Goal: Task Accomplishment & Management: Manage account settings

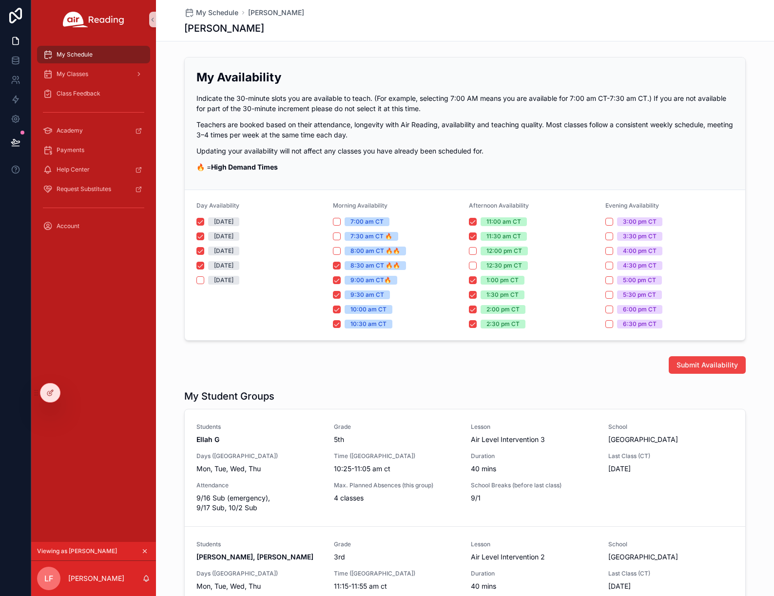
scroll to position [779, 0]
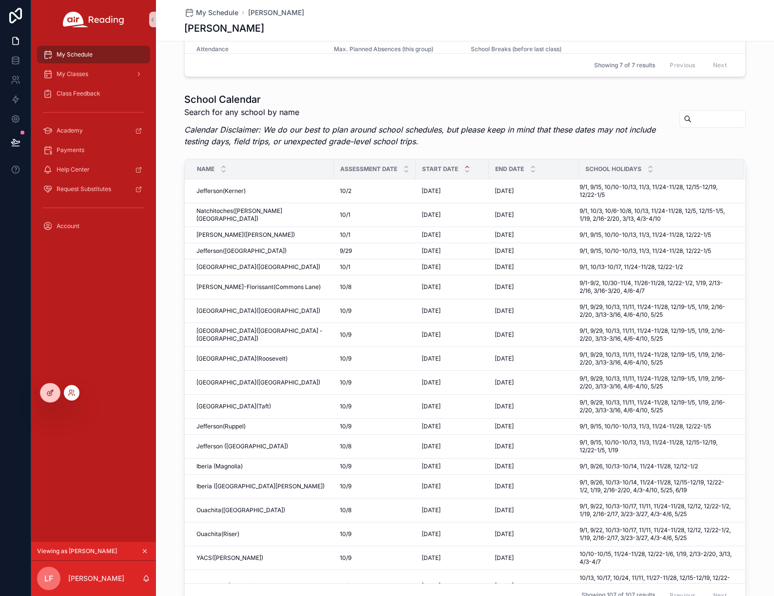
click at [46, 392] on div at bounding box center [49, 392] width 19 height 19
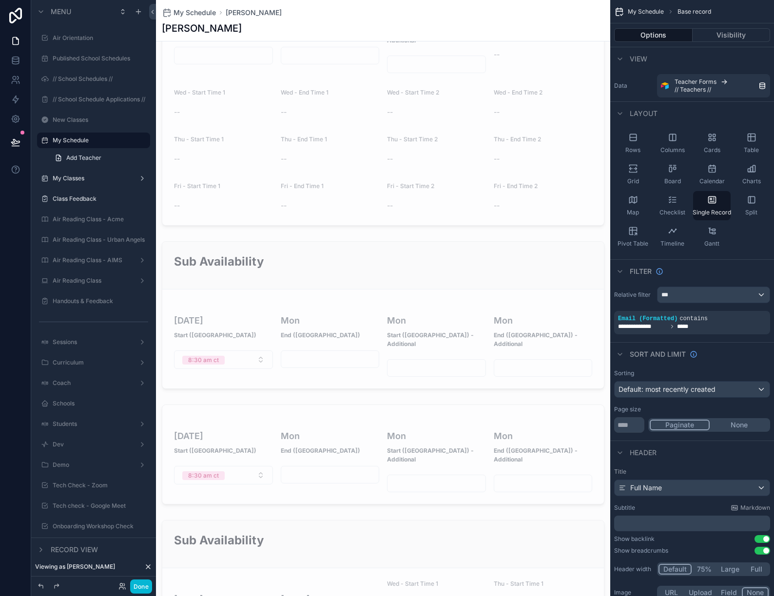
scroll to position [1080, 0]
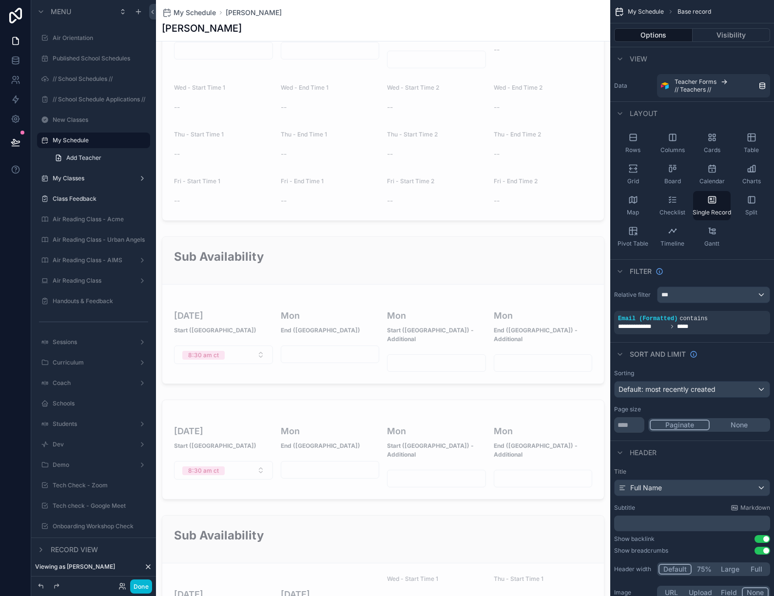
click at [326, 396] on div "scrollable content" at bounding box center [383, 450] width 454 height 108
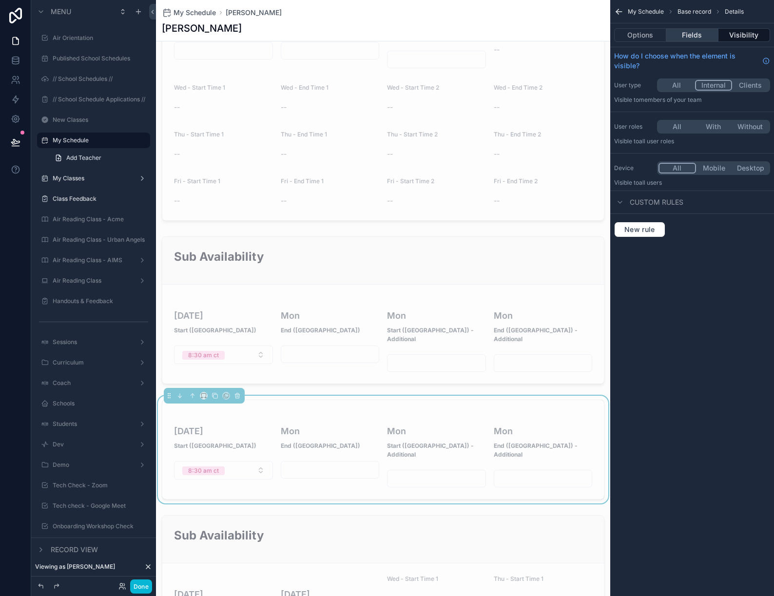
click at [696, 33] on button "Fields" at bounding box center [692, 35] width 52 height 14
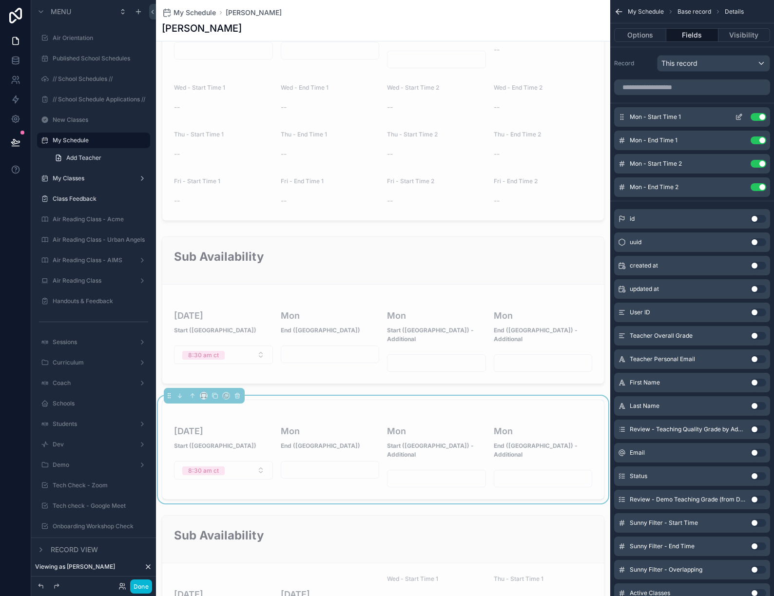
click at [738, 116] on icon "scrollable content" at bounding box center [740, 116] width 4 height 4
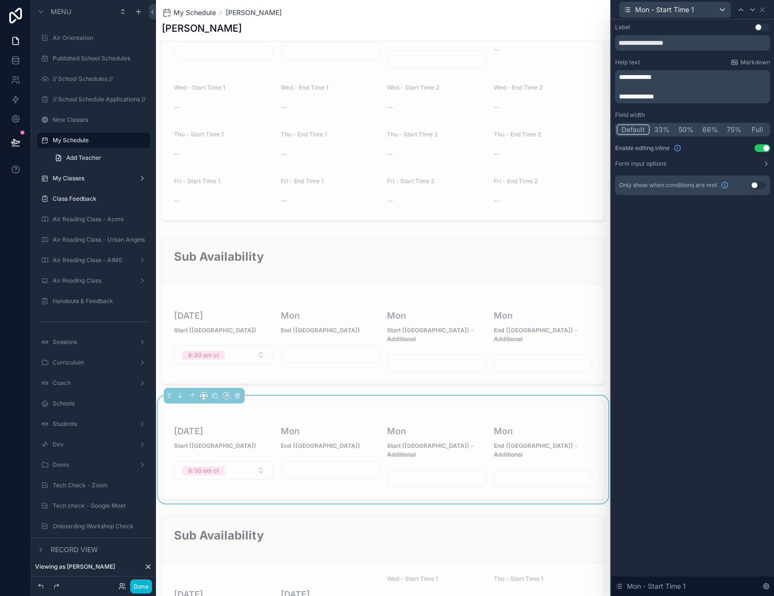
click at [642, 76] on span "**********" at bounding box center [635, 77] width 33 height 7
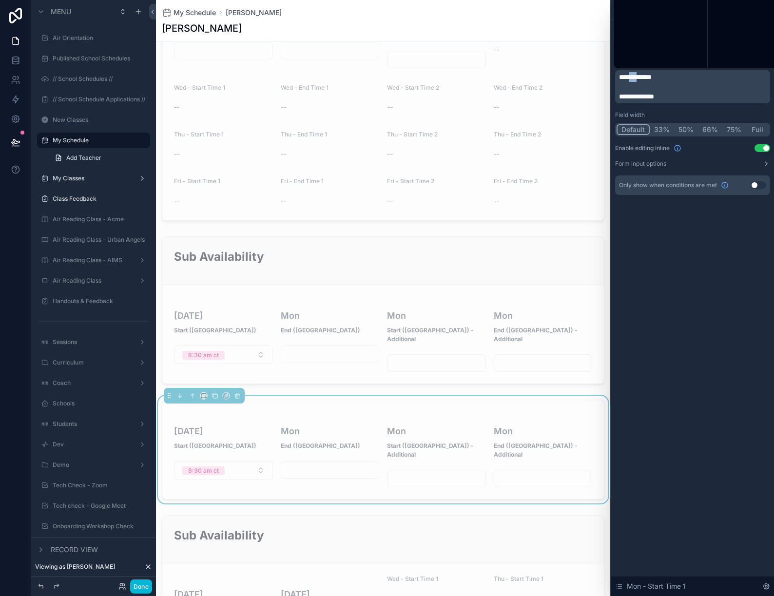
click at [642, 76] on span "**********" at bounding box center [635, 77] width 33 height 7
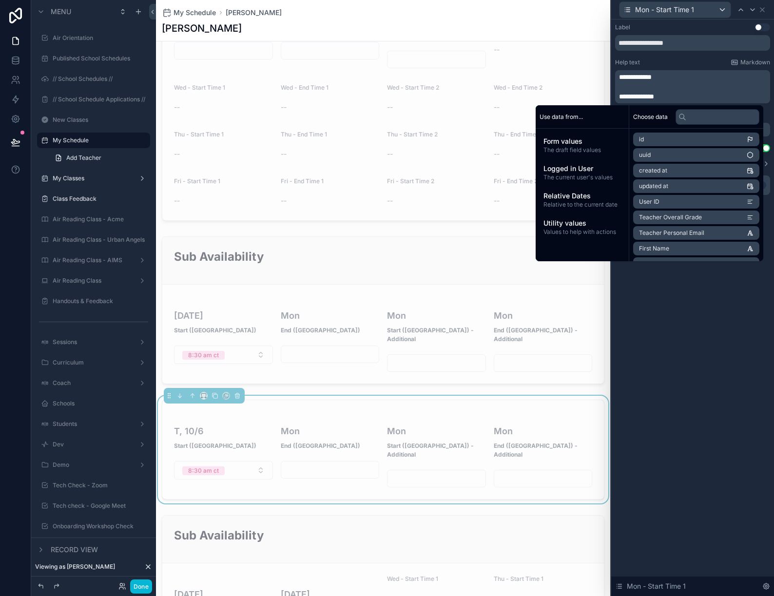
click at [660, 352] on div "**********" at bounding box center [692, 307] width 163 height 576
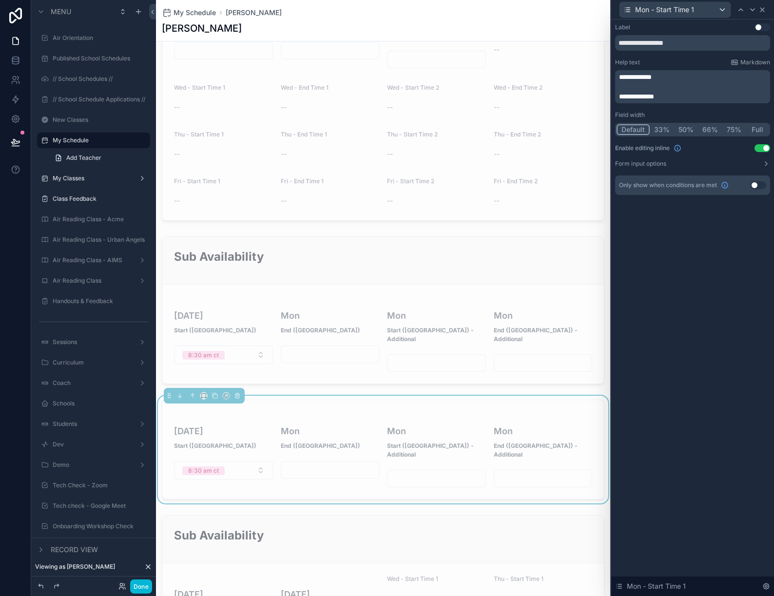
click at [762, 8] on icon at bounding box center [762, 10] width 8 height 8
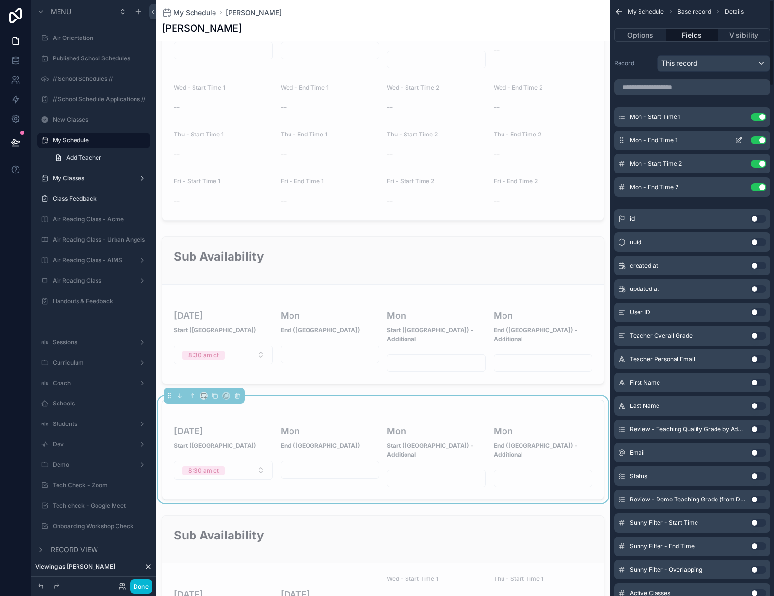
click at [738, 141] on icon "scrollable content" at bounding box center [739, 140] width 8 height 8
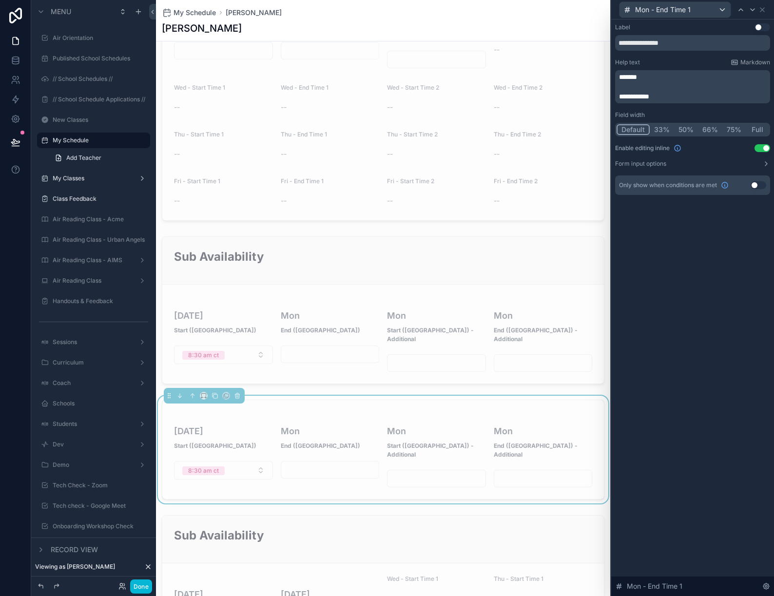
click at [637, 78] on span "*******" at bounding box center [628, 77] width 18 height 7
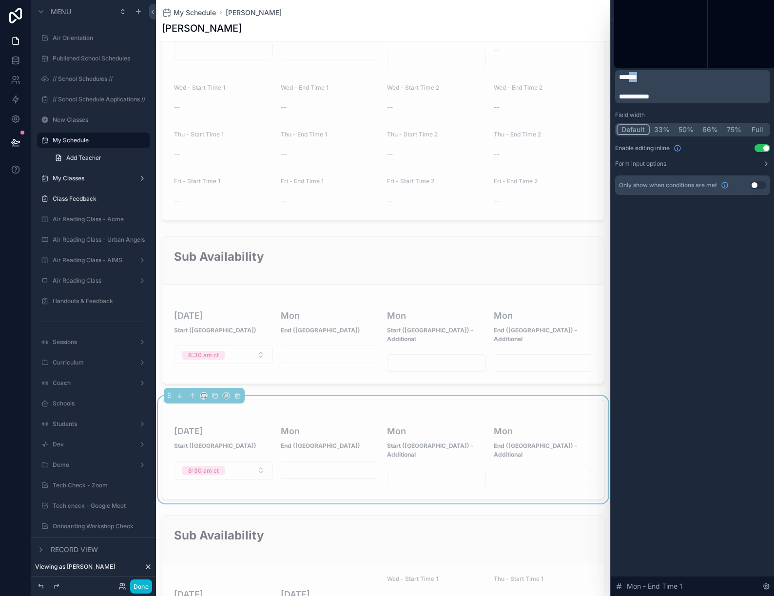
click at [637, 78] on span "*******" at bounding box center [628, 77] width 18 height 7
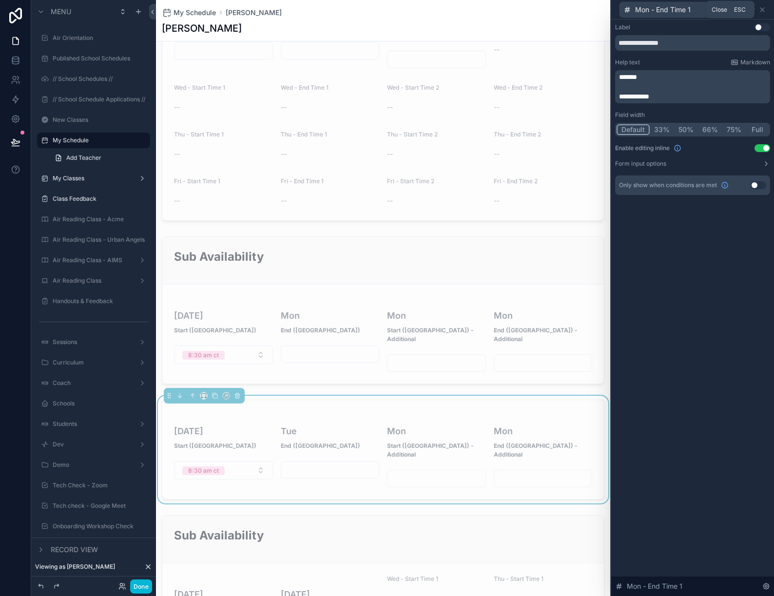
click at [764, 9] on icon at bounding box center [762, 10] width 8 height 8
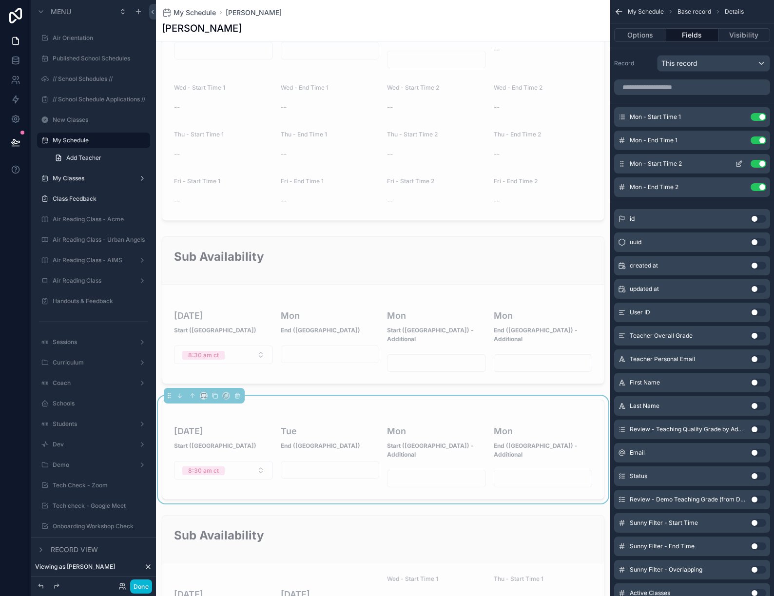
click at [738, 164] on icon "scrollable content" at bounding box center [740, 163] width 4 height 4
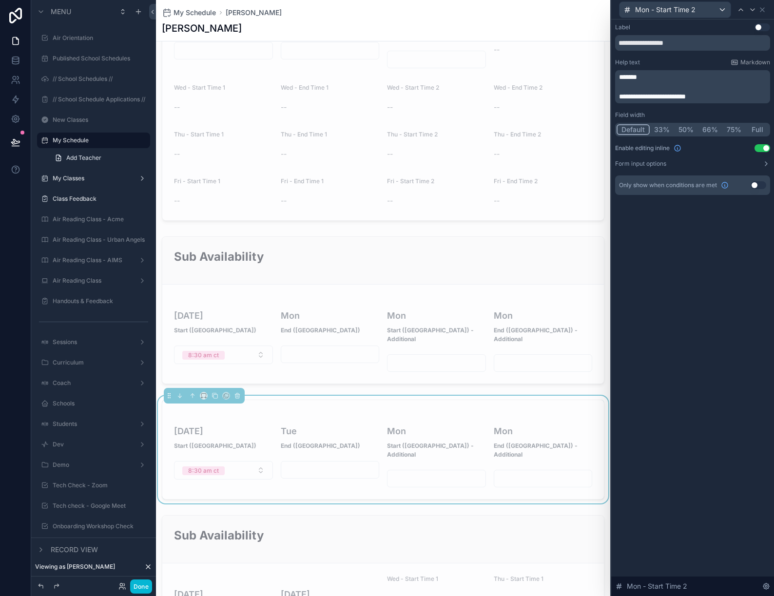
click at [637, 79] on span "*******" at bounding box center [628, 77] width 18 height 7
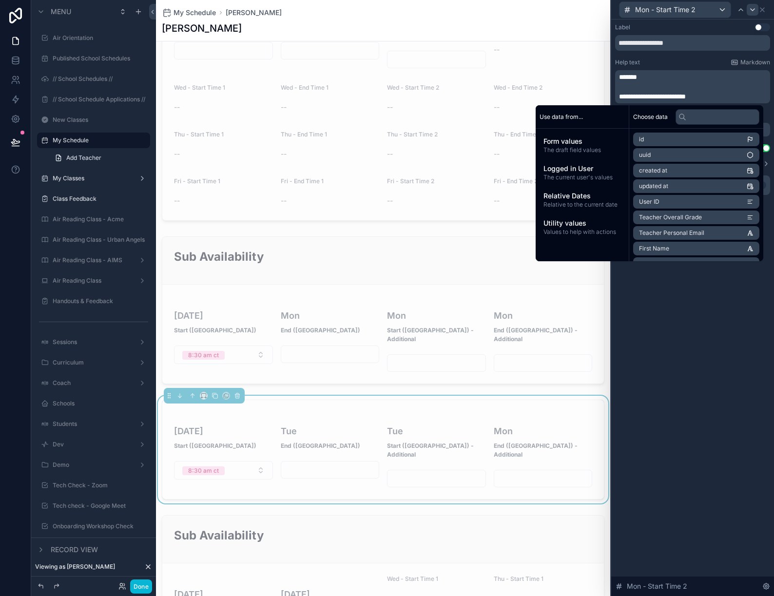
click at [763, 8] on icon at bounding box center [762, 10] width 4 height 4
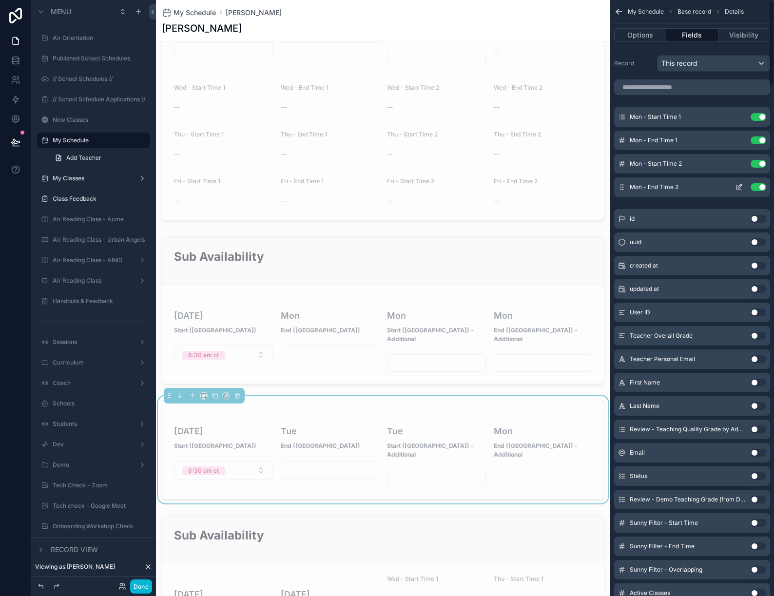
click at [739, 187] on icon "scrollable content" at bounding box center [739, 187] width 8 height 8
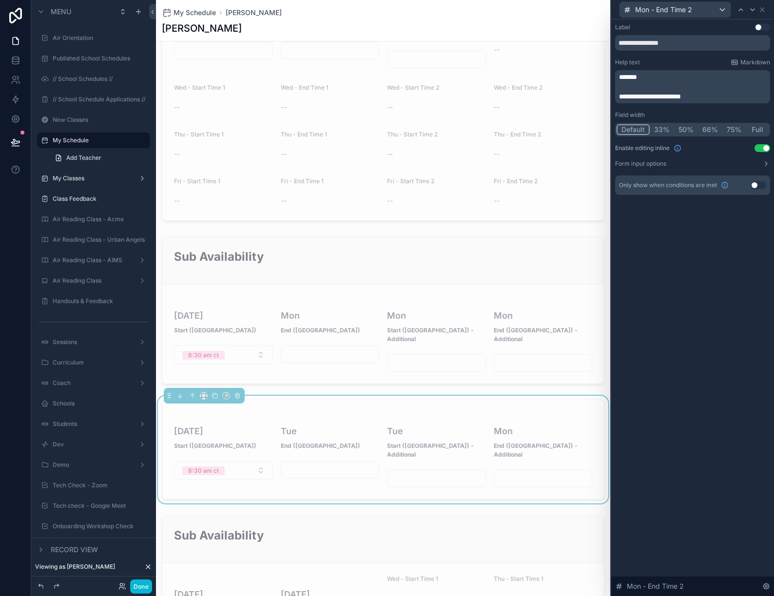
click at [637, 78] on span "*******" at bounding box center [628, 77] width 18 height 7
click at [763, 9] on icon at bounding box center [762, 10] width 4 height 4
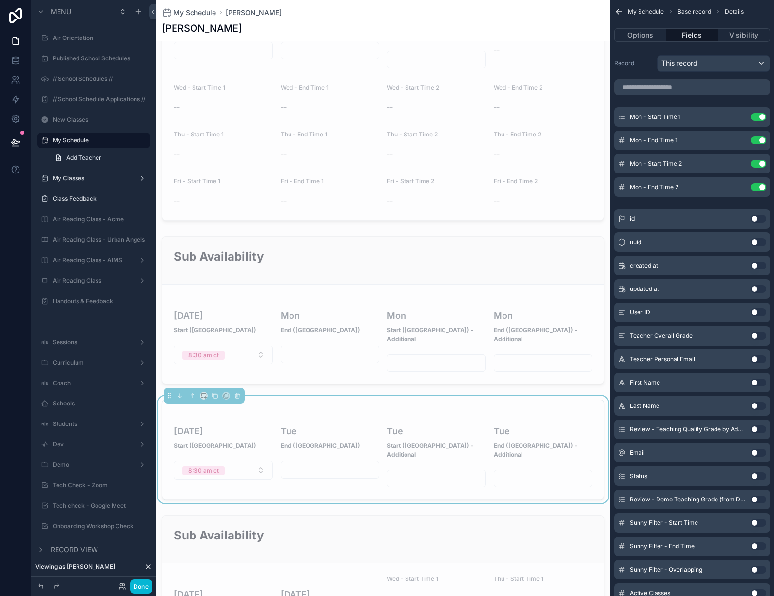
click at [358, 337] on div "Schedule Maintenence We are currently working on this page and will have it upd…" at bounding box center [383, 451] width 454 height 2956
click at [354, 334] on div "Schedule Maintenence We are currently working on this page and will have it upd…" at bounding box center [383, 451] width 454 height 2956
click at [692, 34] on button "Fields" at bounding box center [692, 35] width 52 height 14
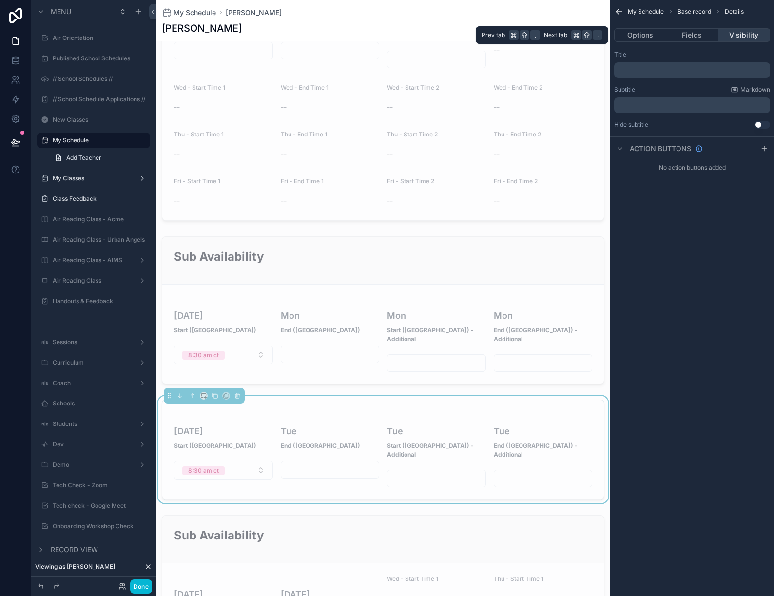
click at [732, 31] on button "Visibility" at bounding box center [744, 35] width 52 height 14
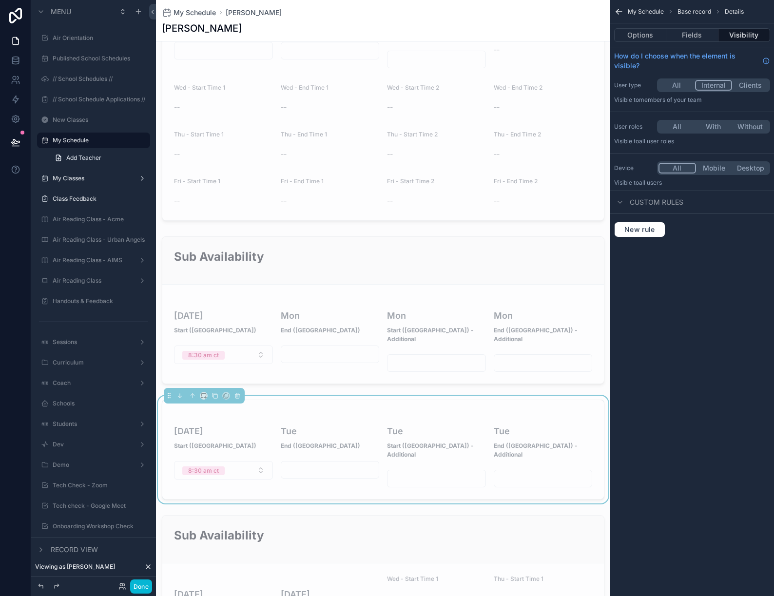
click at [668, 83] on button "All" at bounding box center [676, 85] width 37 height 11
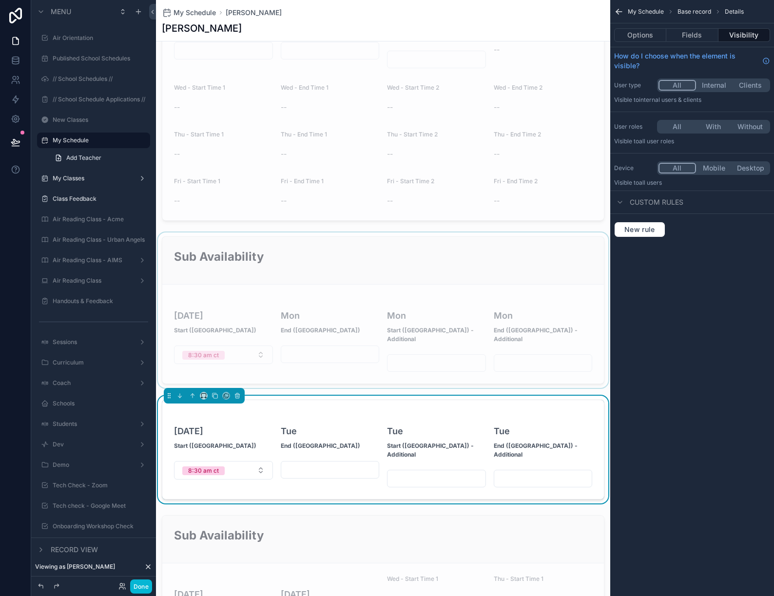
click at [456, 232] on div "scrollable content" at bounding box center [383, 309] width 454 height 155
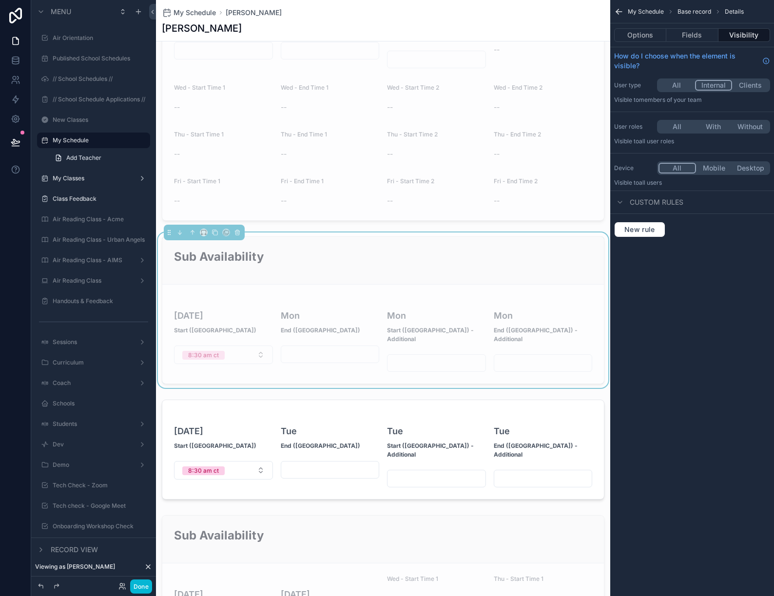
click at [670, 83] on button "All" at bounding box center [676, 85] width 37 height 11
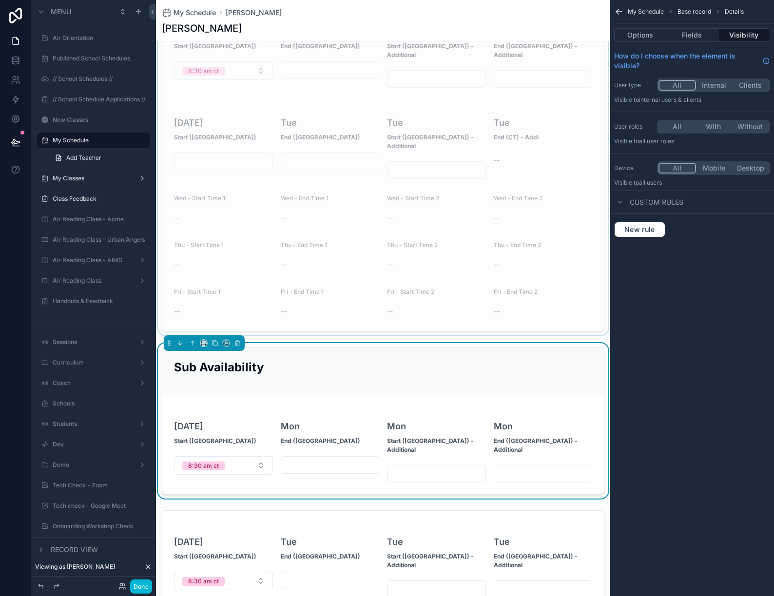
scroll to position [958, 0]
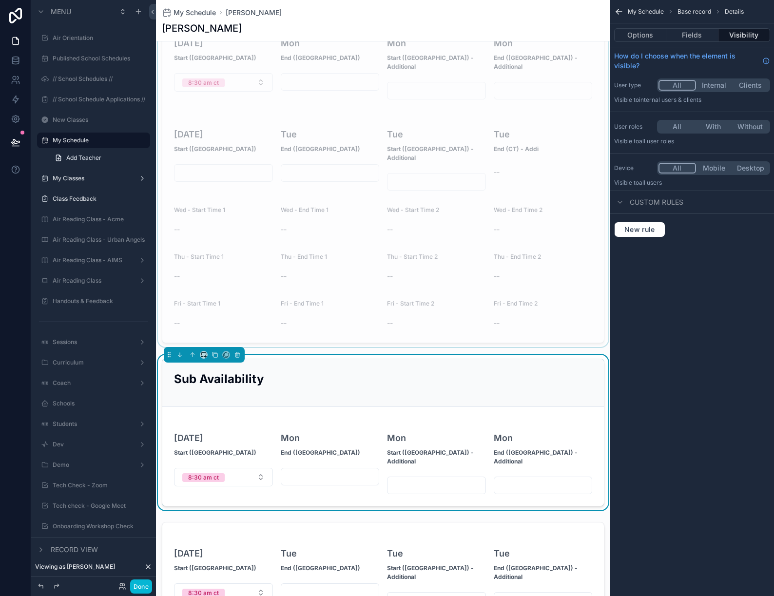
click at [482, 148] on div "scrollable content" at bounding box center [383, 153] width 454 height 387
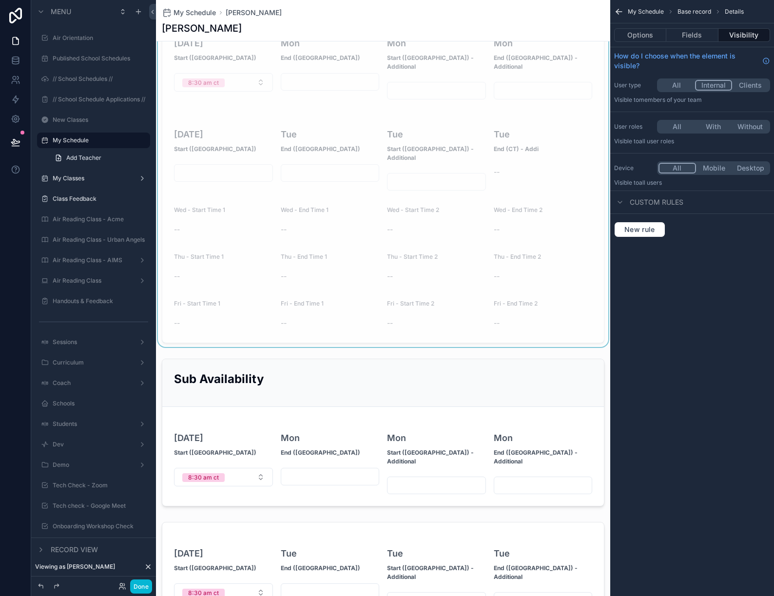
click at [670, 89] on button "All" at bounding box center [676, 85] width 37 height 11
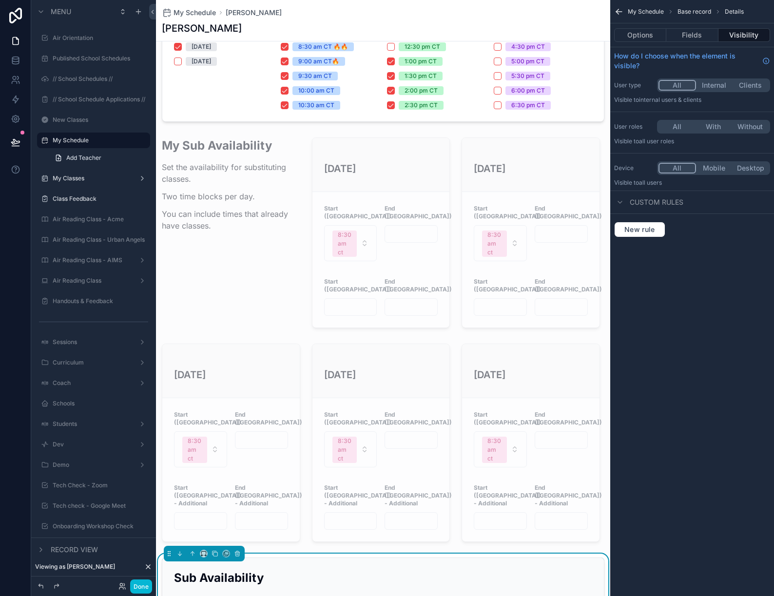
scroll to position [354, 0]
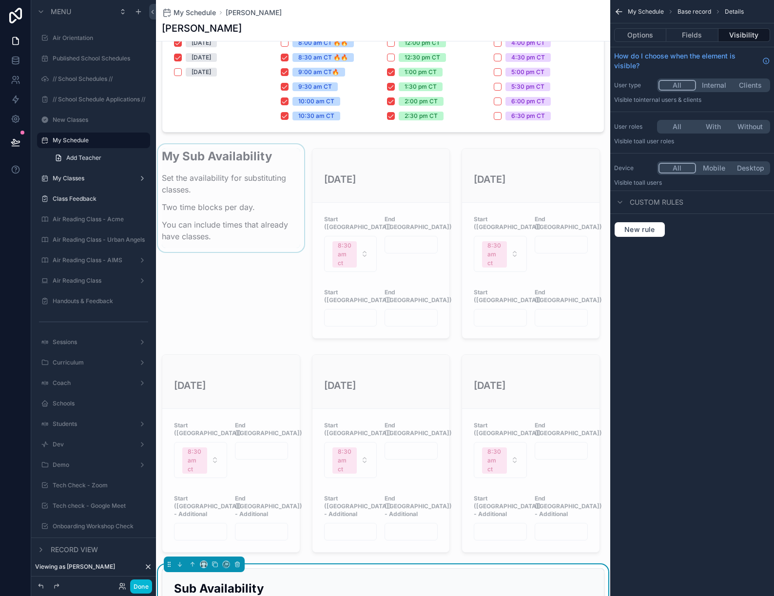
click at [236, 200] on div "scrollable content" at bounding box center [231, 243] width 150 height 198
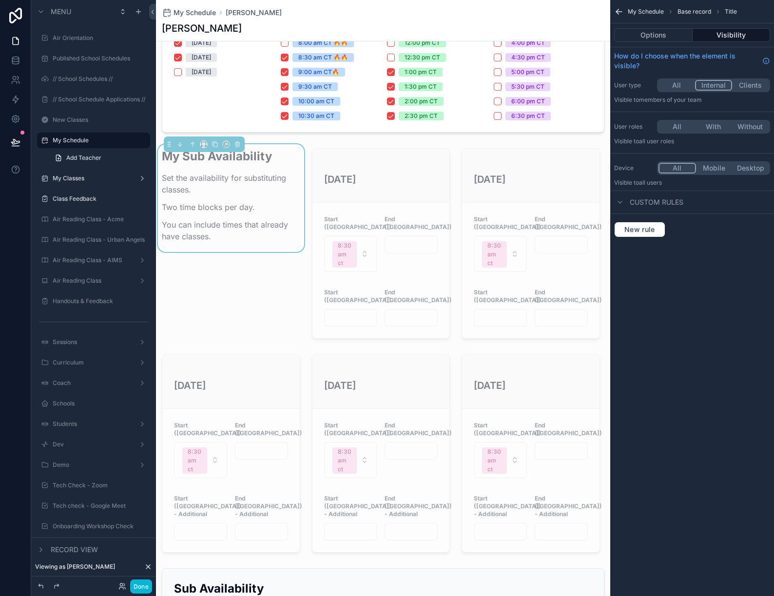
click at [229, 243] on div "My Sub Availability Set the availability for substituting classes. Two time blo…" at bounding box center [231, 198] width 138 height 100
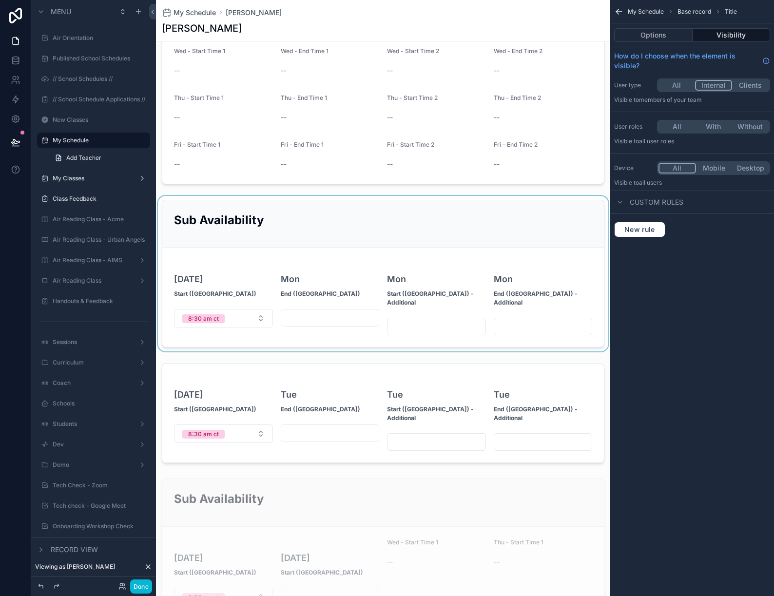
scroll to position [1127, 0]
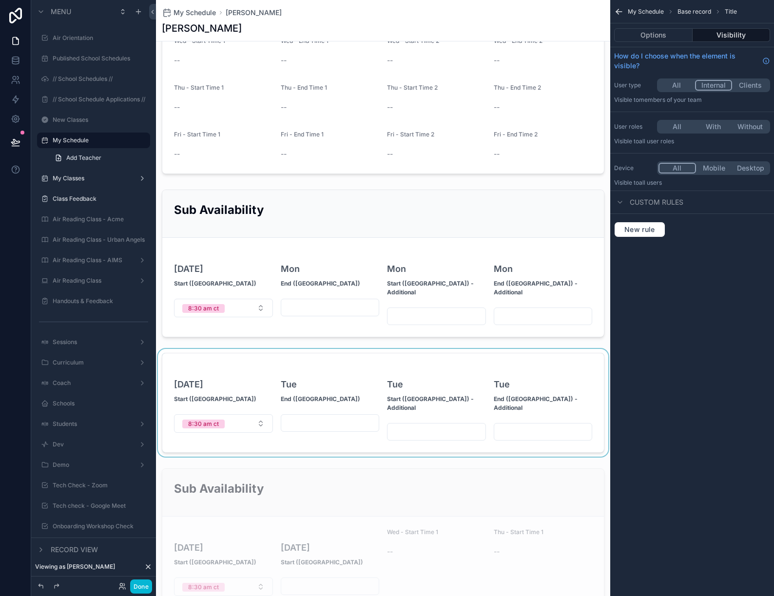
click at [439, 349] on div "scrollable content" at bounding box center [383, 403] width 454 height 108
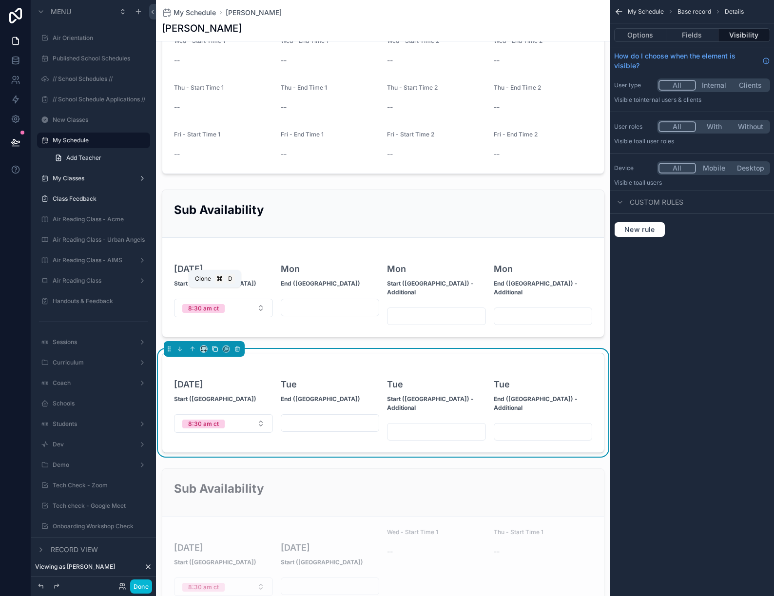
click at [213, 347] on icon "scrollable content" at bounding box center [215, 349] width 4 height 4
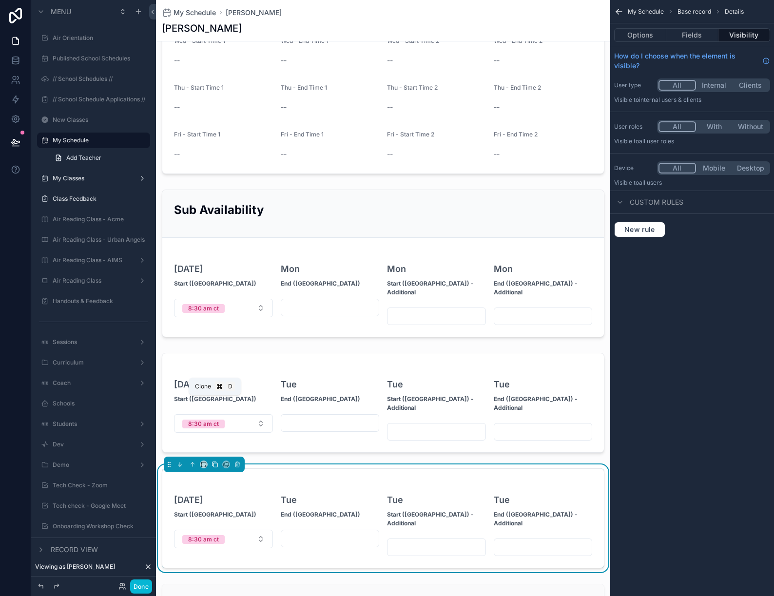
click at [213, 463] on icon "scrollable content" at bounding box center [215, 465] width 4 height 4
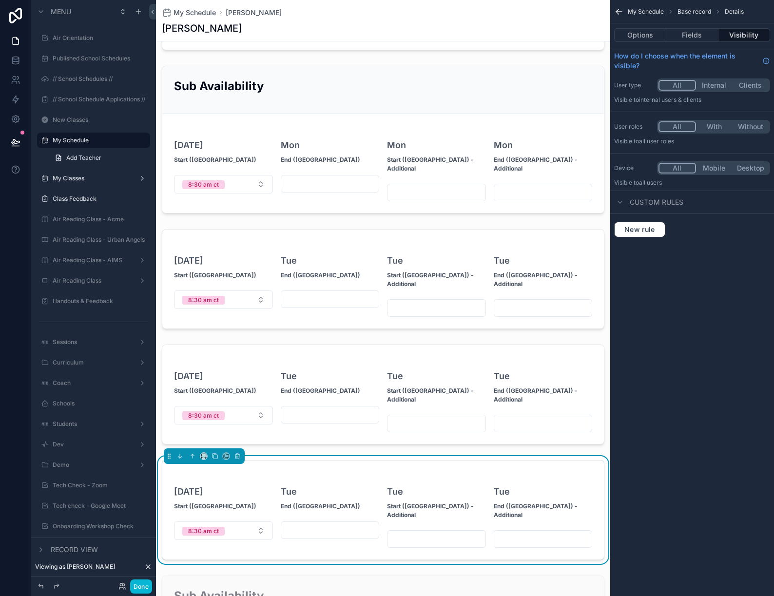
scroll to position [1254, 0]
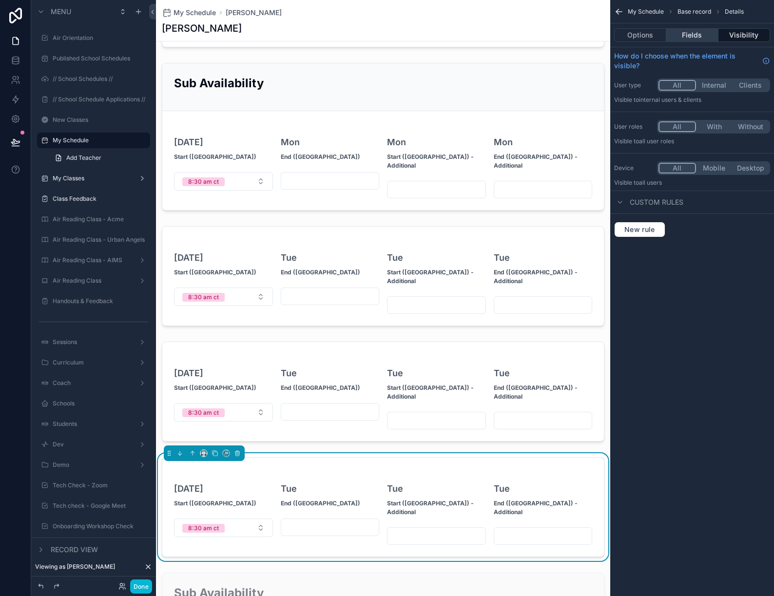
click at [697, 35] on button "Fields" at bounding box center [692, 35] width 52 height 14
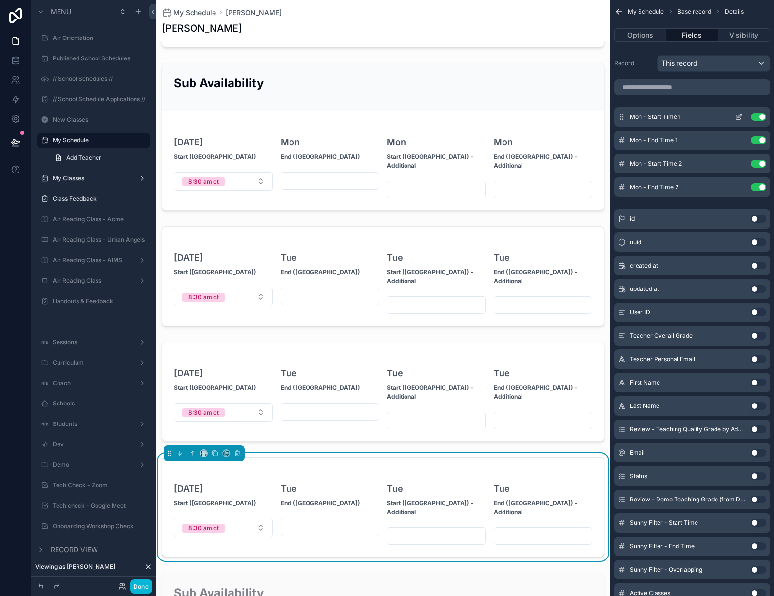
click at [740, 116] on icon "scrollable content" at bounding box center [739, 117] width 8 height 8
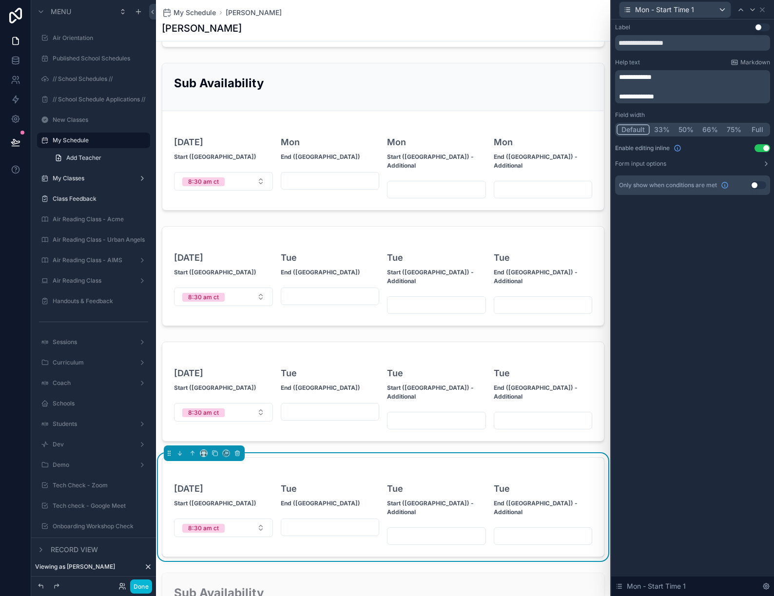
click at [673, 77] on p "**********" at bounding box center [693, 77] width 149 height 10
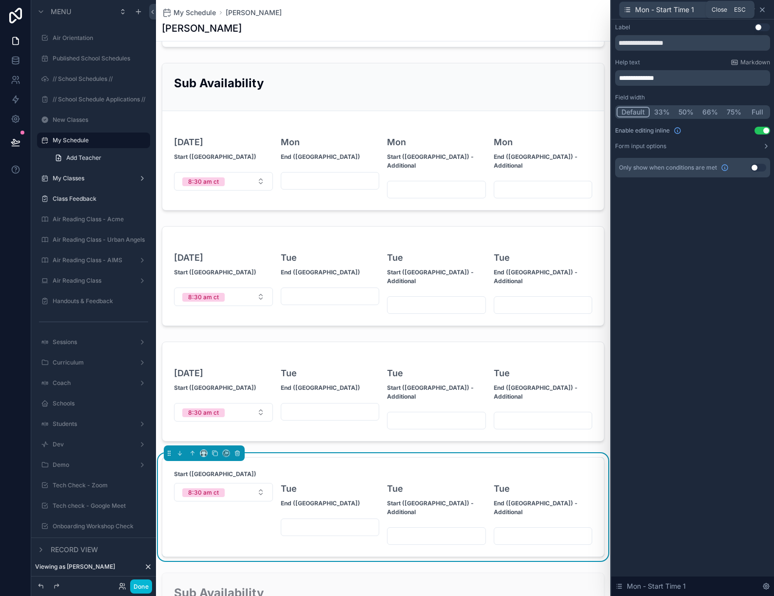
click at [763, 9] on icon at bounding box center [762, 10] width 8 height 8
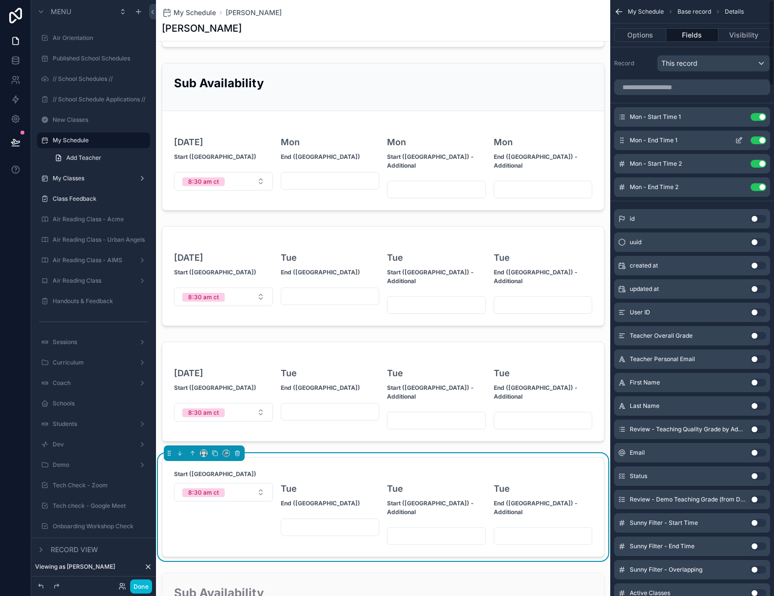
click at [741, 141] on icon "scrollable content" at bounding box center [739, 140] width 8 height 8
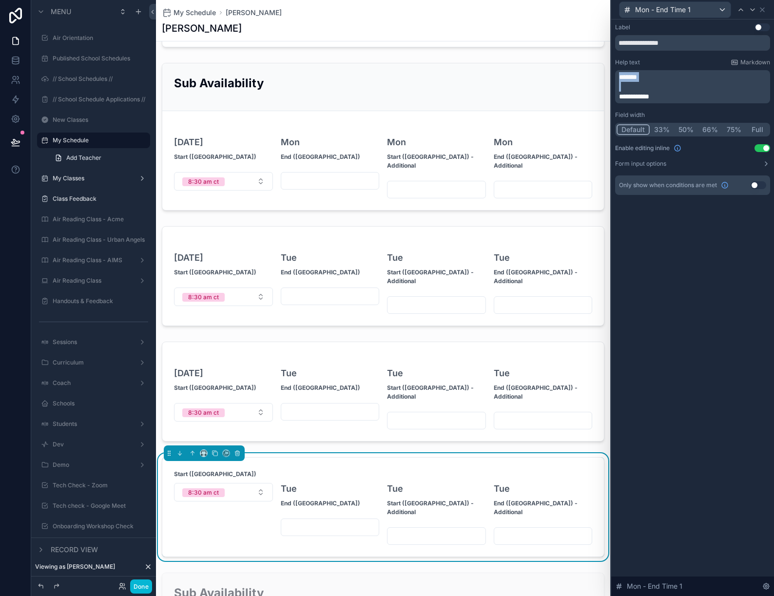
drag, startPoint x: 620, startPoint y: 96, endPoint x: 620, endPoint y: 62, distance: 33.1
click at [620, 62] on div "**********" at bounding box center [692, 80] width 155 height 45
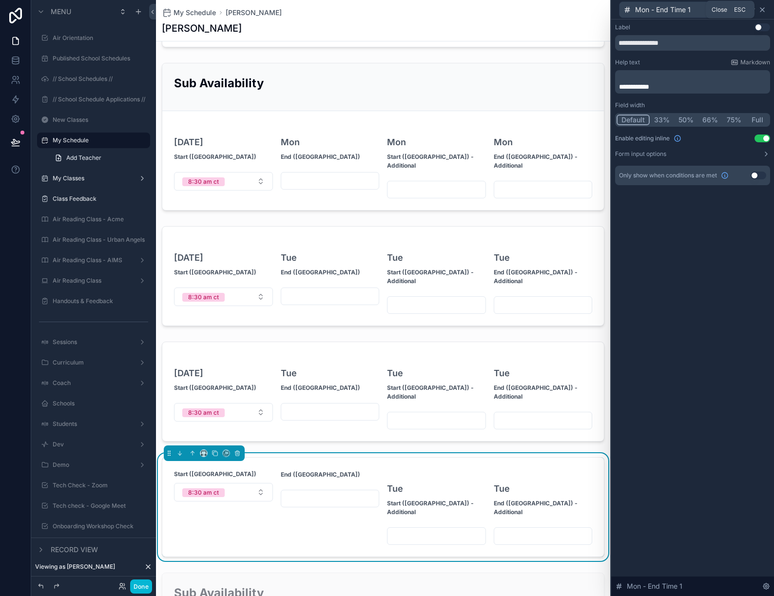
click at [763, 12] on icon at bounding box center [762, 10] width 8 height 8
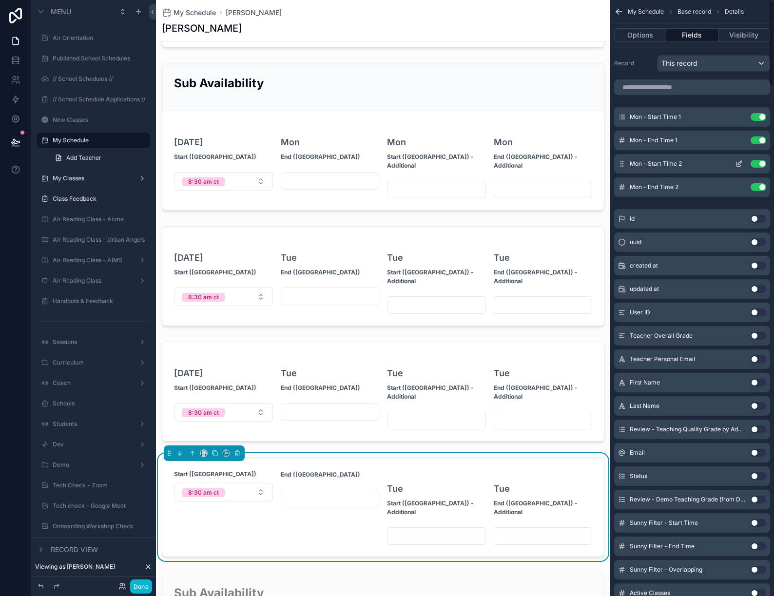
click at [737, 165] on icon "scrollable content" at bounding box center [739, 164] width 8 height 8
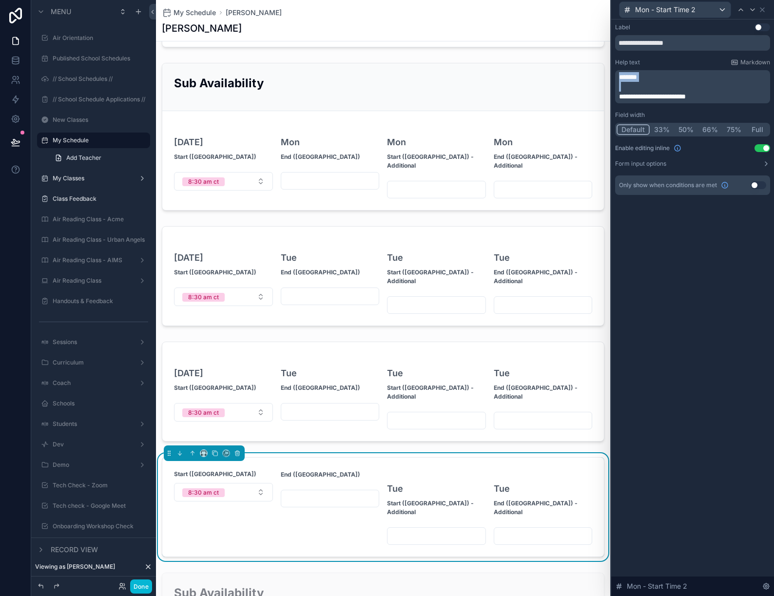
drag, startPoint x: 619, startPoint y: 97, endPoint x: 619, endPoint y: 58, distance: 39.5
click at [619, 59] on div "**********" at bounding box center [692, 80] width 155 height 45
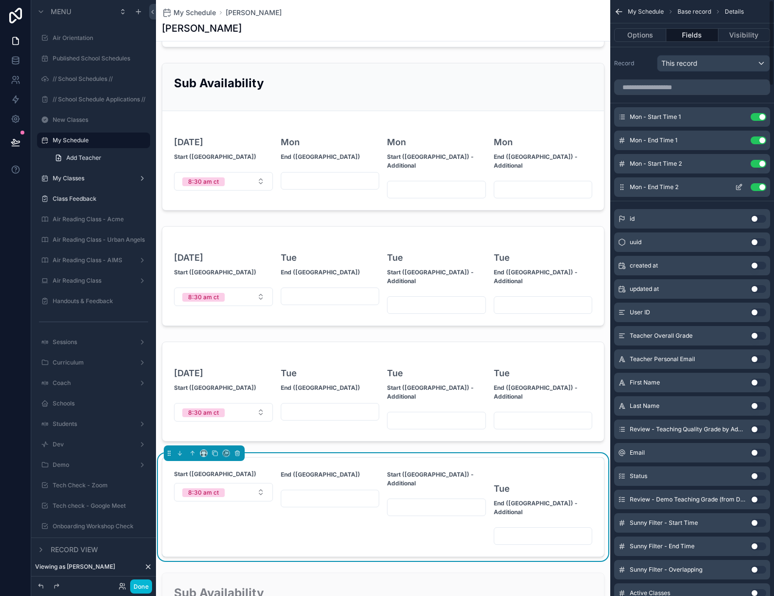
click at [739, 186] on icon "scrollable content" at bounding box center [739, 187] width 8 height 8
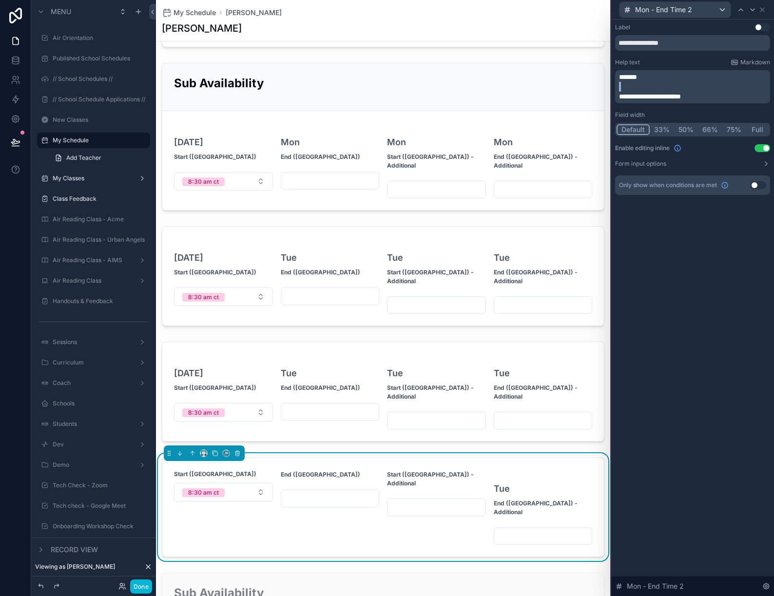
drag, startPoint x: 618, startPoint y: 97, endPoint x: 617, endPoint y: 82, distance: 14.7
click at [617, 82] on div "**********" at bounding box center [692, 86] width 155 height 33
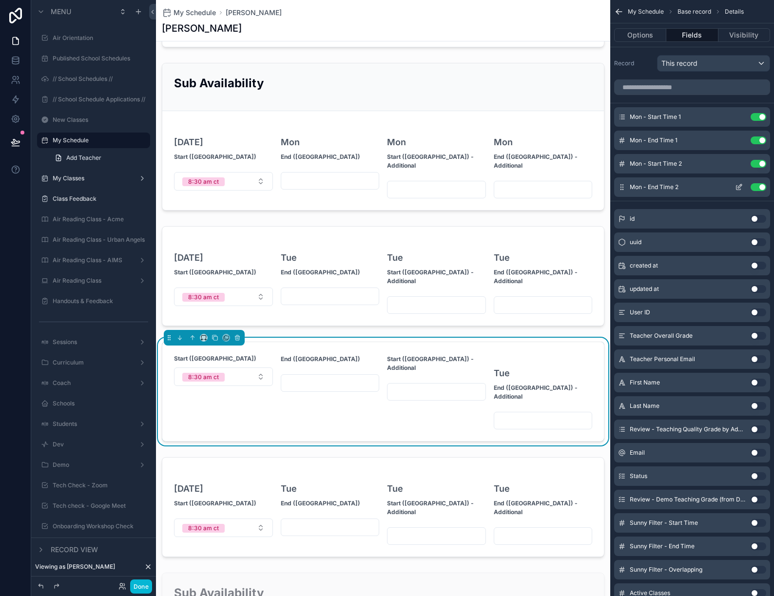
click at [737, 189] on icon "scrollable content" at bounding box center [739, 187] width 8 height 8
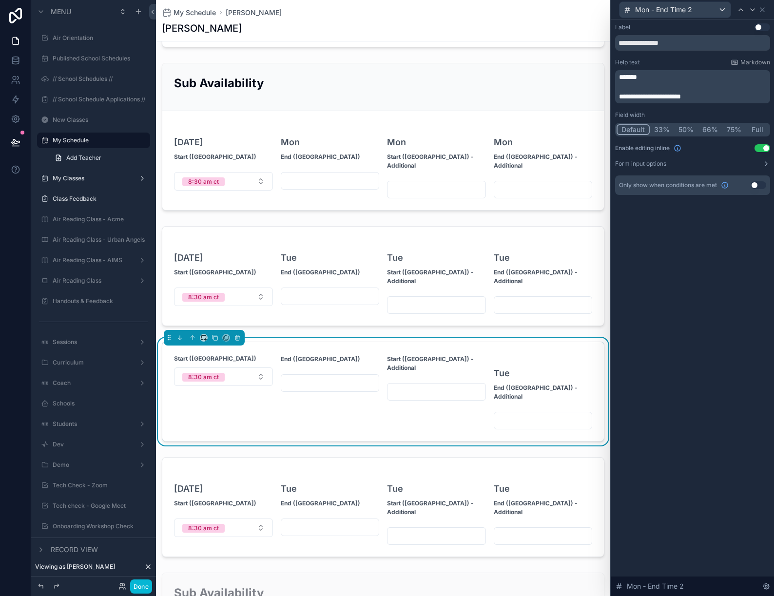
click at [640, 82] on p "﻿" at bounding box center [693, 87] width 149 height 10
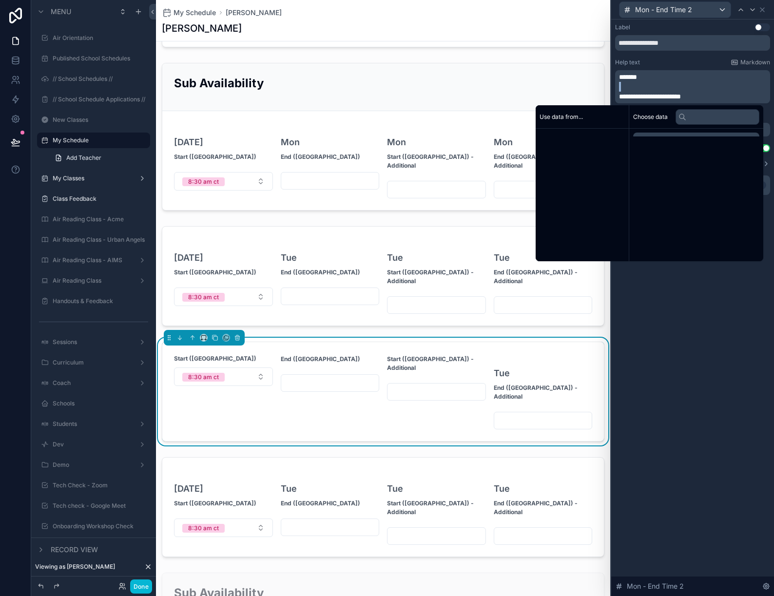
click at [640, 82] on p "﻿" at bounding box center [693, 87] width 149 height 10
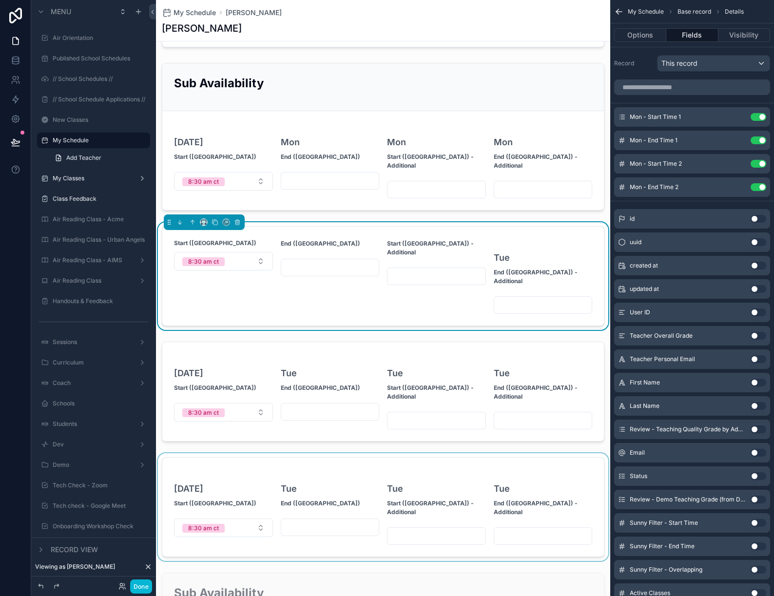
click at [482, 453] on div "scrollable content" at bounding box center [383, 507] width 454 height 108
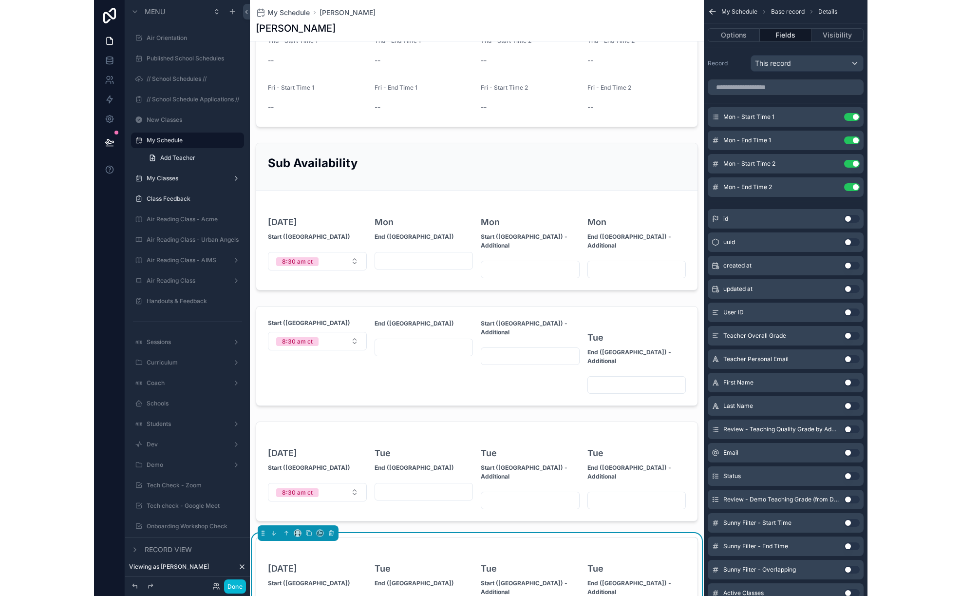
scroll to position [1091, 0]
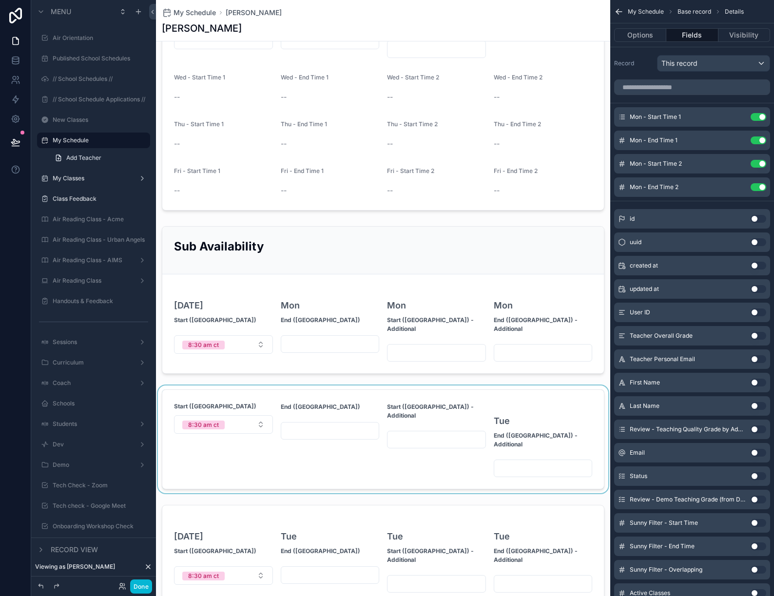
click at [492, 385] on div "scrollable content" at bounding box center [383, 439] width 454 height 108
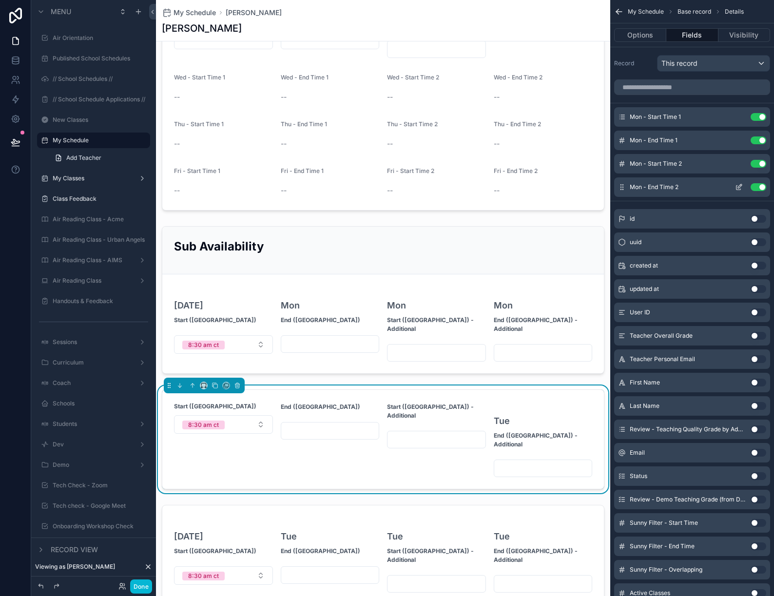
click at [737, 185] on icon "scrollable content" at bounding box center [739, 187] width 8 height 8
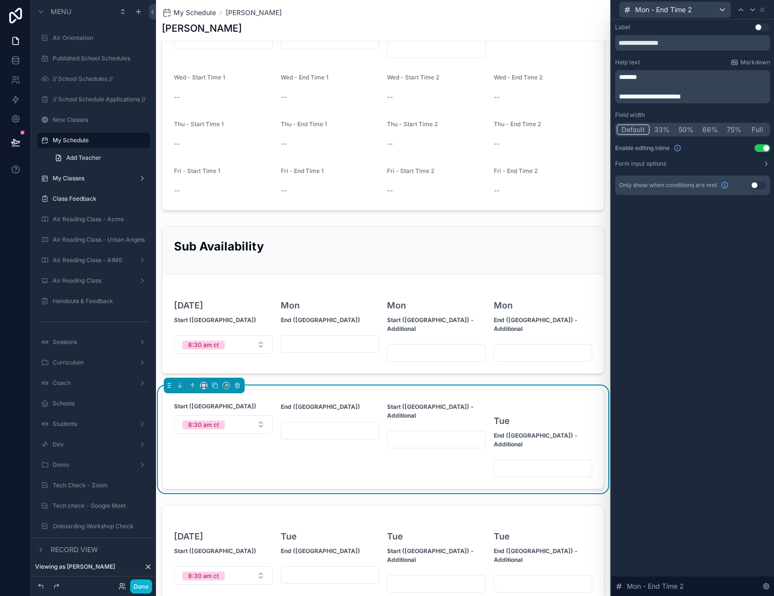
click at [637, 79] on span "*******" at bounding box center [628, 77] width 18 height 7
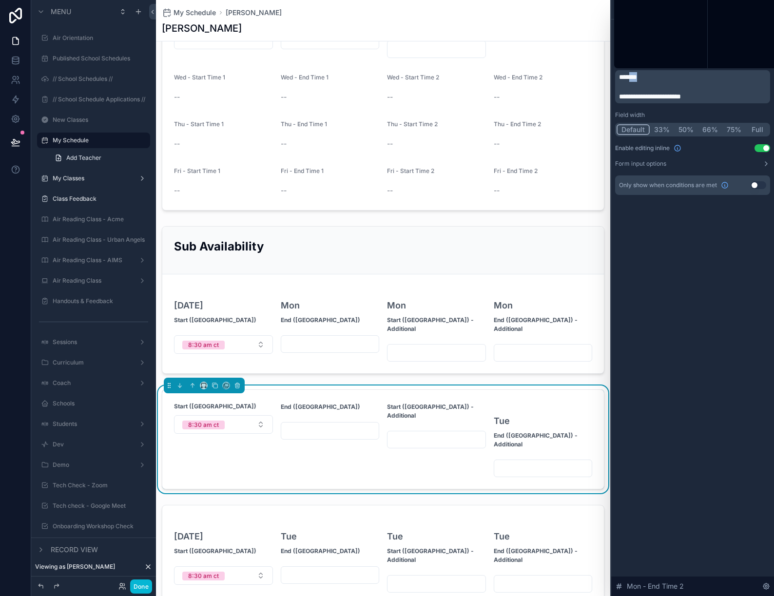
click at [637, 79] on span "*******" at bounding box center [628, 77] width 18 height 7
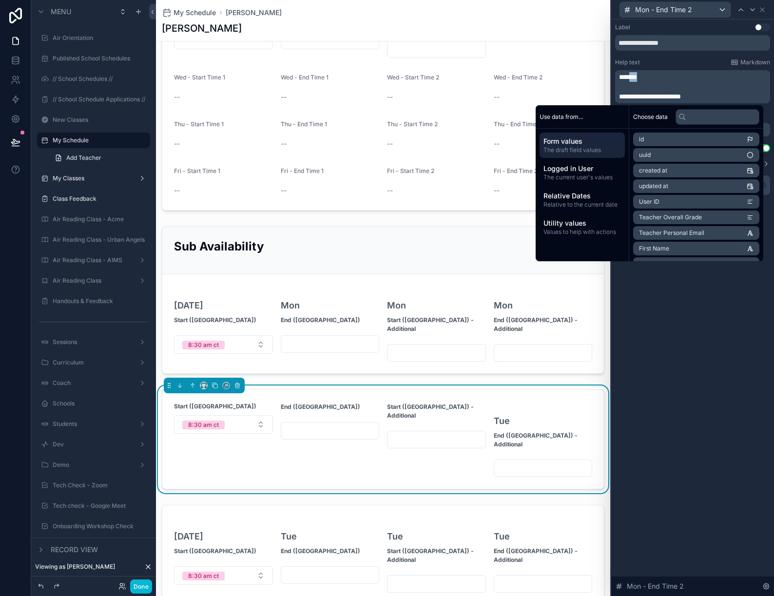
click at [637, 79] on span "*******" at bounding box center [628, 77] width 18 height 7
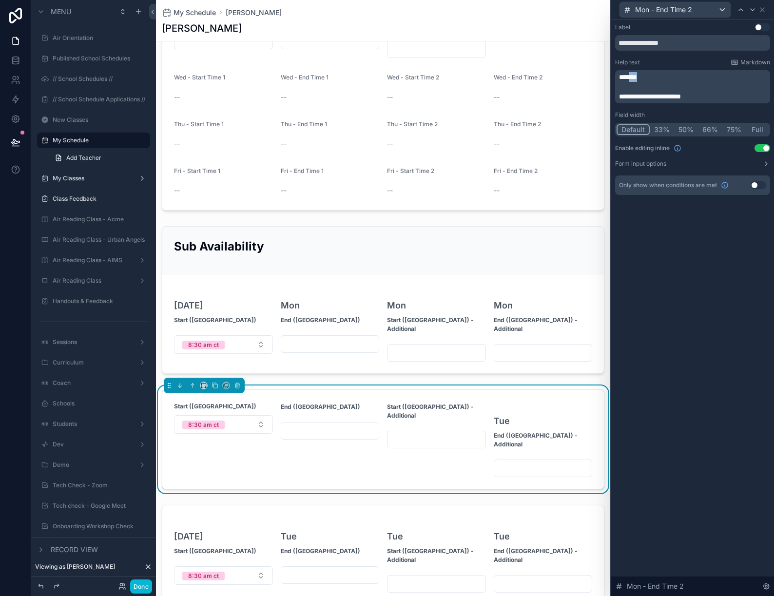
click at [637, 79] on span "*******" at bounding box center [628, 77] width 18 height 7
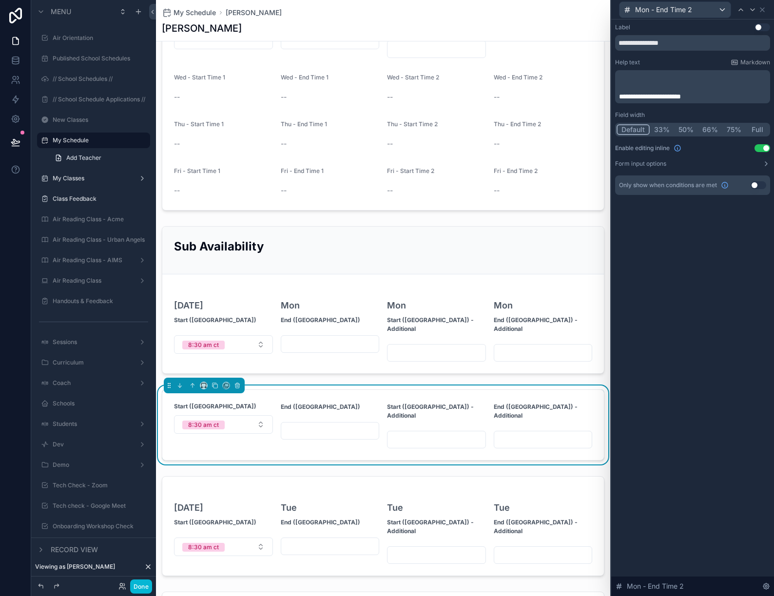
click at [698, 89] on p "﻿" at bounding box center [693, 87] width 149 height 10
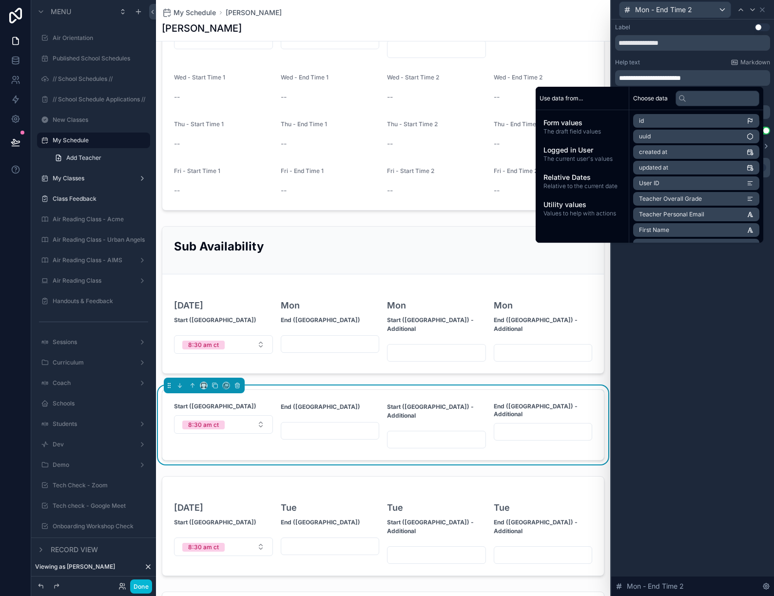
click at [716, 285] on div "**********" at bounding box center [692, 307] width 163 height 576
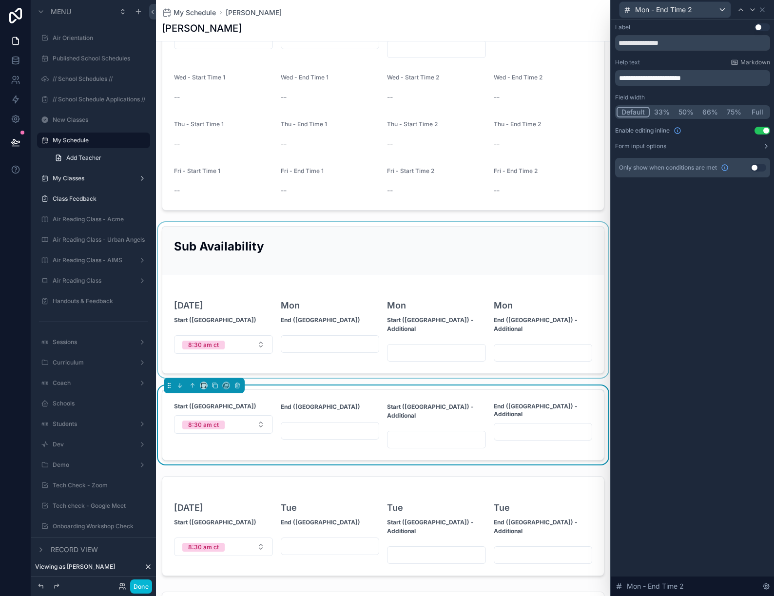
click at [383, 222] on div "scrollable content" at bounding box center [383, 299] width 454 height 155
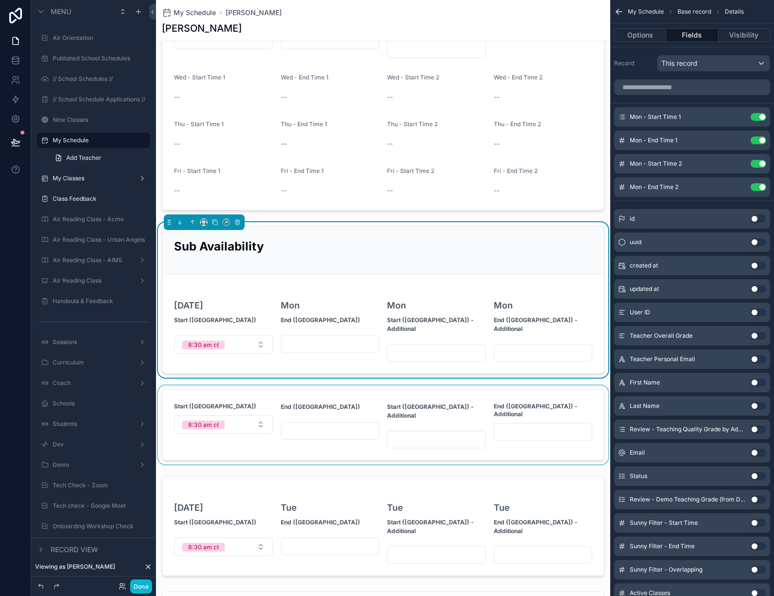
click at [308, 385] on div "scrollable content" at bounding box center [383, 424] width 454 height 79
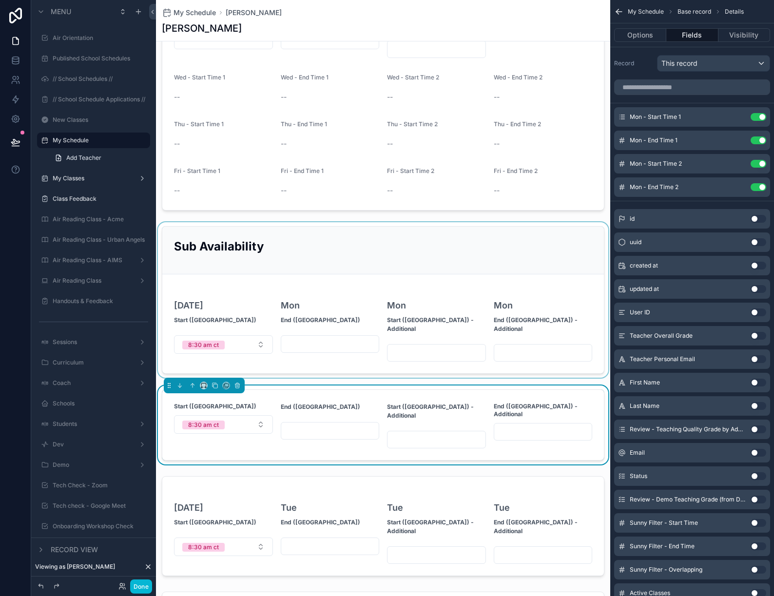
click at [308, 402] on div "End ([GEOGRAPHIC_DATA])" at bounding box center [330, 410] width 99 height 17
click at [737, 117] on icon "scrollable content" at bounding box center [739, 117] width 8 height 8
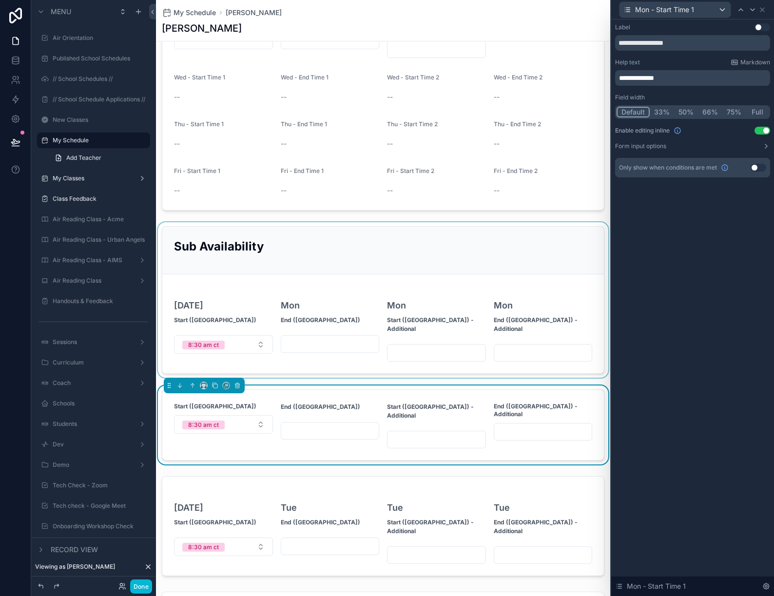
click at [684, 114] on button "50%" at bounding box center [686, 112] width 24 height 11
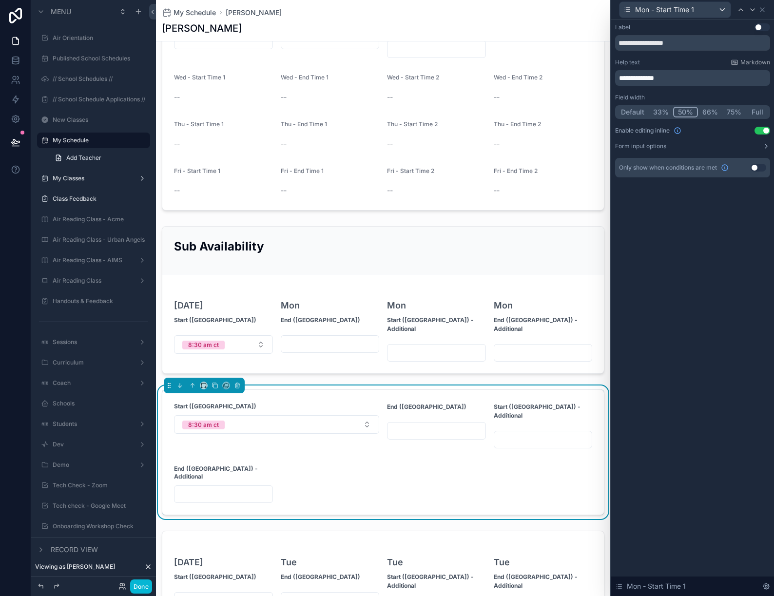
click at [650, 111] on button "33%" at bounding box center [661, 112] width 24 height 11
click at [628, 111] on button "Default" at bounding box center [632, 112] width 32 height 11
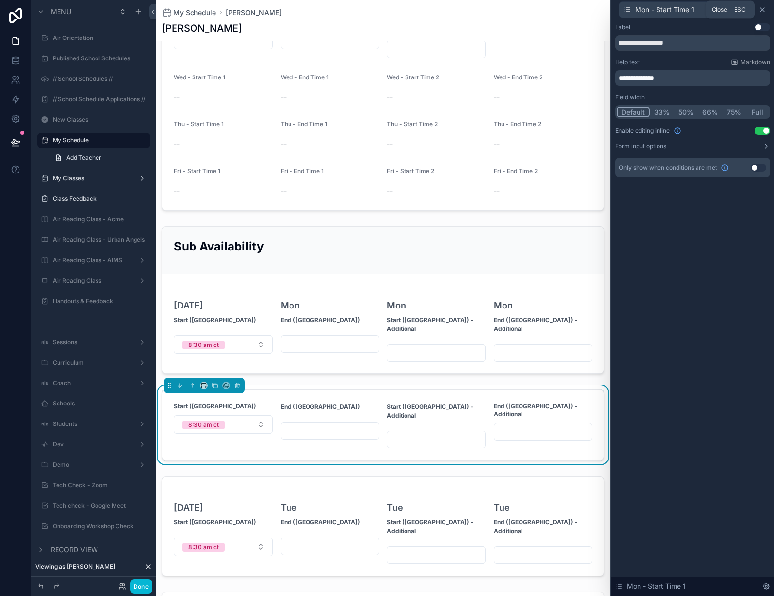
click at [762, 9] on icon at bounding box center [762, 10] width 4 height 4
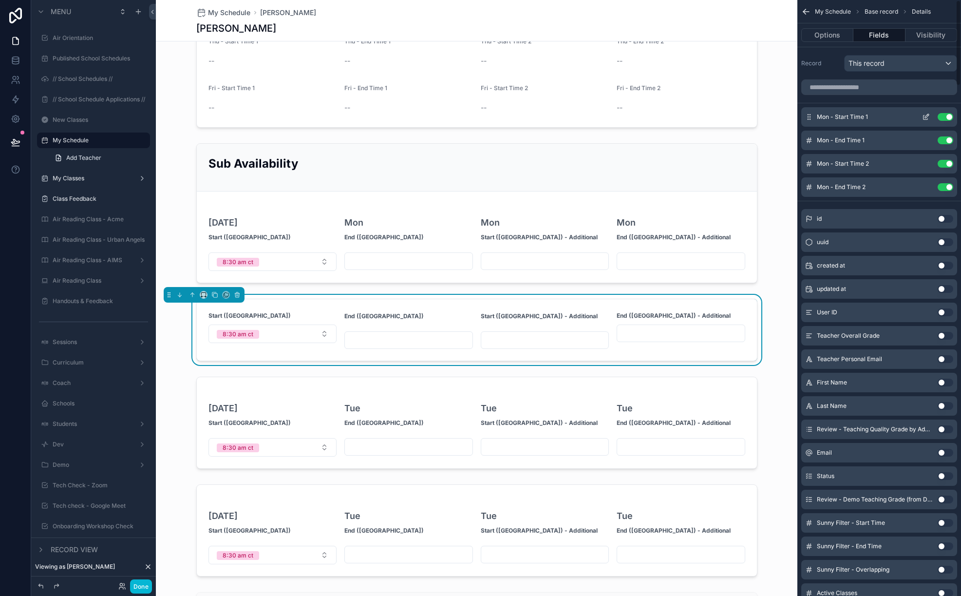
click at [773, 111] on div "Mon - Start Time 1 Use setting" at bounding box center [880, 116] width 156 height 19
click at [773, 120] on icon "scrollable content" at bounding box center [926, 117] width 8 height 8
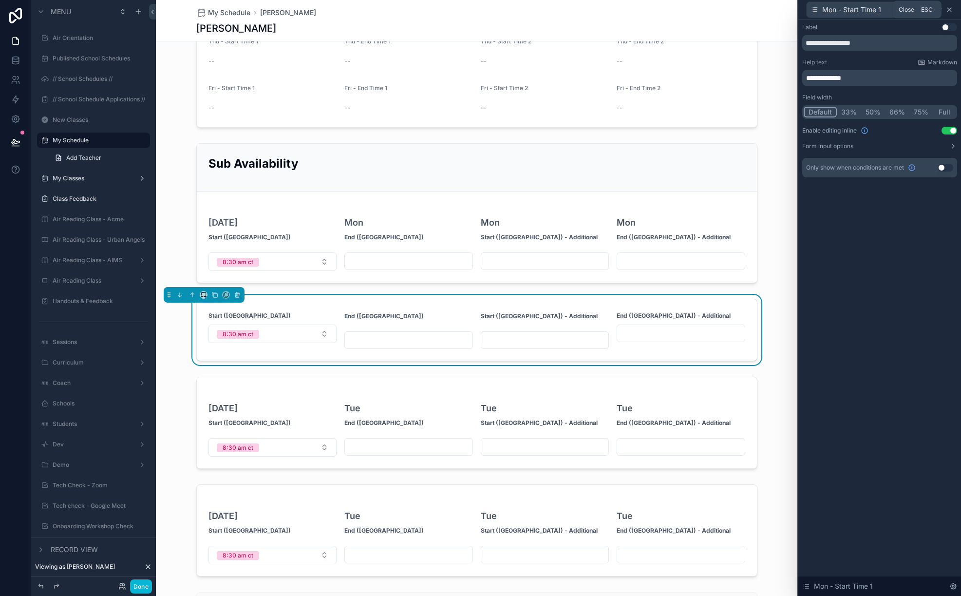
click at [773, 11] on icon at bounding box center [950, 10] width 8 height 8
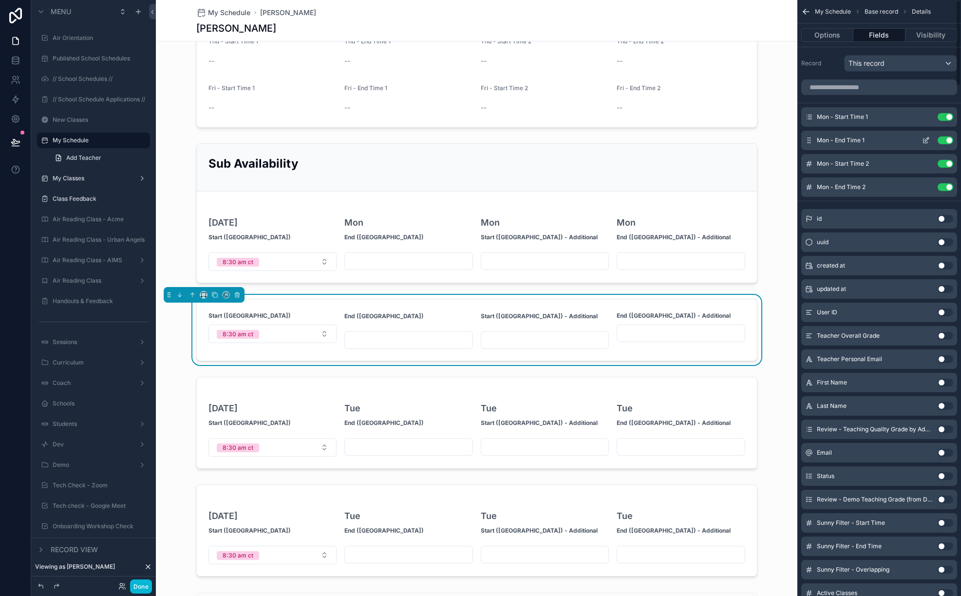
click at [773, 139] on icon "scrollable content" at bounding box center [926, 140] width 8 height 8
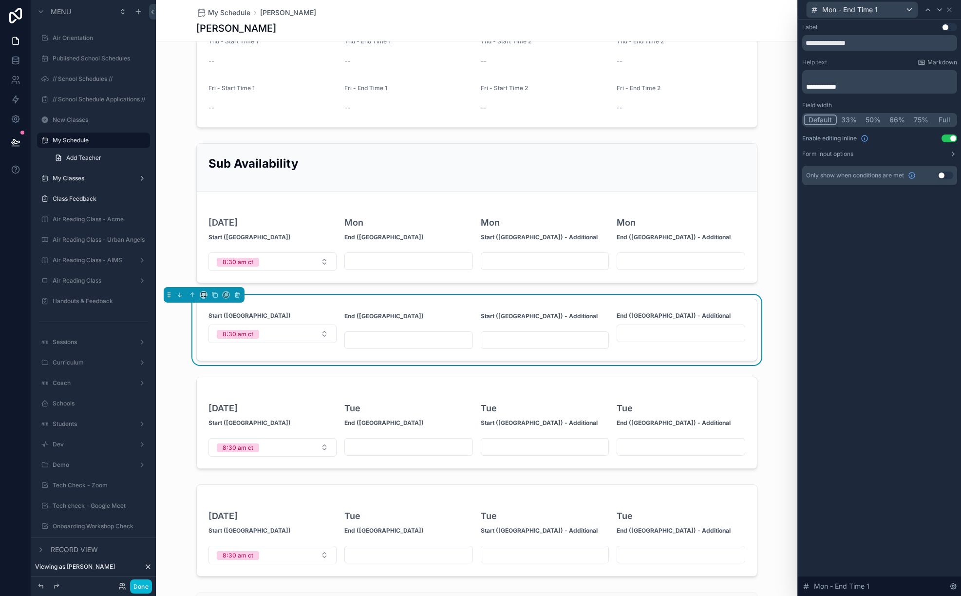
click at [773, 73] on p "﻿" at bounding box center [880, 77] width 149 height 10
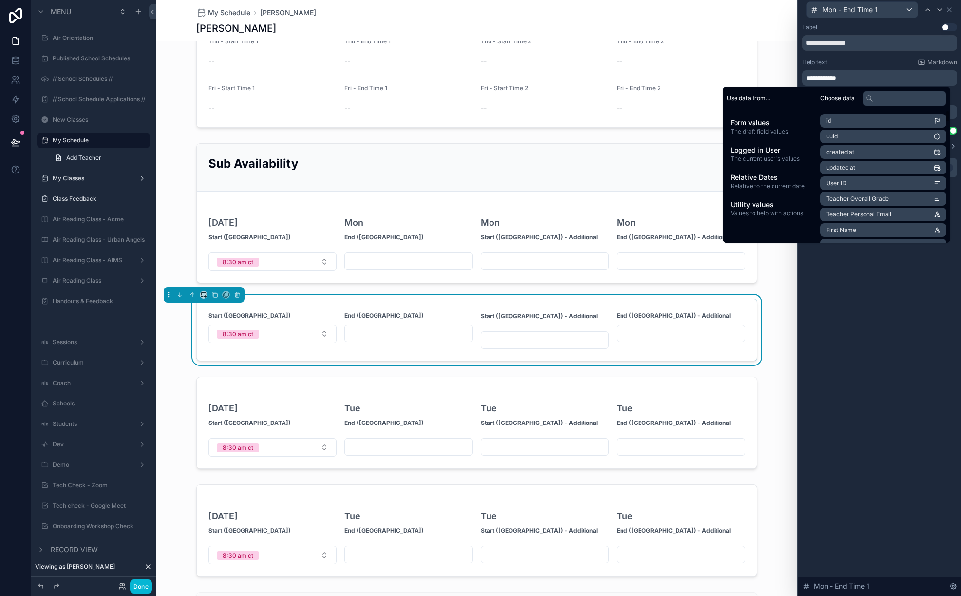
click at [773, 325] on div "**********" at bounding box center [880, 307] width 163 height 576
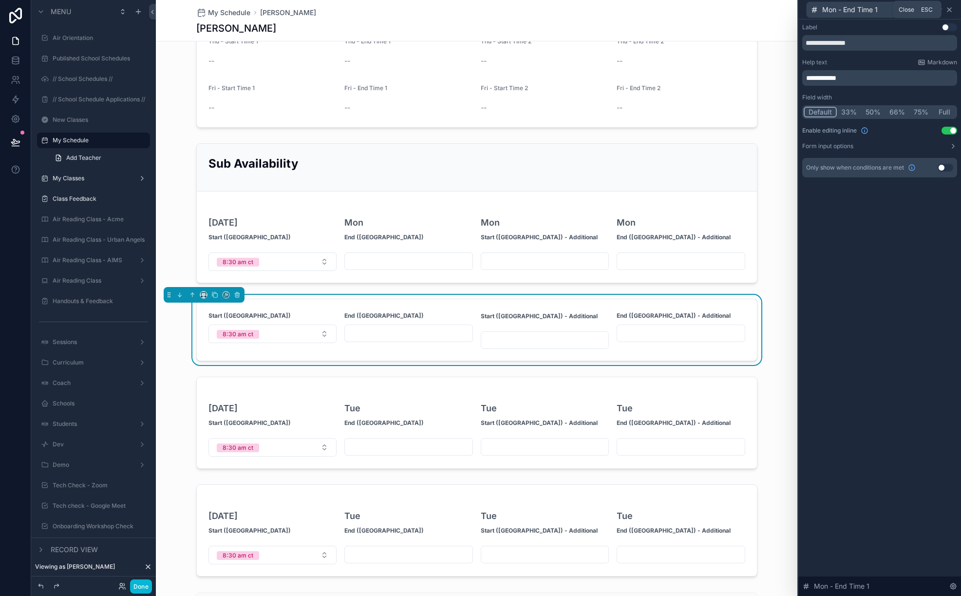
click at [773, 9] on icon at bounding box center [950, 10] width 8 height 8
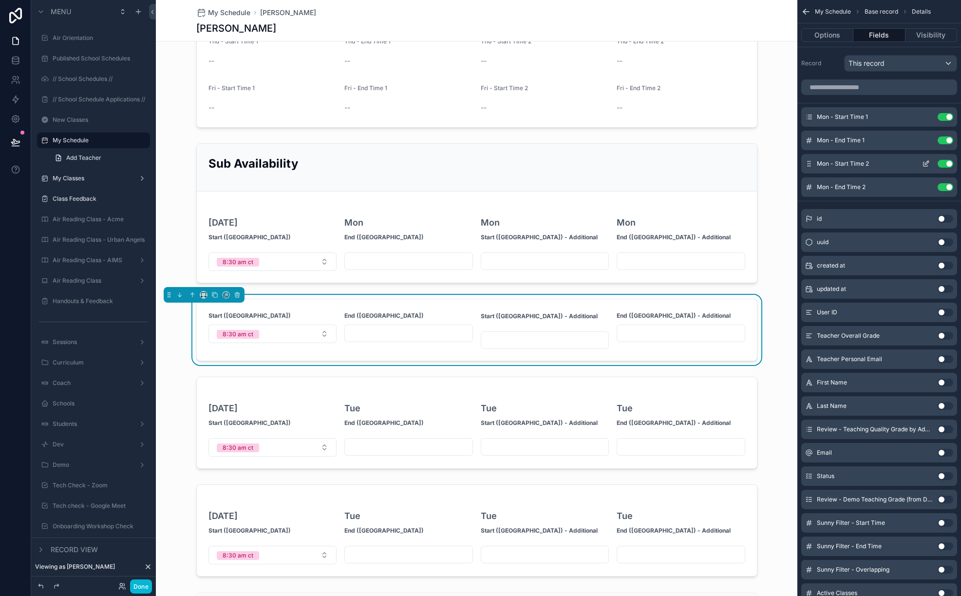
click at [773, 164] on icon "scrollable content" at bounding box center [927, 163] width 4 height 4
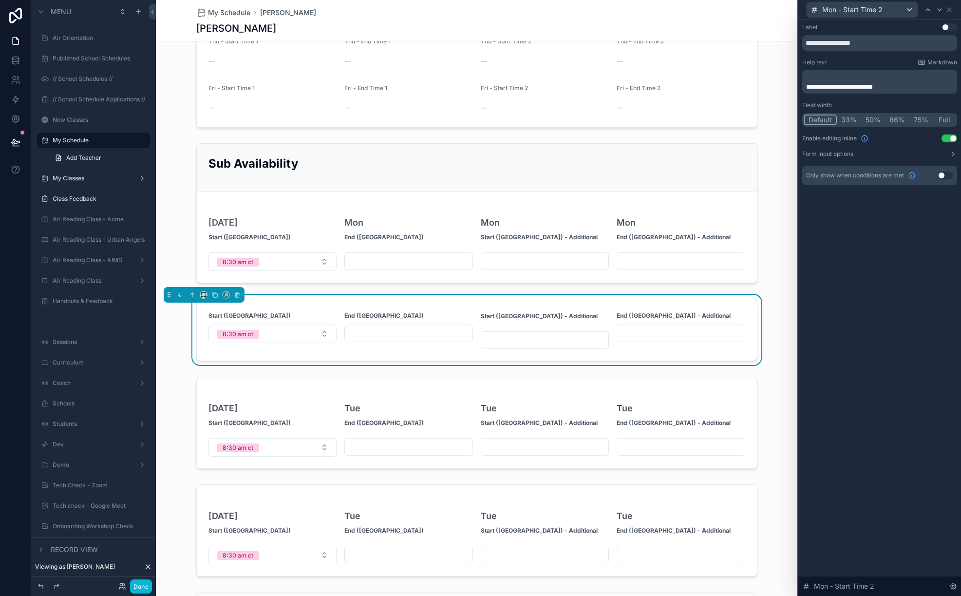
click at [773, 86] on span "**********" at bounding box center [839, 86] width 67 height 7
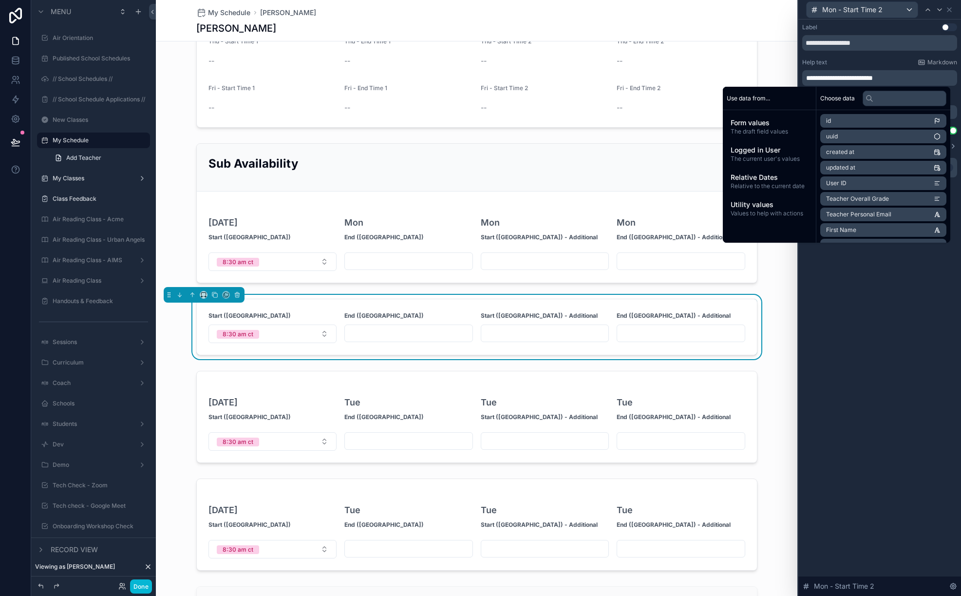
click at [773, 311] on div "**********" at bounding box center [880, 307] width 163 height 576
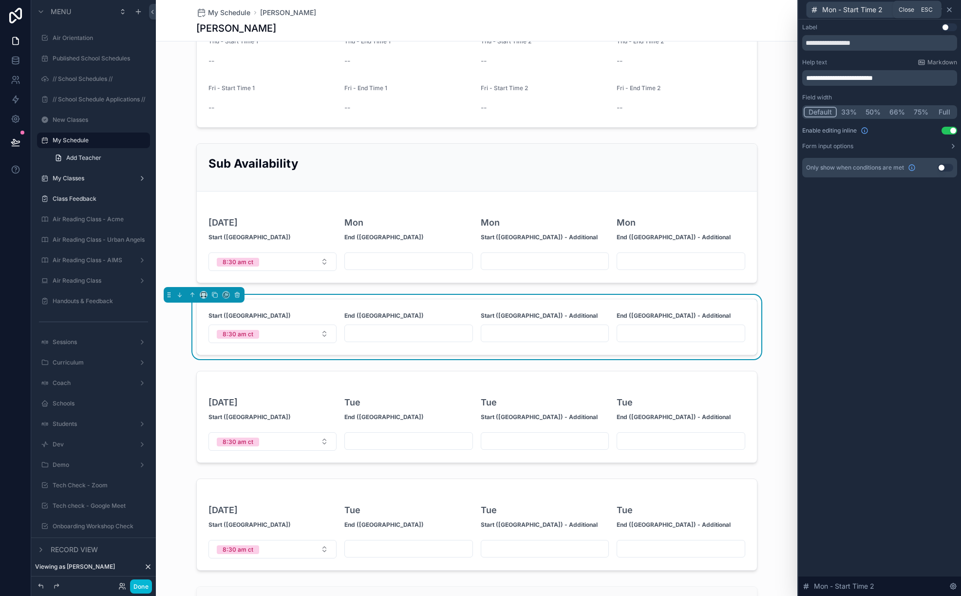
click at [773, 11] on icon at bounding box center [950, 10] width 8 height 8
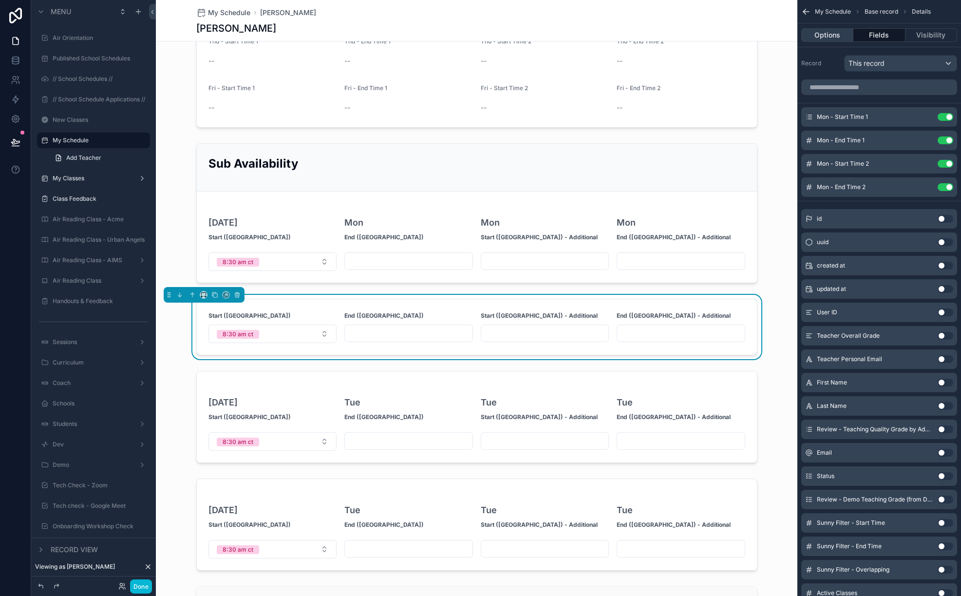
click at [773, 34] on button "Options" at bounding box center [828, 35] width 52 height 14
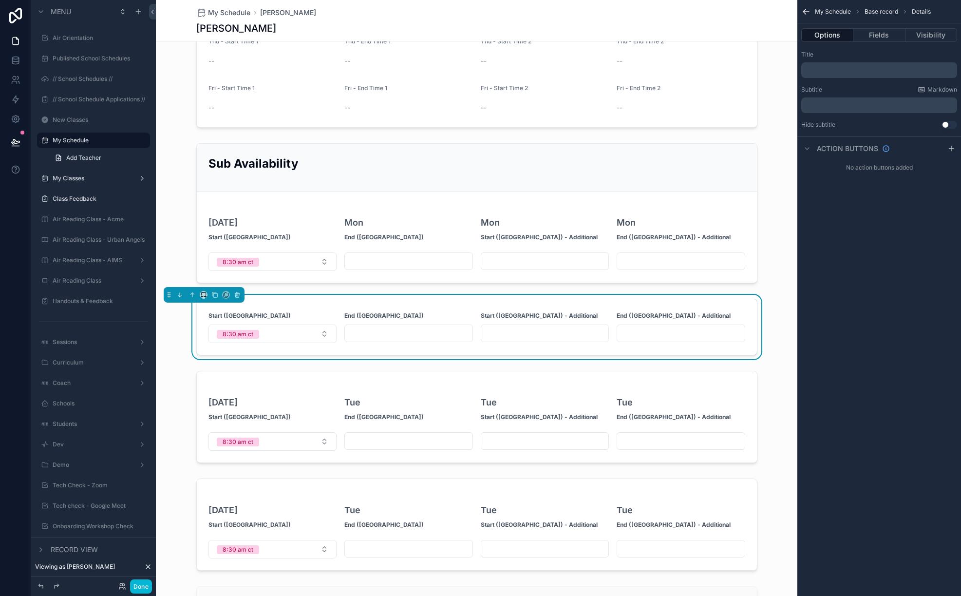
click at [773, 73] on p "﻿" at bounding box center [880, 70] width 150 height 8
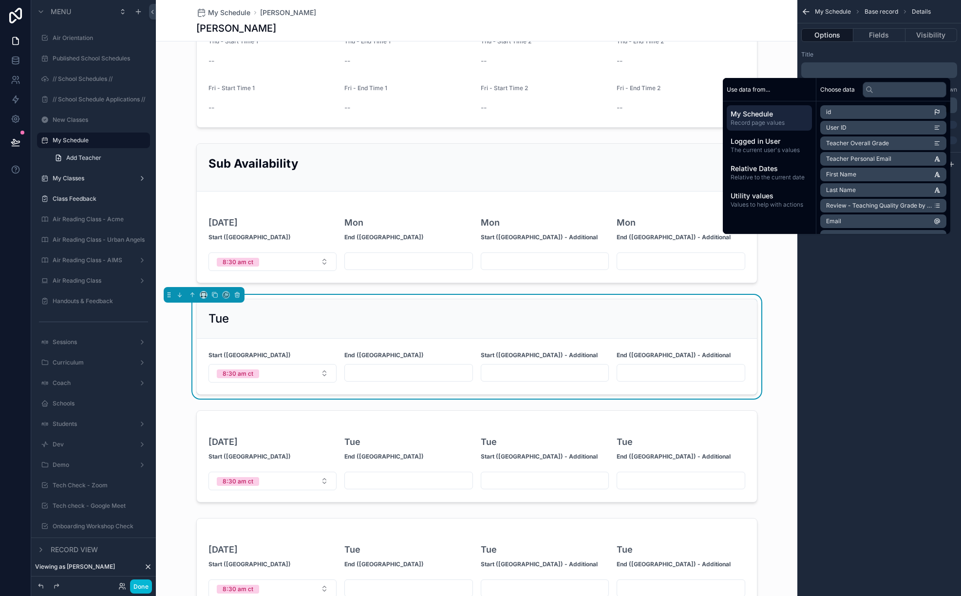
click at [773, 239] on div "My Schedule Base record Details Options Fields Visibility Title ﻿ Subtitle Mark…" at bounding box center [880, 298] width 164 height 596
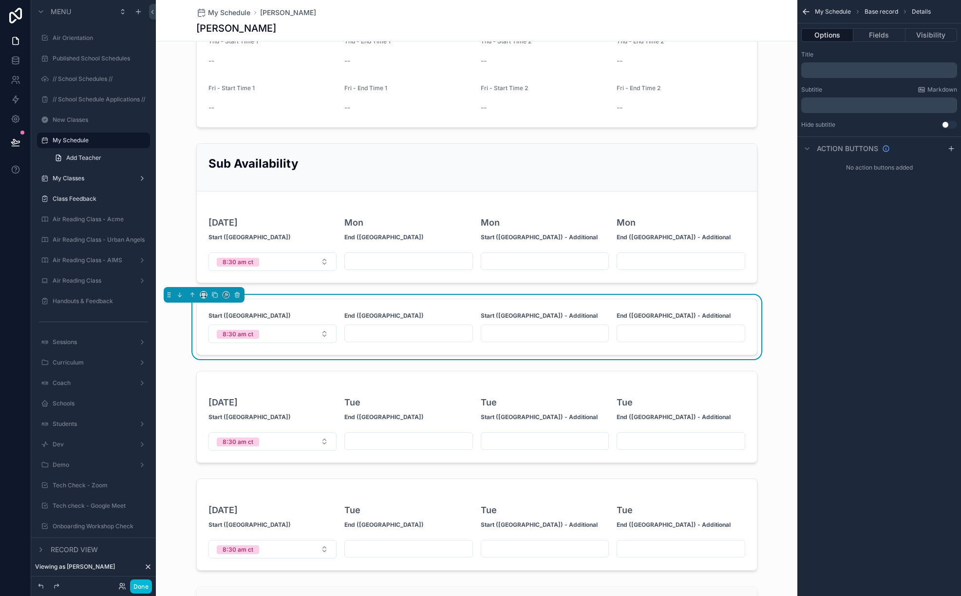
click at [773, 107] on p "﻿" at bounding box center [880, 105] width 150 height 8
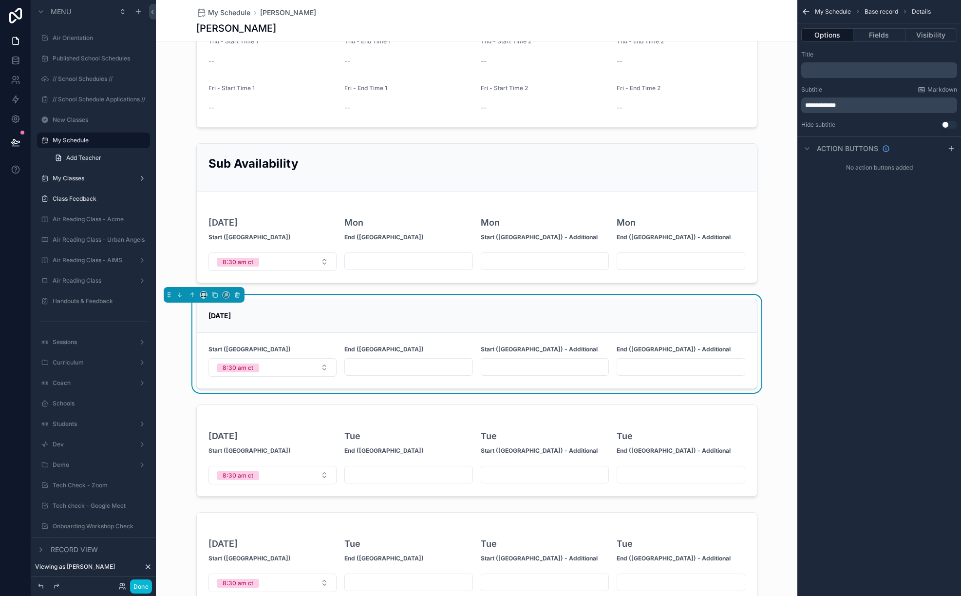
click at [773, 347] on div "**********" at bounding box center [880, 298] width 164 height 596
click at [773, 346] on div "**********" at bounding box center [880, 298] width 164 height 596
click at [773, 376] on div "Tue, 10/7 Start (CT) 8:30 am ct End (CT) Start (CT) - Additional End (CT) - Add…" at bounding box center [477, 344] width 642 height 98
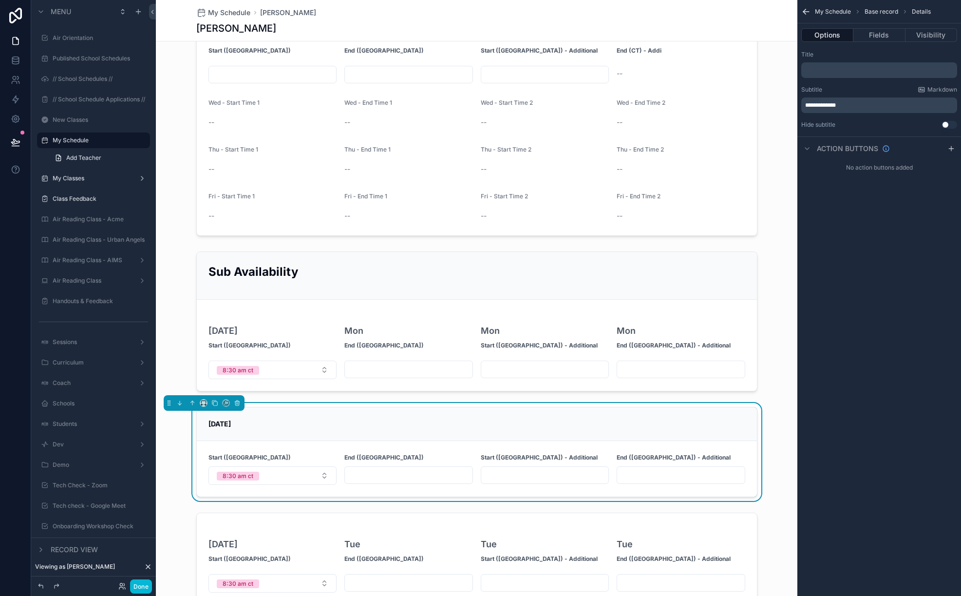
scroll to position [984, 0]
click at [636, 417] on div "[DATE]" at bounding box center [477, 422] width 537 height 10
click at [773, 104] on span "**********" at bounding box center [820, 105] width 31 height 6
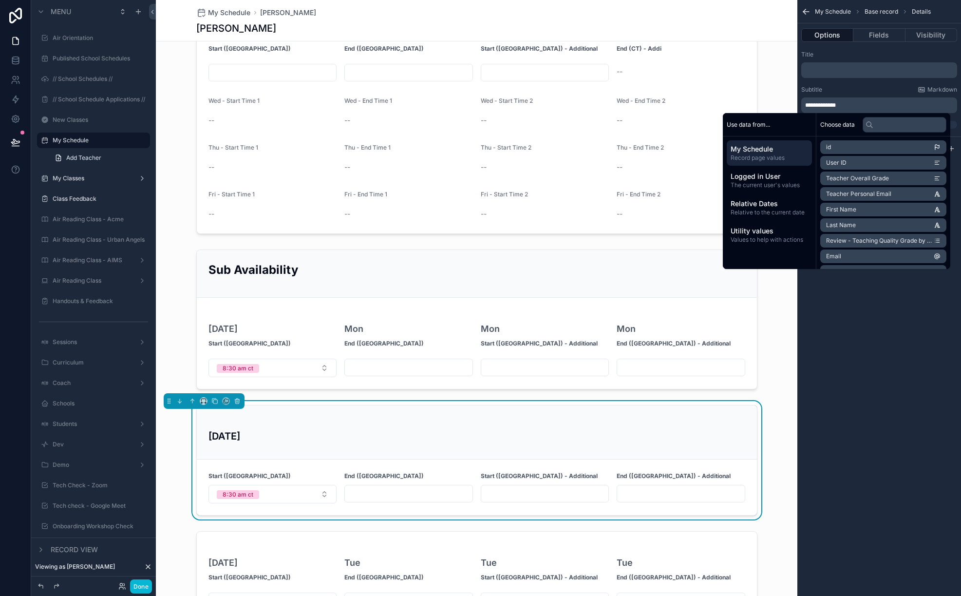
click at [449, 405] on div "[DATE]" at bounding box center [477, 432] width 560 height 54
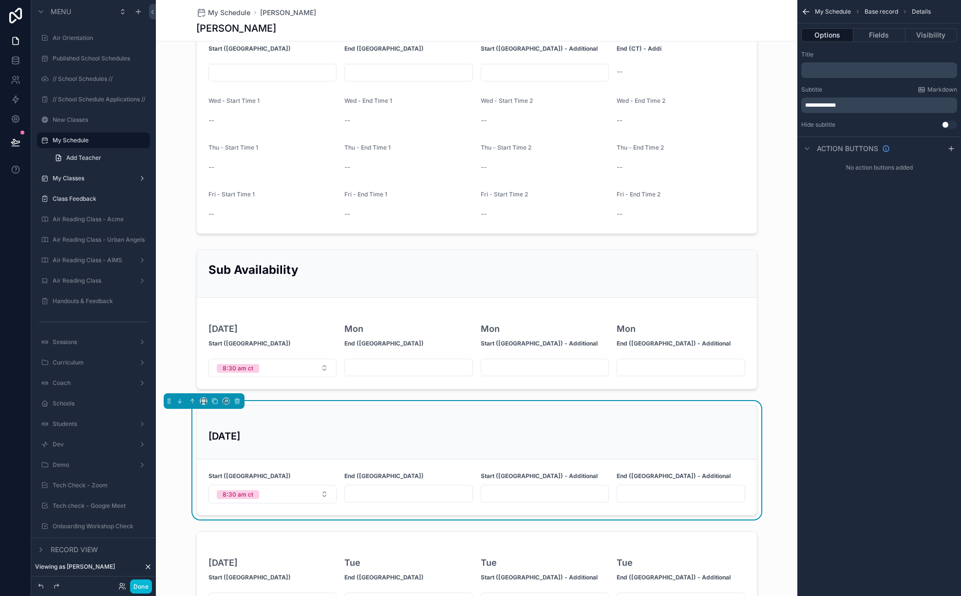
click at [440, 385] on div "Schedule Maintenence We are currently working on this page and will have it upd…" at bounding box center [477, 606] width 642 height 3074
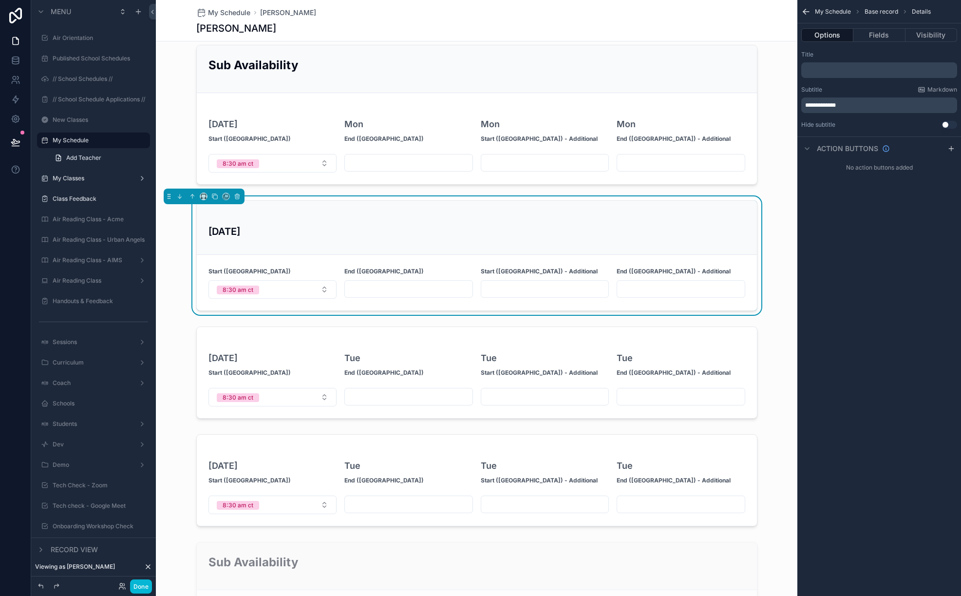
scroll to position [1269, 0]
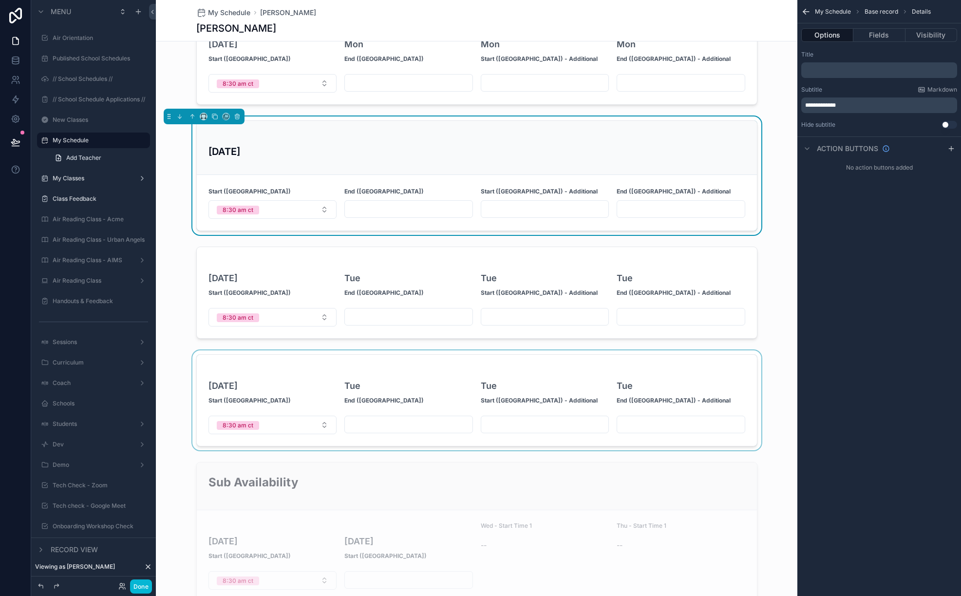
click at [326, 368] on div "scrollable content" at bounding box center [477, 400] width 642 height 100
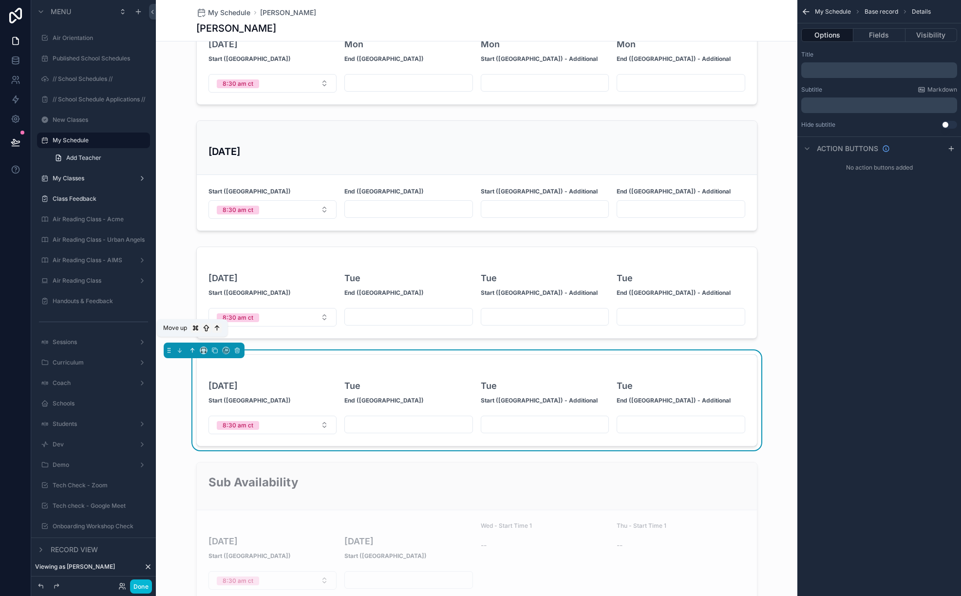
click at [190, 347] on icon "scrollable content" at bounding box center [192, 350] width 7 height 7
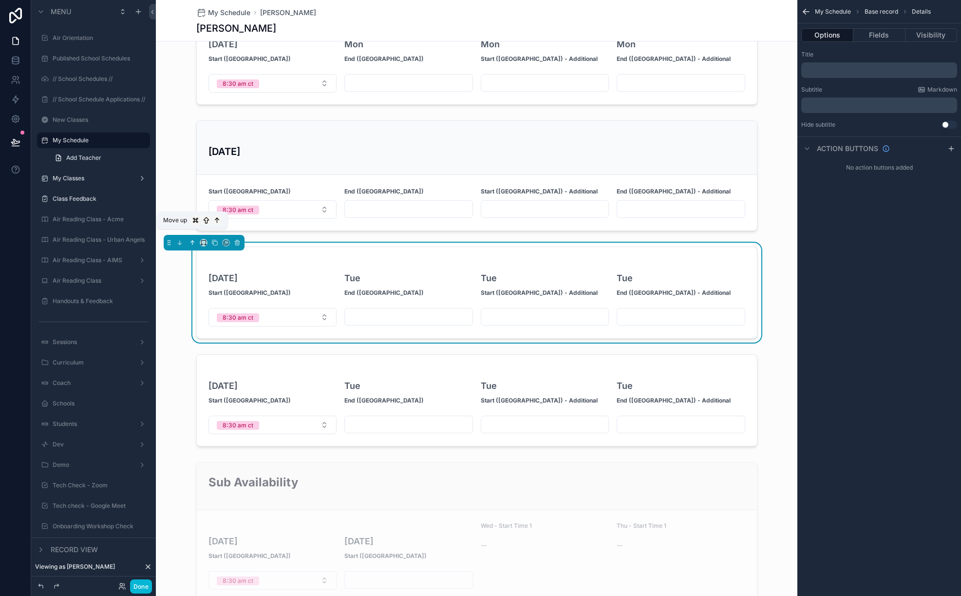
click at [192, 240] on icon "scrollable content" at bounding box center [192, 242] width 0 height 4
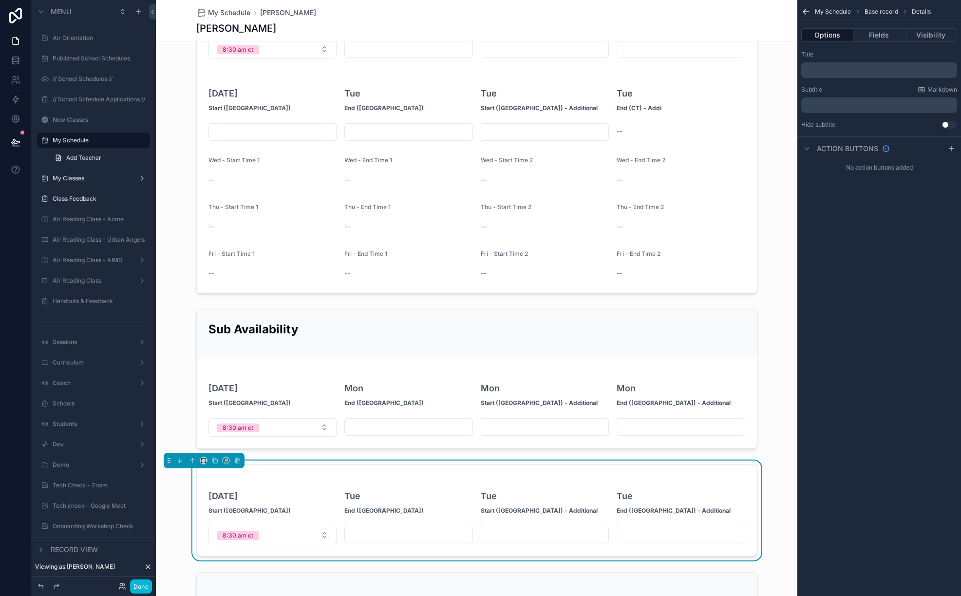
scroll to position [920, 0]
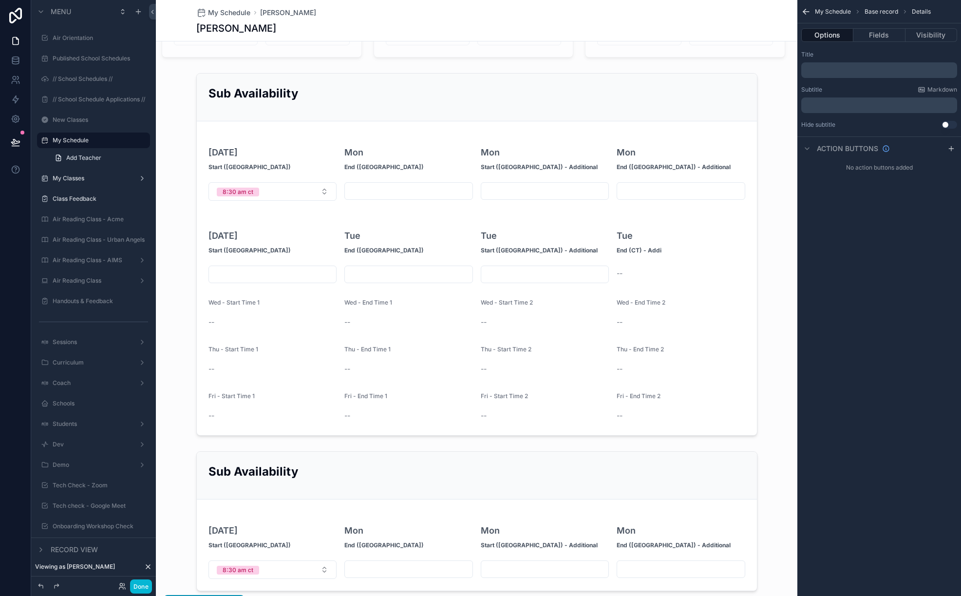
scroll to position [734, 0]
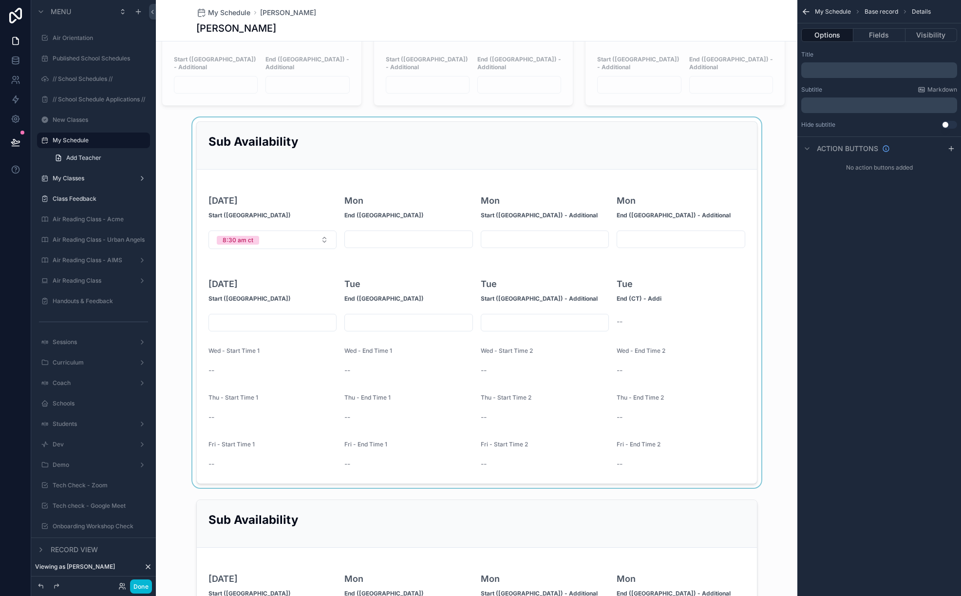
click at [428, 384] on div "scrollable content" at bounding box center [477, 302] width 642 height 370
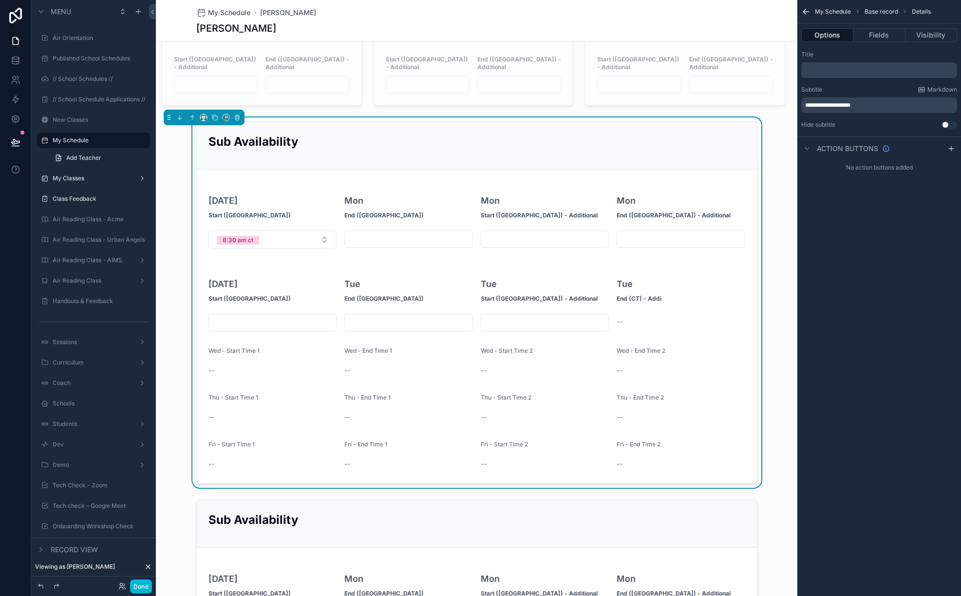
click at [773, 7] on icon "scrollable content" at bounding box center [807, 12] width 10 height 10
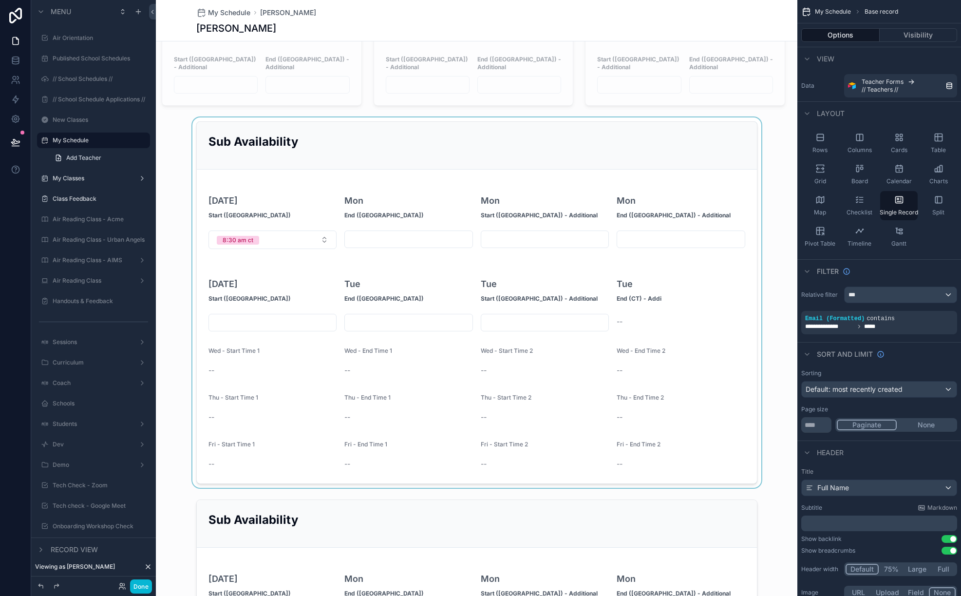
click at [647, 139] on div "scrollable content" at bounding box center [477, 302] width 642 height 370
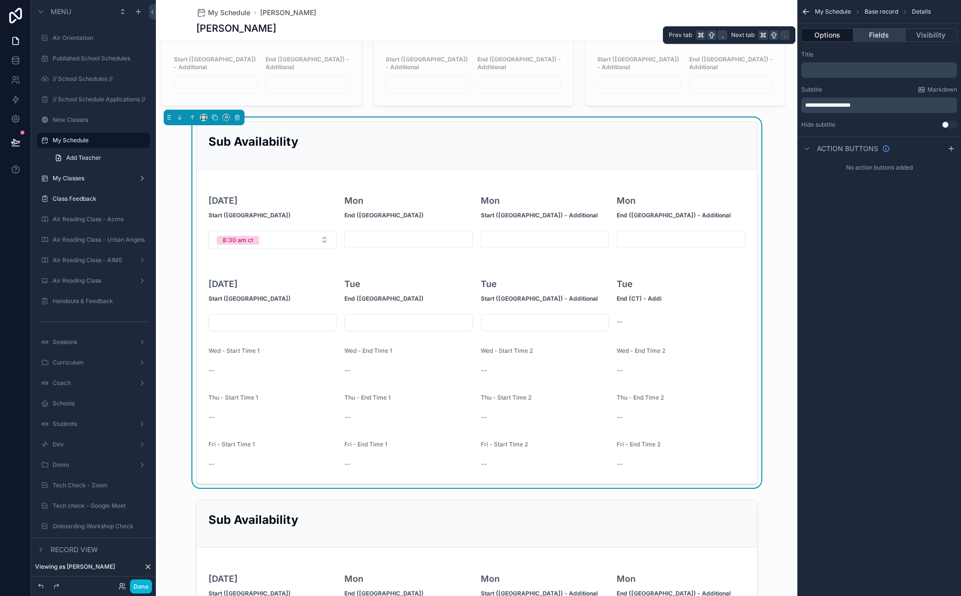
click at [773, 37] on button "Fields" at bounding box center [880, 35] width 52 height 14
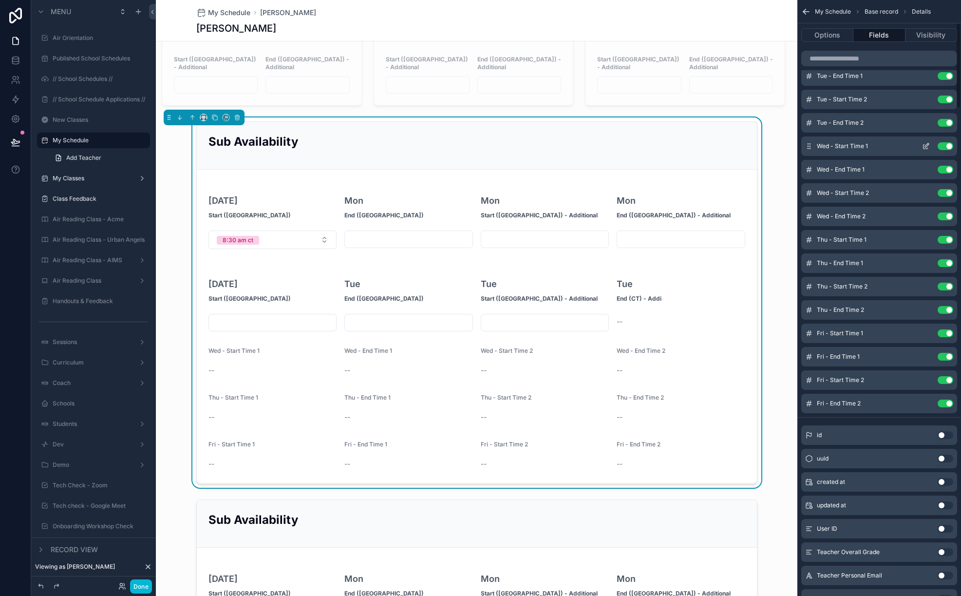
scroll to position [160, 0]
click at [773, 144] on button "Use setting" at bounding box center [946, 144] width 16 height 8
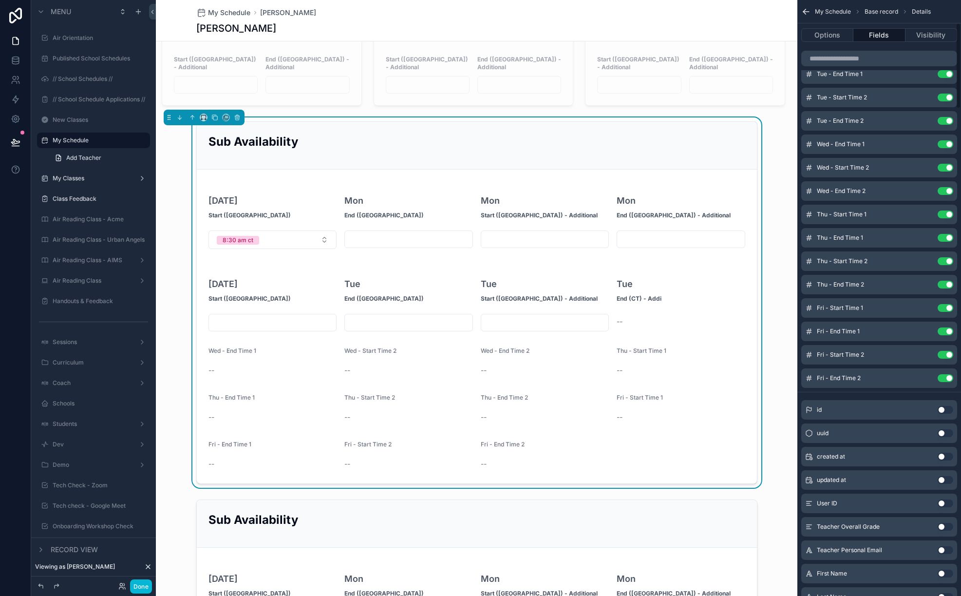
click at [773, 144] on button "Use setting" at bounding box center [946, 144] width 16 height 8
click at [773, 164] on button "Use setting" at bounding box center [946, 168] width 16 height 8
click at [773, 187] on button "Use setting" at bounding box center [946, 191] width 16 height 8
click at [773, 211] on button "Use setting" at bounding box center [946, 215] width 16 height 8
click at [773, 234] on button "Use setting" at bounding box center [946, 238] width 16 height 8
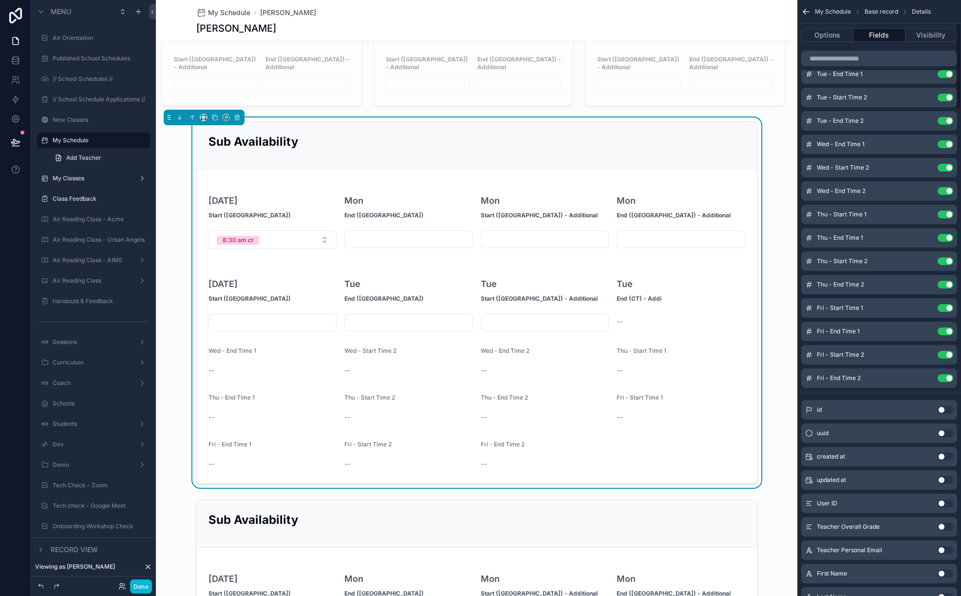
click at [773, 257] on button "Use setting" at bounding box center [946, 261] width 16 height 8
click at [773, 281] on button "Use setting" at bounding box center [946, 285] width 16 height 8
click at [773, 304] on button "Use setting" at bounding box center [946, 308] width 16 height 8
click at [773, 327] on button "Use setting" at bounding box center [946, 331] width 16 height 8
click at [773, 351] on button "Use setting" at bounding box center [946, 355] width 16 height 8
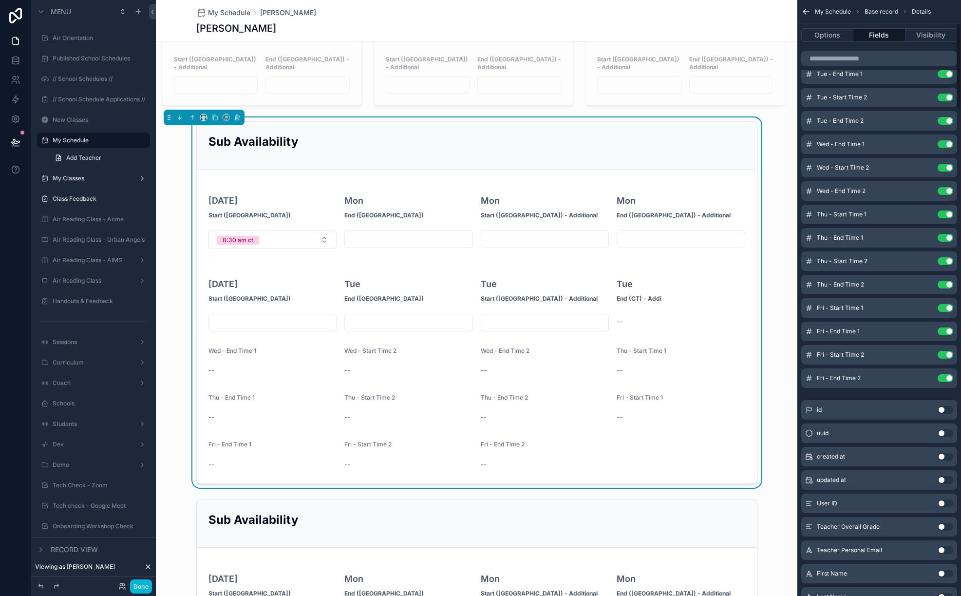
click at [773, 374] on button "Use setting" at bounding box center [946, 378] width 16 height 8
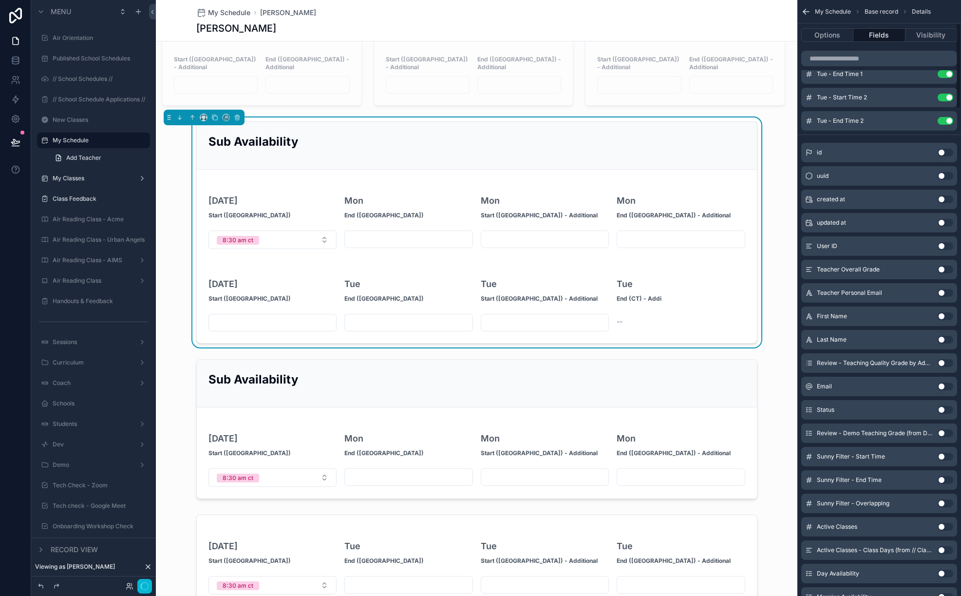
click at [773, 144] on div "id Use setting" at bounding box center [880, 152] width 156 height 19
click at [675, 355] on div "scrollable content" at bounding box center [477, 429] width 642 height 148
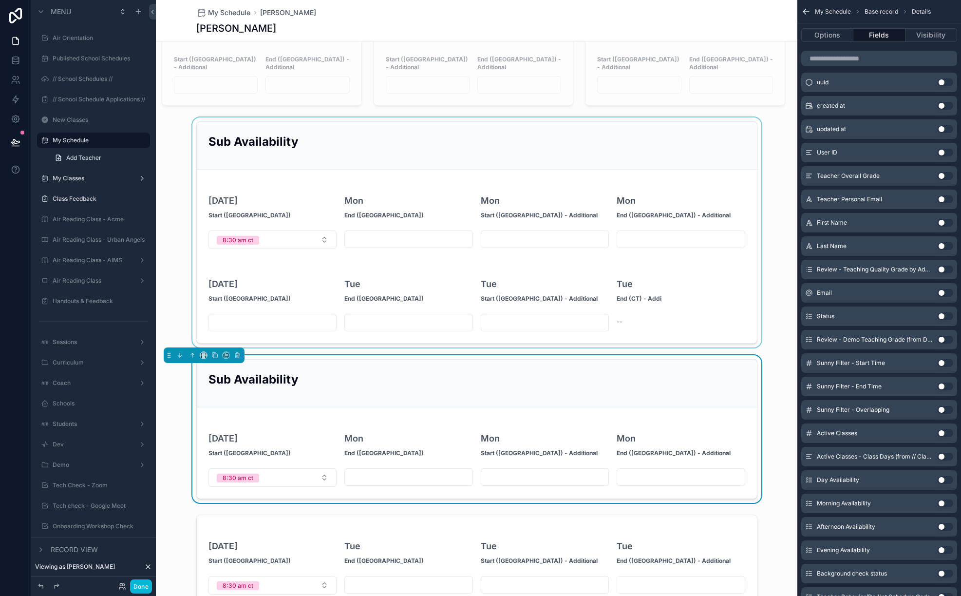
click at [677, 314] on div "scrollable content" at bounding box center [477, 232] width 642 height 230
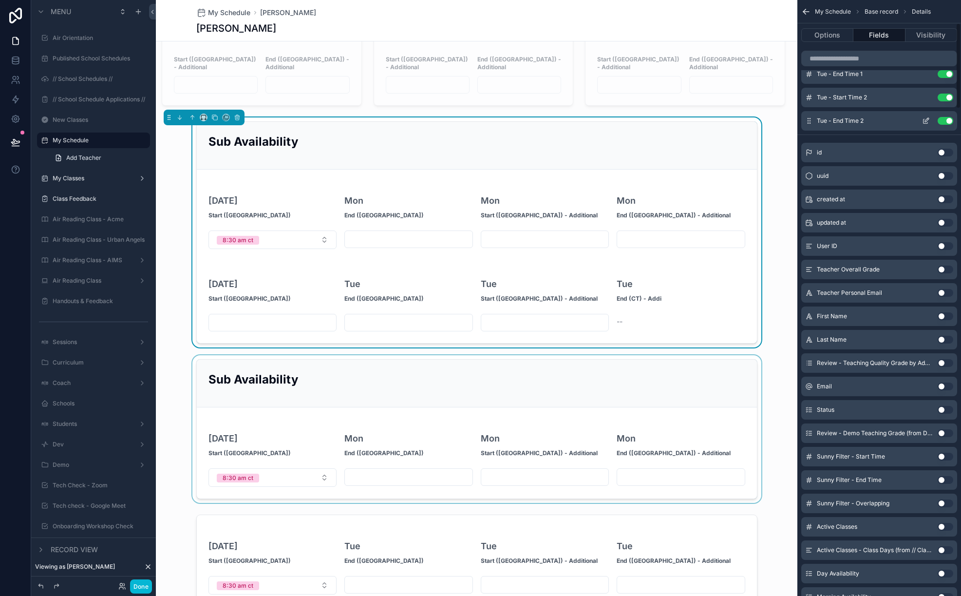
click at [773, 121] on icon "scrollable content" at bounding box center [927, 120] width 4 height 4
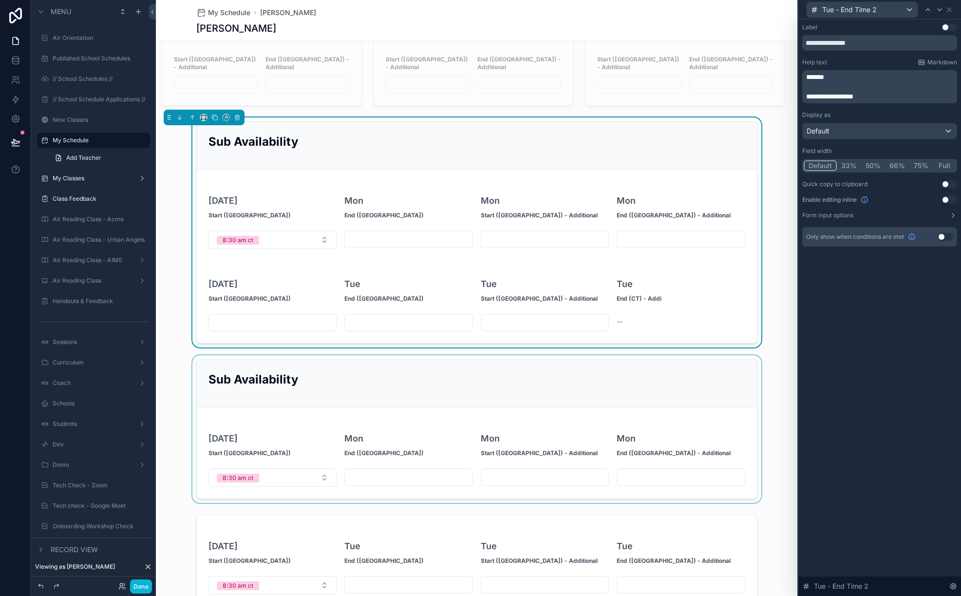
click at [773, 199] on button "Use setting" at bounding box center [950, 200] width 16 height 8
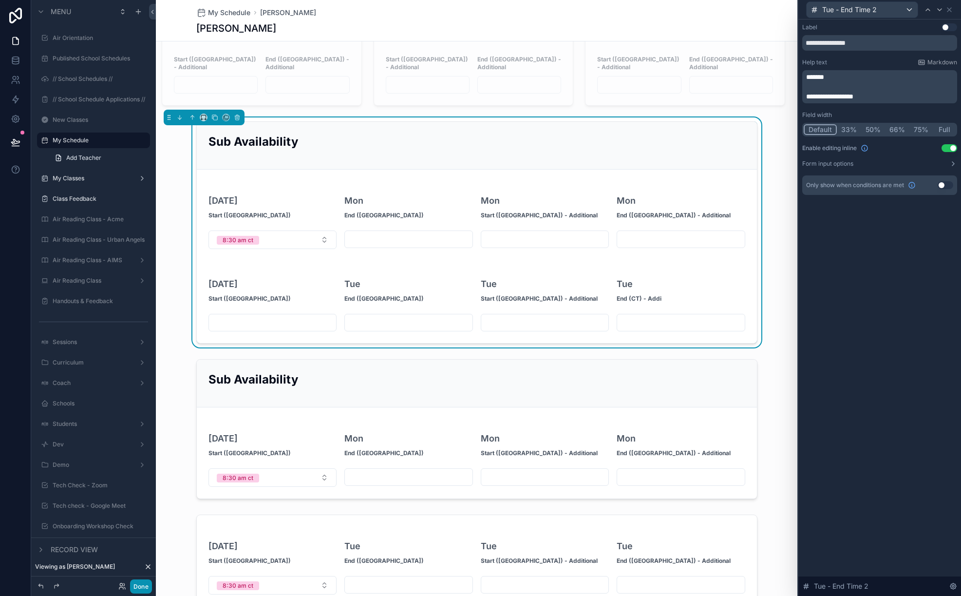
click at [146, 589] on button "Done" at bounding box center [141, 586] width 22 height 14
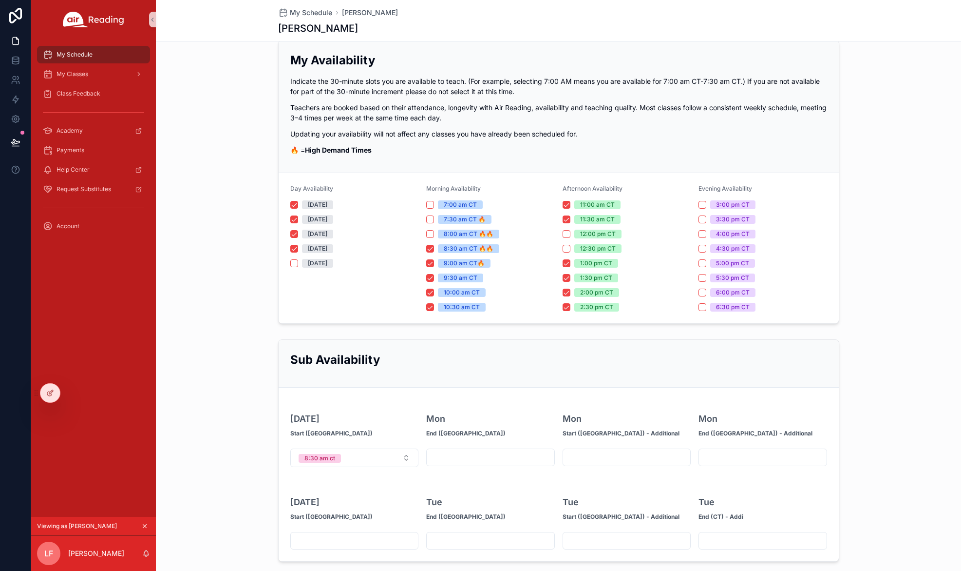
scroll to position [28, 0]
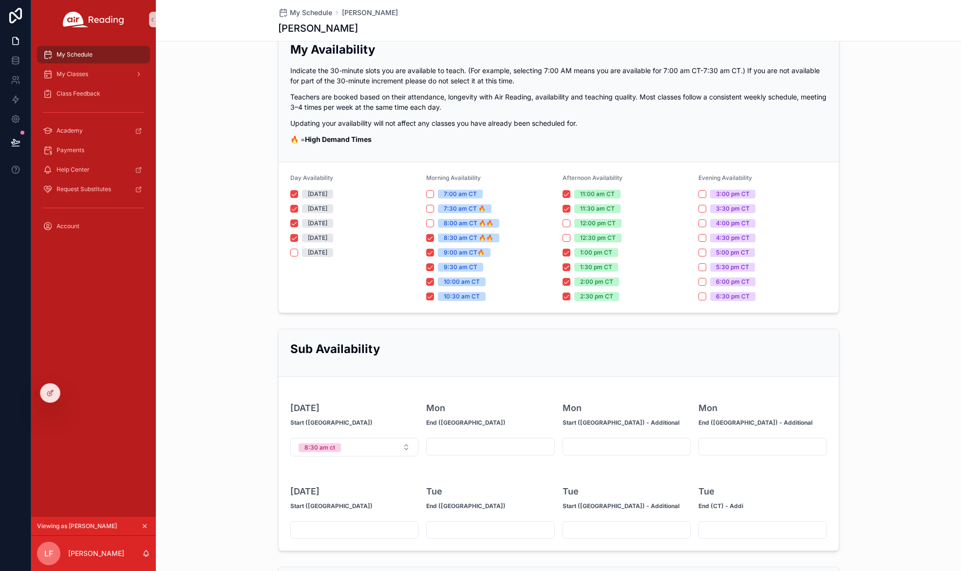
click at [773, 293] on div "My Availability Indicate the 30-minute slots you are available to teach. (For e…" at bounding box center [558, 170] width 805 height 291
click at [229, 260] on div "My Availability Indicate the 30-minute slots you are available to teach. (For e…" at bounding box center [558, 170] width 805 height 291
click at [212, 364] on div "Sub Availability Mon, 10/6 Start (CT) 8:30 am ct Mon End (CT) Mon Start (CT) - …" at bounding box center [558, 440] width 805 height 230
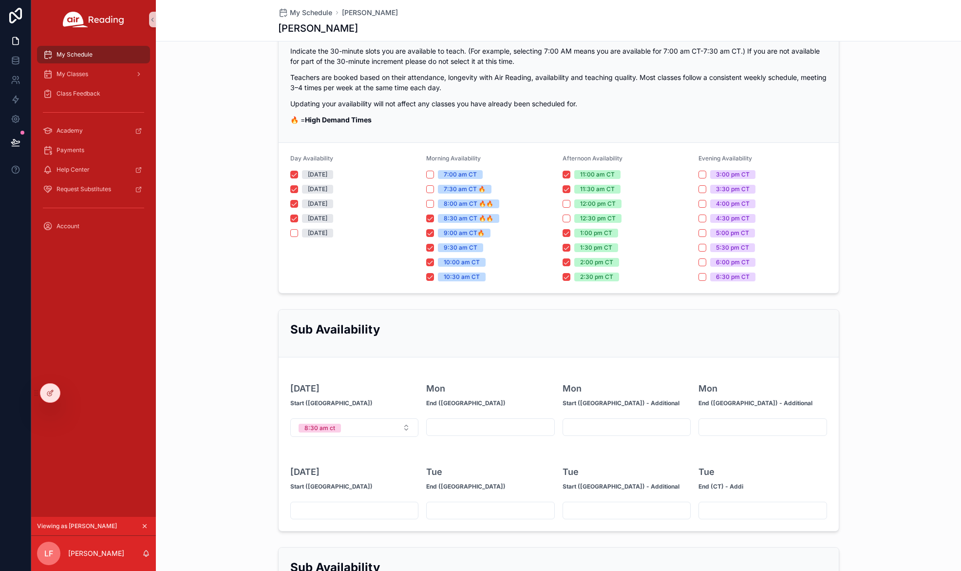
scroll to position [54, 0]
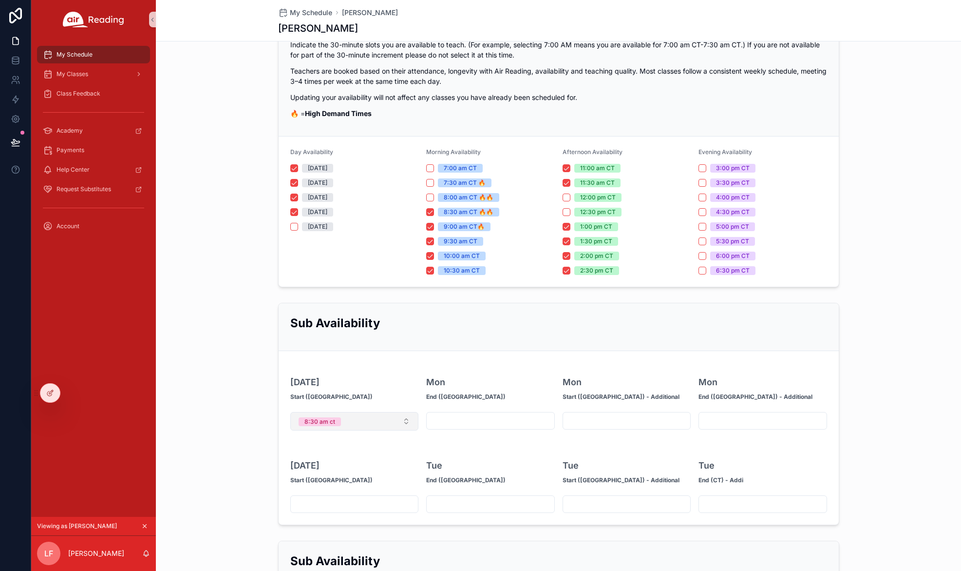
click at [366, 424] on button "8:30 am ct" at bounding box center [354, 421] width 129 height 19
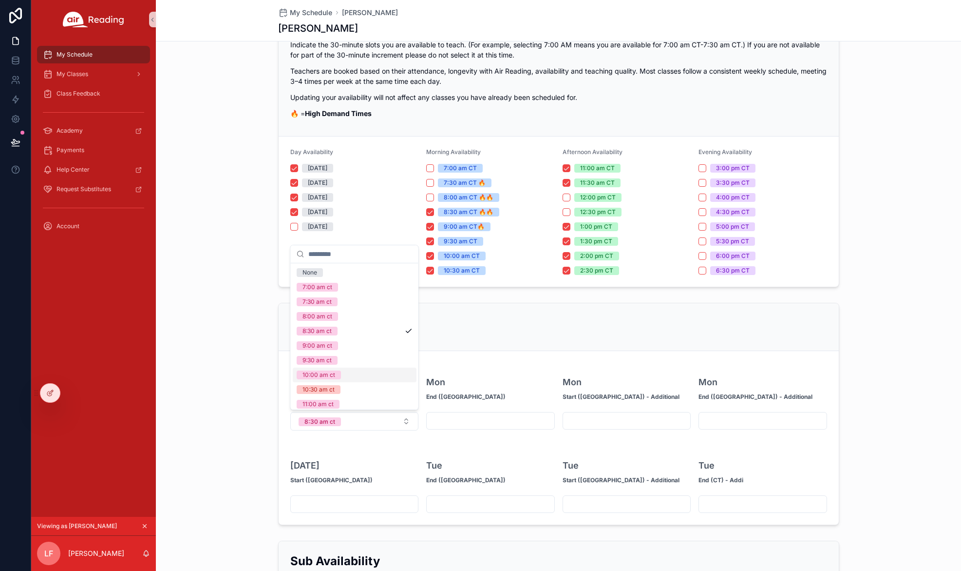
click at [483, 352] on form "Mon, 10/6 Start (CT) 8:30 am ct Mon End (CT) Mon Start (CT) - Additional Mon En…" at bounding box center [559, 437] width 560 height 173
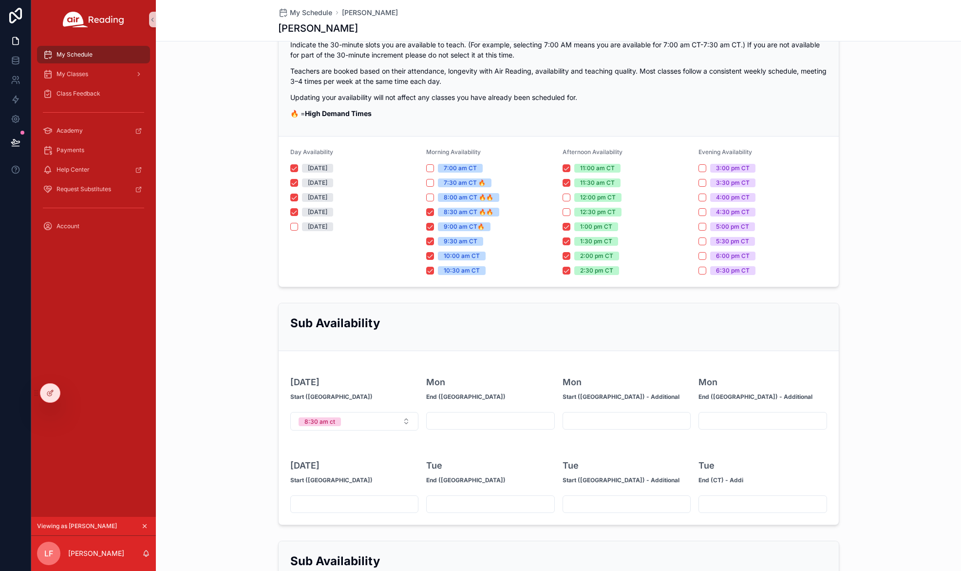
click at [489, 427] on input "scrollable content" at bounding box center [491, 421] width 128 height 14
click at [488, 454] on div "Tue End (CT)" at bounding box center [490, 468] width 129 height 45
click at [626, 423] on input "scrollable content" at bounding box center [627, 421] width 128 height 14
click at [734, 424] on input "scrollable content" at bounding box center [763, 421] width 128 height 14
click at [705, 444] on form "Mon, 10/6 Start (CT) 8:30 am ct Mon End (CT) Mon Start (CT) - Additional Mon En…" at bounding box center [559, 437] width 560 height 173
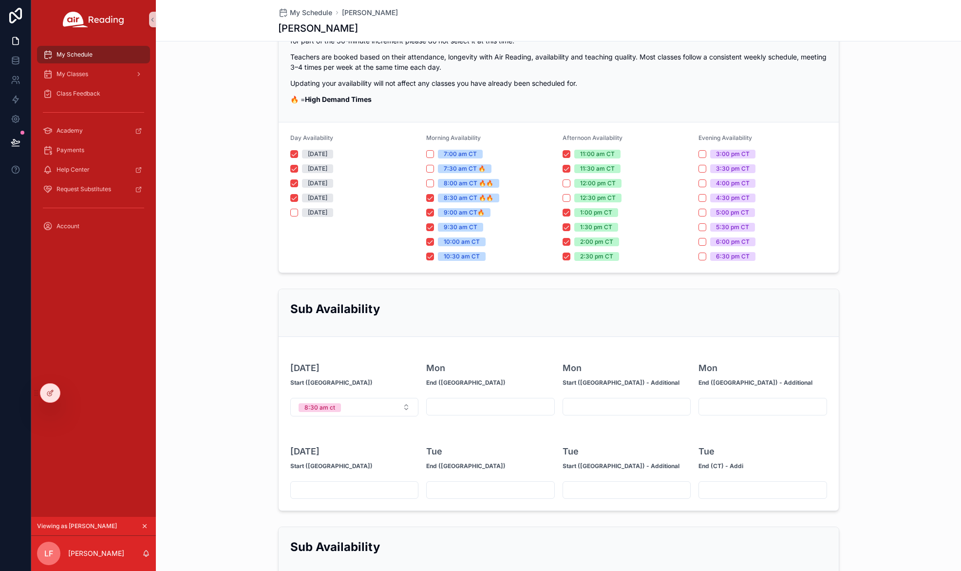
scroll to position [69, 0]
click at [351, 484] on input "scrollable content" at bounding box center [355, 488] width 128 height 14
click at [461, 480] on div "scrollable content" at bounding box center [490, 488] width 129 height 18
click at [468, 488] on input "scrollable content" at bounding box center [491, 488] width 128 height 14
click at [656, 490] on input "scrollable content" at bounding box center [627, 488] width 128 height 14
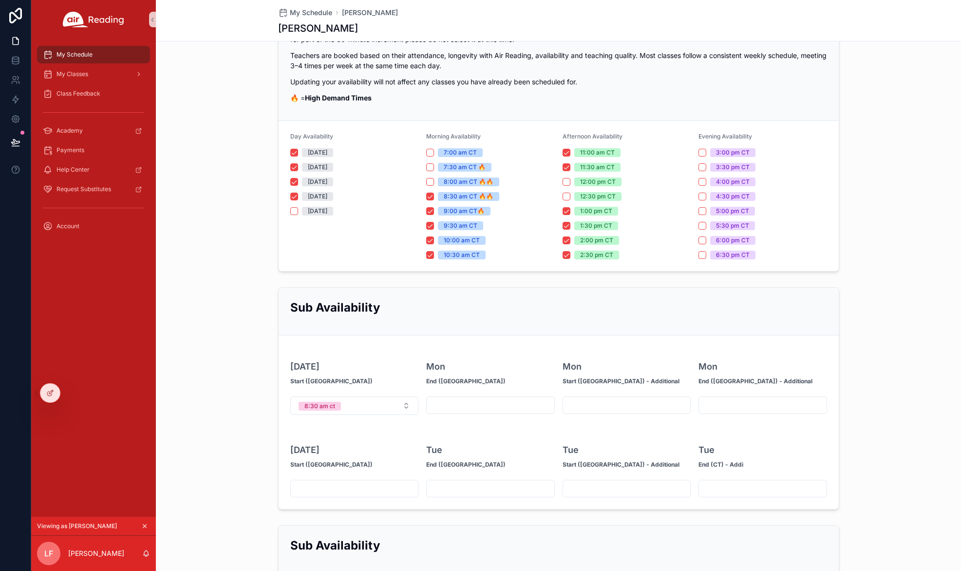
click at [627, 416] on form "Mon, 10/6 Start (CT) 8:30 am ct Mon End (CT) Mon Start (CT) - Additional Mon En…" at bounding box center [559, 421] width 560 height 173
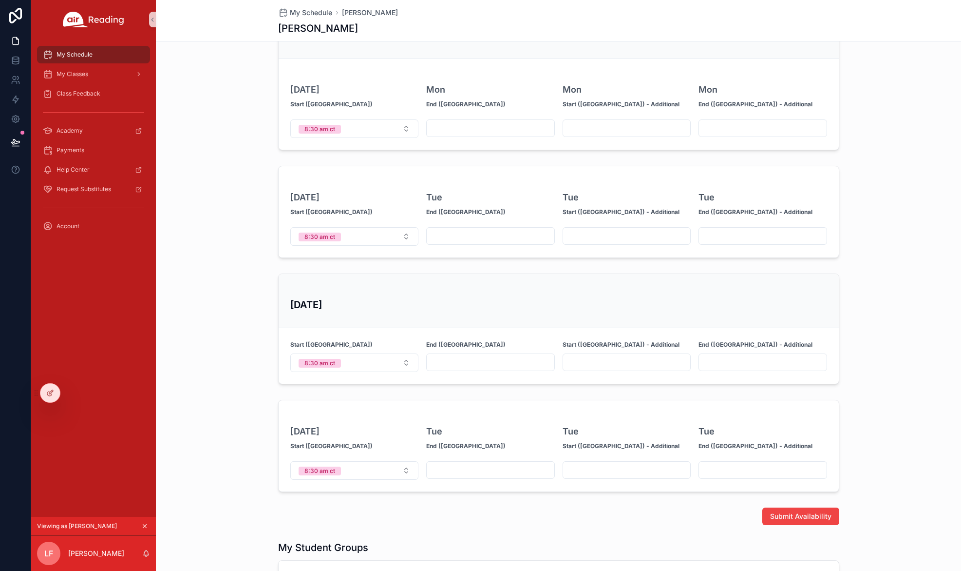
scroll to position [556, 0]
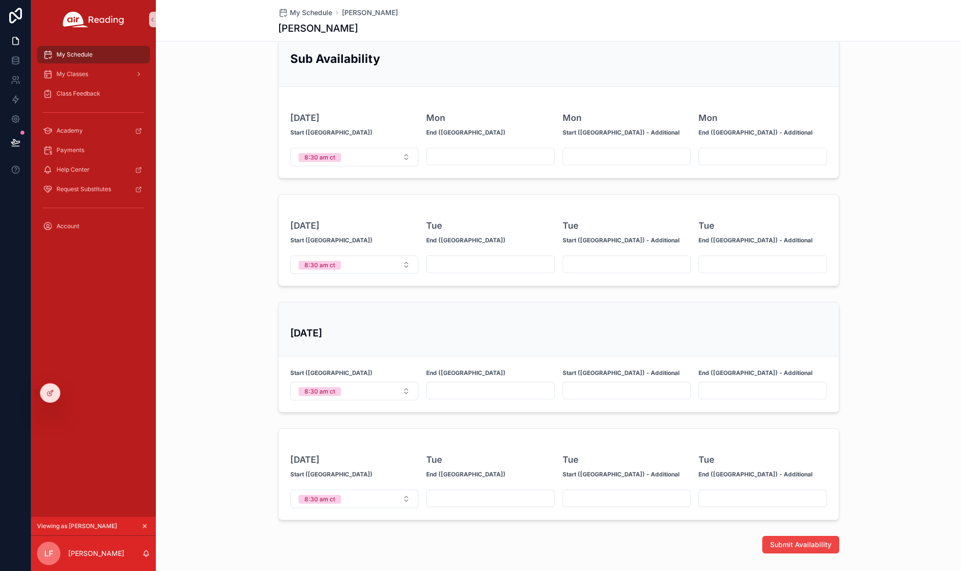
drag, startPoint x: 48, startPoint y: 394, endPoint x: 162, endPoint y: 374, distance: 116.2
click at [162, 374] on div "My Schedule My Classes Class Feedback Academy Payments Help Center Request Subs…" at bounding box center [496, 285] width 930 height 571
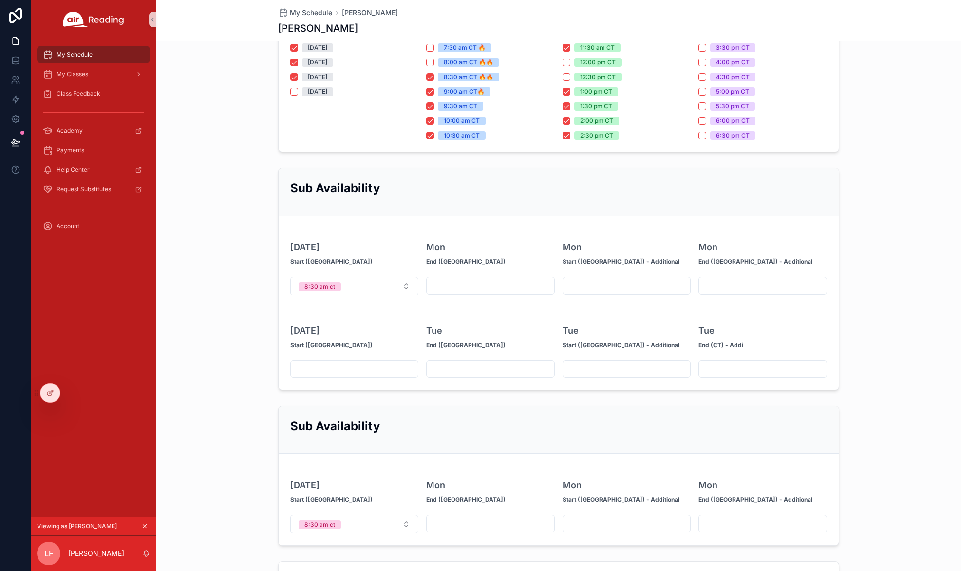
scroll to position [183, 0]
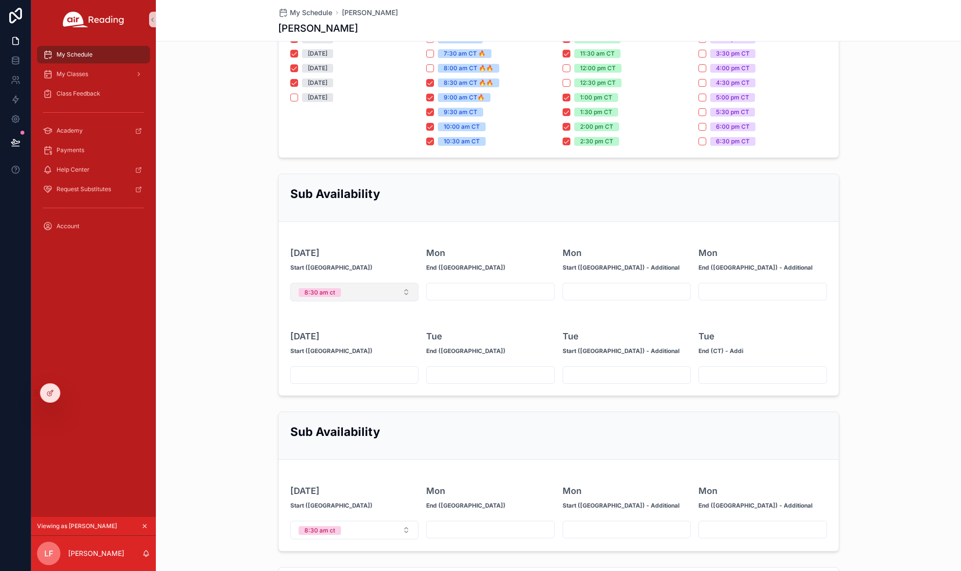
click at [377, 287] on button "8:30 am ct" at bounding box center [354, 292] width 129 height 19
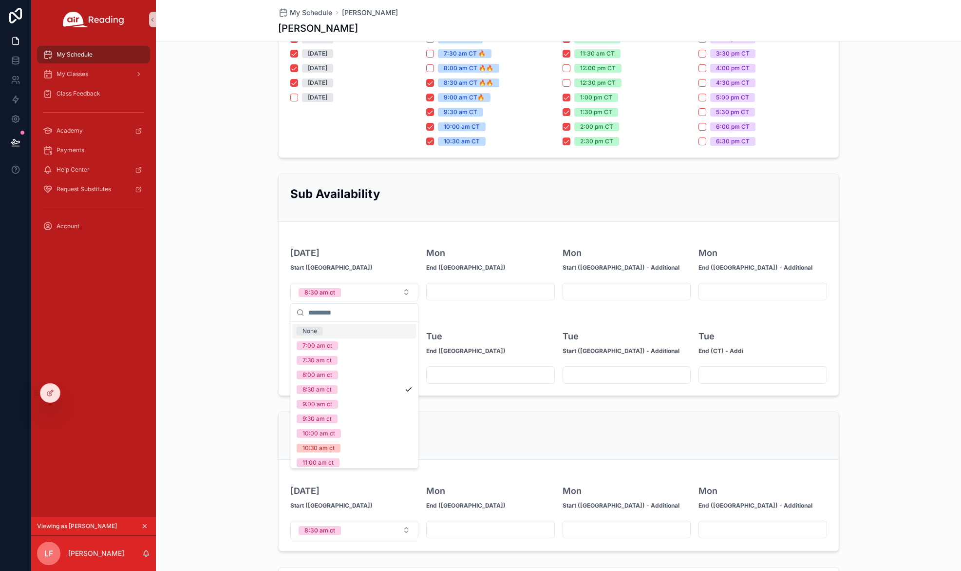
click at [380, 270] on div "Mon, 10/6 Start (CT)" at bounding box center [354, 255] width 129 height 45
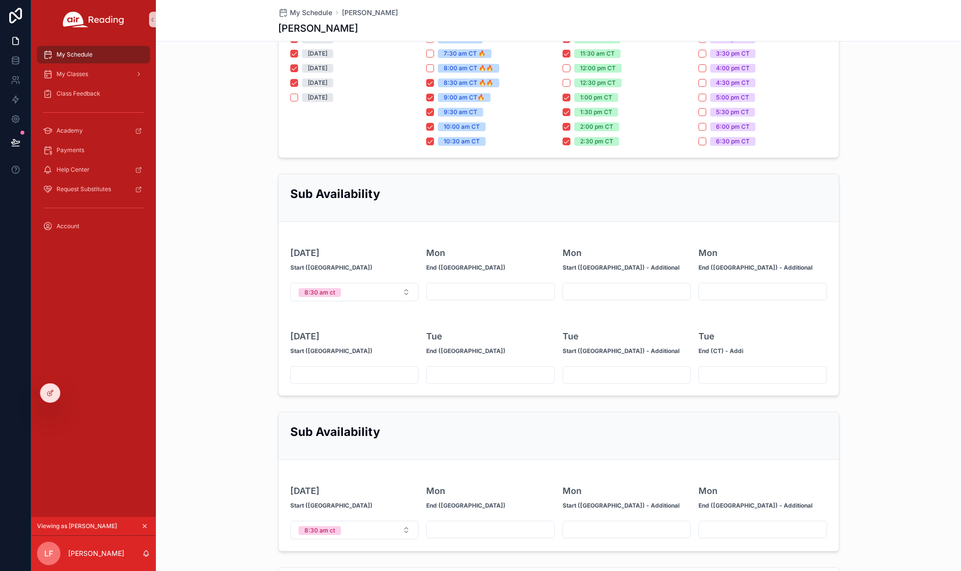
click at [501, 300] on div "scrollable content" at bounding box center [490, 292] width 129 height 18
click at [483, 287] on input "scrollable content" at bounding box center [491, 292] width 128 height 14
click at [486, 320] on div "Tue End (CT)" at bounding box center [490, 339] width 129 height 45
click at [471, 293] on input "scrollable content" at bounding box center [491, 292] width 128 height 14
click at [479, 312] on form "Mon, 10/6 Start (CT) 8:30 am ct Mon End (CT) Mon Start (CT) - Additional Mon En…" at bounding box center [559, 308] width 560 height 173
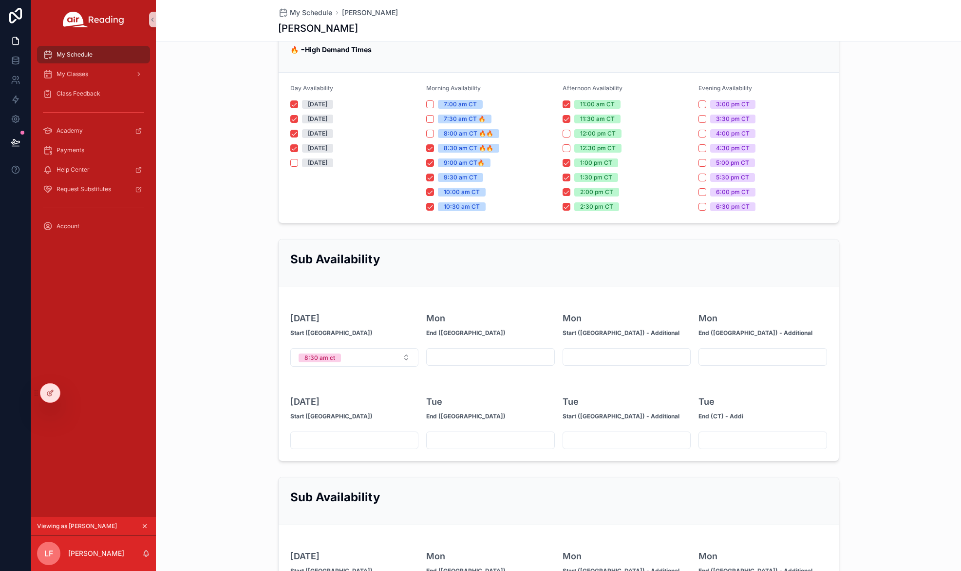
scroll to position [118, 0]
click at [277, 320] on div "Sub Availability Mon, 10/6 Start (CT) 8:30 am ct Mon End (CT) Mon Start (CT) - …" at bounding box center [558, 349] width 805 height 230
click at [317, 310] on div "Mon, 10/6 Start (CT)" at bounding box center [331, 320] width 82 height 43
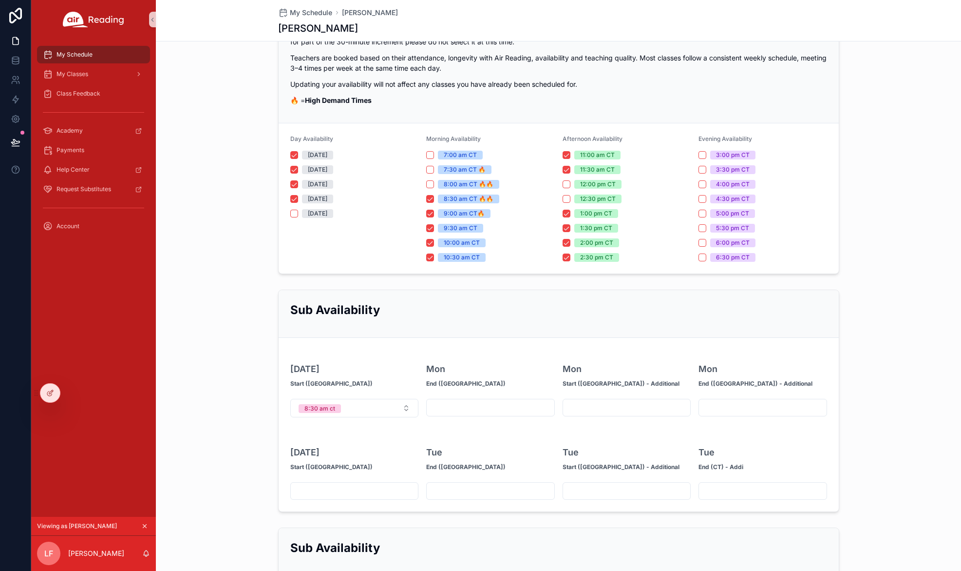
scroll to position [65, 0]
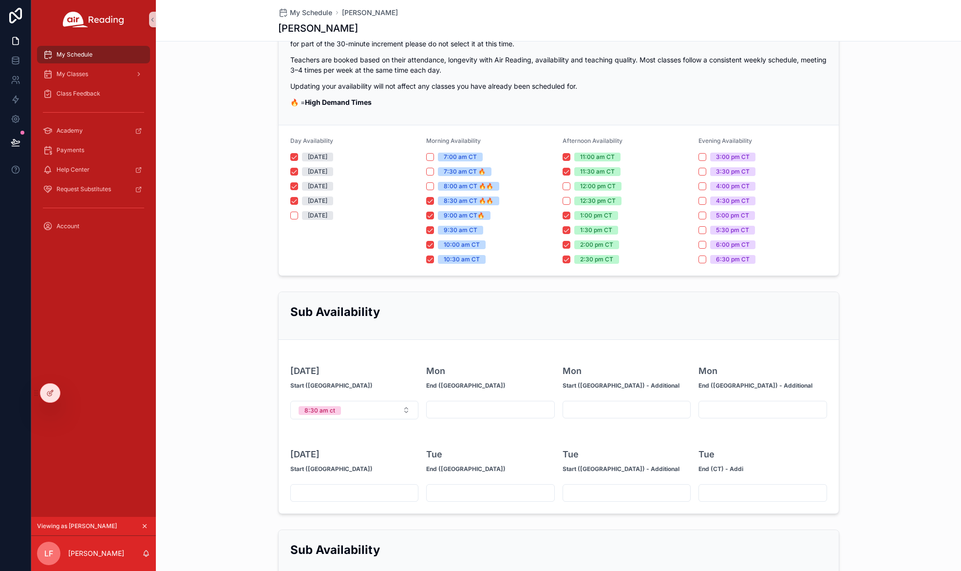
click at [419, 416] on form "Mon, 10/6 Start (CT) 8:30 am ct Mon End (CT) Mon Start (CT) - Additional Mon En…" at bounding box center [559, 426] width 560 height 173
click at [398, 412] on button "8:30 am ct" at bounding box center [354, 410] width 129 height 19
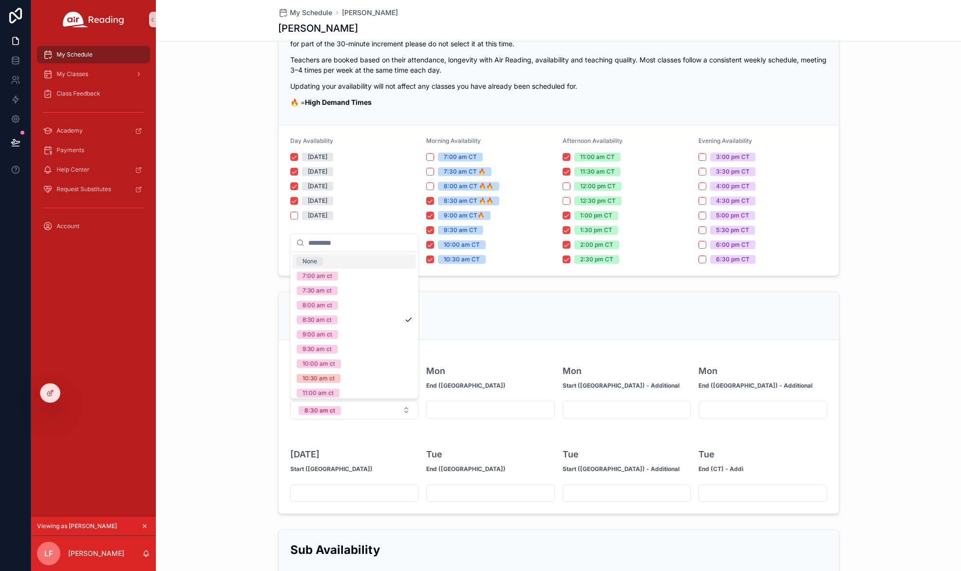
click at [356, 260] on div "None" at bounding box center [355, 261] width 124 height 15
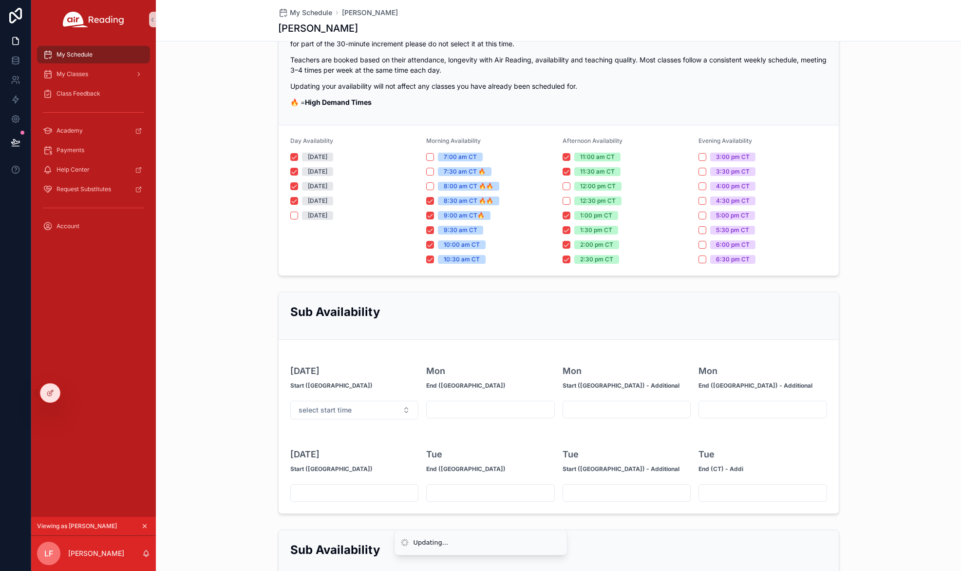
click at [257, 395] on div "Sub Availability Mon, 10/6 Start (CT) select start time Mon End (CT) Mon Start …" at bounding box center [558, 402] width 805 height 230
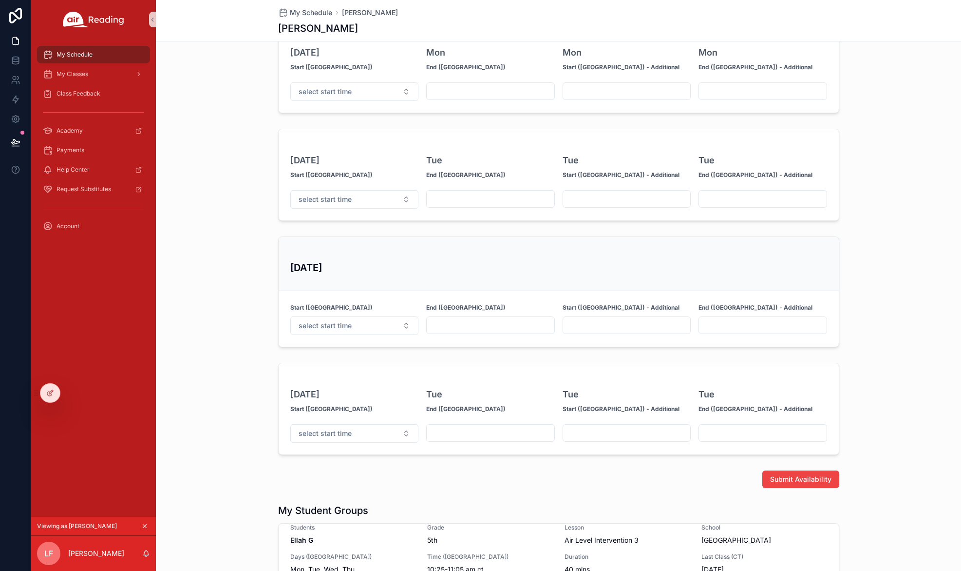
scroll to position [15, 0]
click at [51, 392] on icon at bounding box center [50, 393] width 8 height 8
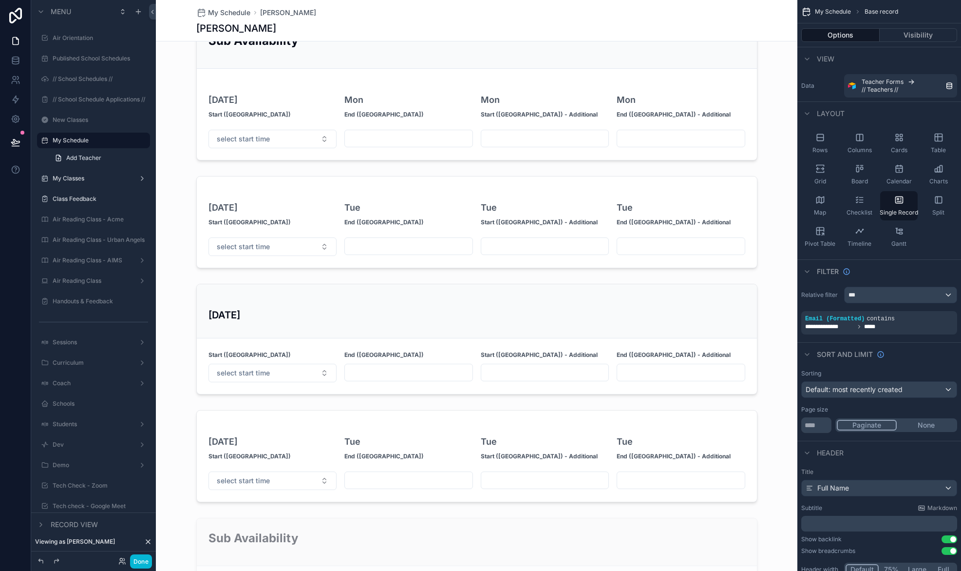
scroll to position [1165, 0]
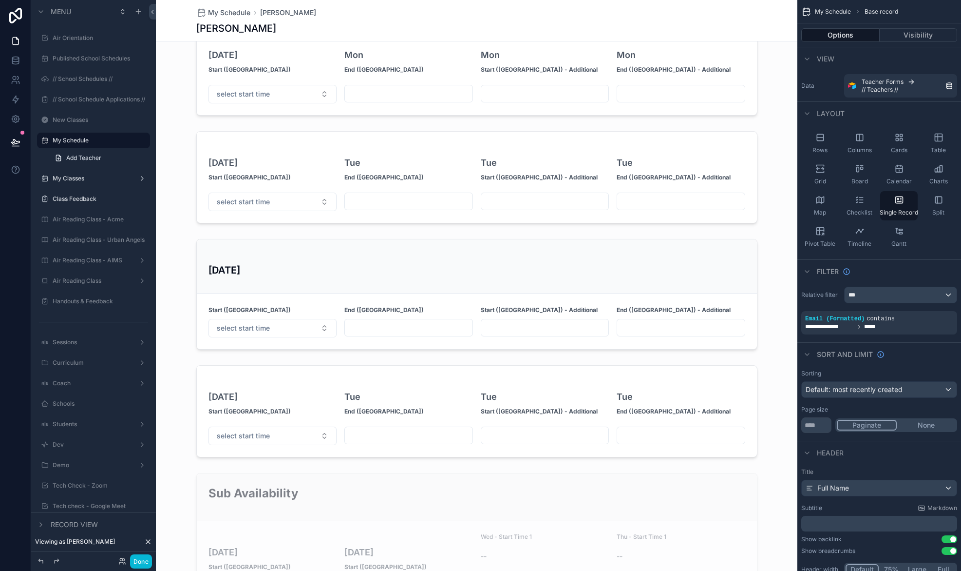
click at [268, 388] on div "scrollable content" at bounding box center [477, 553] width 642 height 3436
click at [268, 375] on div "scrollable content" at bounding box center [477, 411] width 642 height 100
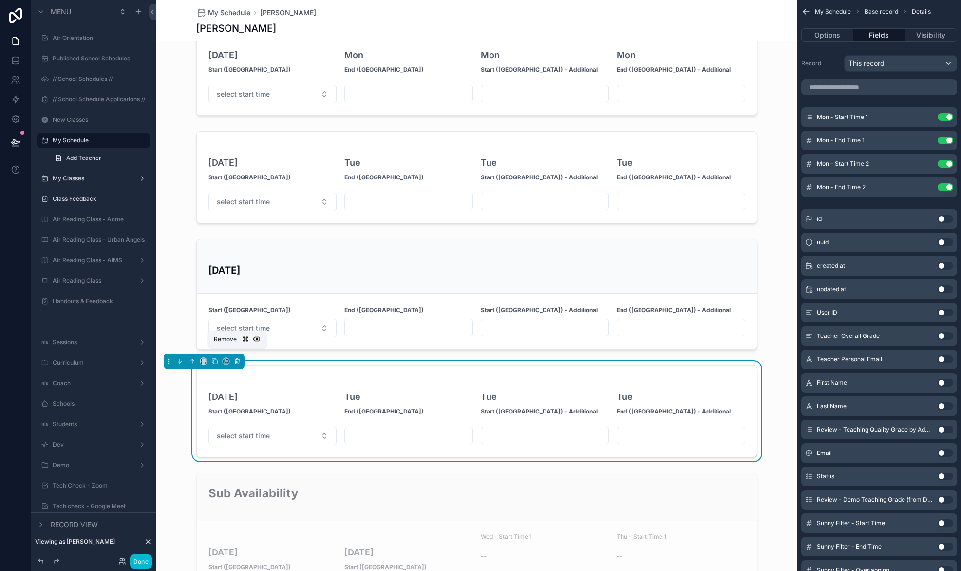
click at [237, 358] on icon "scrollable content" at bounding box center [237, 361] width 7 height 7
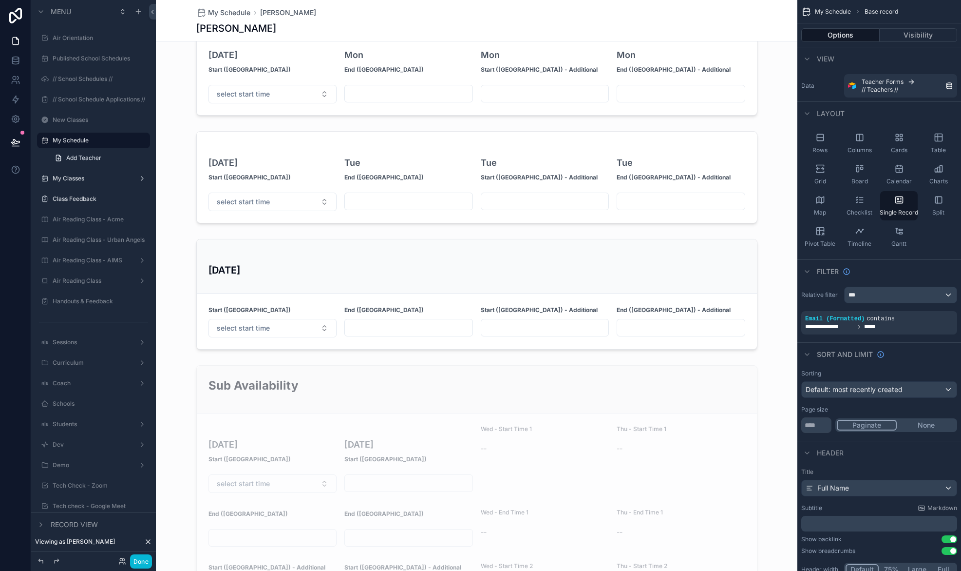
click at [268, 255] on div "scrollable content" at bounding box center [477, 499] width 642 height 3328
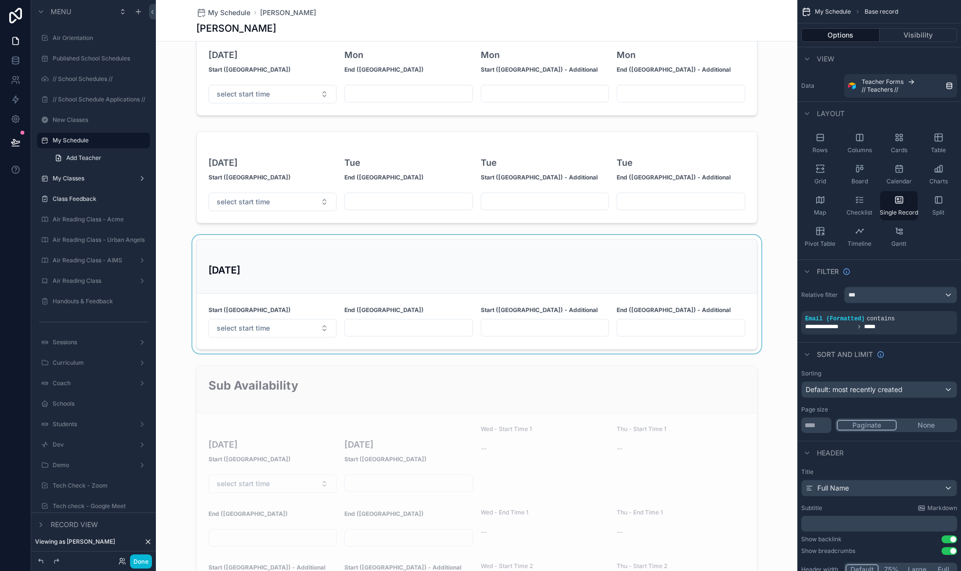
click at [287, 256] on div "scrollable content" at bounding box center [477, 294] width 642 height 118
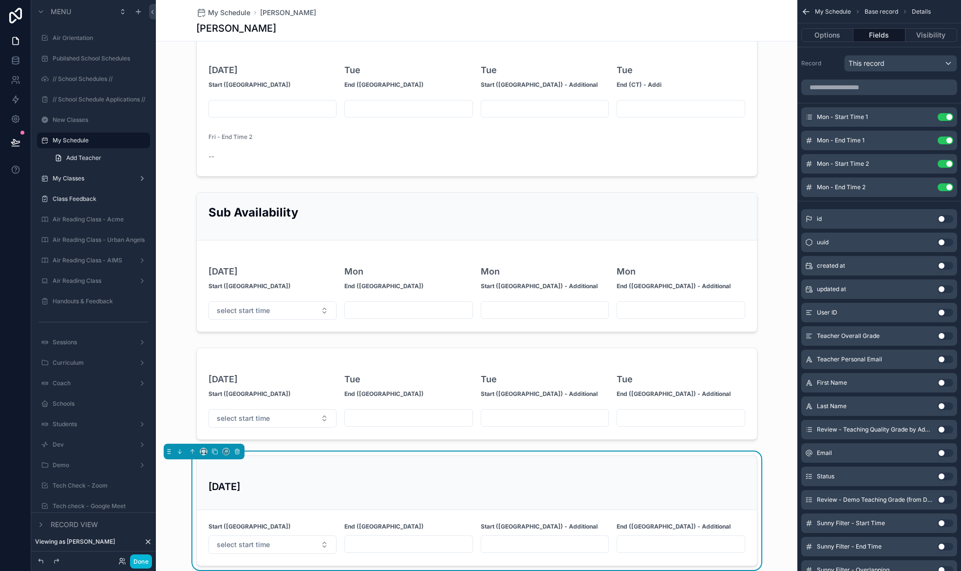
scroll to position [898, 0]
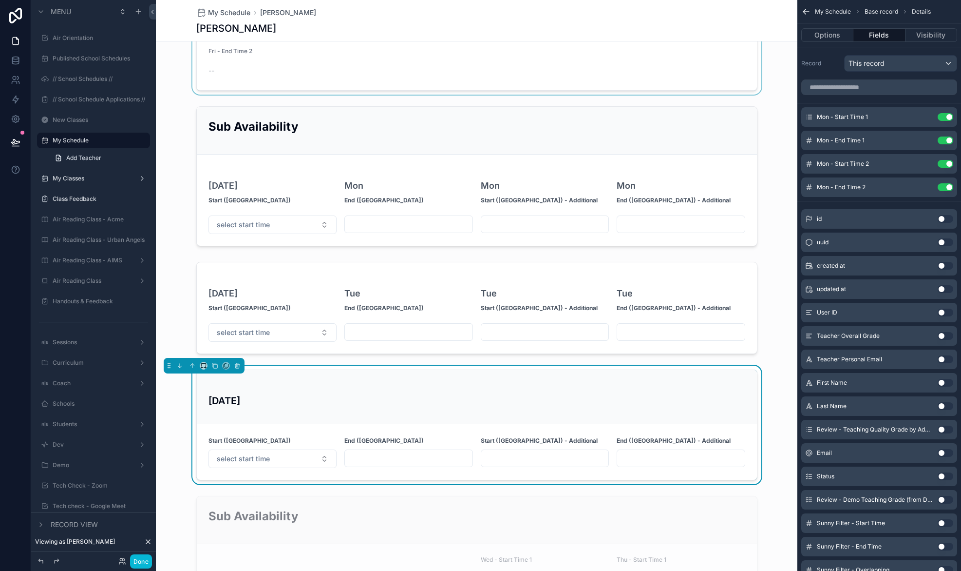
scroll to position [1033, 0]
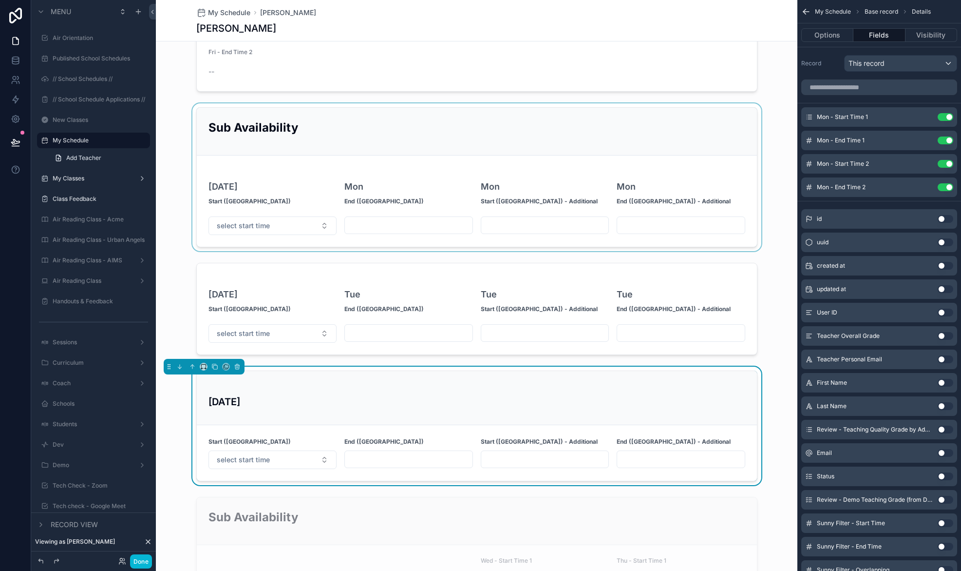
click at [276, 179] on div "scrollable content" at bounding box center [477, 177] width 642 height 148
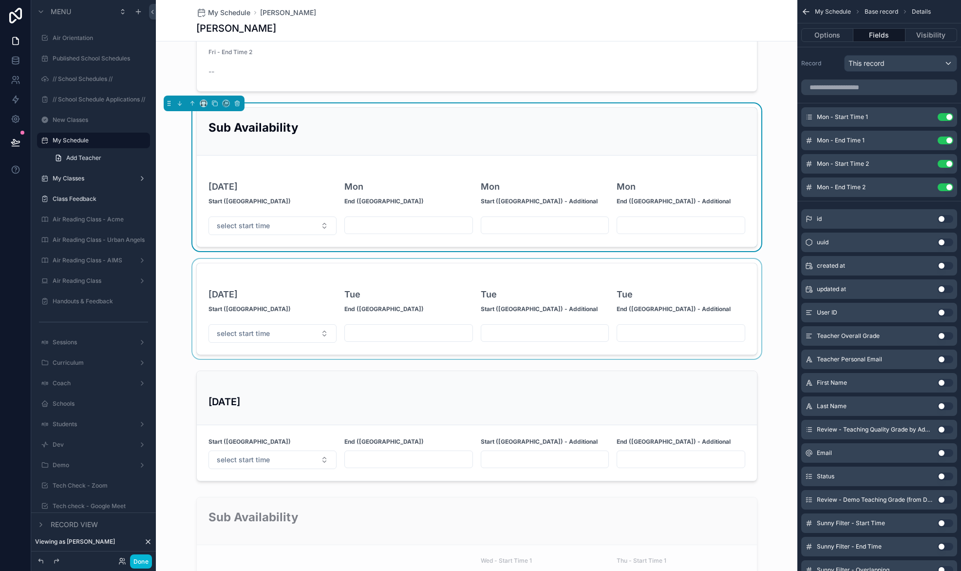
click at [284, 275] on div "scrollable content" at bounding box center [477, 309] width 642 height 100
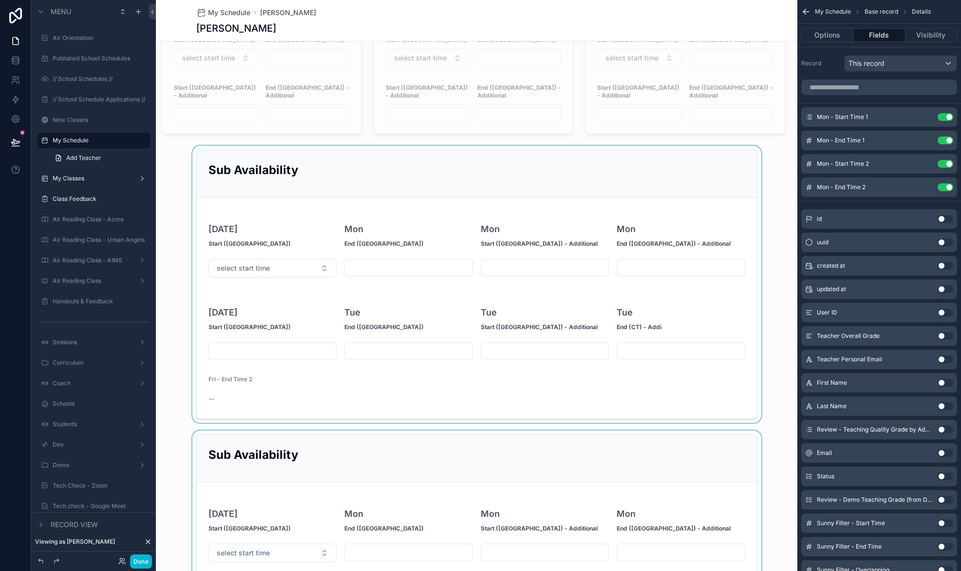
scroll to position [714, 0]
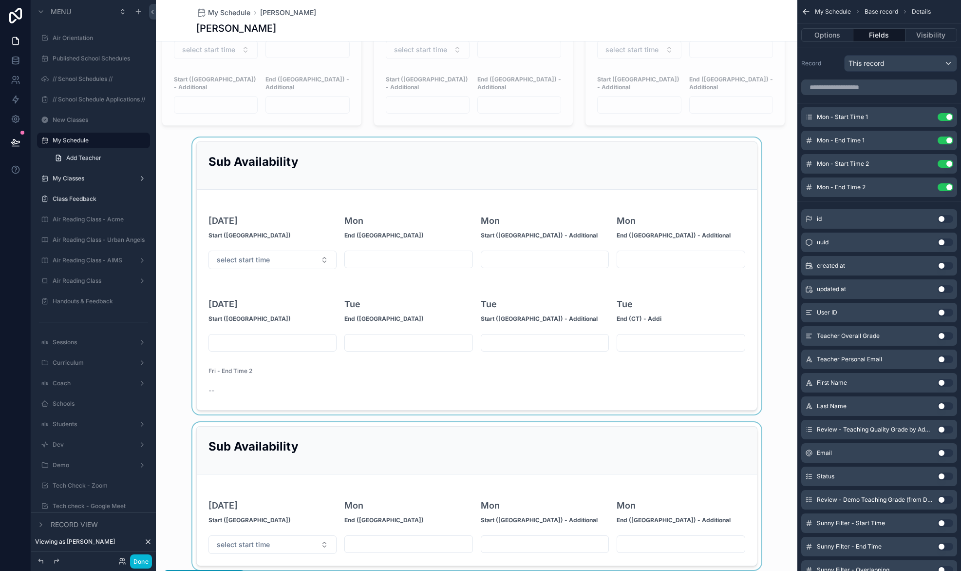
click at [336, 255] on div "scrollable content" at bounding box center [477, 275] width 642 height 277
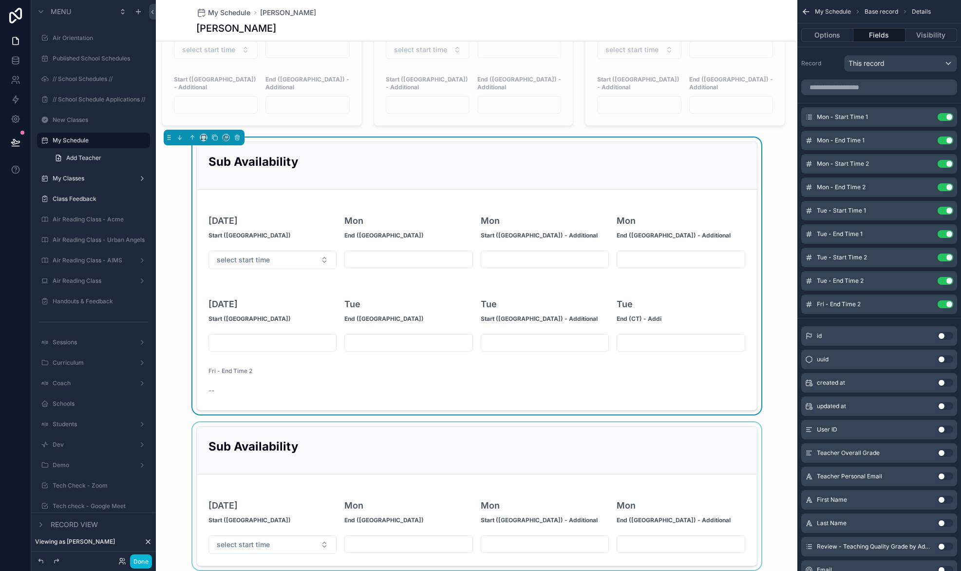
click at [331, 210] on div "Mon, 10/6 Start (CT)" at bounding box center [273, 223] width 129 height 45
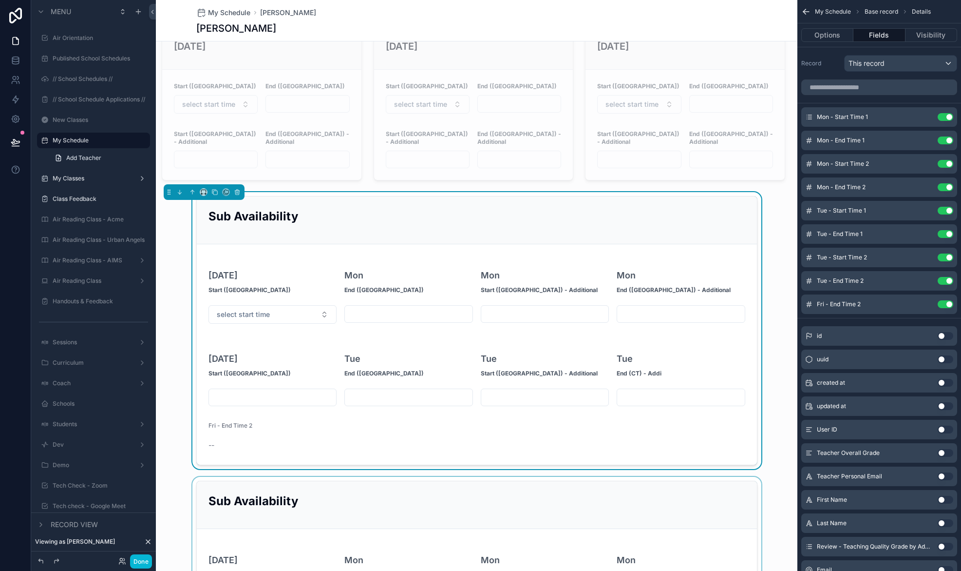
scroll to position [659, 0]
click at [281, 308] on button "select start time" at bounding box center [273, 315] width 129 height 19
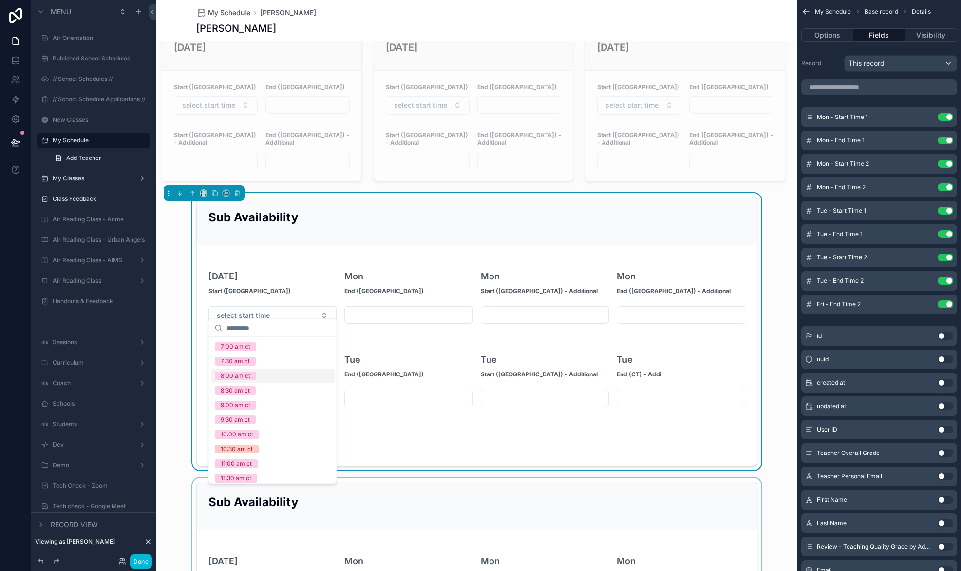
click at [283, 372] on div "8:00 am ct" at bounding box center [273, 375] width 124 height 15
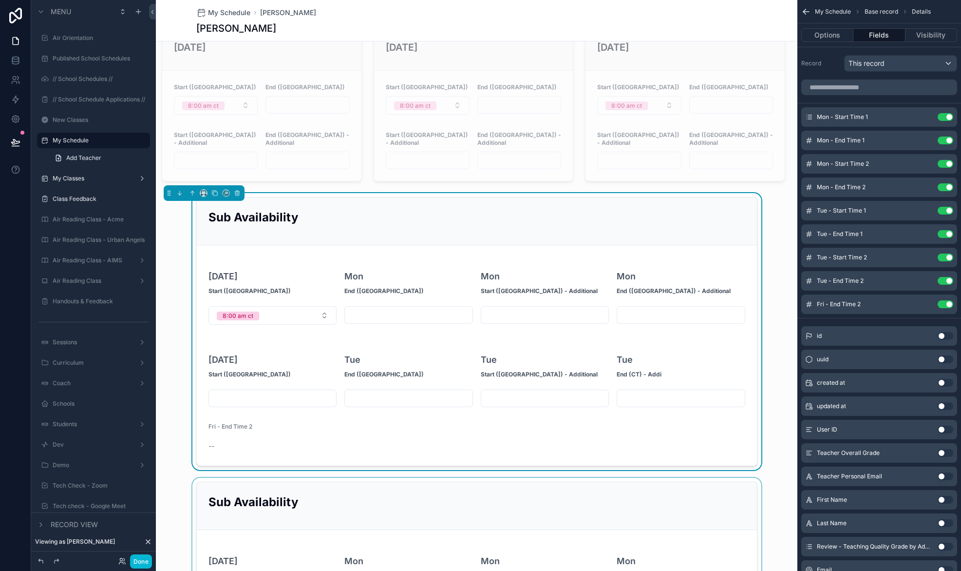
click at [385, 311] on input "scrollable content" at bounding box center [409, 315] width 128 height 14
click at [392, 330] on form "Mon, 10/6 Start (CT) 8:00 am ct Mon End (CT) Mon Start (CT) - Additional Mon En…" at bounding box center [477, 355] width 560 height 220
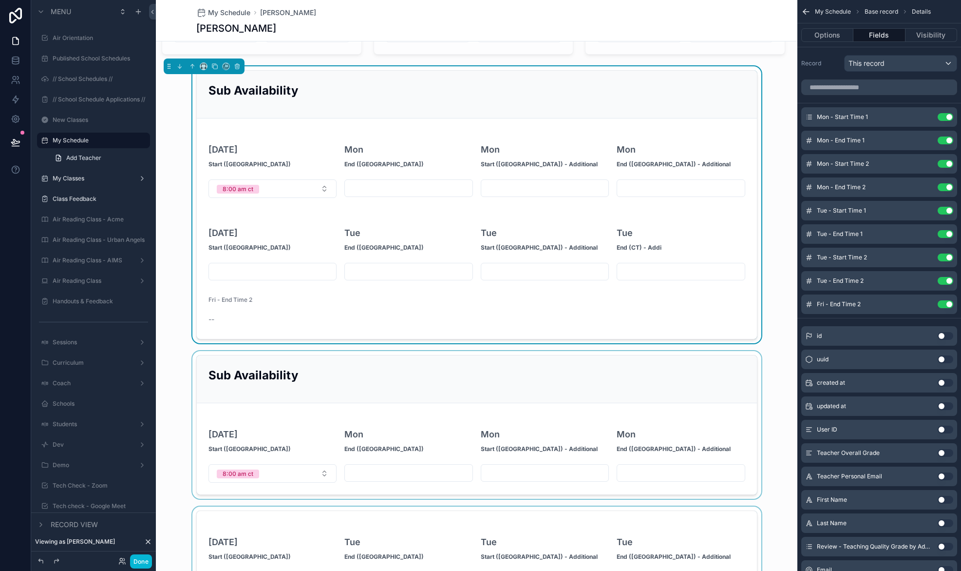
scroll to position [792, 0]
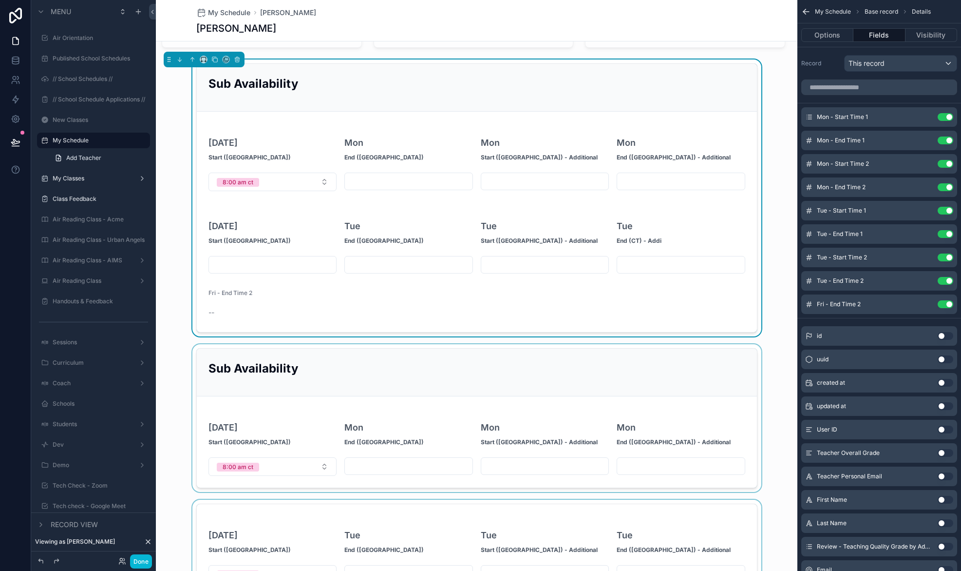
click at [369, 365] on div "scrollable content" at bounding box center [477, 418] width 642 height 148
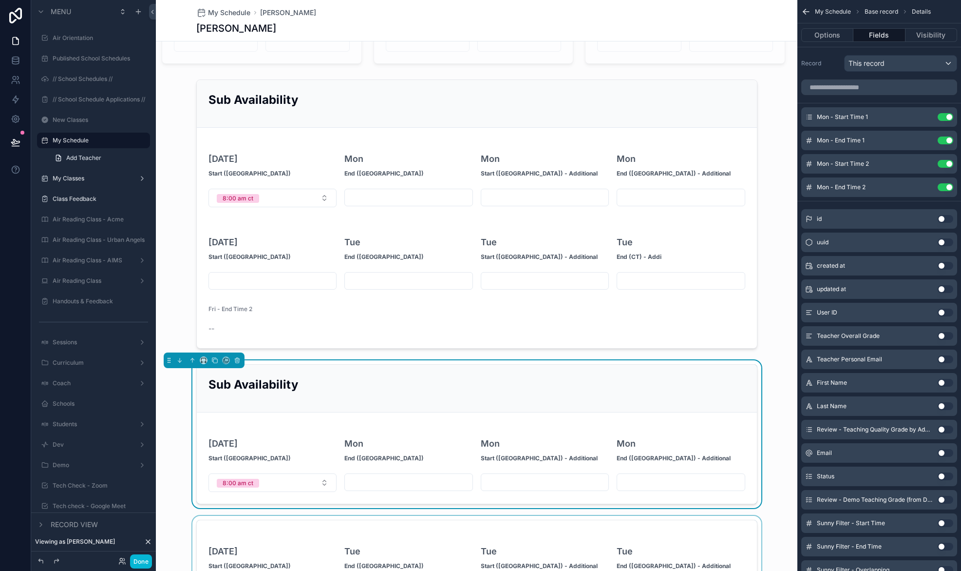
scroll to position [719, 0]
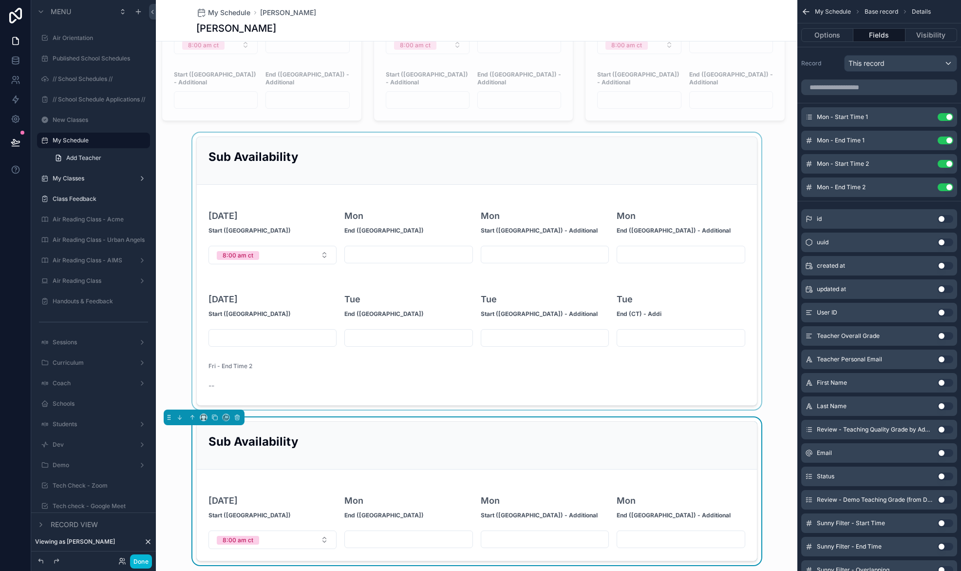
click at [281, 239] on div "scrollable content" at bounding box center [477, 271] width 642 height 277
click at [281, 246] on button "8:00 am ct" at bounding box center [273, 255] width 129 height 19
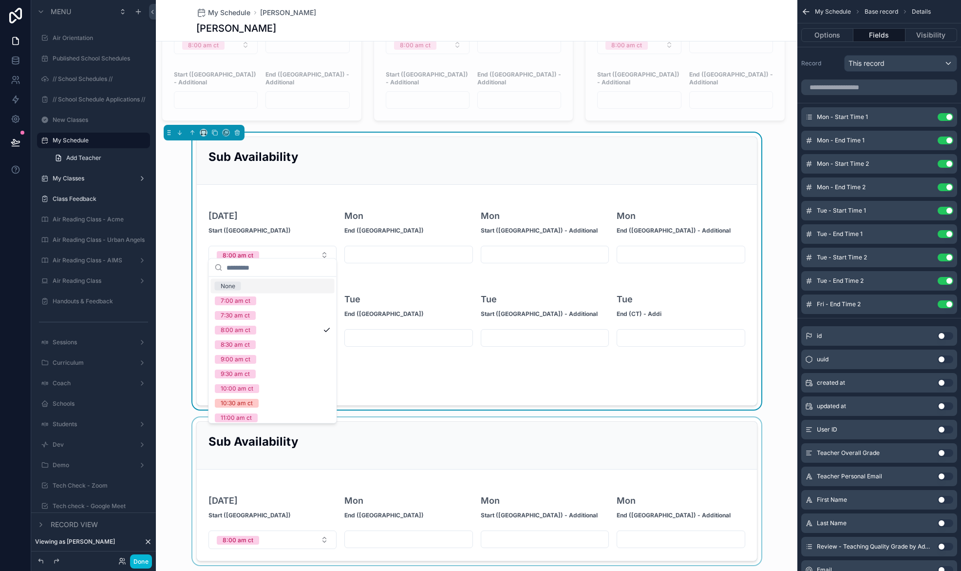
click at [261, 287] on div "None" at bounding box center [273, 286] width 124 height 15
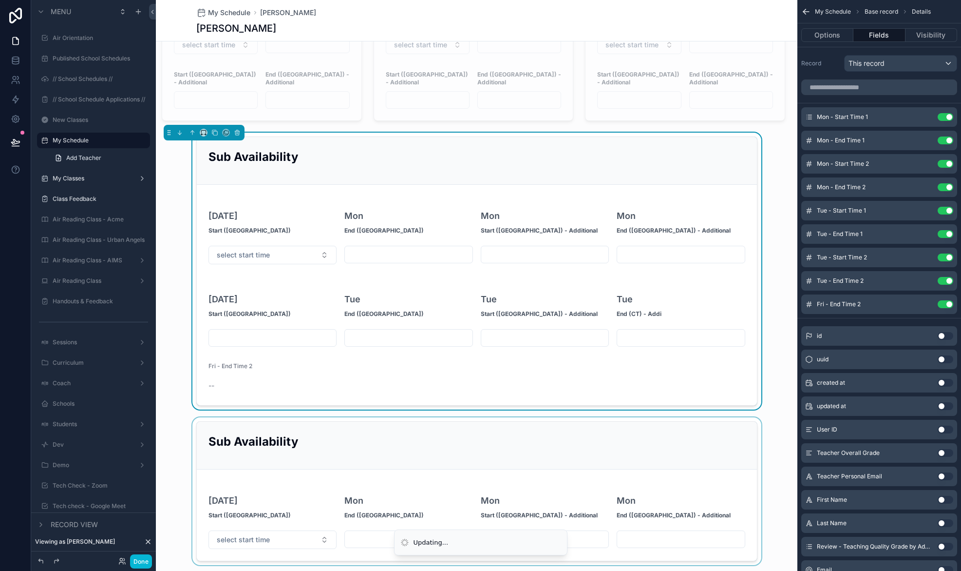
click at [353, 209] on h3 "Mon" at bounding box center [384, 215] width 79 height 13
click at [377, 442] on div "scrollable content" at bounding box center [477, 491] width 642 height 148
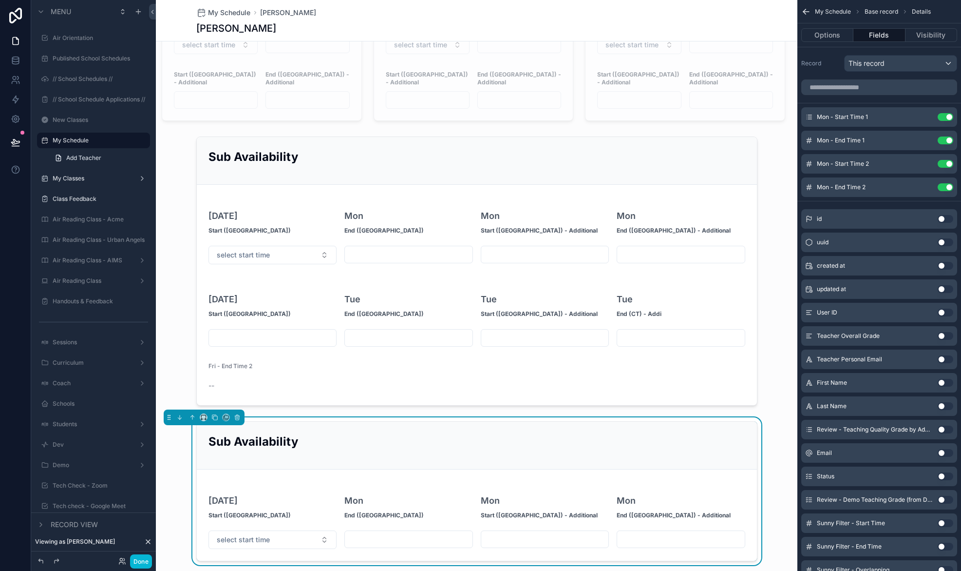
click at [886, 35] on button "Fields" at bounding box center [880, 35] width 52 height 14
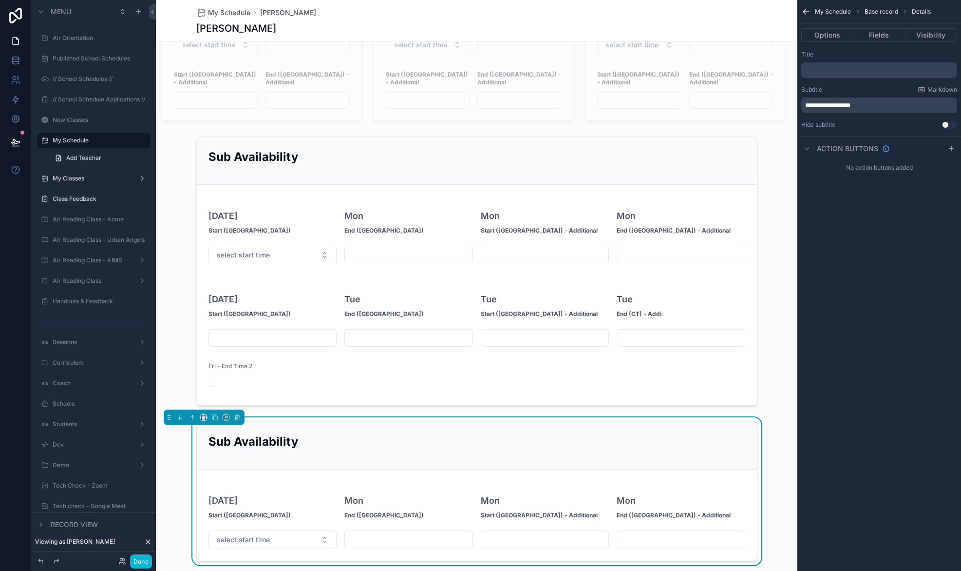
click at [465, 438] on h2 "Sub Availability" at bounding box center [477, 441] width 537 height 16
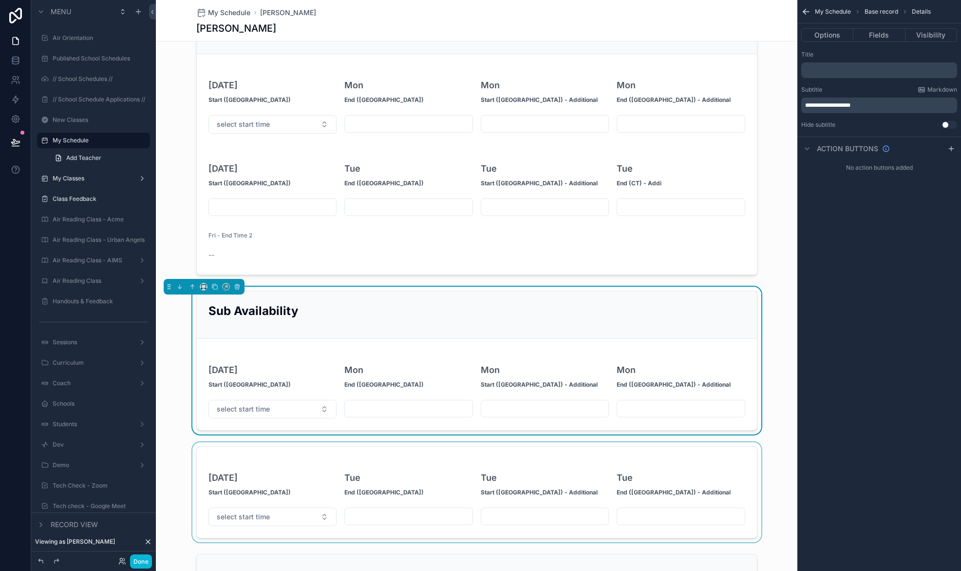
scroll to position [850, 0]
click at [237, 283] on icon "scrollable content" at bounding box center [237, 286] width 7 height 7
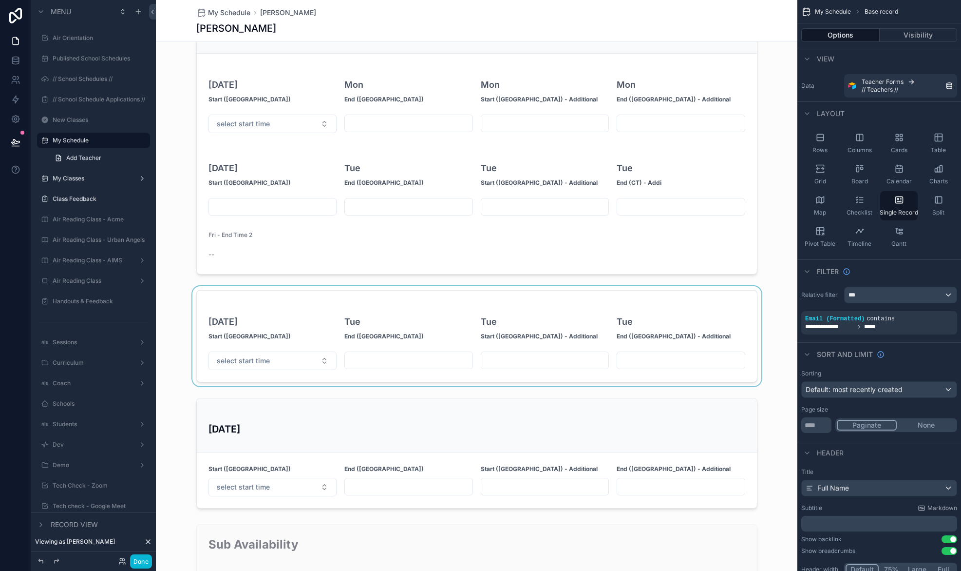
click at [258, 302] on div "scrollable content" at bounding box center [477, 336] width 642 height 100
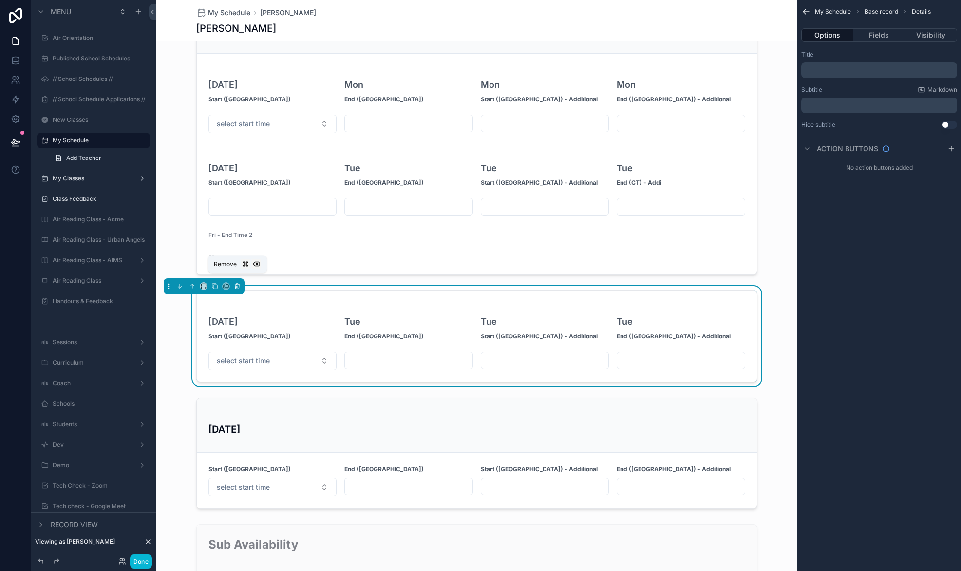
click at [236, 283] on icon "scrollable content" at bounding box center [237, 286] width 7 height 7
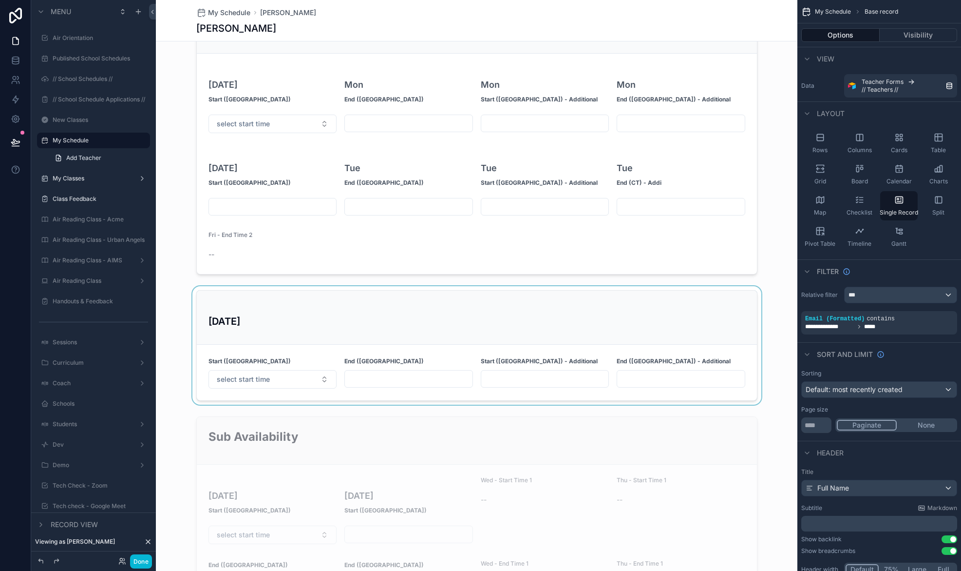
click at [257, 304] on div "scrollable content" at bounding box center [477, 345] width 642 height 118
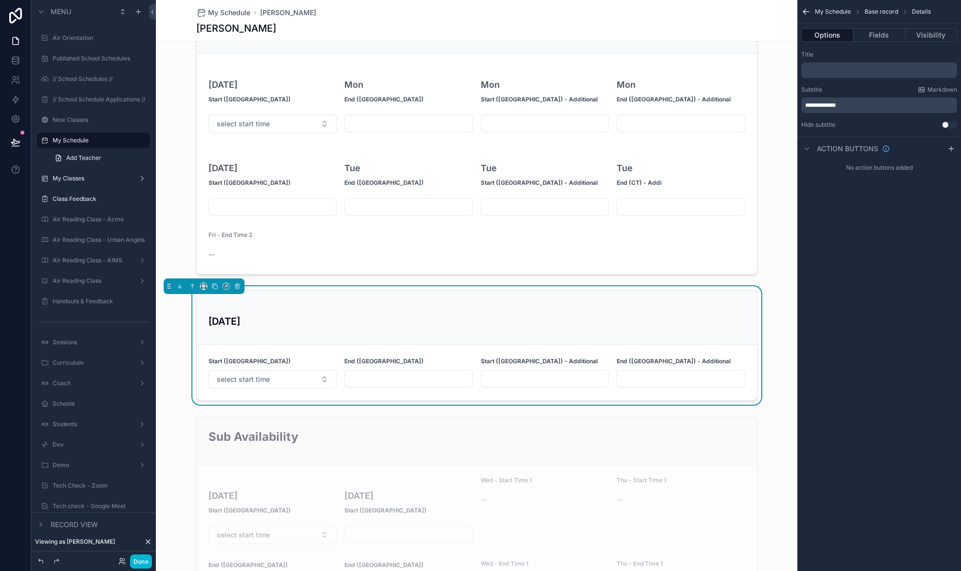
drag, startPoint x: 237, startPoint y: 280, endPoint x: 237, endPoint y: 290, distance: 10.2
click at [237, 290] on div "Tue, 10/7 Start (CT) select start time End (CT) Start (CT) - Additional End (CT…" at bounding box center [476, 345] width 561 height 111
click at [39, 560] on icon at bounding box center [40, 560] width 4 height 4
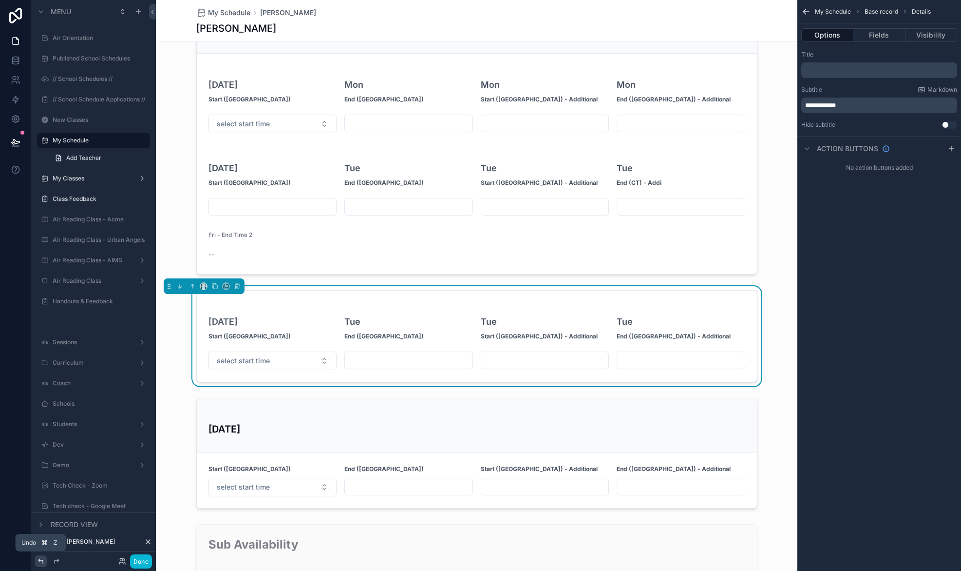
click at [39, 560] on icon at bounding box center [40, 560] width 4 height 4
click at [685, 305] on div "Tue End (CT) - Additional" at bounding box center [681, 324] width 129 height 45
click at [929, 30] on button "Visibility" at bounding box center [932, 35] width 52 height 14
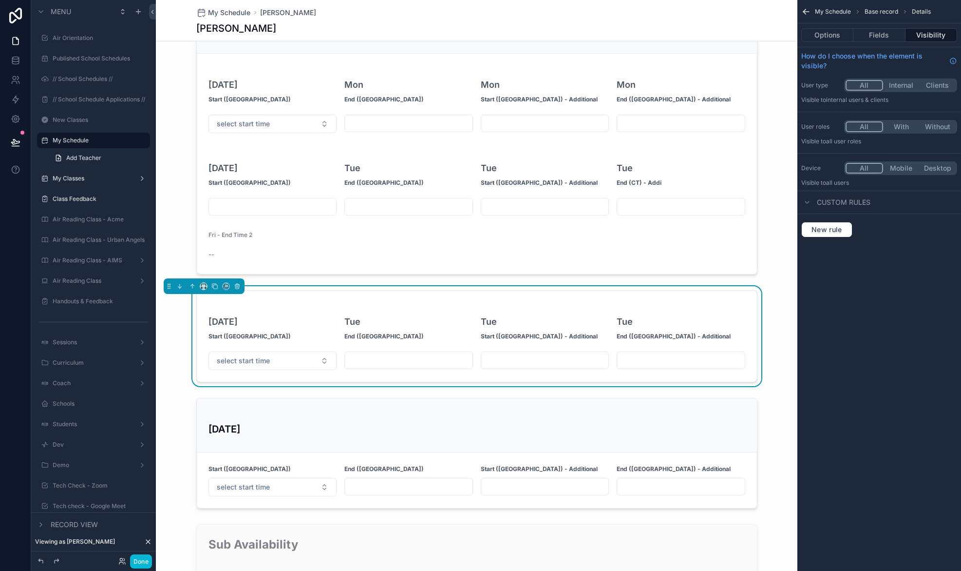
click at [896, 83] on button "Internal" at bounding box center [901, 85] width 37 height 11
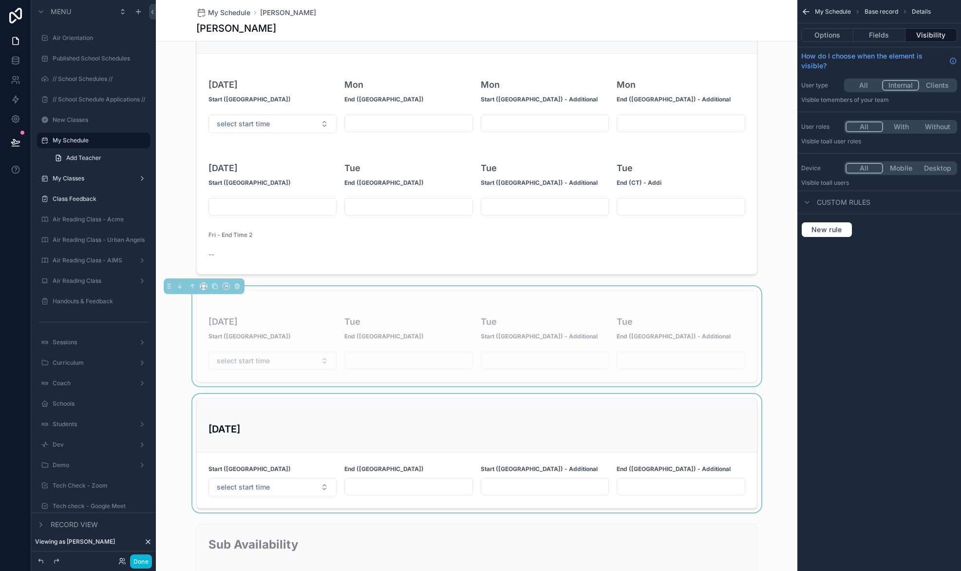
click at [676, 402] on div "scrollable content" at bounding box center [477, 453] width 642 height 118
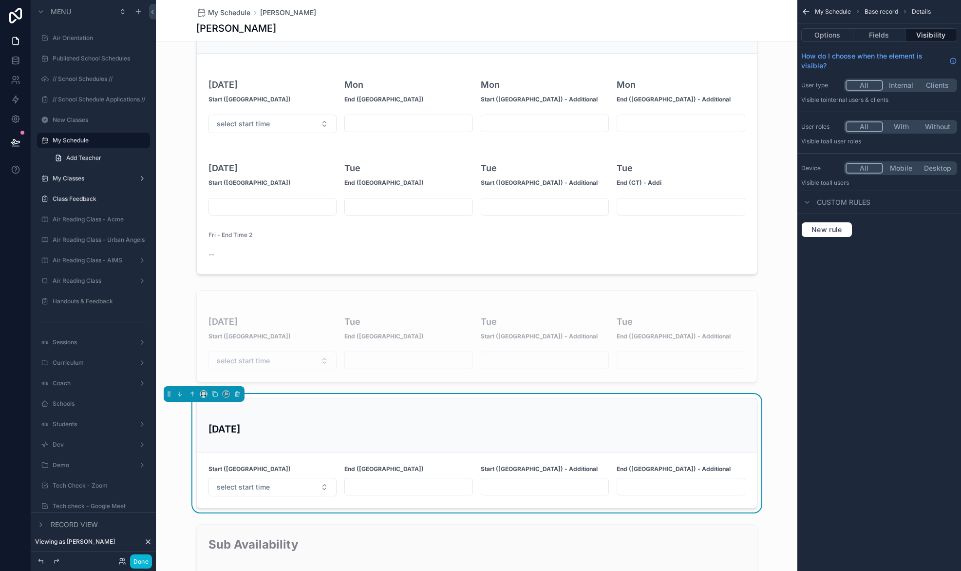
click at [904, 86] on button "Internal" at bounding box center [901, 85] width 37 height 11
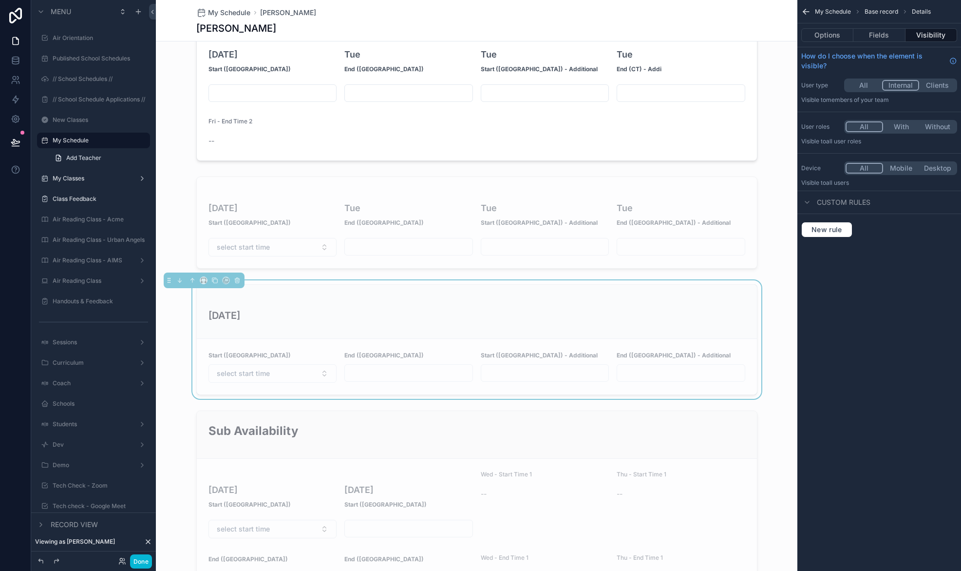
scroll to position [996, 0]
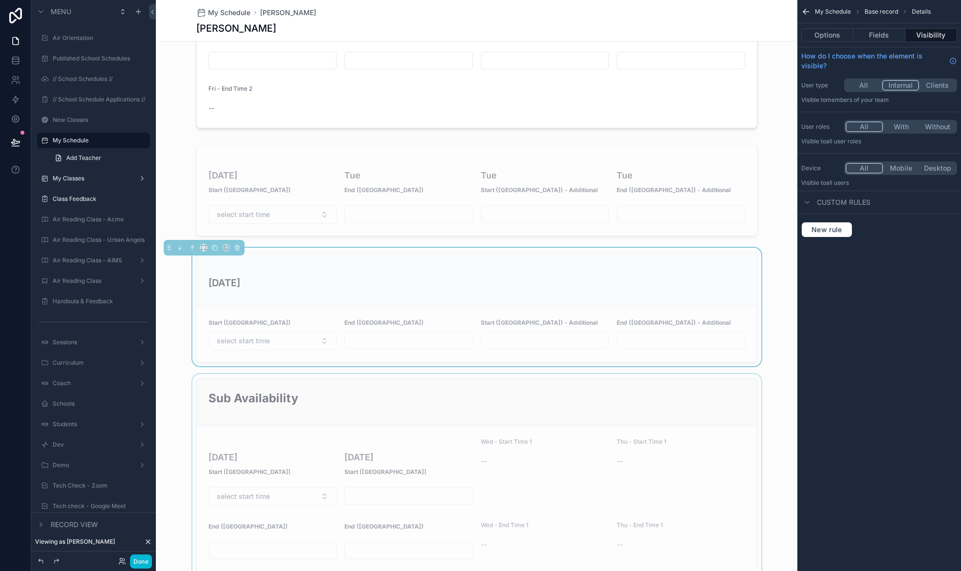
click at [618, 390] on div "scrollable content" at bounding box center [477, 551] width 642 height 355
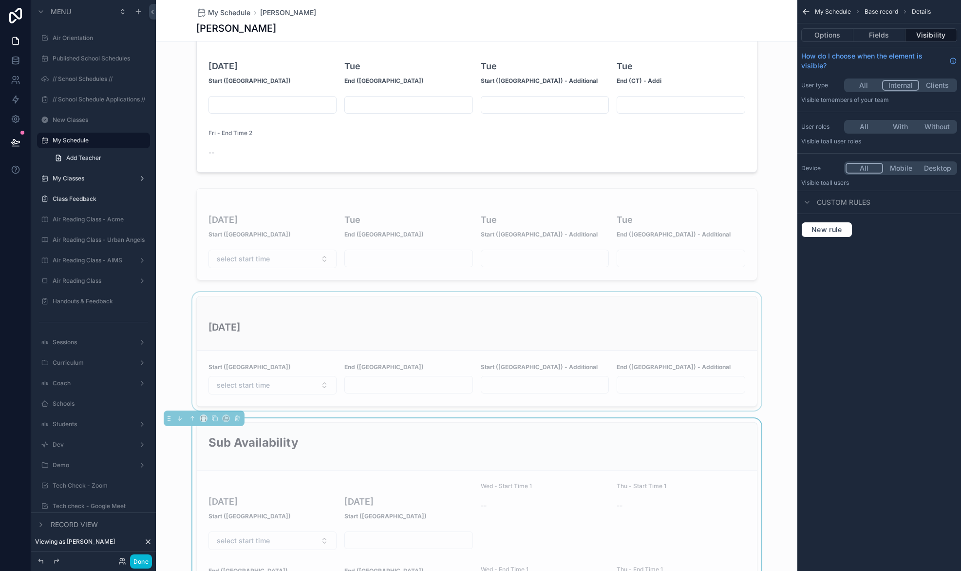
scroll to position [934, 0]
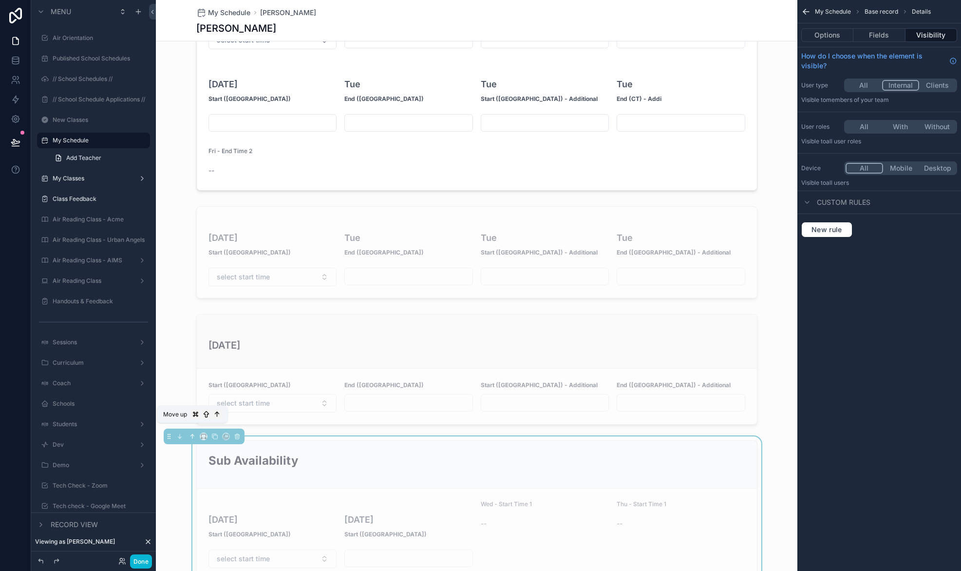
click at [190, 433] on icon "scrollable content" at bounding box center [192, 436] width 7 height 7
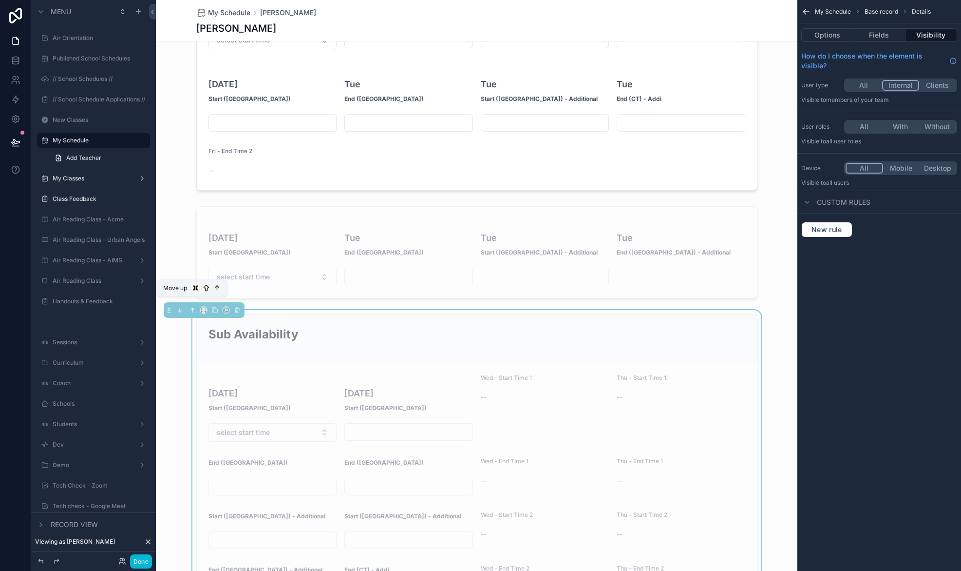
click at [191, 307] on icon "scrollable content" at bounding box center [192, 308] width 2 height 2
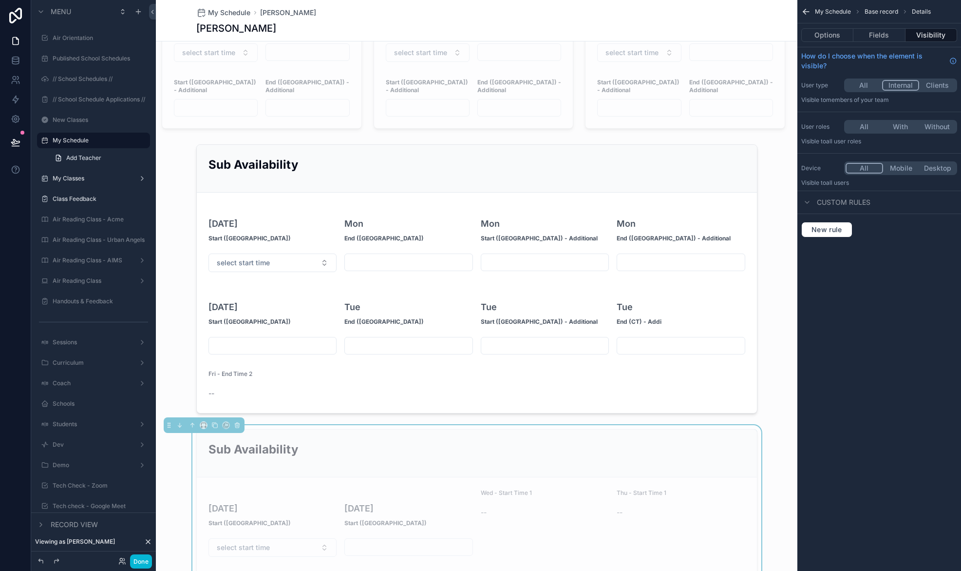
scroll to position [707, 0]
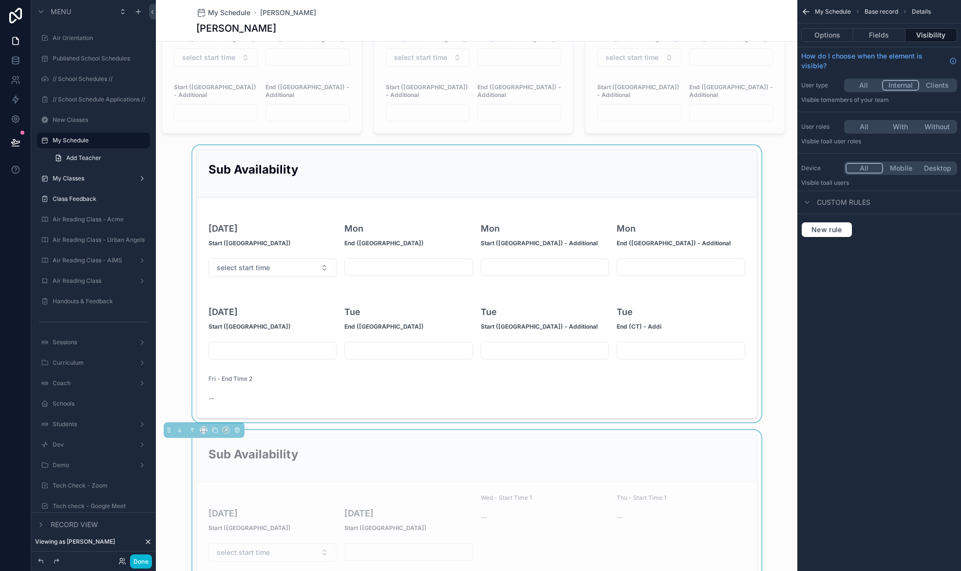
click at [266, 176] on div "scrollable content" at bounding box center [477, 283] width 642 height 277
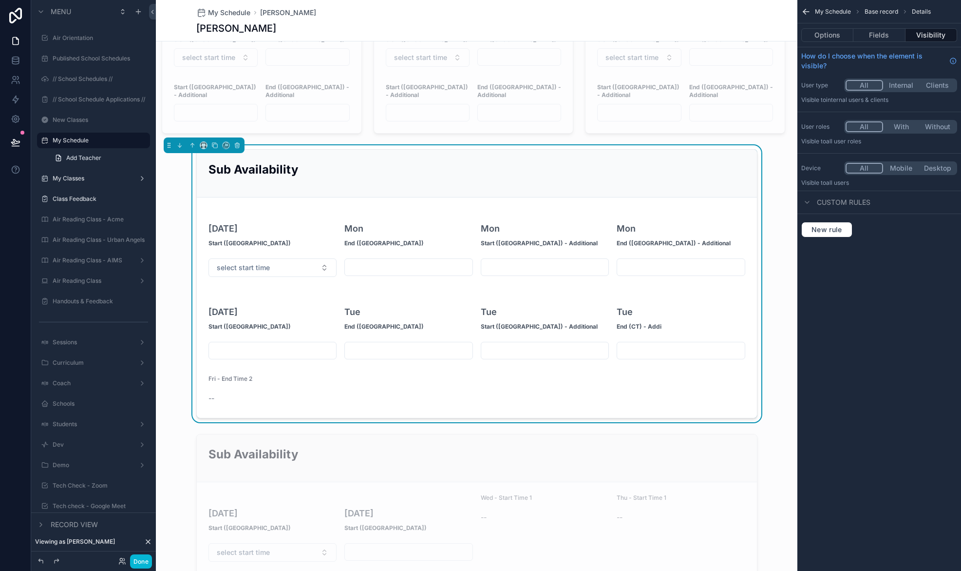
click at [907, 82] on button "Internal" at bounding box center [901, 85] width 37 height 11
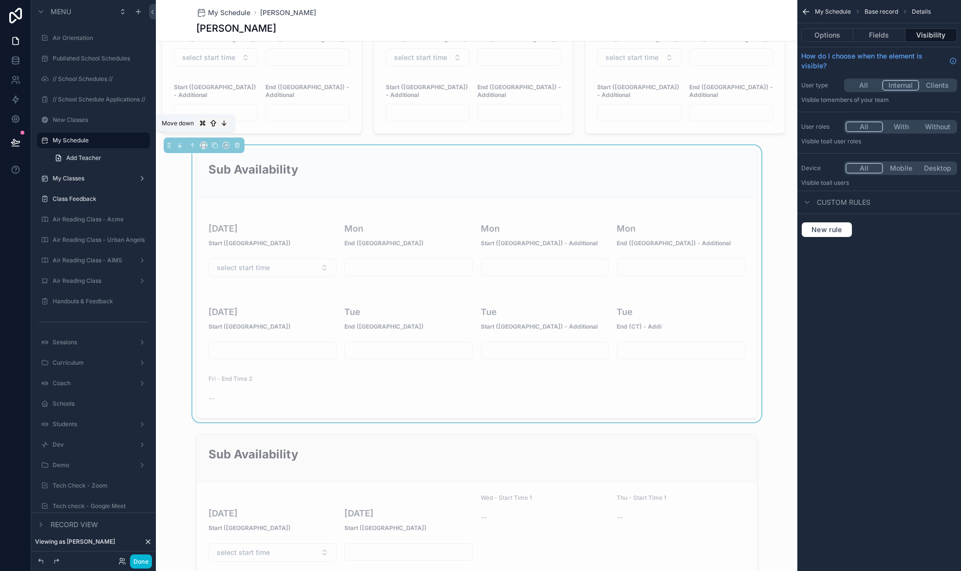
click at [175, 140] on button "scrollable content" at bounding box center [179, 145] width 11 height 11
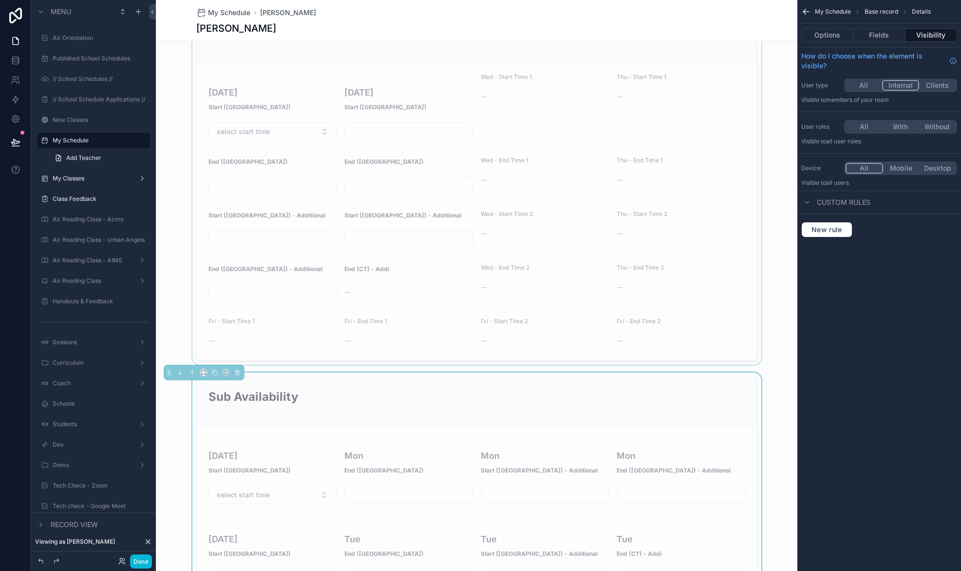
scroll to position [873, 0]
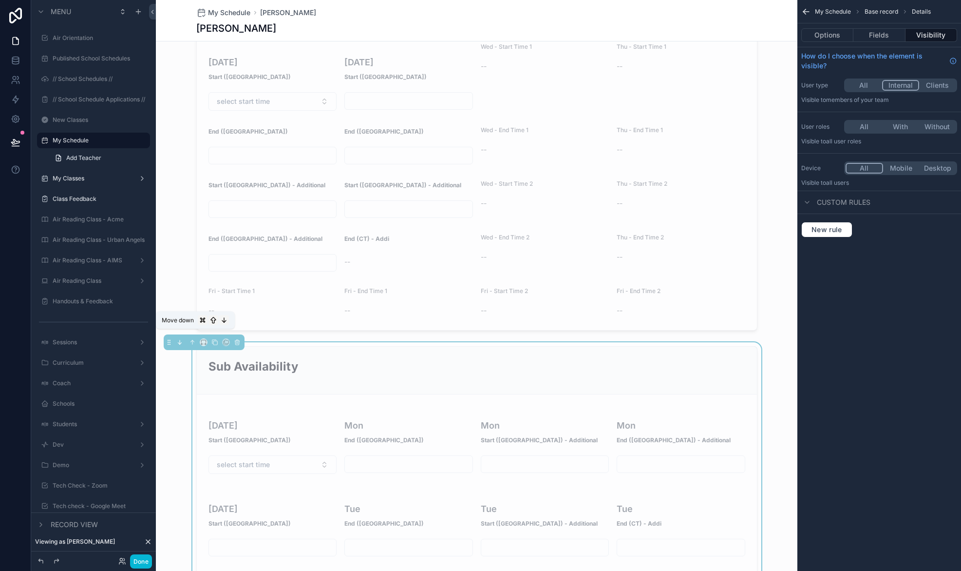
click at [181, 339] on icon "scrollable content" at bounding box center [179, 342] width 7 height 7
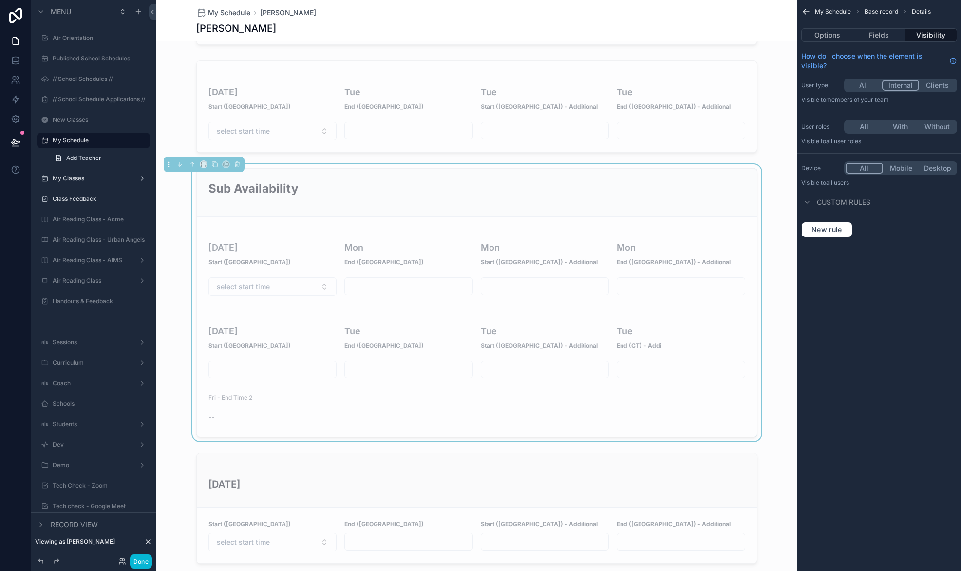
scroll to position [1047, 0]
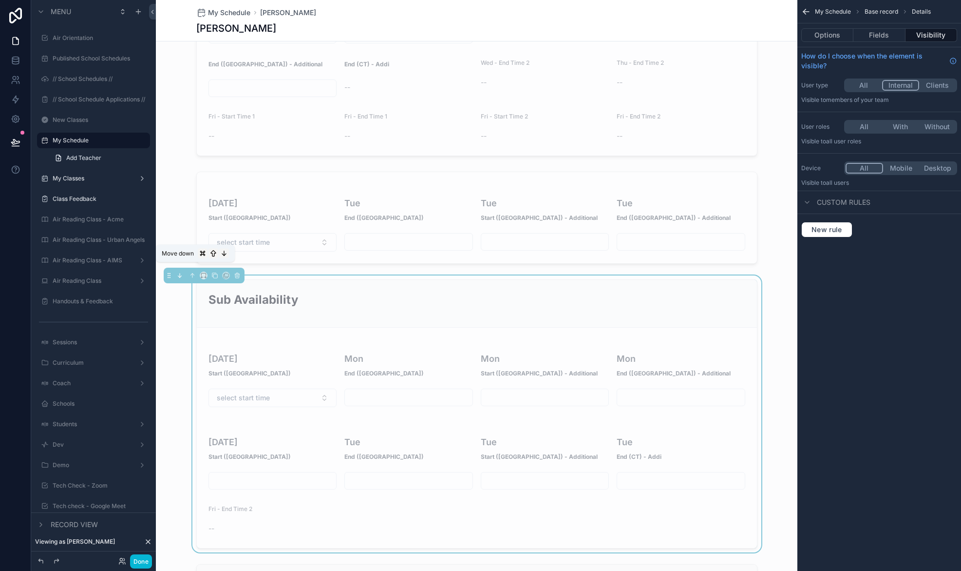
click at [182, 272] on icon "scrollable content" at bounding box center [179, 275] width 7 height 7
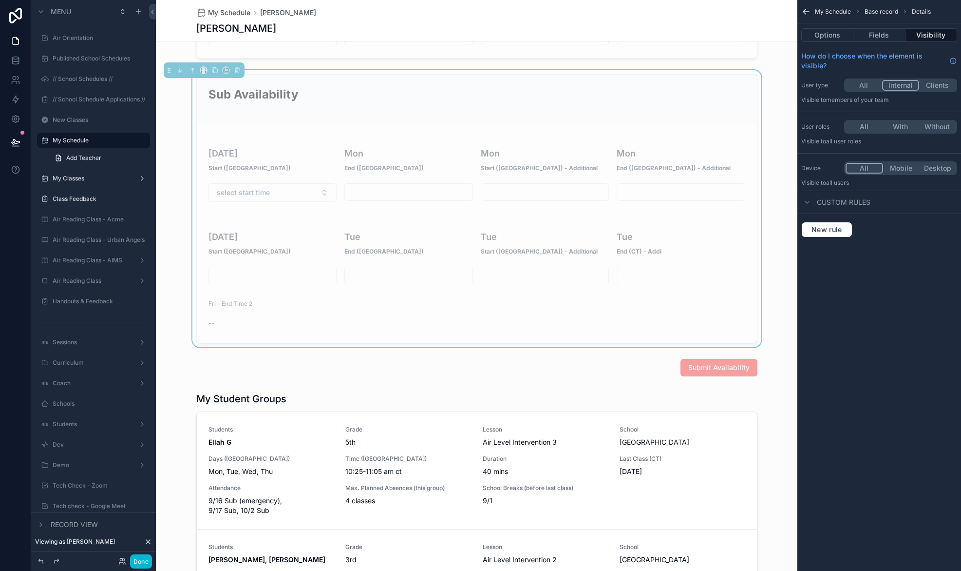
scroll to position [1464, 0]
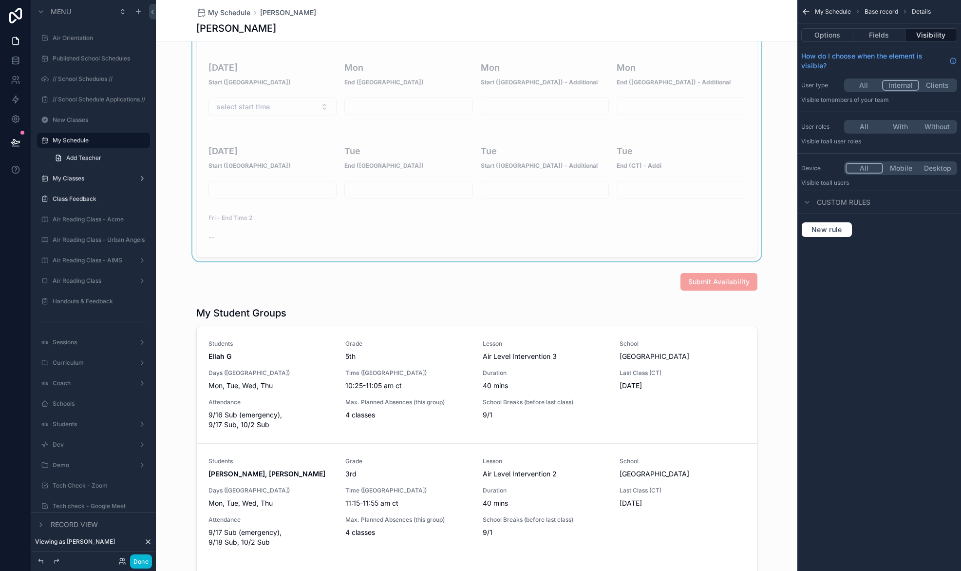
click at [550, 269] on div "scrollable content" at bounding box center [477, 281] width 642 height 25
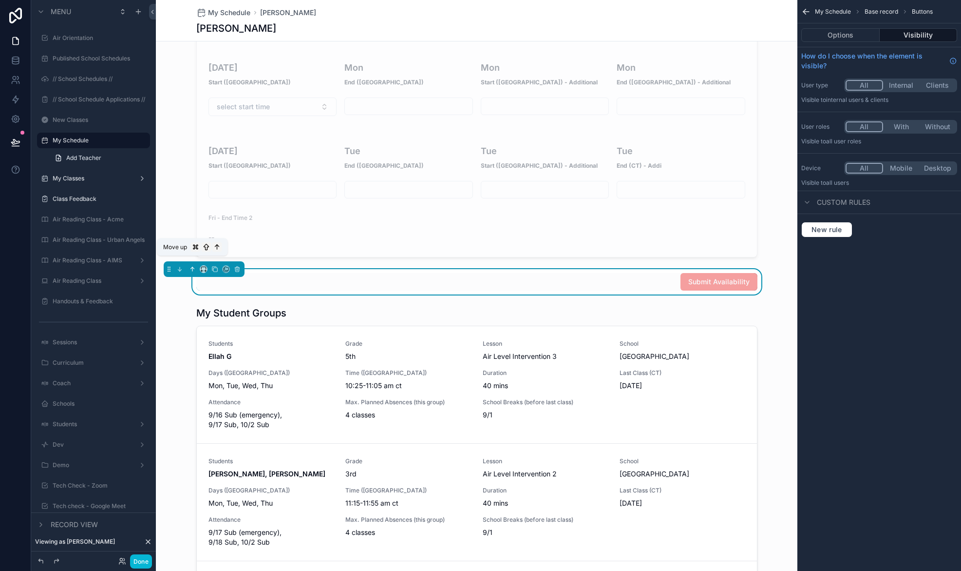
click at [188, 264] on button "scrollable content" at bounding box center [192, 269] width 11 height 11
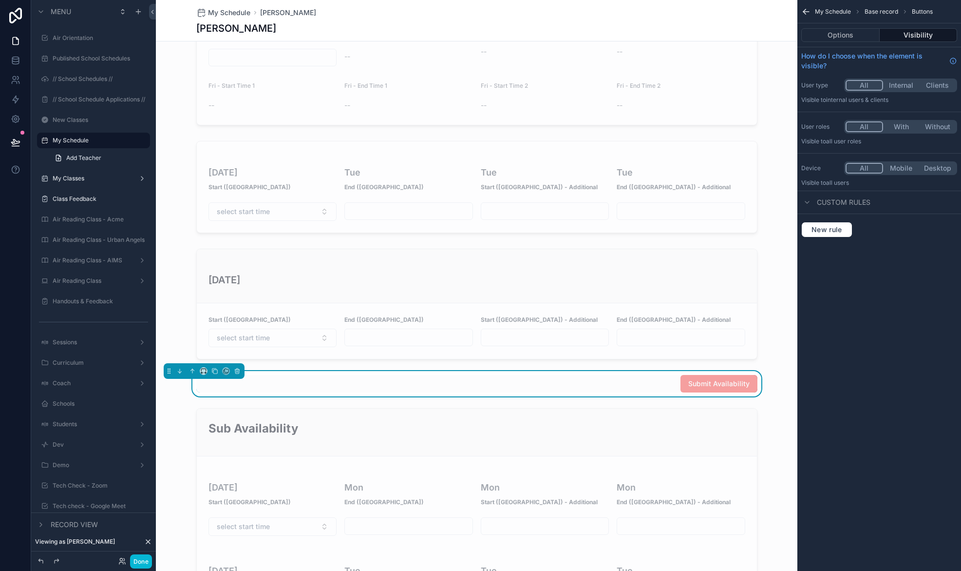
scroll to position [1074, 0]
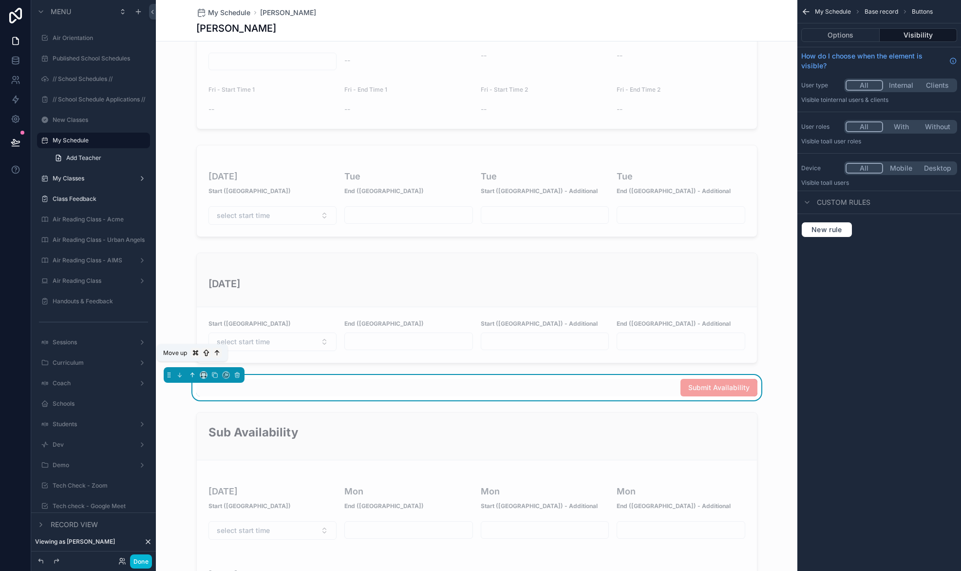
click at [193, 371] on icon "scrollable content" at bounding box center [192, 374] width 7 height 7
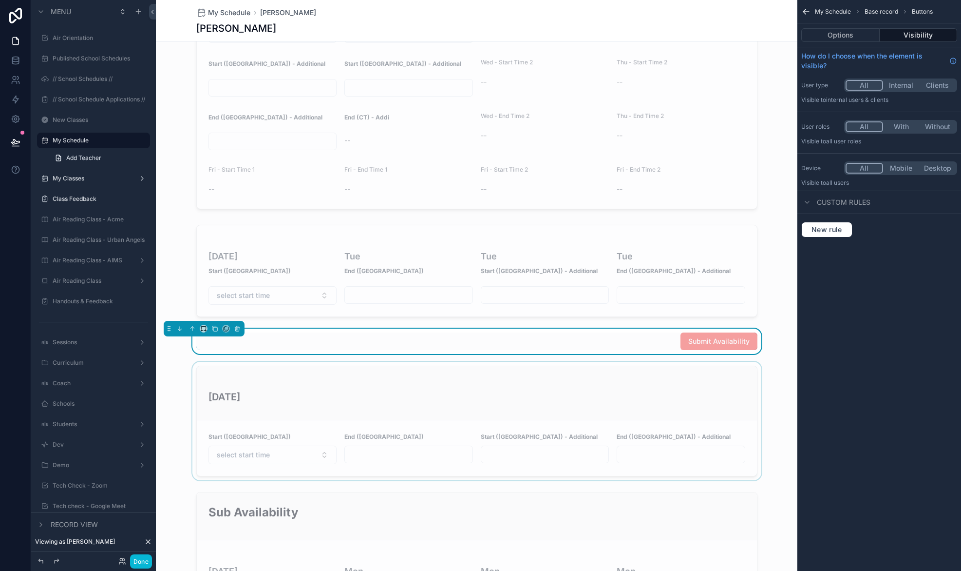
scroll to position [875, 0]
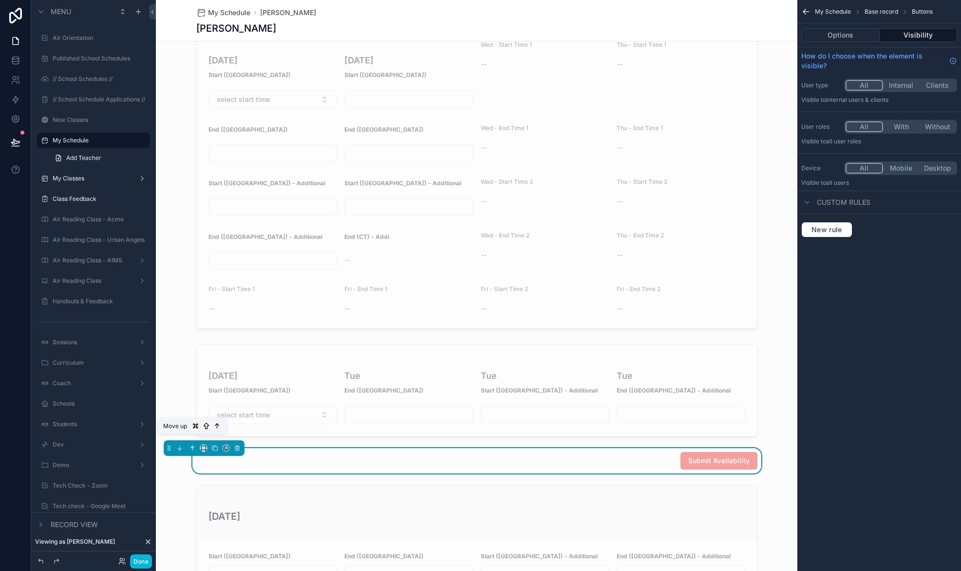
click at [191, 444] on icon "scrollable content" at bounding box center [192, 447] width 7 height 7
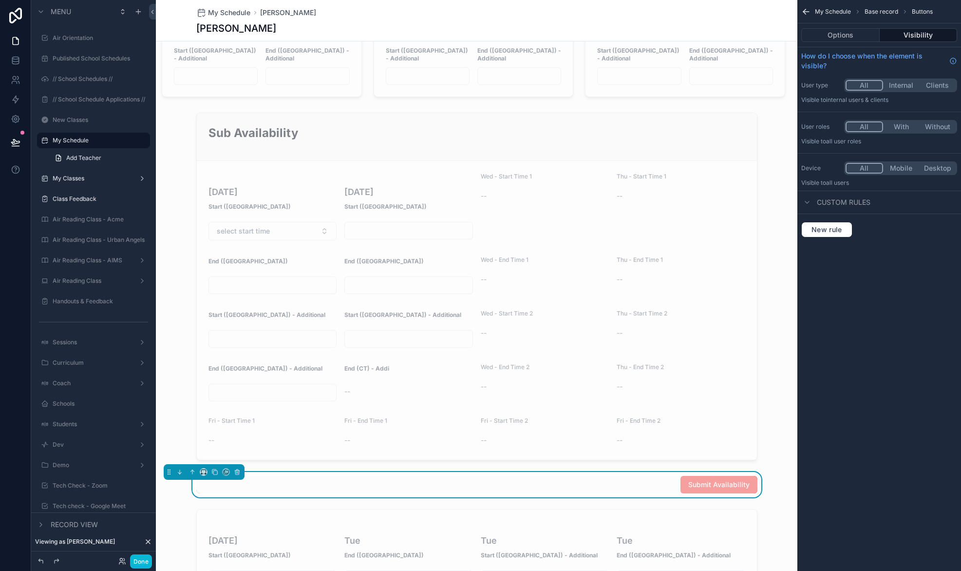
scroll to position [730, 0]
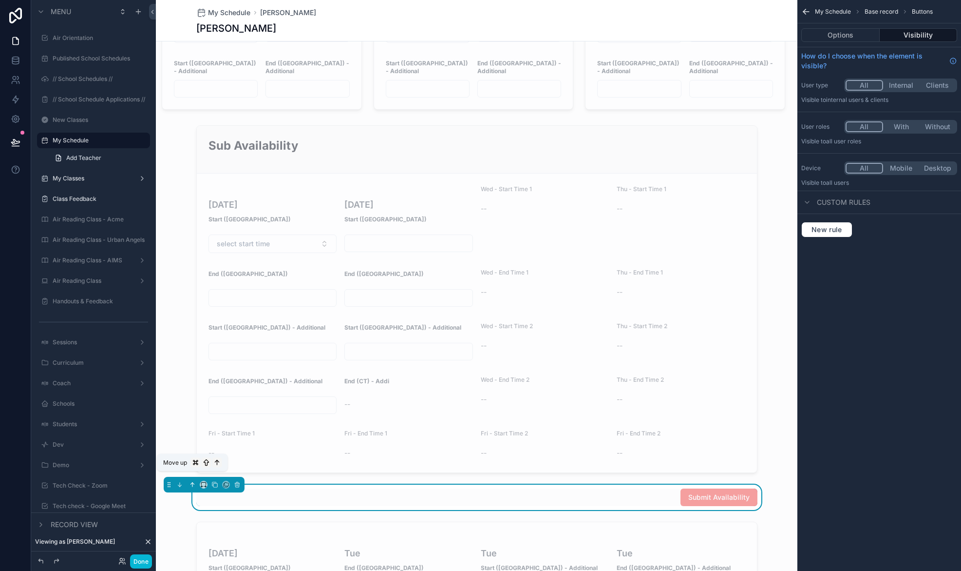
click at [189, 481] on icon "scrollable content" at bounding box center [192, 484] width 7 height 7
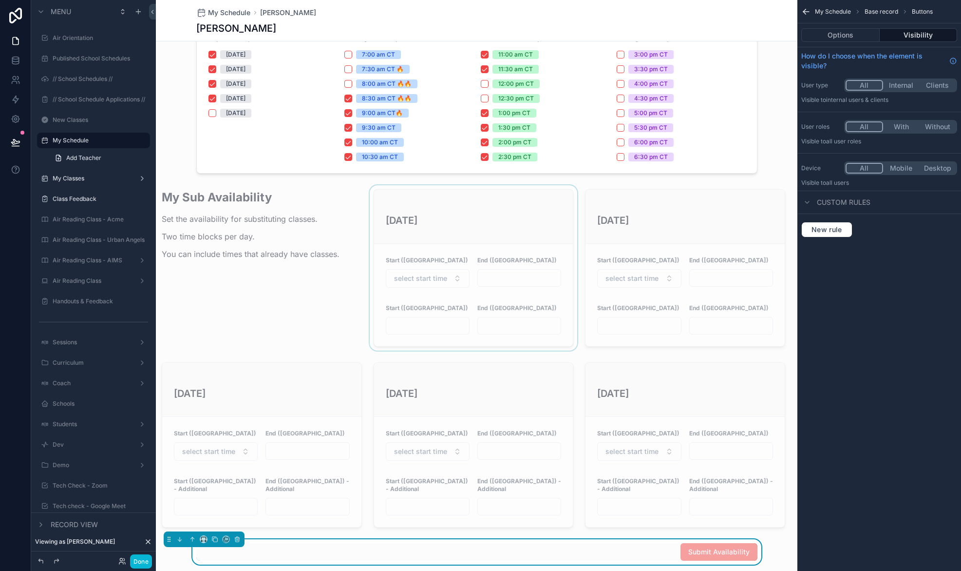
scroll to position [311, 0]
click at [192, 538] on icon "scrollable content" at bounding box center [192, 540] width 0 height 4
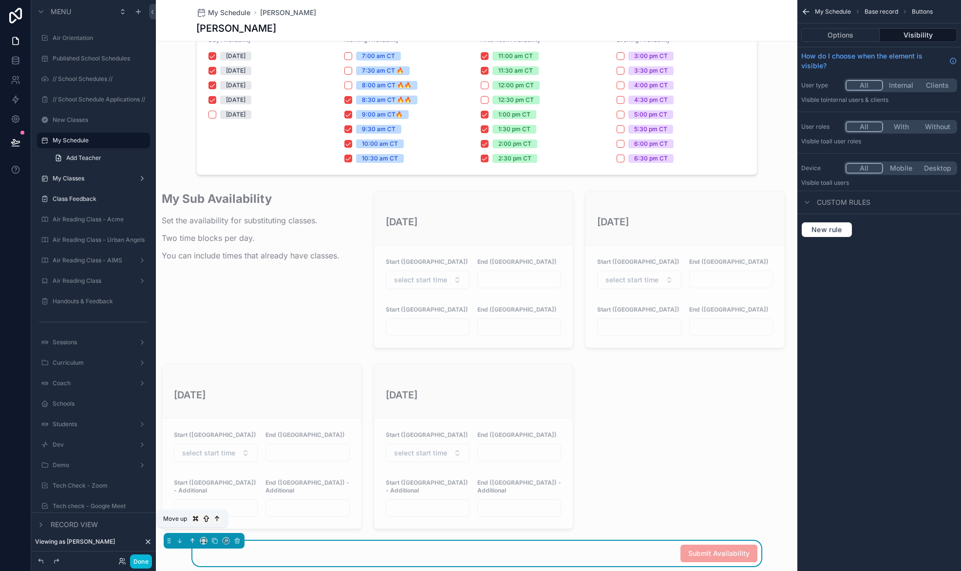
click at [192, 538] on icon "scrollable content" at bounding box center [193, 539] width 2 height 2
click at [194, 537] on icon "scrollable content" at bounding box center [192, 540] width 7 height 7
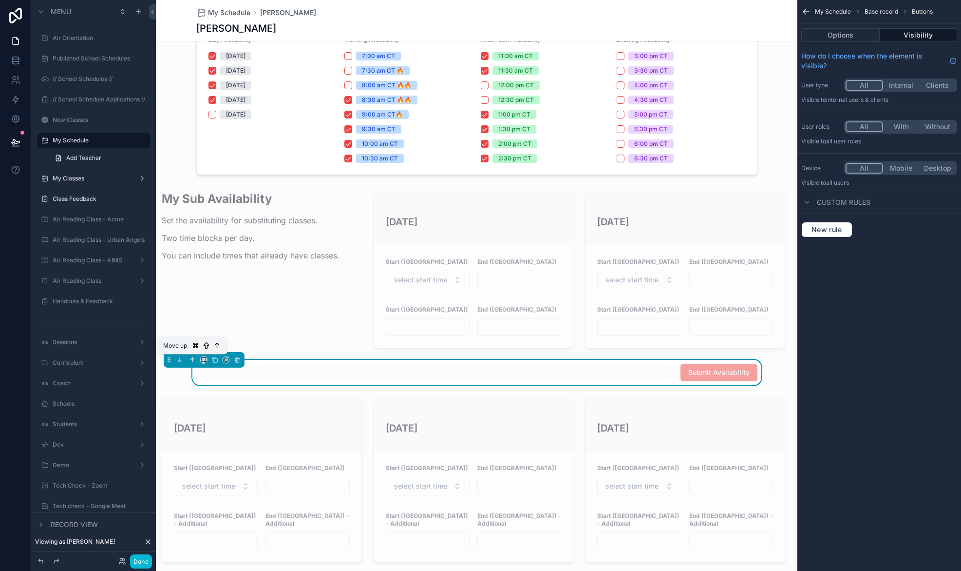
click at [192, 358] on icon "scrollable content" at bounding box center [192, 359] width 0 height 4
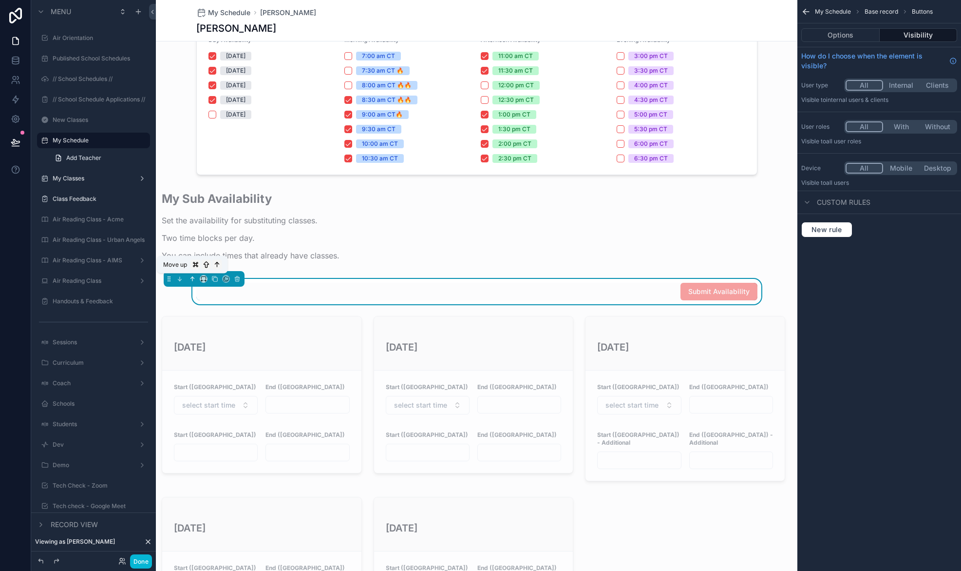
click at [189, 277] on icon "scrollable content" at bounding box center [192, 278] width 7 height 7
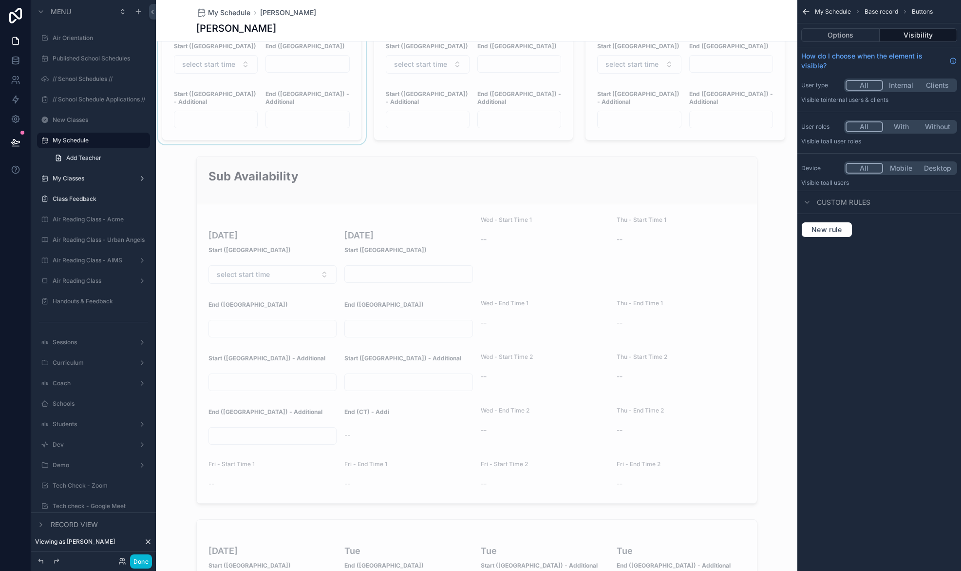
scroll to position [735, 0]
click at [397, 178] on div "scrollable content" at bounding box center [477, 327] width 642 height 355
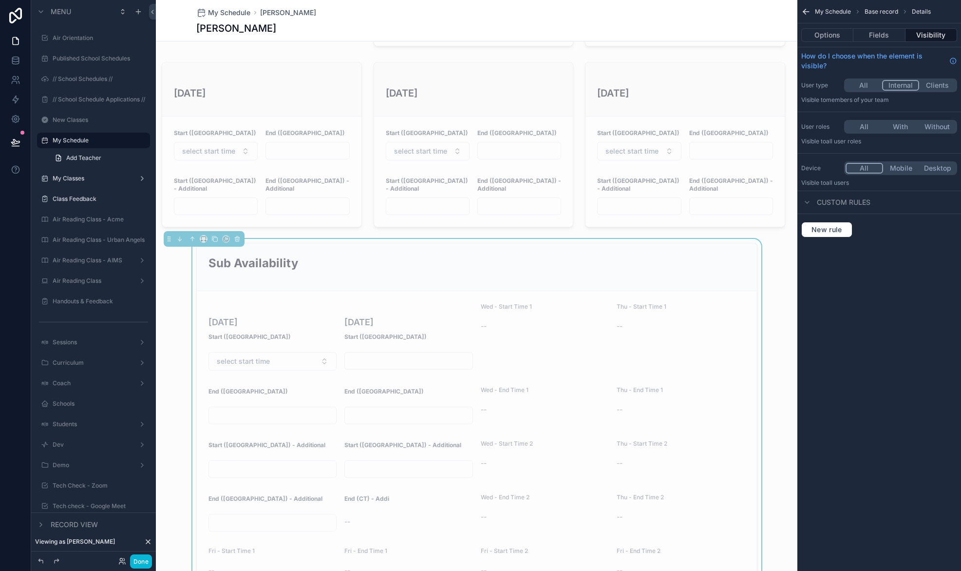
scroll to position [621, 0]
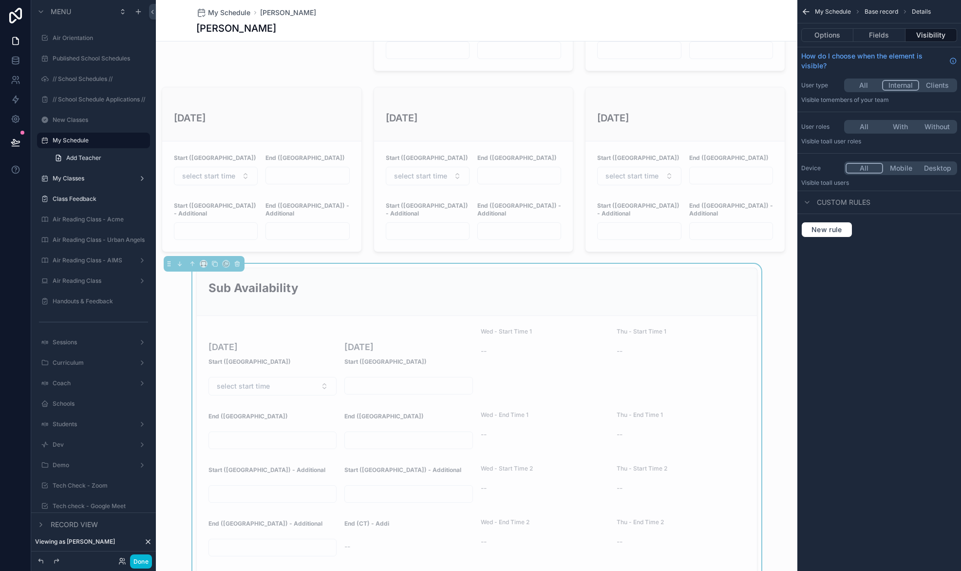
click at [446, 284] on h2 "Sub Availability" at bounding box center [477, 288] width 537 height 16
click at [865, 84] on button "All" at bounding box center [864, 85] width 37 height 11
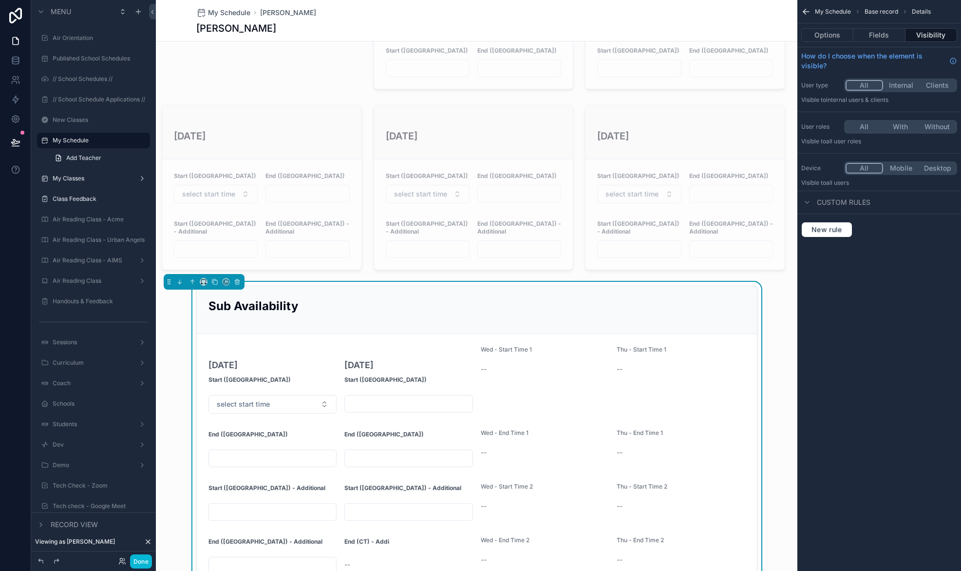
scroll to position [591, 0]
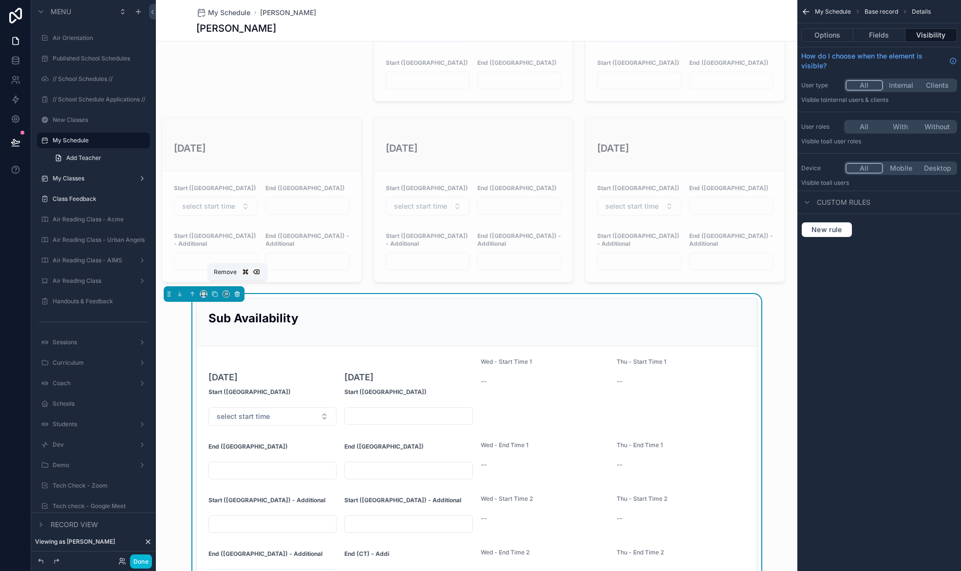
click at [238, 290] on icon "scrollable content" at bounding box center [237, 293] width 7 height 7
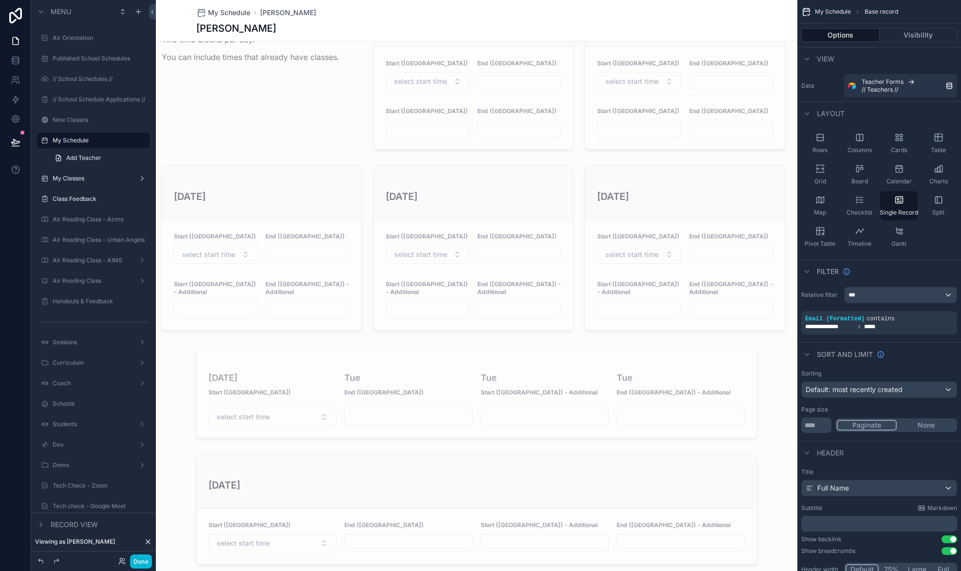
scroll to position [544, 0]
click at [327, 366] on div "scrollable content" at bounding box center [477, 391] width 642 height 100
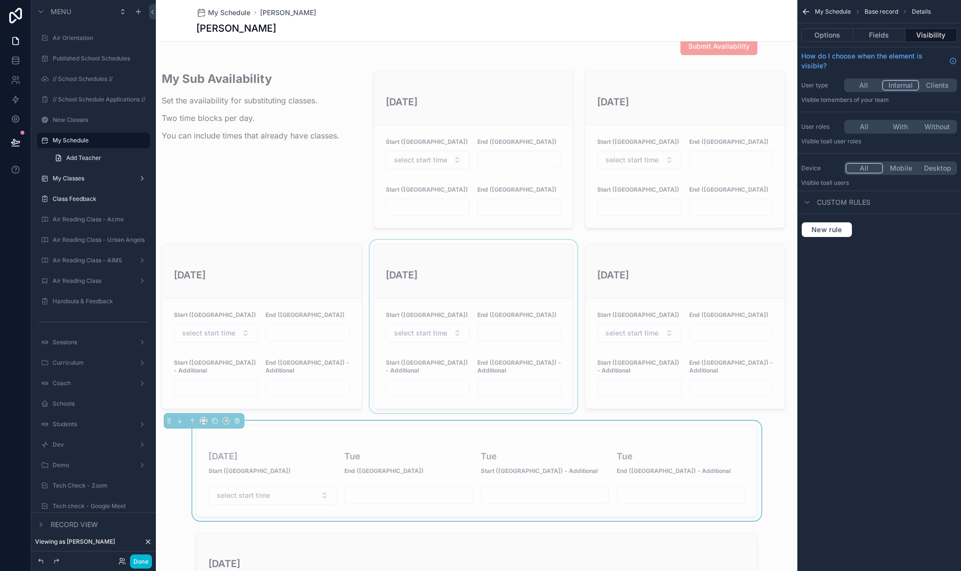
scroll to position [434, 0]
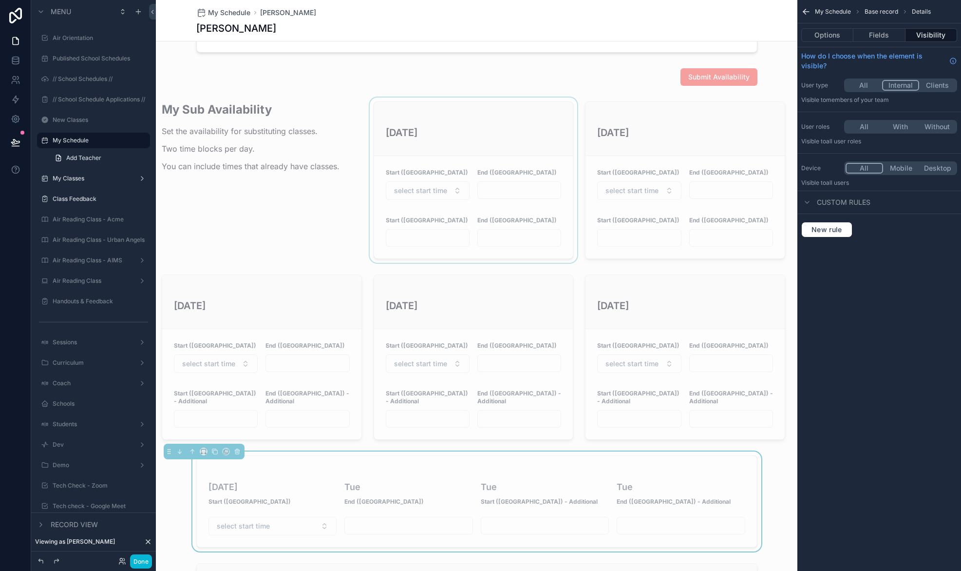
click at [468, 169] on div "scrollable content" at bounding box center [474, 179] width 212 height 165
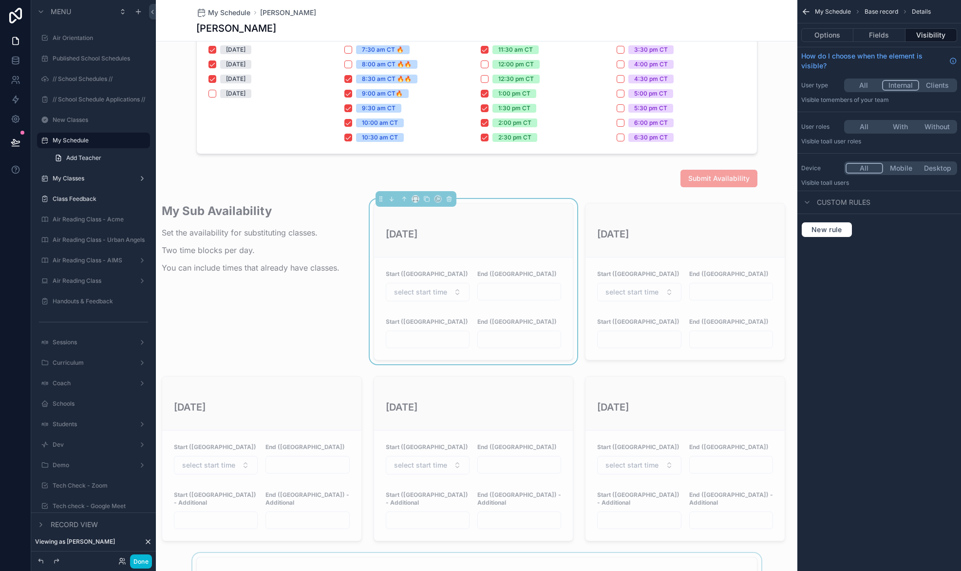
scroll to position [332, 0]
click at [424, 275] on div "Start ([GEOGRAPHIC_DATA])" at bounding box center [428, 274] width 84 height 10
click at [441, 275] on div "Start ([GEOGRAPHIC_DATA])" at bounding box center [428, 274] width 84 height 10
click at [433, 272] on div "Start ([GEOGRAPHIC_DATA])" at bounding box center [428, 274] width 84 height 10
click at [515, 249] on div "[DATE]" at bounding box center [473, 231] width 199 height 54
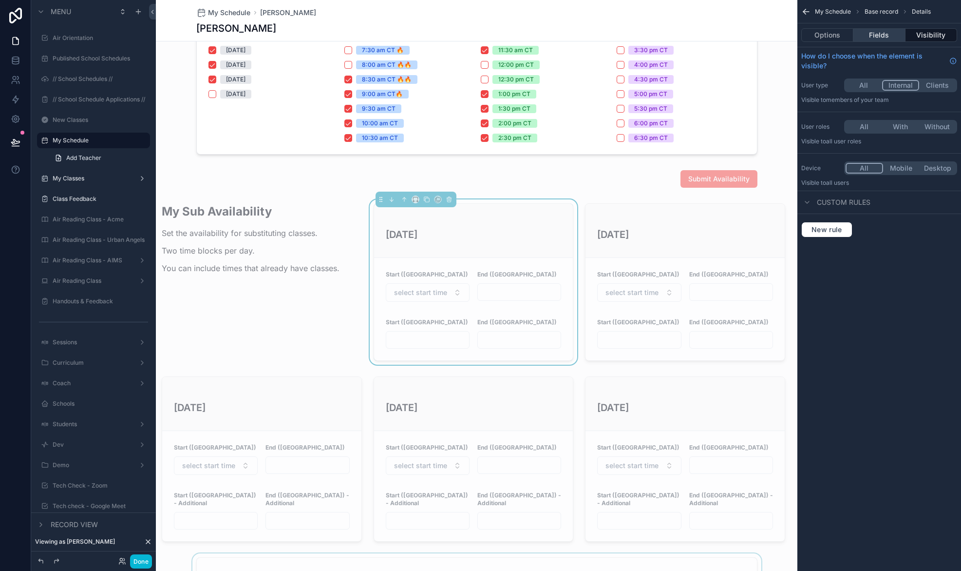
click at [880, 35] on button "Fields" at bounding box center [880, 35] width 52 height 14
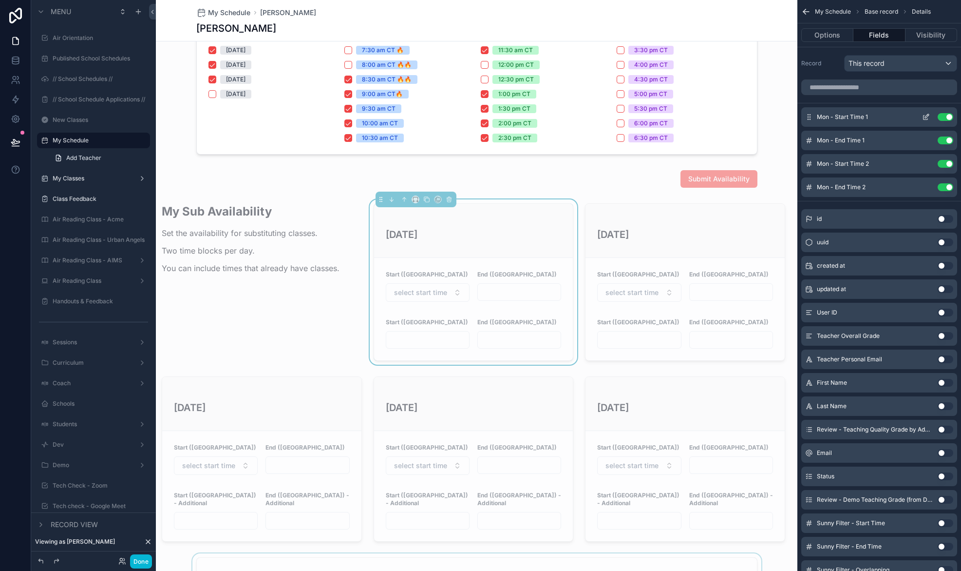
click at [924, 115] on icon "scrollable content" at bounding box center [926, 117] width 8 height 8
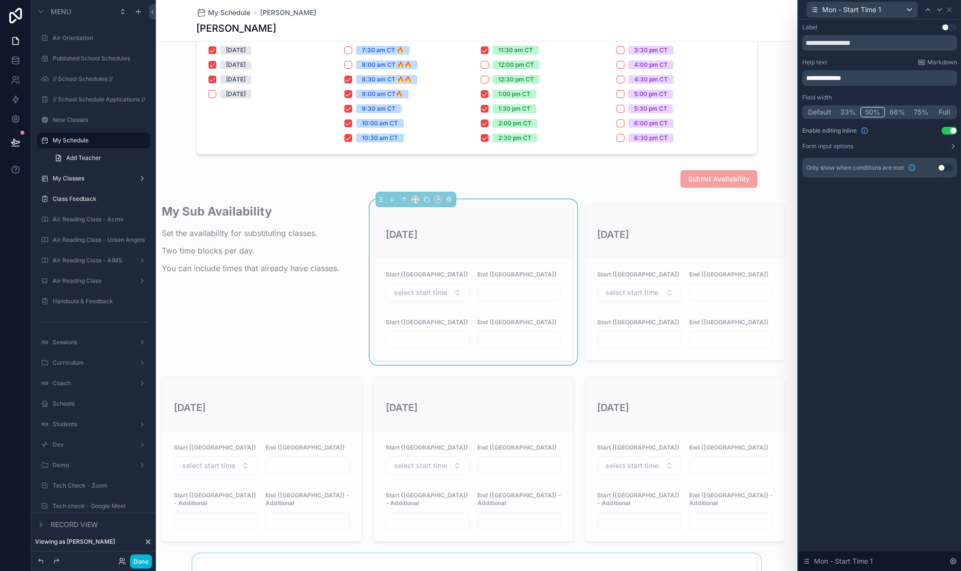
click at [840, 77] on span "**********" at bounding box center [823, 78] width 35 height 7
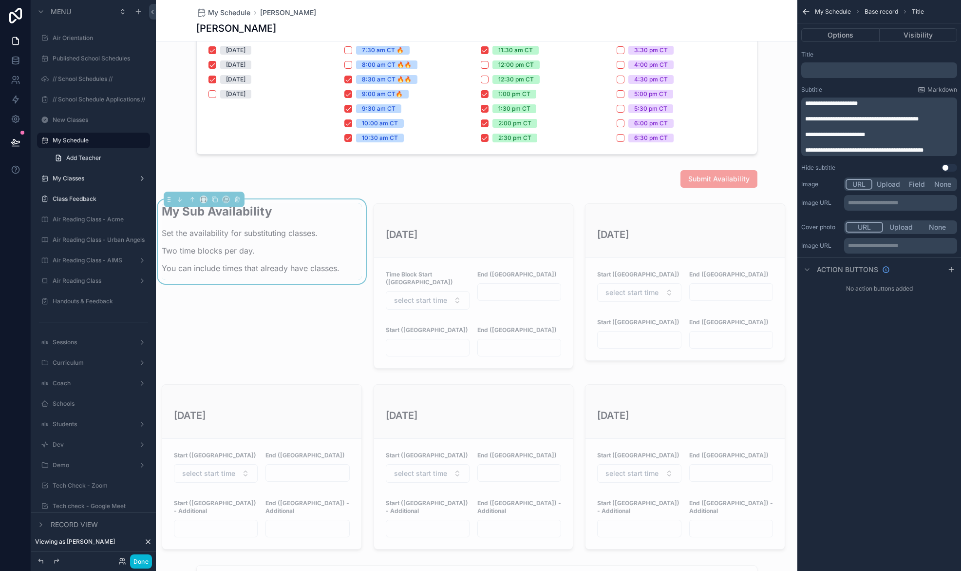
click at [281, 268] on p "You can include times that already have classes." at bounding box center [251, 268] width 178 height 12
click at [884, 103] on p "**********" at bounding box center [880, 103] width 150 height 8
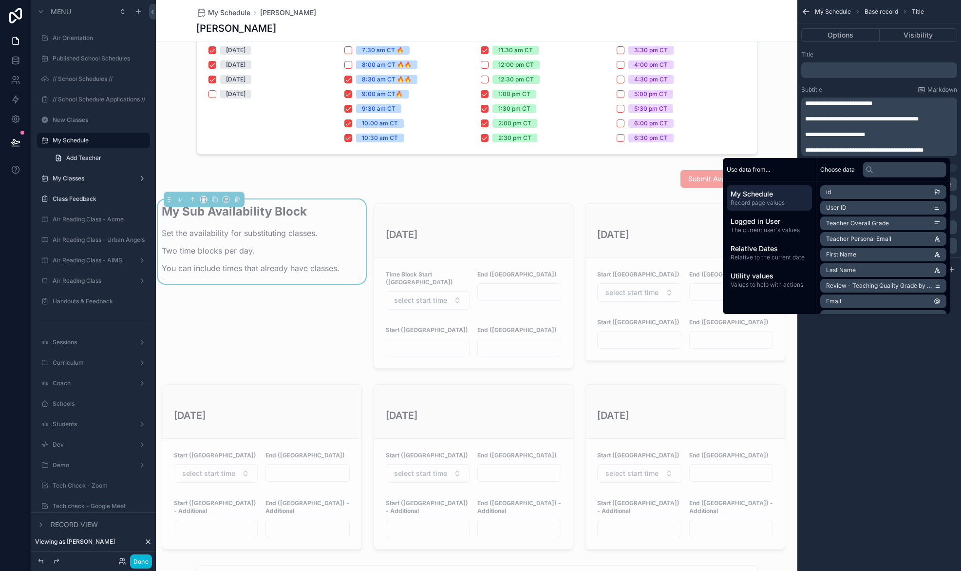
click at [819, 103] on span "**********" at bounding box center [838, 103] width 67 height 6
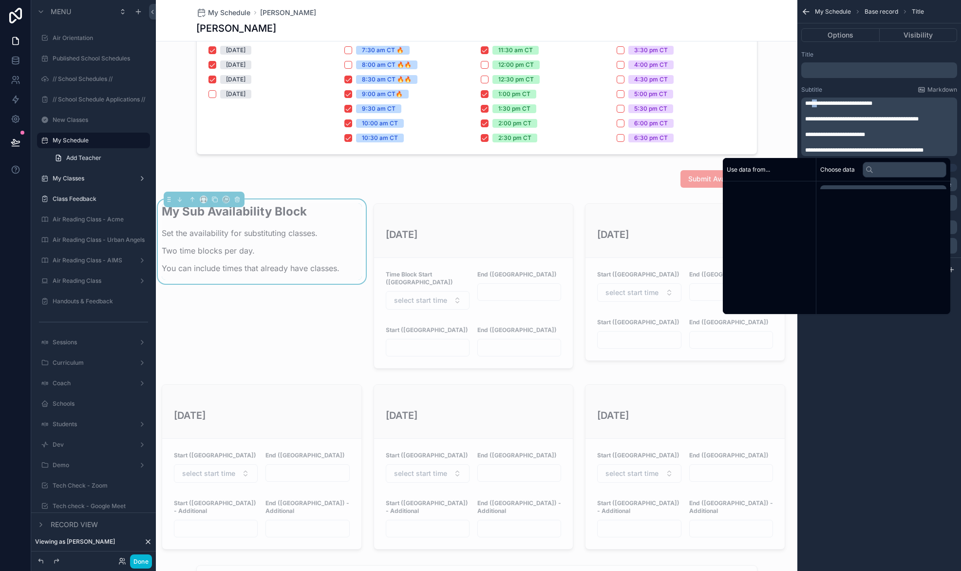
click at [819, 103] on span "**********" at bounding box center [838, 103] width 67 height 6
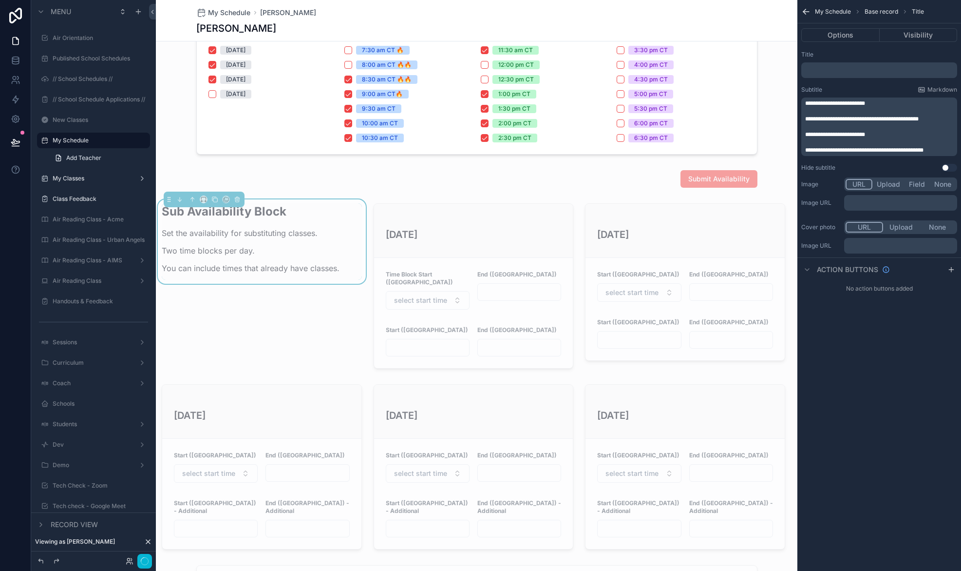
click at [272, 334] on div "Sub Availability Block Set the availability for substituting classes. Two time …" at bounding box center [262, 285] width 212 height 173
click at [439, 254] on div "scrollable content" at bounding box center [474, 285] width 212 height 173
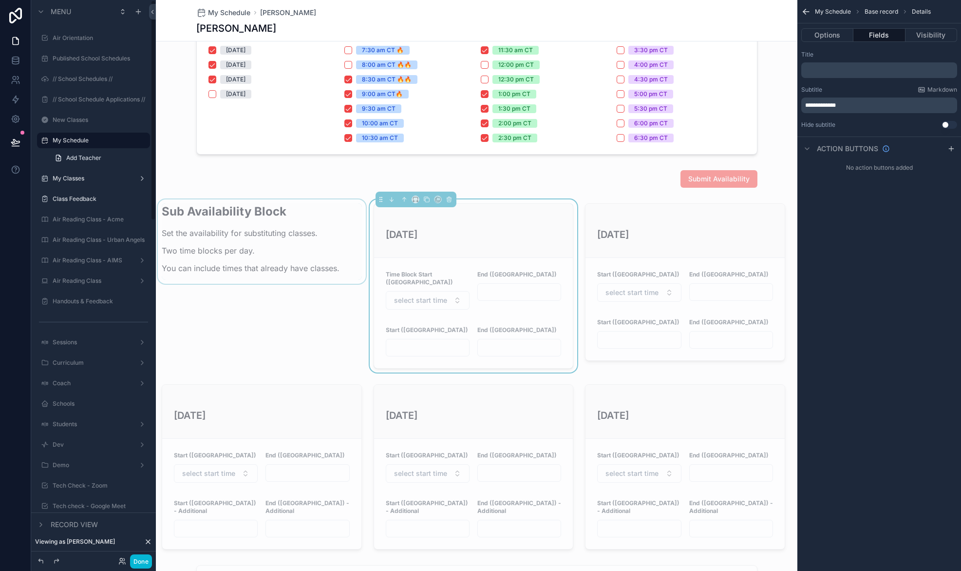
click at [215, 242] on div "scrollable content" at bounding box center [262, 285] width 212 height 173
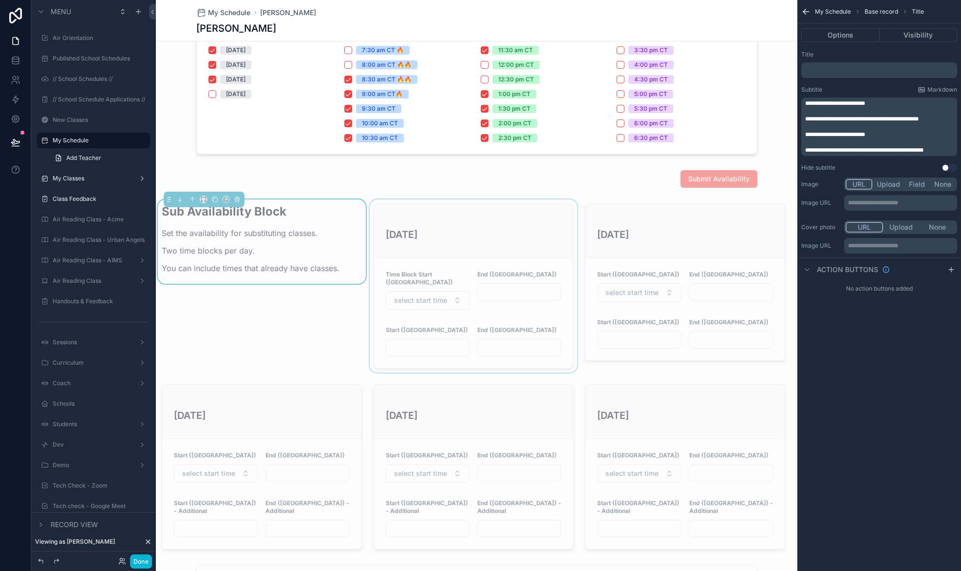
click at [865, 104] on span "**********" at bounding box center [835, 103] width 60 height 6
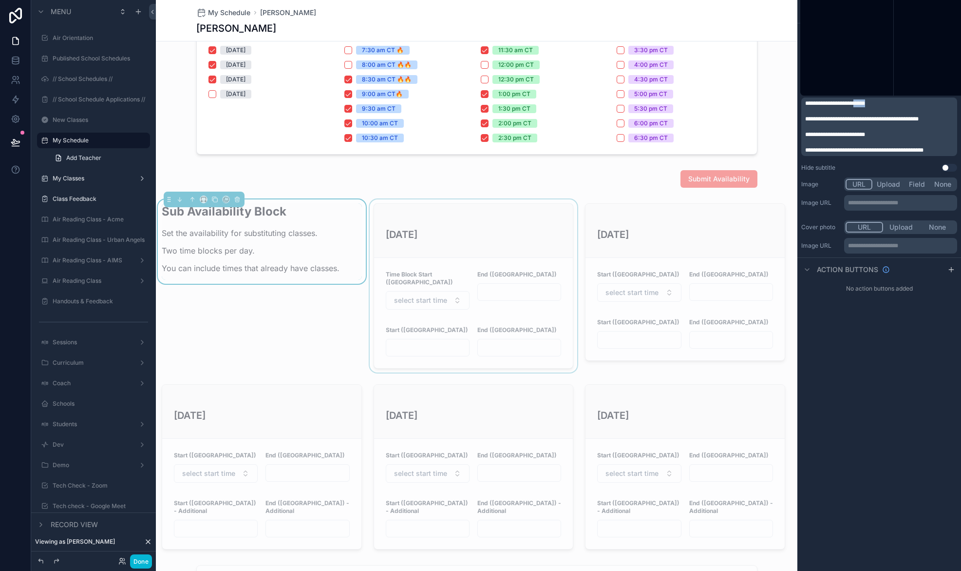
click at [865, 104] on span "**********" at bounding box center [835, 103] width 60 height 6
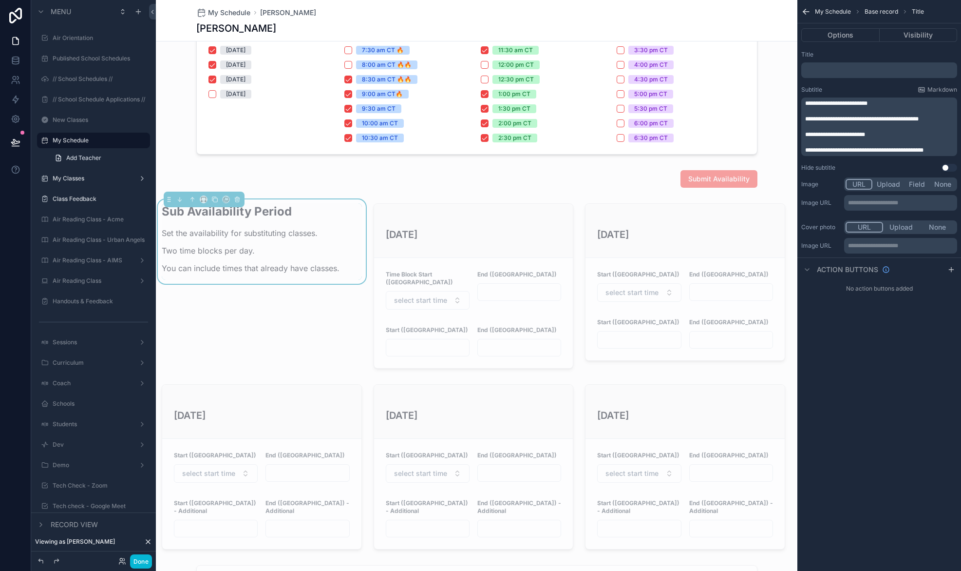
click at [885, 401] on div "**********" at bounding box center [880, 285] width 164 height 571
click at [527, 289] on div "scrollable content" at bounding box center [474, 285] width 212 height 173
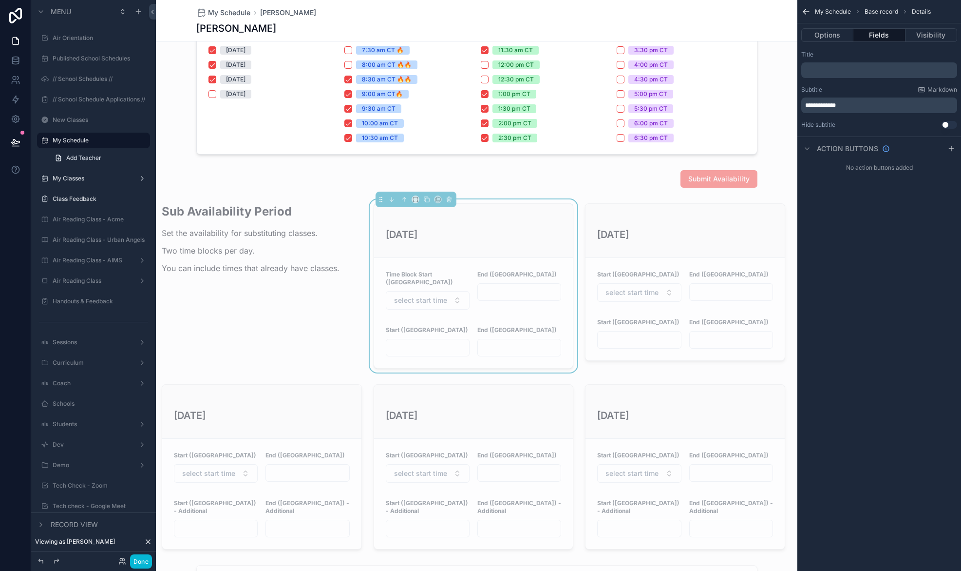
click at [455, 252] on div "[DATE]" at bounding box center [473, 231] width 199 height 54
click at [452, 252] on div "[DATE]" at bounding box center [473, 231] width 199 height 54
click at [878, 35] on button "Fields" at bounding box center [880, 35] width 52 height 14
click at [877, 33] on button "Fields" at bounding box center [880, 35] width 52 height 14
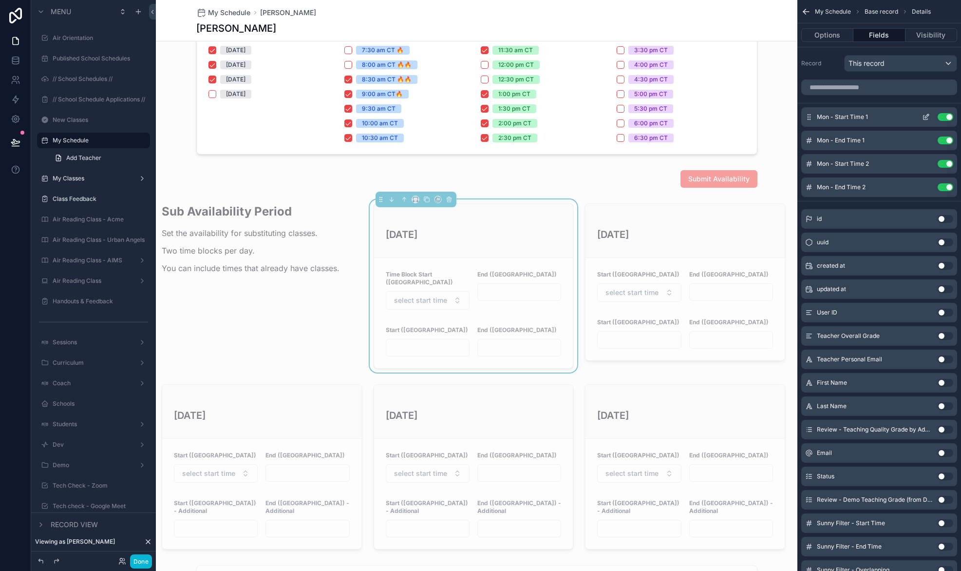
click at [927, 118] on icon "scrollable content" at bounding box center [926, 117] width 8 height 8
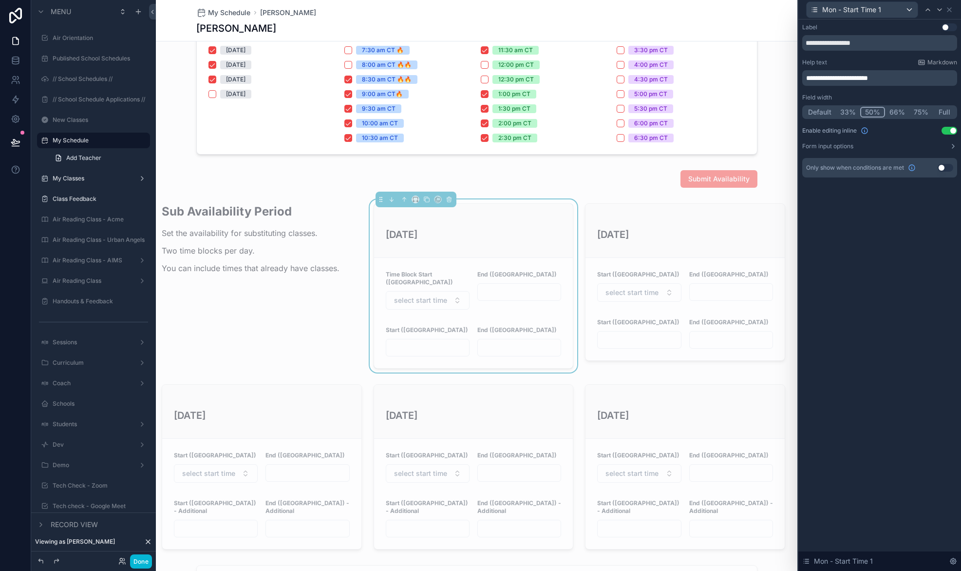
click at [841, 80] on span "**********" at bounding box center [837, 78] width 62 height 7
click at [873, 404] on div "**********" at bounding box center [880, 294] width 163 height 551
click at [953, 10] on icon at bounding box center [950, 10] width 8 height 8
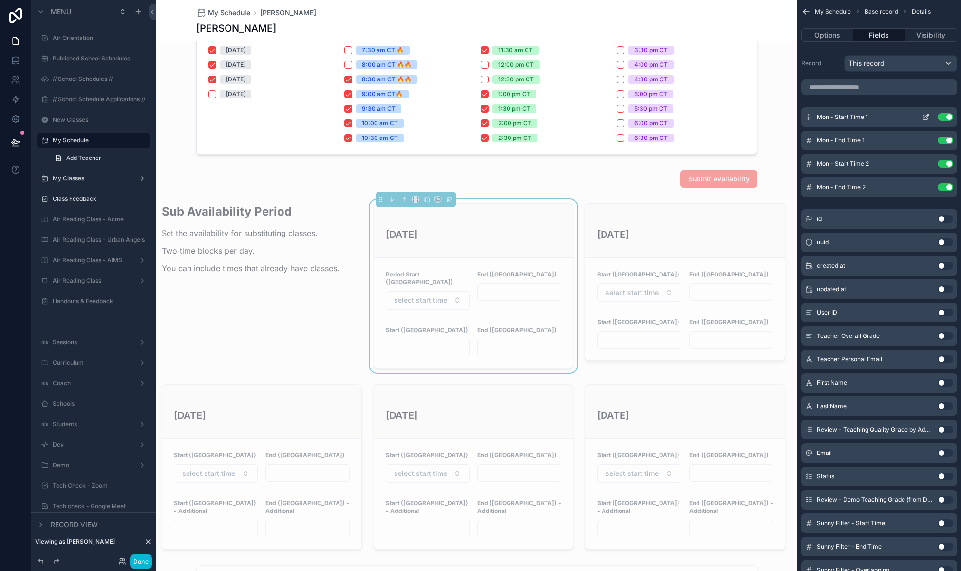
click at [925, 115] on icon "scrollable content" at bounding box center [926, 117] width 8 height 8
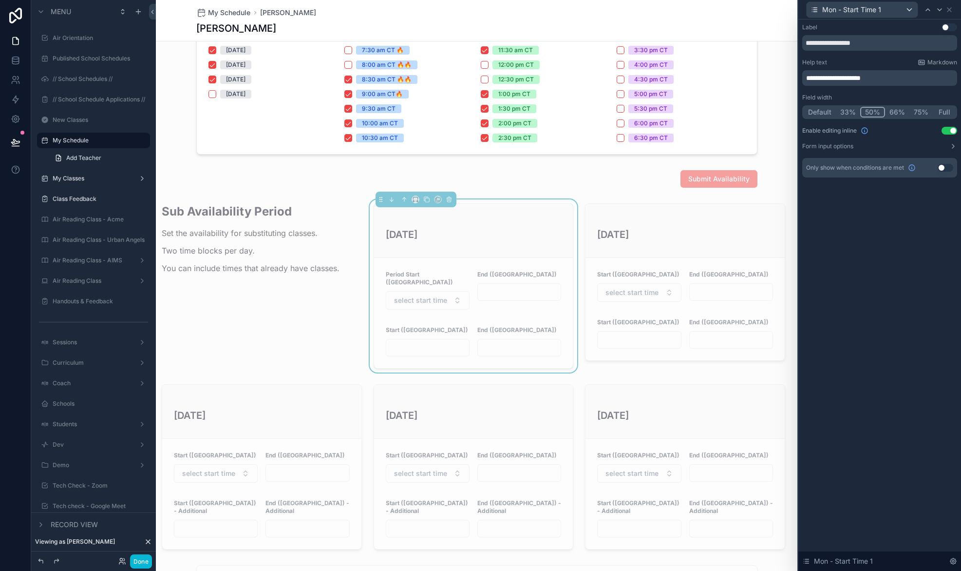
click at [855, 77] on span "**********" at bounding box center [833, 78] width 55 height 7
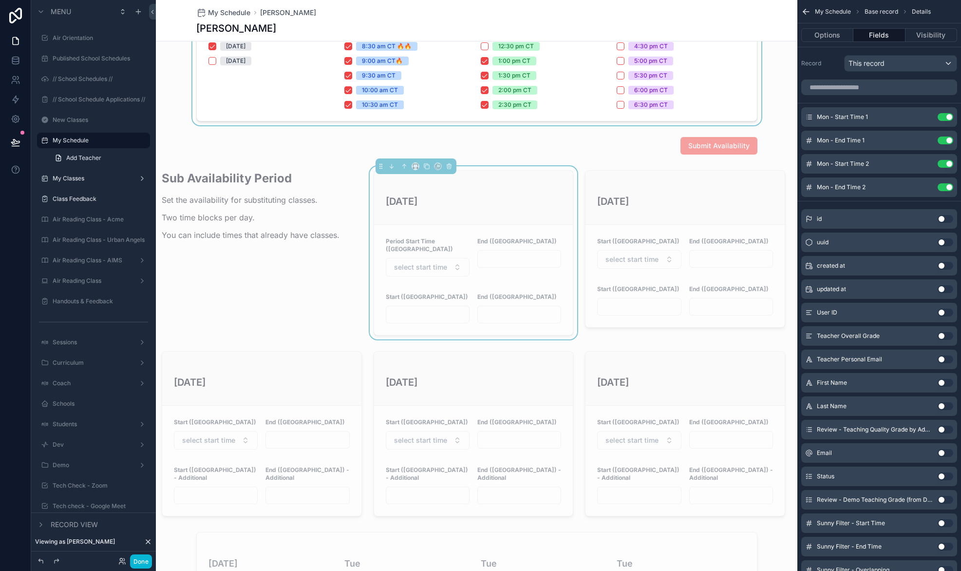
scroll to position [401, 0]
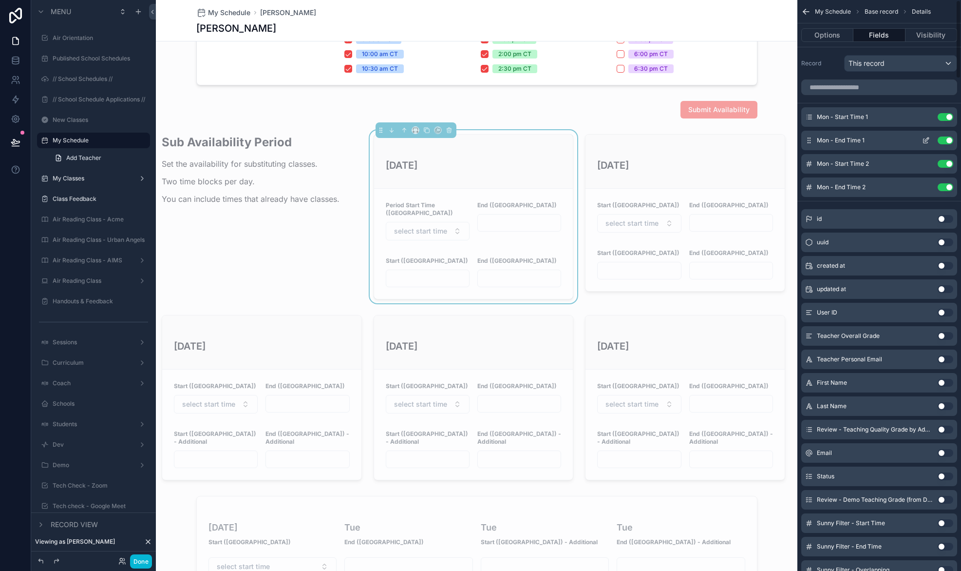
click at [927, 138] on icon "scrollable content" at bounding box center [927, 139] width 4 height 4
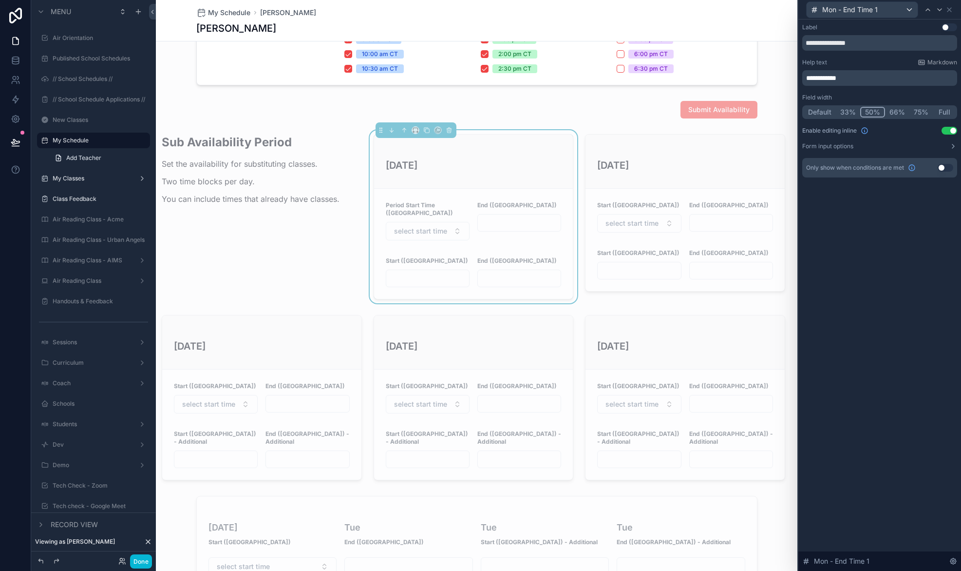
click at [816, 77] on span "**********" at bounding box center [821, 78] width 30 height 7
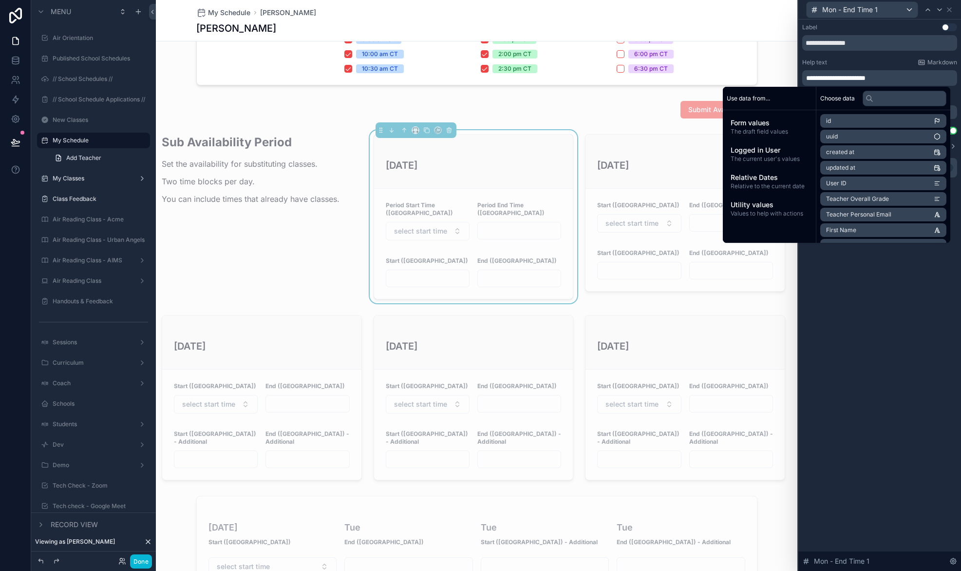
click at [815, 382] on div "**********" at bounding box center [880, 294] width 163 height 551
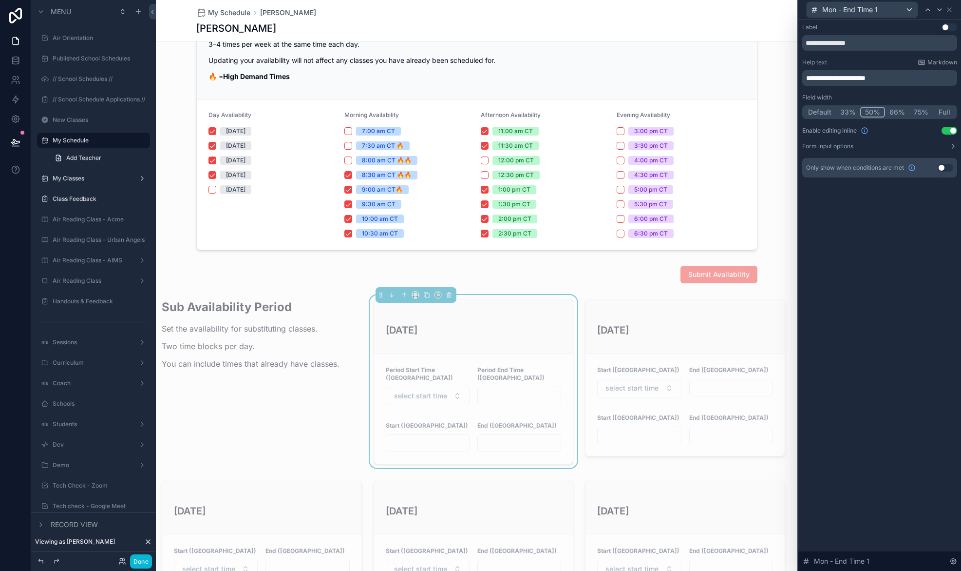
scroll to position [231, 0]
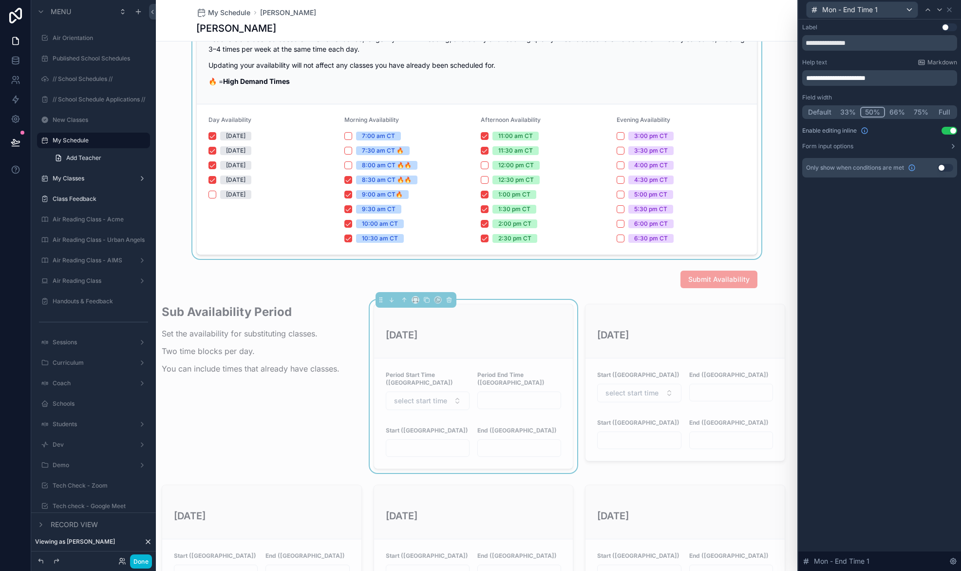
click at [756, 228] on div "scrollable content" at bounding box center [477, 112] width 642 height 291
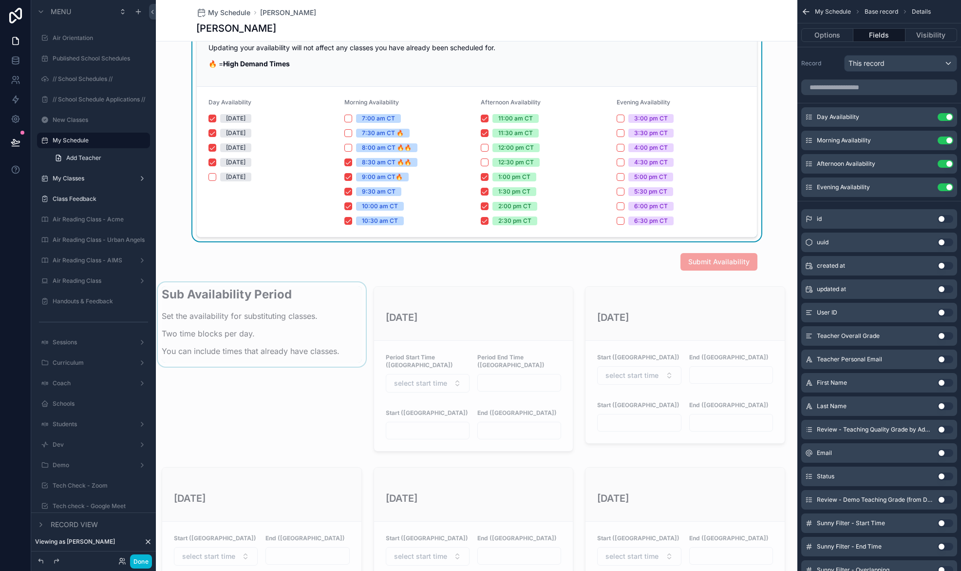
scroll to position [246, 0]
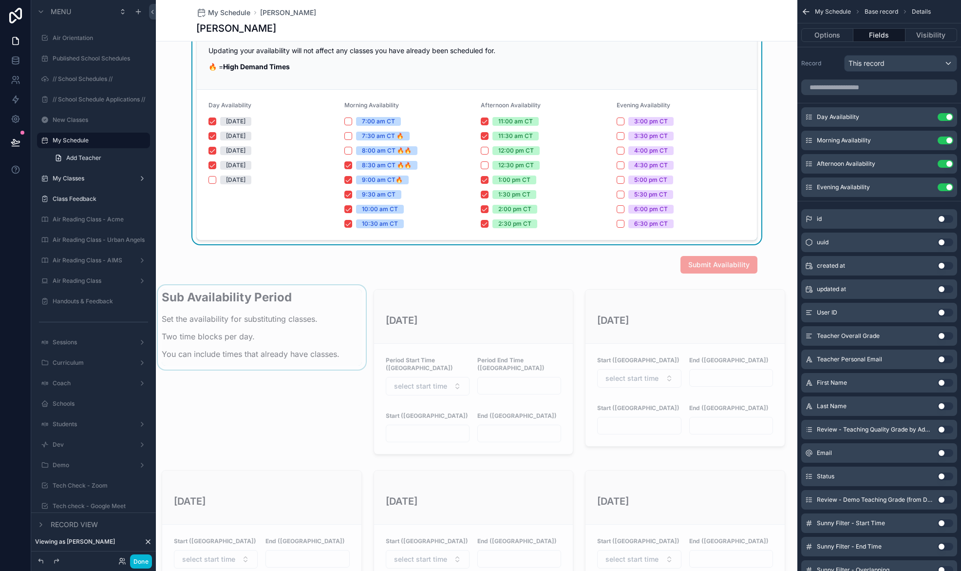
click at [280, 330] on div "scrollable content" at bounding box center [262, 371] width 212 height 173
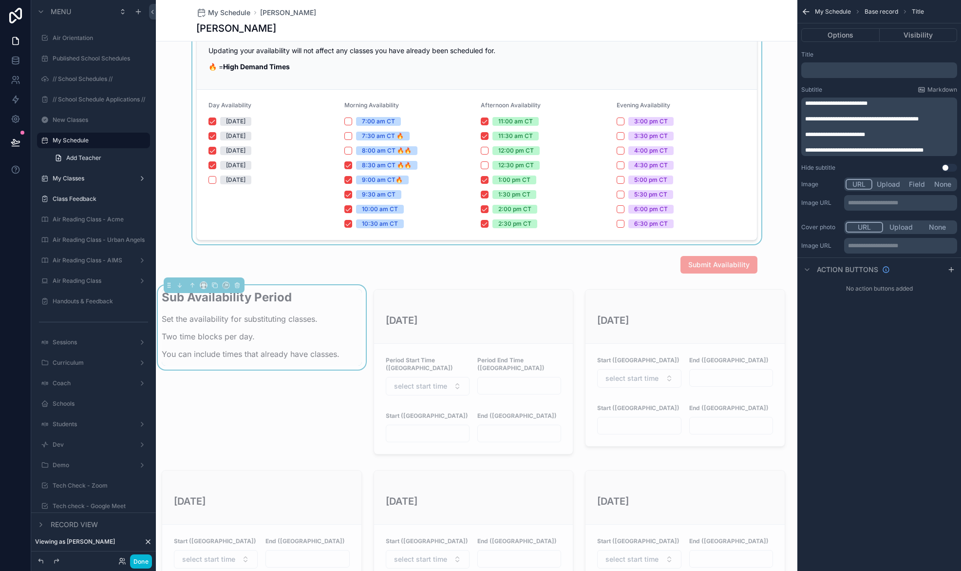
click at [279, 326] on div "Sub Availability Period Set the availability for substituting classes. Two time…" at bounding box center [251, 327] width 178 height 77
click at [861, 108] on p "﻿" at bounding box center [880, 111] width 150 height 8
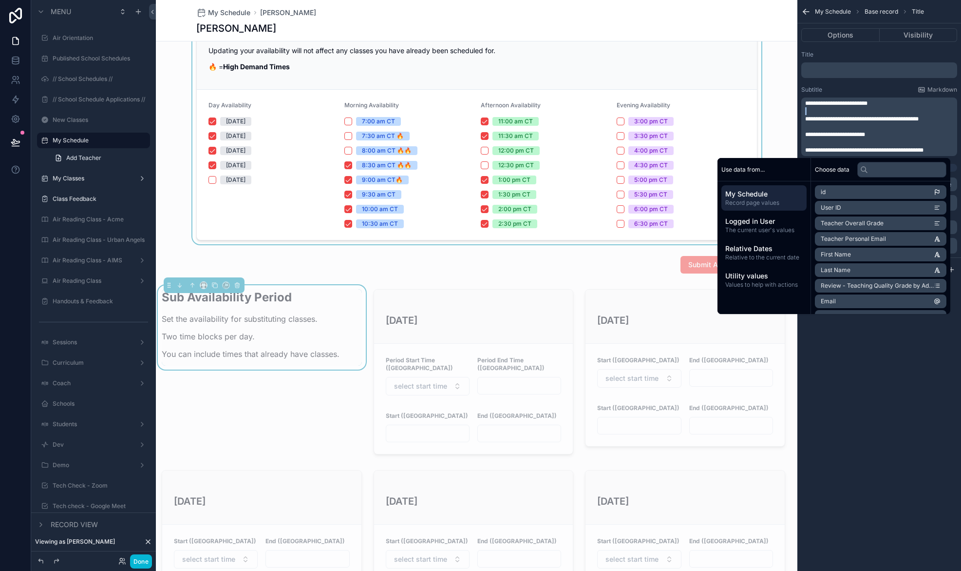
click at [861, 108] on p "﻿" at bounding box center [880, 111] width 150 height 8
click at [864, 102] on span "**********" at bounding box center [836, 103] width 62 height 6
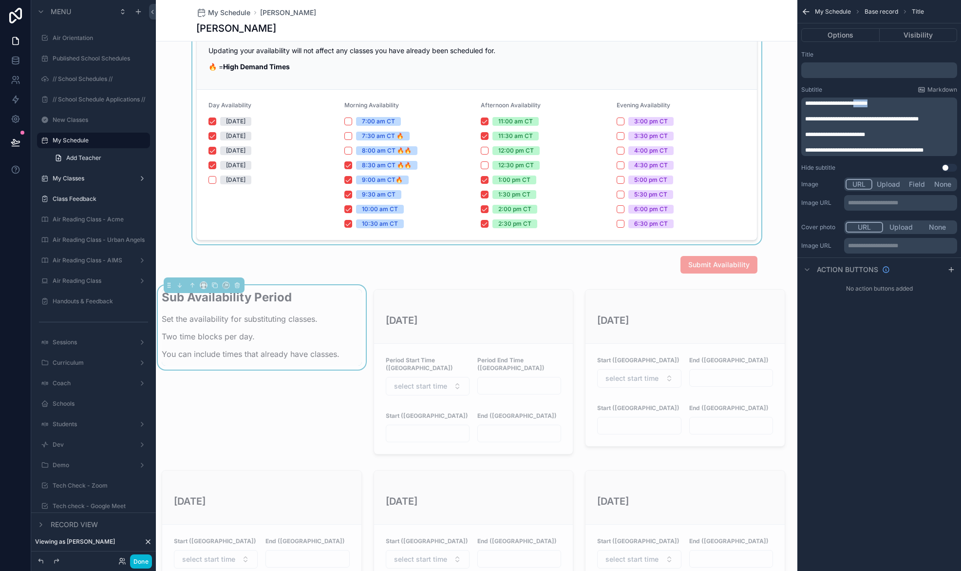
click at [864, 102] on span "**********" at bounding box center [836, 103] width 62 height 6
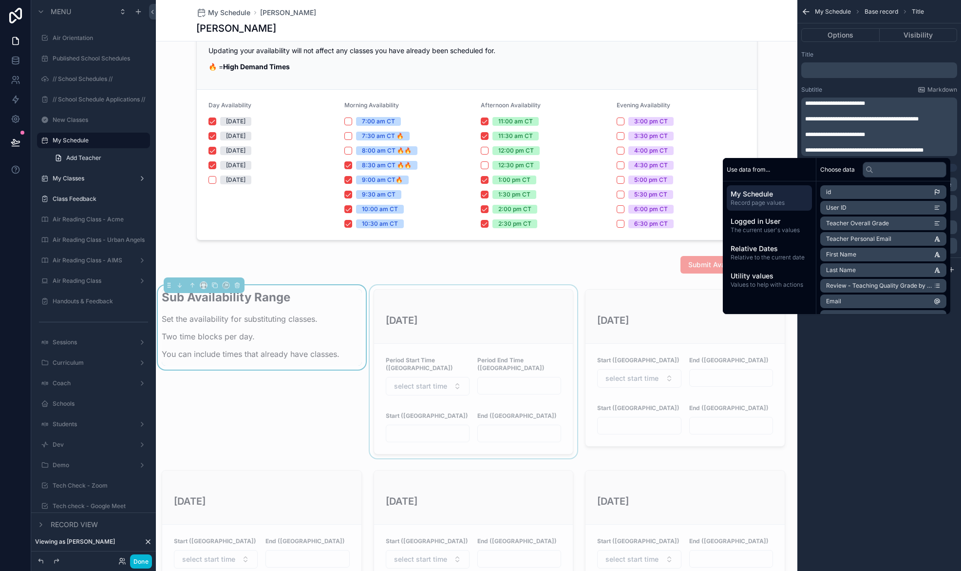
click at [499, 331] on div "scrollable content" at bounding box center [474, 371] width 212 height 173
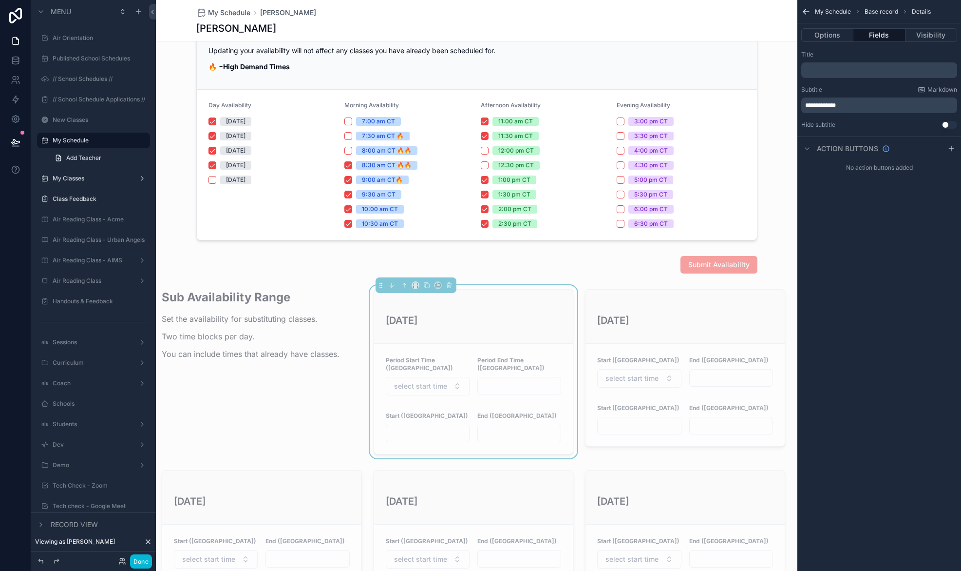
click at [517, 315] on h3 "[DATE]" at bounding box center [474, 320] width 176 height 15
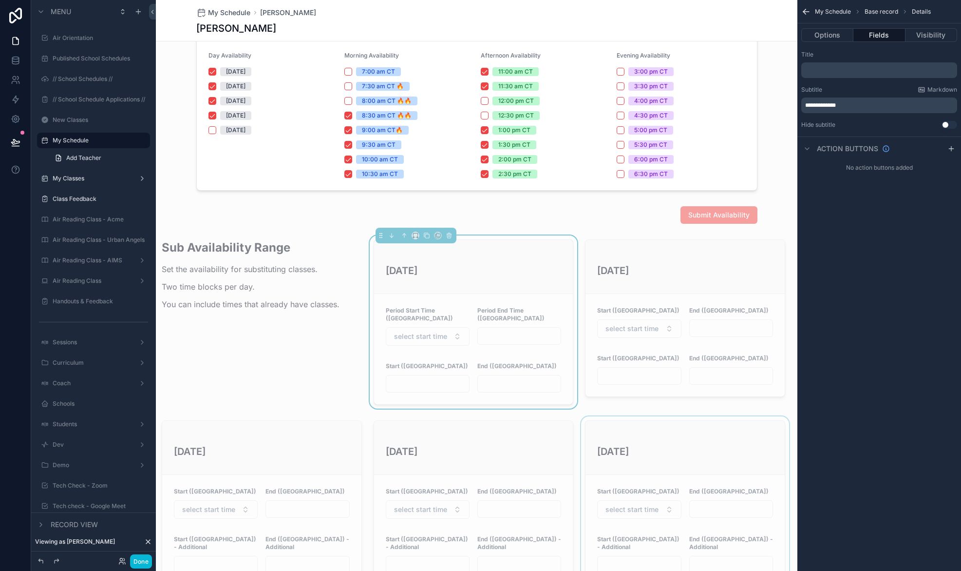
scroll to position [289, 0]
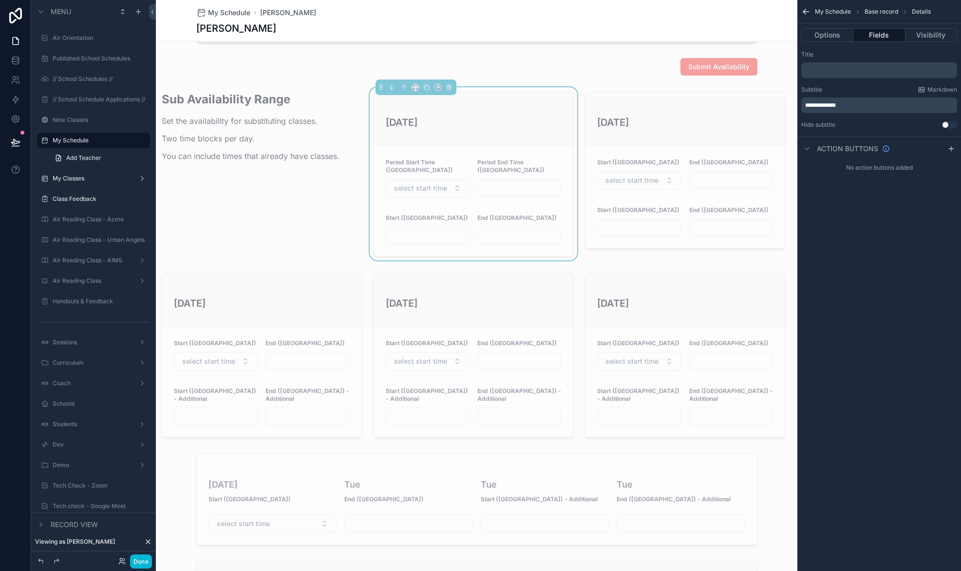
scroll to position [443, 0]
click at [267, 215] on div "scrollable content" at bounding box center [262, 174] width 212 height 173
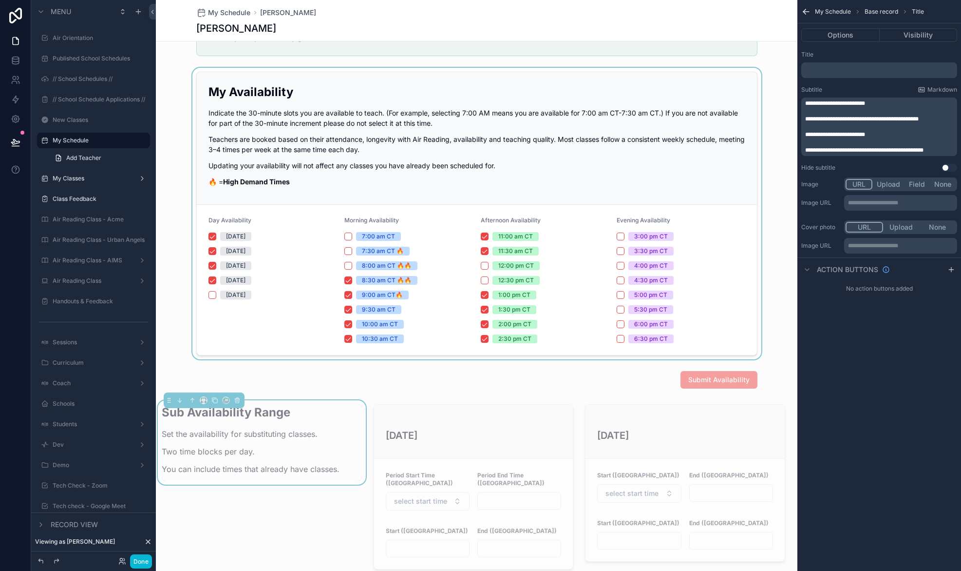
scroll to position [122, 0]
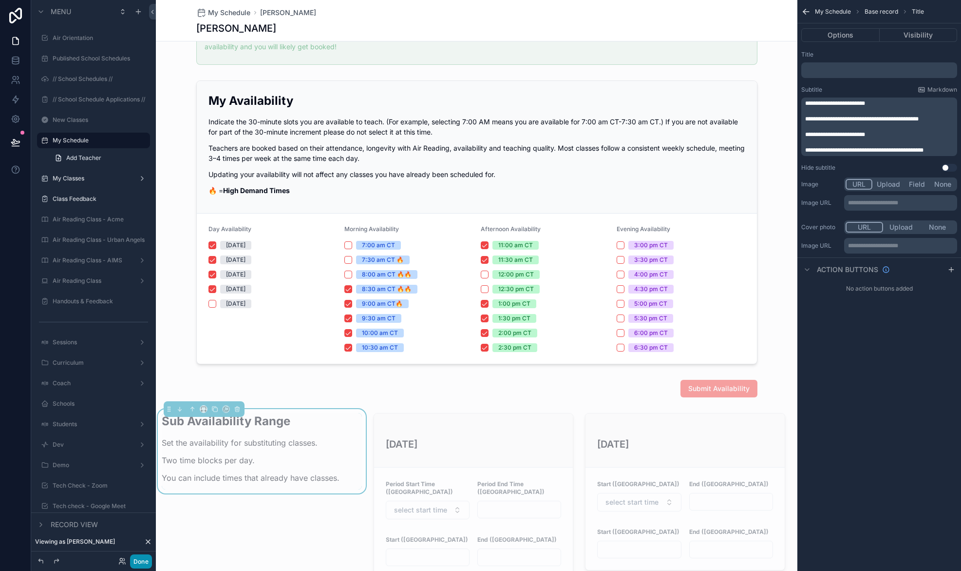
click at [146, 559] on button "Done" at bounding box center [141, 561] width 22 height 14
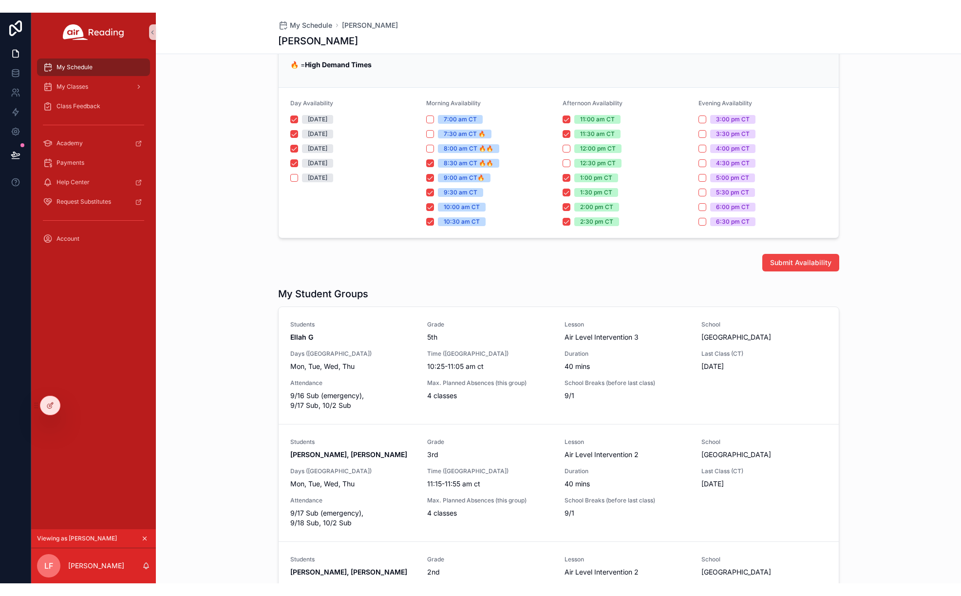
scroll to position [112, 0]
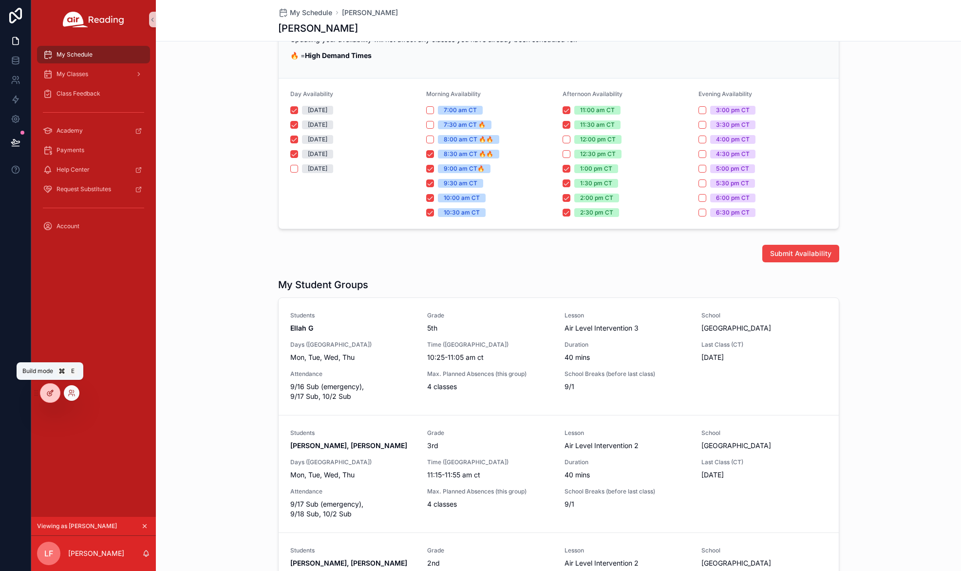
click at [54, 395] on div at bounding box center [49, 392] width 19 height 19
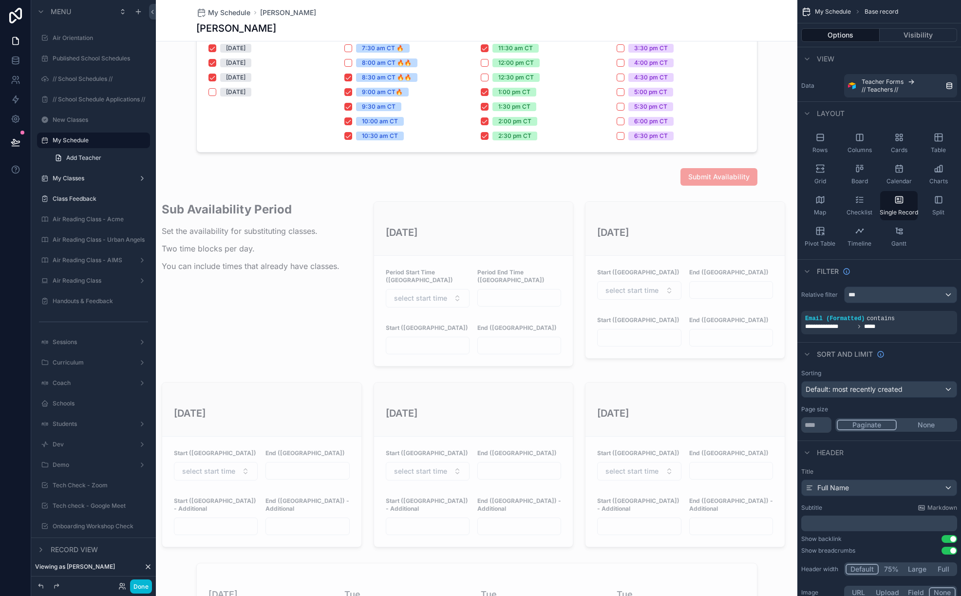
scroll to position [341, 0]
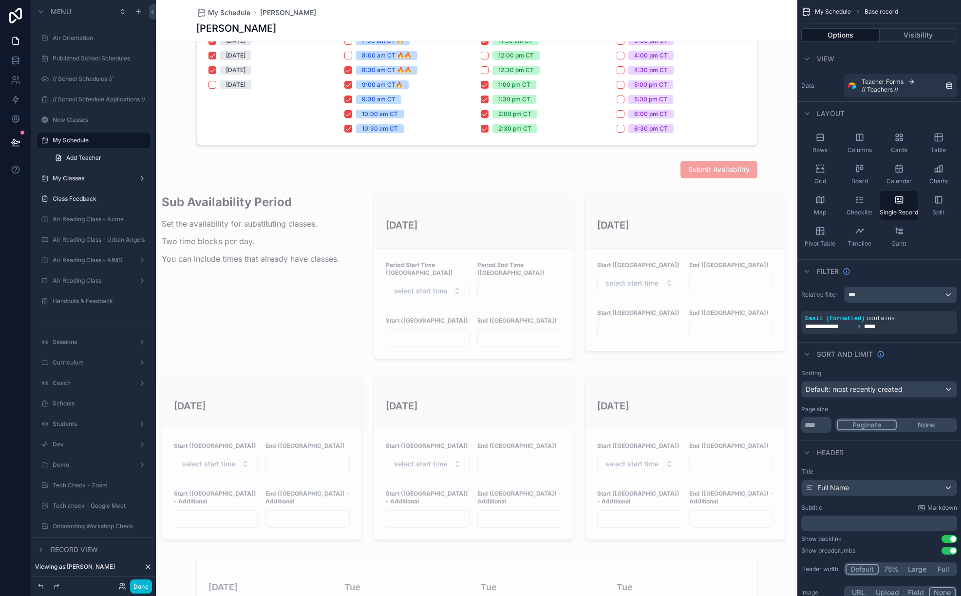
click at [425, 247] on div "scrollable content" at bounding box center [474, 276] width 212 height 173
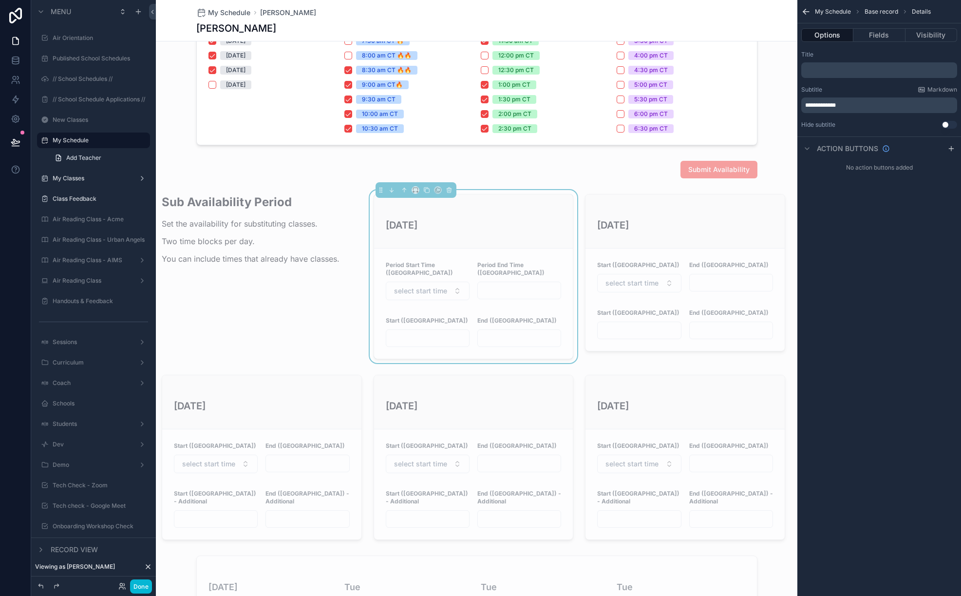
click at [429, 253] on form "Period Start Time (CT) select start time Period End Time (CT) Start (CT) End (C…" at bounding box center [473, 304] width 199 height 110
click at [417, 221] on h3 "[DATE]" at bounding box center [474, 225] width 176 height 15
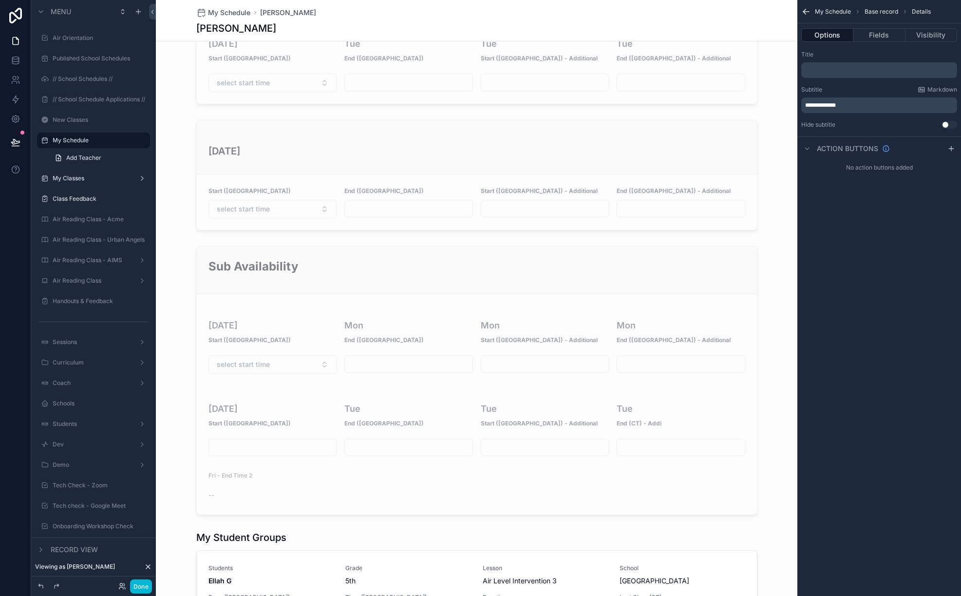
scroll to position [885, 0]
click at [338, 288] on div "scrollable content" at bounding box center [477, 379] width 642 height 277
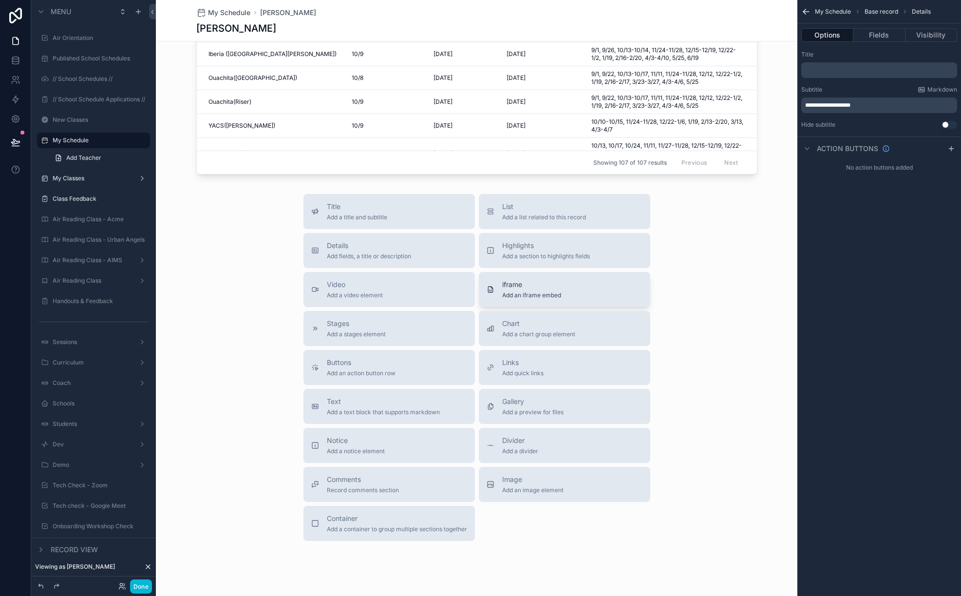
scroll to position [2244, 0]
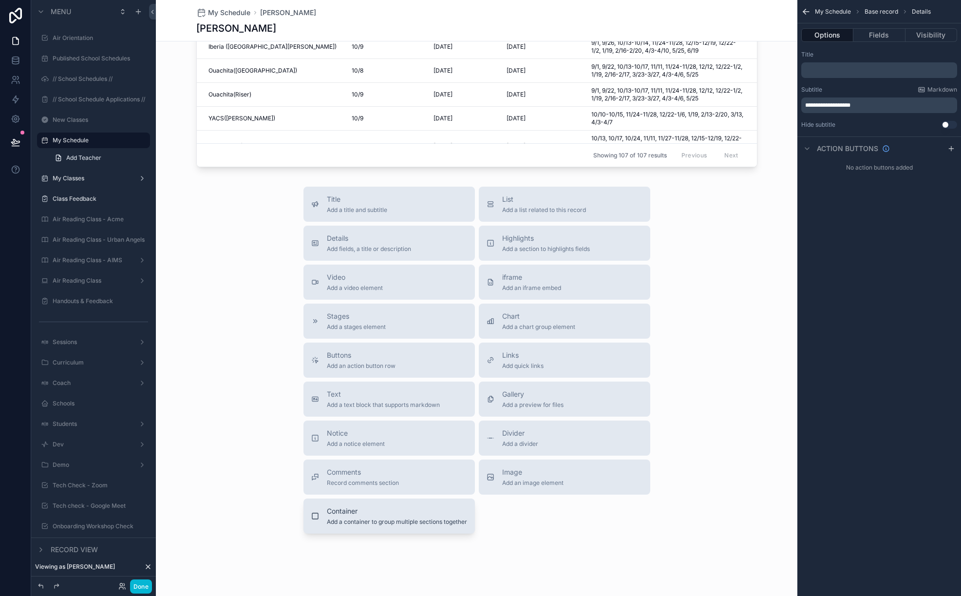
click at [426, 518] on span "Add a container to group multiple sections together" at bounding box center [397, 522] width 140 height 8
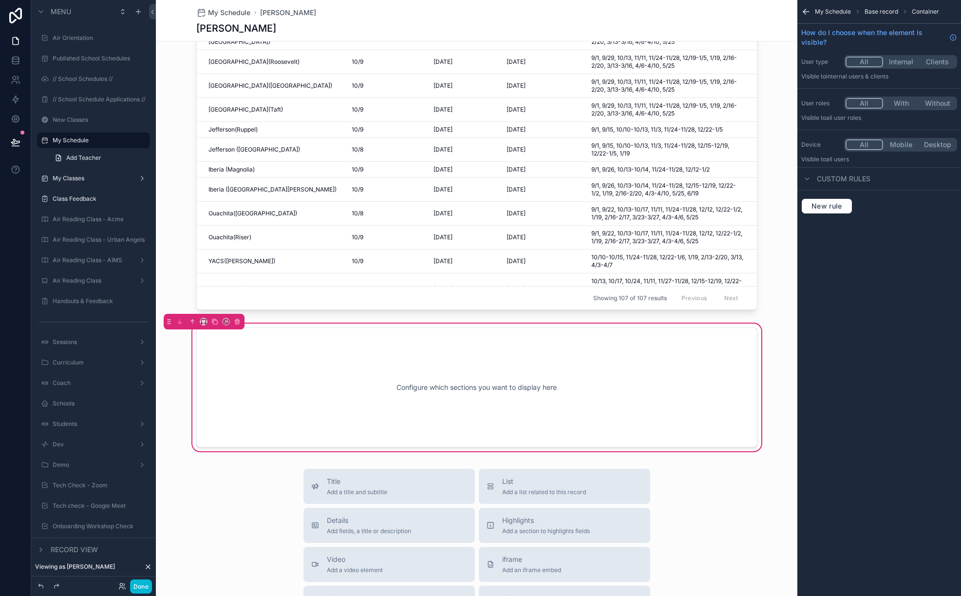
scroll to position [2088, 0]
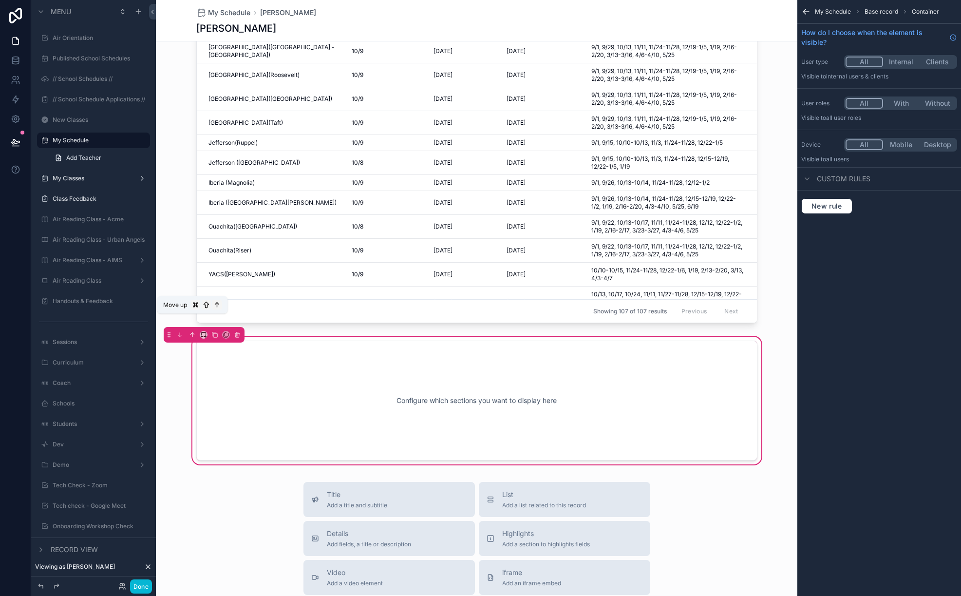
click at [192, 331] on icon "scrollable content" at bounding box center [192, 334] width 7 height 7
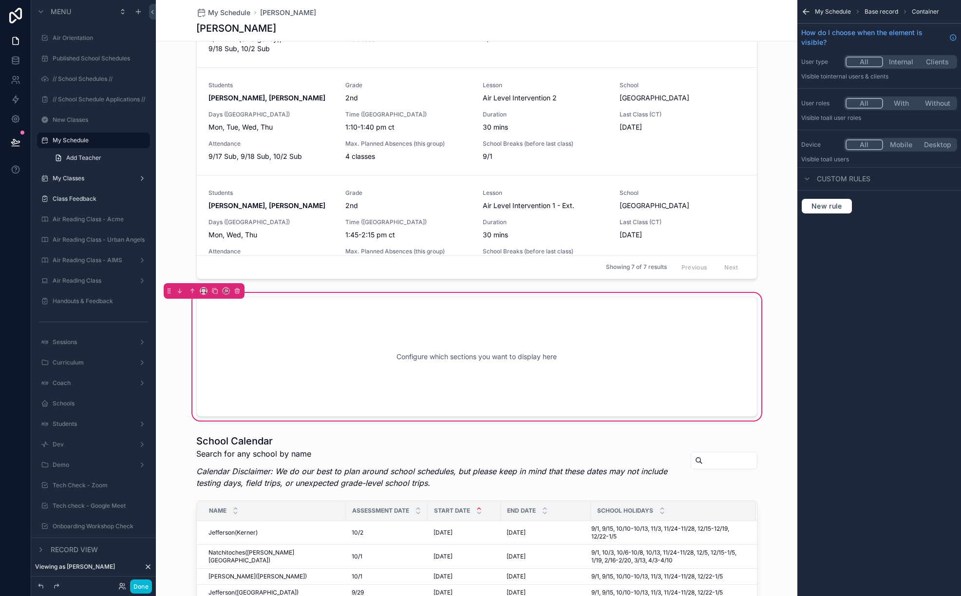
scroll to position [1577, 0]
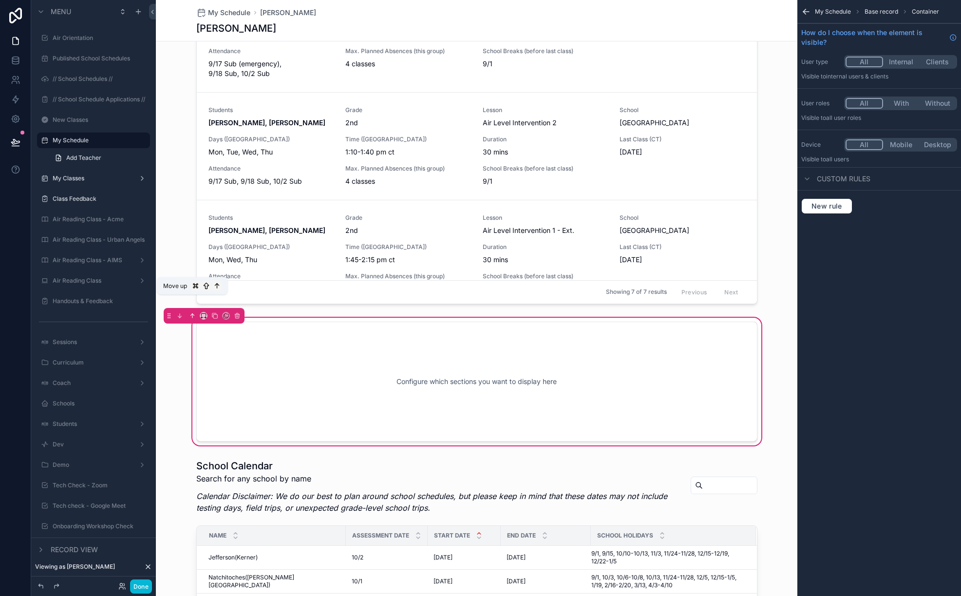
click at [194, 312] on icon "scrollable content" at bounding box center [192, 315] width 7 height 7
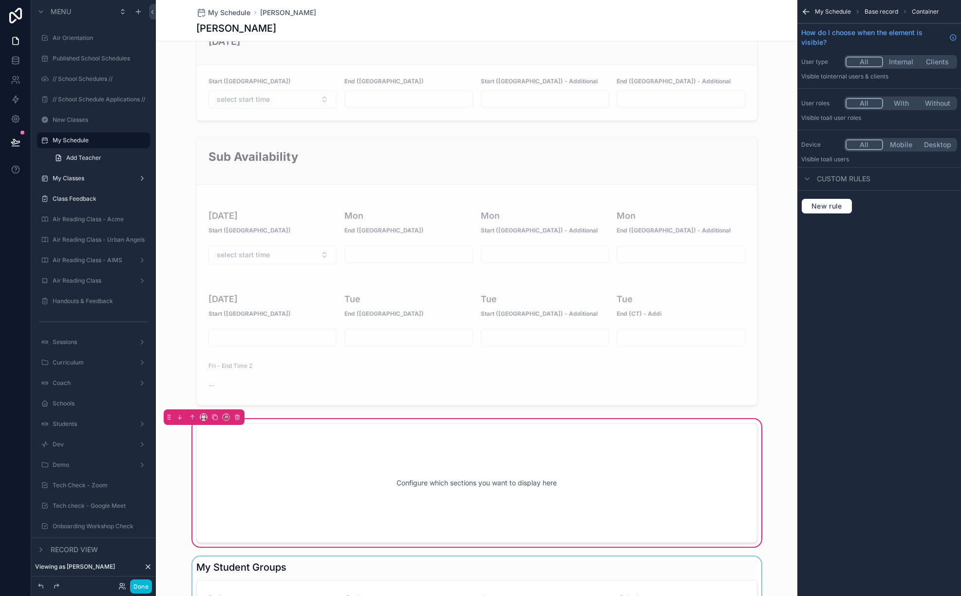
scroll to position [953, 0]
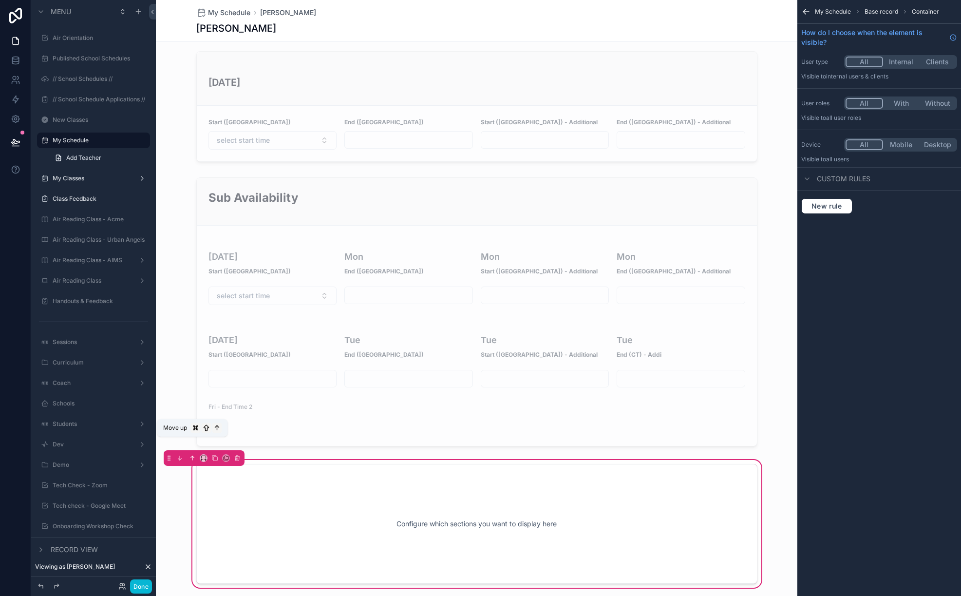
click at [190, 455] on icon "scrollable content" at bounding box center [192, 458] width 7 height 7
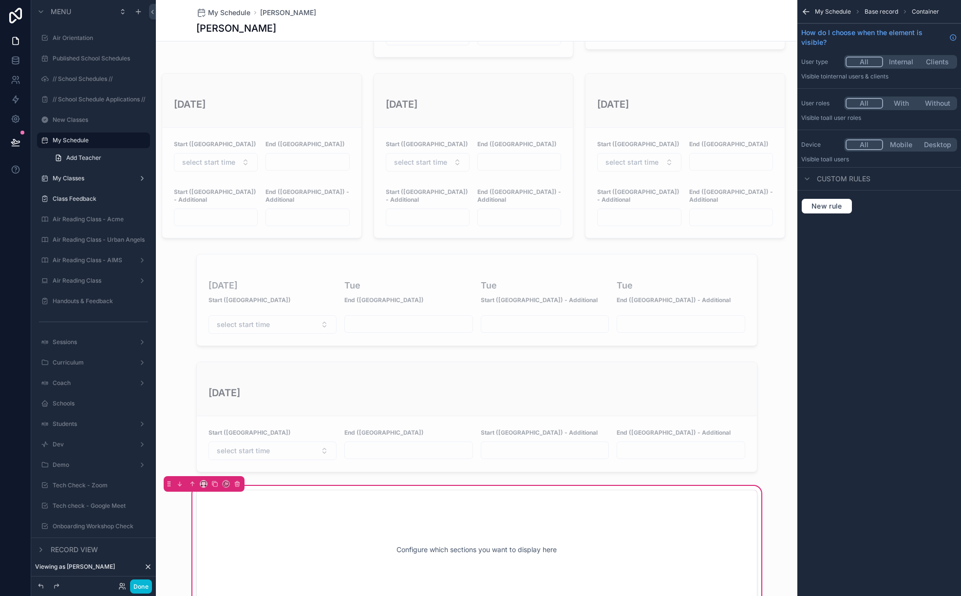
scroll to position [634, 0]
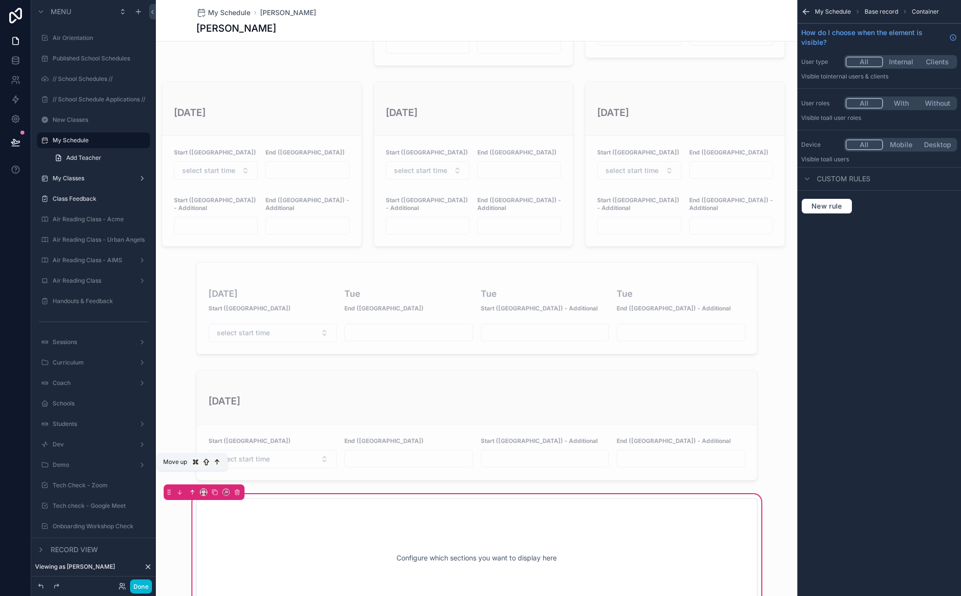
click at [191, 489] on icon "scrollable content" at bounding box center [192, 492] width 7 height 7
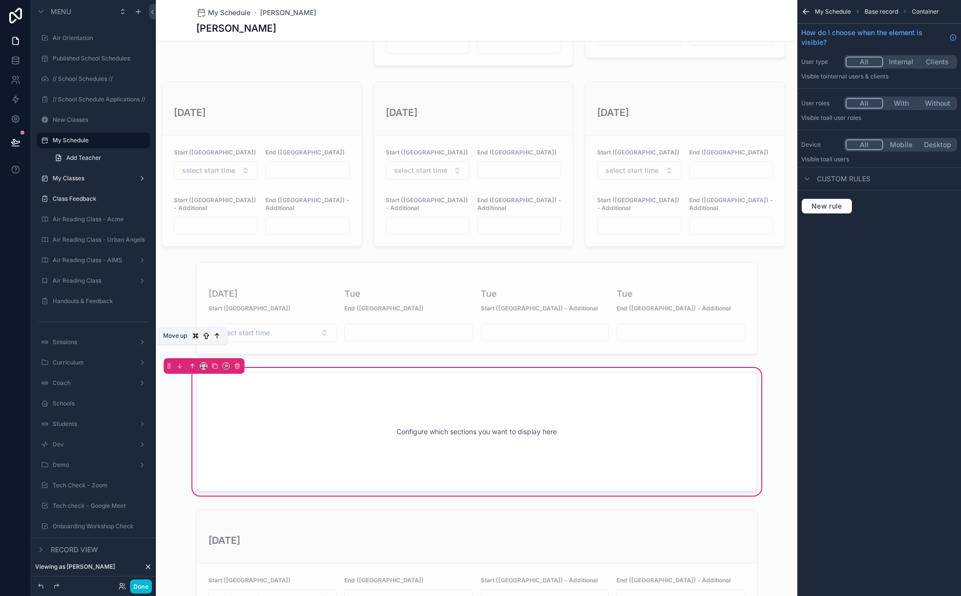
click at [192, 363] on icon "scrollable content" at bounding box center [192, 366] width 7 height 7
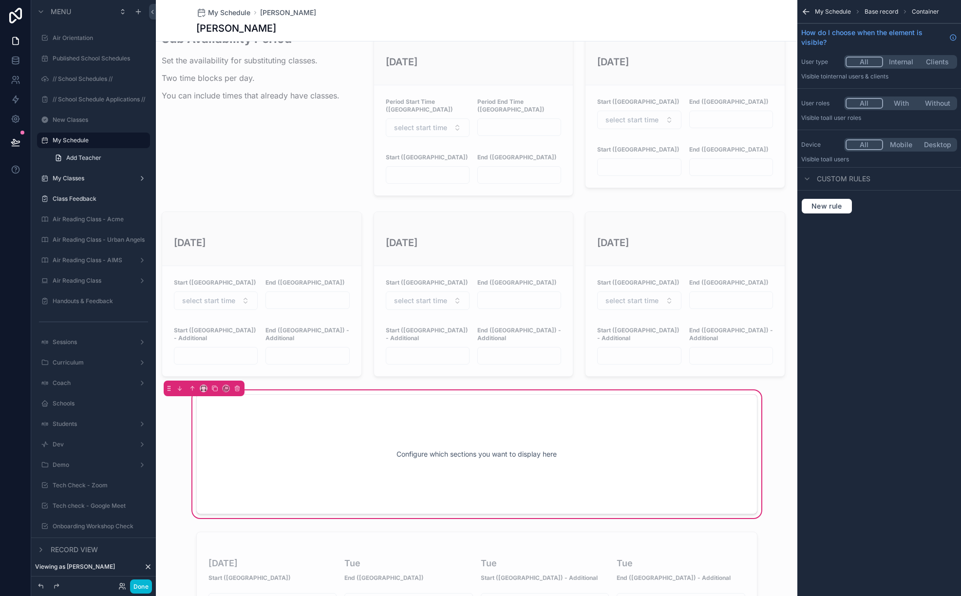
scroll to position [474, 0]
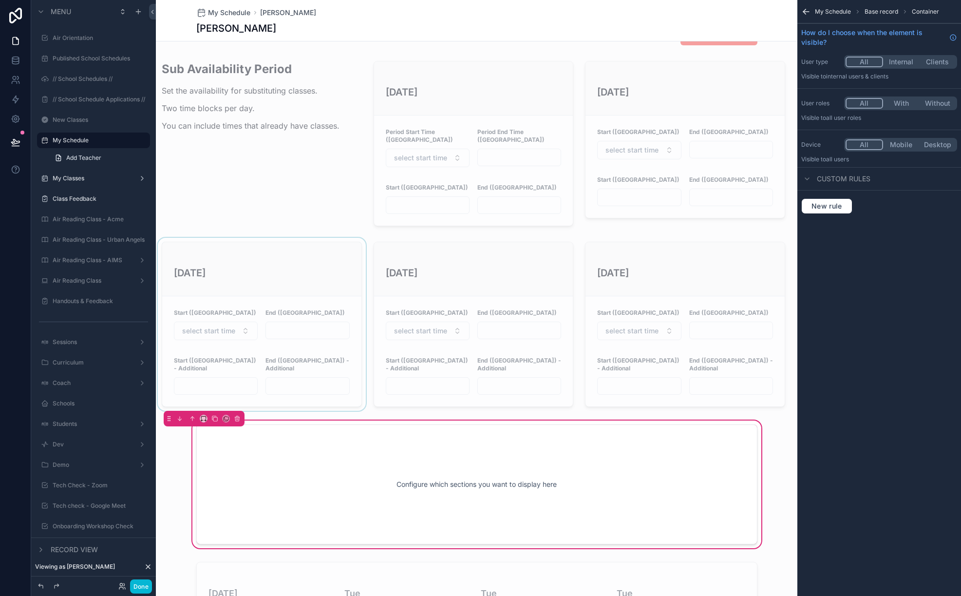
click at [335, 253] on div "scrollable content" at bounding box center [262, 324] width 212 height 173
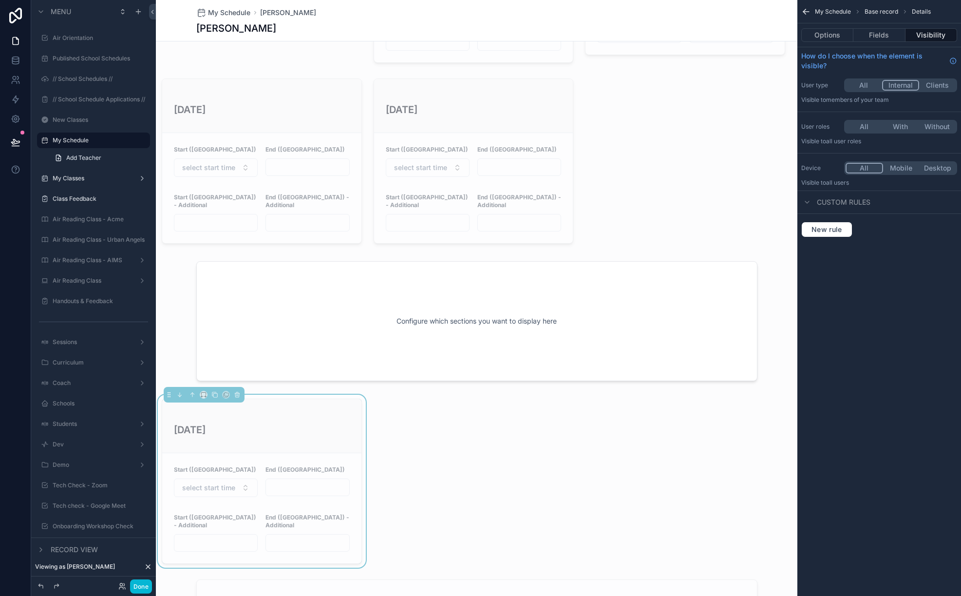
scroll to position [641, 0]
click at [381, 320] on div "scrollable content" at bounding box center [477, 317] width 642 height 132
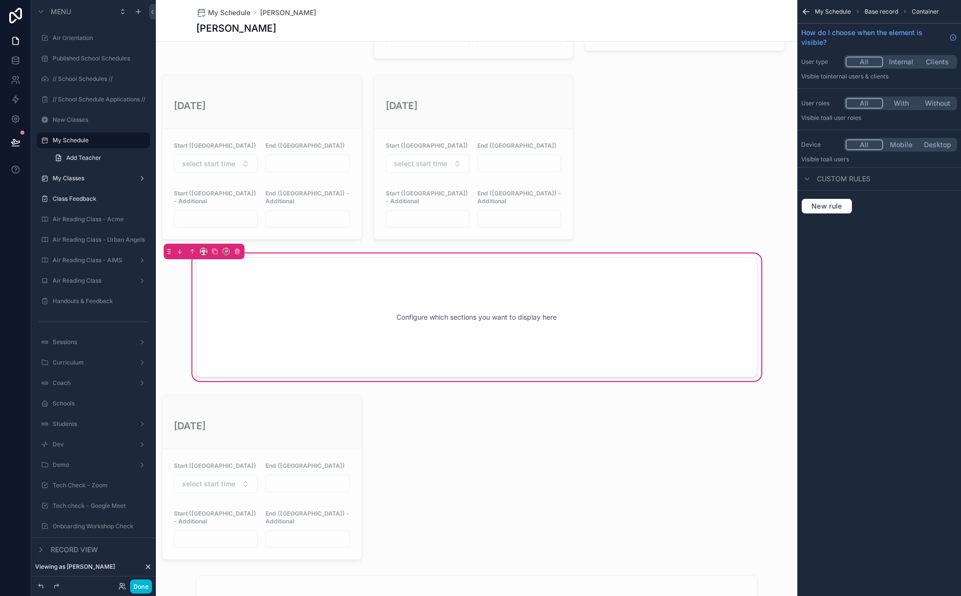
click at [381, 320] on div "Configure which sections you want to display here" at bounding box center [476, 317] width 529 height 88
click at [415, 305] on div "Configure which sections you want to display here" at bounding box center [476, 317] width 529 height 88
click at [579, 279] on div "Configure which sections you want to display here" at bounding box center [476, 317] width 529 height 88
click at [648, 257] on div "Configure which sections you want to display here" at bounding box center [476, 317] width 561 height 120
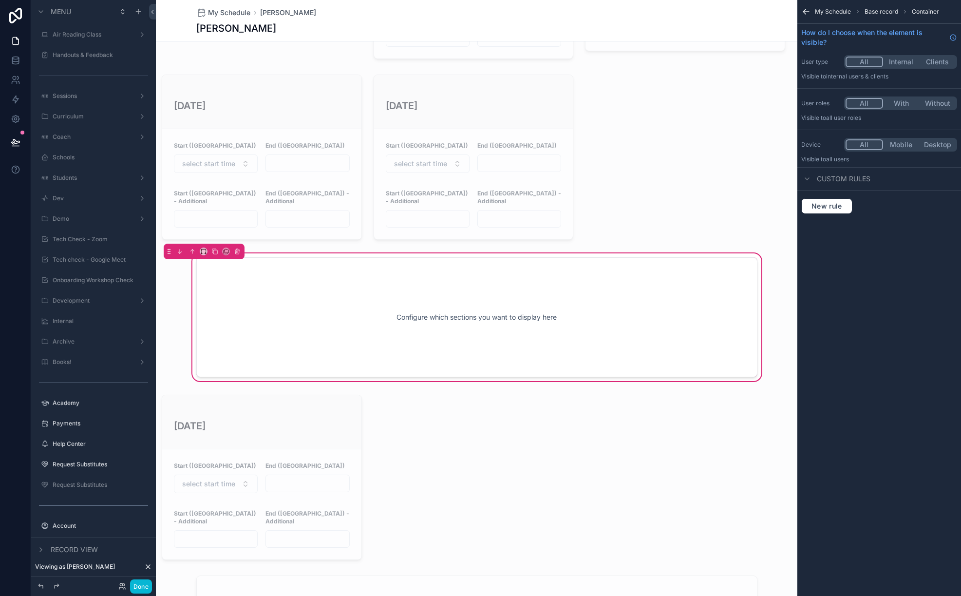
click at [871, 9] on span "Base record" at bounding box center [882, 12] width 34 height 8
click at [599, 323] on div "Configure which sections you want to display here" at bounding box center [476, 317] width 529 height 88
click at [421, 304] on div "Configure which sections you want to display here" at bounding box center [476, 317] width 529 height 88
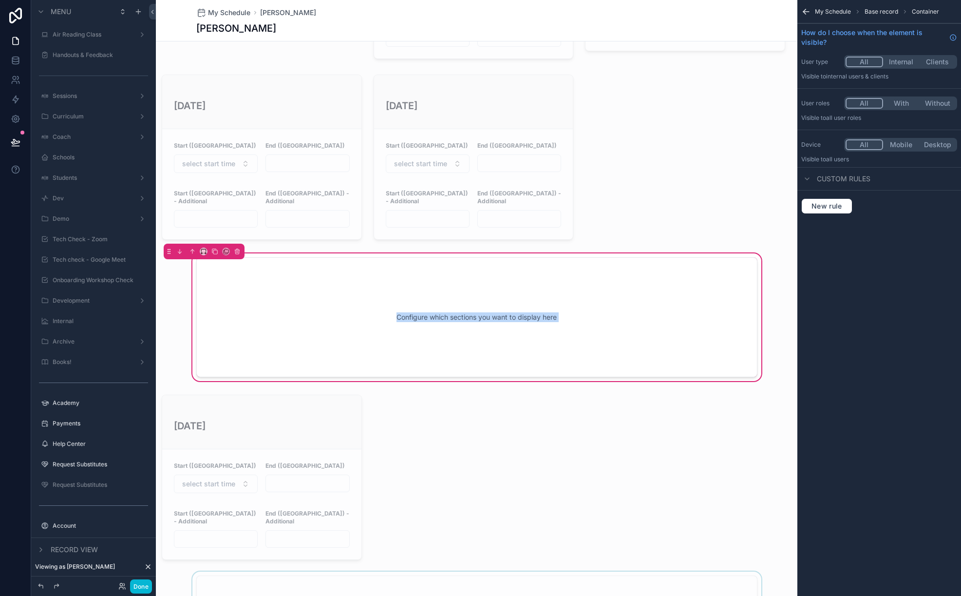
copy div "Configure which sections you want to display here"
click at [301, 286] on div "Configure which sections you want to display here" at bounding box center [476, 317] width 529 height 88
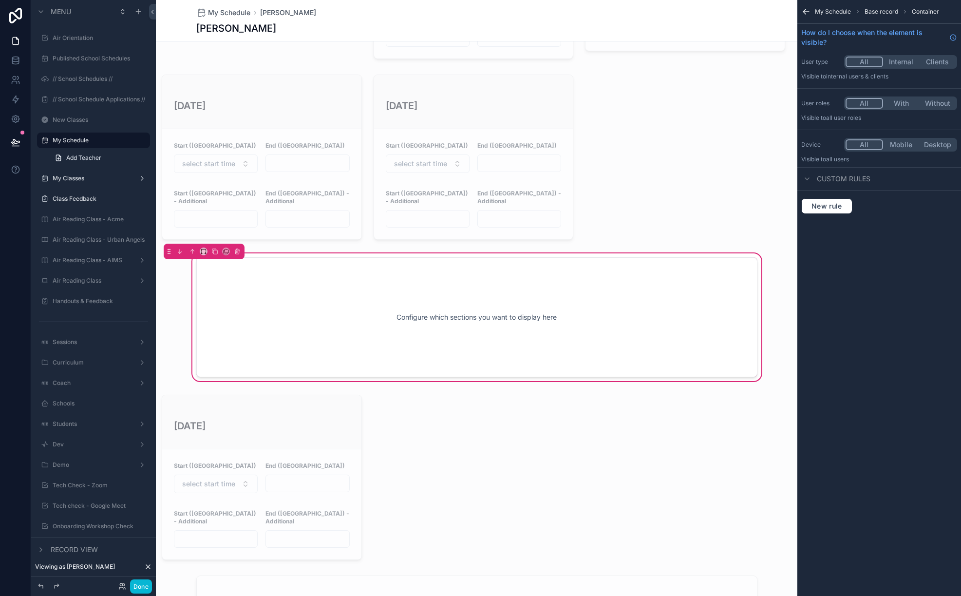
click at [509, 283] on div "Configure which sections you want to display here" at bounding box center [476, 317] width 529 height 88
click at [142, 140] on icon "scrollable content" at bounding box center [142, 140] width 0 height 0
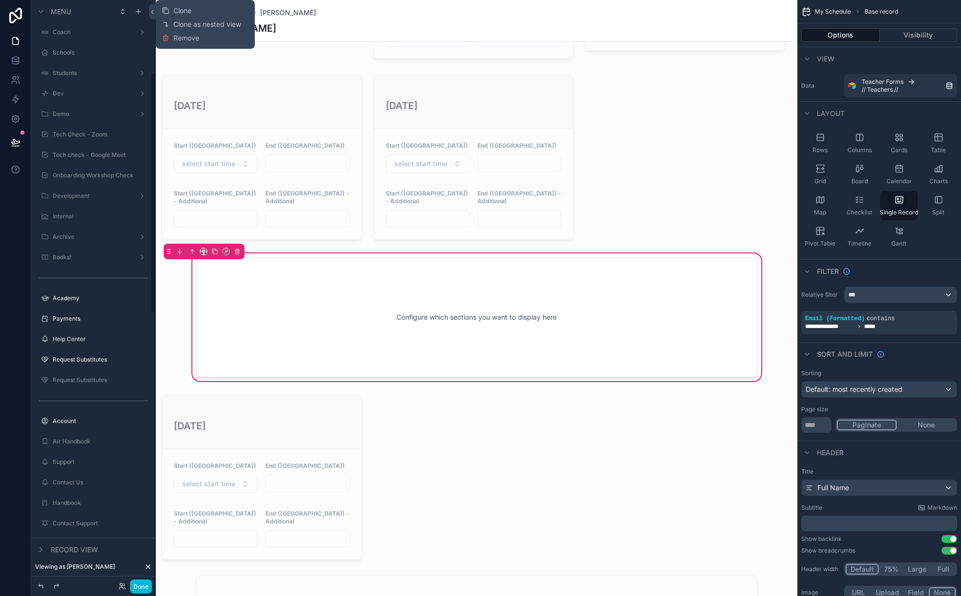
click at [155, 241] on div "Air Orientation Published School Schedules // School Schedules // // School Sch…" at bounding box center [93, 236] width 125 height 1126
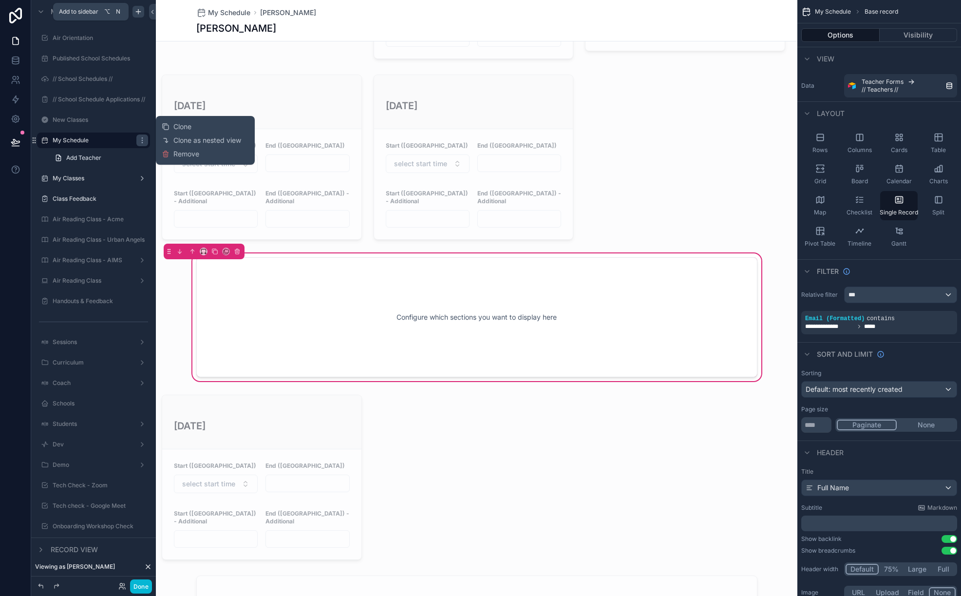
click at [138, 12] on icon "scrollable content" at bounding box center [138, 11] width 0 height 4
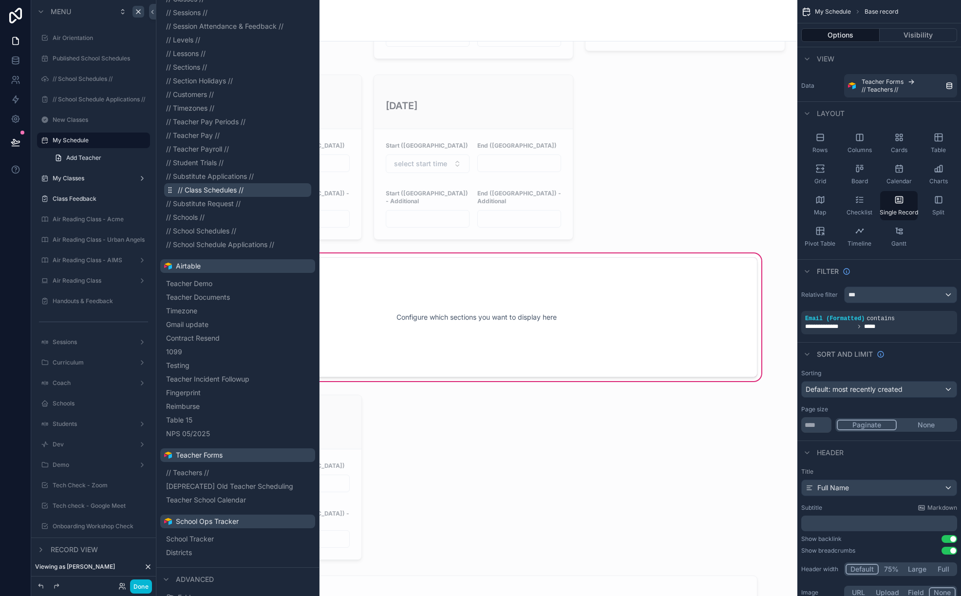
scroll to position [219, 0]
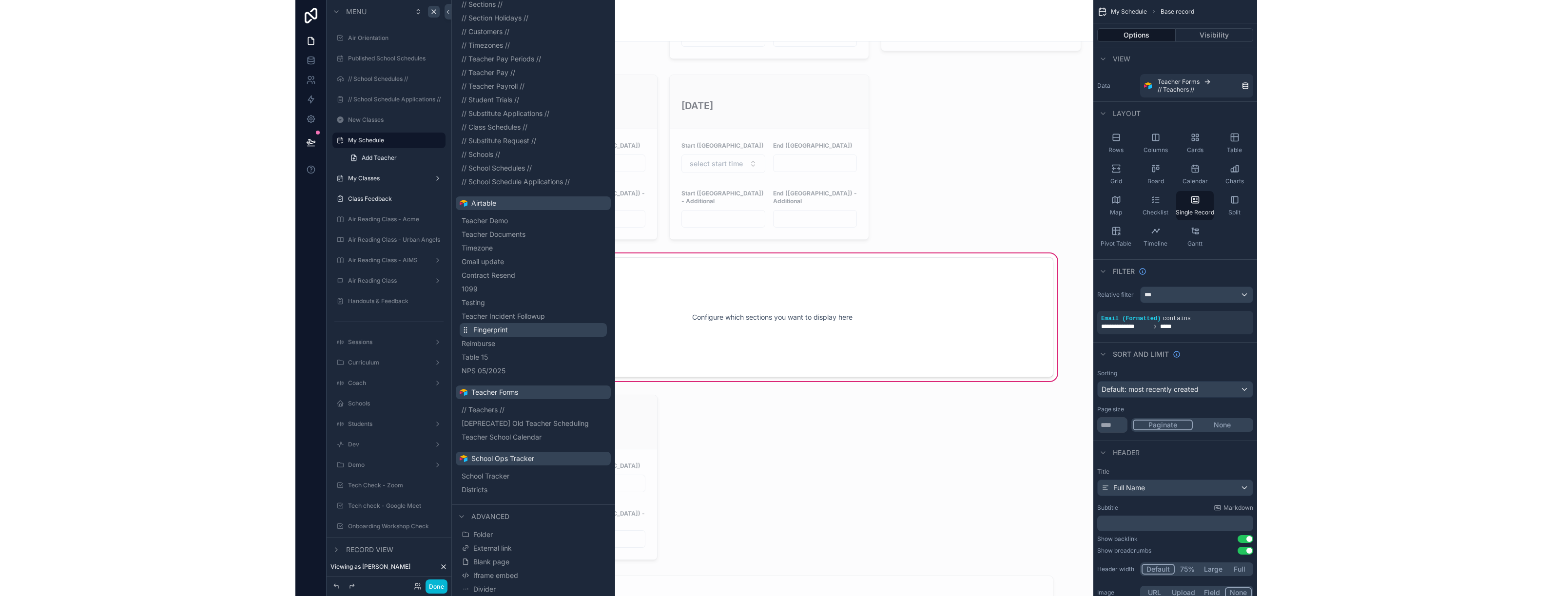
scroll to position [0, 0]
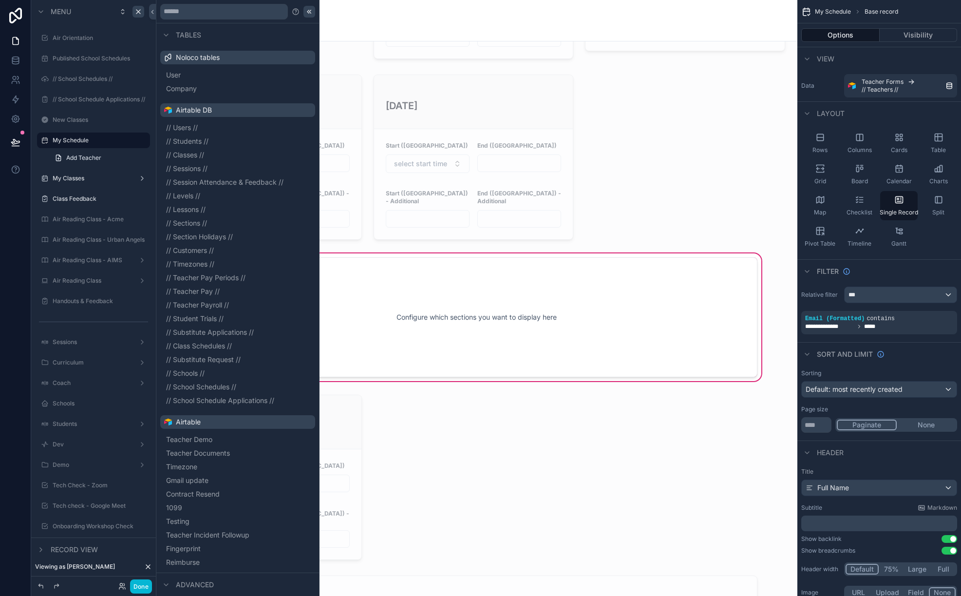
click at [309, 11] on icon at bounding box center [309, 11] width 1 height 3
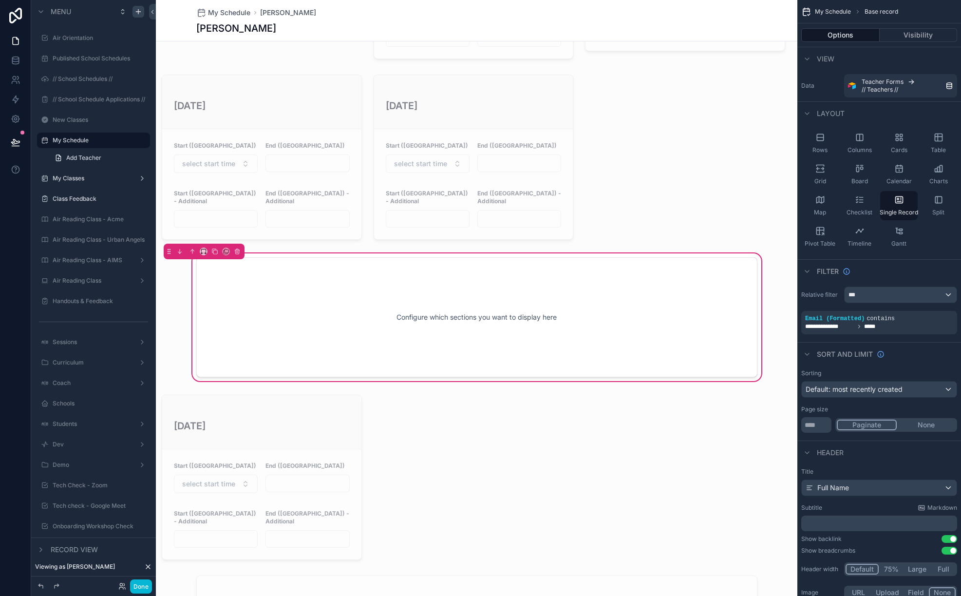
click at [210, 273] on div "Configure which sections you want to display here" at bounding box center [476, 317] width 561 height 120
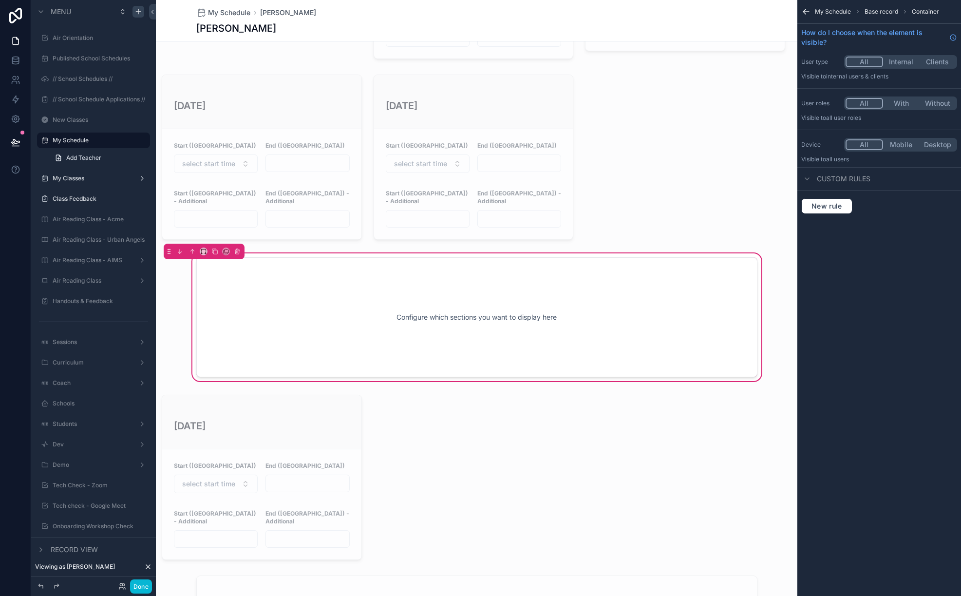
click at [250, 273] on div "Configure which sections you want to display here" at bounding box center [476, 317] width 529 height 88
click at [305, 311] on div "Configure which sections you want to display here" at bounding box center [476, 317] width 529 height 88
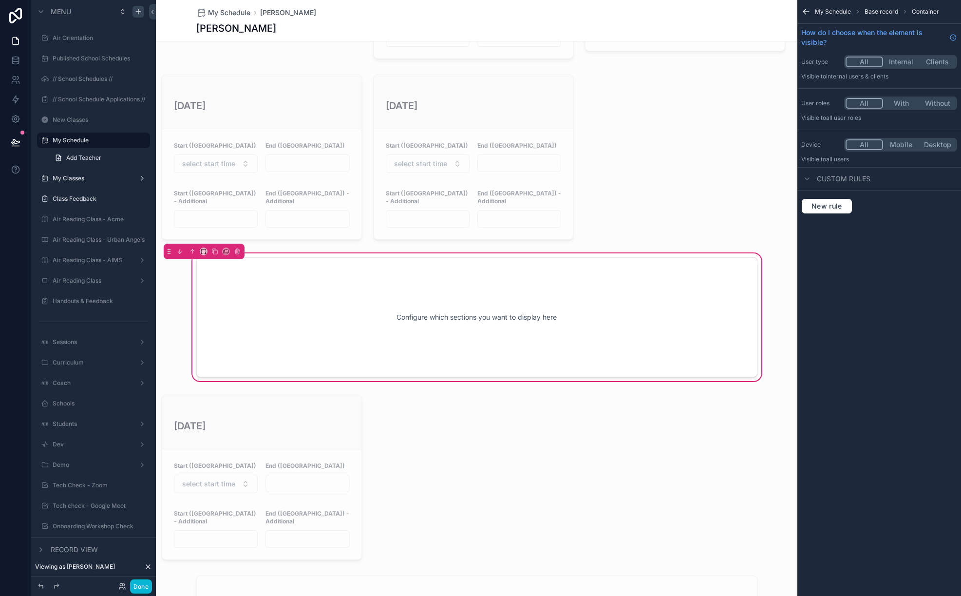
click at [459, 293] on div "Configure which sections you want to display here" at bounding box center [476, 317] width 529 height 88
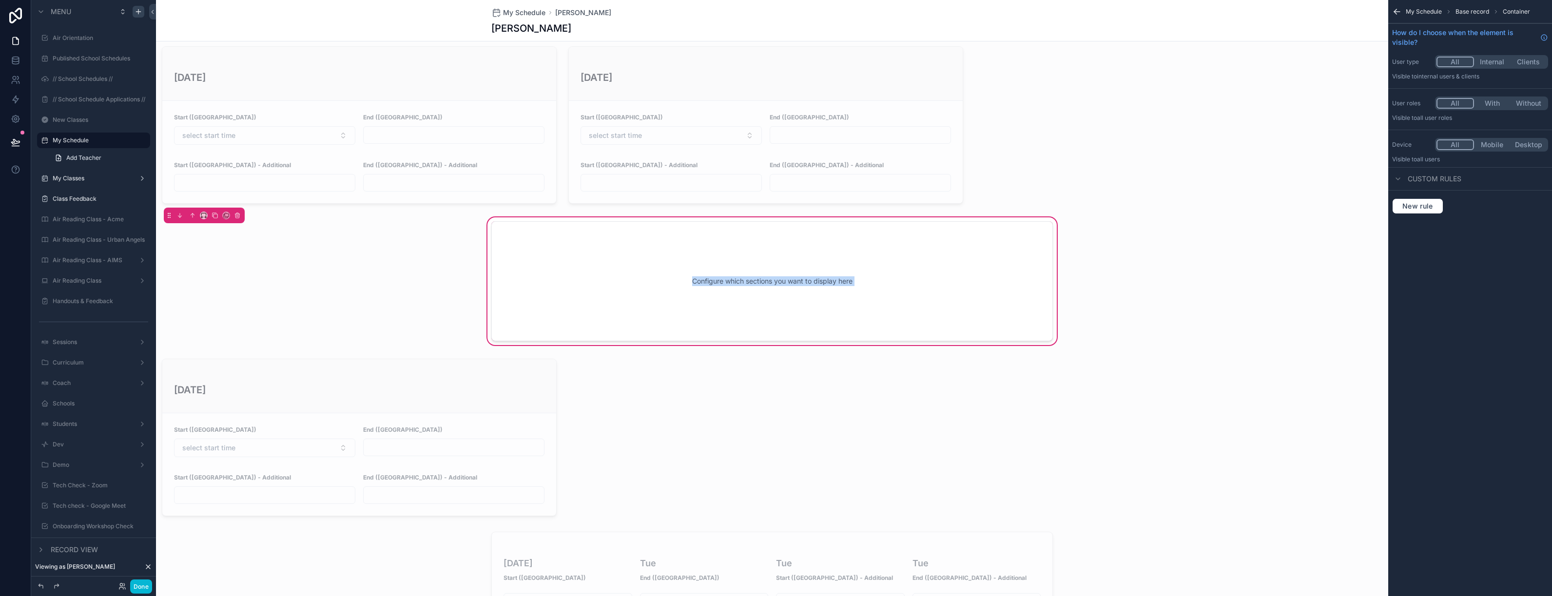
scroll to position [641, 0]
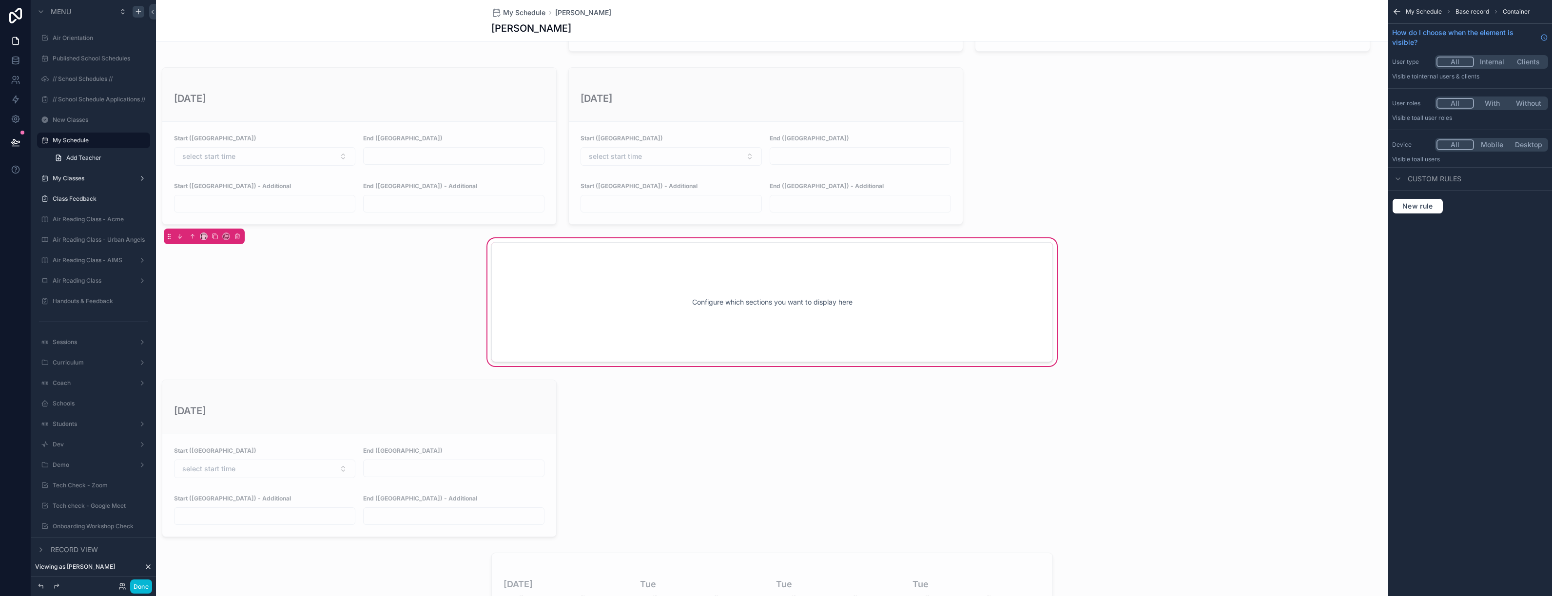
click at [635, 280] on div "Configure which sections you want to display here" at bounding box center [771, 302] width 529 height 88
click at [611, 279] on div "Configure which sections you want to display here" at bounding box center [771, 302] width 529 height 88
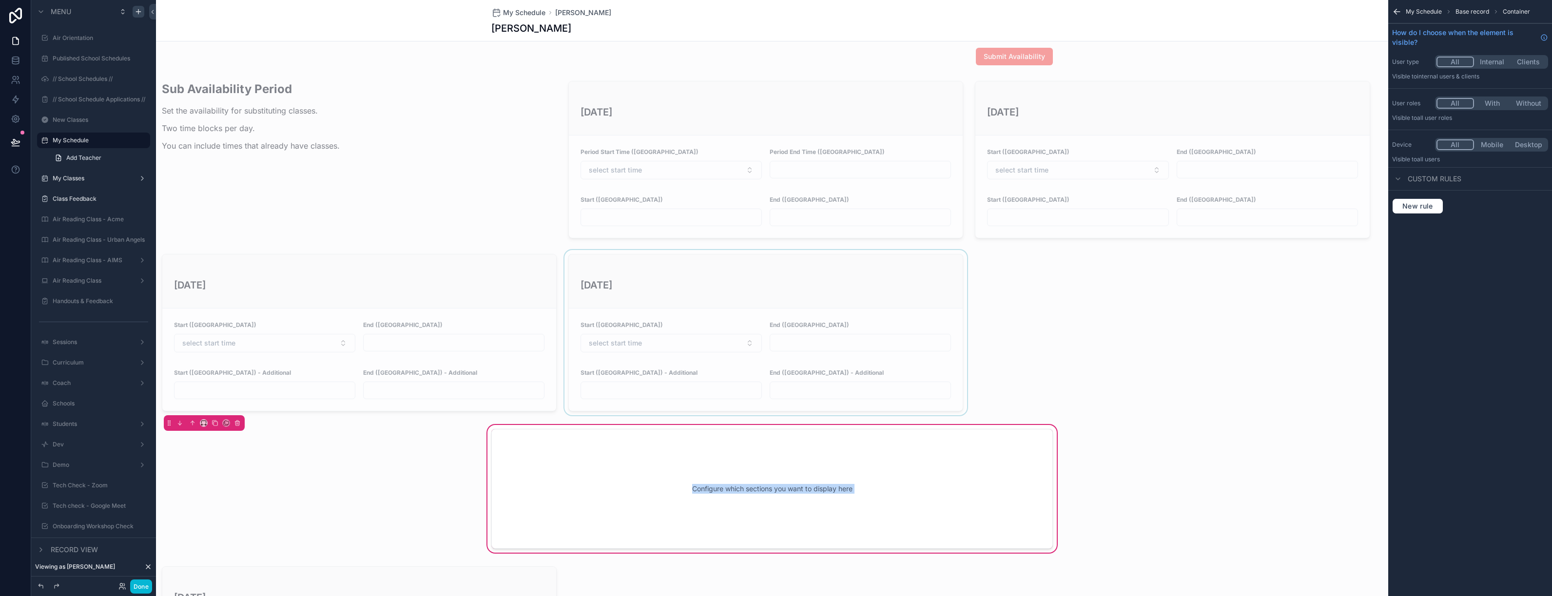
scroll to position [451, 0]
click at [585, 265] on div "scrollable content" at bounding box center [765, 335] width 406 height 165
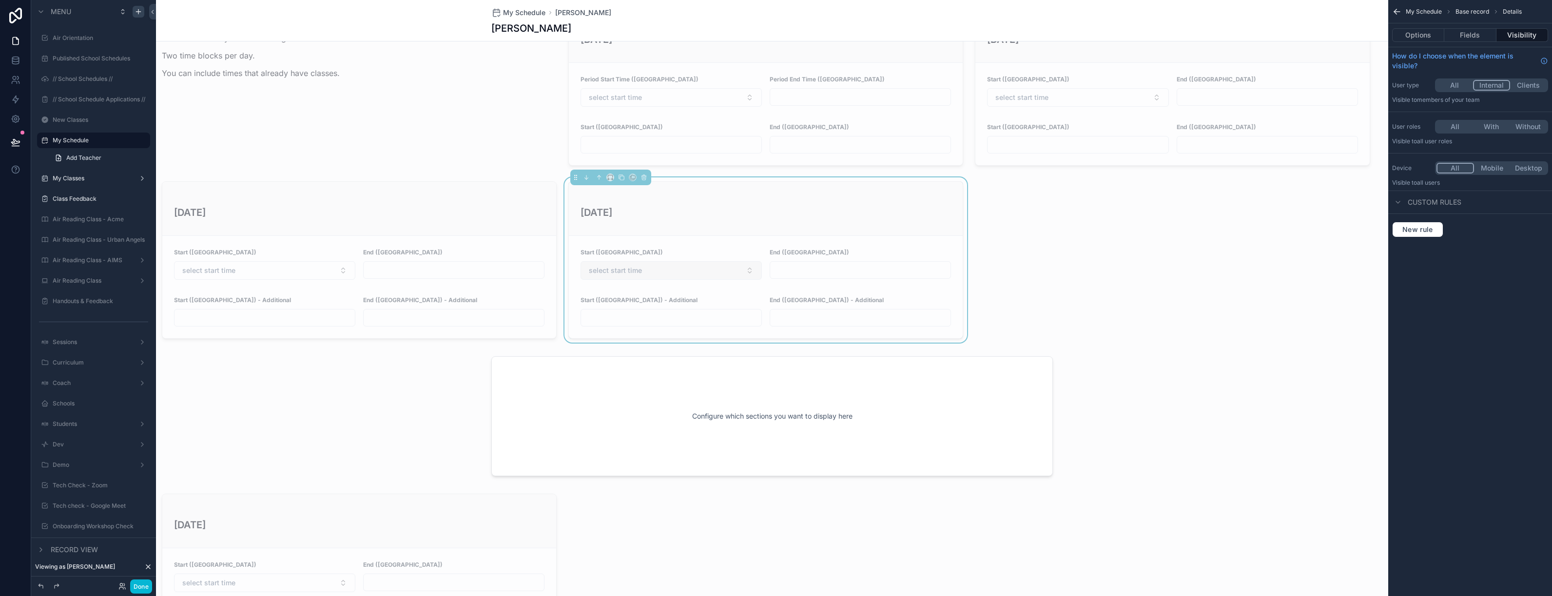
scroll to position [533, 0]
click at [632, 411] on div "scrollable content" at bounding box center [772, 411] width 1232 height 132
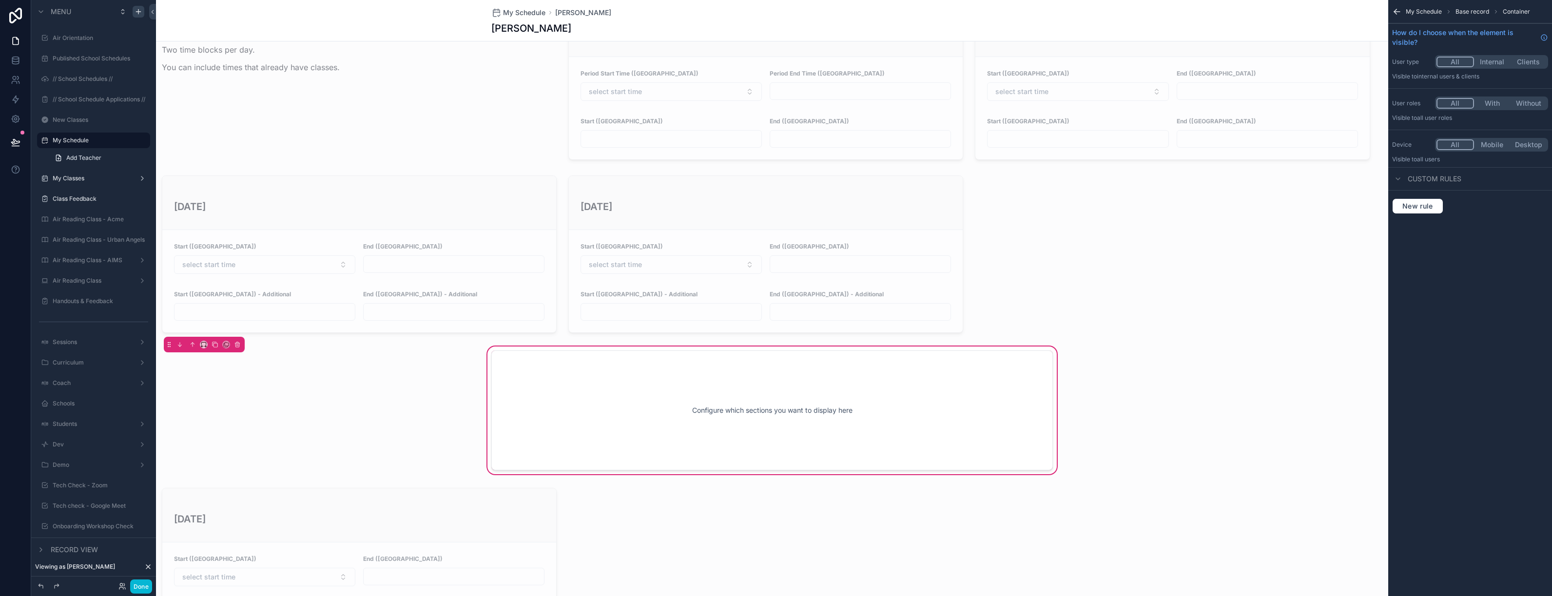
click at [654, 416] on div "Configure which sections you want to display here" at bounding box center [771, 410] width 529 height 88
click at [673, 440] on div "Configure which sections you want to display here" at bounding box center [771, 410] width 529 height 88
click at [473, 417] on div "Configure which sections you want to display here" at bounding box center [772, 411] width 1232 height 132
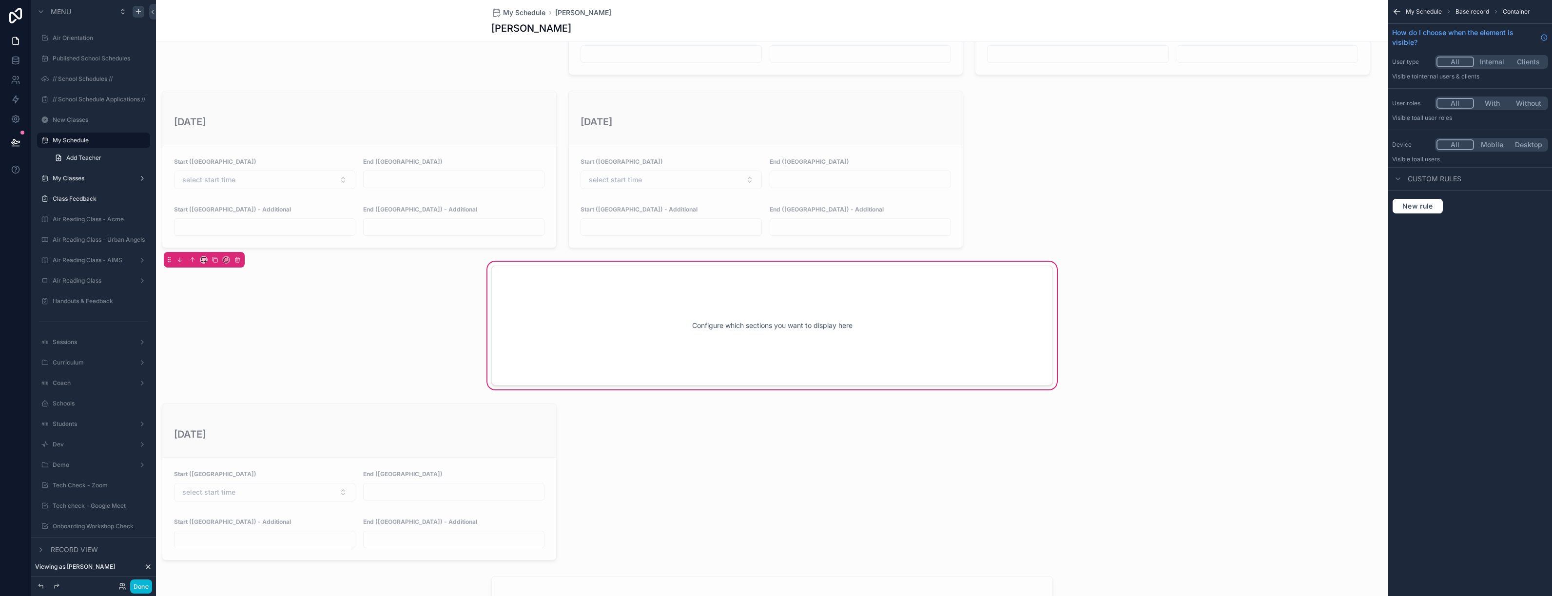
scroll to position [561, 0]
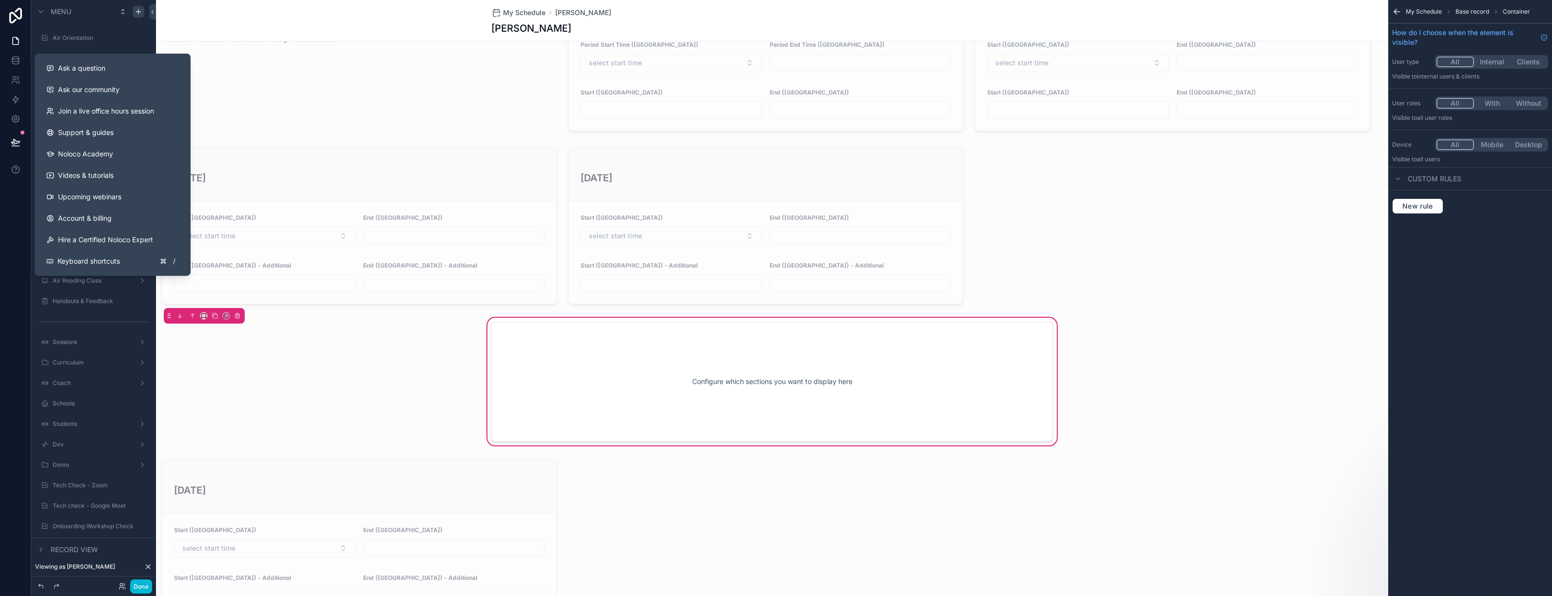
click at [367, 355] on div "Configure which sections you want to display here" at bounding box center [772, 382] width 1232 height 132
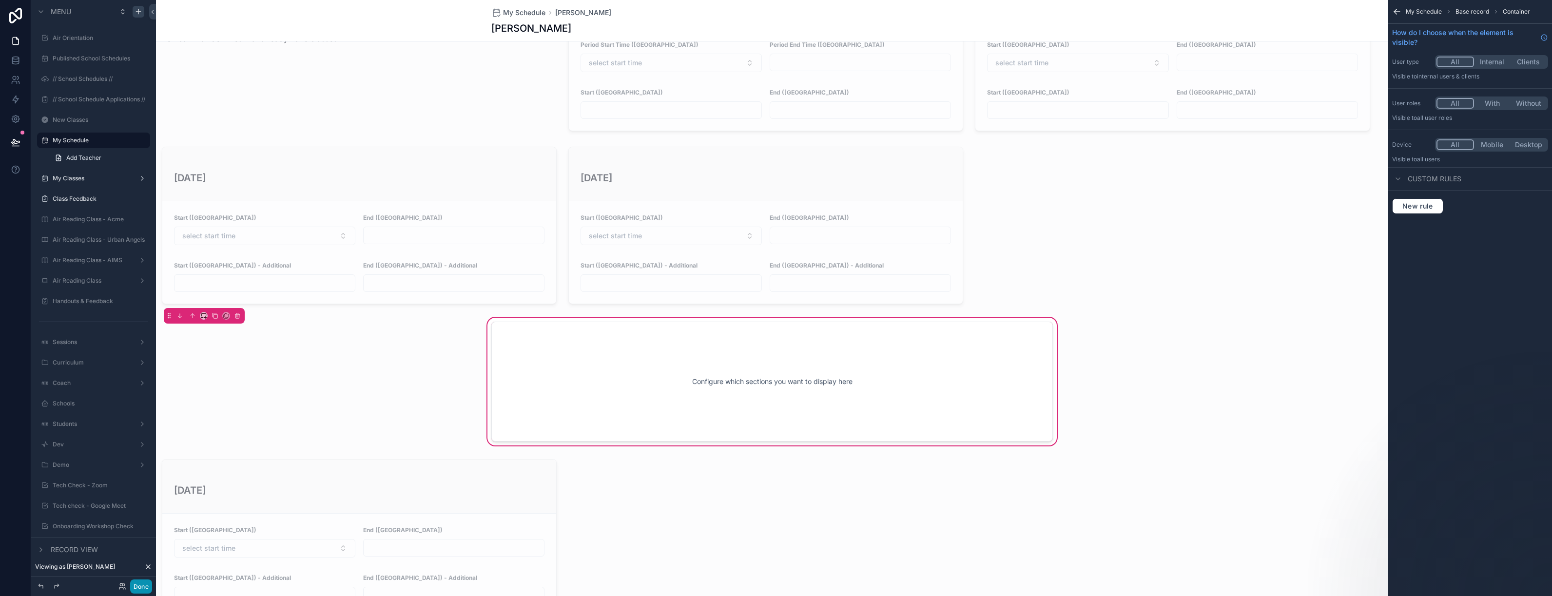
click at [142, 570] on button "Done" at bounding box center [141, 586] width 22 height 14
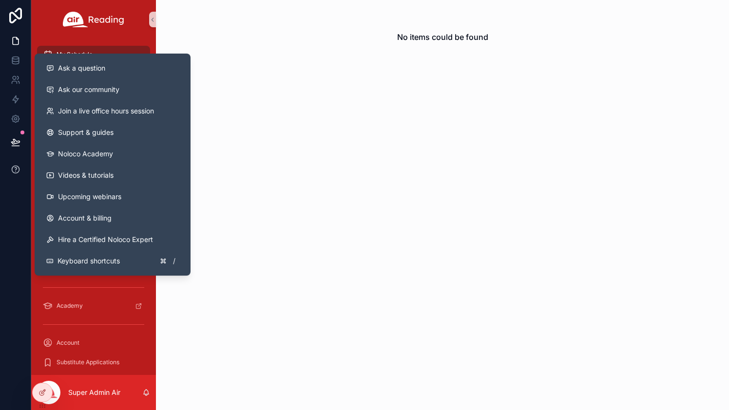
click at [14, 166] on icon at bounding box center [16, 170] width 10 height 10
click at [100, 67] on span "Ask a question" at bounding box center [81, 68] width 47 height 10
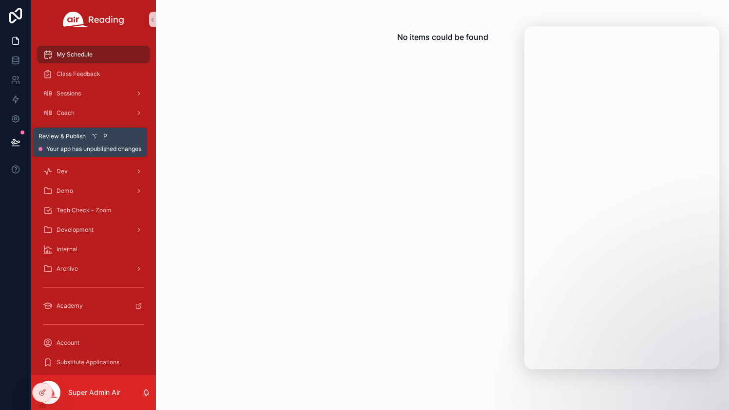
click at [17, 140] on icon at bounding box center [16, 142] width 10 height 10
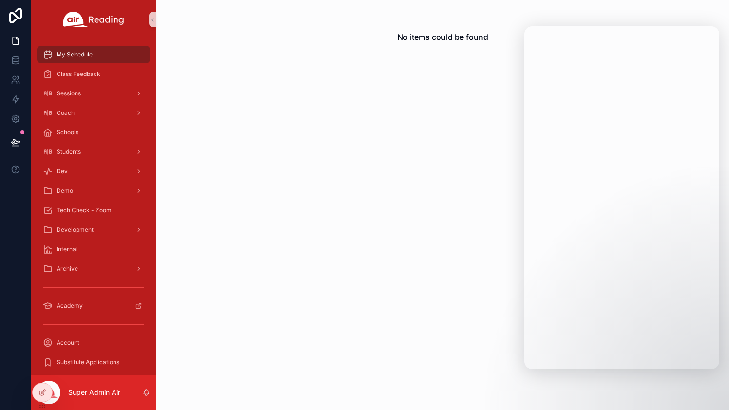
click at [298, 230] on div "No items could be found" at bounding box center [442, 205] width 573 height 410
click at [447, 272] on div "No items could be found" at bounding box center [442, 205] width 573 height 410
click at [444, 134] on div "No items could be found" at bounding box center [442, 205] width 573 height 410
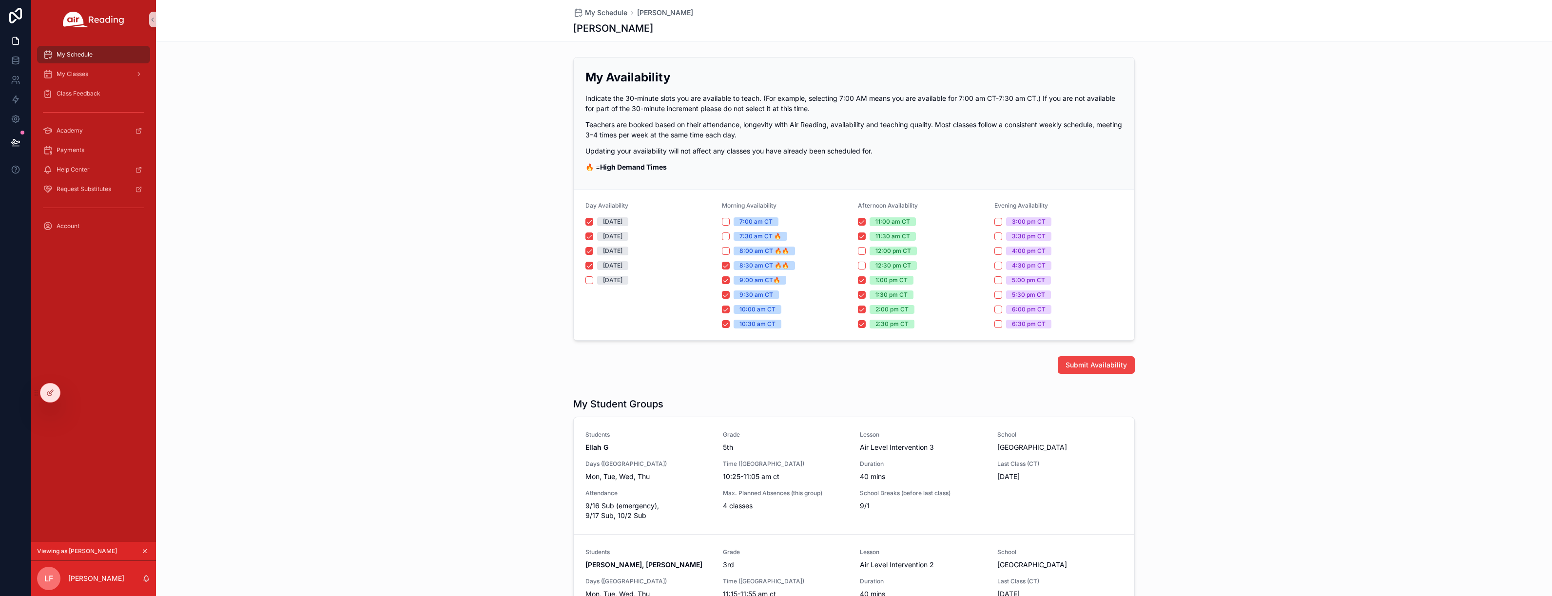
scroll to position [561, 0]
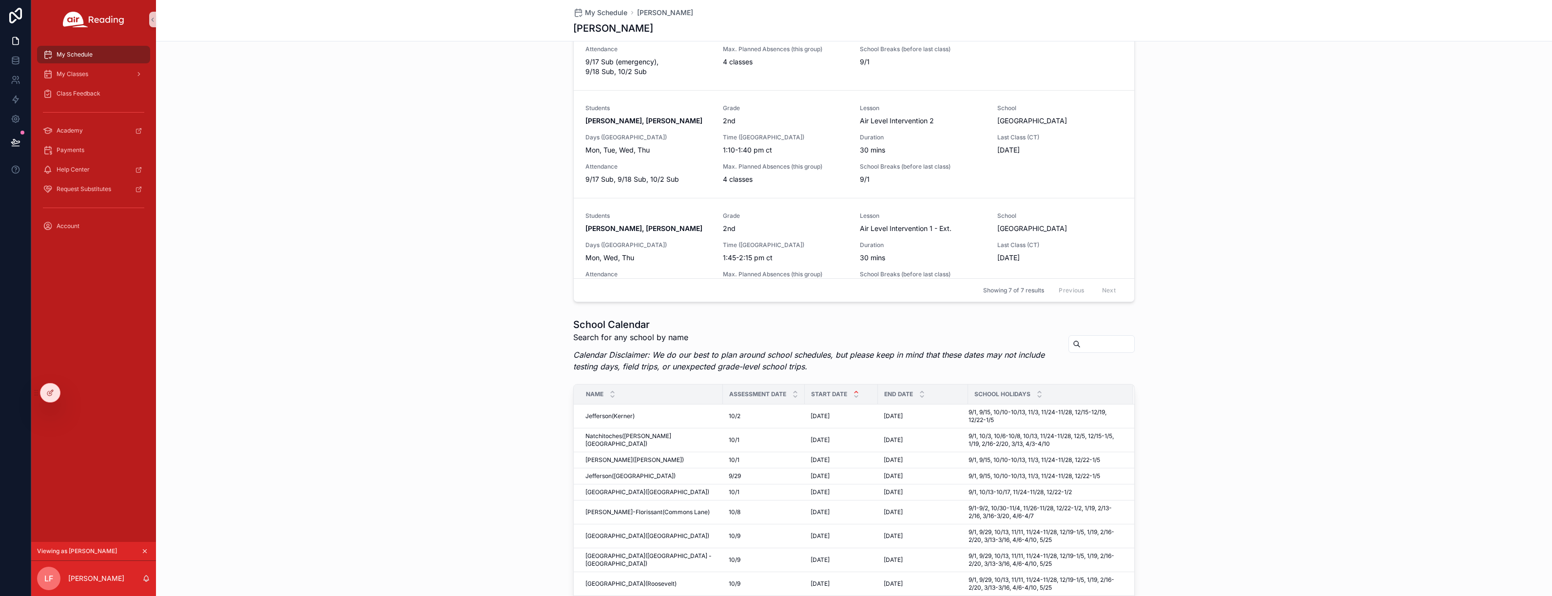
click at [462, 347] on div "School Calendar Search for any school by name Calendar Disclaimer: We do our be…" at bounding box center [854, 575] width 1396 height 522
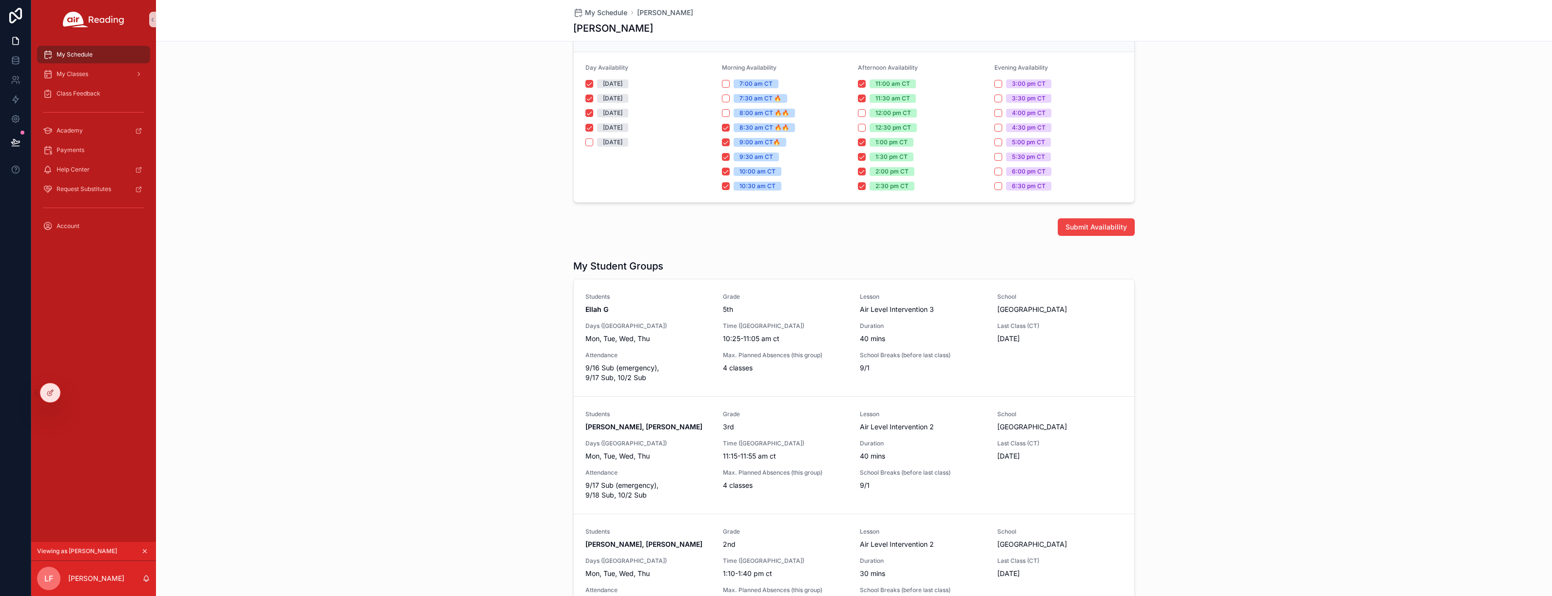
scroll to position [163, 0]
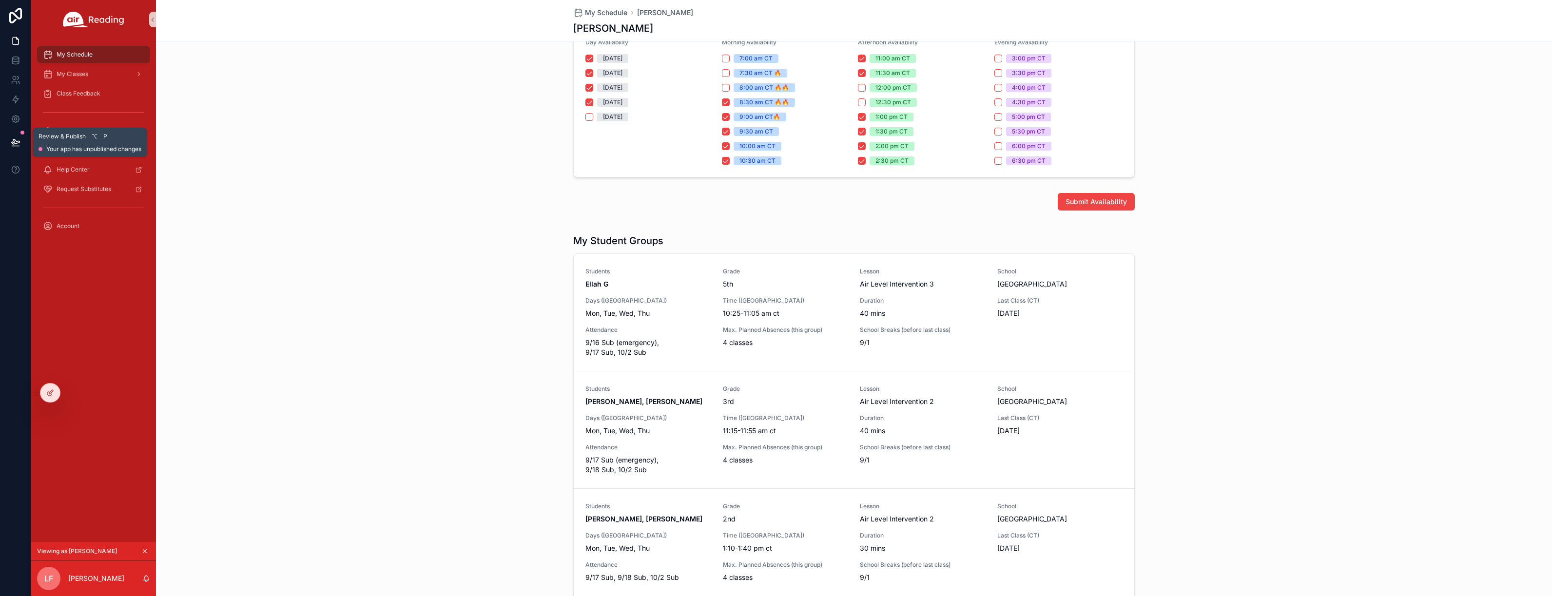
click at [19, 136] on button at bounding box center [15, 142] width 21 height 27
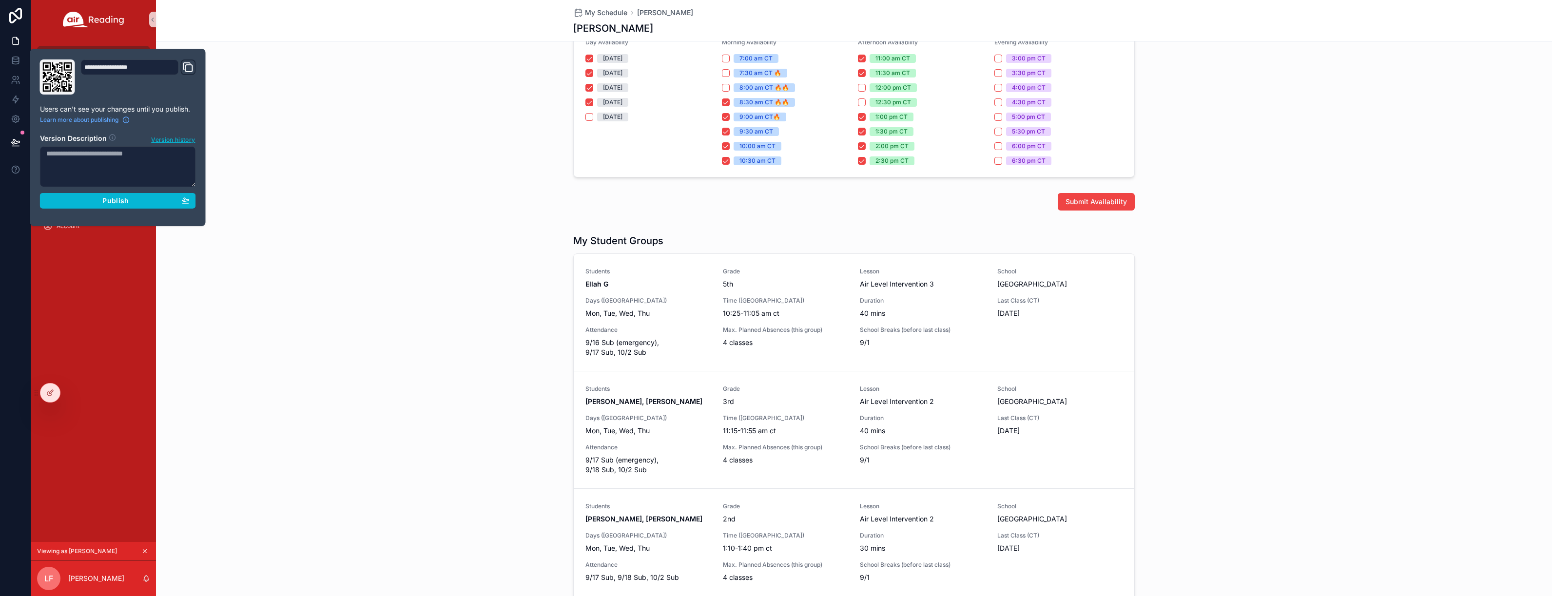
click at [174, 144] on section "Version Description Version history Publish" at bounding box center [118, 168] width 156 height 81
click at [174, 139] on span "Version history" at bounding box center [173, 139] width 44 height 10
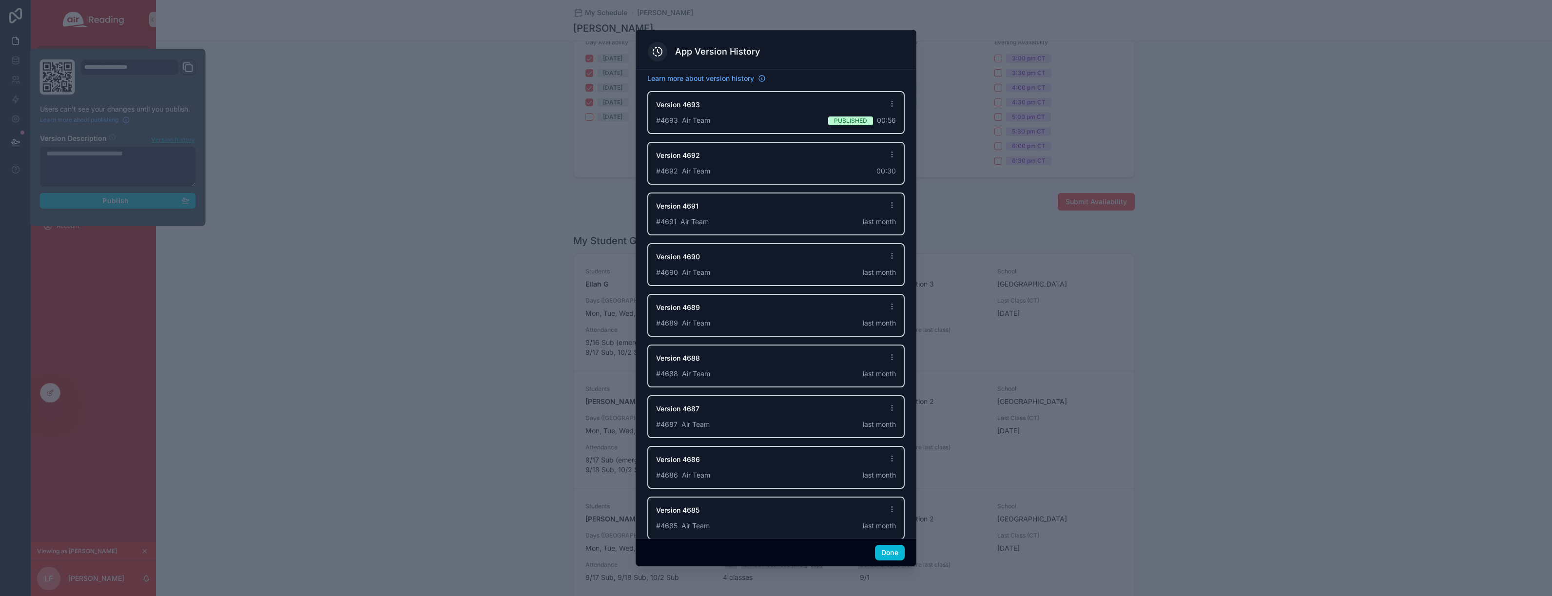
click at [891, 105] on icon at bounding box center [892, 104] width 8 height 8
click at [849, 157] on span "Revert editor to this version" at bounding box center [824, 157] width 101 height 12
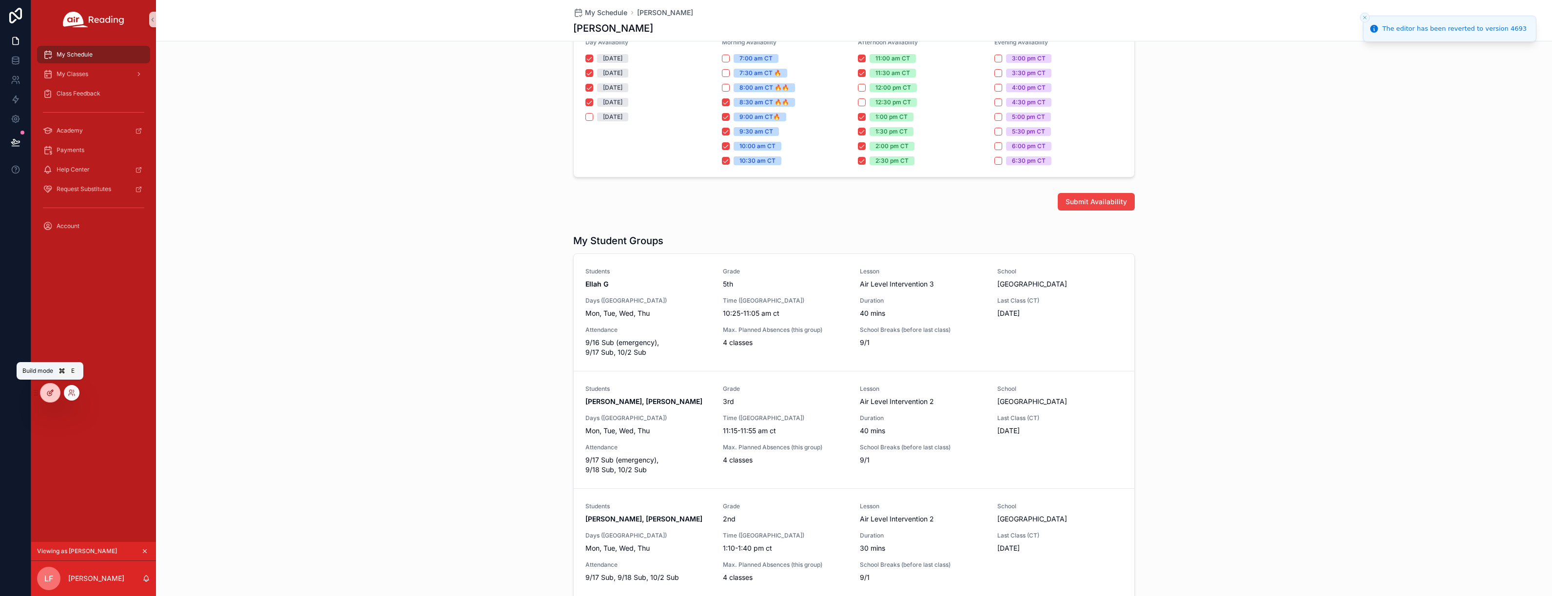
click at [52, 395] on icon at bounding box center [50, 393] width 8 height 8
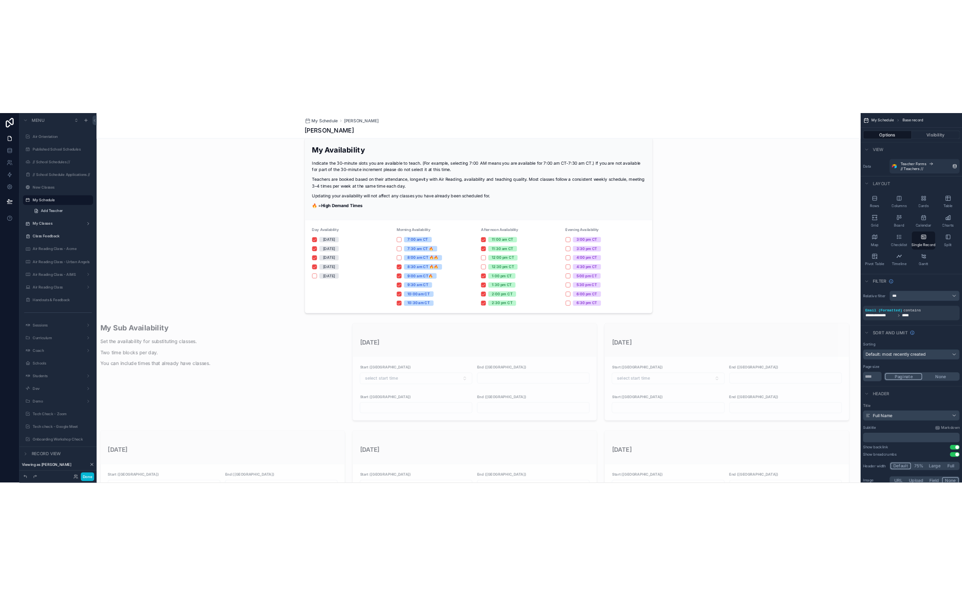
scroll to position [277, 0]
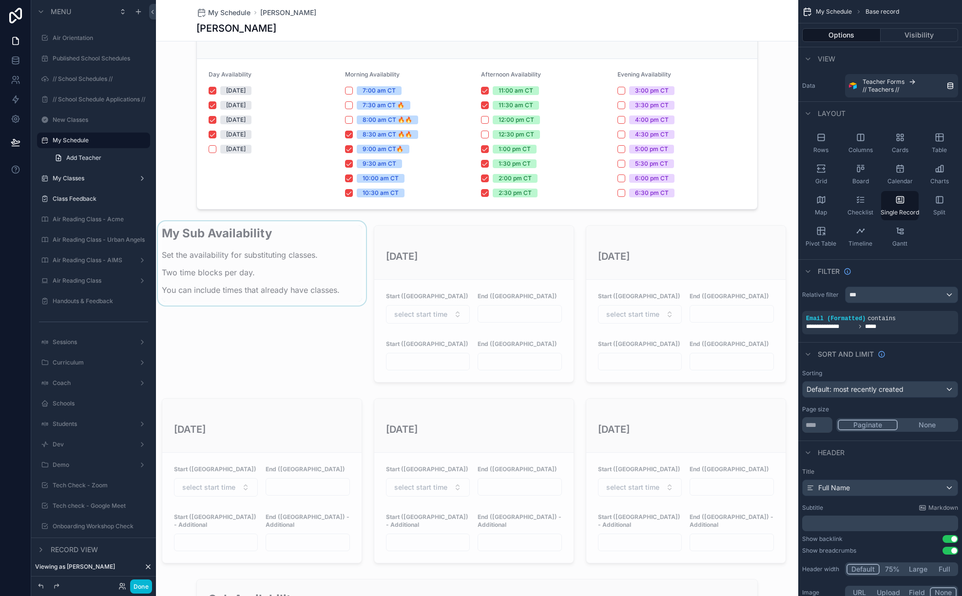
click at [287, 251] on div "scrollable content" at bounding box center [262, 303] width 212 height 165
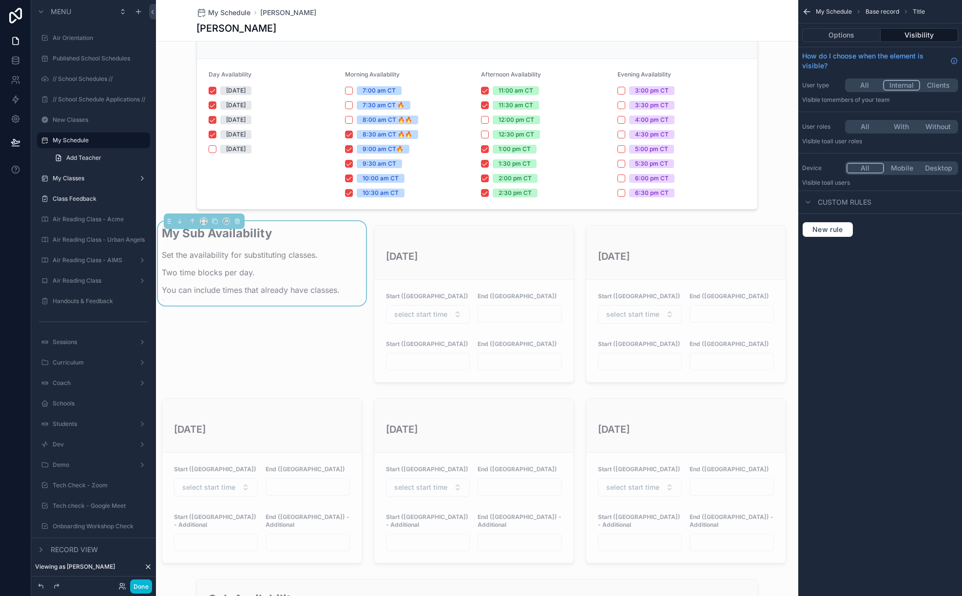
click at [292, 336] on div "My Sub Availability Set the availability for substituting classes. Two time blo…" at bounding box center [262, 303] width 212 height 165
click at [204, 219] on icon "scrollable content" at bounding box center [203, 221] width 7 height 7
click at [227, 240] on span "Default" at bounding box center [219, 239] width 23 height 12
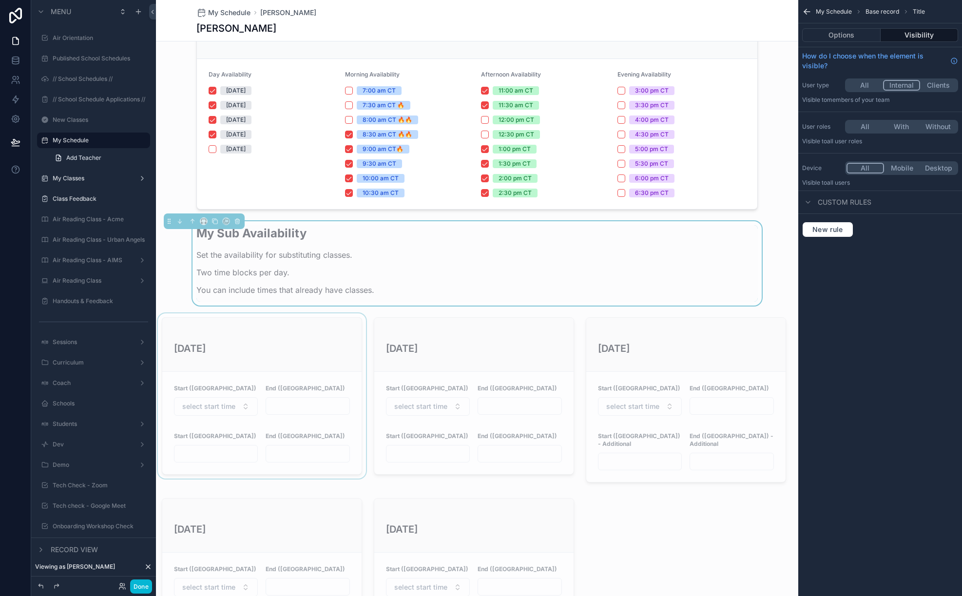
click at [237, 351] on div "scrollable content" at bounding box center [262, 399] width 212 height 173
click at [204, 314] on icon "scrollable content" at bounding box center [203, 313] width 7 height 7
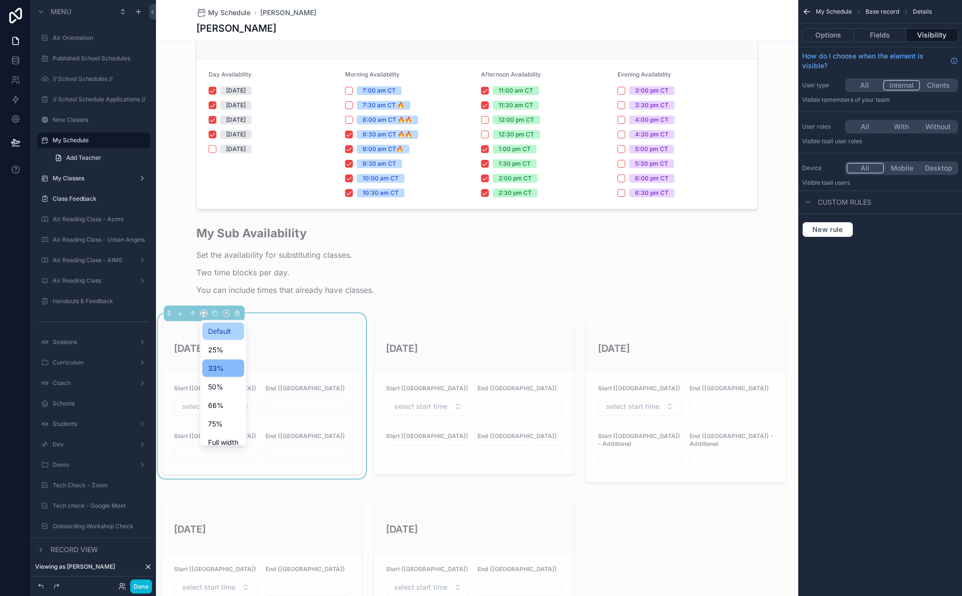
click at [215, 333] on span "Default" at bounding box center [219, 332] width 23 height 12
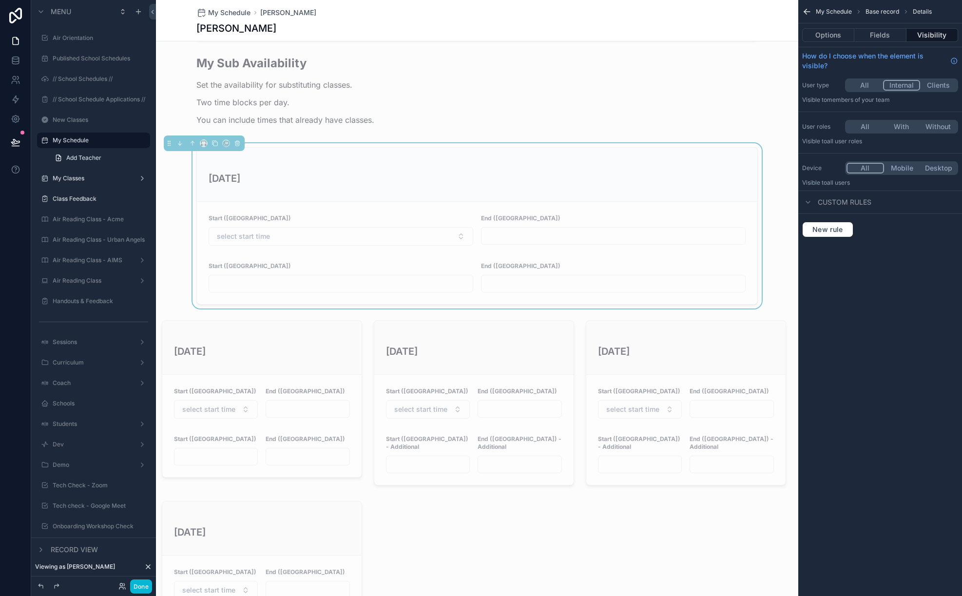
scroll to position [472, 0]
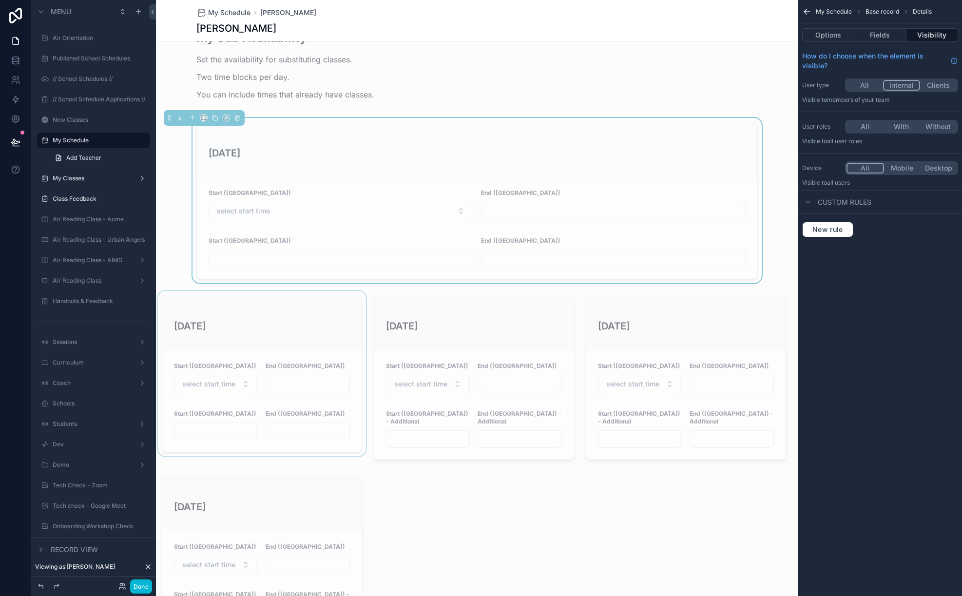
click at [273, 351] on div "scrollable content" at bounding box center [262, 377] width 212 height 173
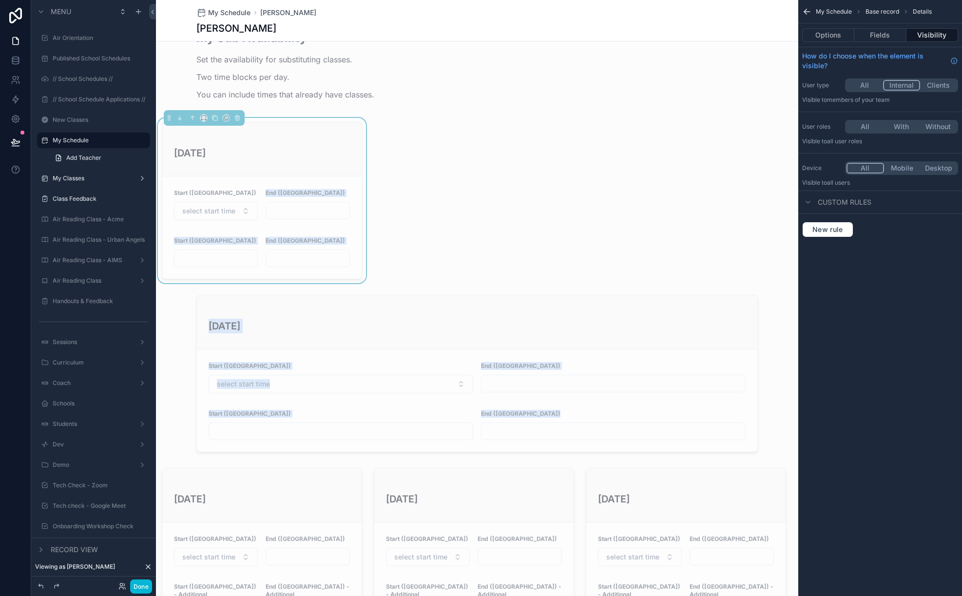
drag, startPoint x: 311, startPoint y: 310, endPoint x: 302, endPoint y: 177, distance: 133.4
click at [267, 318] on div "scrollable content" at bounding box center [477, 373] width 642 height 165
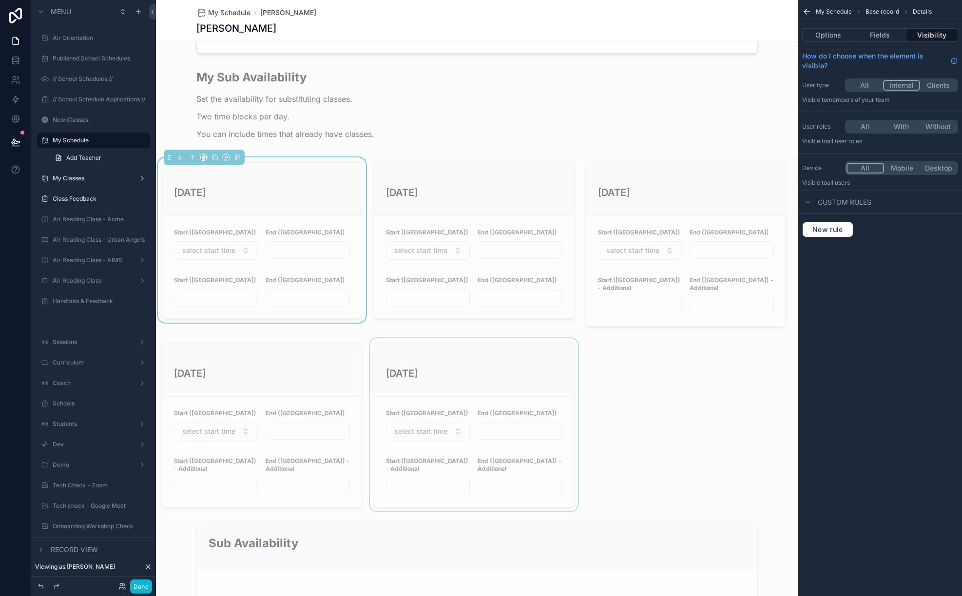
scroll to position [431, 0]
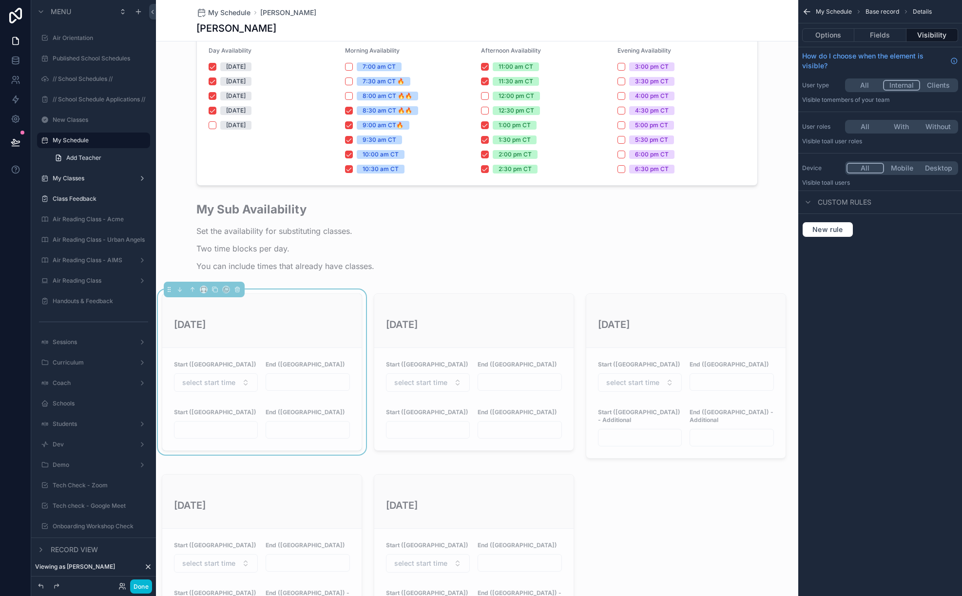
scroll to position [300, 0]
click at [138, 578] on div "Done" at bounding box center [93, 585] width 125 height 19
click at [137, 580] on button "Done" at bounding box center [141, 586] width 22 height 14
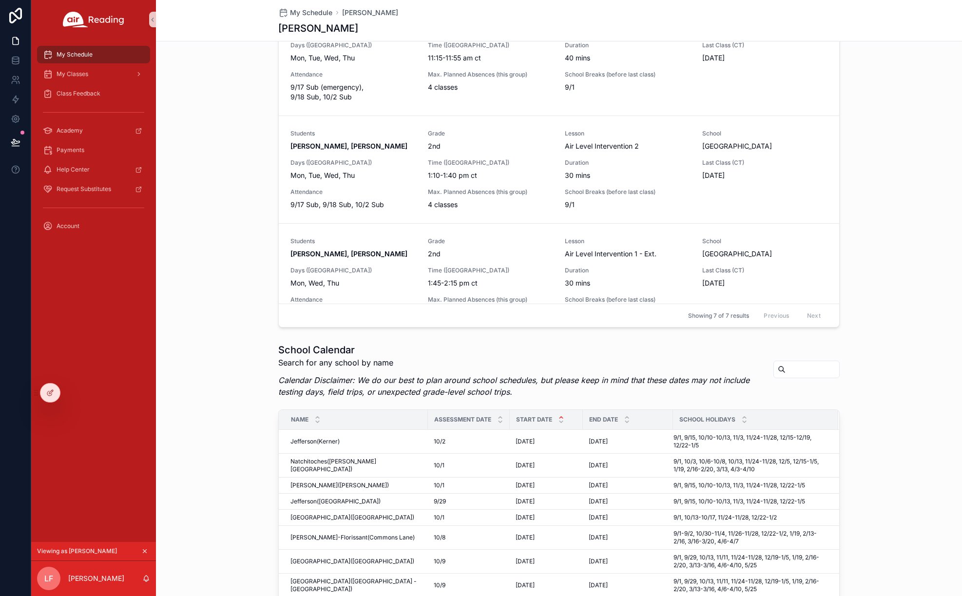
scroll to position [594, 0]
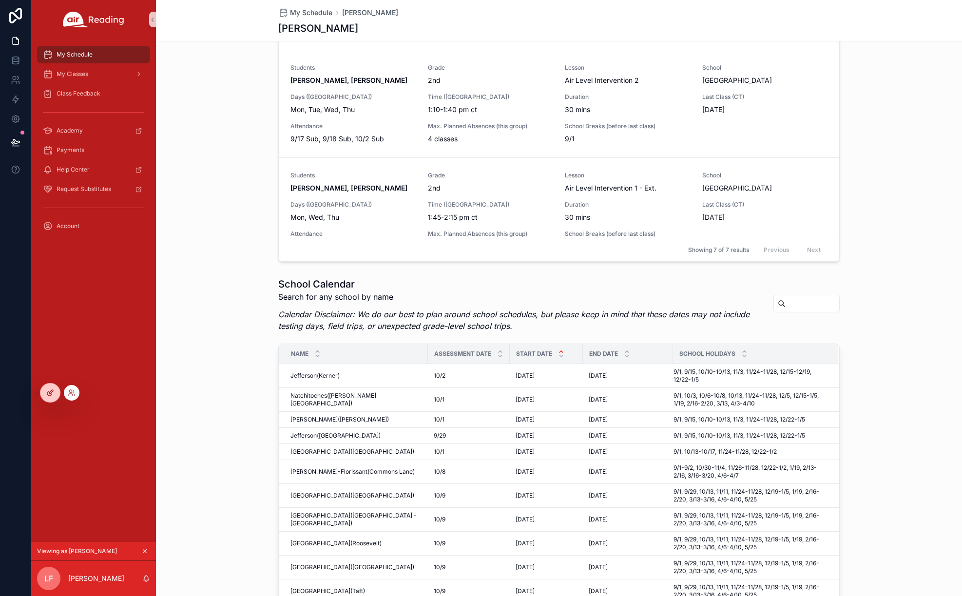
click at [47, 390] on icon at bounding box center [50, 393] width 8 height 8
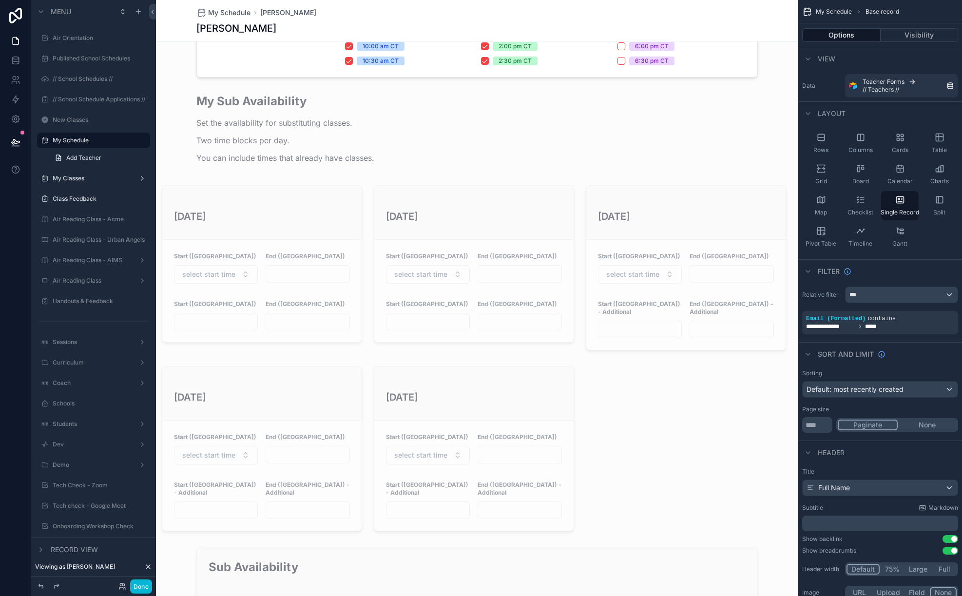
scroll to position [401, 0]
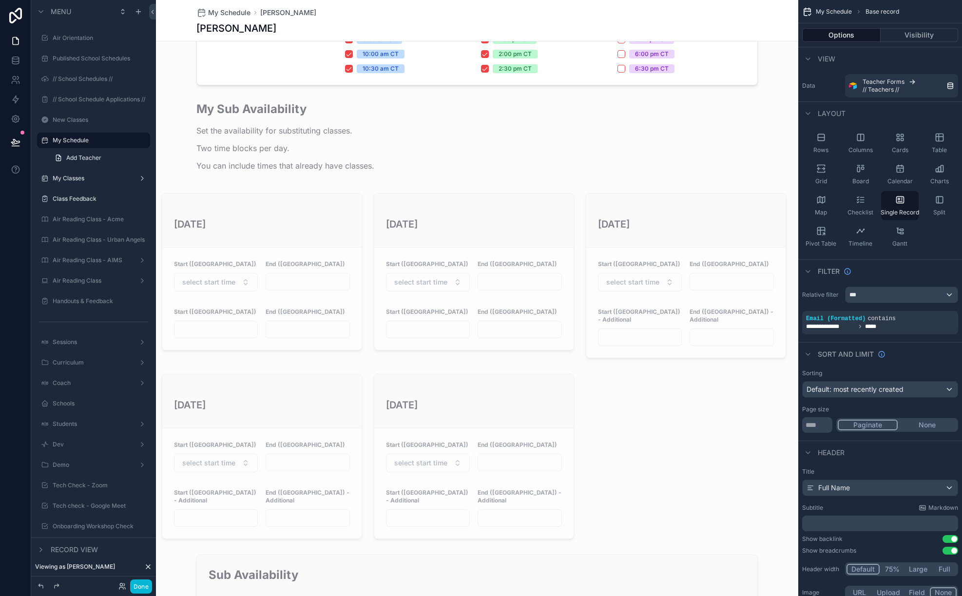
click at [329, 211] on div "scrollable content" at bounding box center [262, 275] width 212 height 173
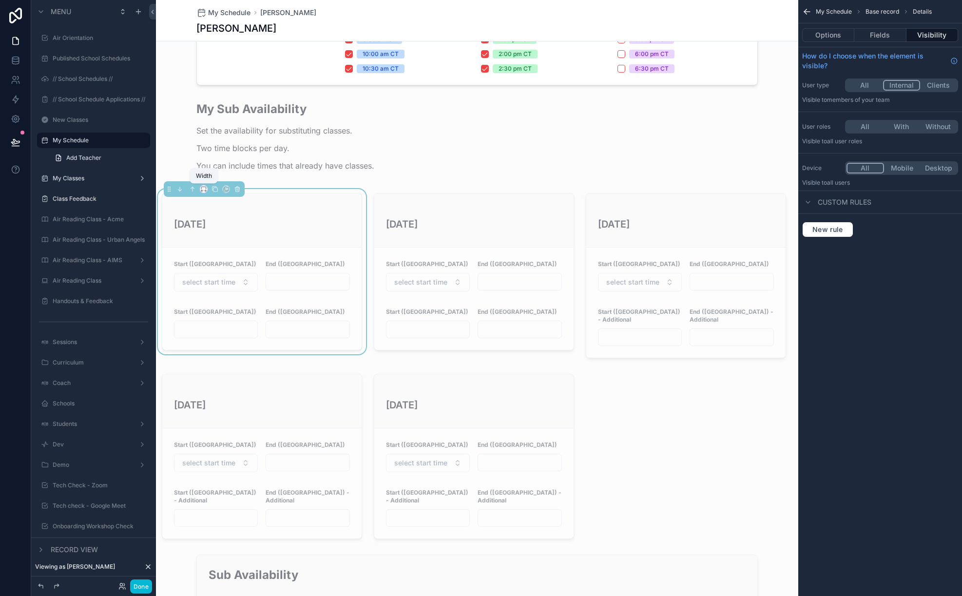
click at [202, 190] on icon "scrollable content" at bounding box center [201, 191] width 1 height 2
drag, startPoint x: 220, startPoint y: 259, endPoint x: 220, endPoint y: 227, distance: 32.2
click at [220, 227] on ul "Default 25% 33% 50% 66% 75% Full width Large" at bounding box center [223, 258] width 46 height 125
click at [220, 227] on span "25%" at bounding box center [215, 226] width 15 height 12
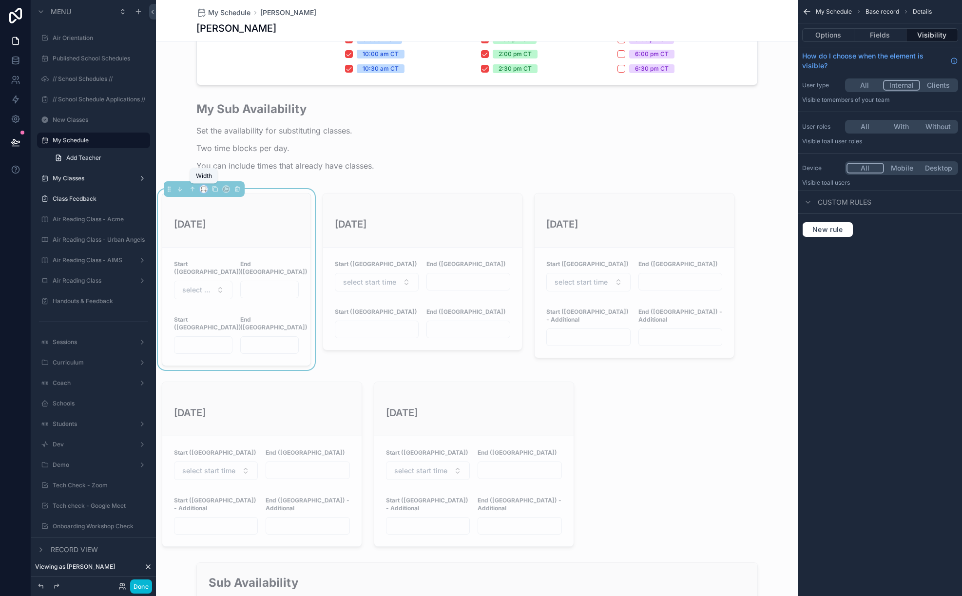
click at [203, 187] on icon "scrollable content" at bounding box center [203, 189] width 7 height 7
click at [213, 261] on span "50%" at bounding box center [215, 263] width 15 height 12
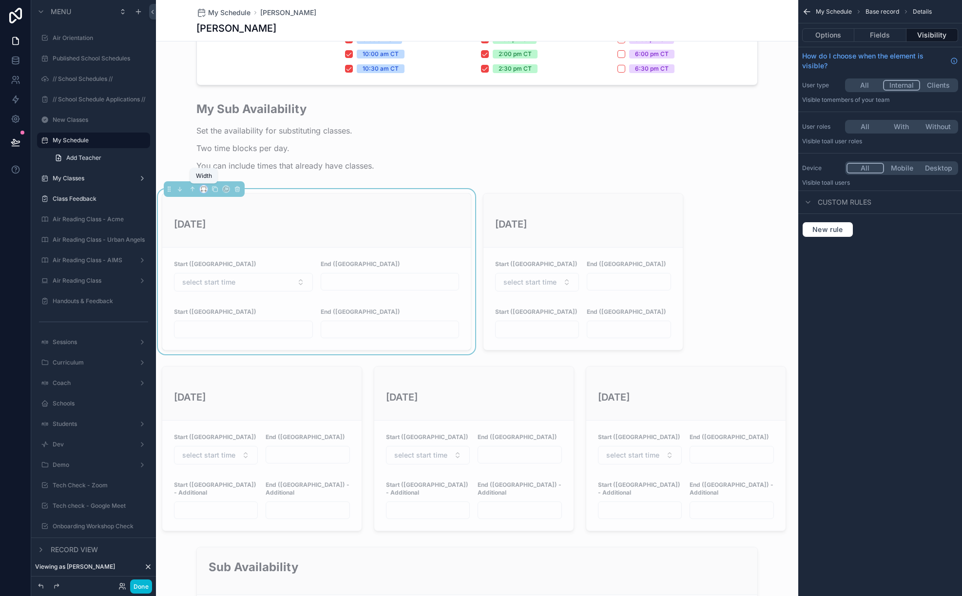
click at [203, 188] on icon "scrollable content" at bounding box center [203, 189] width 7 height 7
click at [215, 236] on div "33%" at bounding box center [223, 244] width 42 height 18
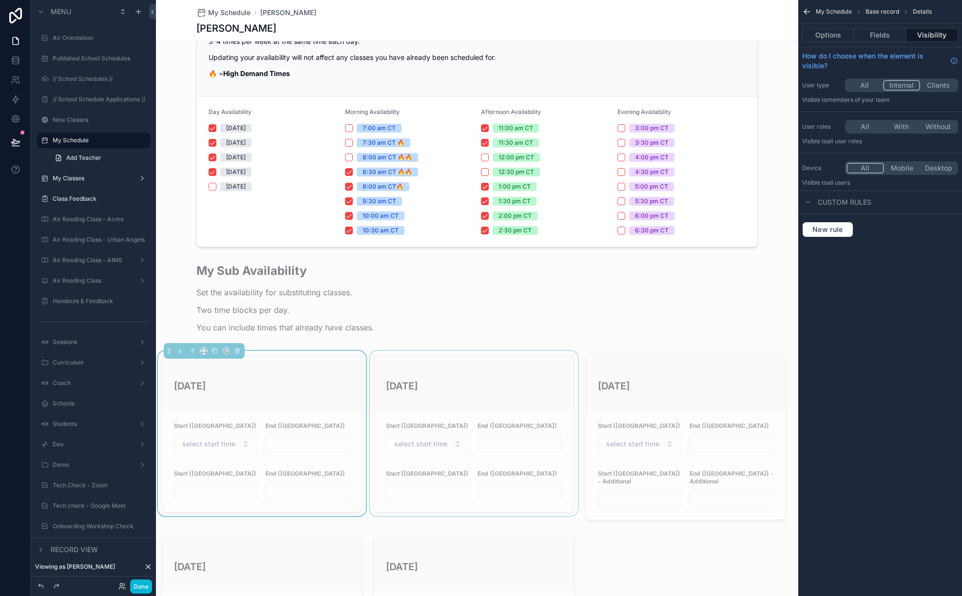
scroll to position [249, 0]
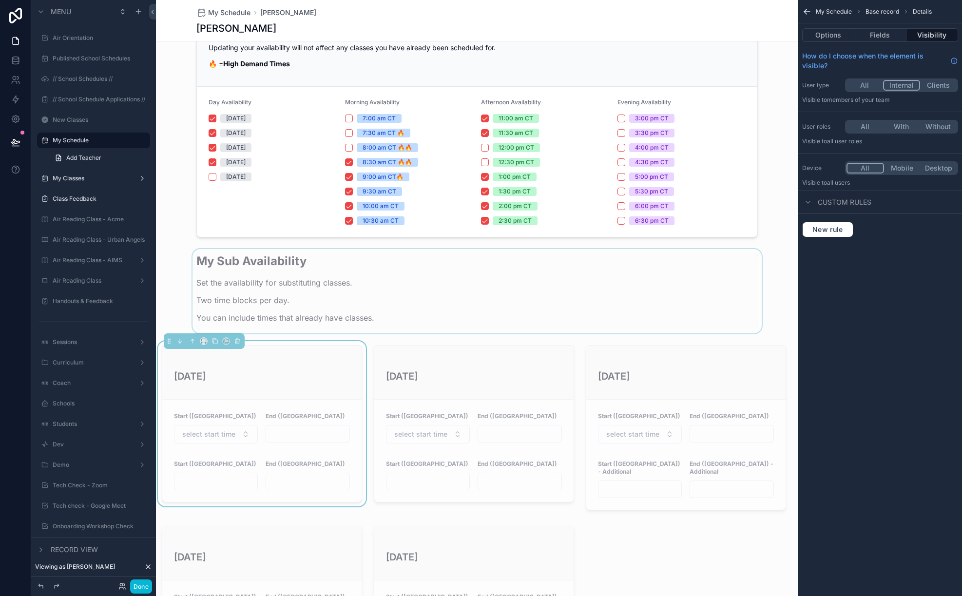
click at [460, 254] on div "scrollable content" at bounding box center [477, 291] width 642 height 84
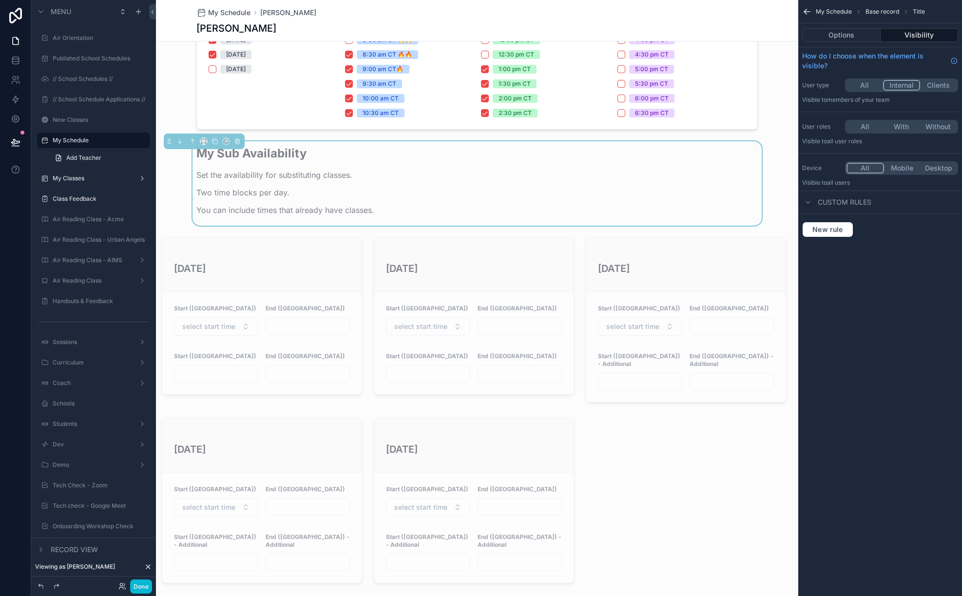
scroll to position [359, 0]
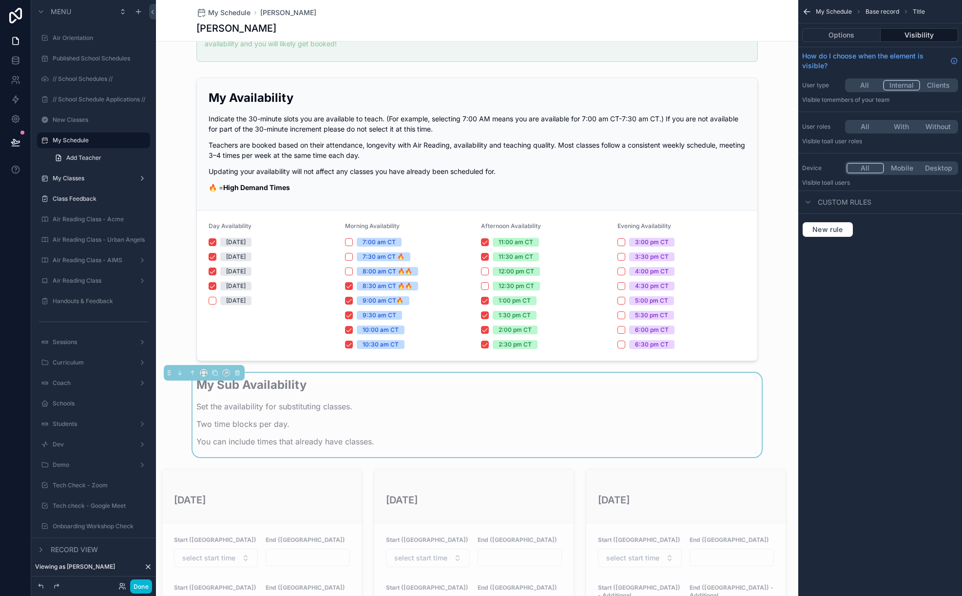
scroll to position [127, 0]
click at [690, 433] on div "My Sub Availability Set the availability for substituting classes. Two time blo…" at bounding box center [476, 413] width 561 height 77
click at [786, 414] on div "My Sub Availability Set the availability for substituting classes. Two time blo…" at bounding box center [477, 413] width 642 height 84
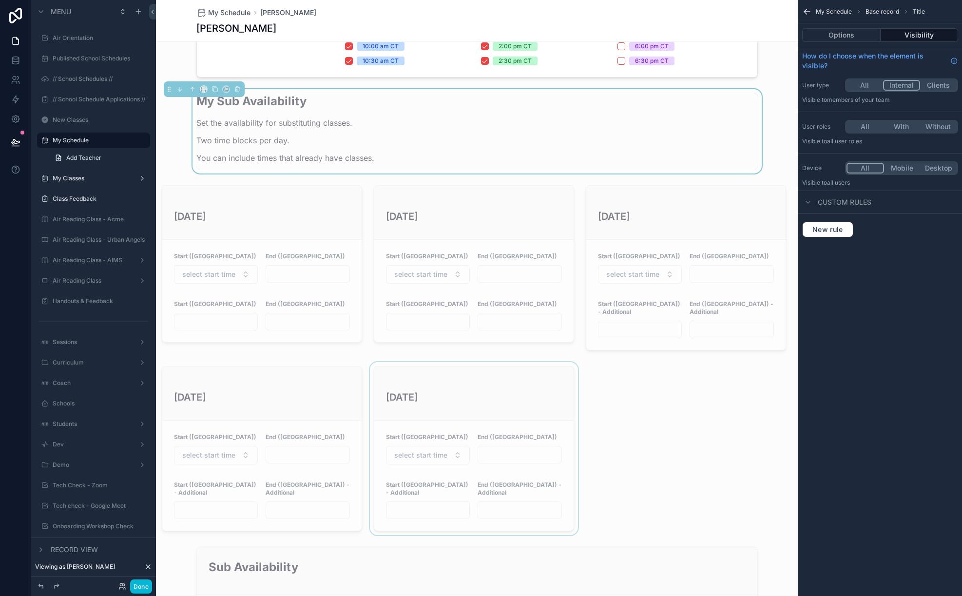
scroll to position [416, 0]
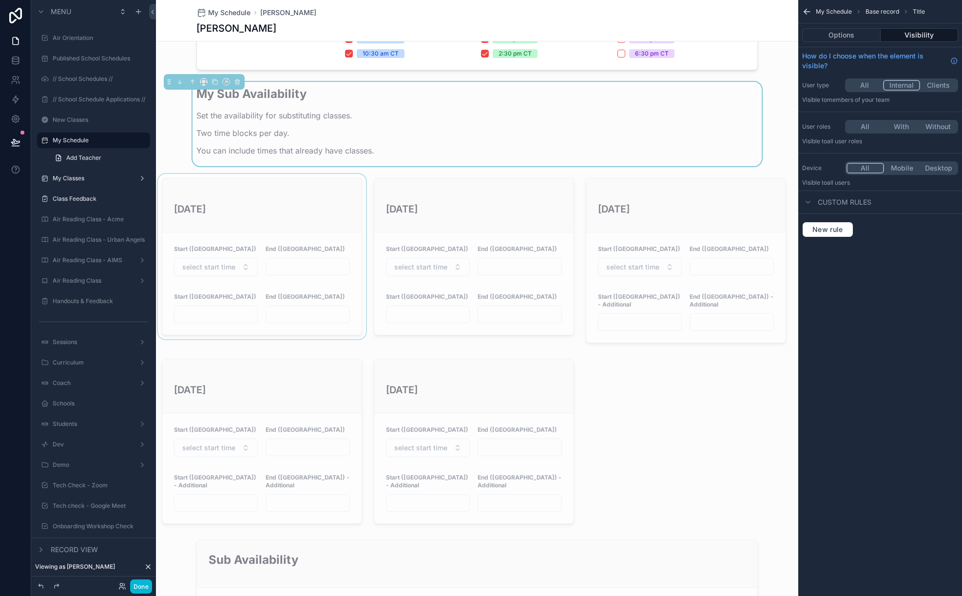
click at [287, 224] on div "scrollable content" at bounding box center [262, 260] width 212 height 173
click at [881, 35] on button "Fields" at bounding box center [880, 35] width 52 height 14
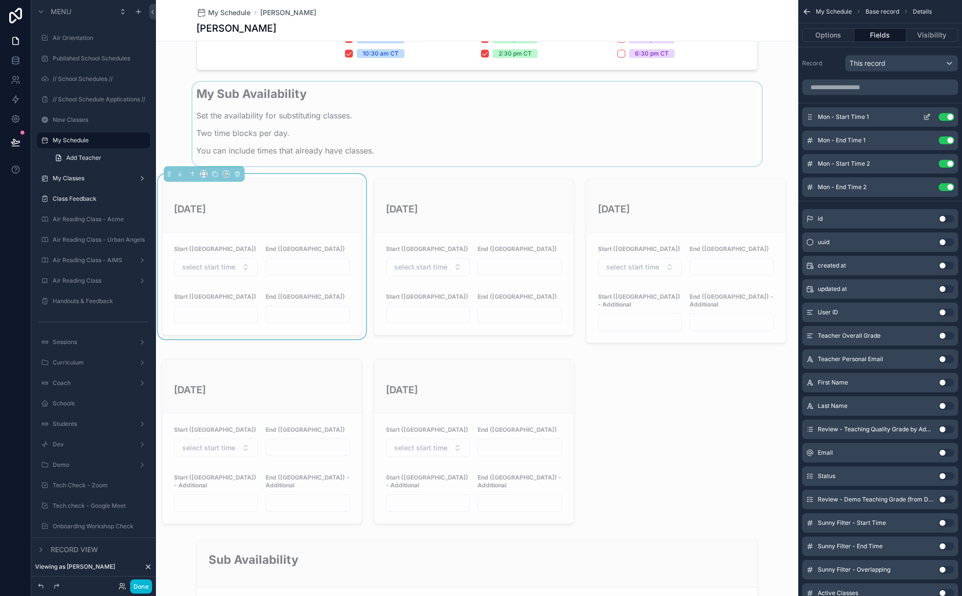
click at [924, 117] on icon "scrollable content" at bounding box center [927, 117] width 8 height 8
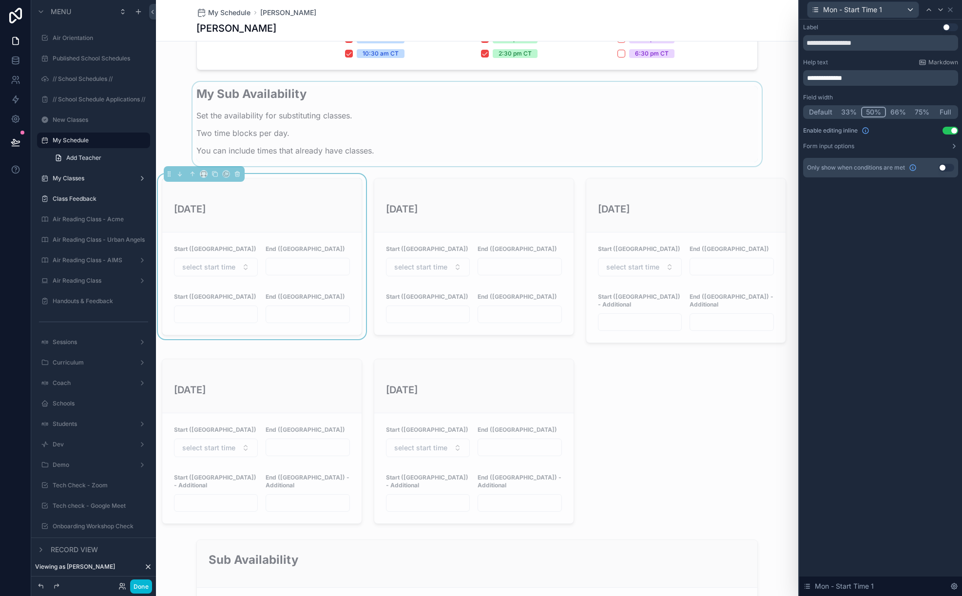
click at [317, 131] on div "scrollable content" at bounding box center [477, 124] width 642 height 84
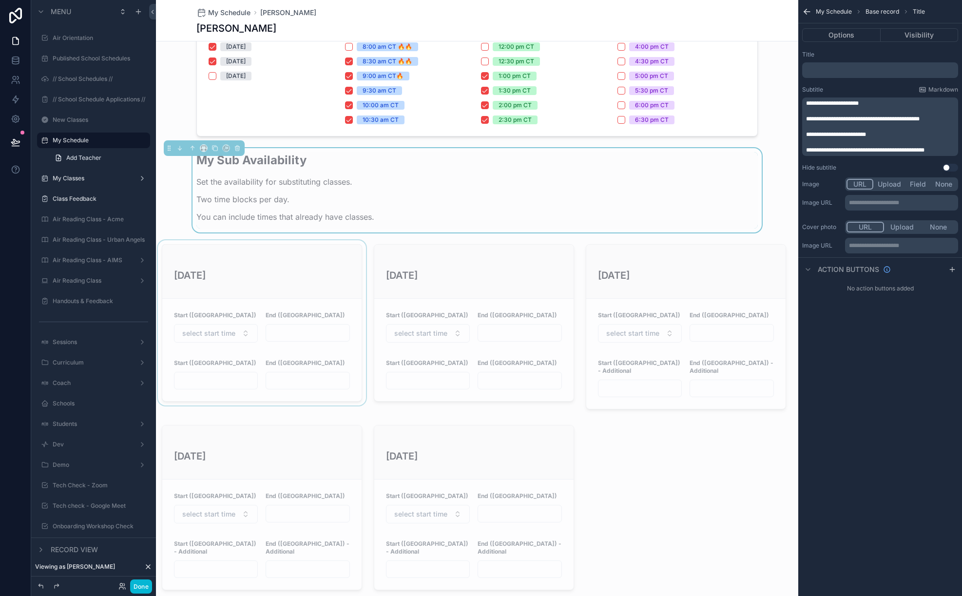
scroll to position [349, 0]
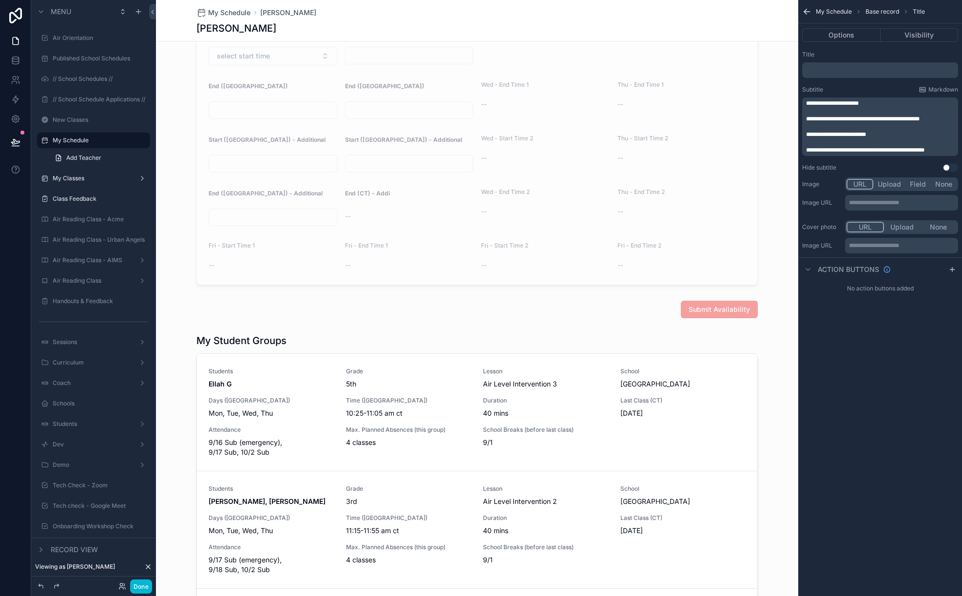
scroll to position [1096, 0]
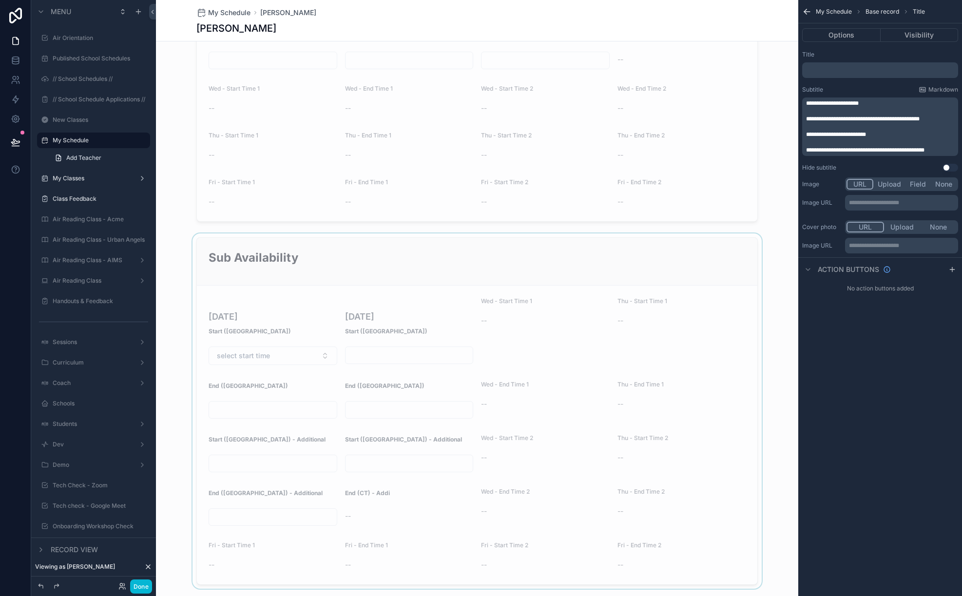
click at [430, 246] on div "scrollable content" at bounding box center [477, 410] width 642 height 355
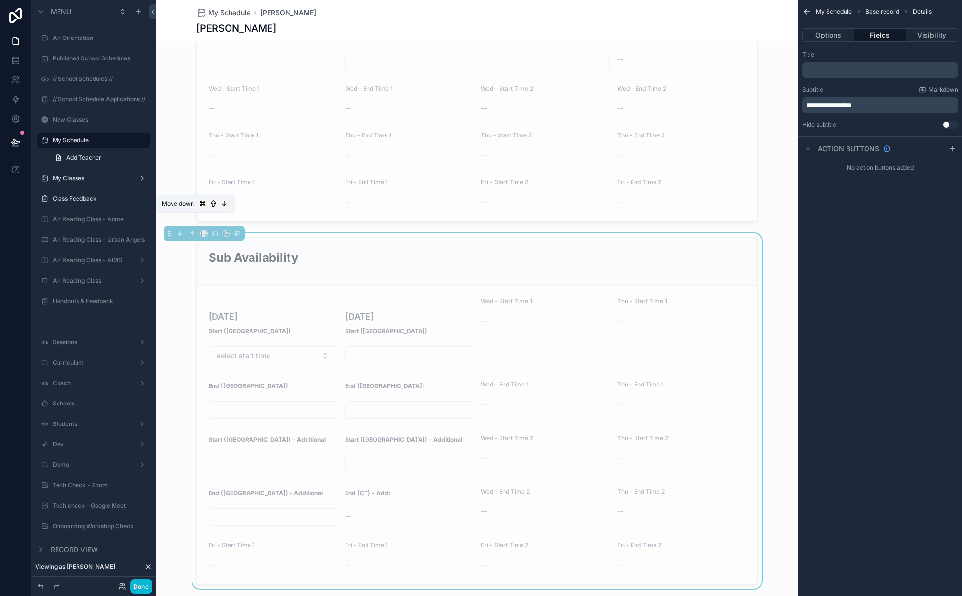
click at [180, 233] on icon "scrollable content" at bounding box center [181, 234] width 2 height 2
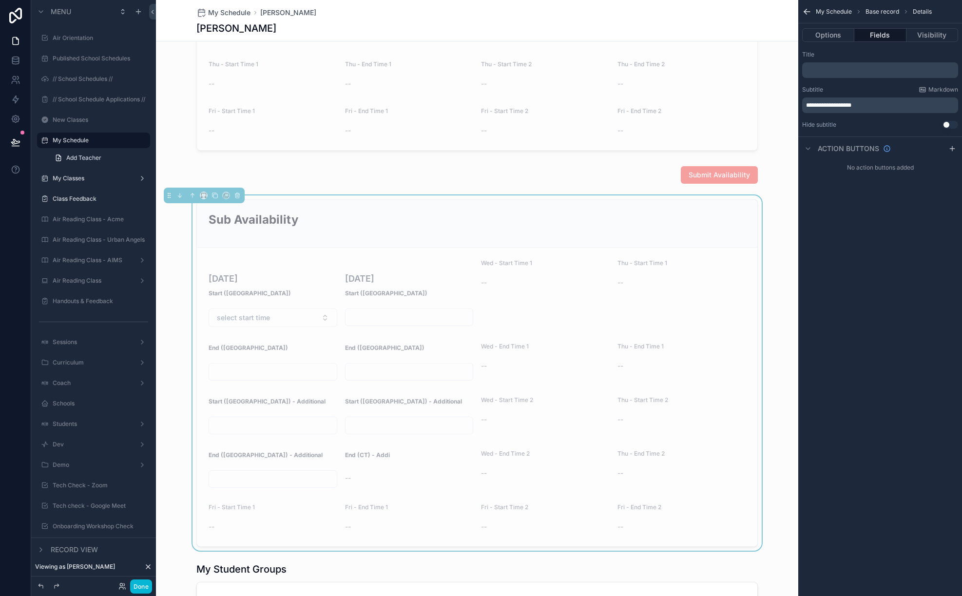
scroll to position [1173, 0]
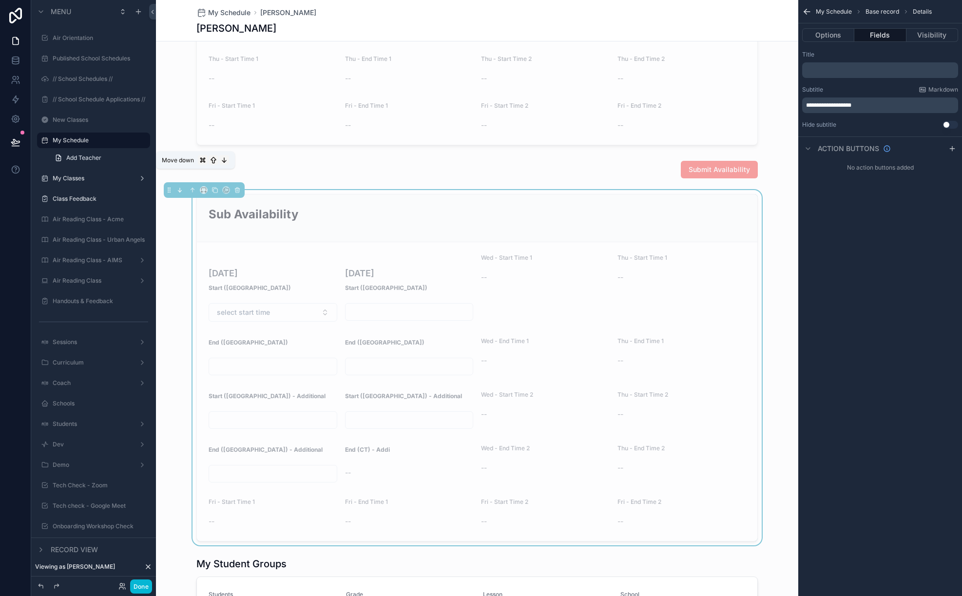
click at [181, 187] on icon "scrollable content" at bounding box center [179, 190] width 7 height 7
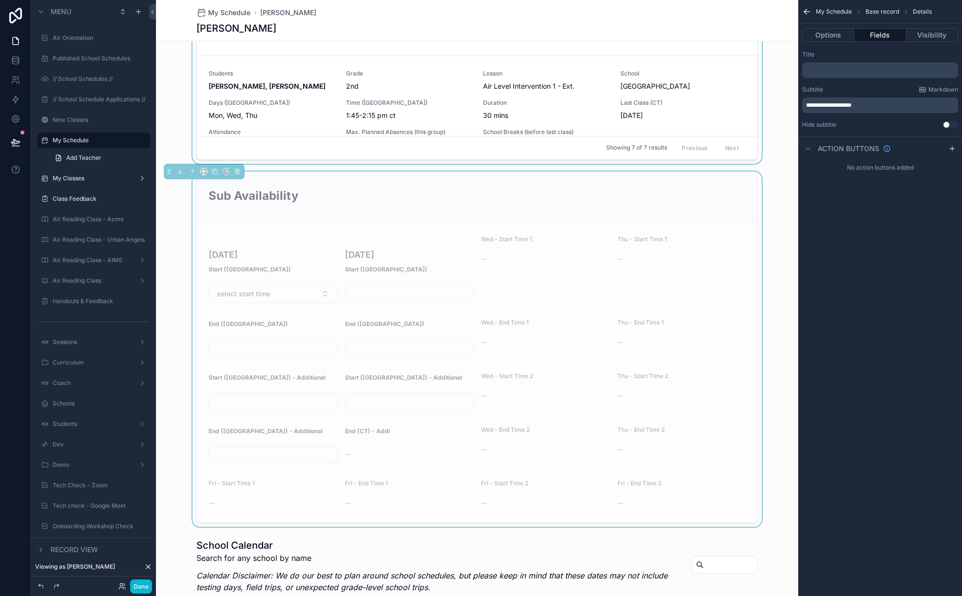
scroll to position [1676, 0]
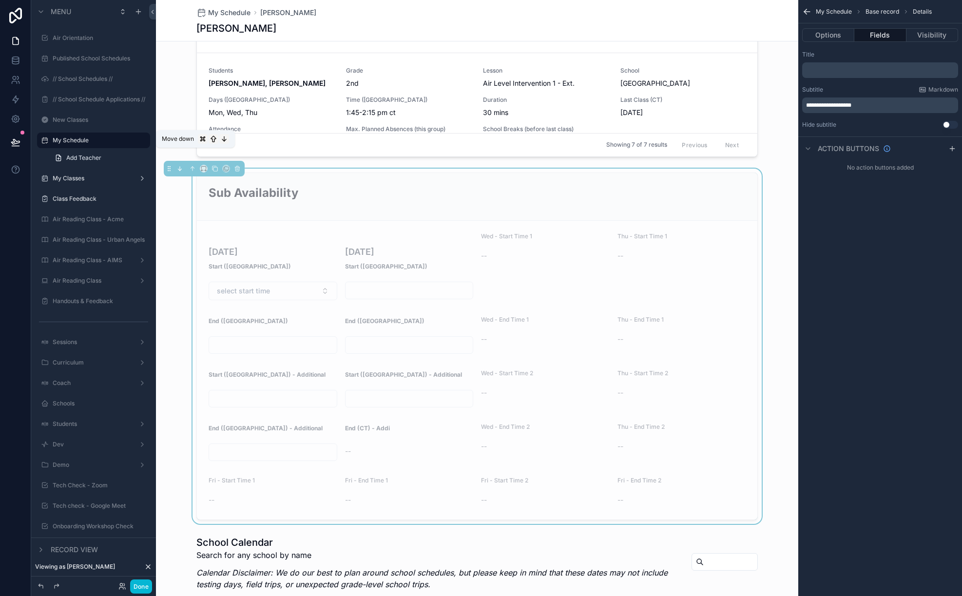
click at [179, 169] on icon "scrollable content" at bounding box center [179, 170] width 2 height 2
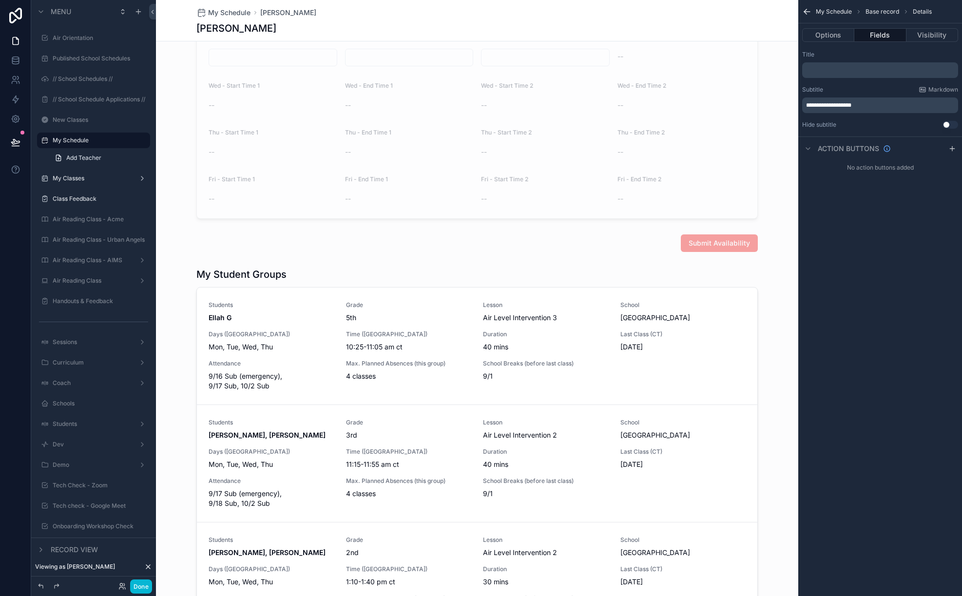
scroll to position [1108, 0]
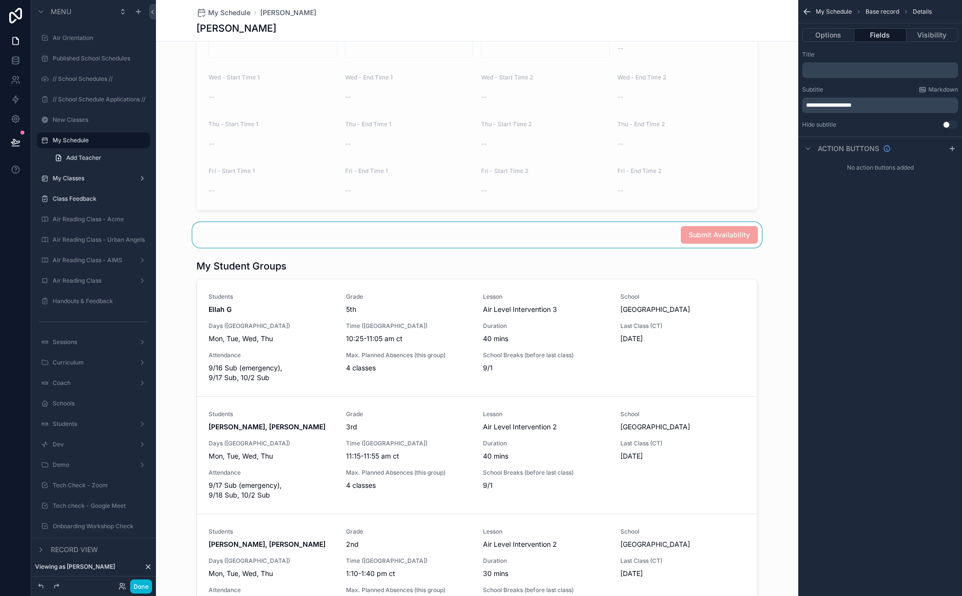
click at [392, 222] on div "scrollable content" at bounding box center [477, 234] width 642 height 25
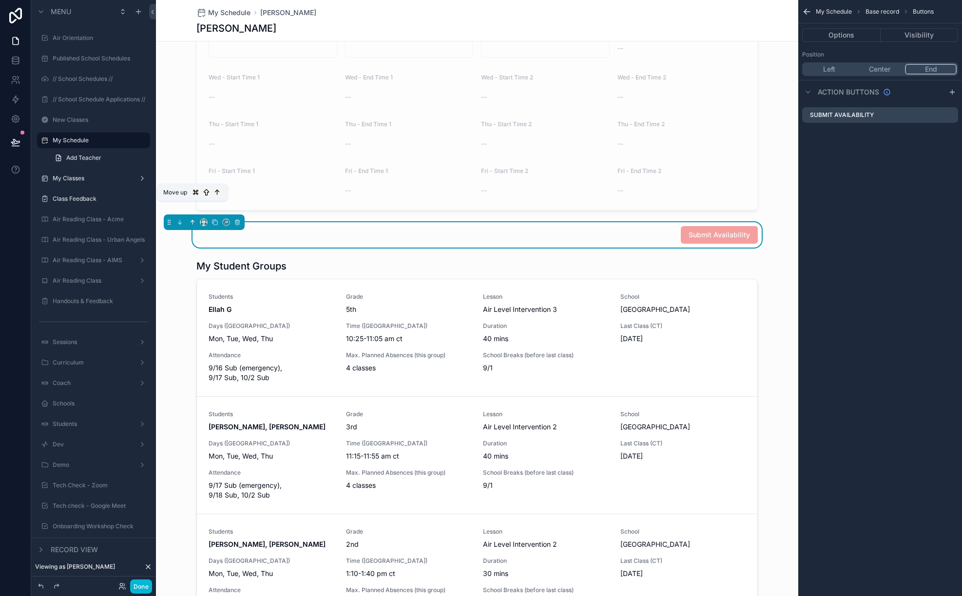
click at [195, 219] on icon "scrollable content" at bounding box center [192, 222] width 7 height 7
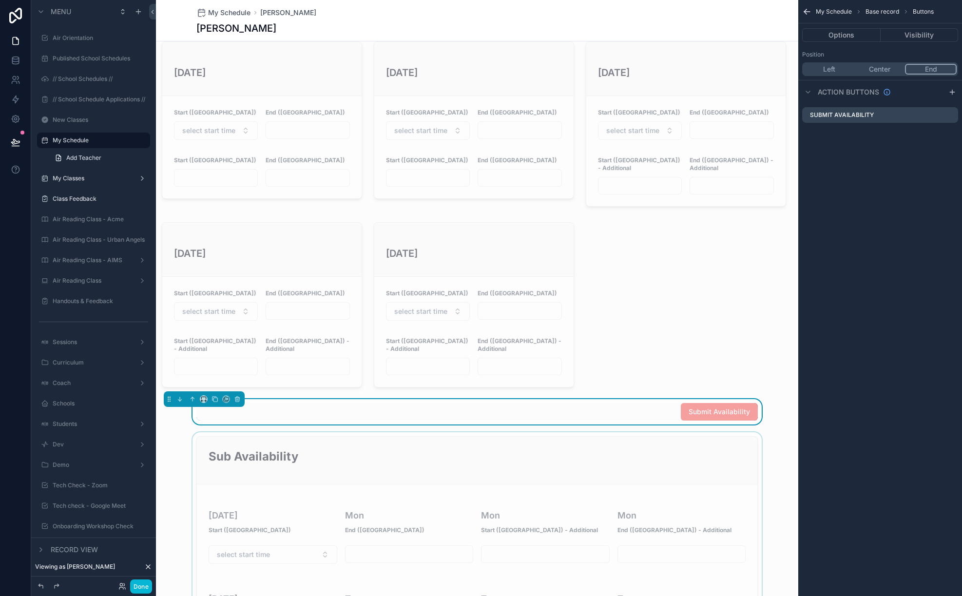
scroll to position [523, 0]
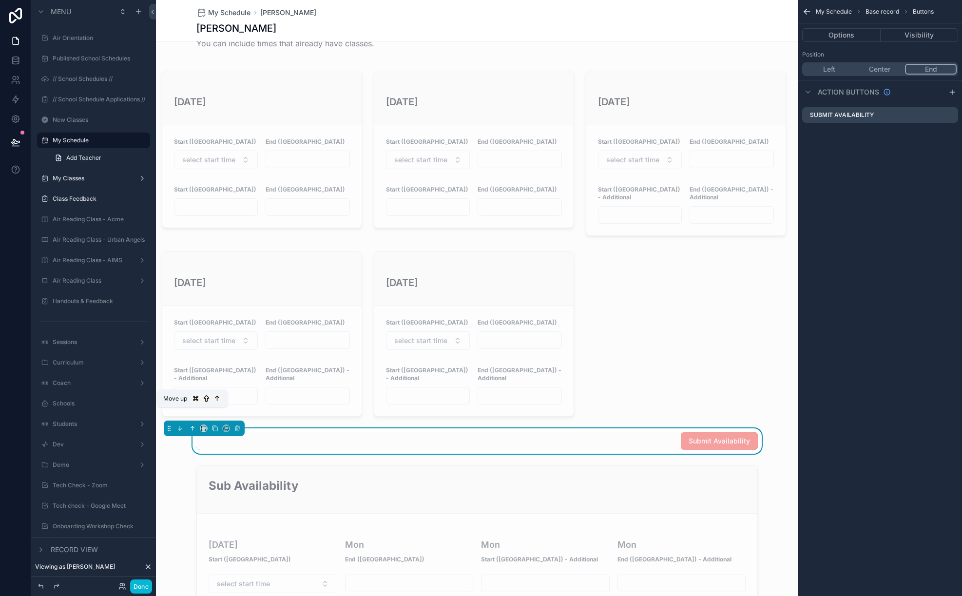
click at [195, 425] on icon "scrollable content" at bounding box center [192, 428] width 7 height 7
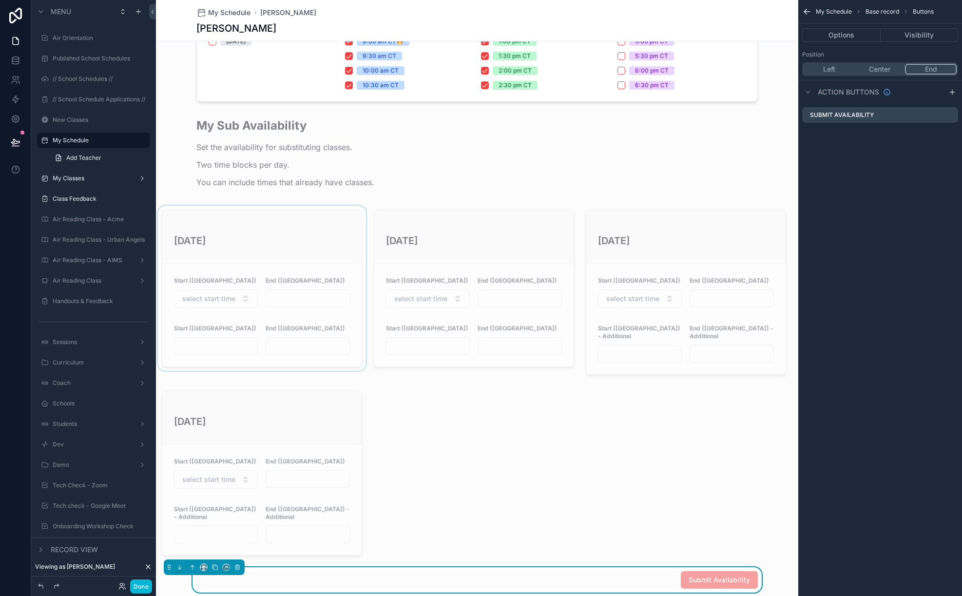
scroll to position [382, 0]
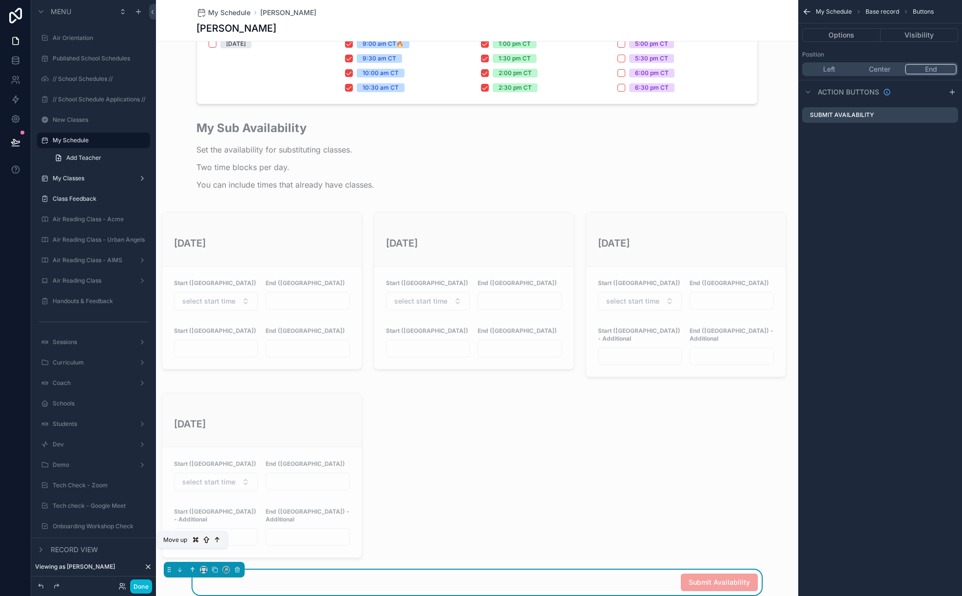
click at [193, 566] on icon "scrollable content" at bounding box center [192, 569] width 7 height 7
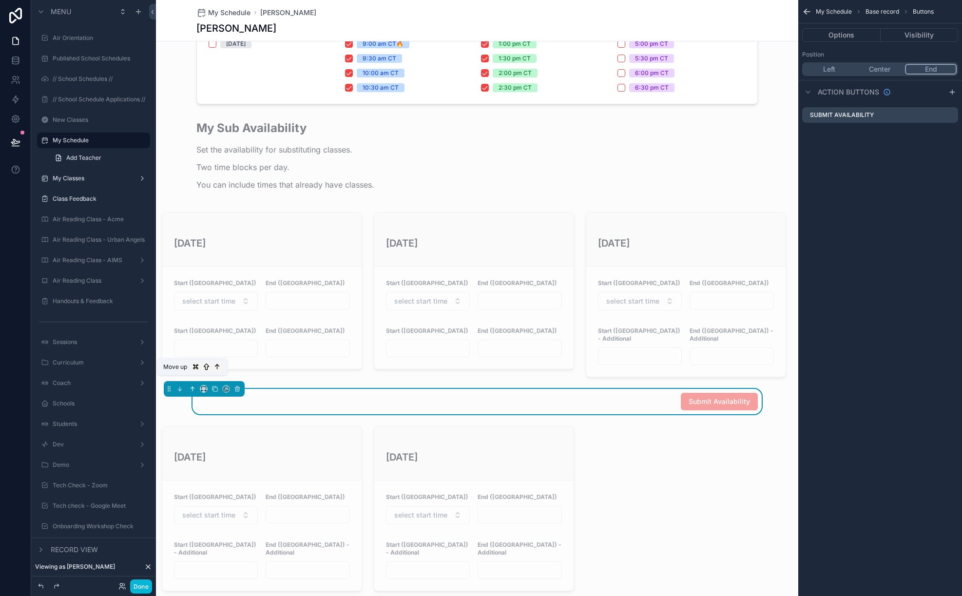
click at [192, 385] on icon "scrollable content" at bounding box center [192, 388] width 7 height 7
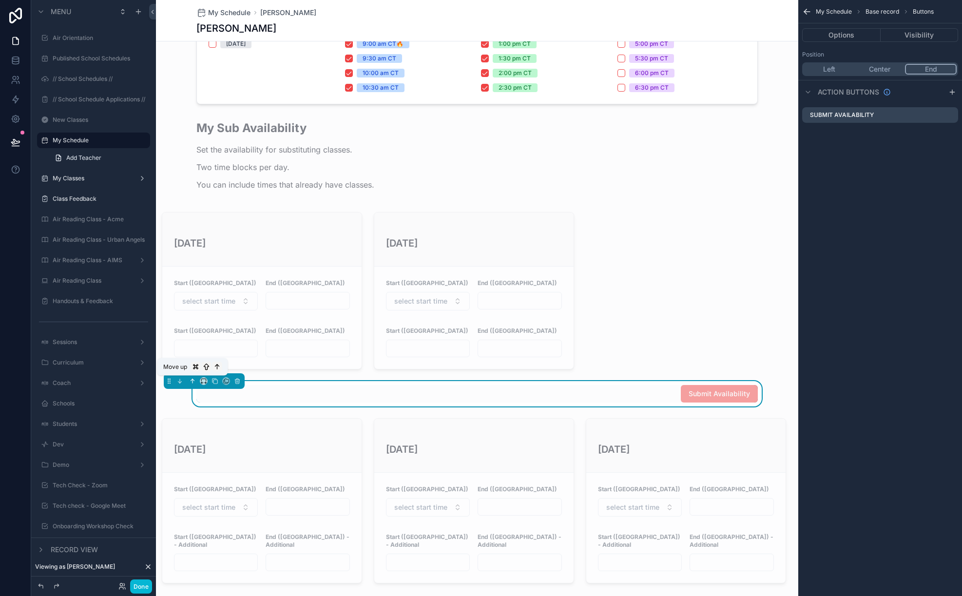
click at [192, 382] on icon "scrollable content" at bounding box center [192, 381] width 7 height 7
click at [192, 381] on icon "scrollable content" at bounding box center [192, 381] width 7 height 7
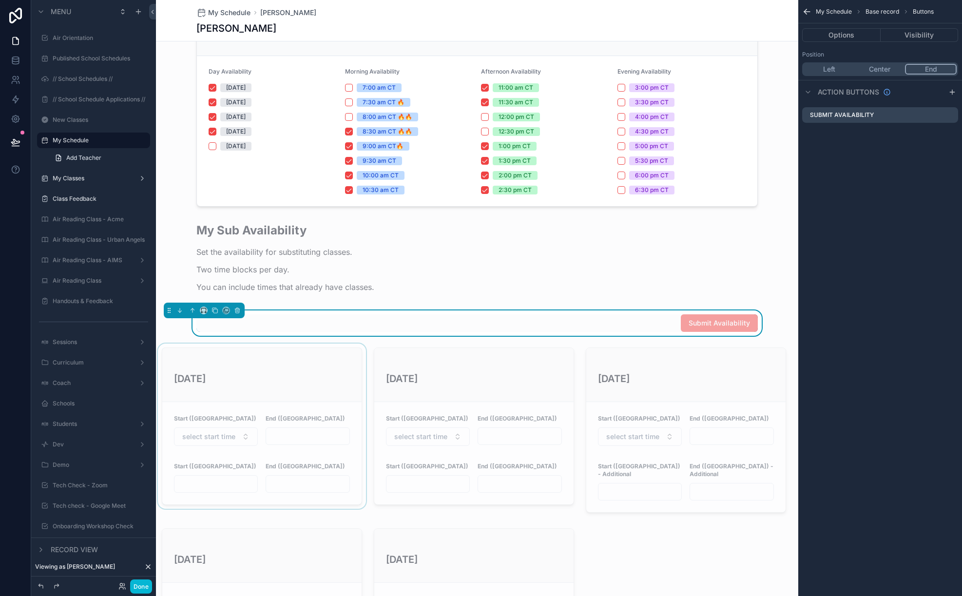
scroll to position [278, 0]
click at [192, 309] on icon "scrollable content" at bounding box center [192, 312] width 7 height 7
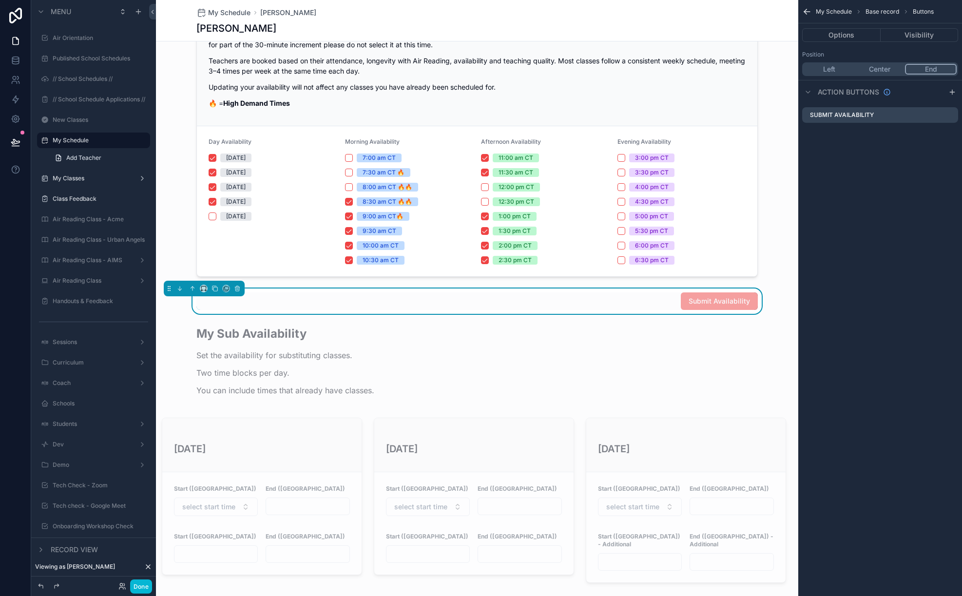
scroll to position [209, 0]
click at [613, 298] on div "Submit Availability" at bounding box center [476, 302] width 561 height 18
click at [833, 33] on button "Options" at bounding box center [841, 35] width 78 height 14
click at [950, 115] on icon "scrollable content" at bounding box center [950, 115] width 8 height 8
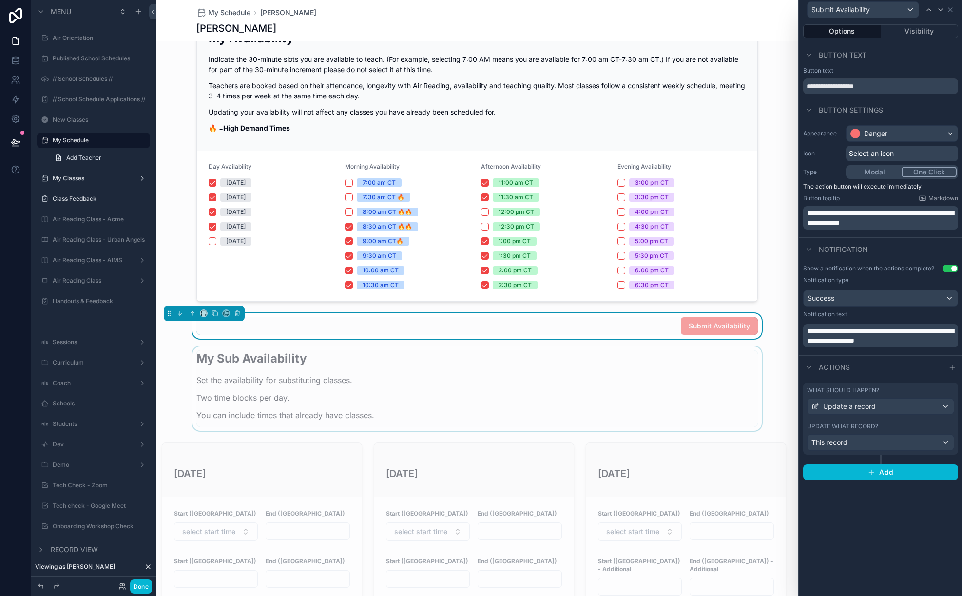
scroll to position [188, 0]
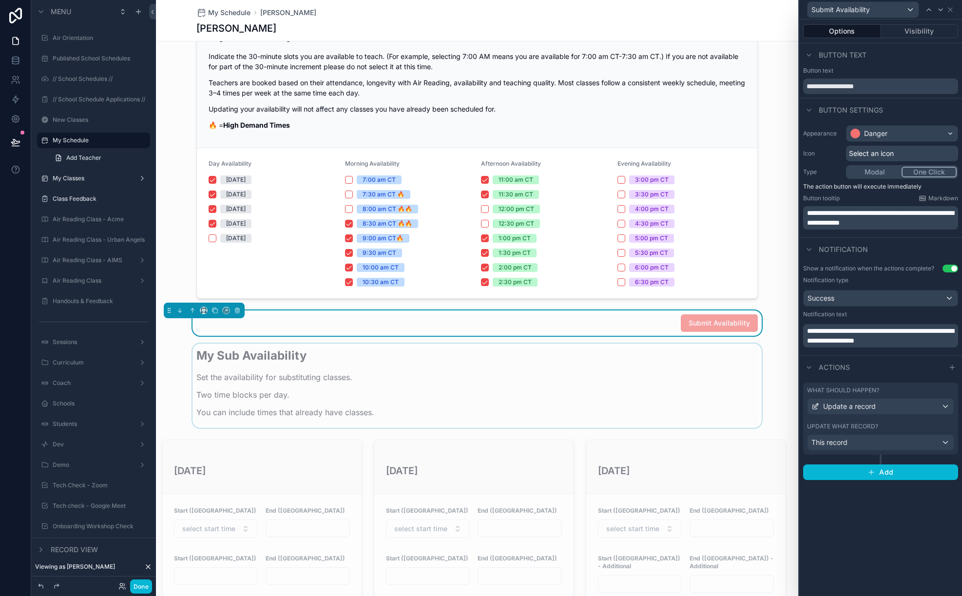
click at [540, 378] on div "scrollable content" at bounding box center [477, 386] width 642 height 84
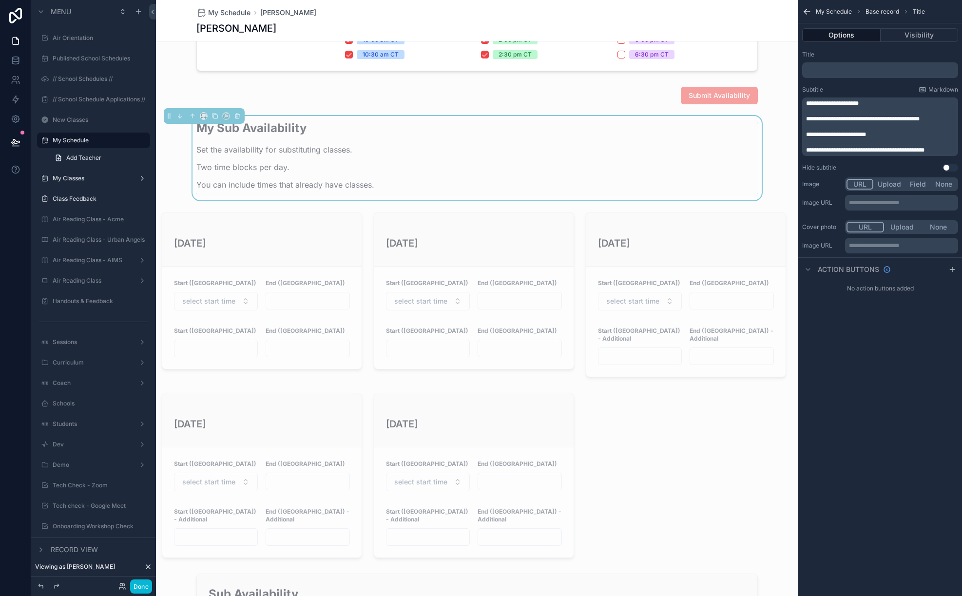
scroll to position [444, 0]
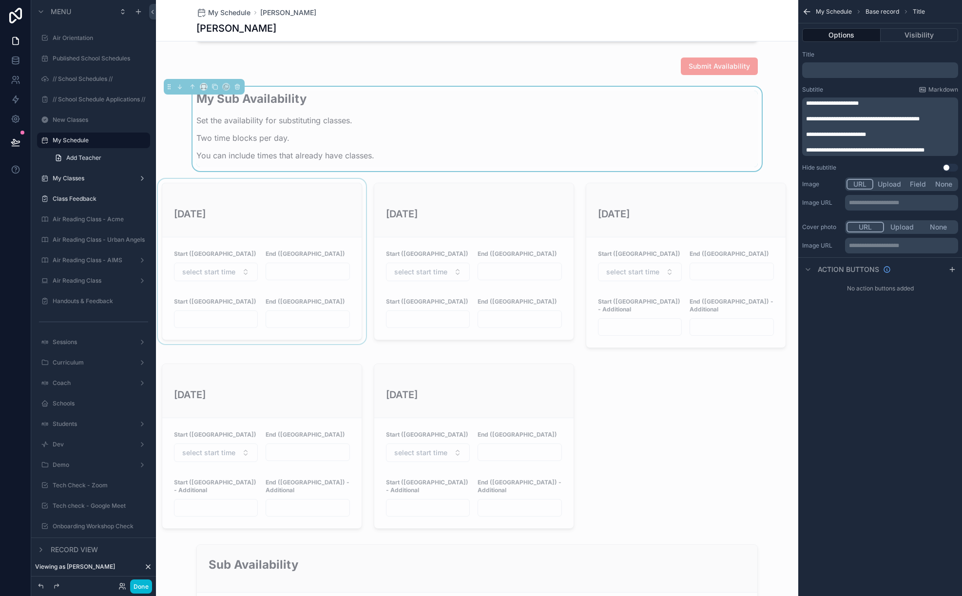
click at [271, 215] on div "scrollable content" at bounding box center [262, 265] width 212 height 173
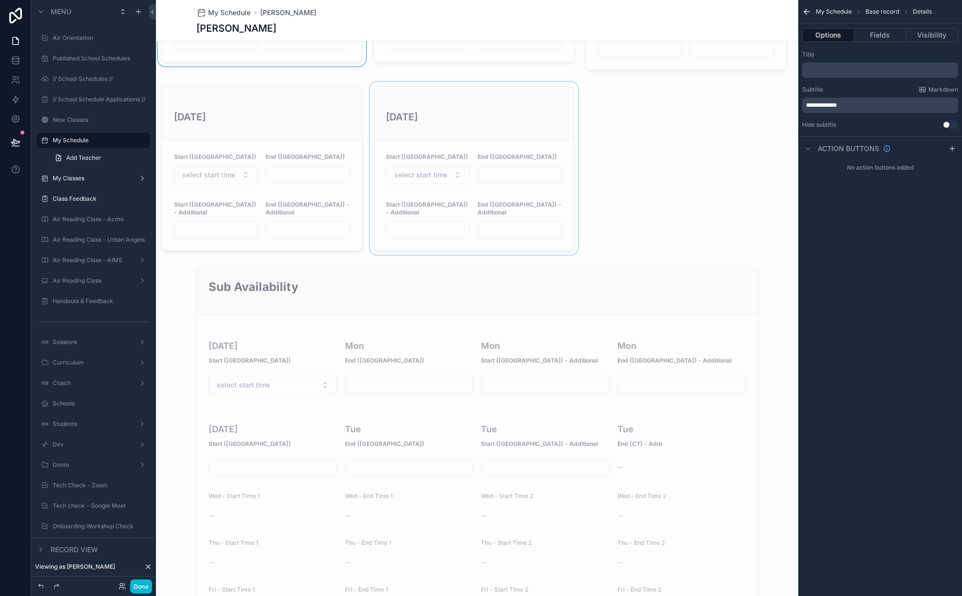
scroll to position [756, 0]
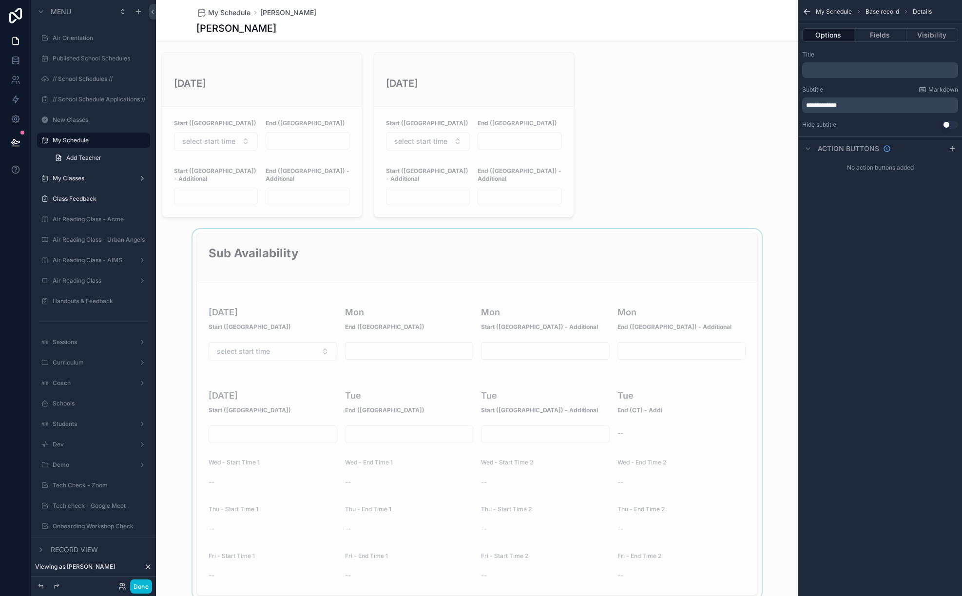
click at [333, 246] on div "scrollable content" at bounding box center [477, 414] width 642 height 370
click at [178, 229] on icon "scrollable content" at bounding box center [179, 230] width 2 height 2
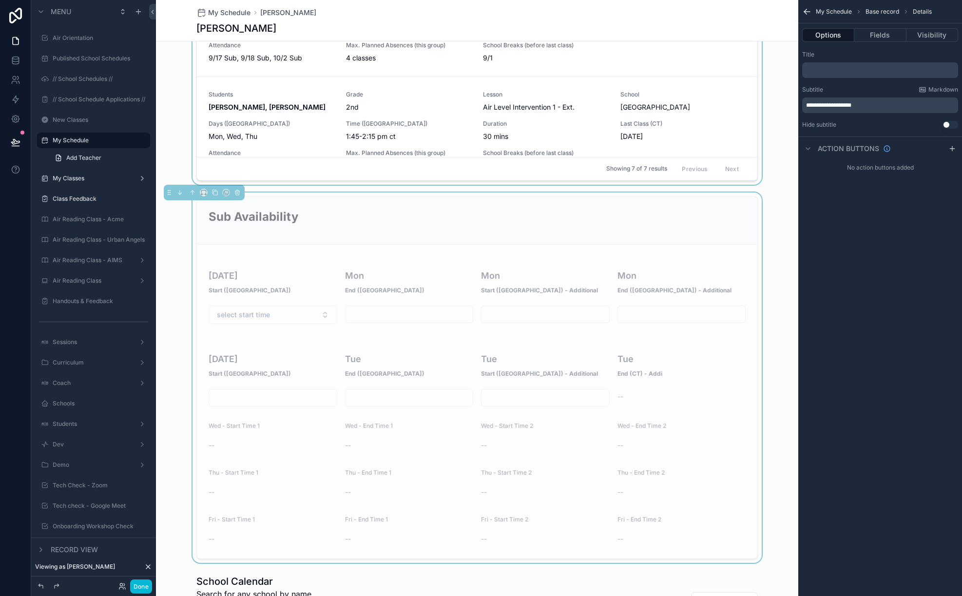
scroll to position [1200, 0]
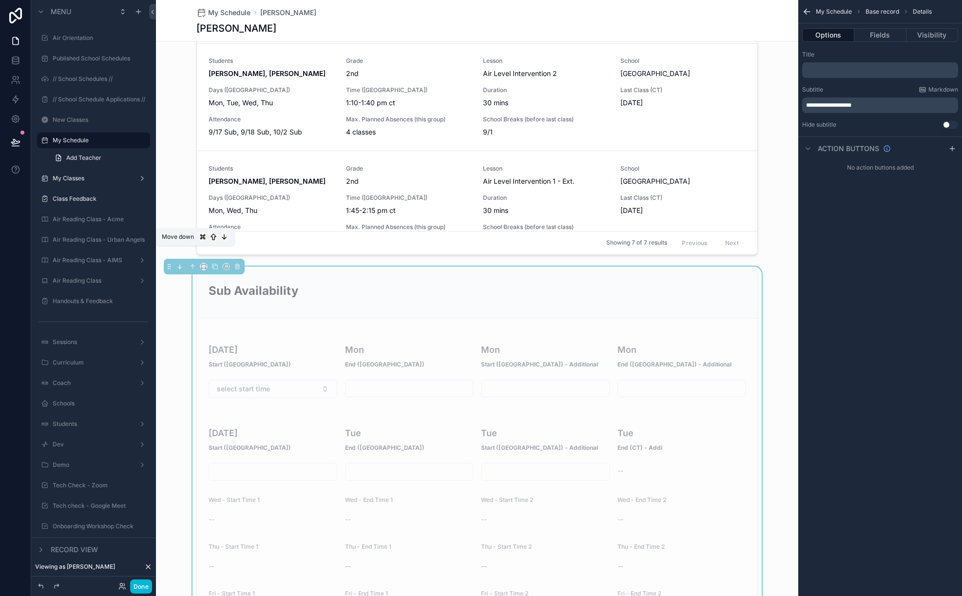
click at [179, 263] on icon "scrollable content" at bounding box center [179, 266] width 7 height 7
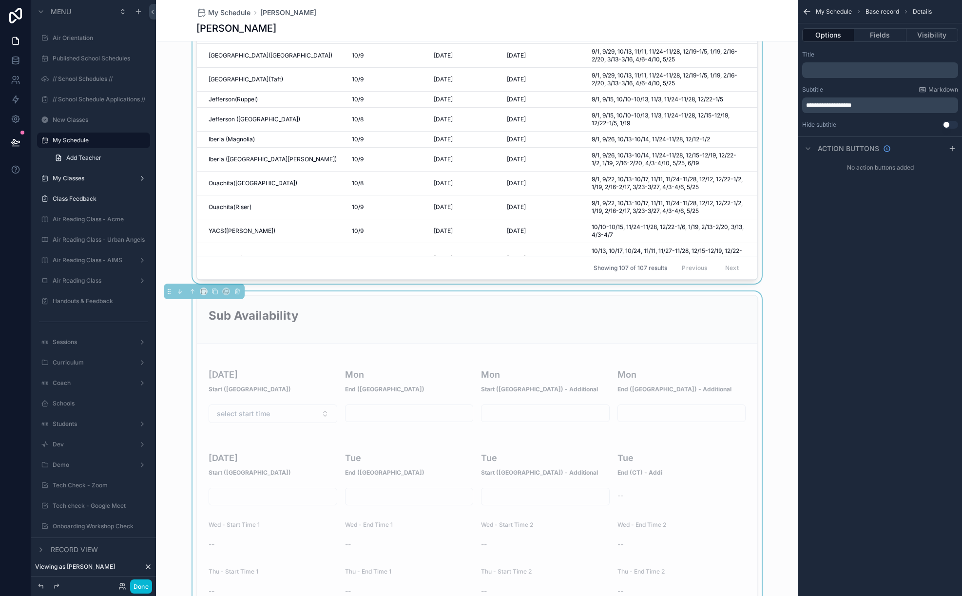
scroll to position [1708, 0]
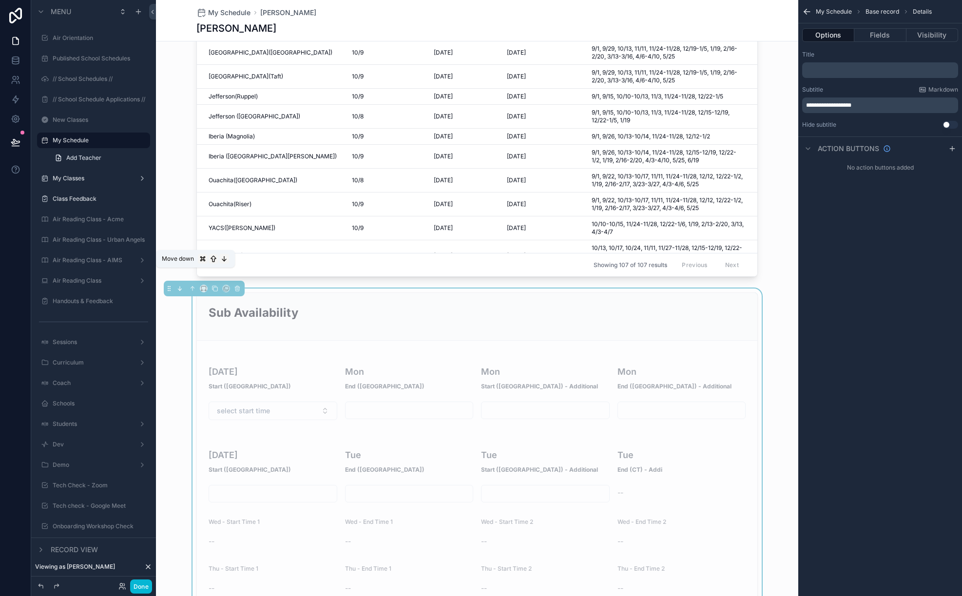
click at [174, 283] on button "scrollable content" at bounding box center [179, 288] width 11 height 11
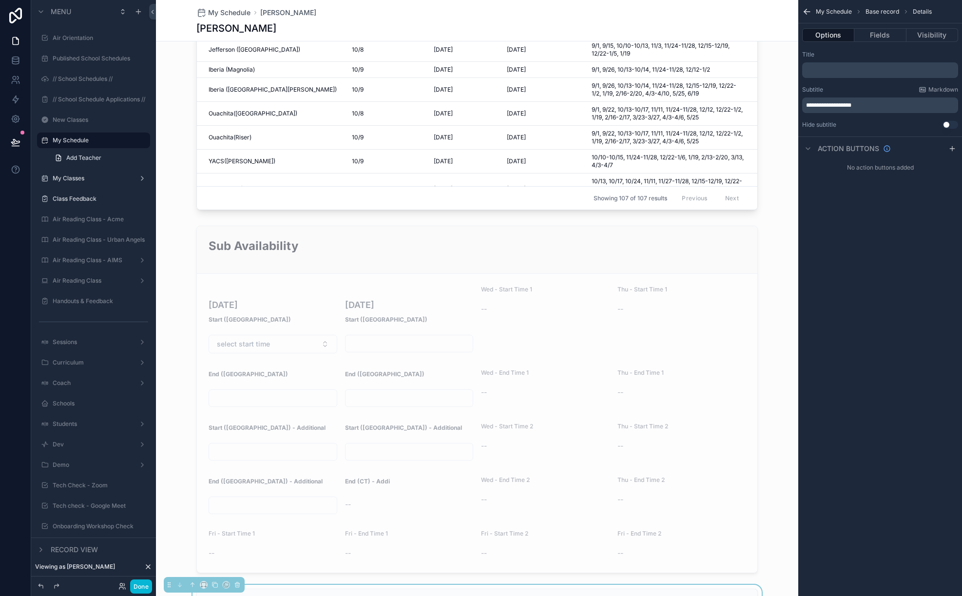
scroll to position [1752, 0]
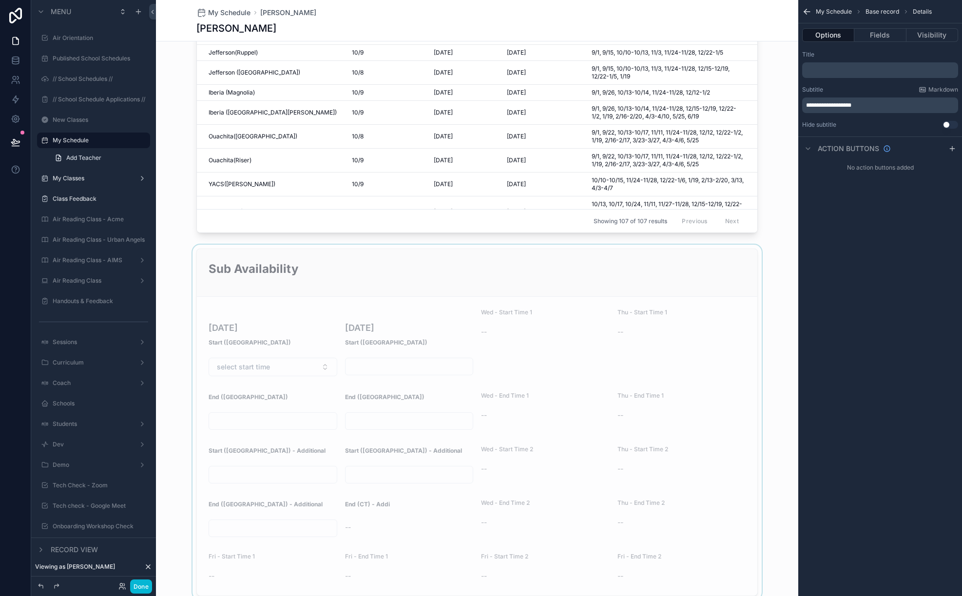
click at [278, 245] on div "scrollable content" at bounding box center [477, 422] width 642 height 355
click at [239, 243] on icon "scrollable content" at bounding box center [237, 245] width 4 height 4
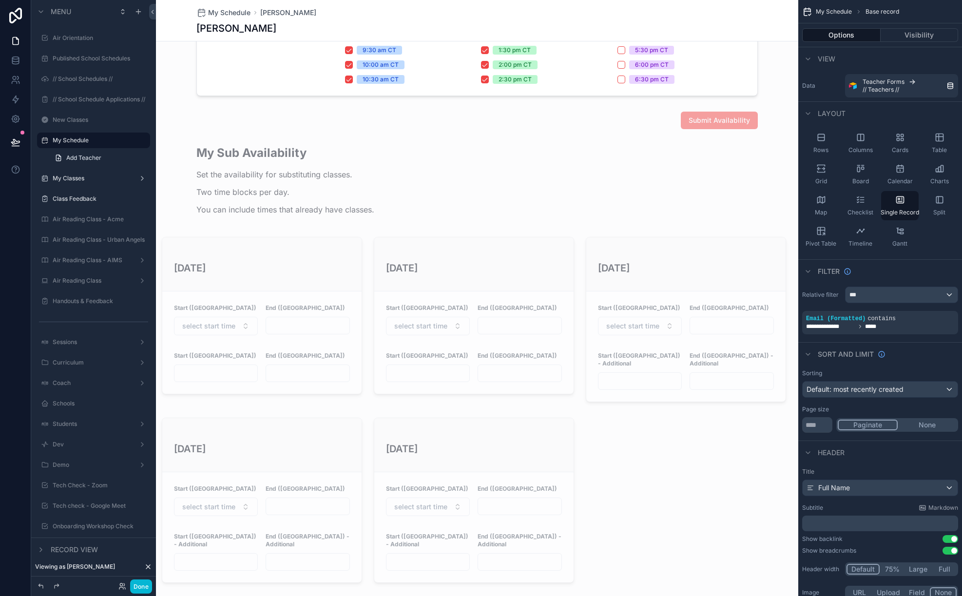
scroll to position [389, 0]
click at [318, 252] on div "scrollable content" at bounding box center [262, 320] width 212 height 173
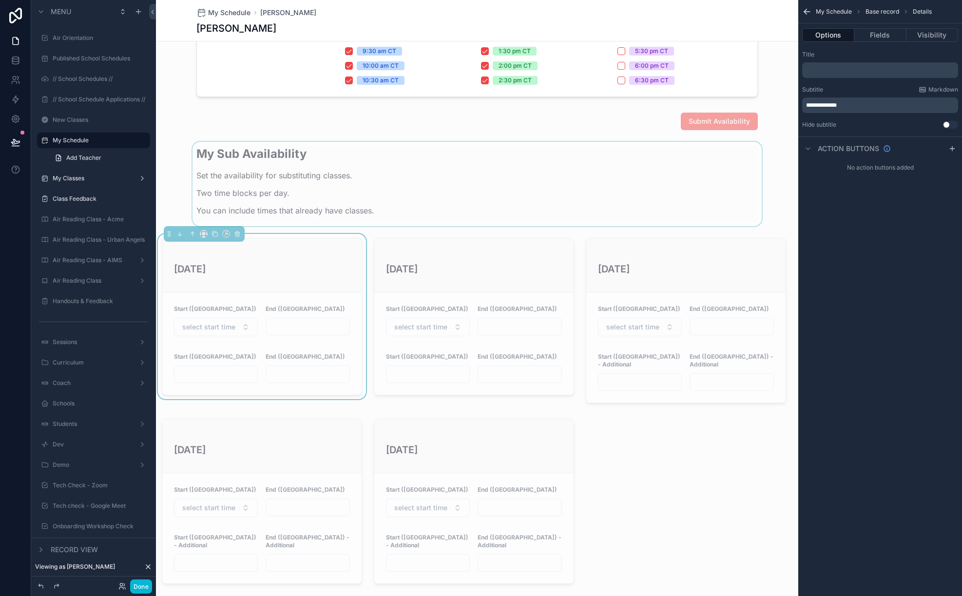
click at [319, 171] on div "scrollable content" at bounding box center [477, 184] width 642 height 84
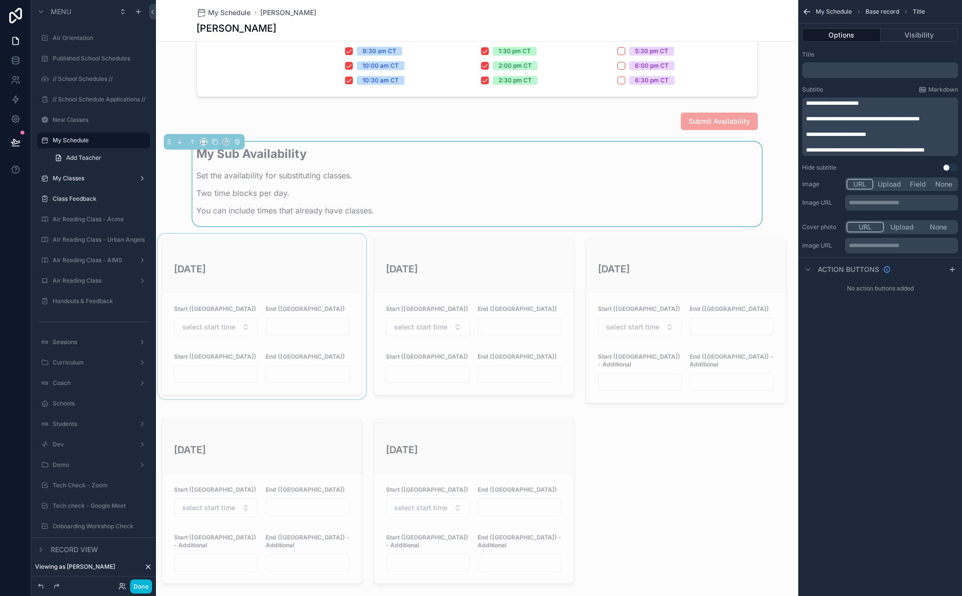
click at [885, 136] on p "**********" at bounding box center [881, 135] width 150 height 8
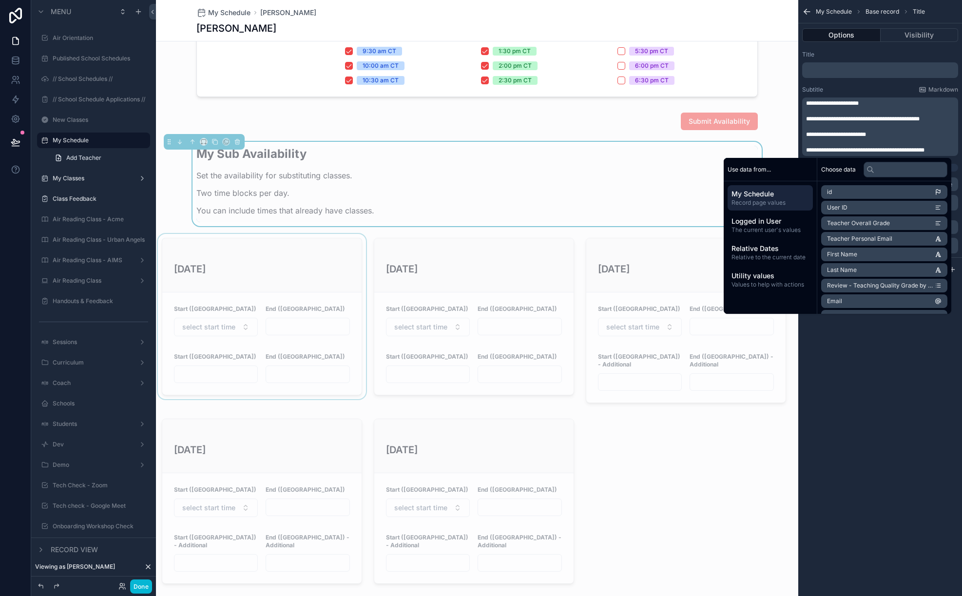
click at [321, 302] on div "scrollable content" at bounding box center [262, 320] width 212 height 173
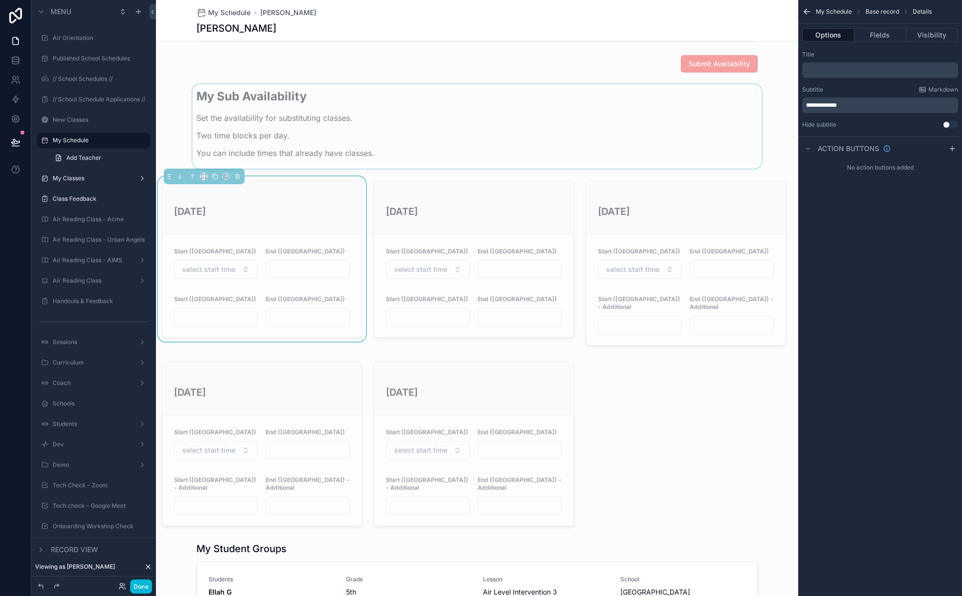
scroll to position [447, 0]
click at [272, 269] on input "scrollable content" at bounding box center [307, 269] width 83 height 14
click at [247, 245] on form "Start (CT) select start time End (CT) Start (CT) End (CT)" at bounding box center [261, 285] width 199 height 102
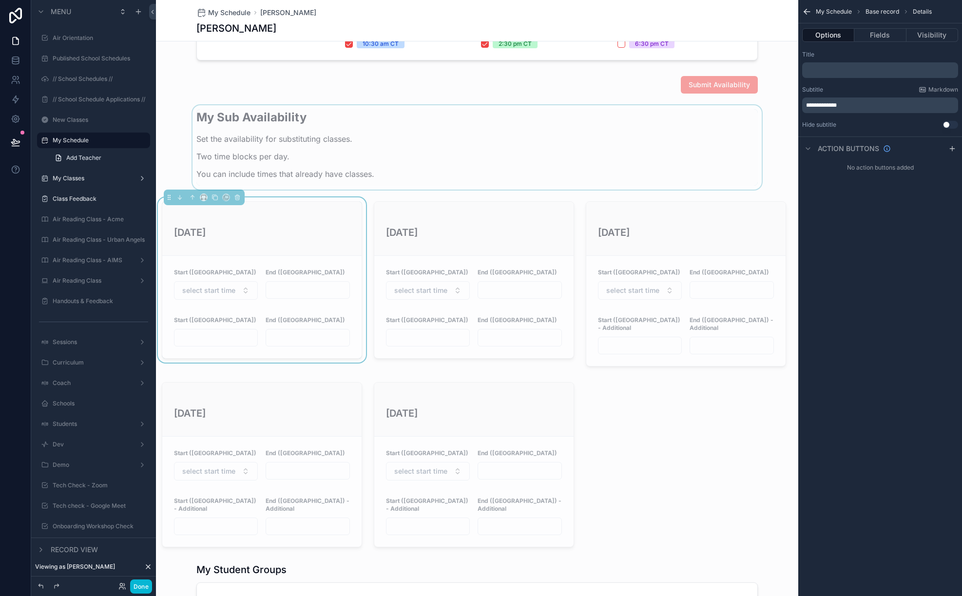
scroll to position [423, 0]
click at [275, 237] on h3 "[DATE]" at bounding box center [262, 235] width 176 height 15
click at [407, 237] on div "scrollable content" at bounding box center [474, 286] width 212 height 173
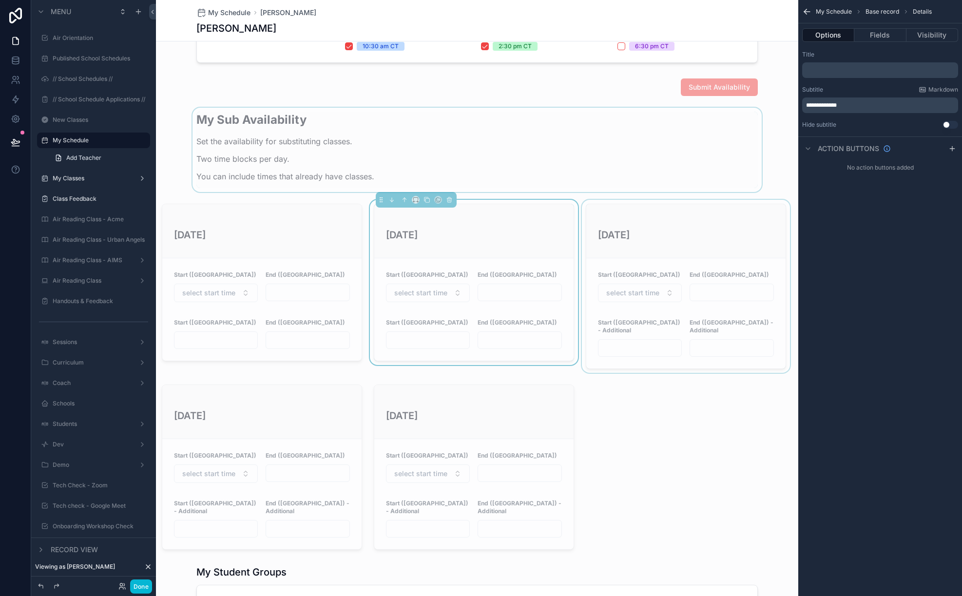
click at [611, 237] on div "scrollable content" at bounding box center [686, 286] width 212 height 173
click at [359, 161] on div "scrollable content" at bounding box center [477, 150] width 642 height 84
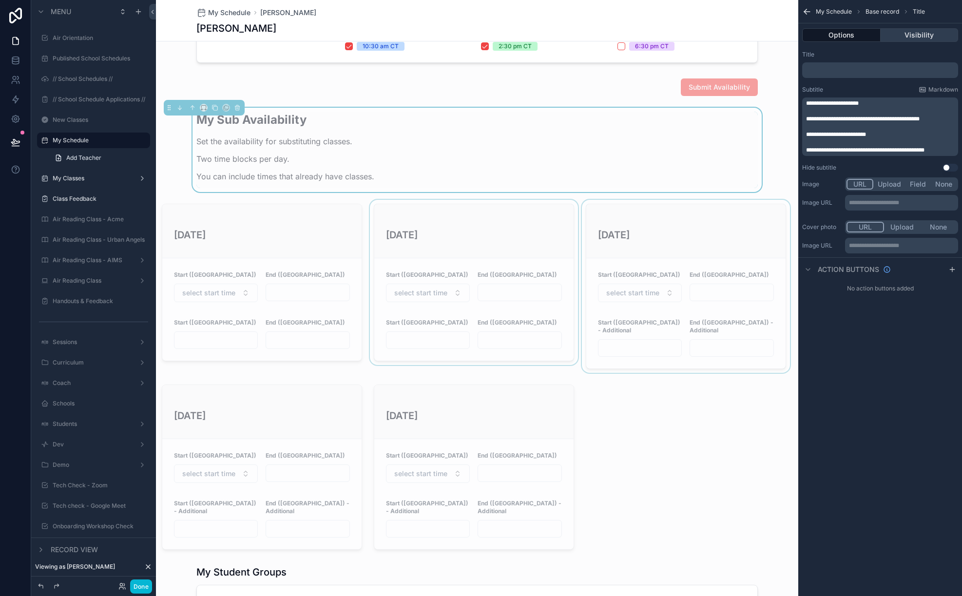
click at [909, 36] on button "Visibility" at bounding box center [920, 35] width 78 height 14
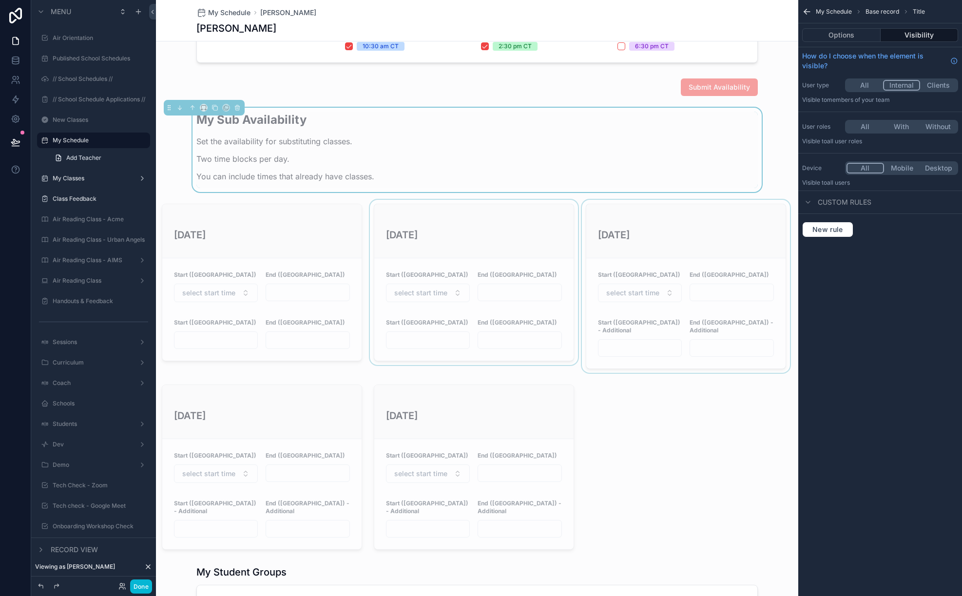
click at [863, 81] on button "All" at bounding box center [864, 85] width 37 height 11
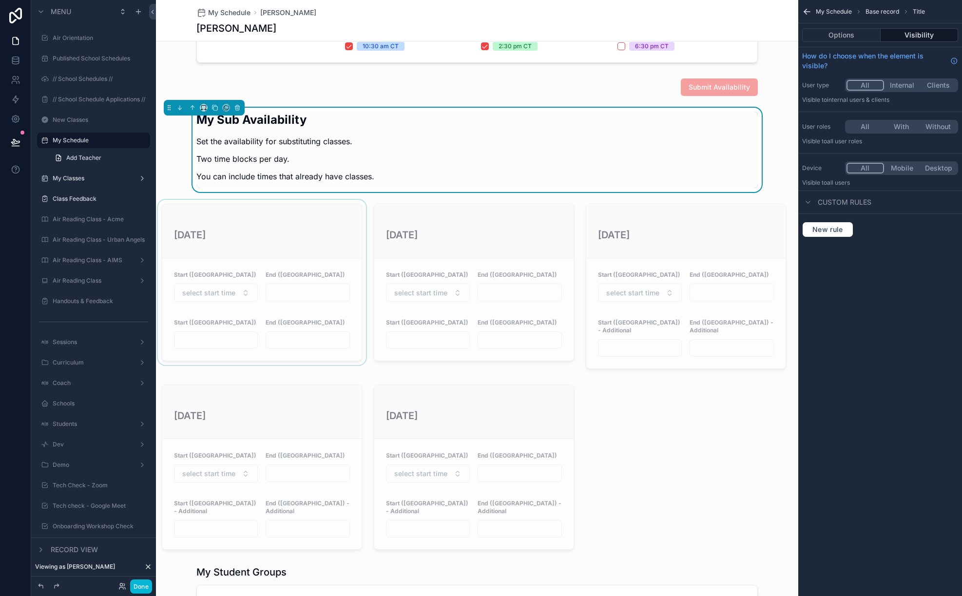
click at [363, 266] on div "scrollable content" at bounding box center [262, 286] width 212 height 173
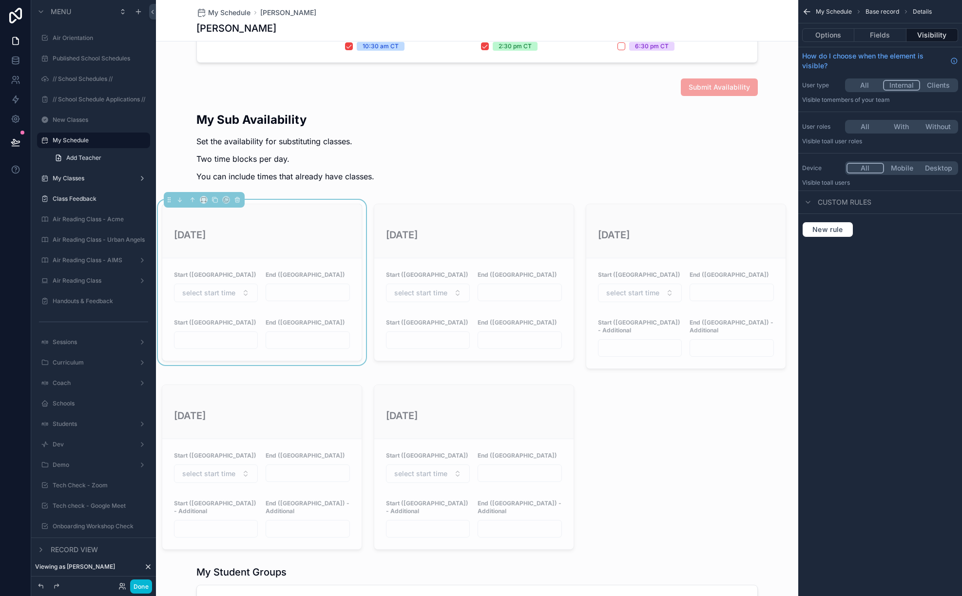
click at [870, 85] on button "All" at bounding box center [864, 85] width 37 height 11
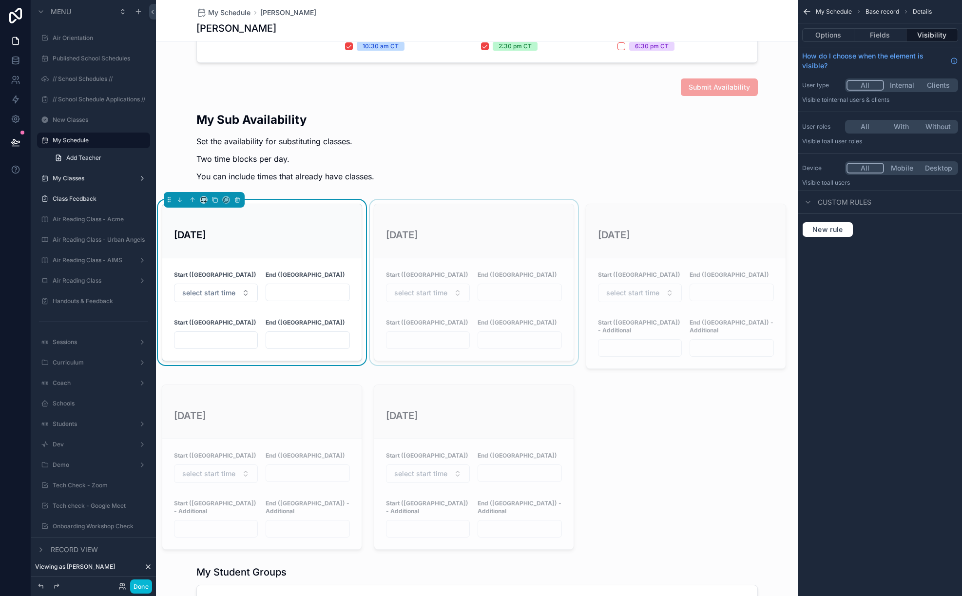
click at [508, 219] on div "scrollable content" at bounding box center [474, 286] width 212 height 173
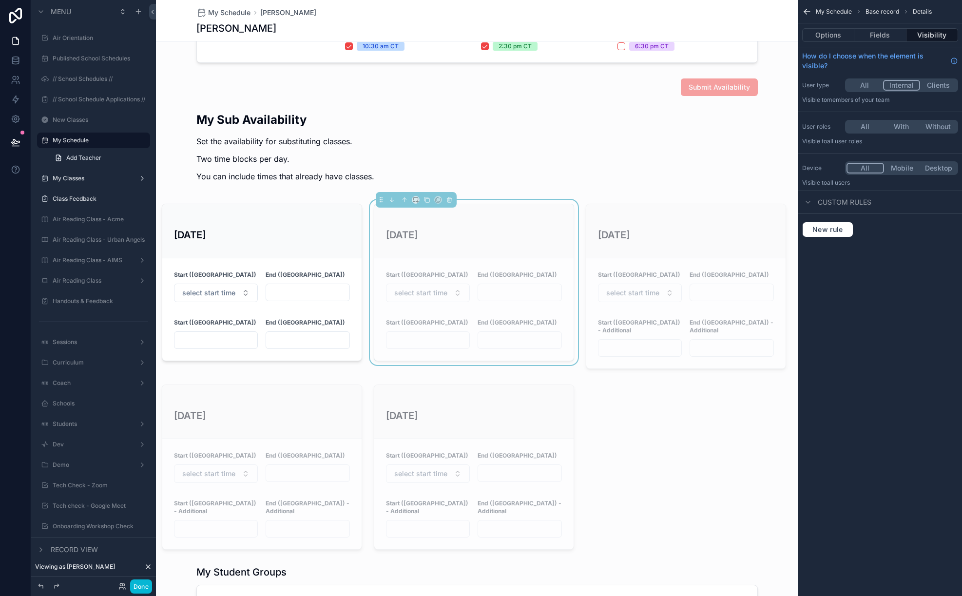
click at [861, 79] on div "All Internal Clients" at bounding box center [901, 85] width 113 height 14
click at [511, 222] on div "[DATE]" at bounding box center [474, 231] width 176 height 30
click at [866, 84] on button "All" at bounding box center [864, 85] width 37 height 11
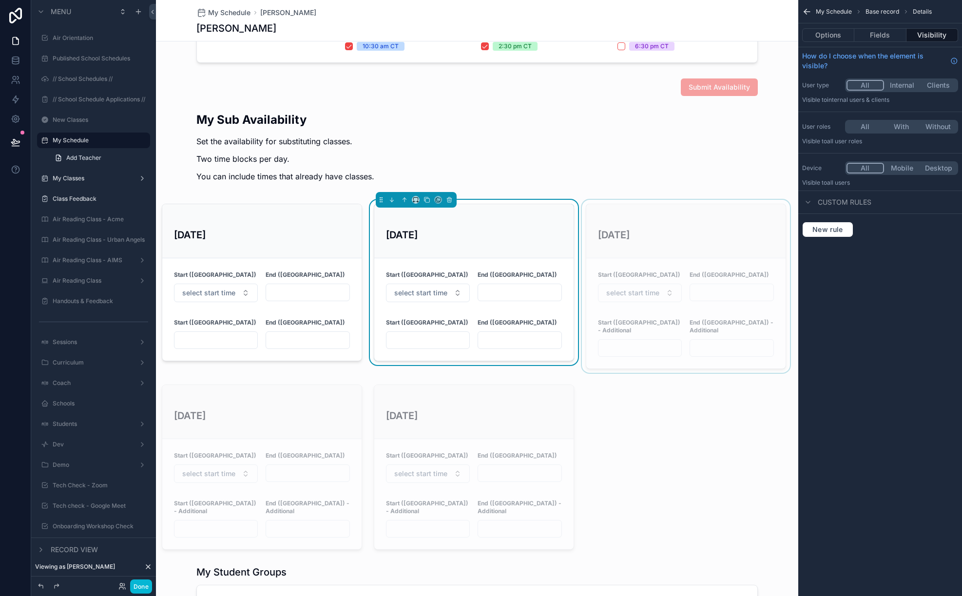
click at [719, 219] on div "scrollable content" at bounding box center [686, 286] width 212 height 173
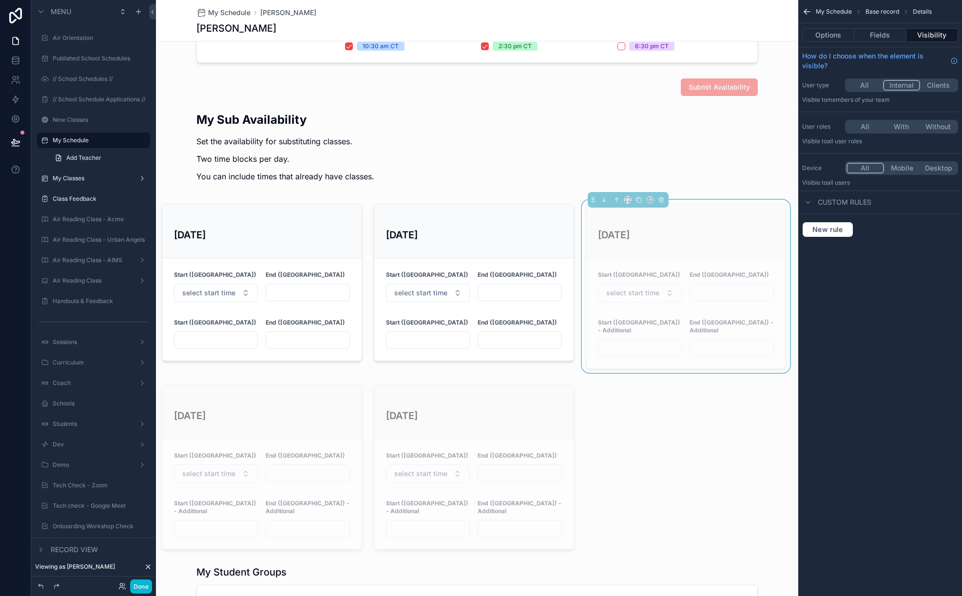
click at [867, 81] on button "All" at bounding box center [864, 85] width 37 height 11
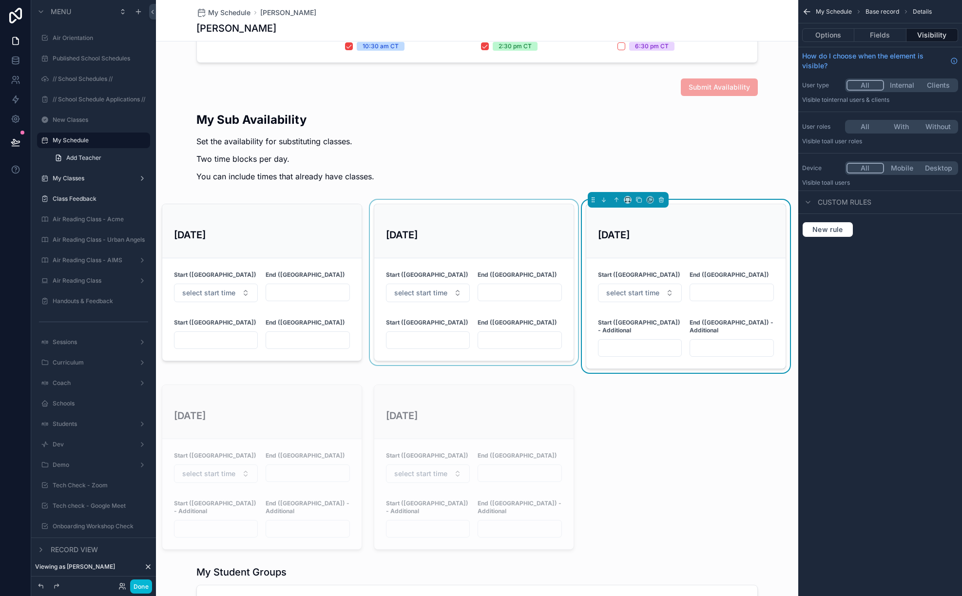
click at [441, 287] on div "scrollable content" at bounding box center [474, 286] width 212 height 173
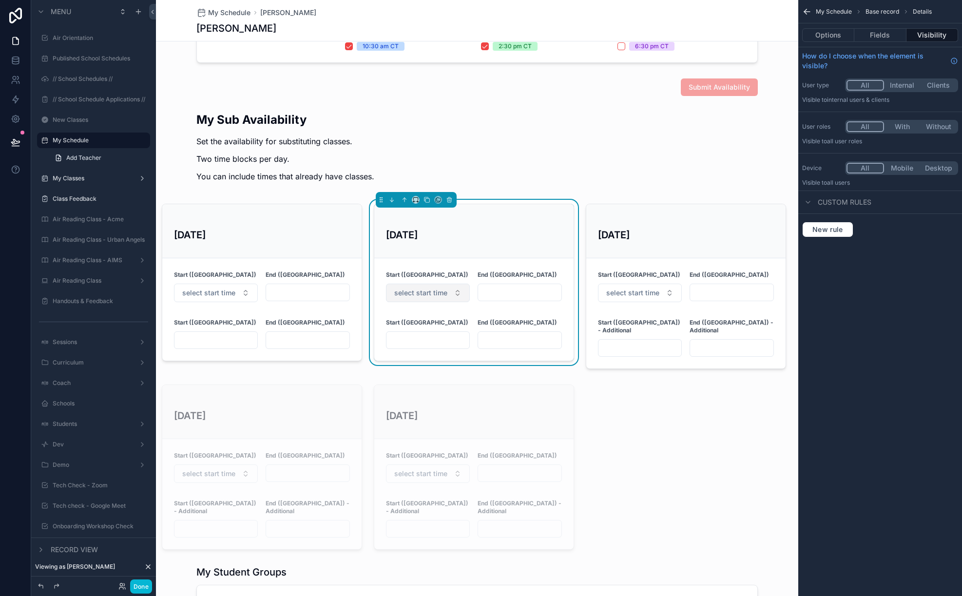
click at [438, 295] on span "select start time" at bounding box center [420, 293] width 53 height 10
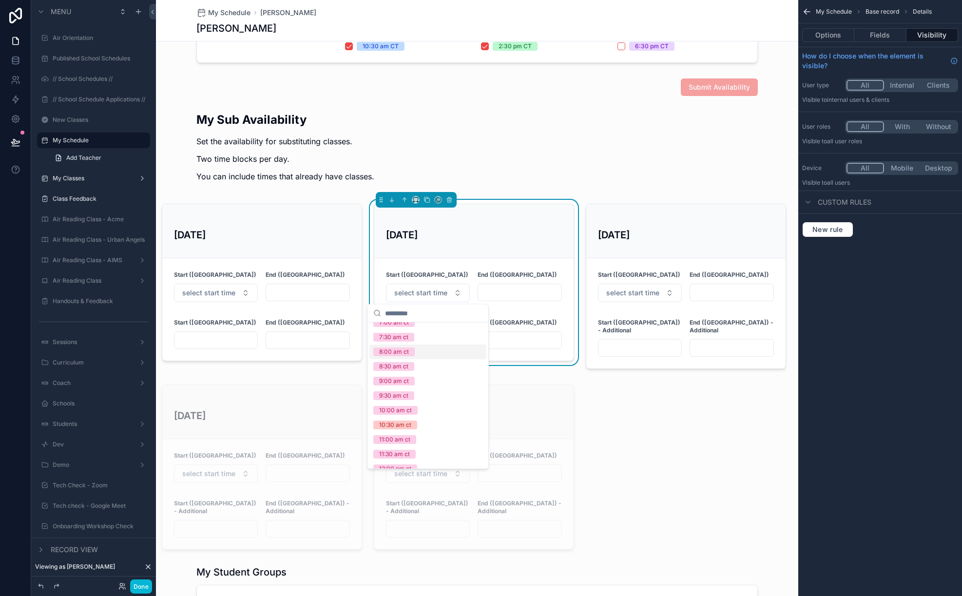
click at [419, 352] on div "8:00 am ct" at bounding box center [427, 352] width 117 height 15
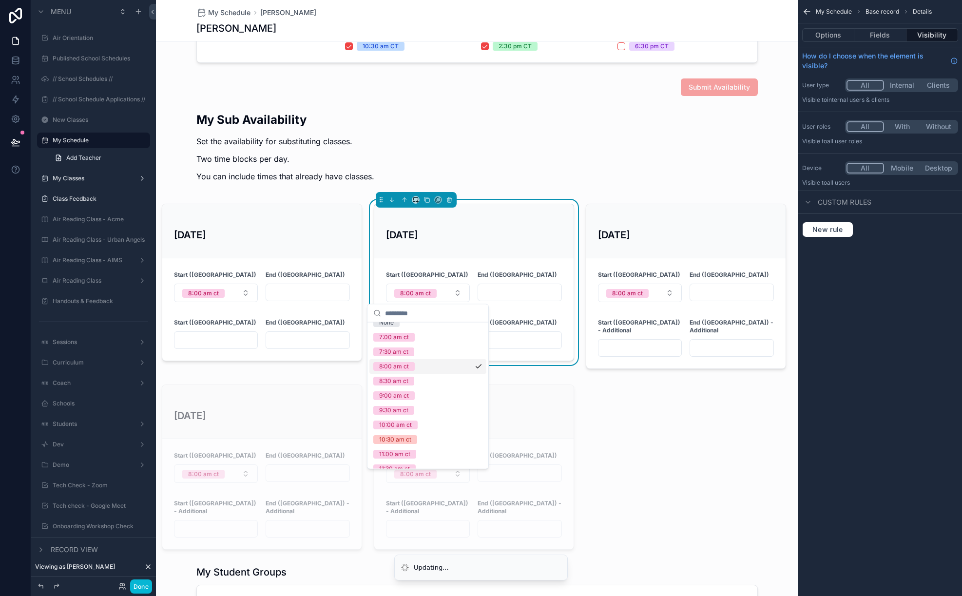
scroll to position [24, 0]
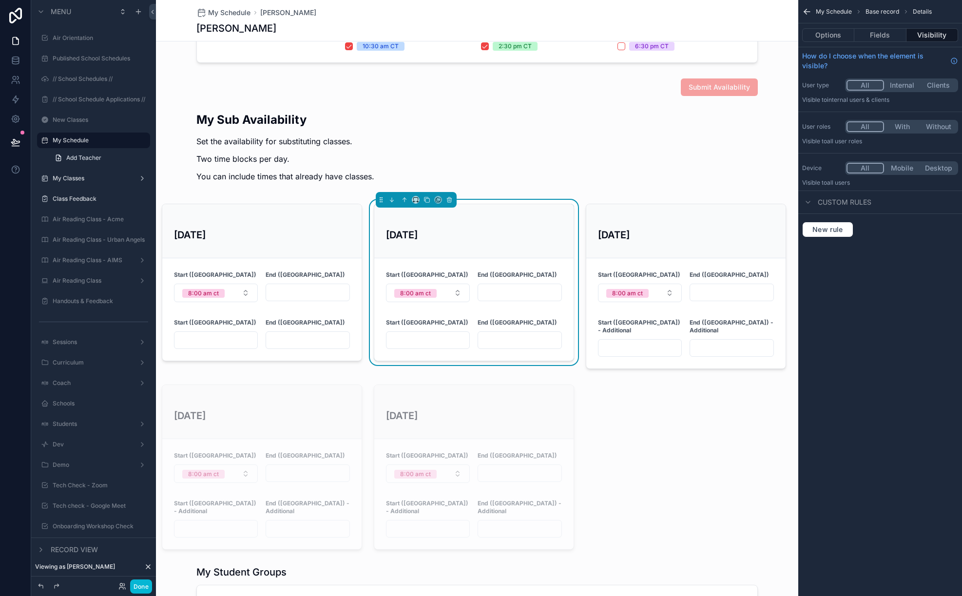
click at [498, 292] on input "scrollable content" at bounding box center [519, 293] width 83 height 14
type input "*"
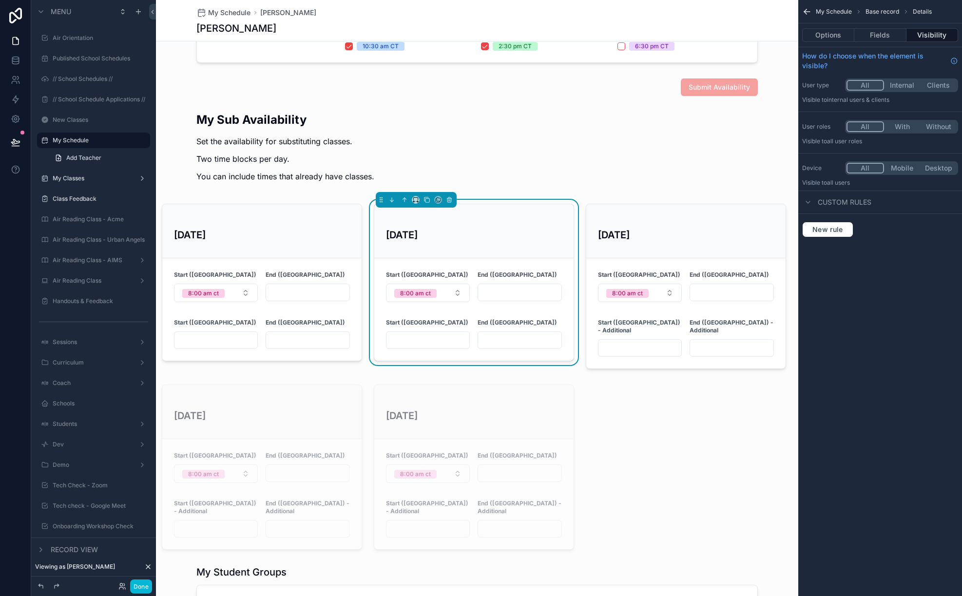
type input "*"
type input "***"
type input "**"
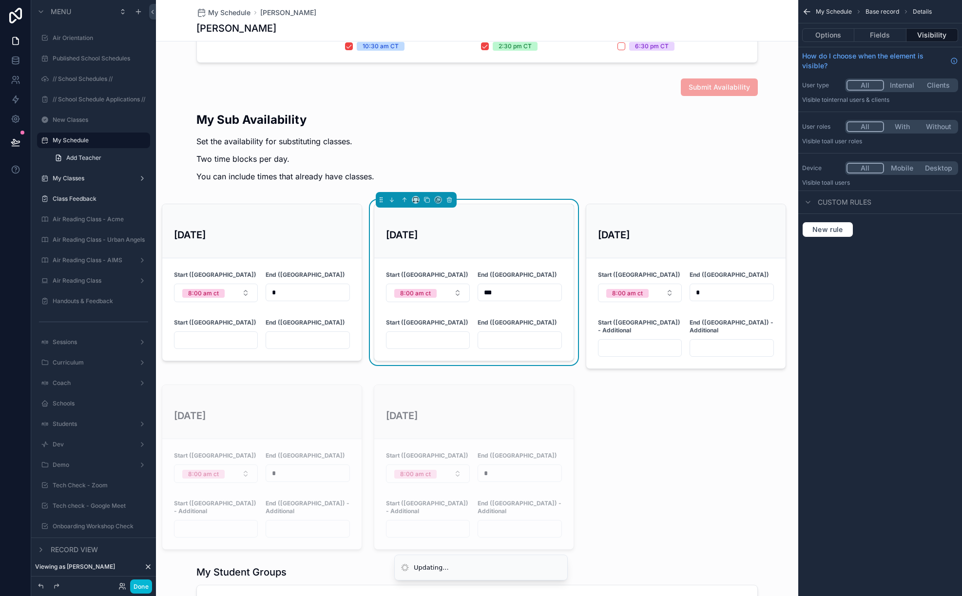
type input "**"
type input "***"
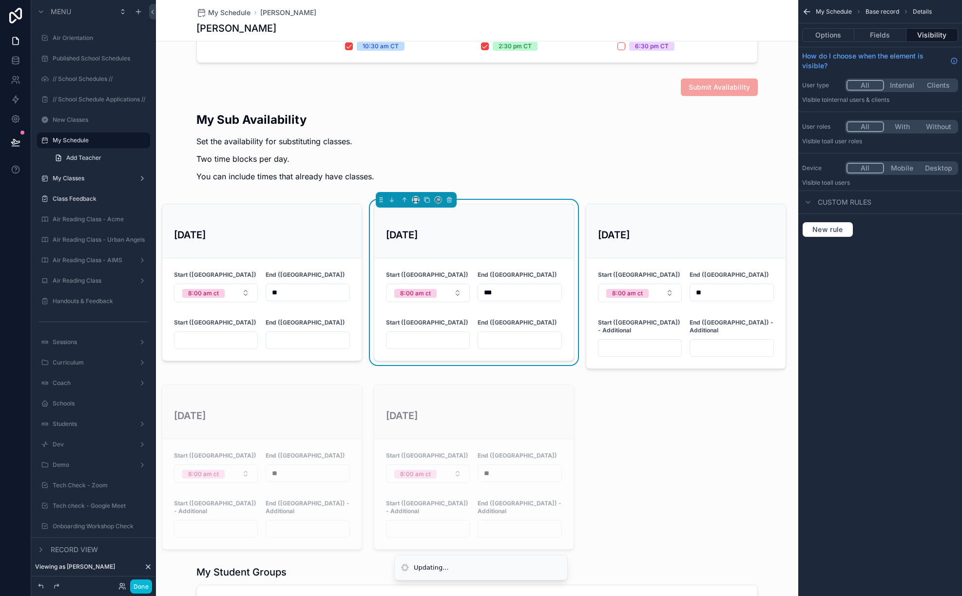
type input "***"
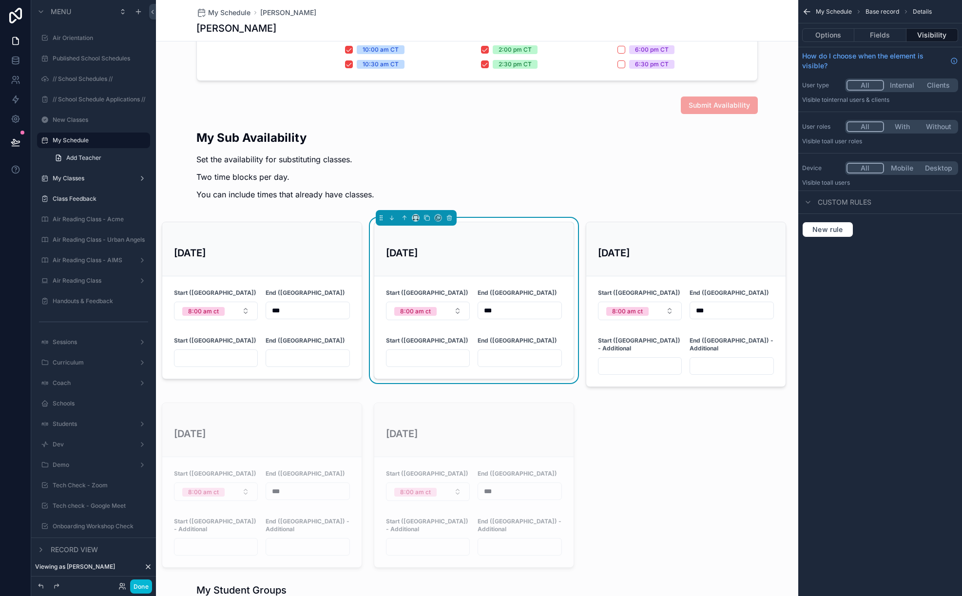
scroll to position [401, 0]
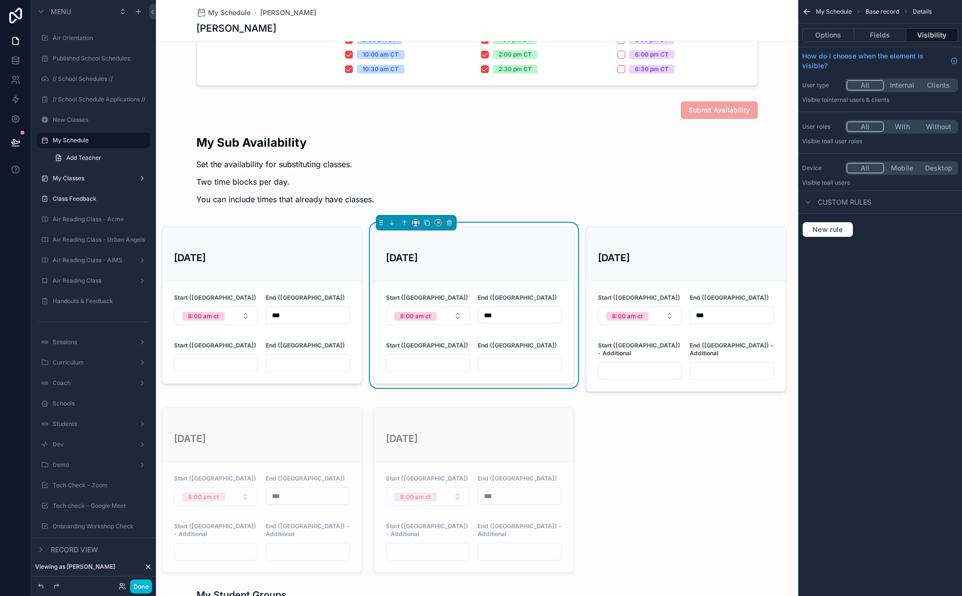
click at [225, 436] on div "scrollable content" at bounding box center [262, 489] width 212 height 173
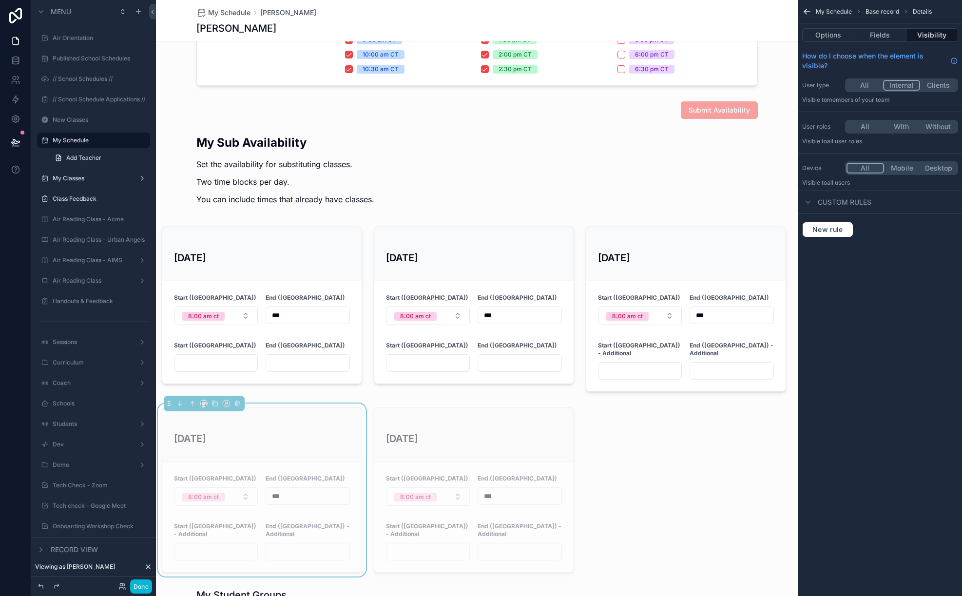
click at [863, 87] on button "All" at bounding box center [864, 85] width 37 height 11
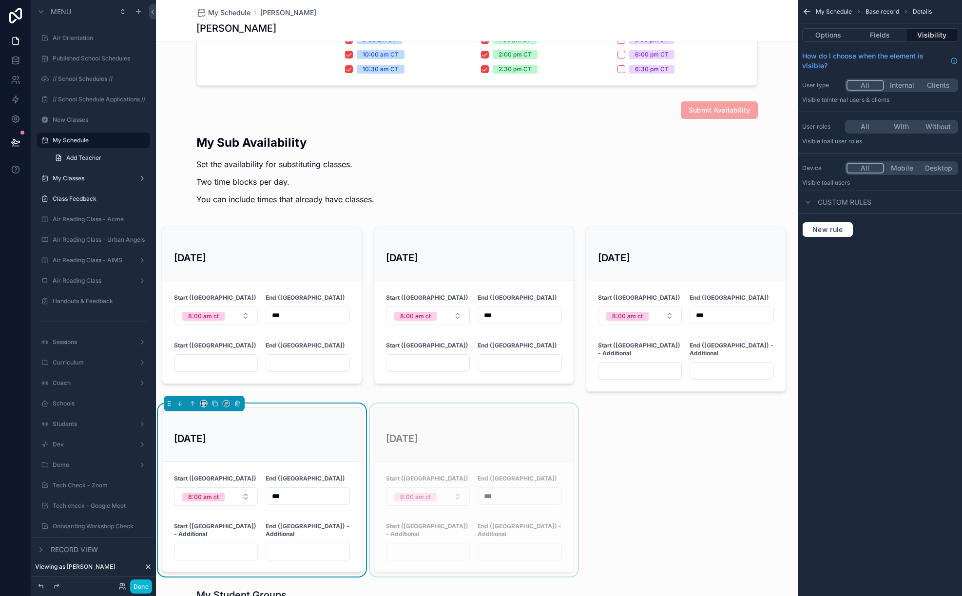
click at [413, 445] on div "scrollable content" at bounding box center [474, 489] width 212 height 173
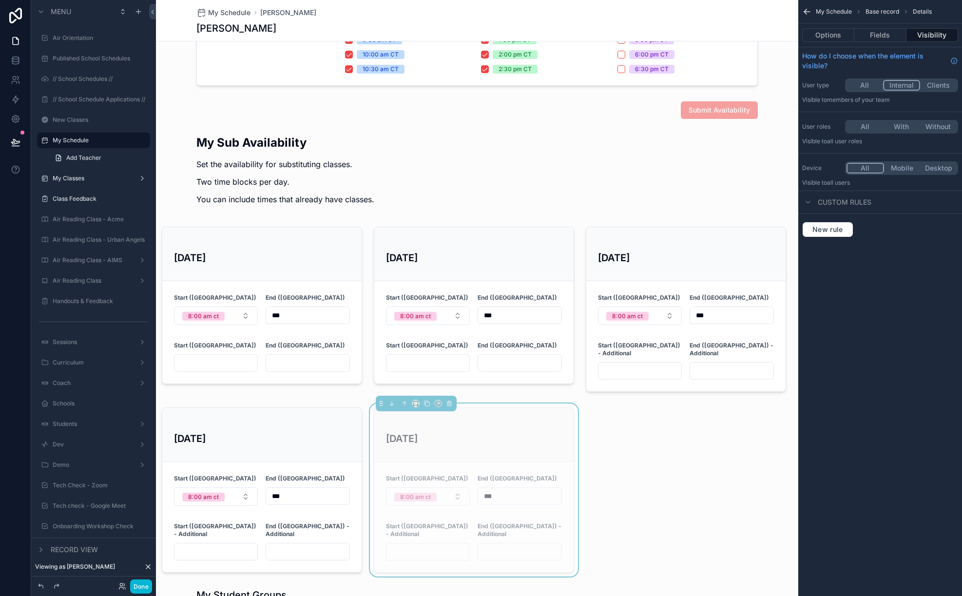
click at [413, 431] on h3 "[DATE]" at bounding box center [474, 438] width 176 height 15
click at [863, 88] on button "All" at bounding box center [864, 85] width 37 height 11
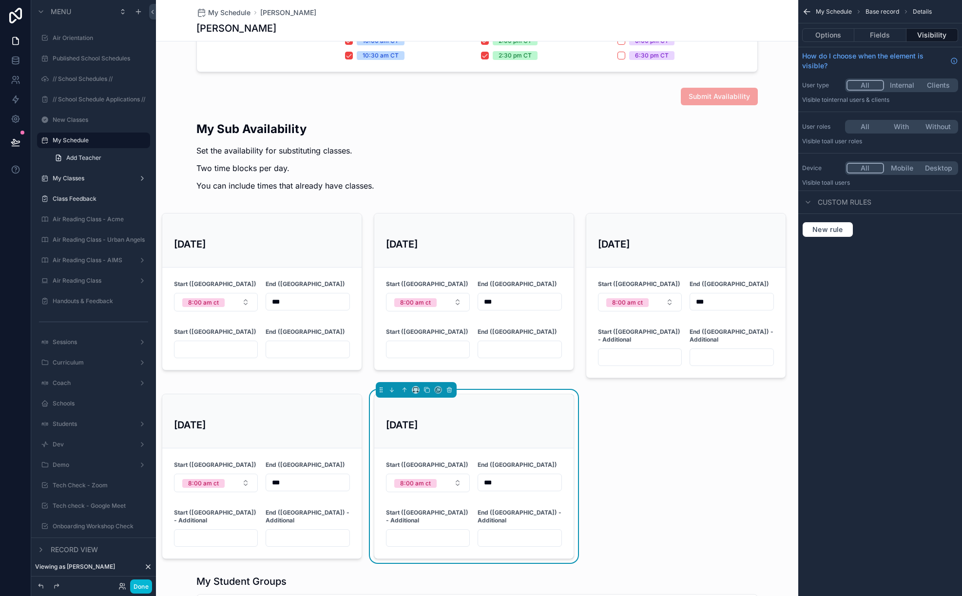
scroll to position [422, 0]
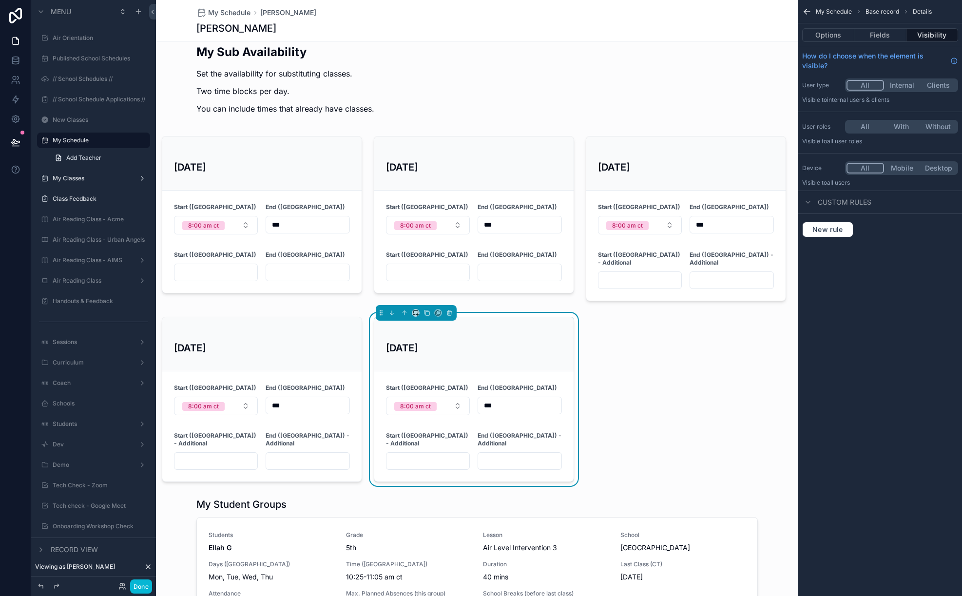
scroll to position [492, 0]
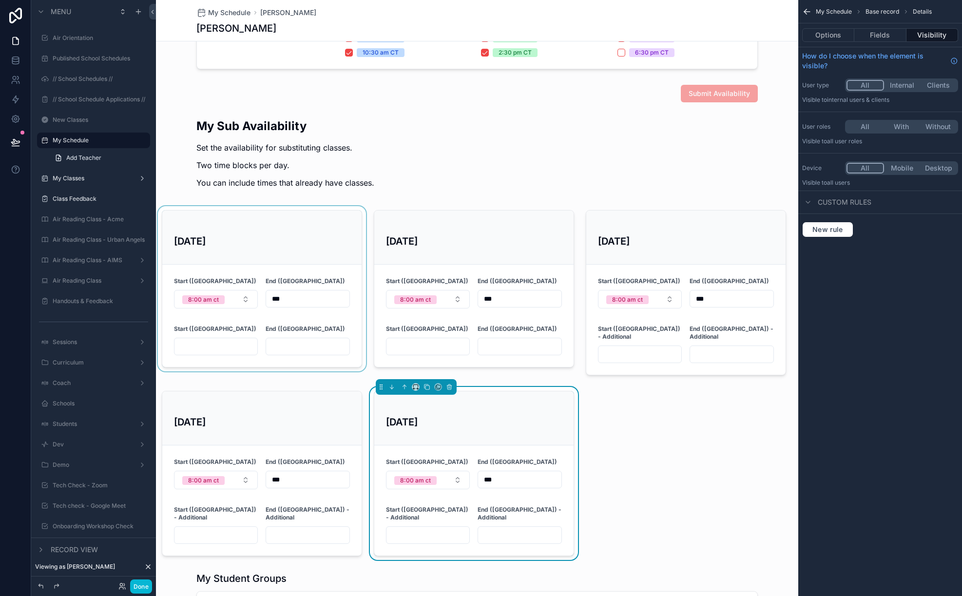
scroll to position [411, 0]
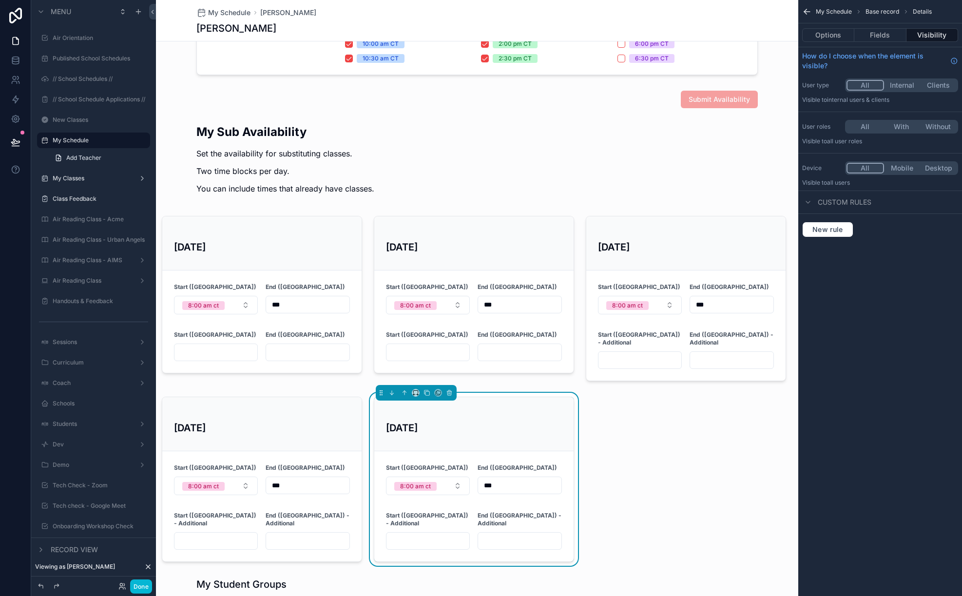
click at [231, 291] on div "scrollable content" at bounding box center [262, 298] width 212 height 173
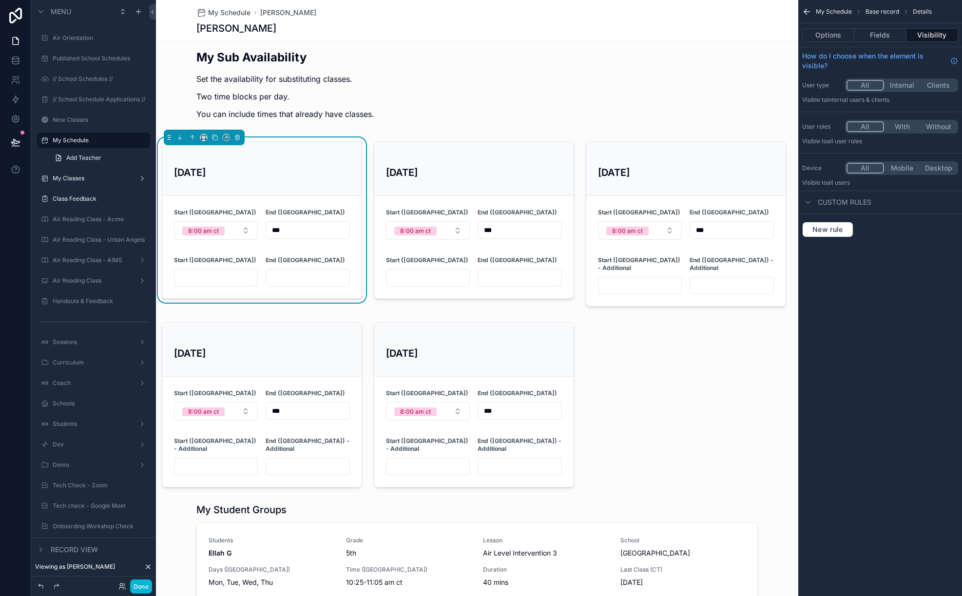
scroll to position [493, 0]
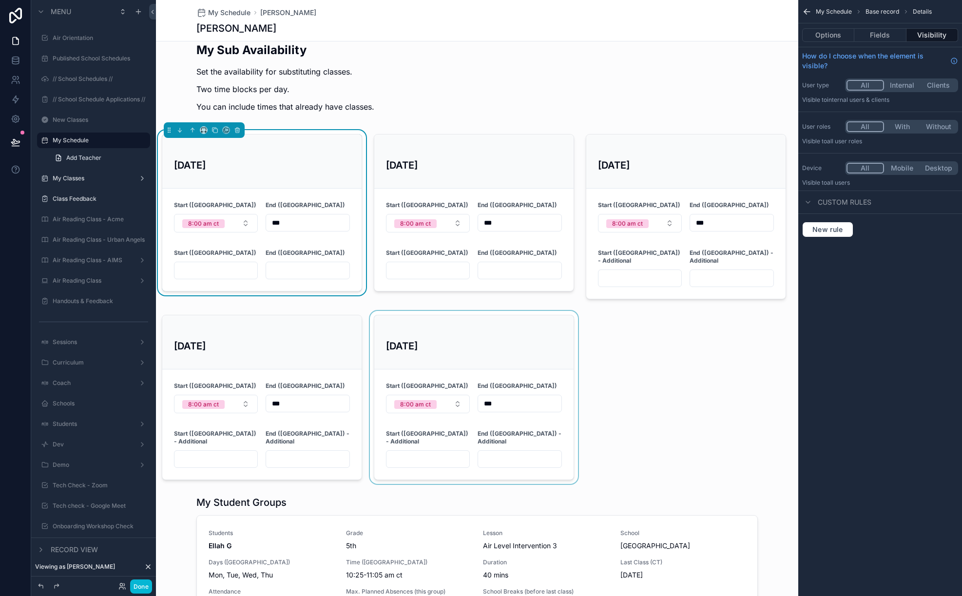
click at [515, 329] on div "scrollable content" at bounding box center [474, 397] width 212 height 173
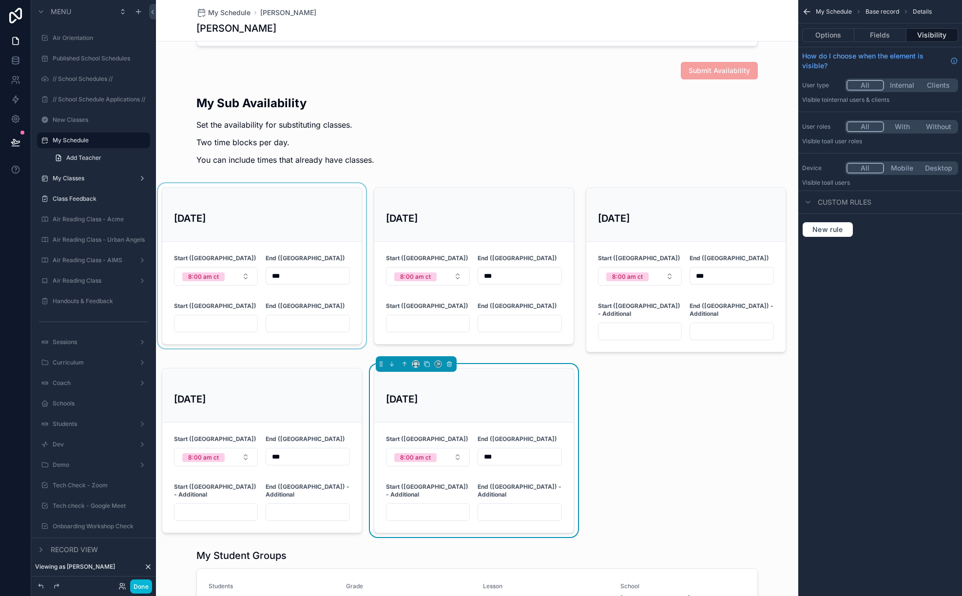
scroll to position [449, 0]
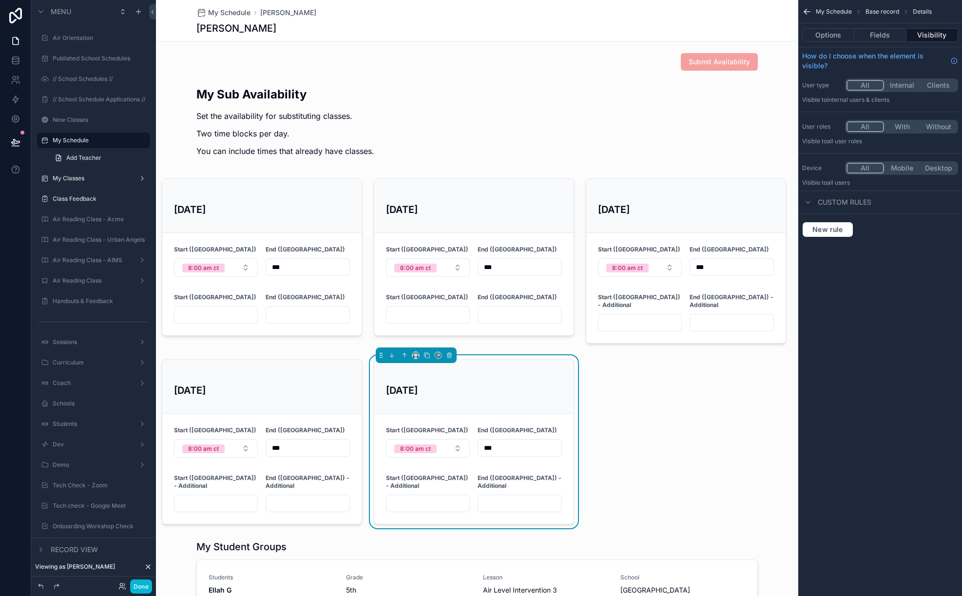
click at [336, 225] on div "scrollable content" at bounding box center [262, 260] width 212 height 173
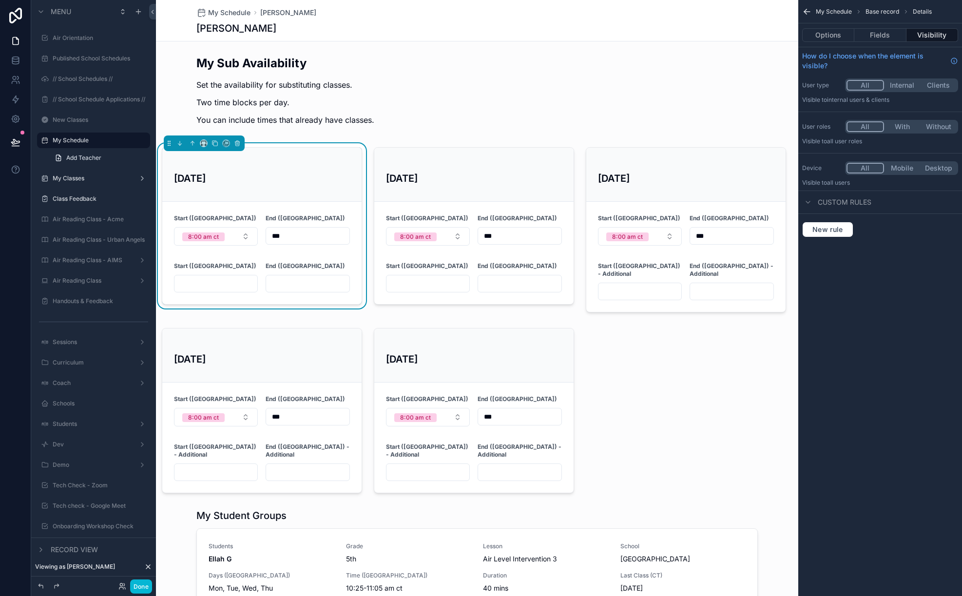
scroll to position [478, 0]
click at [236, 244] on button "8:00 am ct" at bounding box center [216, 238] width 84 height 19
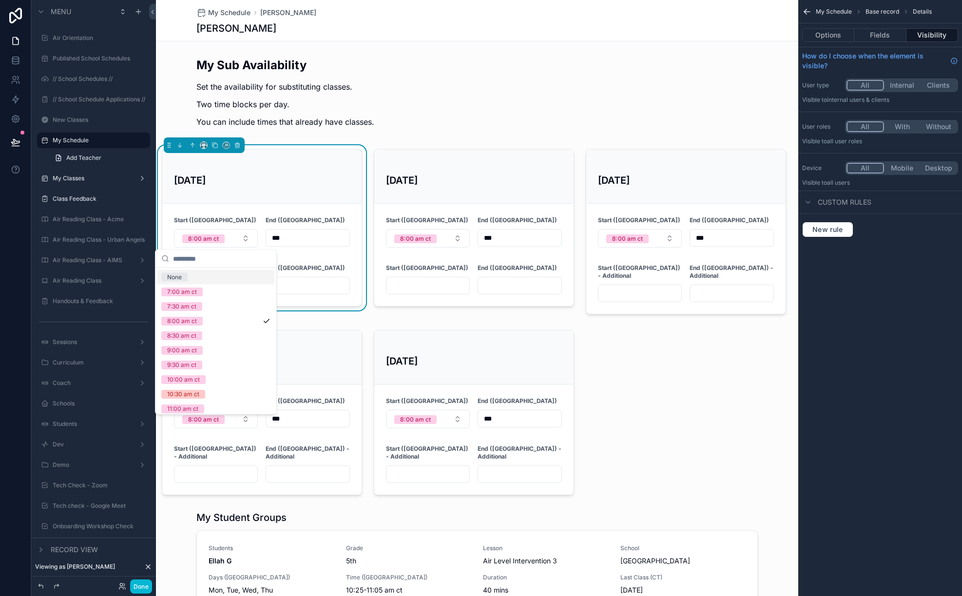
click at [220, 276] on div "None" at bounding box center [215, 277] width 117 height 15
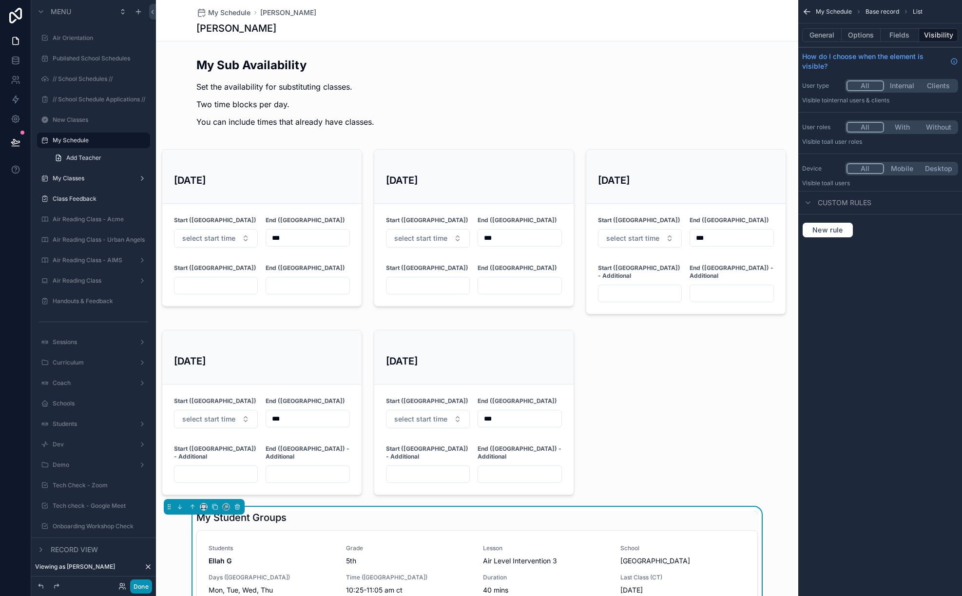
click at [139, 580] on button "Done" at bounding box center [141, 586] width 22 height 14
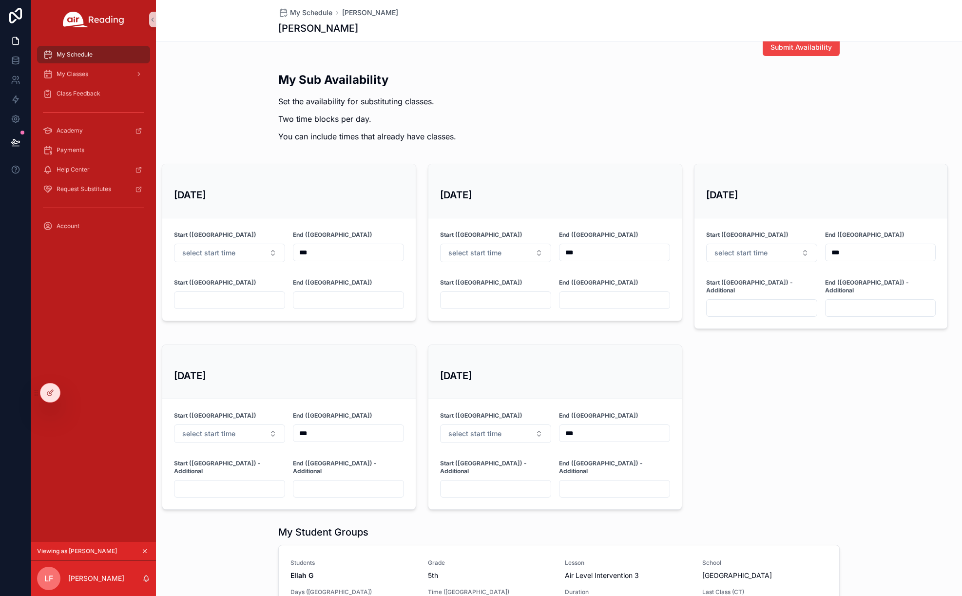
scroll to position [311, 0]
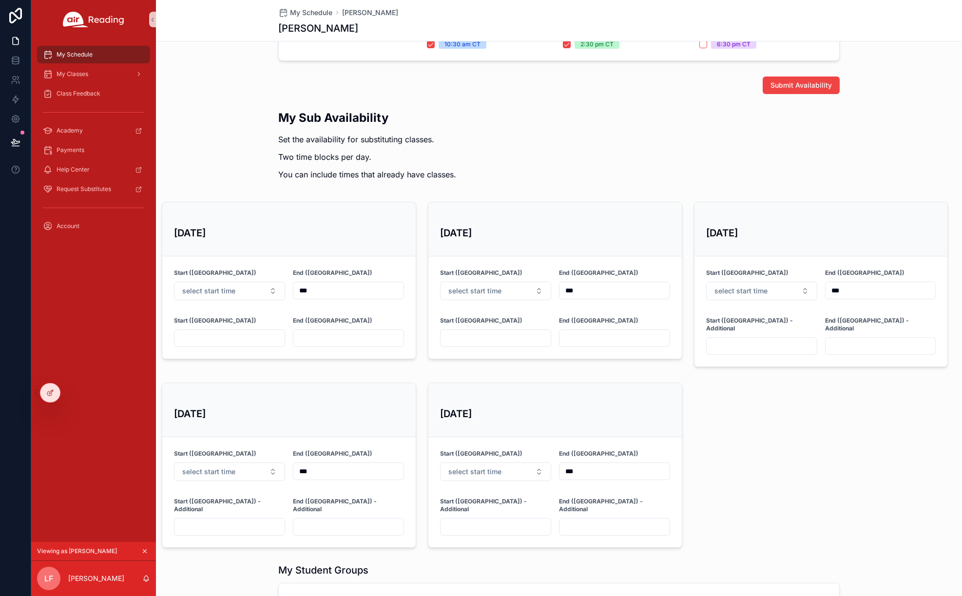
scroll to position [275, 0]
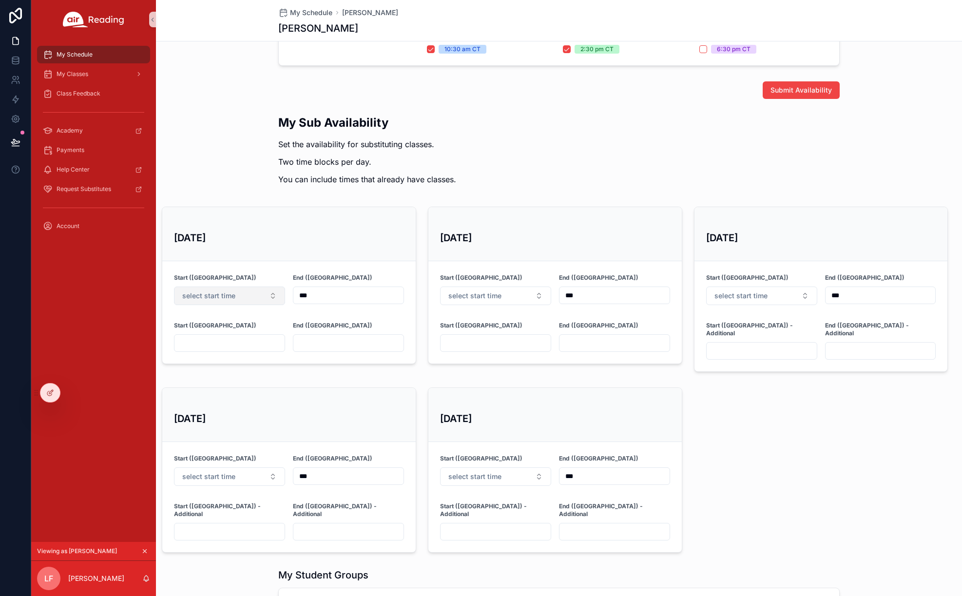
click at [217, 294] on span "select start time" at bounding box center [208, 296] width 53 height 10
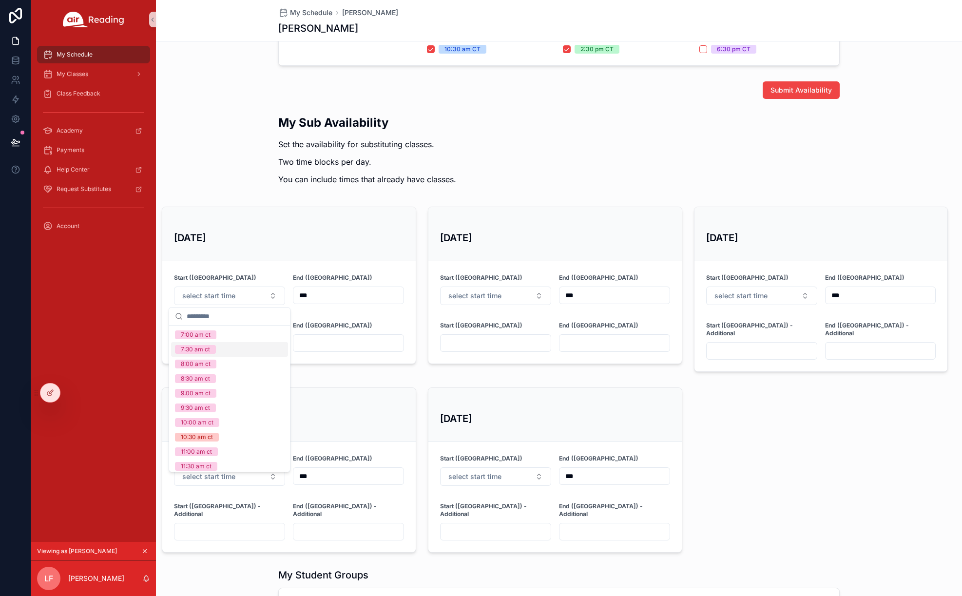
click at [209, 343] on div "7:30 am ct" at bounding box center [229, 349] width 117 height 15
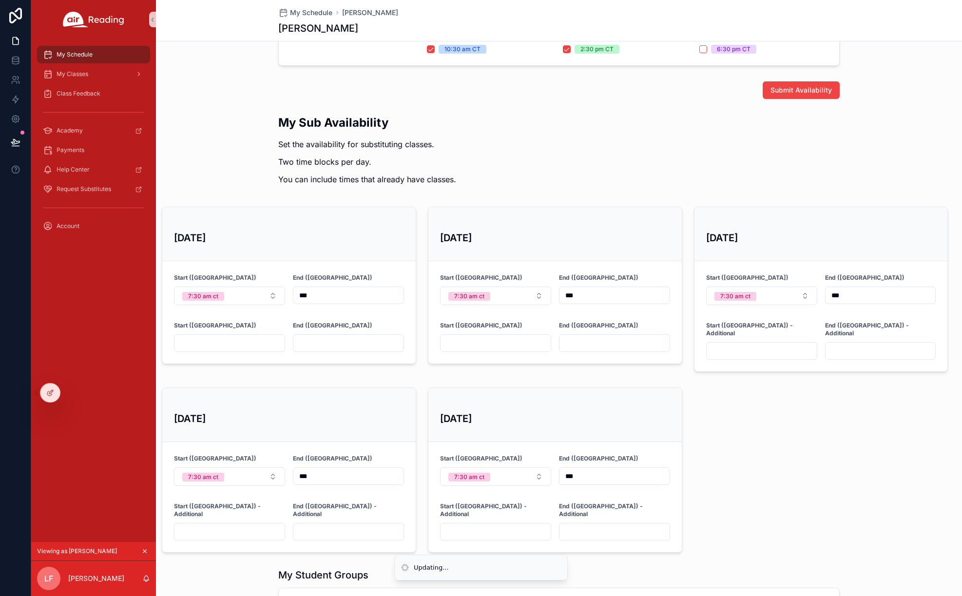
click at [323, 294] on input "***" at bounding box center [348, 295] width 110 height 14
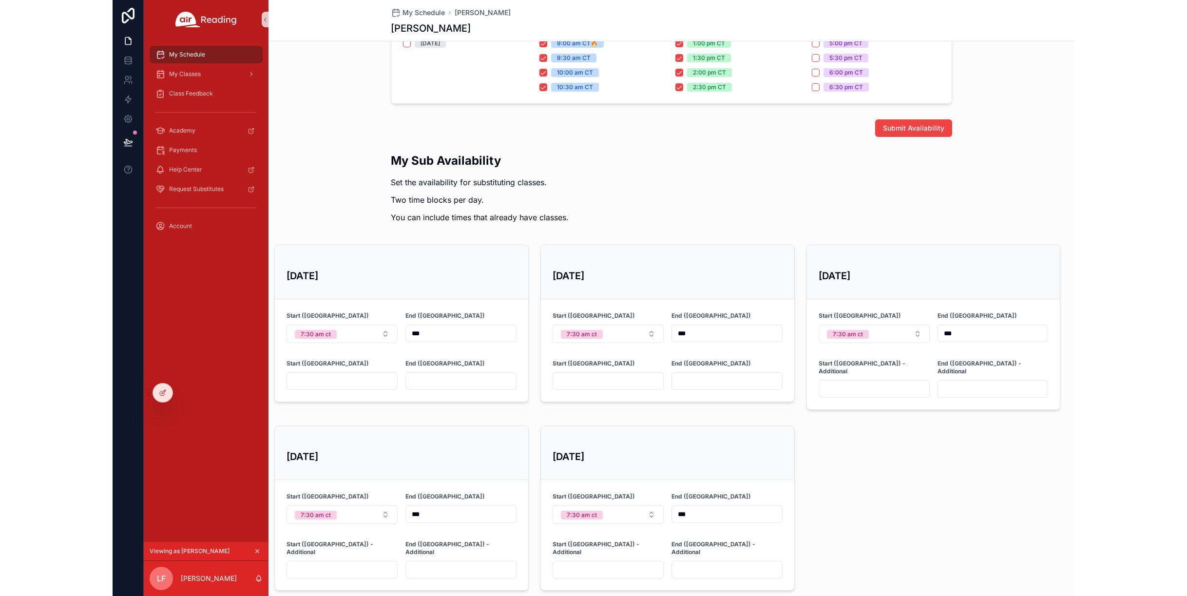
scroll to position [236, 0]
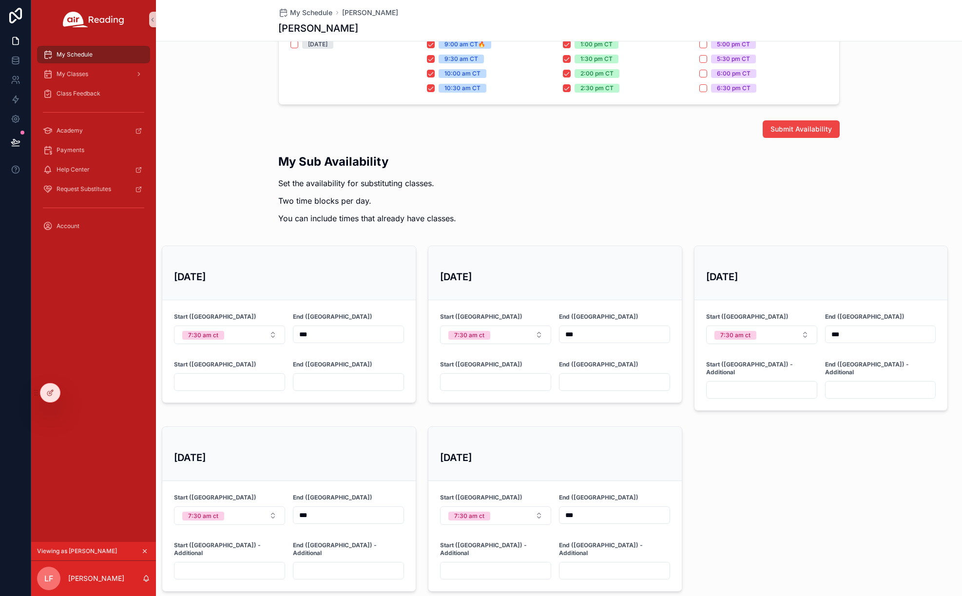
click at [285, 422] on div "Thu, 10/9 Start (CT) 7:30 am ct End (CT) *** Start (CT) - Additional End (CT) -…" at bounding box center [289, 508] width 266 height 173
click at [276, 129] on div "Submit Availability" at bounding box center [559, 128] width 806 height 25
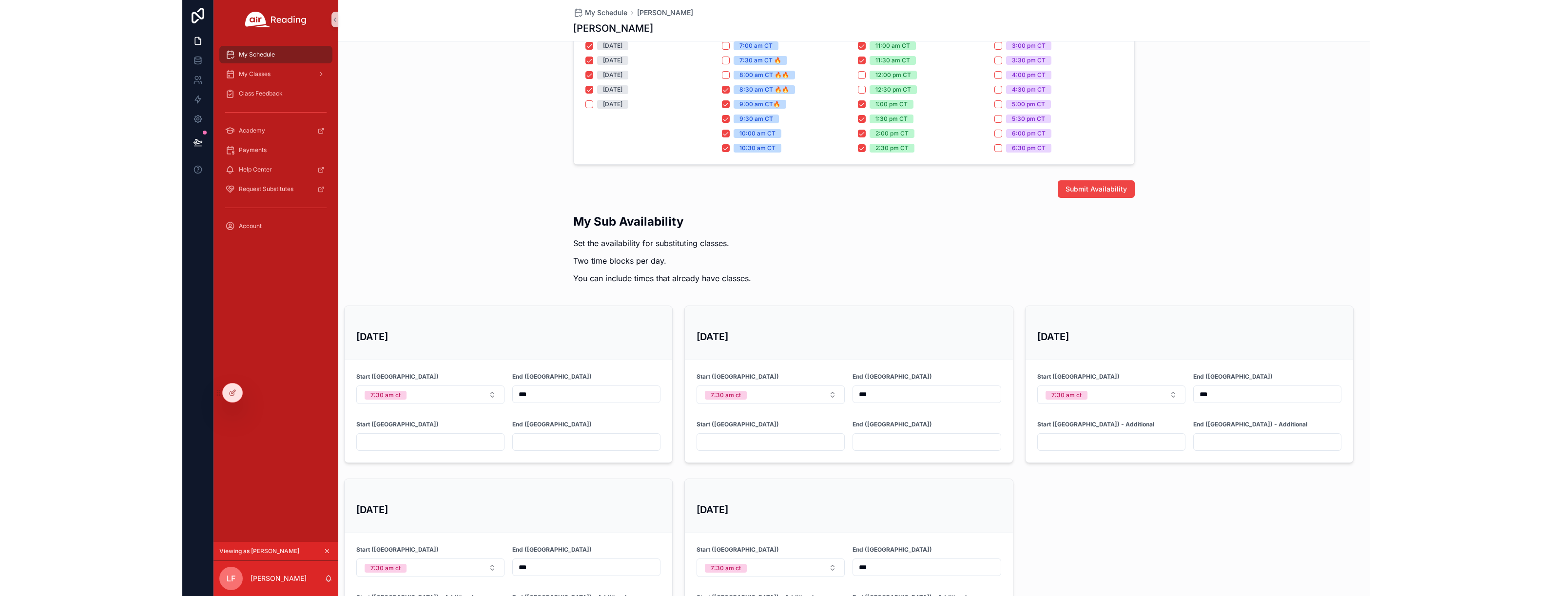
scroll to position [171, 0]
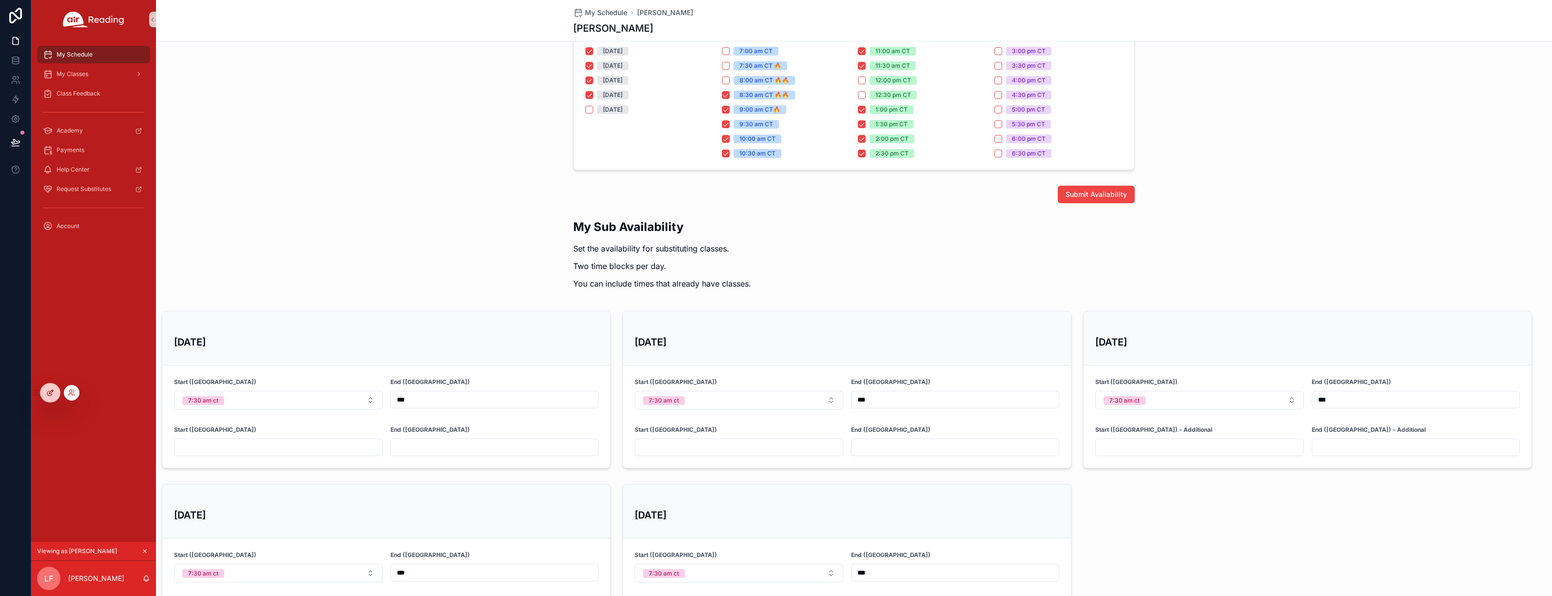
click at [51, 395] on icon at bounding box center [49, 393] width 4 height 4
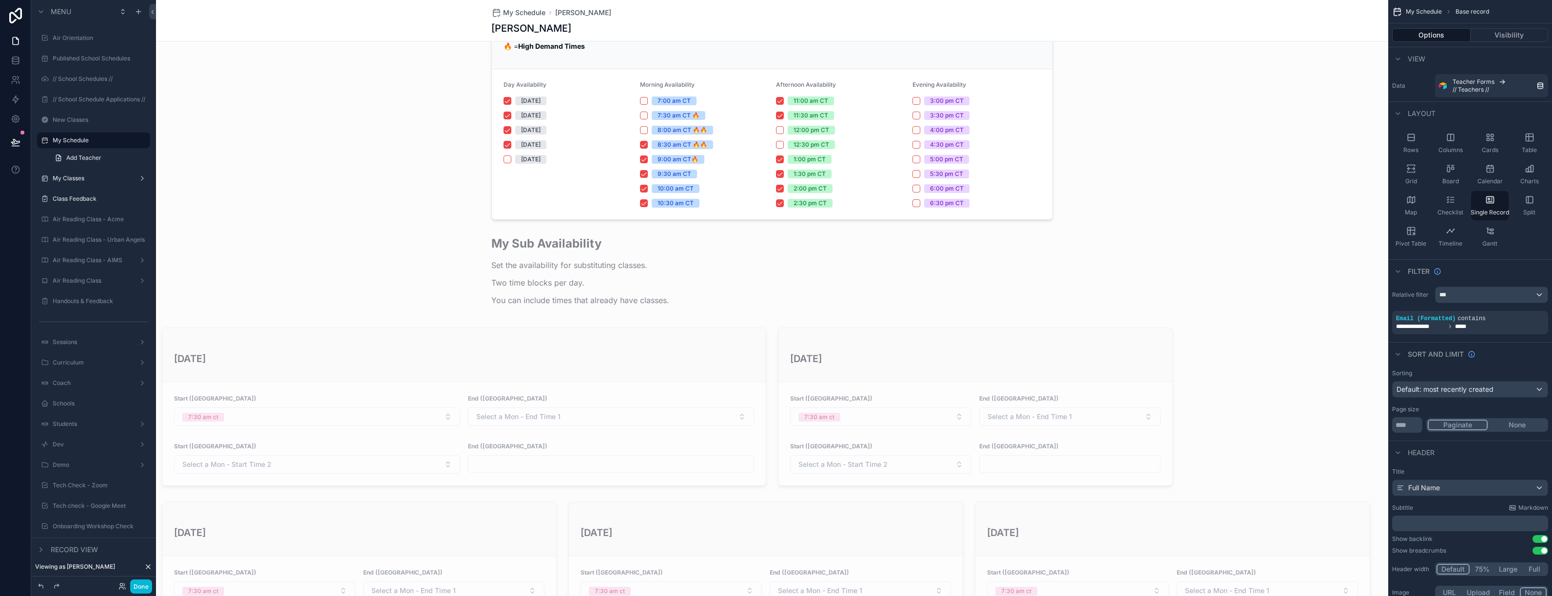
scroll to position [267, 0]
click at [91, 168] on icon "scrollable content" at bounding box center [93, 169] width 9 height 9
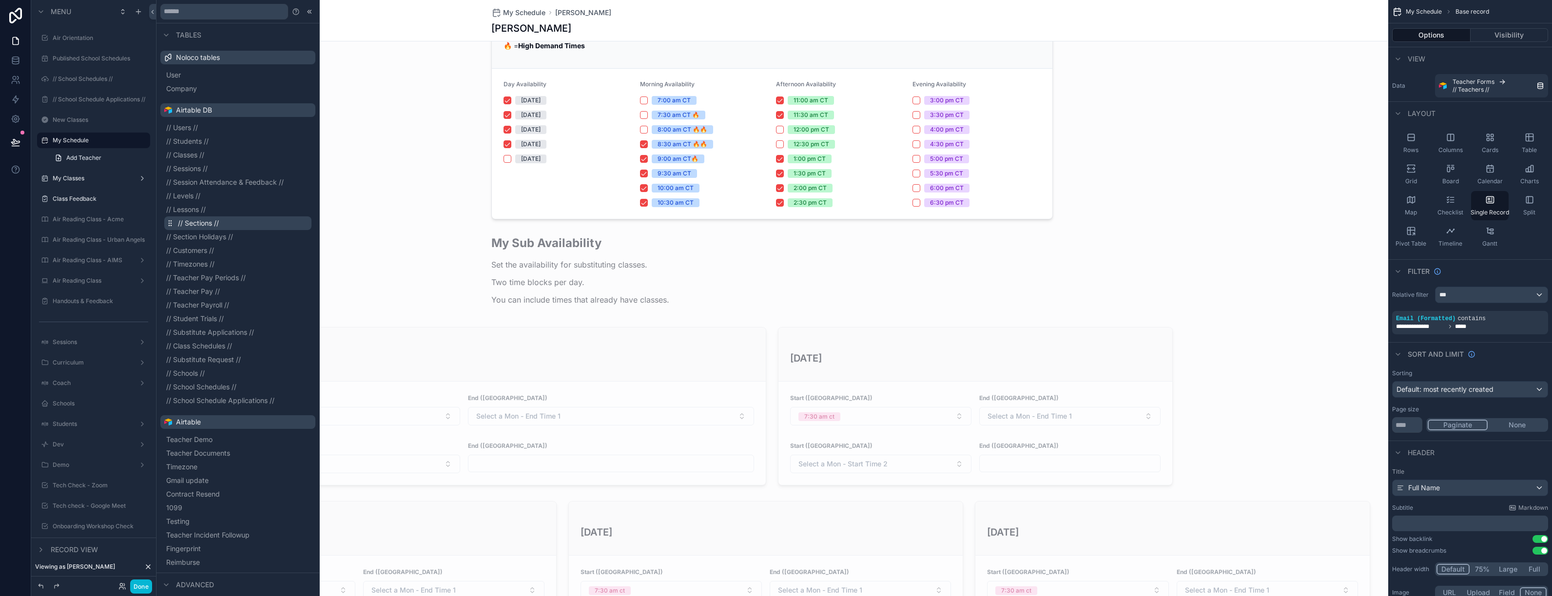
scroll to position [219, 0]
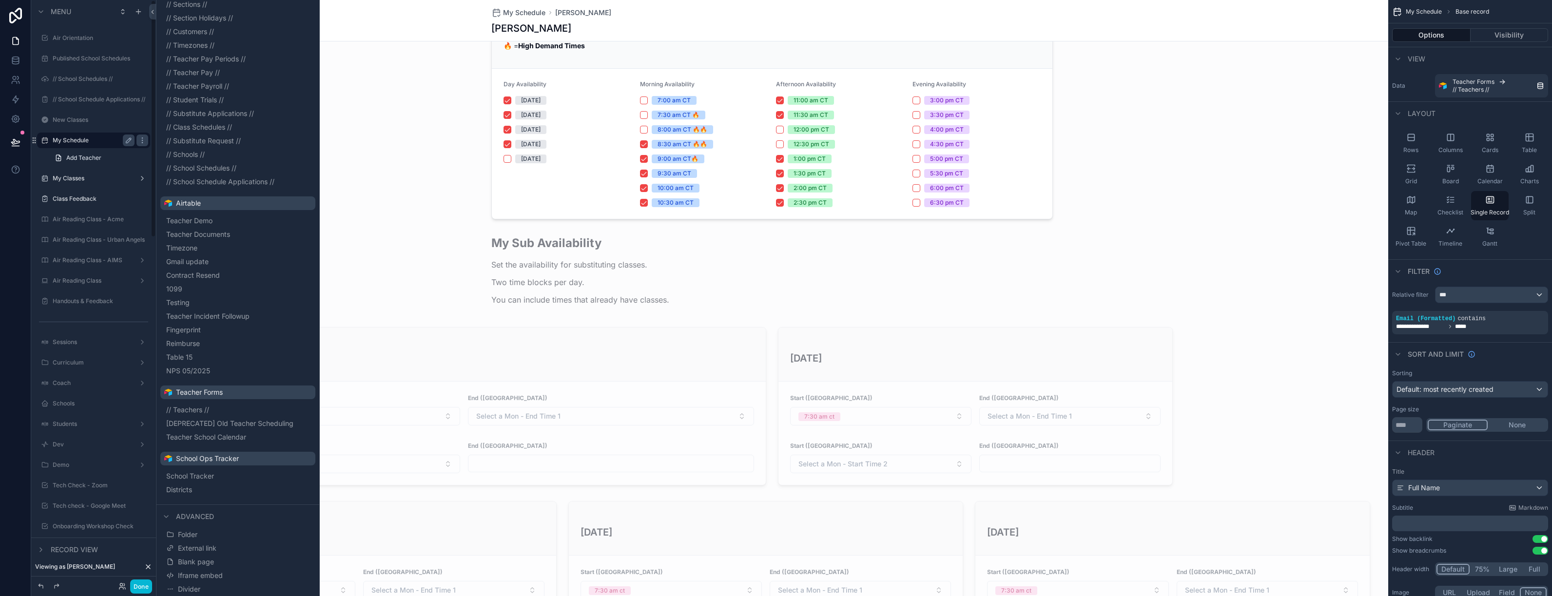
click at [76, 141] on label "My Schedule" at bounding box center [92, 140] width 78 height 8
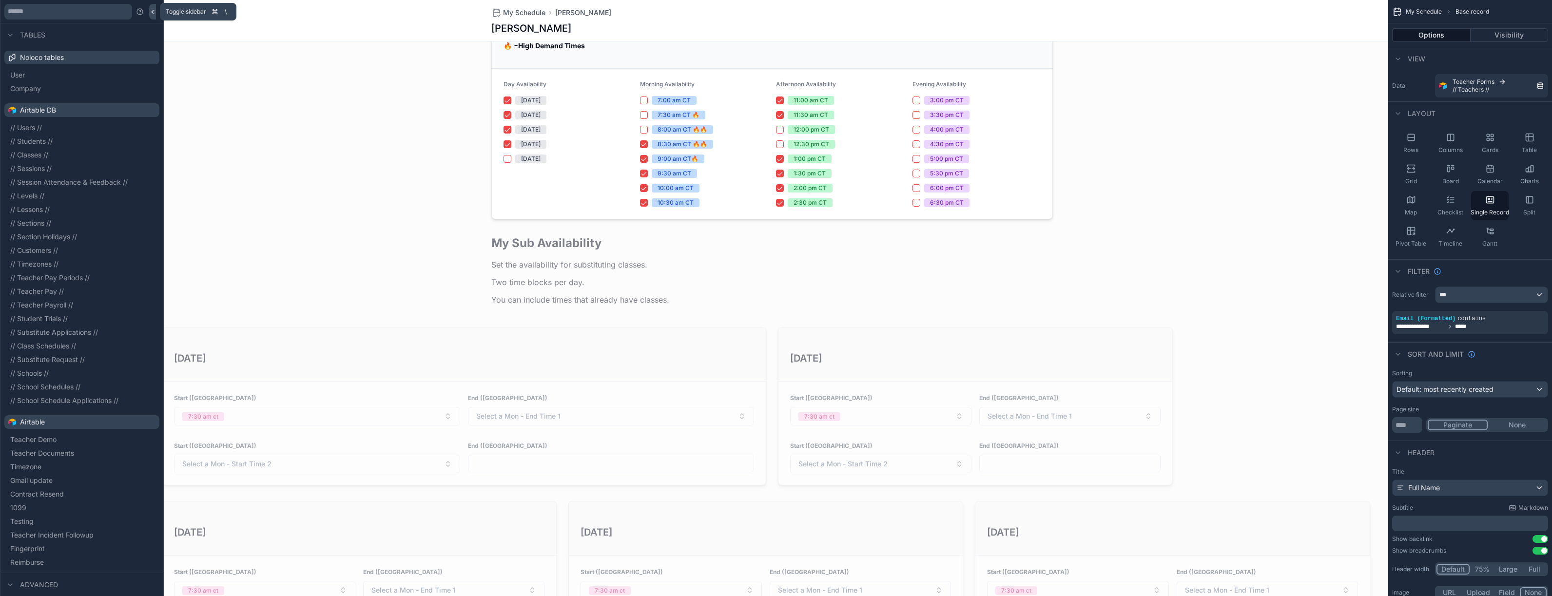
click at [153, 11] on icon at bounding box center [152, 11] width 7 height 7
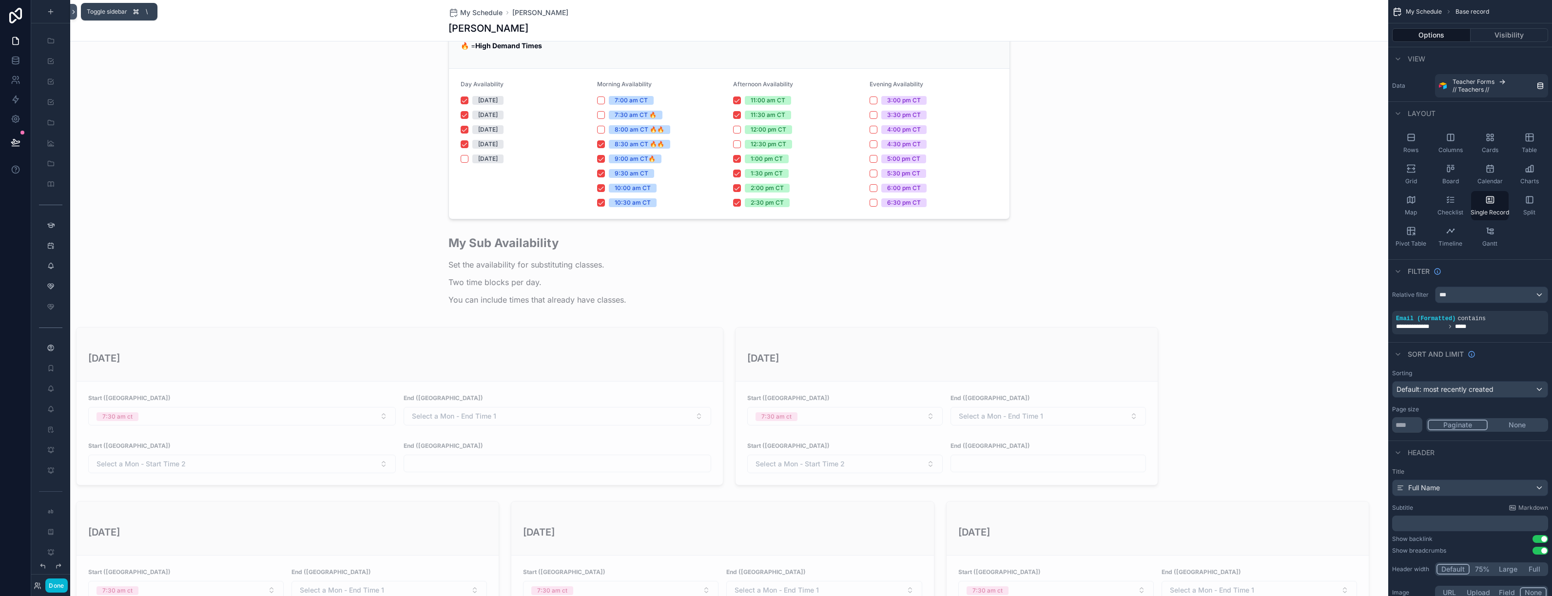
click at [73, 12] on icon at bounding box center [73, 11] width 7 height 7
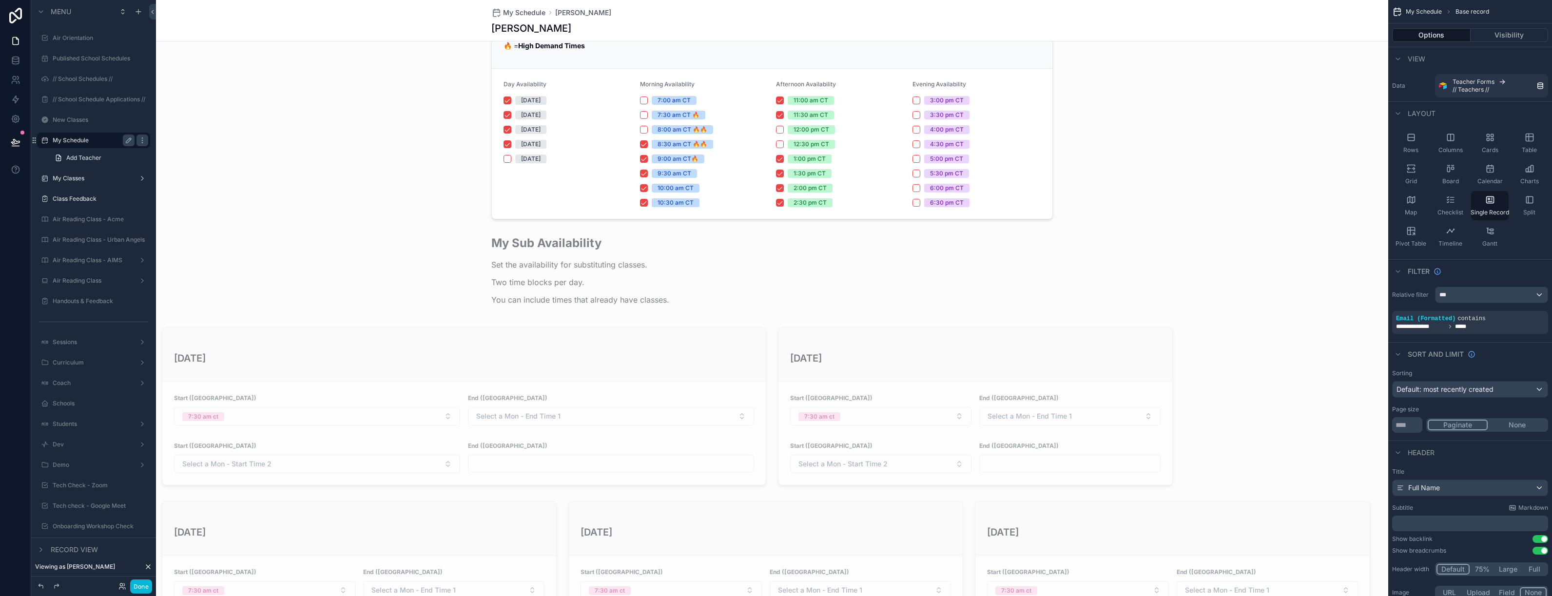
click at [75, 134] on div "My Schedule" at bounding box center [94, 140] width 82 height 12
click at [72, 141] on label "My Schedule" at bounding box center [92, 140] width 78 height 8
click at [43, 534] on icon "scrollable content" at bounding box center [41, 534] width 8 height 8
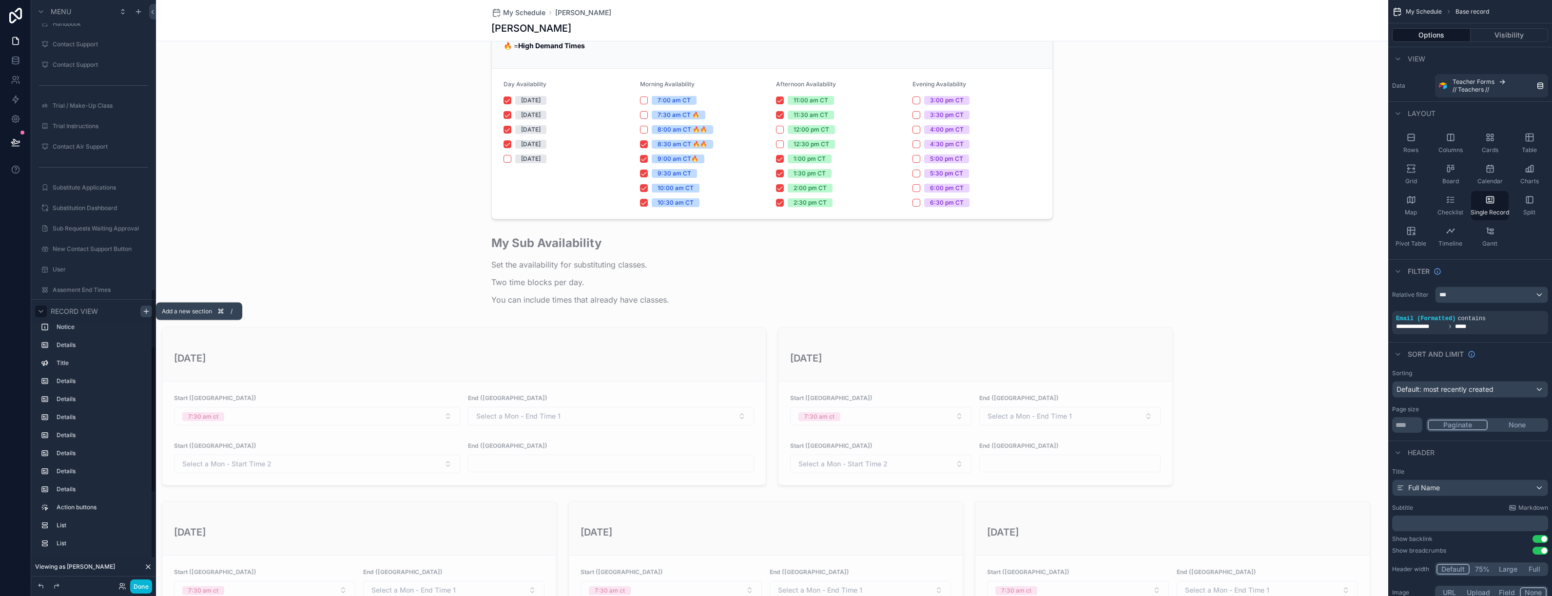
click at [148, 309] on icon "scrollable content" at bounding box center [146, 311] width 8 height 8
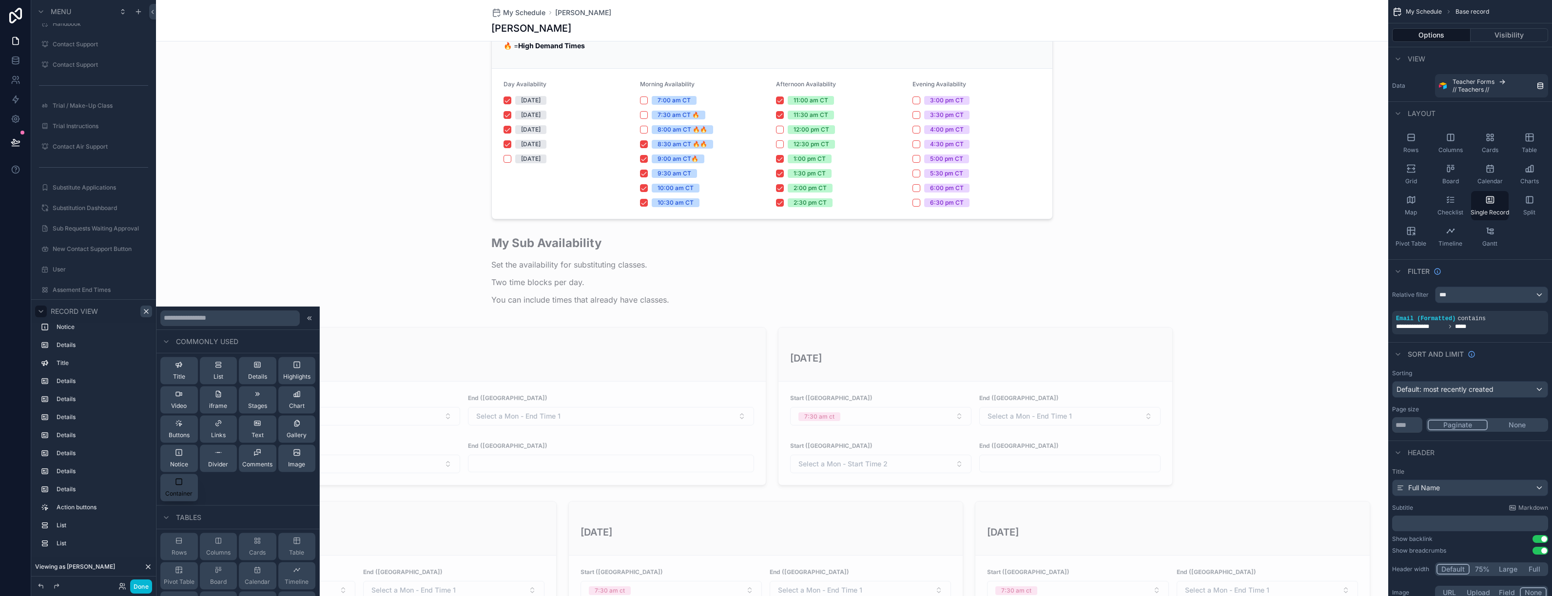
click at [186, 489] on div "Container" at bounding box center [178, 487] width 27 height 19
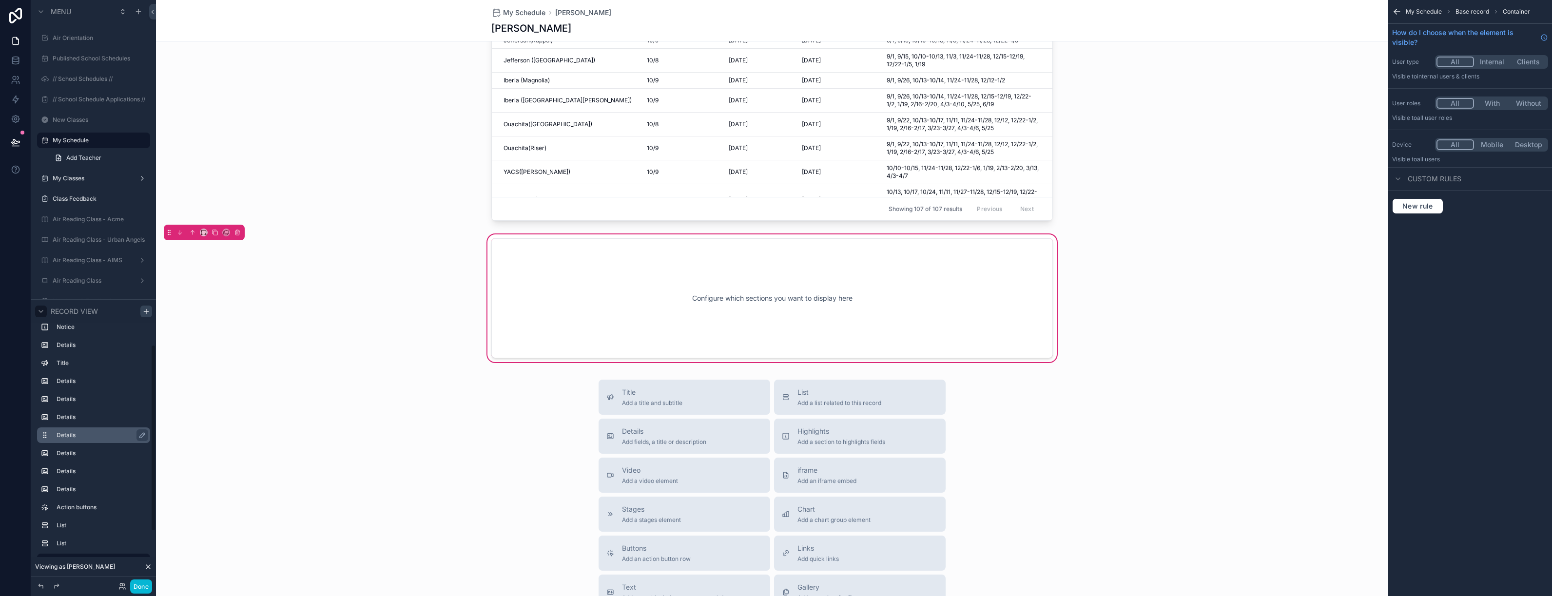
scroll to position [65, 0]
click at [69, 524] on label "Container" at bounding box center [100, 522] width 86 height 8
click at [237, 232] on icon "scrollable content" at bounding box center [237, 233] width 0 height 2
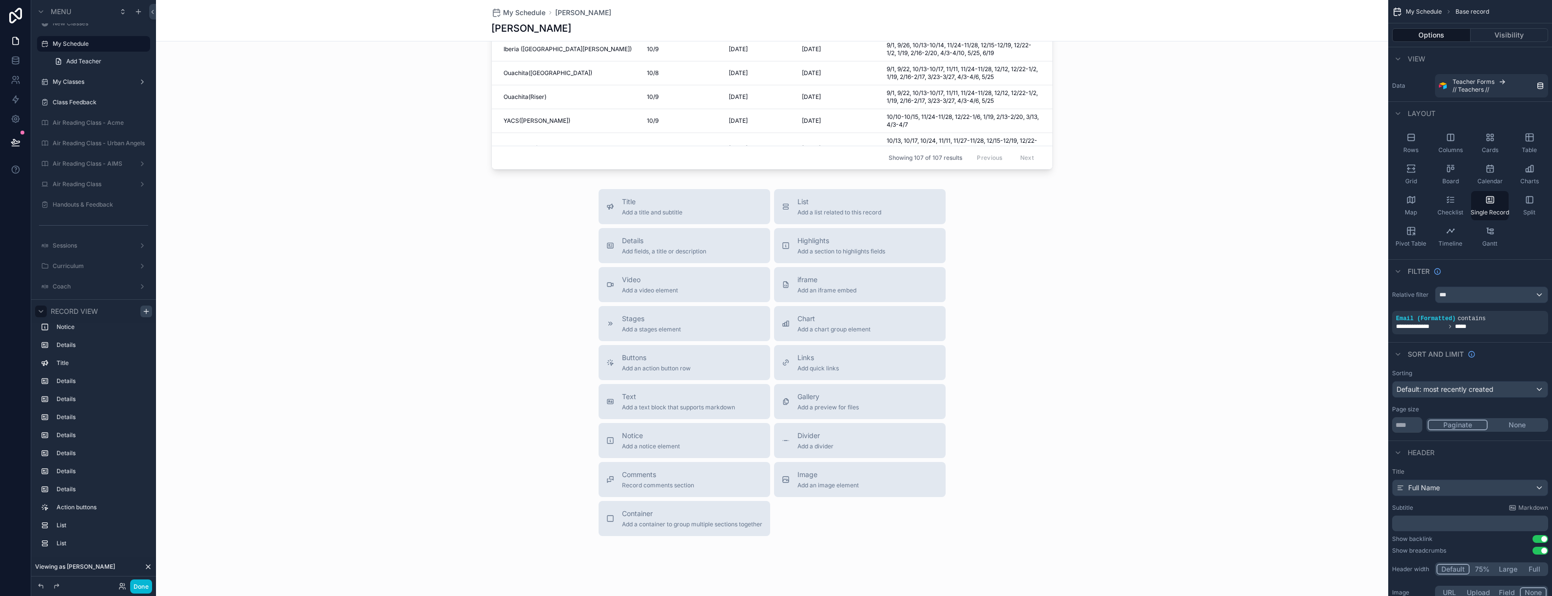
scroll to position [2557, 0]
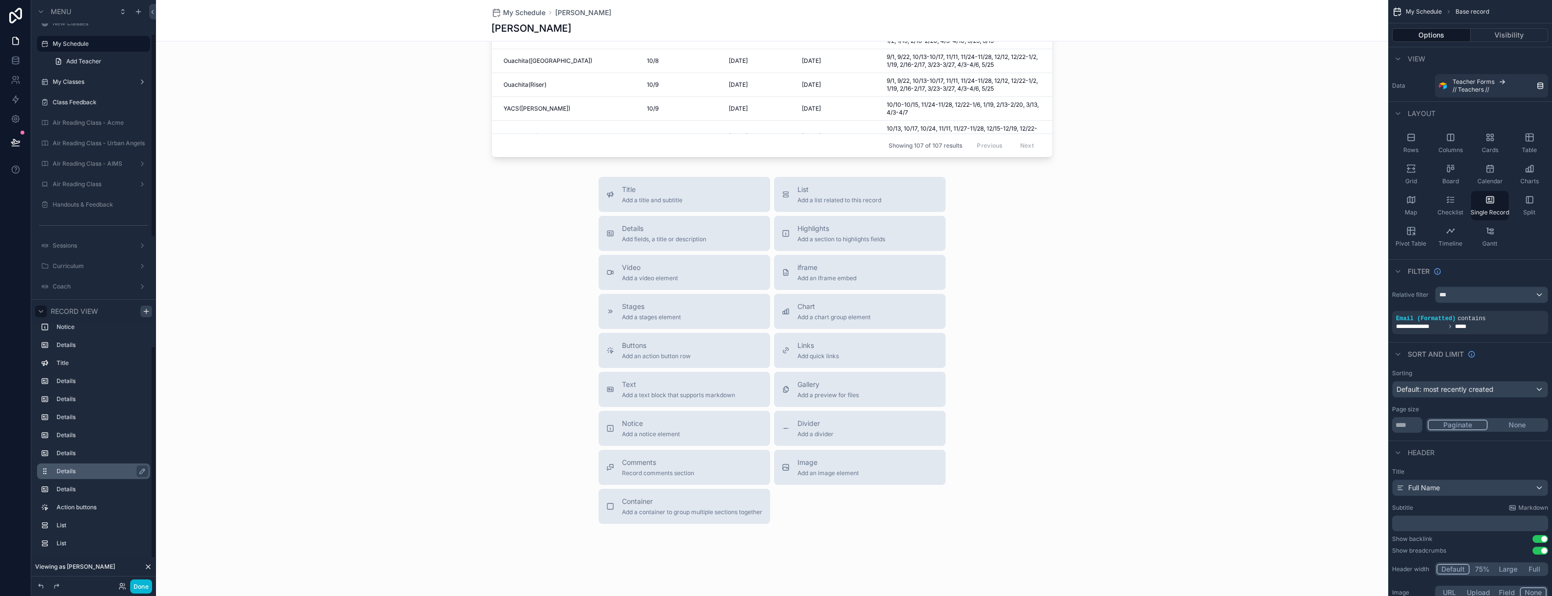
click at [114, 465] on div "Details" at bounding box center [102, 471] width 90 height 12
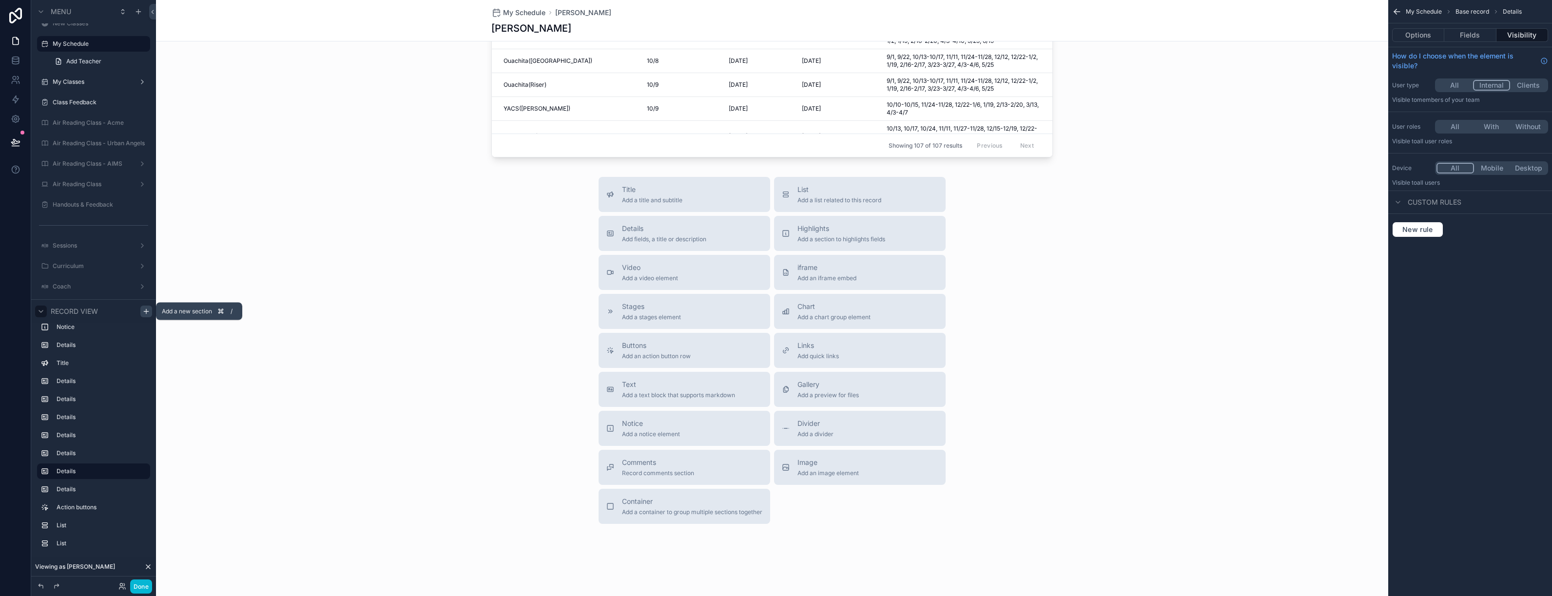
click at [147, 311] on icon "scrollable content" at bounding box center [146, 311] width 4 height 0
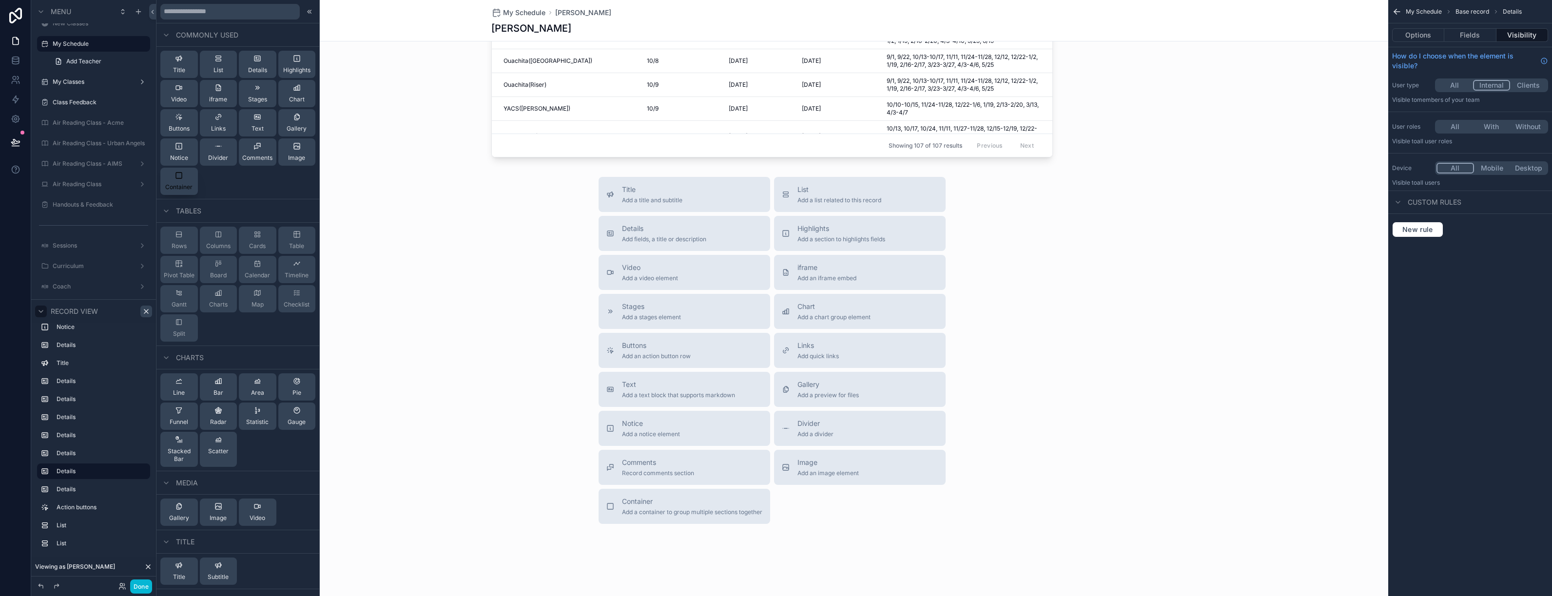
click at [182, 185] on span "Container" at bounding box center [178, 187] width 27 height 8
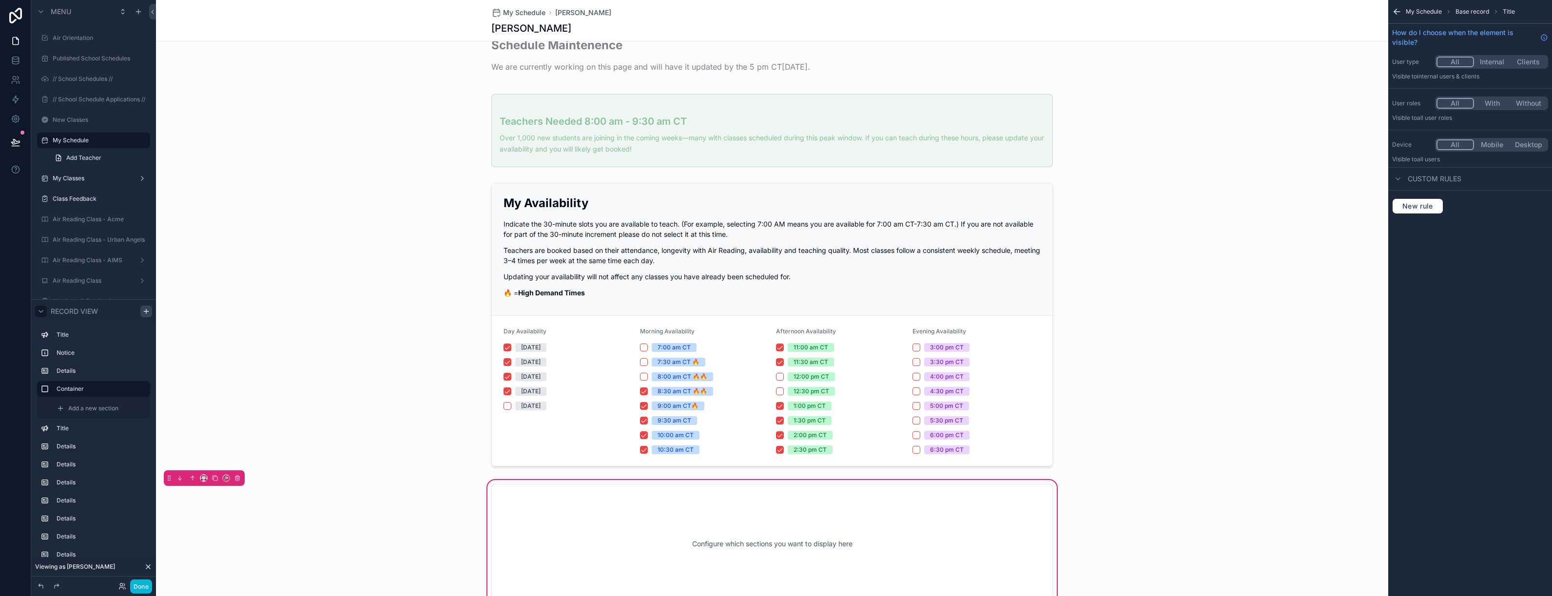
scroll to position [0, 0]
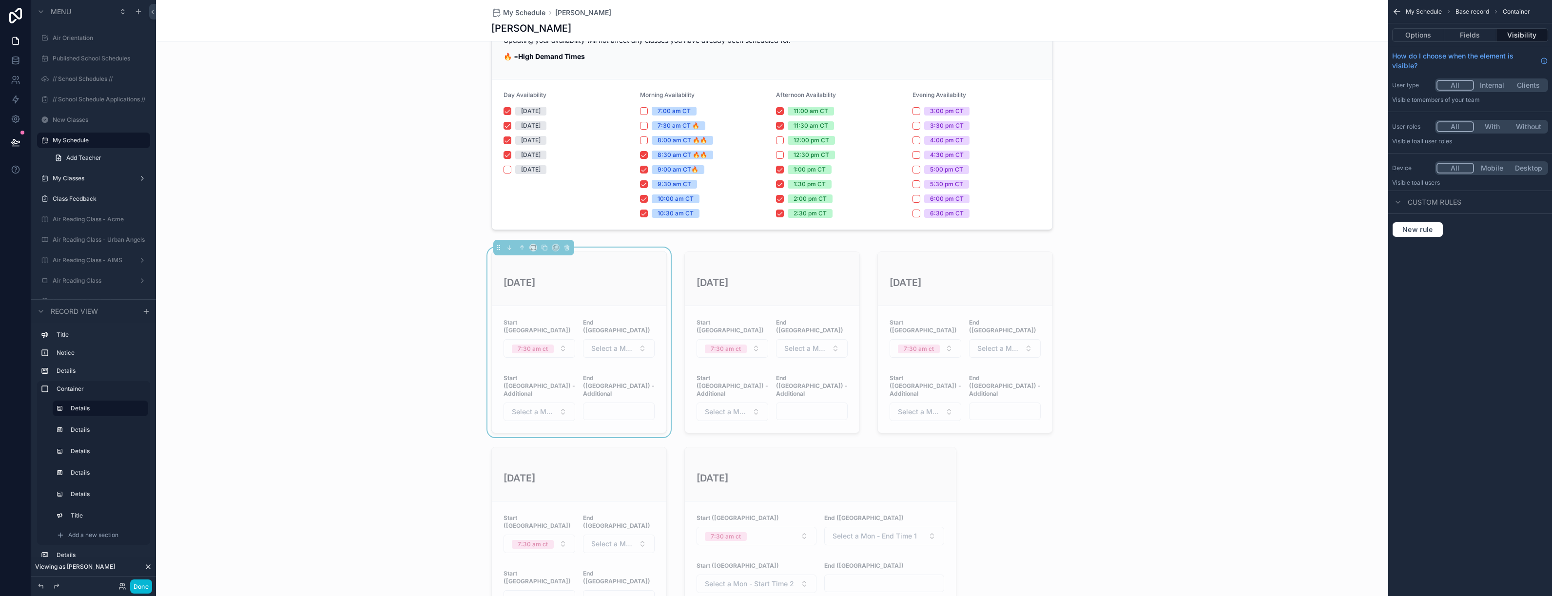
scroll to position [263, 0]
click at [716, 436] on div "scrollable content" at bounding box center [820, 527] width 284 height 182
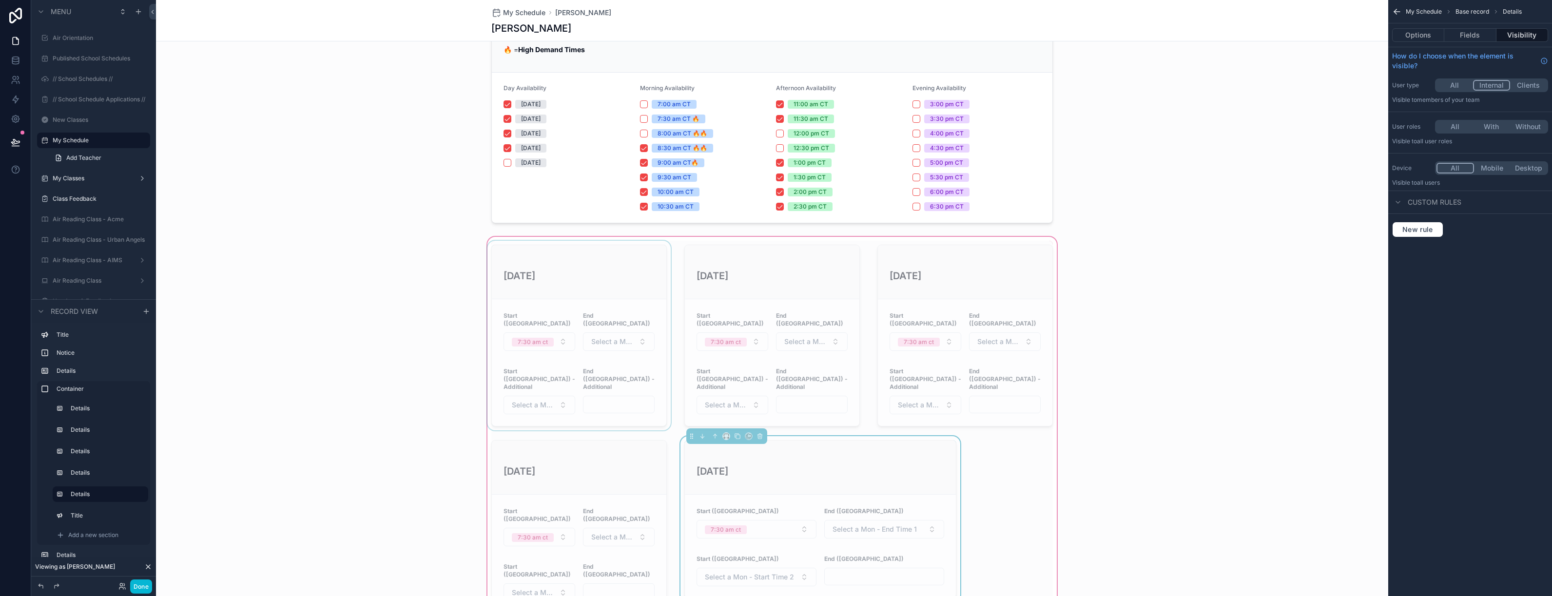
drag, startPoint x: 692, startPoint y: 413, endPoint x: 509, endPoint y: 268, distance: 233.5
click at [509, 268] on div "[DATE] Start ([GEOGRAPHIC_DATA]) 7:30 am ct End ([GEOGRAPHIC_DATA]) Select a Mo…" at bounding box center [771, 474] width 573 height 467
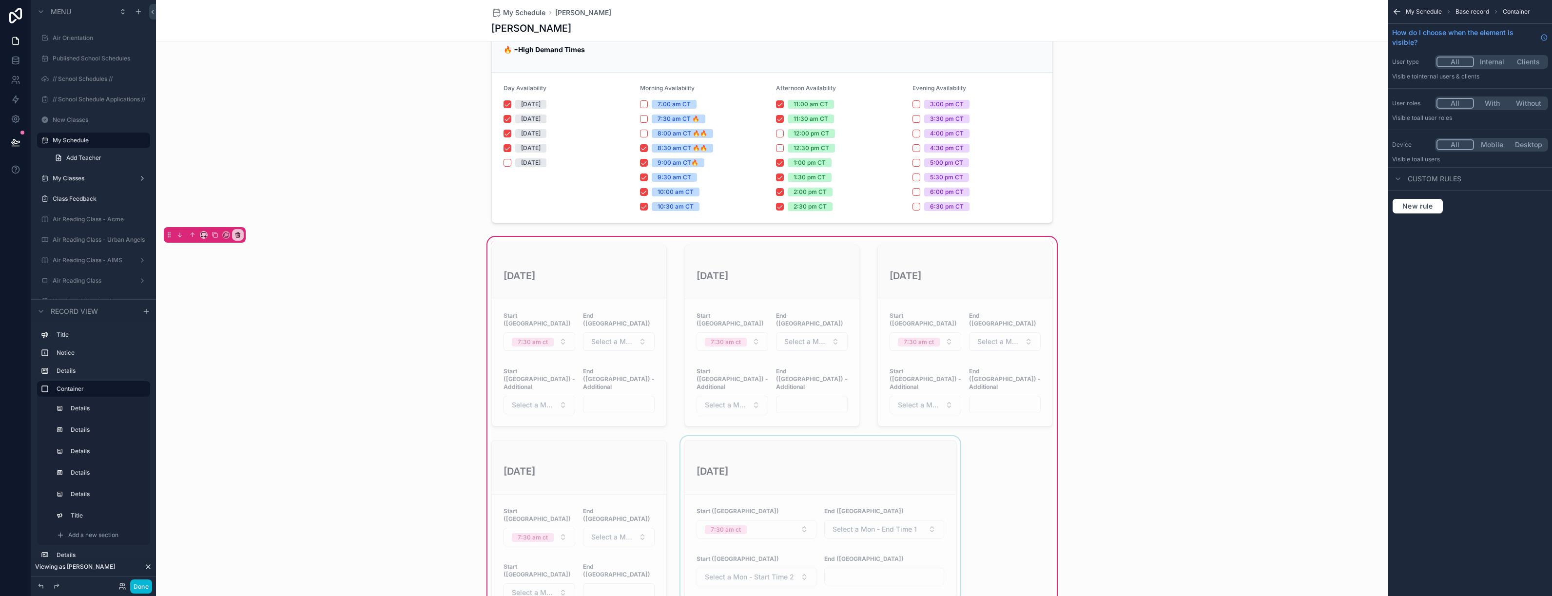
click at [695, 436] on div "scrollable content" at bounding box center [820, 527] width 284 height 182
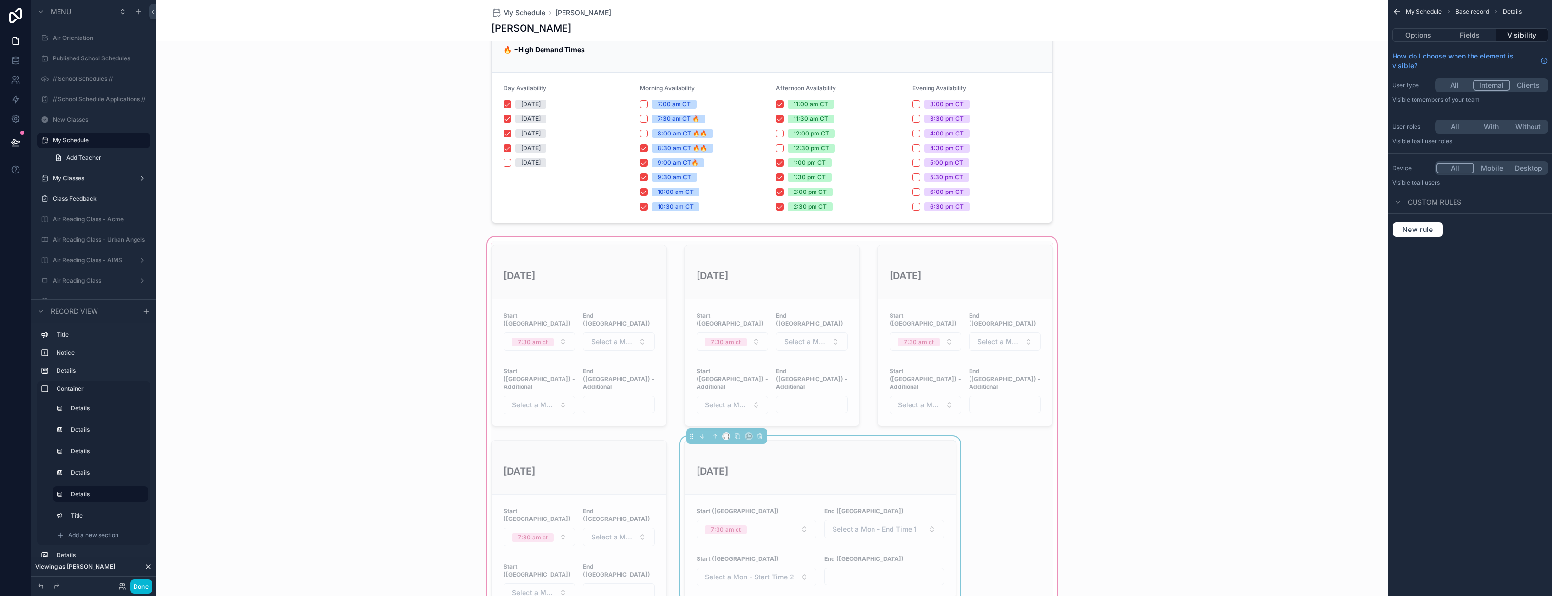
click at [728, 432] on div "scrollable content" at bounding box center [726, 436] width 8 height 8
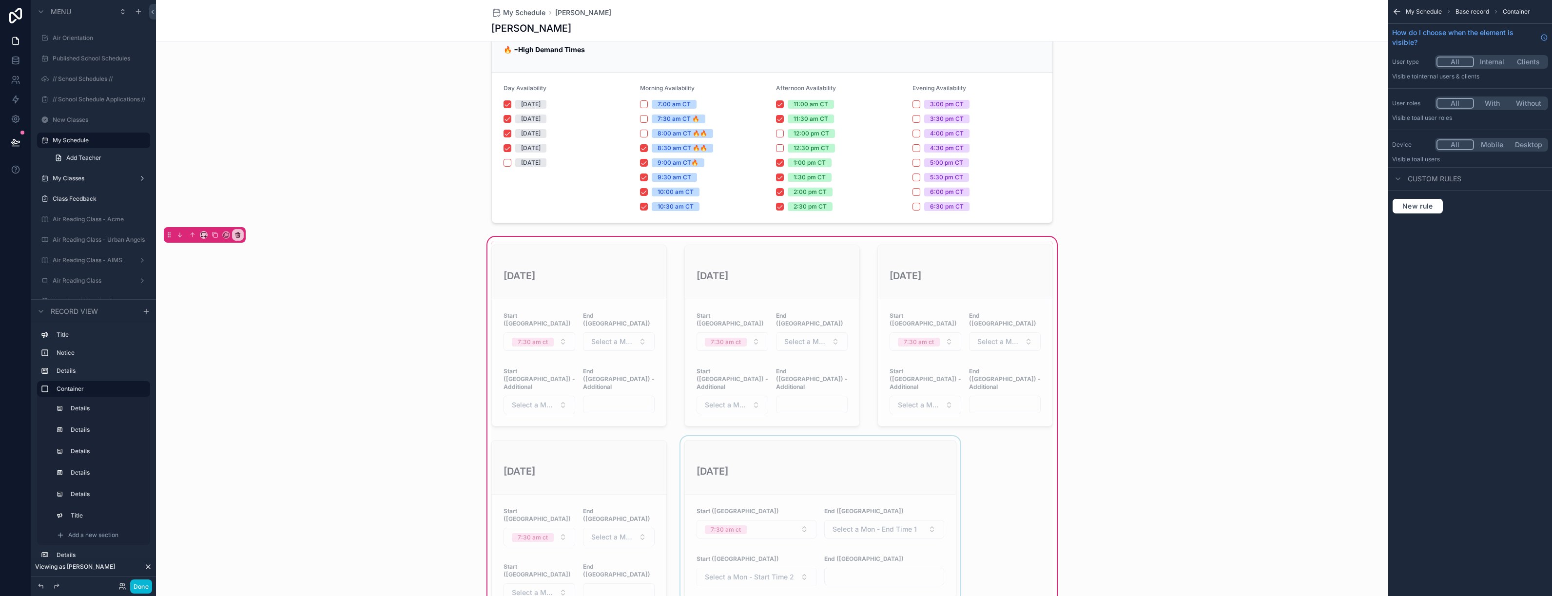
click at [727, 436] on div "scrollable content" at bounding box center [820, 527] width 284 height 182
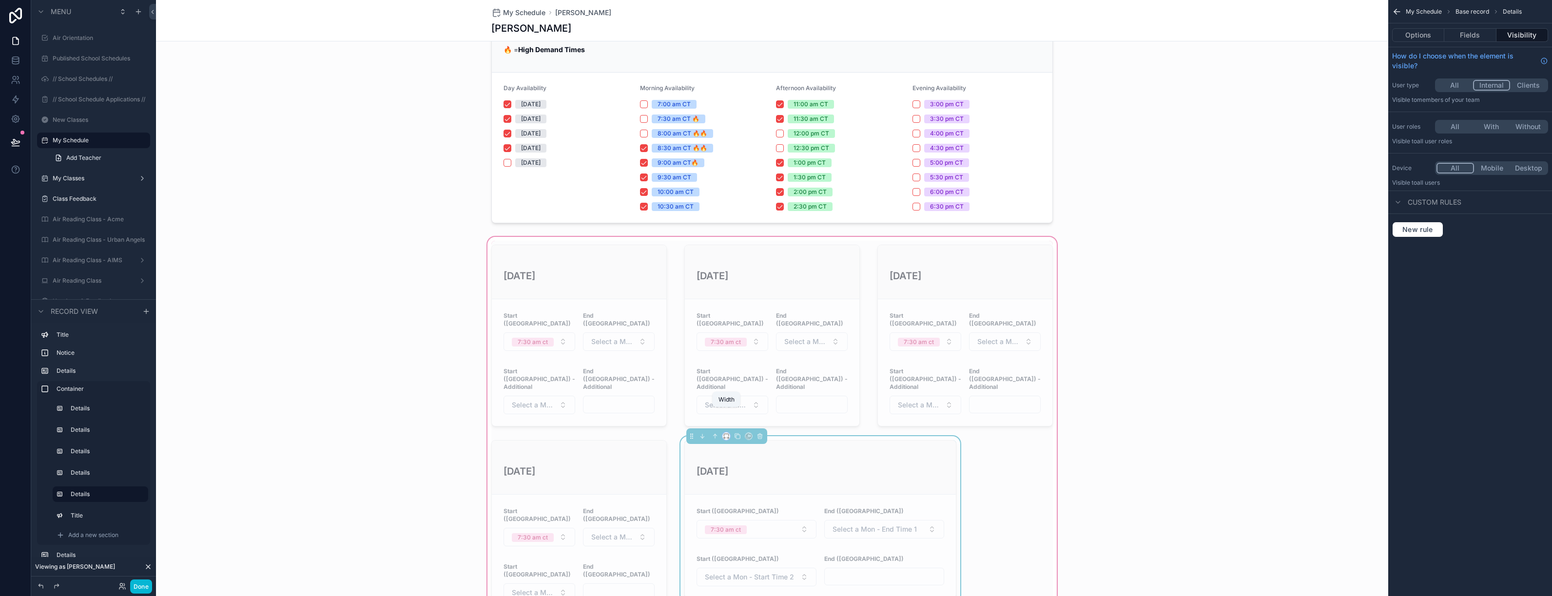
click at [727, 433] on icon "scrollable content" at bounding box center [726, 436] width 7 height 7
click at [737, 463] on span "33%" at bounding box center [738, 468] width 16 height 12
click at [952, 476] on div "[DATE] Start ([GEOGRAPHIC_DATA]) 7:30 am ct End ([GEOGRAPHIC_DATA]) Select a Mo…" at bounding box center [771, 474] width 573 height 467
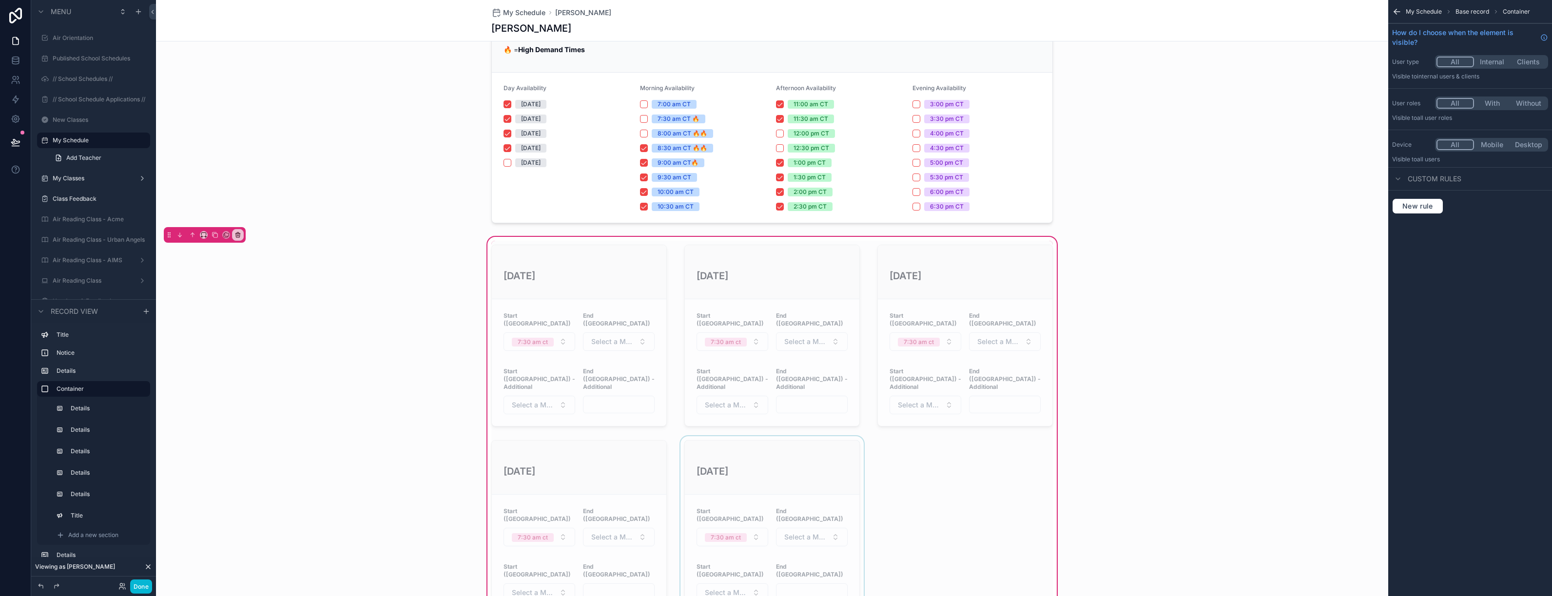
click at [694, 436] on div "scrollable content" at bounding box center [771, 527] width 187 height 182
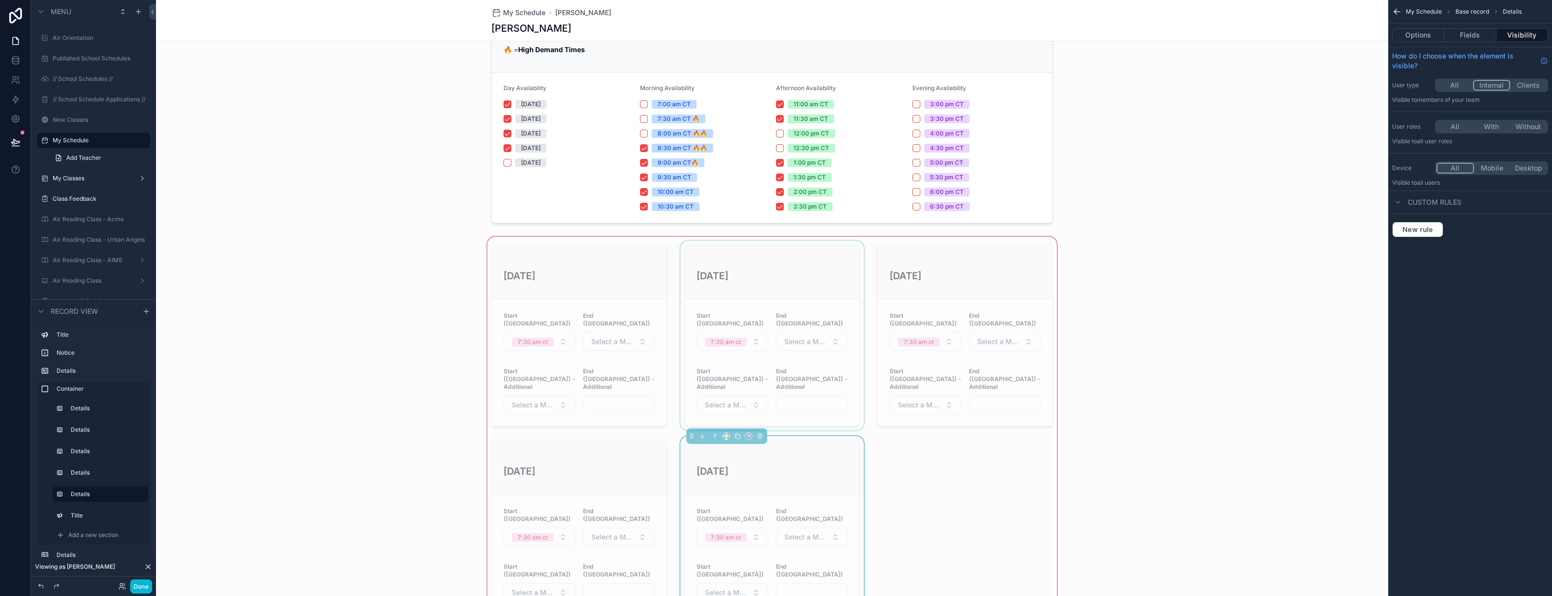
drag, startPoint x: 690, startPoint y: 412, endPoint x: 680, endPoint y: 265, distance: 148.0
click at [680, 265] on div "[DATE] Start ([GEOGRAPHIC_DATA]) 7:30 am ct End ([GEOGRAPHIC_DATA]) Select a Mo…" at bounding box center [771, 474] width 573 height 467
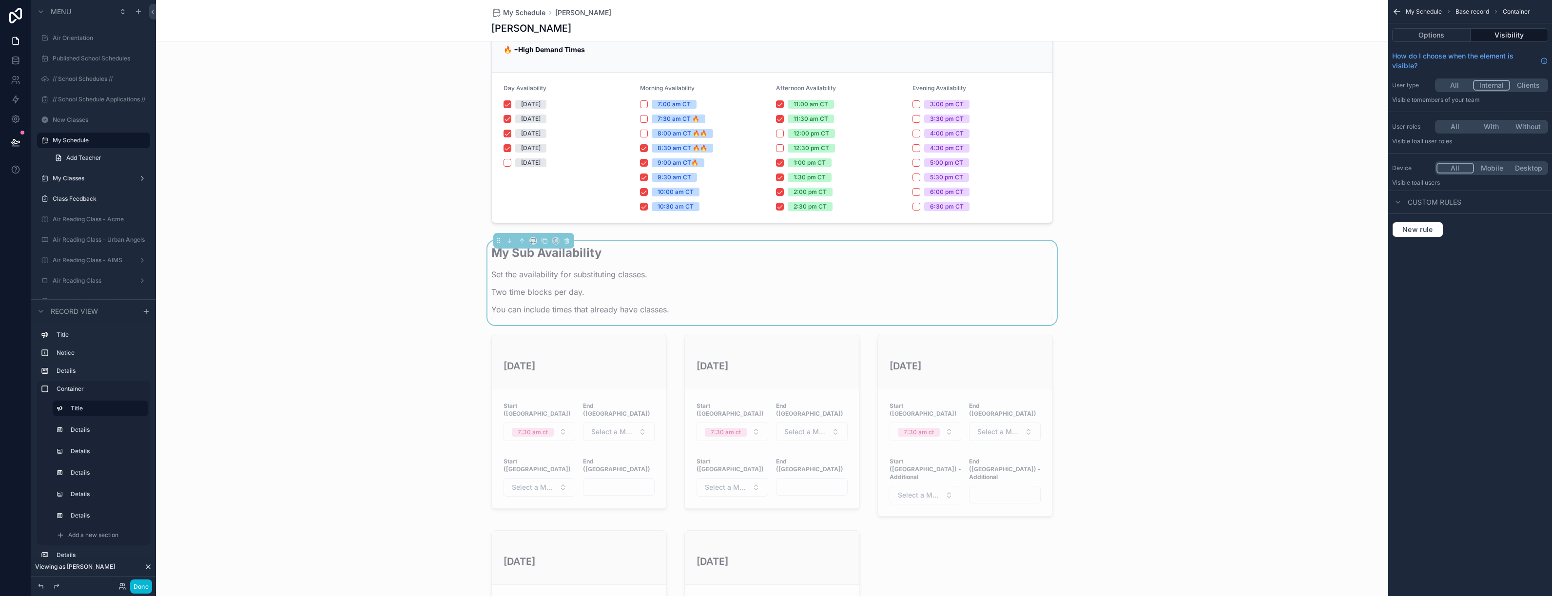
click at [326, 422] on div "My Sub Availability Set the availability for substituting classes. Two time blo…" at bounding box center [772, 478] width 1232 height 487
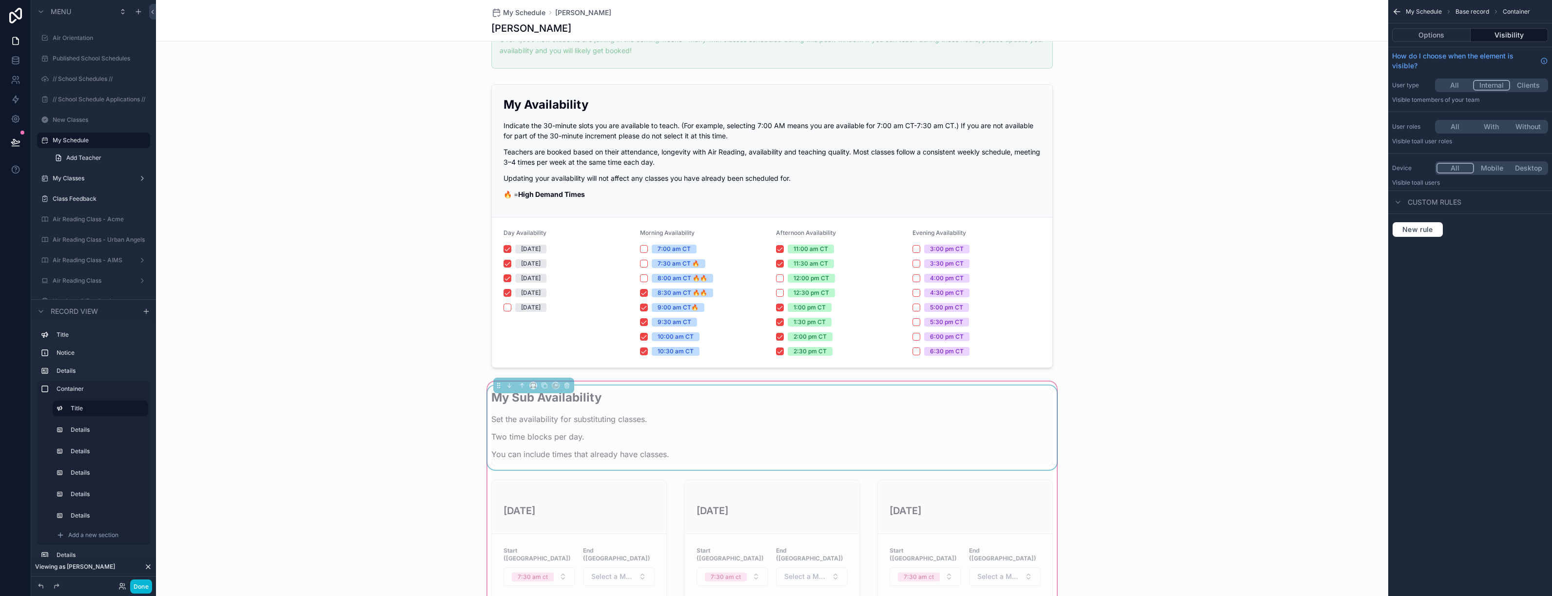
scroll to position [270, 0]
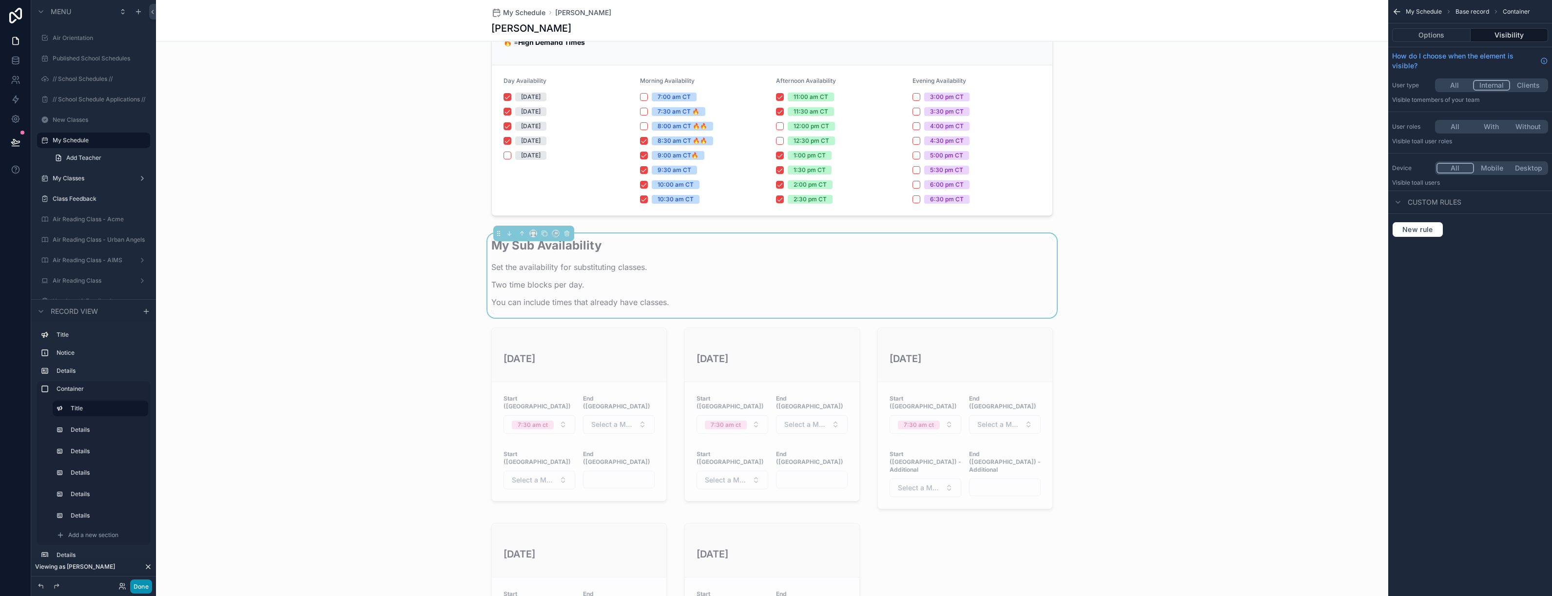
click at [142, 588] on button "Done" at bounding box center [141, 586] width 22 height 14
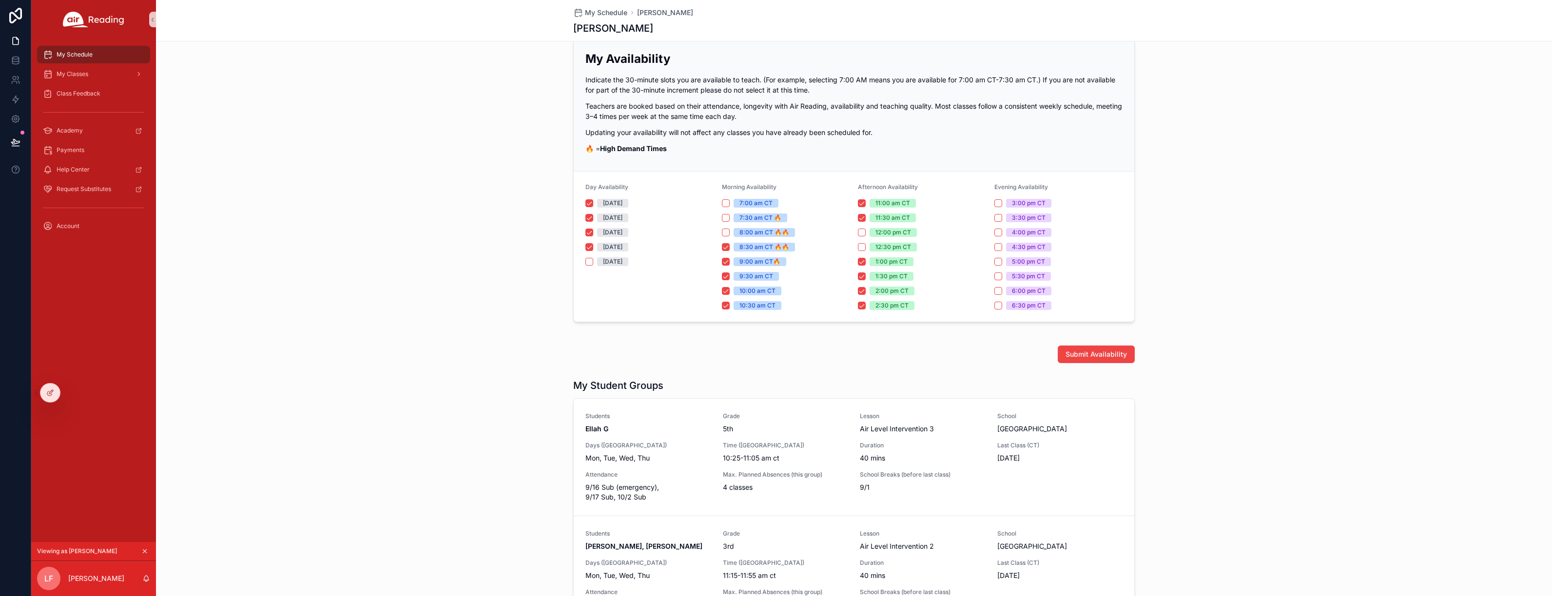
scroll to position [0, 0]
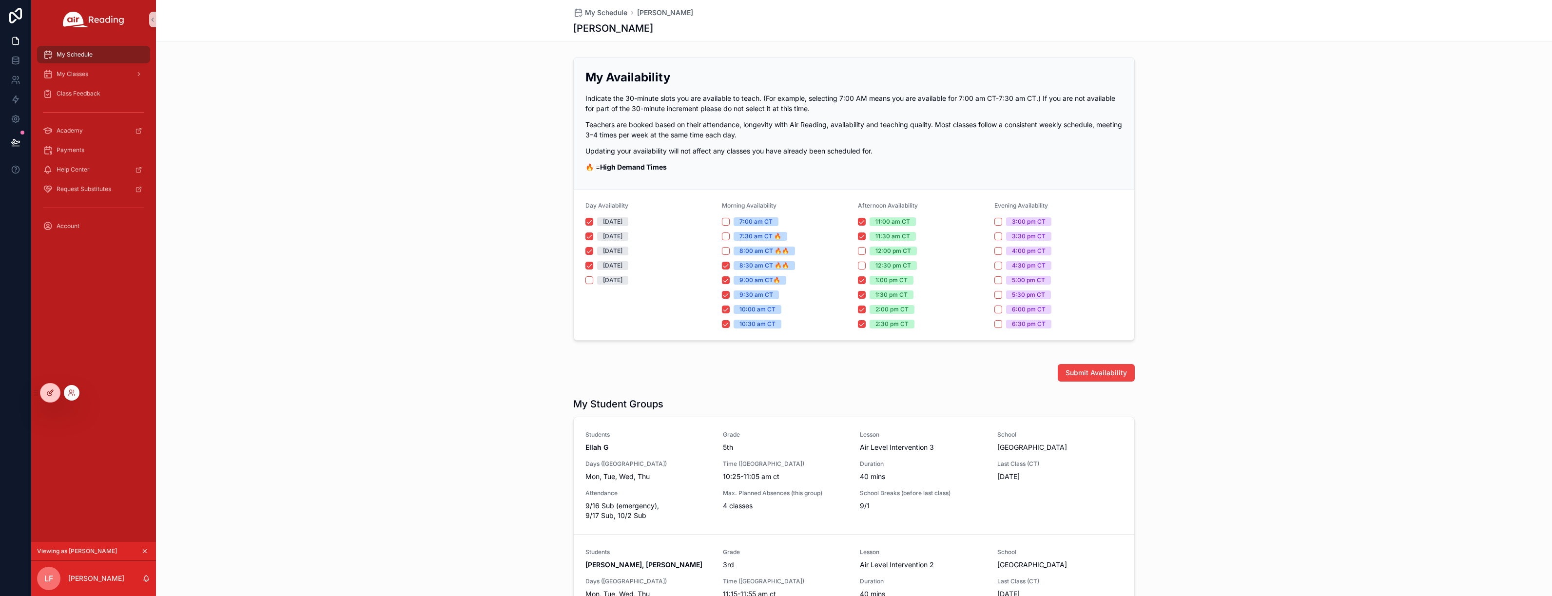
click at [50, 394] on icon at bounding box center [50, 393] width 8 height 8
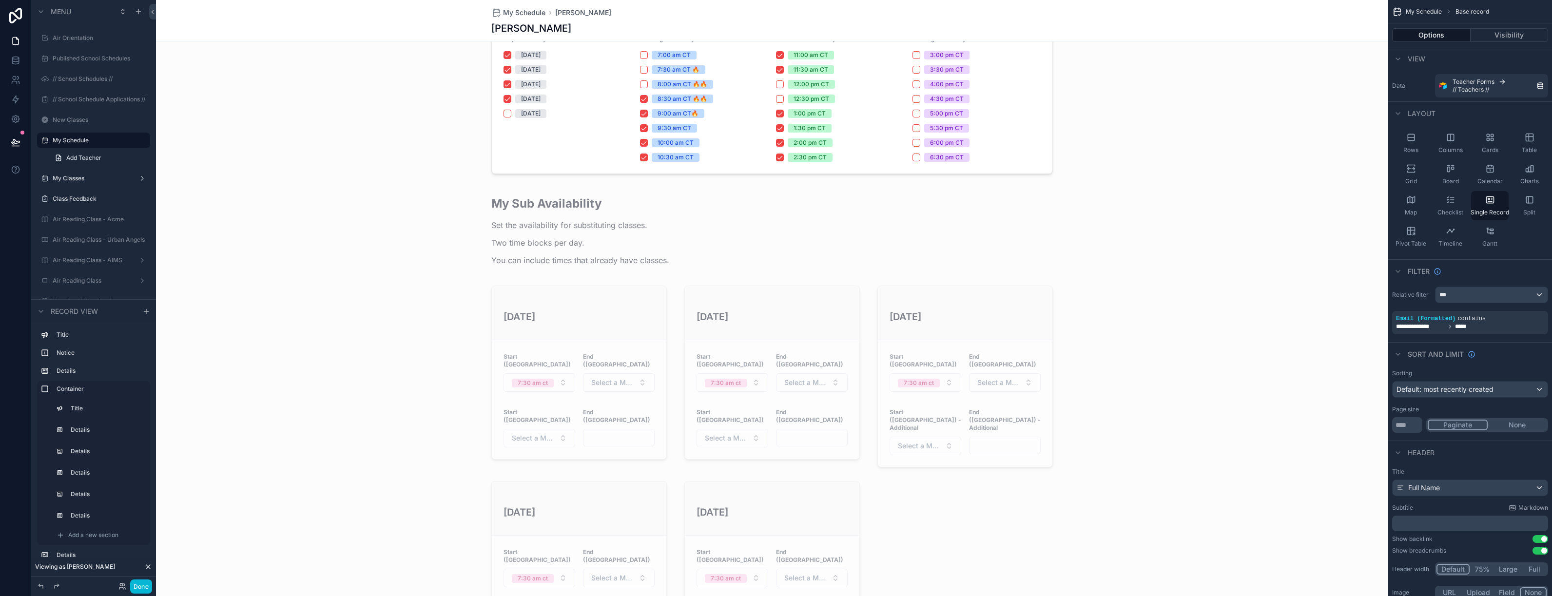
scroll to position [404, 0]
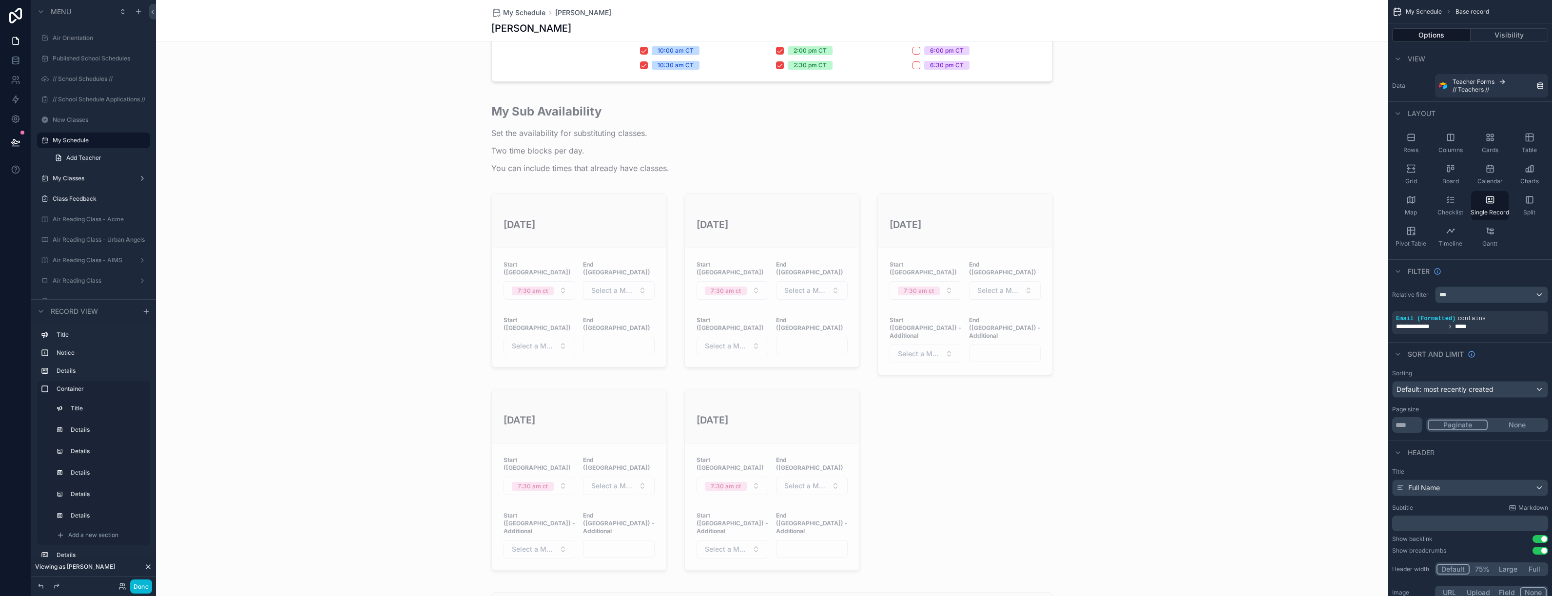
click at [680, 139] on div "scrollable content" at bounding box center [772, 337] width 1232 height 487
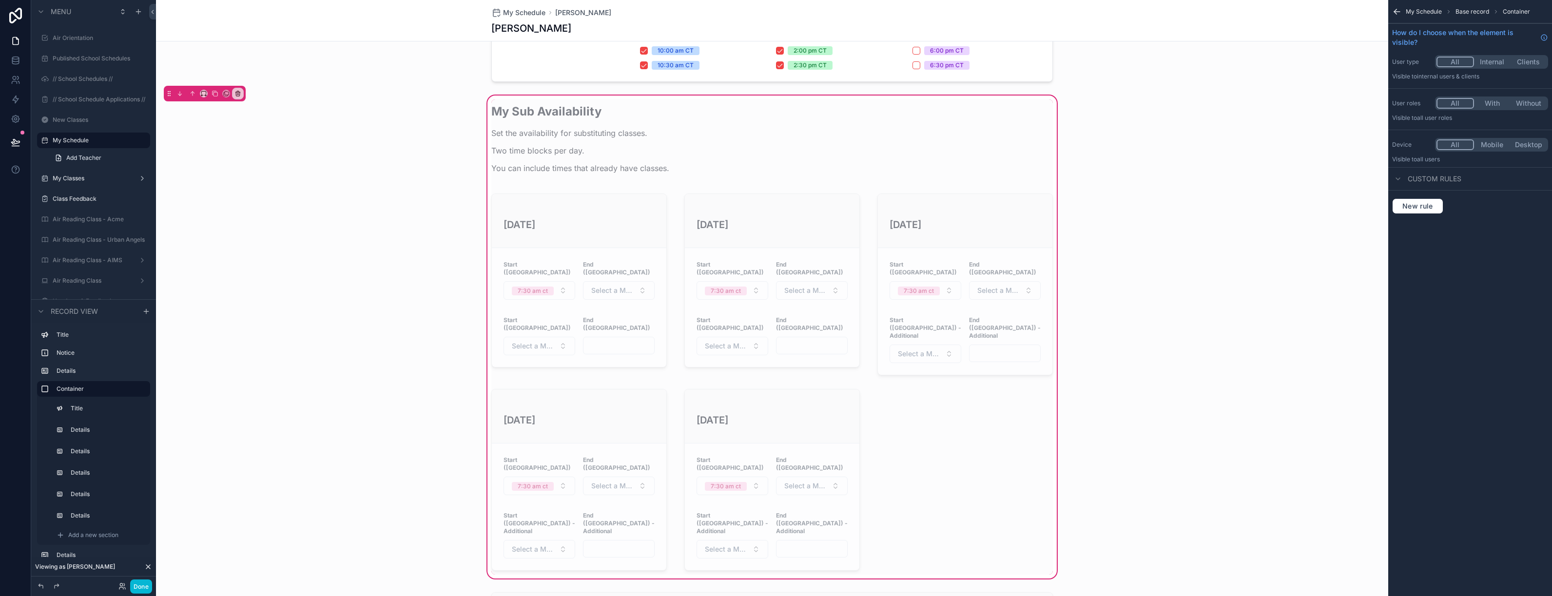
click at [1035, 399] on div "My Sub Availability Set the availability for substituting classes. Two time blo…" at bounding box center [771, 336] width 573 height 475
click at [1399, 9] on icon "scrollable content" at bounding box center [1397, 12] width 10 height 10
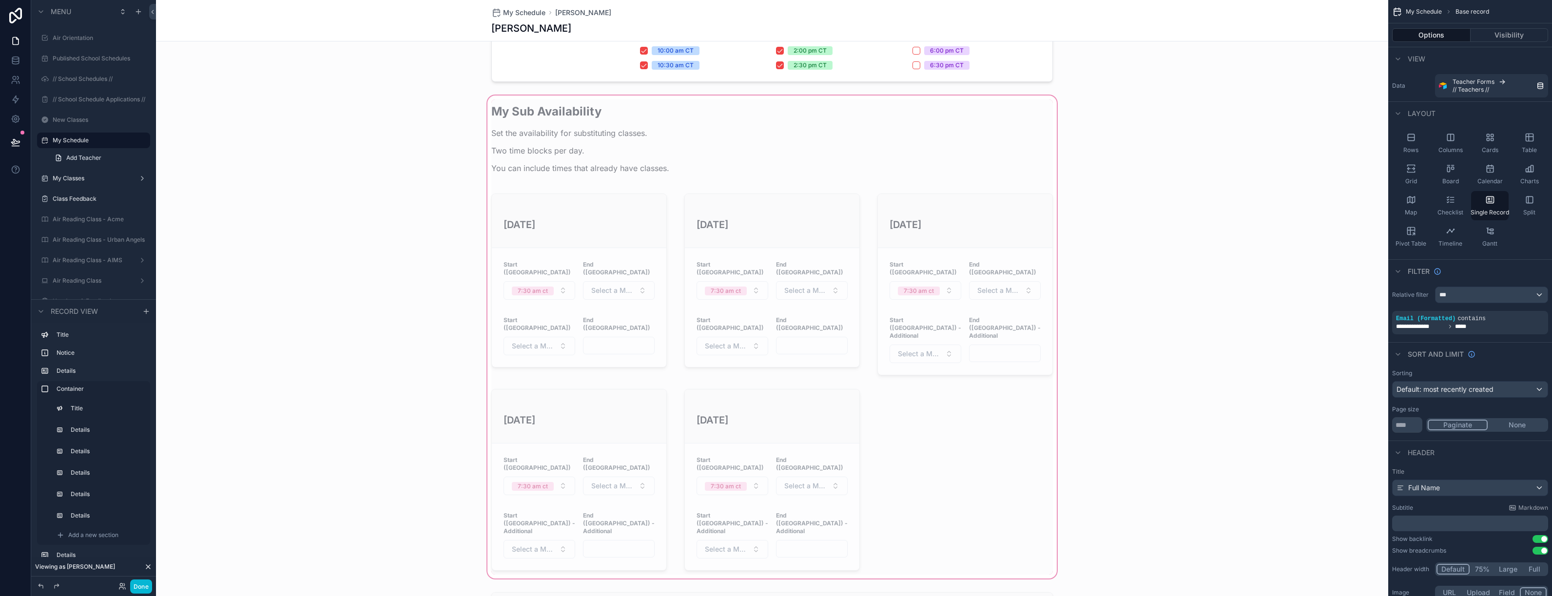
click at [985, 403] on div "scrollable content" at bounding box center [772, 337] width 1232 height 487
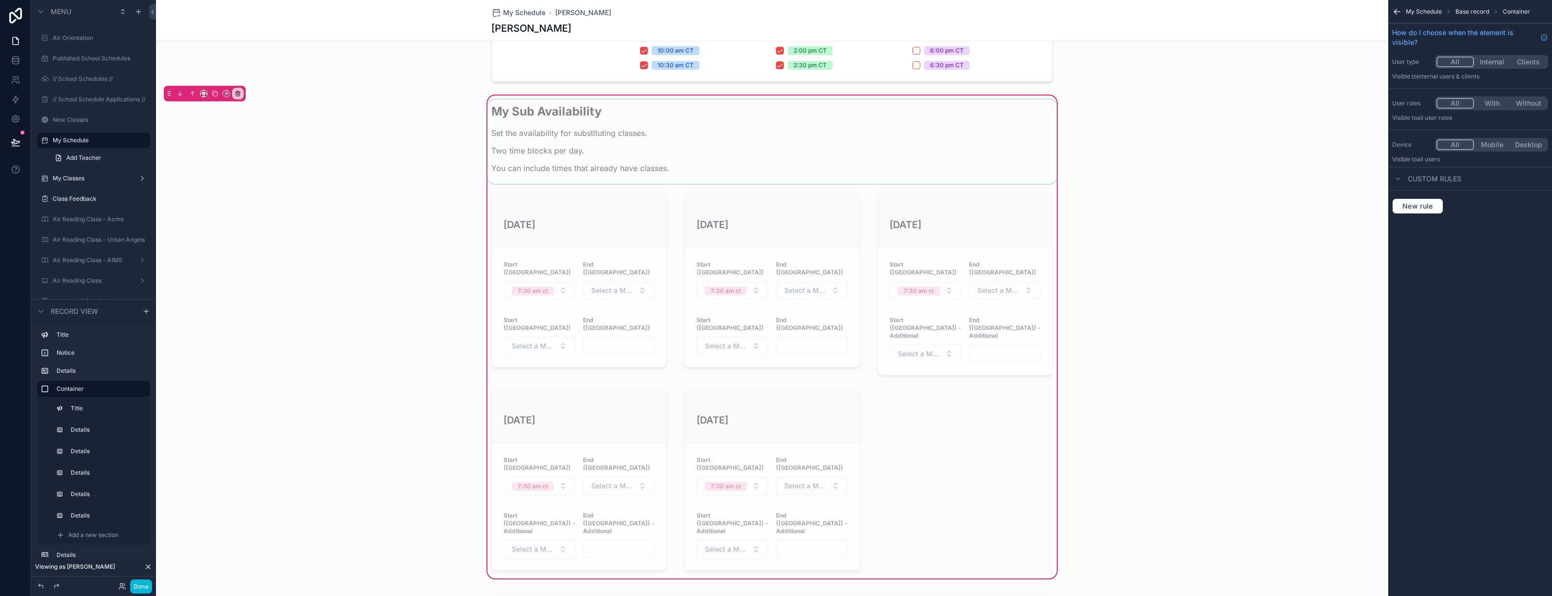
click at [630, 145] on div "scrollable content" at bounding box center [771, 141] width 573 height 84
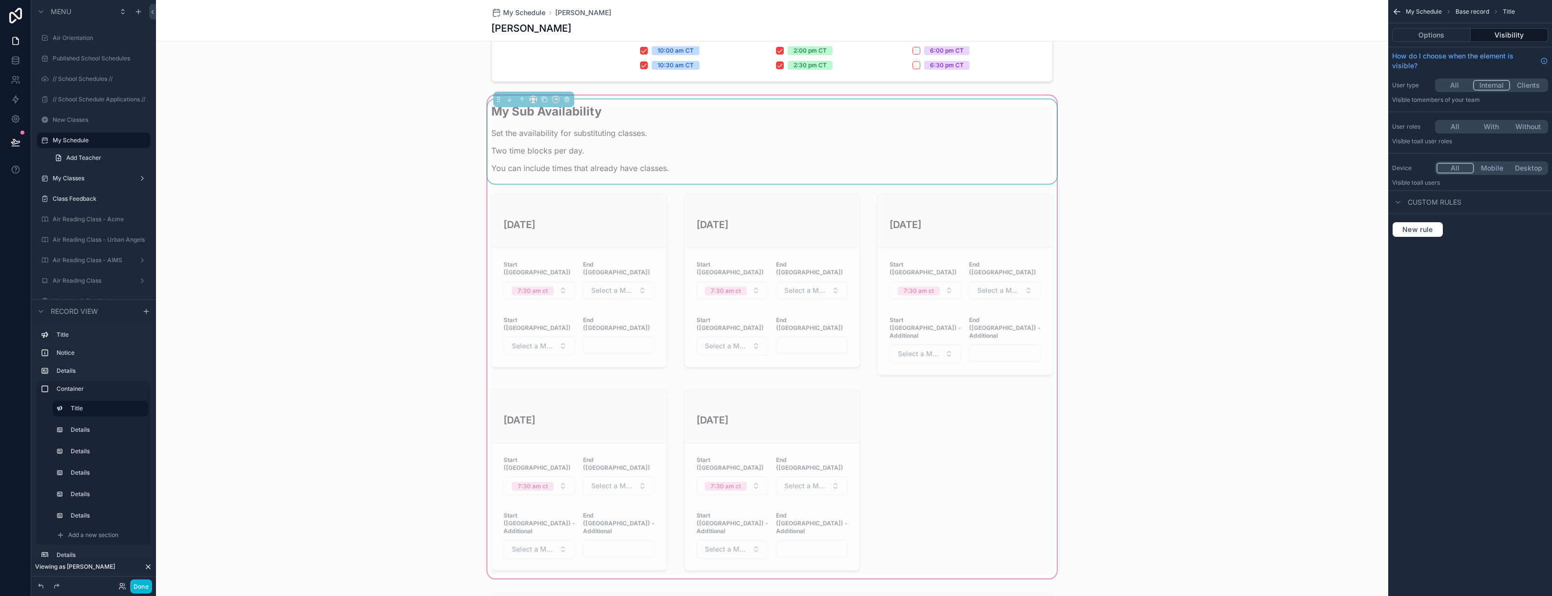
click at [1447, 81] on button "All" at bounding box center [1454, 85] width 37 height 11
click at [627, 264] on div "scrollable content" at bounding box center [578, 285] width 187 height 190
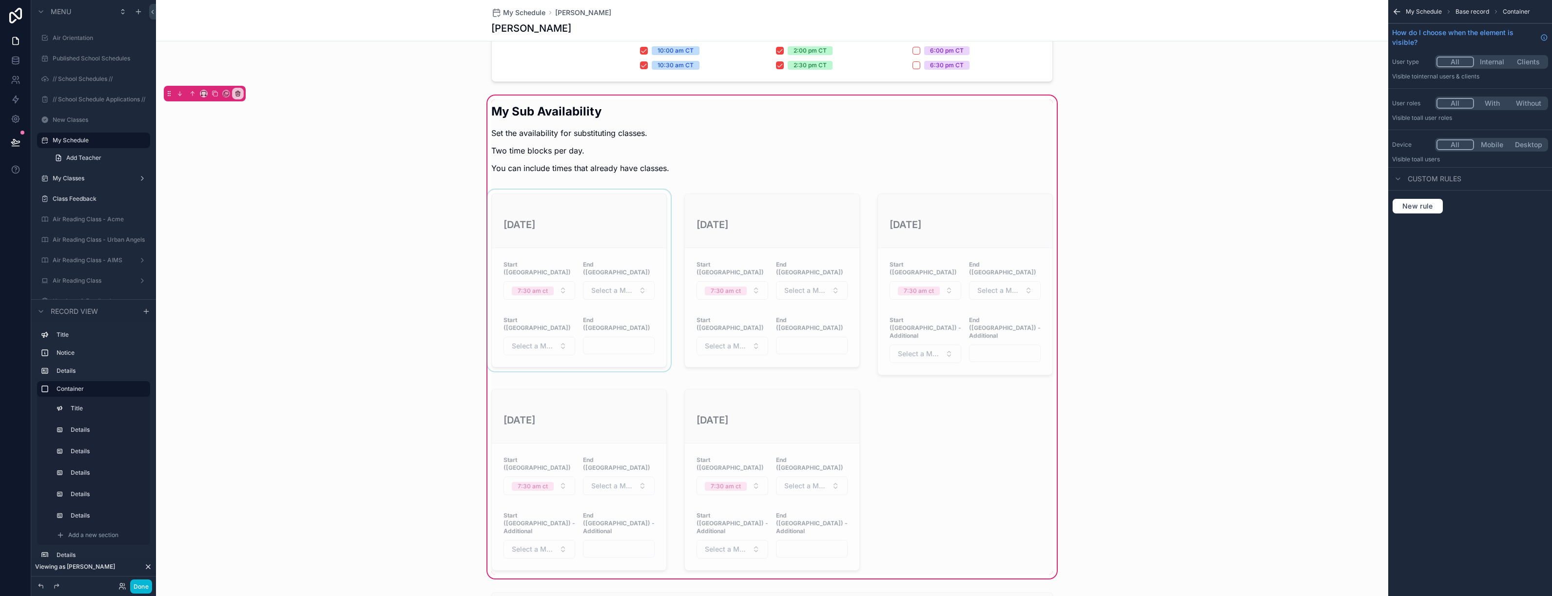
click at [612, 212] on div "scrollable content" at bounding box center [578, 285] width 187 height 190
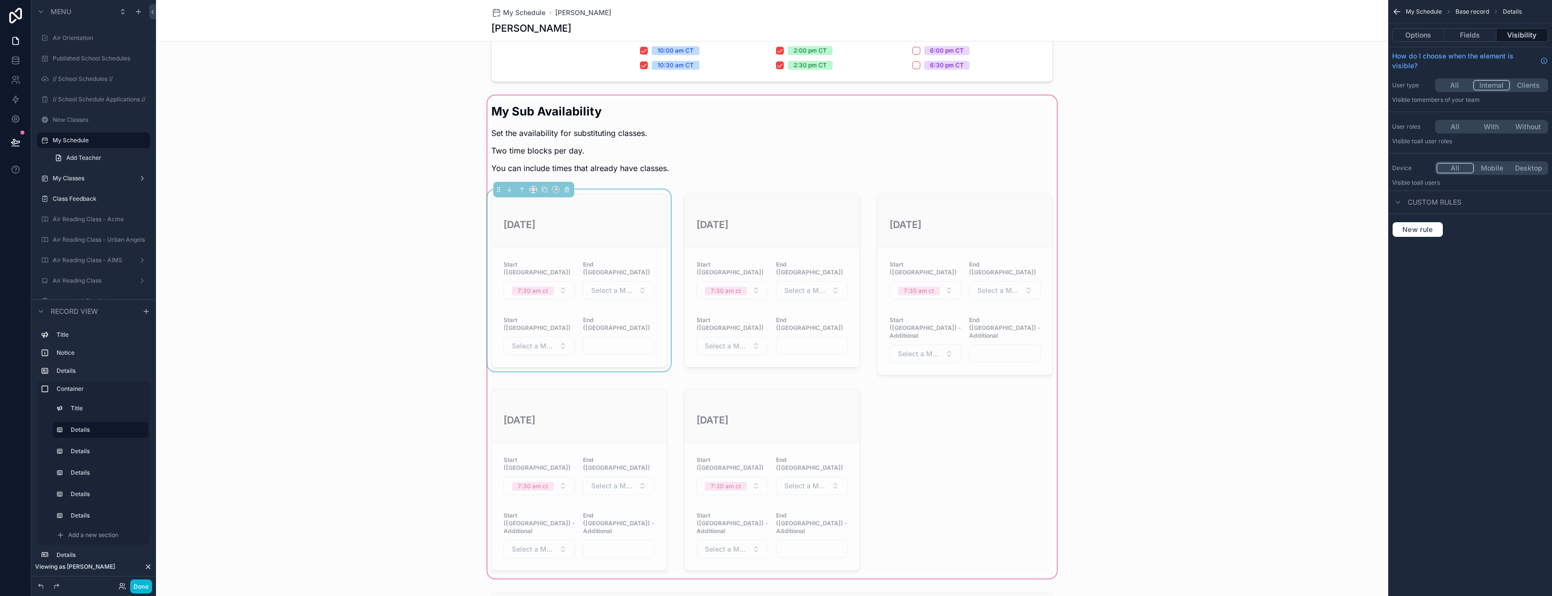
click at [1449, 86] on button "All" at bounding box center [1454, 85] width 37 height 11
click at [769, 232] on div "scrollable content" at bounding box center [771, 285] width 187 height 190
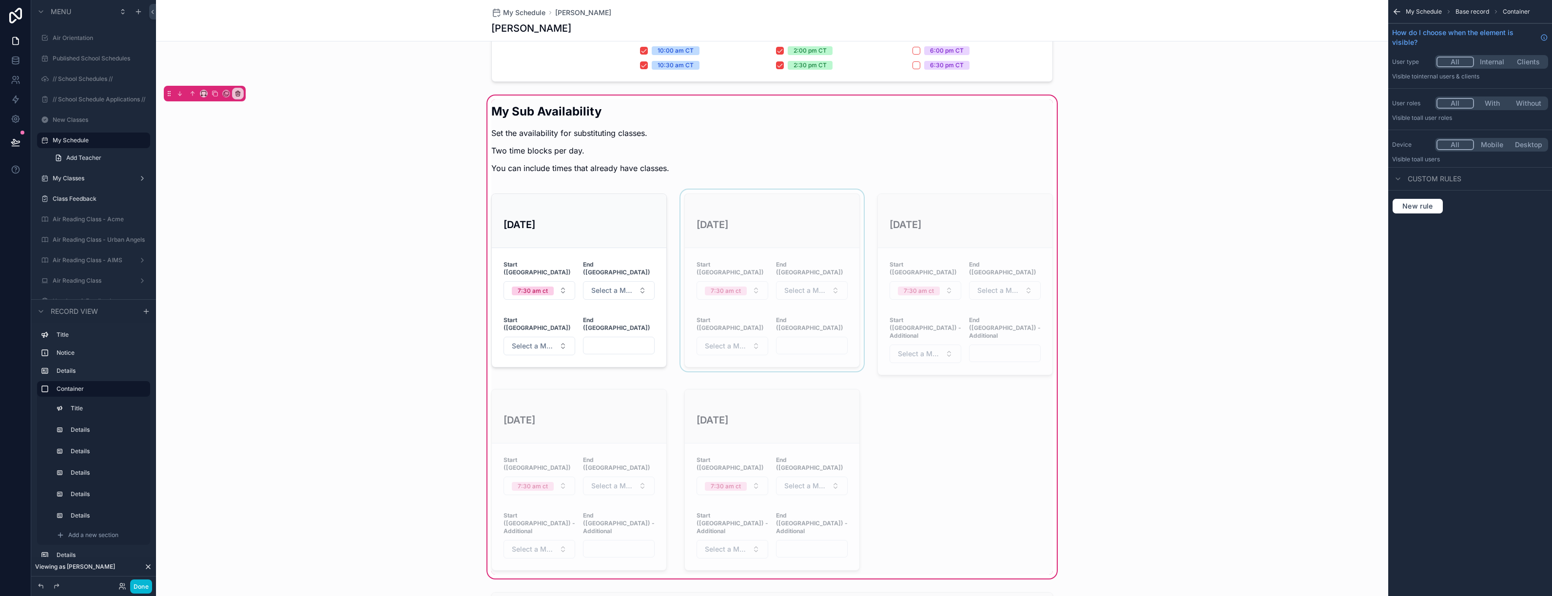
click at [796, 245] on div "scrollable content" at bounding box center [771, 285] width 187 height 190
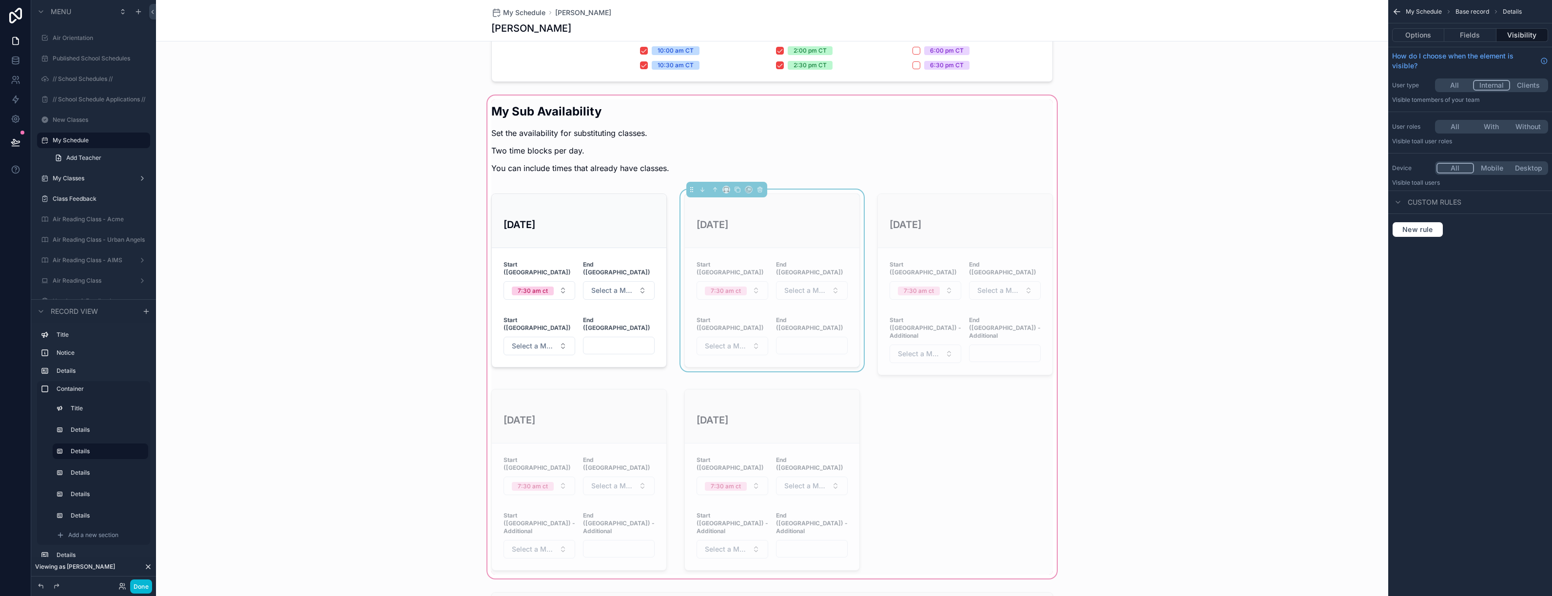
click at [1456, 84] on button "All" at bounding box center [1454, 85] width 37 height 11
click at [989, 207] on div "scrollable content" at bounding box center [964, 285] width 187 height 190
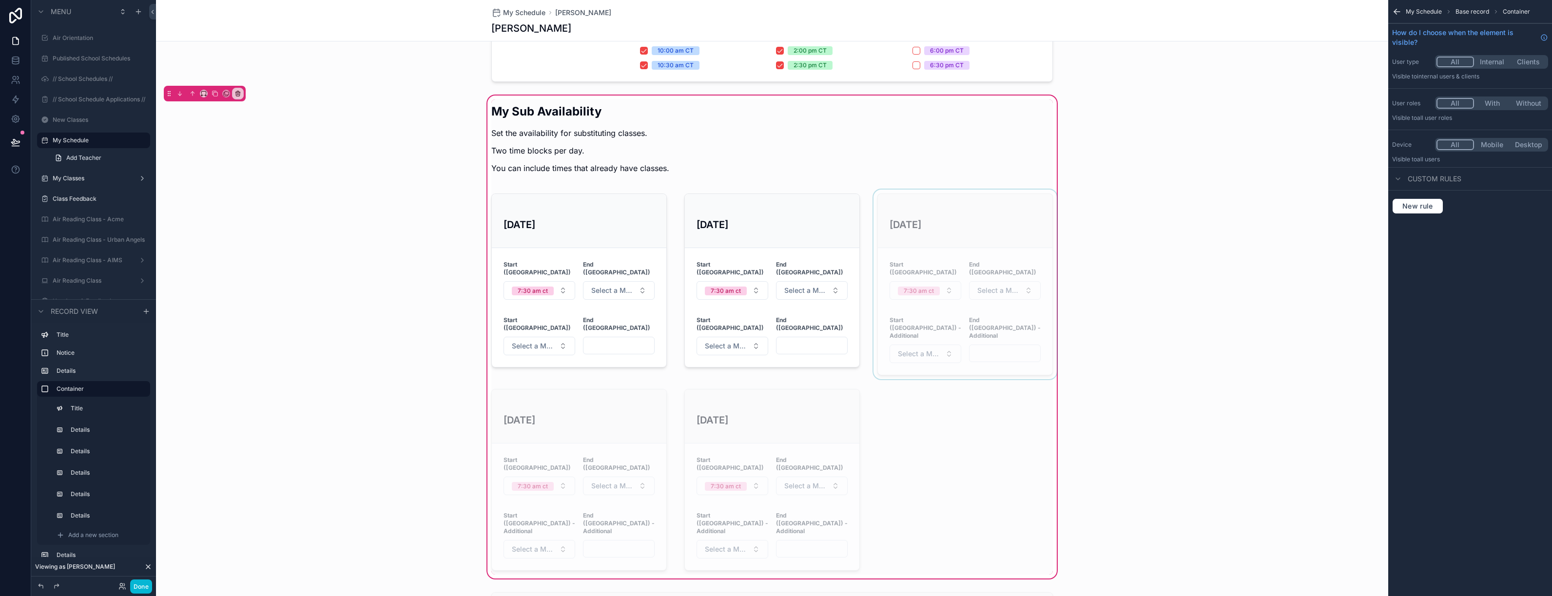
click at [920, 212] on div "scrollable content" at bounding box center [964, 285] width 187 height 190
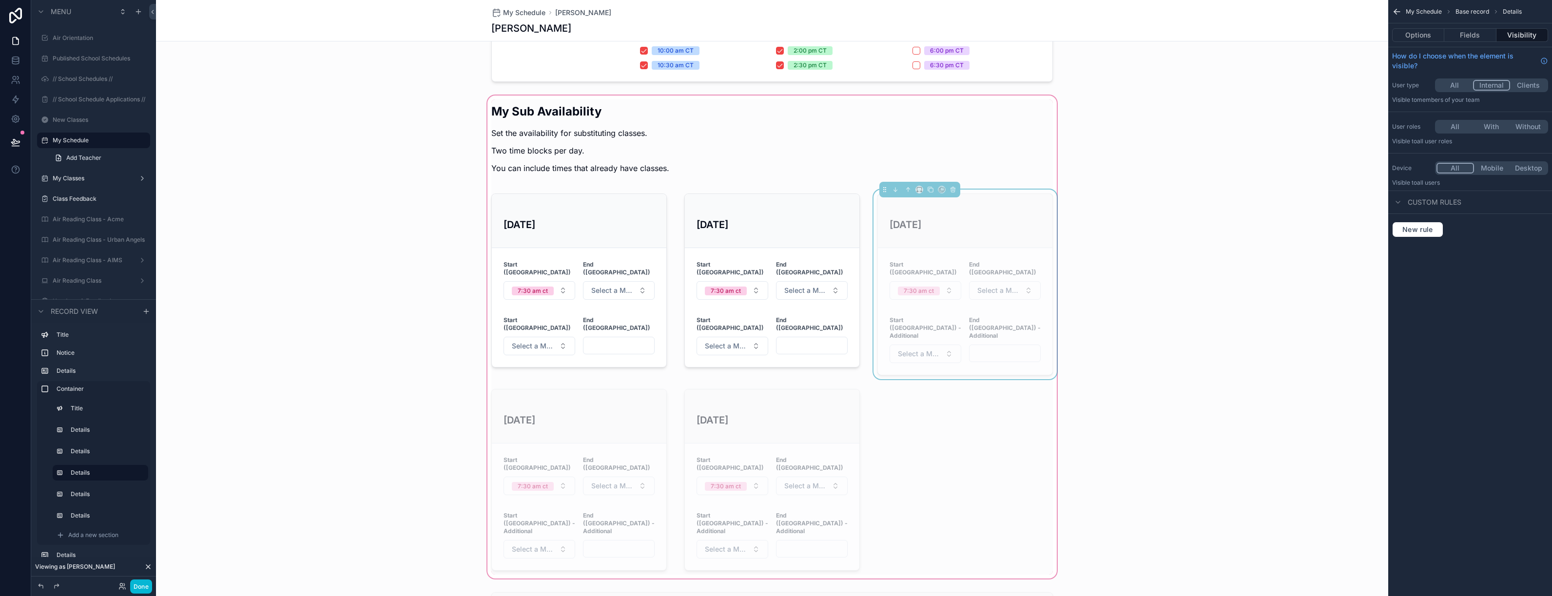
click at [1455, 82] on button "All" at bounding box center [1454, 85] width 37 height 11
click at [614, 394] on div "scrollable content" at bounding box center [578, 480] width 187 height 190
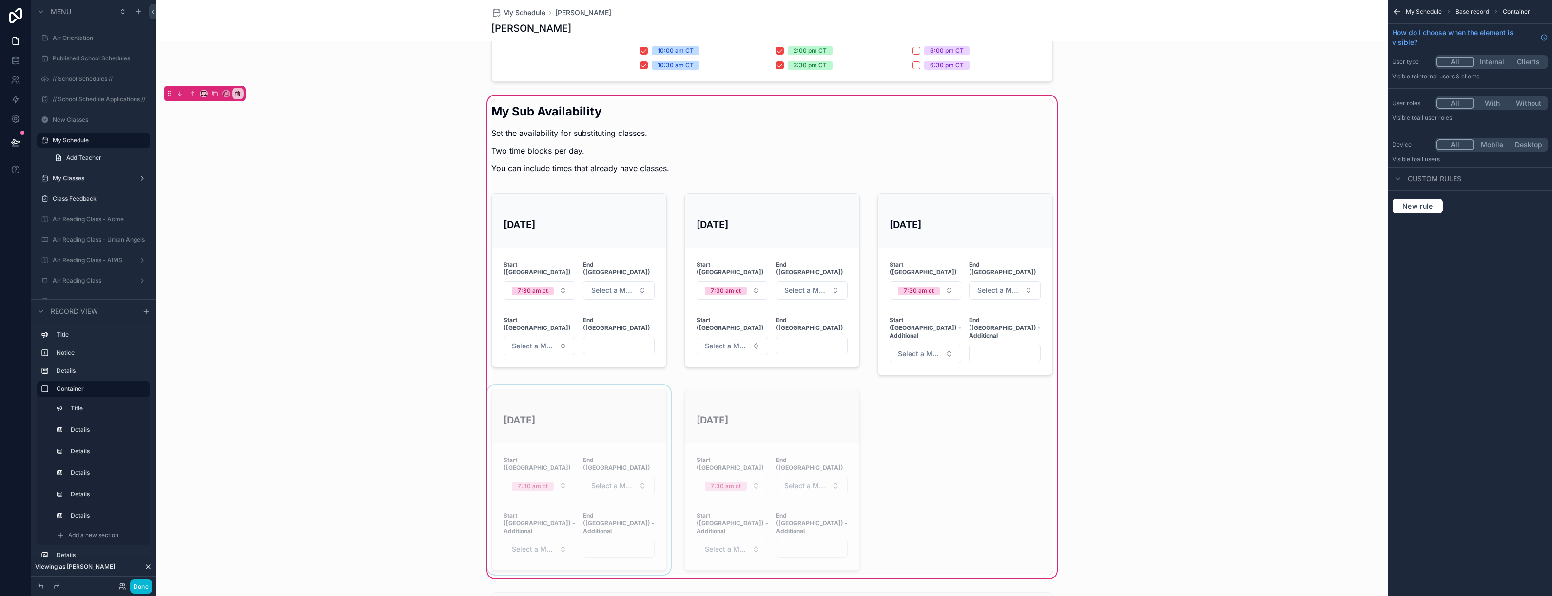
click at [608, 394] on div "scrollable content" at bounding box center [578, 480] width 187 height 190
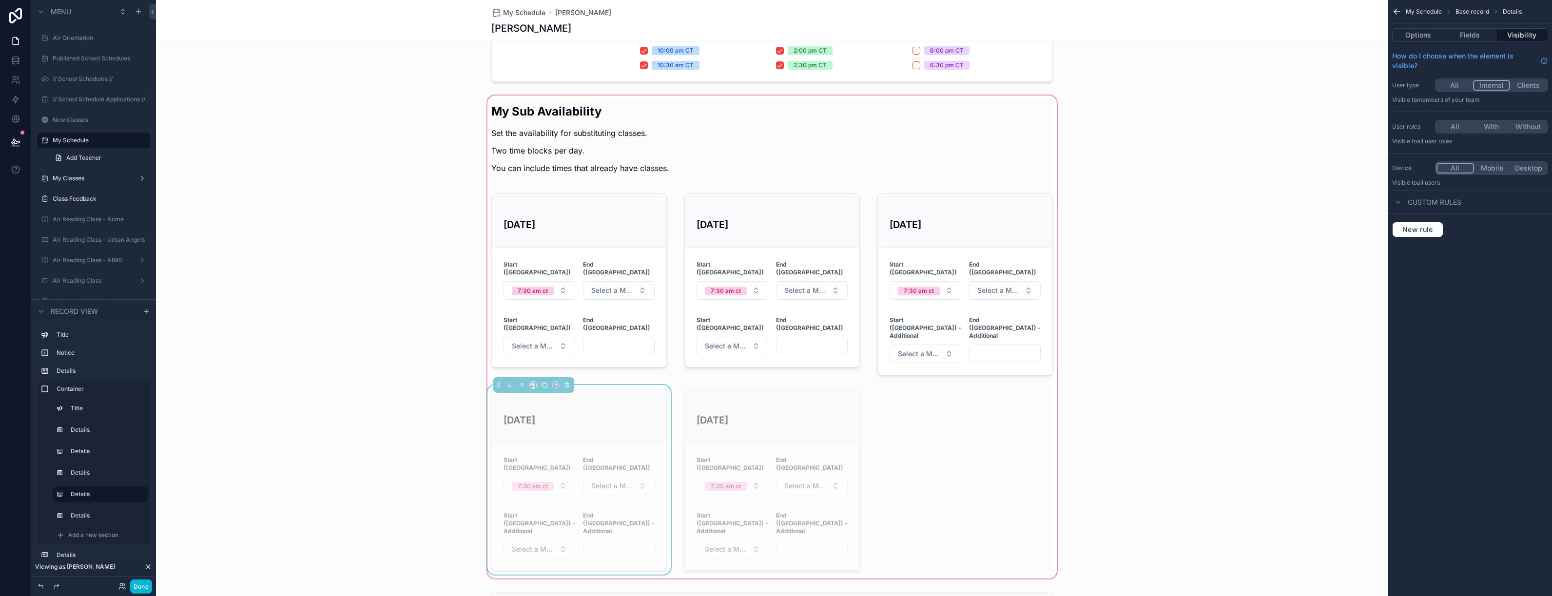
click at [1455, 83] on button "All" at bounding box center [1454, 85] width 37 height 11
click at [756, 397] on div "scrollable content" at bounding box center [771, 480] width 187 height 190
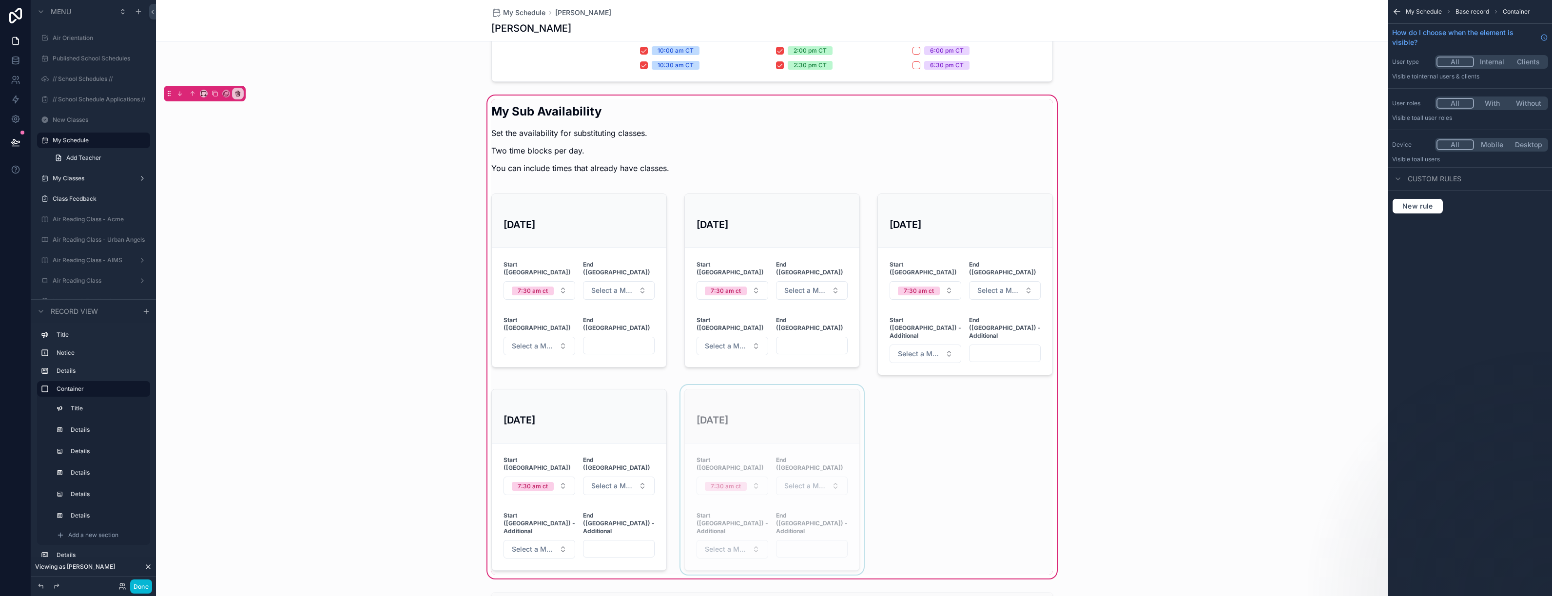
click at [753, 387] on div "scrollable content" at bounding box center [771, 480] width 187 height 190
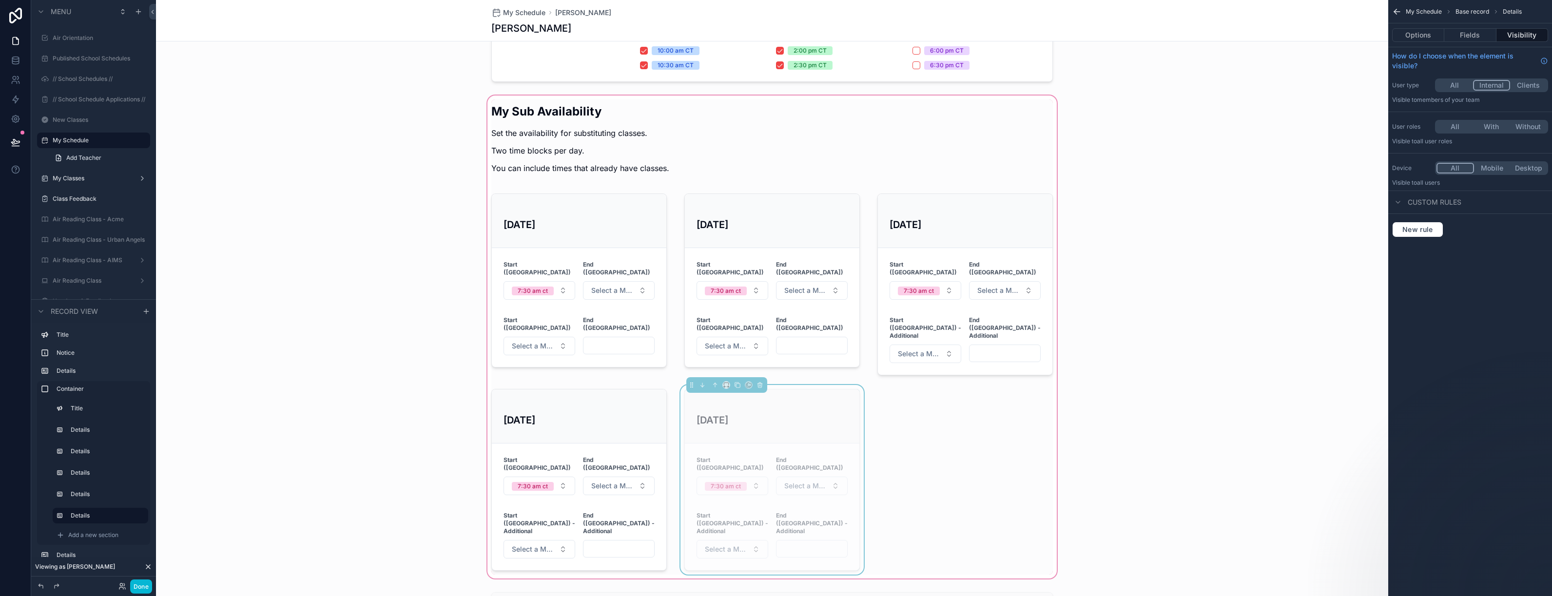
click at [1449, 85] on button "All" at bounding box center [1454, 85] width 37 height 11
click at [388, 398] on div "My Sub Availability Set the availability for substituting classes. Two time blo…" at bounding box center [772, 337] width 1232 height 487
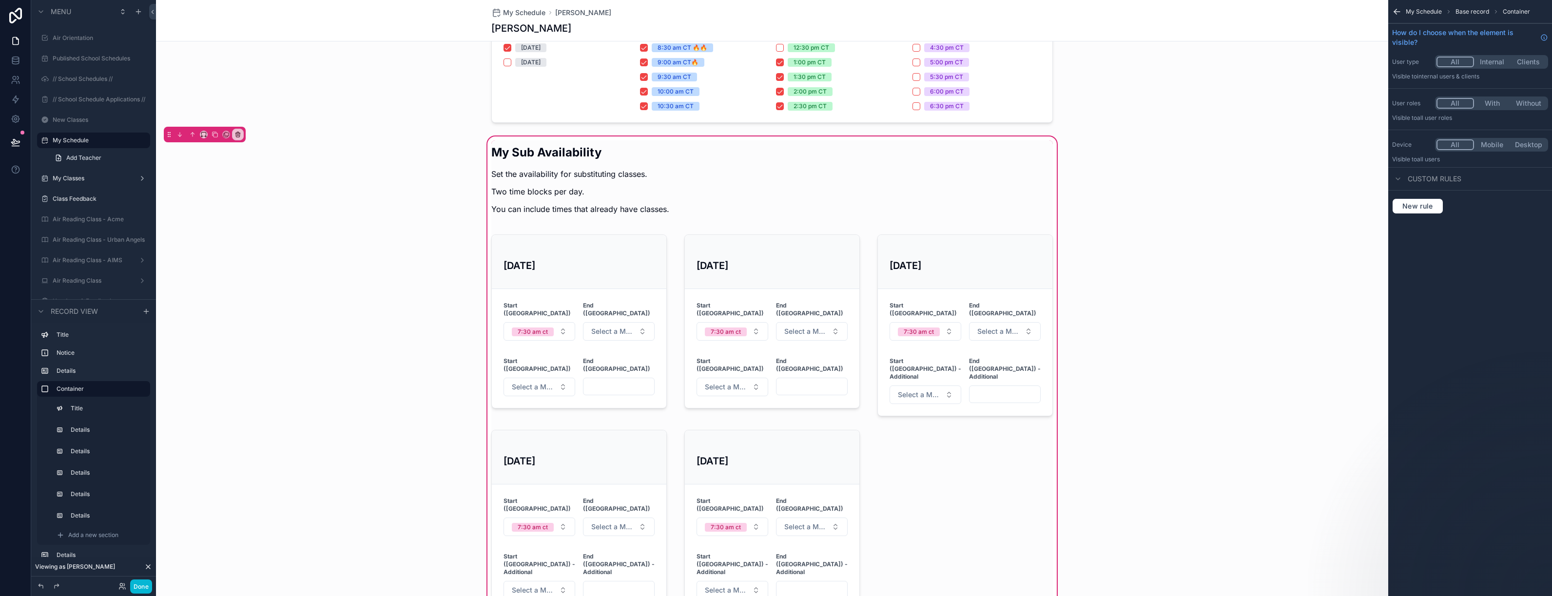
scroll to position [360, 0]
click at [143, 591] on button "Done" at bounding box center [141, 586] width 22 height 14
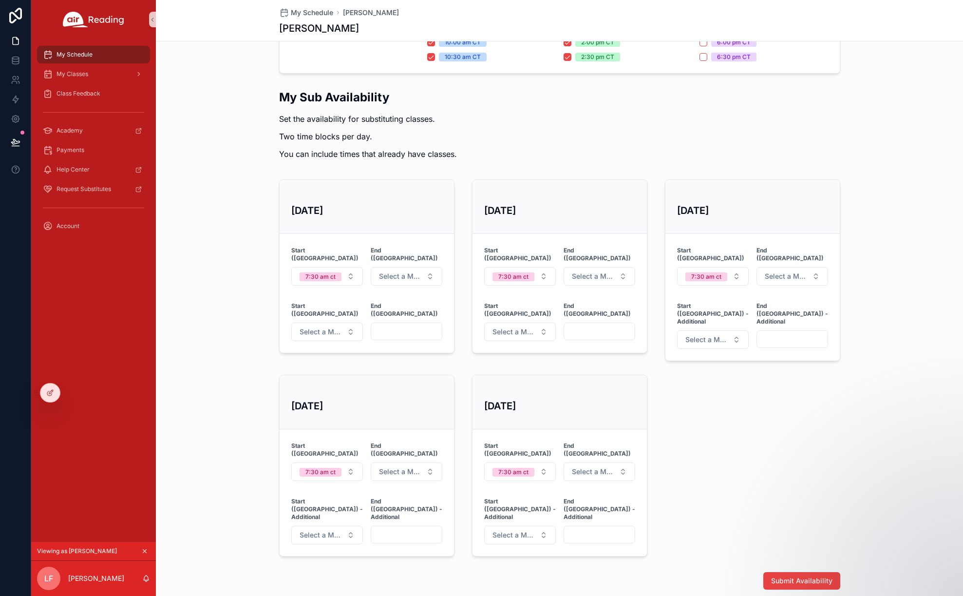
scroll to position [275, 0]
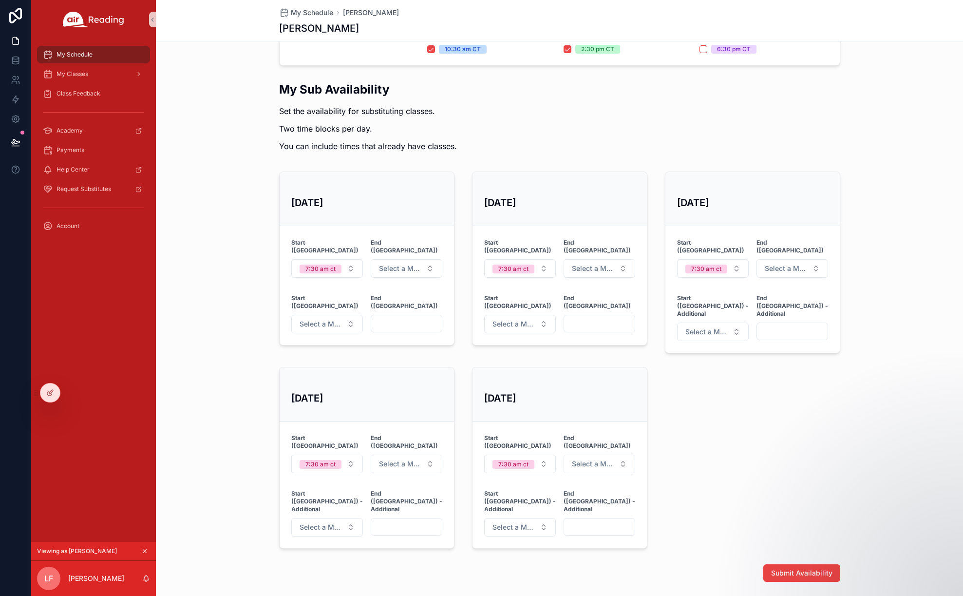
click at [644, 564] on div "Submit Availability" at bounding box center [559, 573] width 561 height 18
click at [639, 564] on div "Submit Availability" at bounding box center [559, 573] width 561 height 18
click at [45, 389] on div at bounding box center [49, 392] width 19 height 19
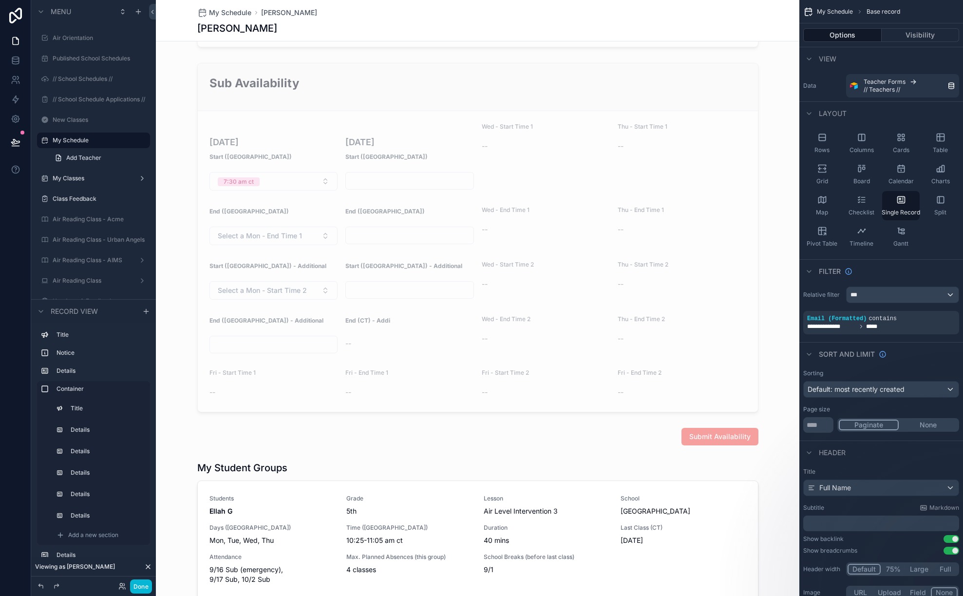
scroll to position [1317, 0]
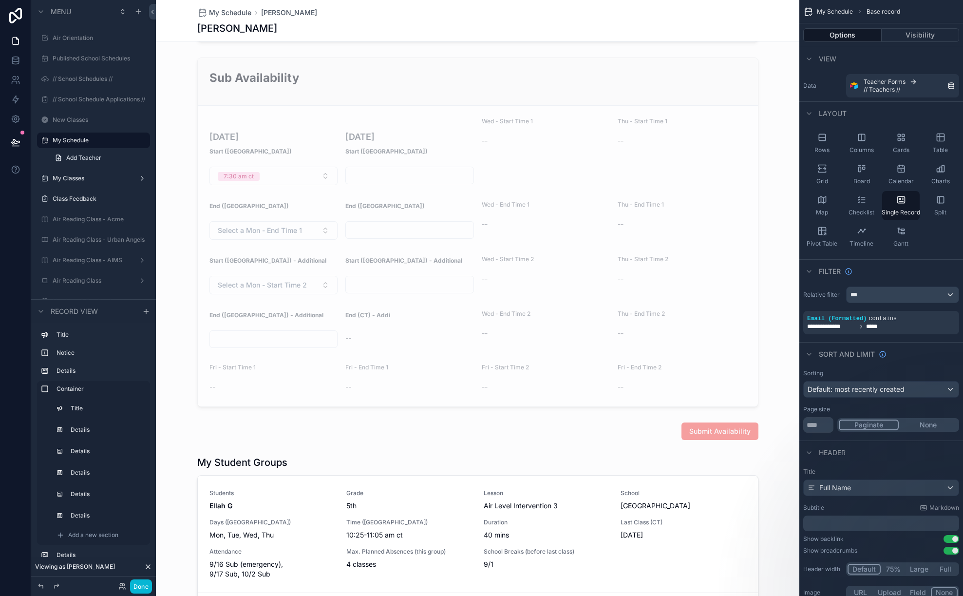
click at [470, 385] on div "scrollable content" at bounding box center [478, 289] width 644 height 3213
click at [476, 397] on div "Schedule Maintenence We are currently working on this page and will have it upd…" at bounding box center [478, 96] width 644 height 2720
click at [467, 419] on div "scrollable content" at bounding box center [478, 431] width 644 height 25
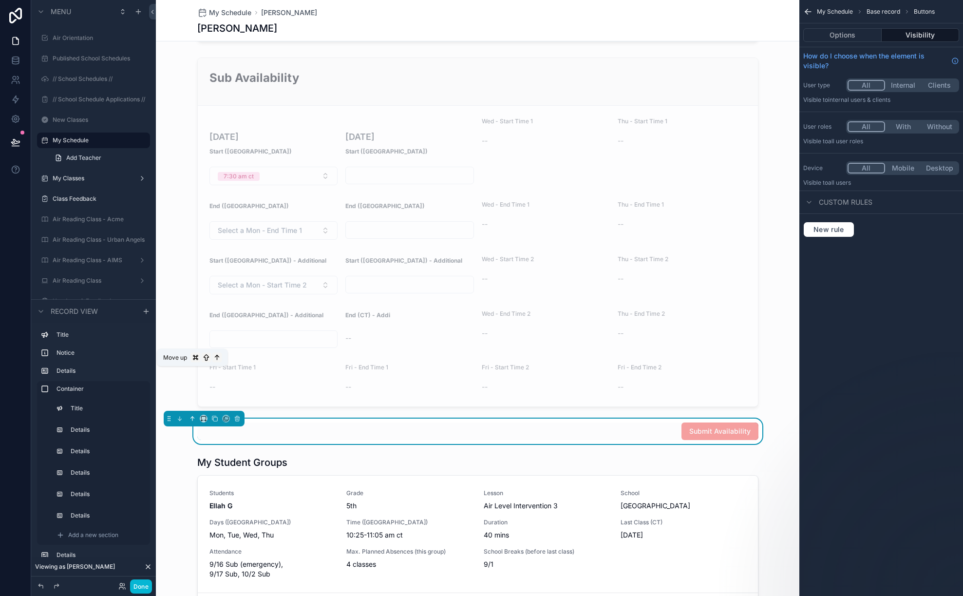
click at [191, 415] on icon "scrollable content" at bounding box center [192, 418] width 7 height 7
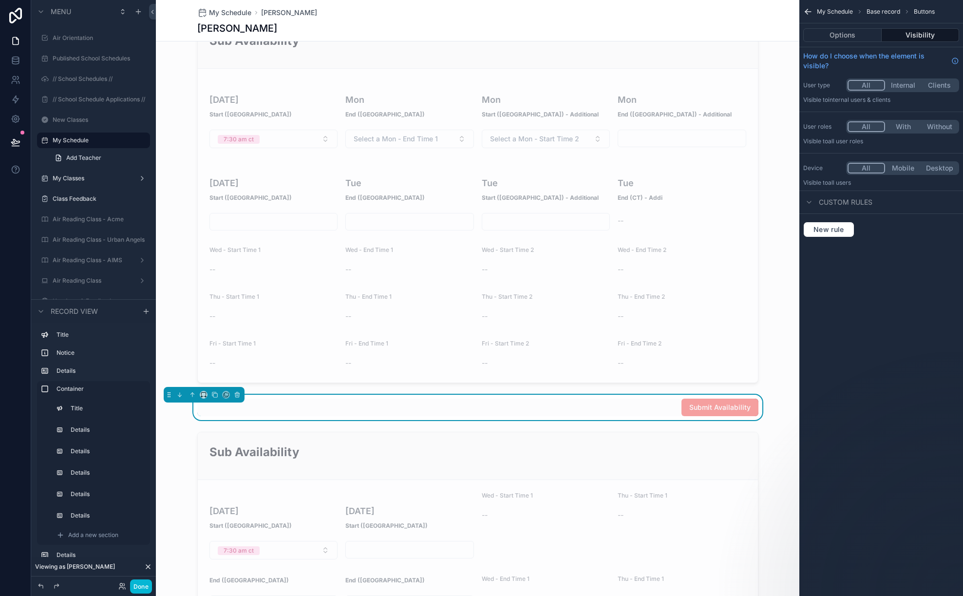
scroll to position [964, 0]
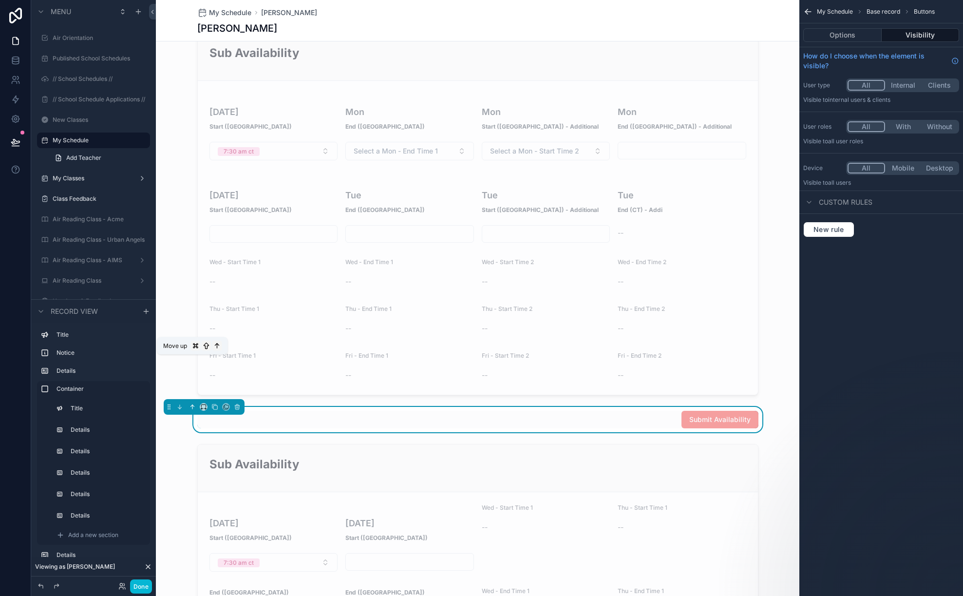
click at [192, 404] on icon "scrollable content" at bounding box center [193, 405] width 2 height 2
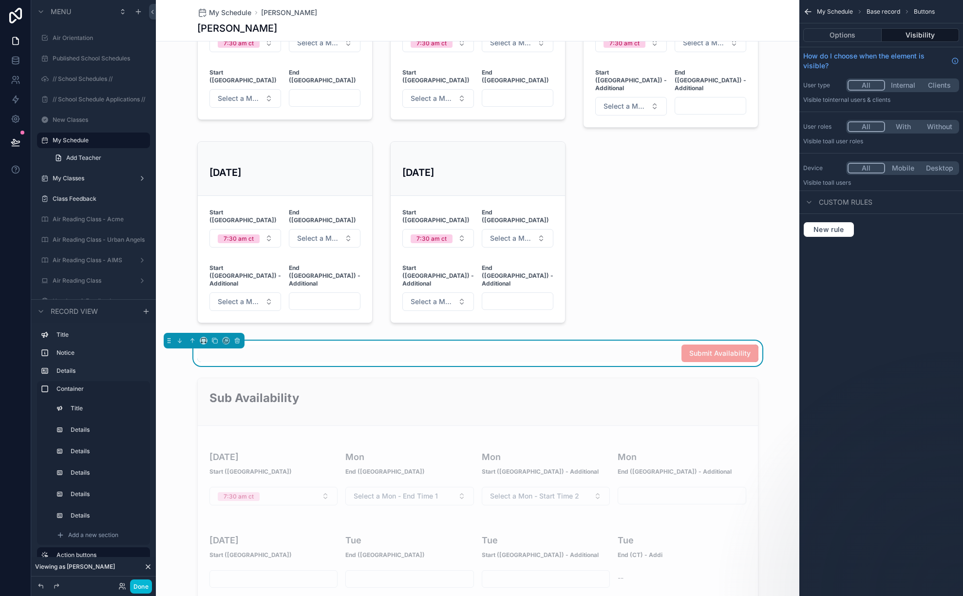
scroll to position [651, 0]
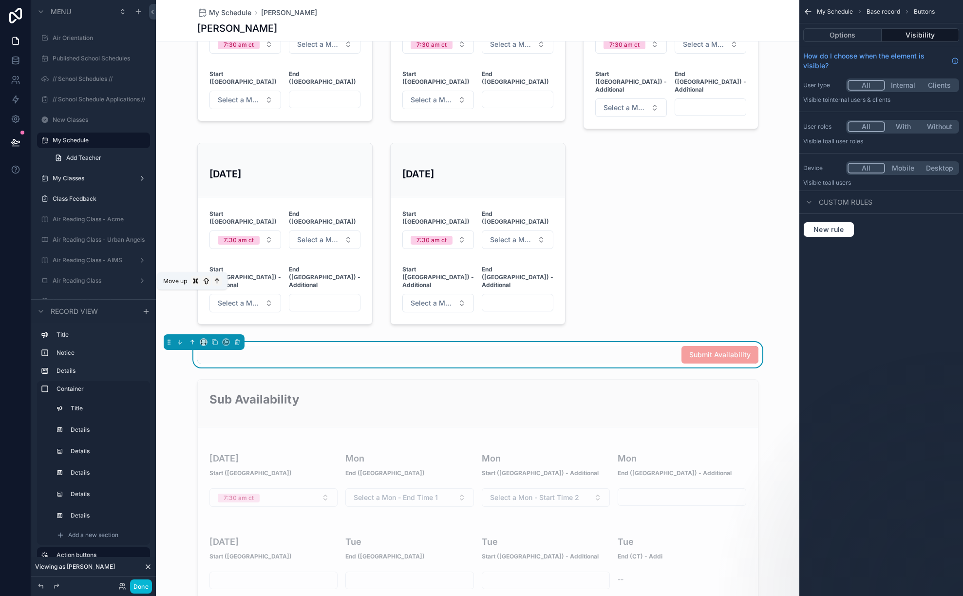
click at [194, 339] on icon "scrollable content" at bounding box center [192, 342] width 7 height 7
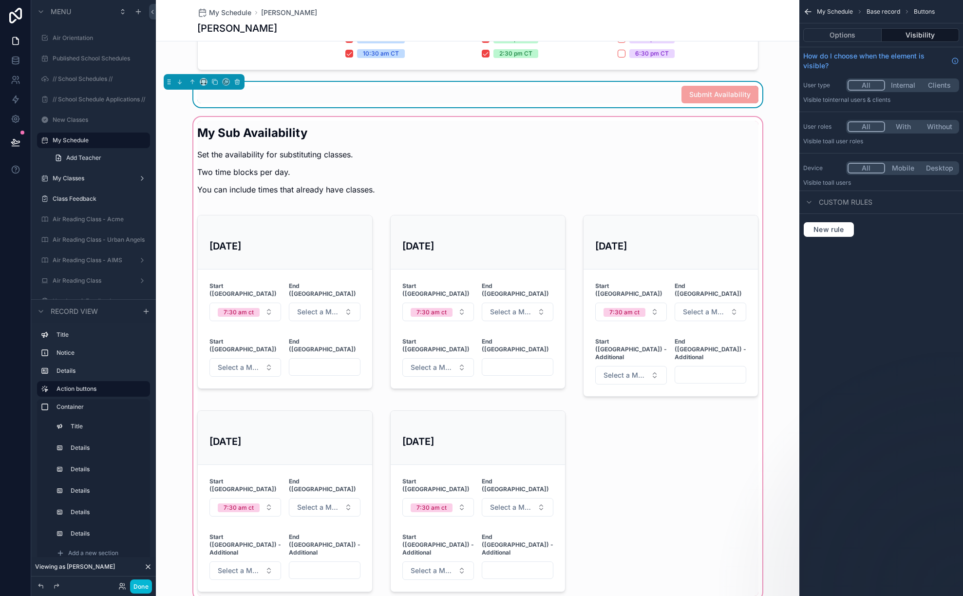
scroll to position [366, 0]
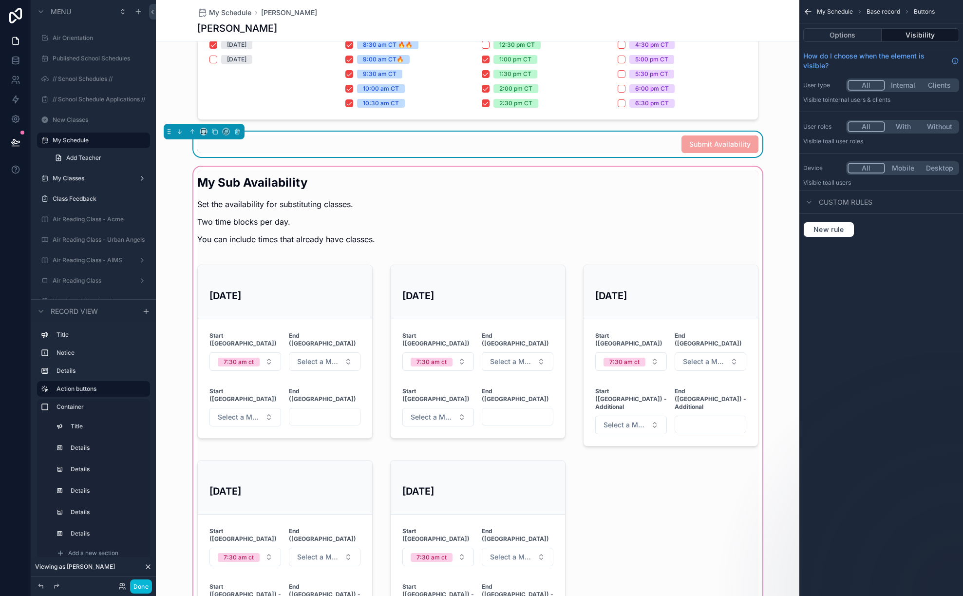
click at [475, 209] on div "scrollable content" at bounding box center [478, 408] width 644 height 487
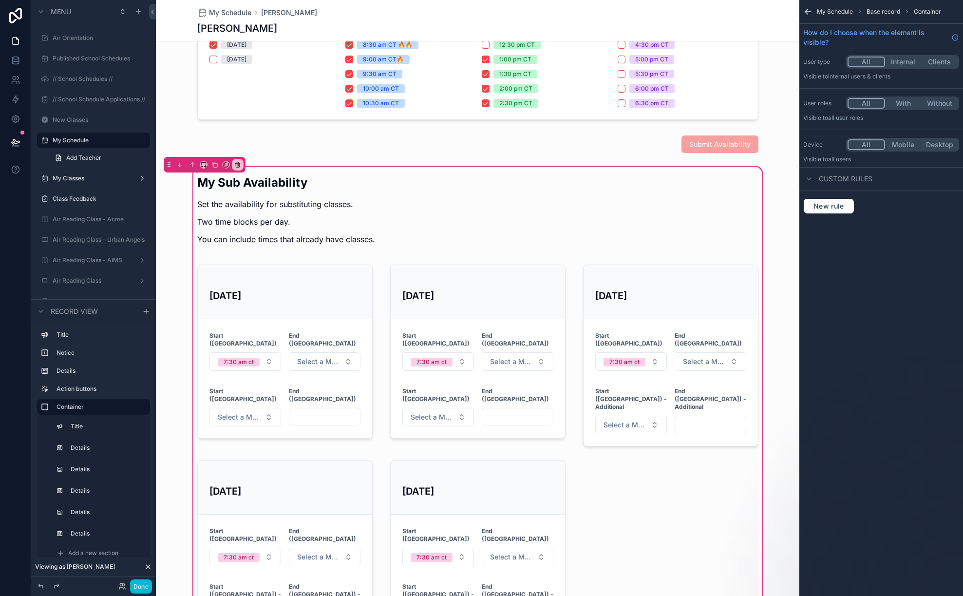
click at [902, 64] on button "Internal" at bounding box center [903, 62] width 37 height 11
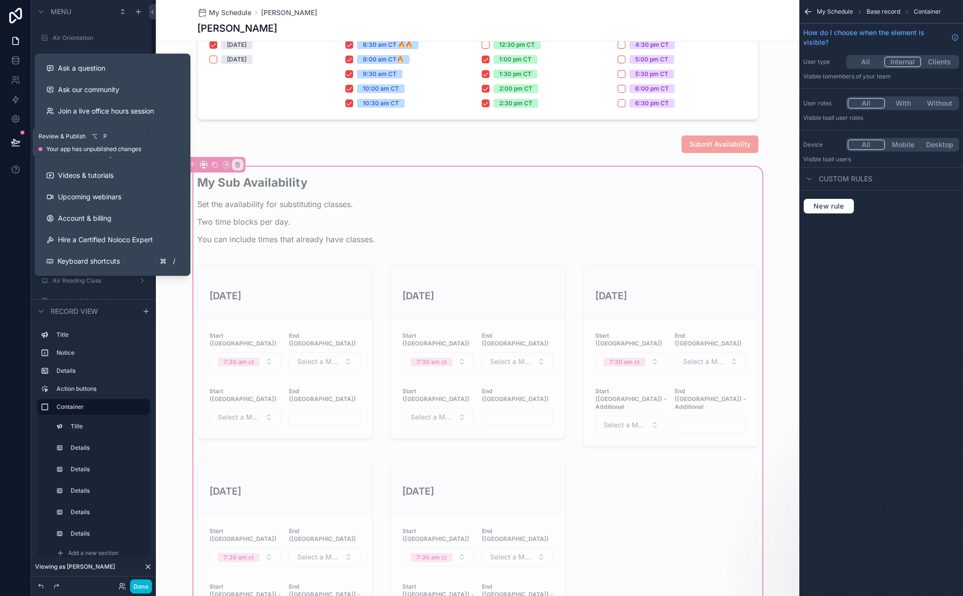
click at [11, 142] on icon at bounding box center [15, 141] width 8 height 5
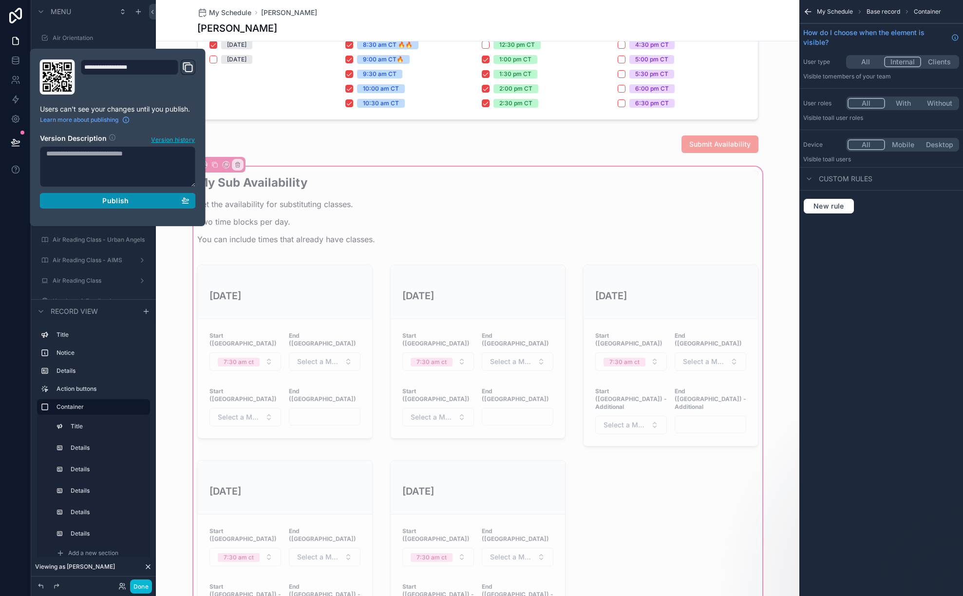
click at [126, 200] on span "Publish" at bounding box center [115, 200] width 26 height 9
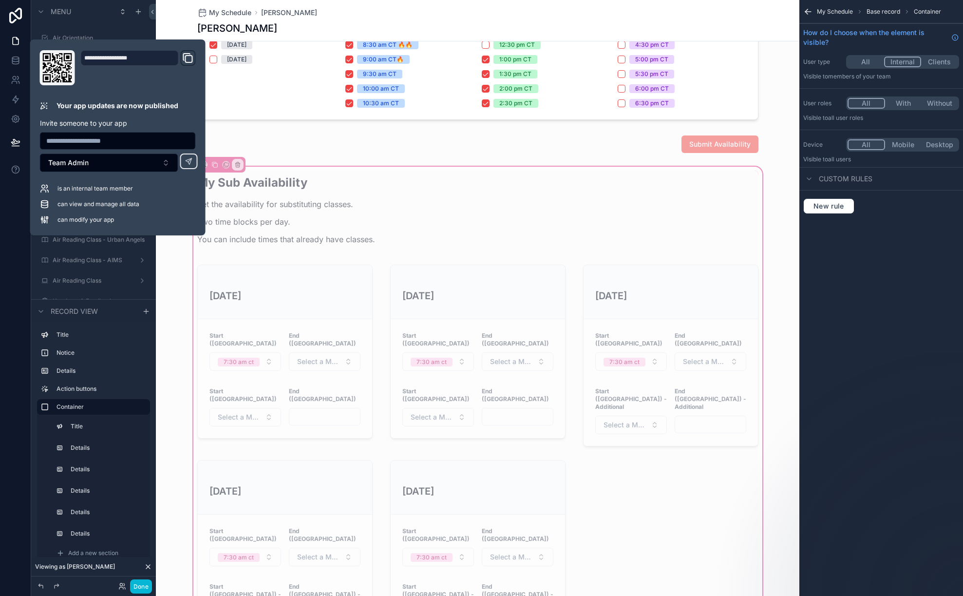
click at [162, 15] on div "My Schedule [PERSON_NAME] [PERSON_NAME]" at bounding box center [478, 20] width 644 height 41
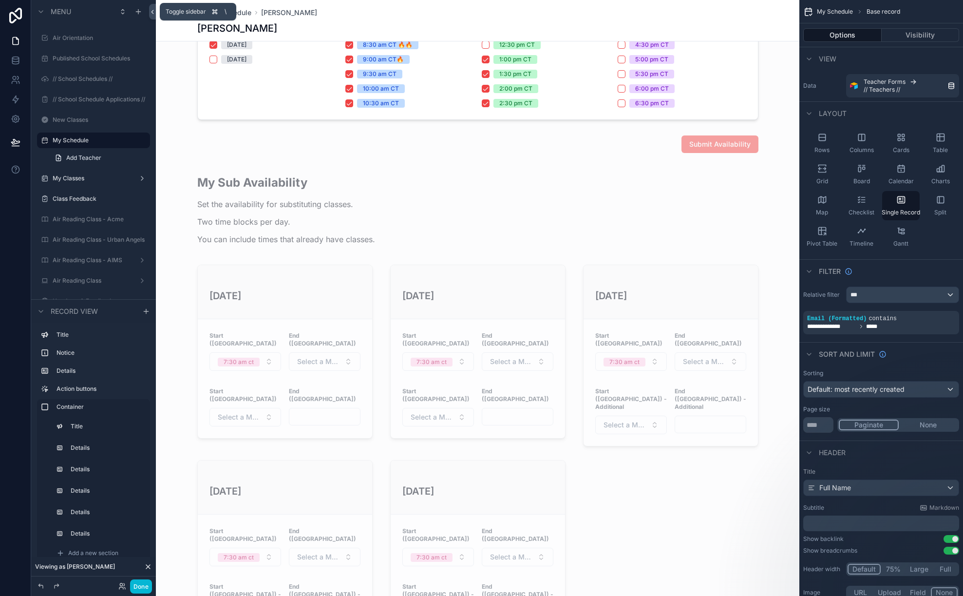
click at [153, 10] on icon at bounding box center [152, 11] width 7 height 7
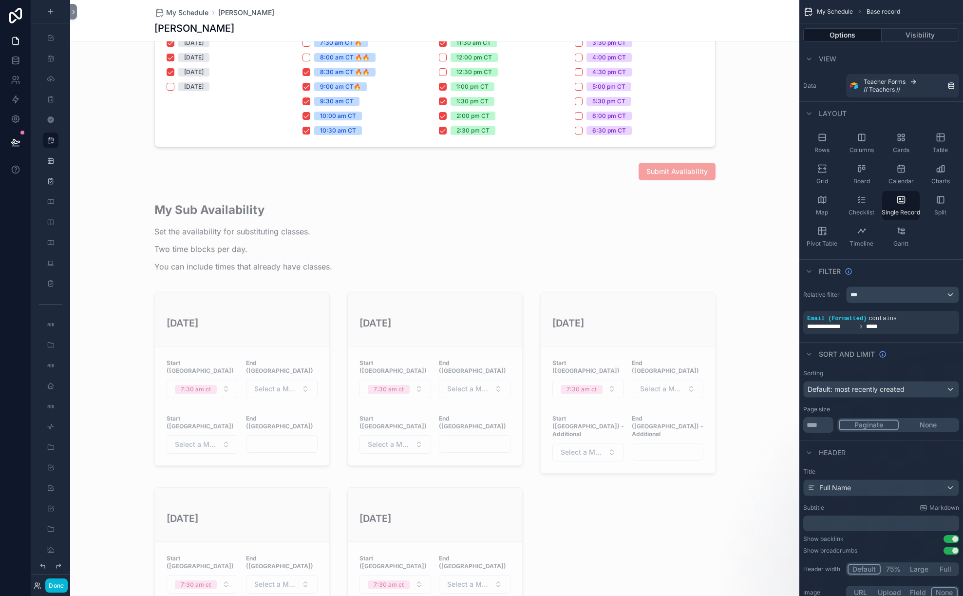
scroll to position [336, 0]
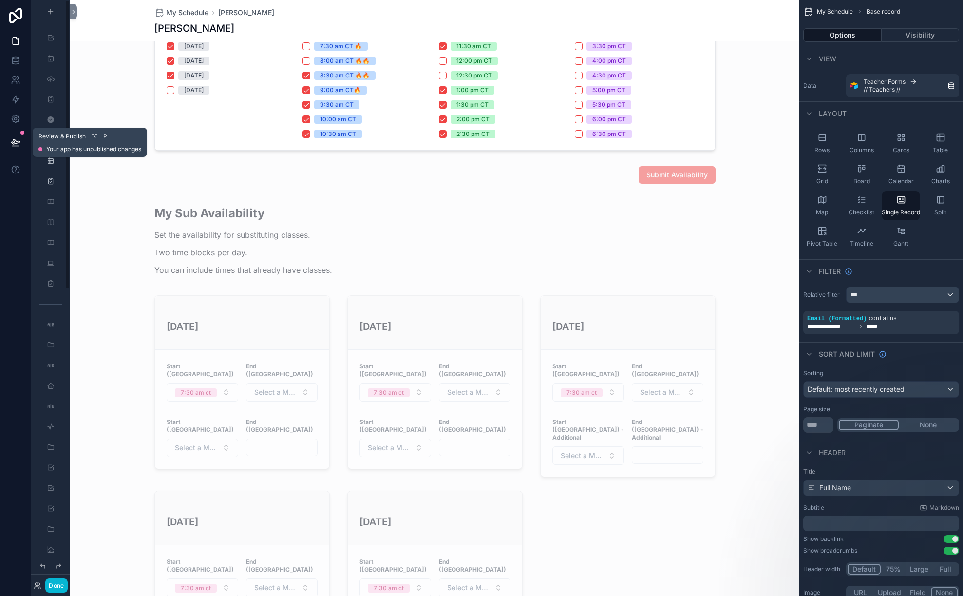
click at [5, 143] on button at bounding box center [15, 142] width 21 height 27
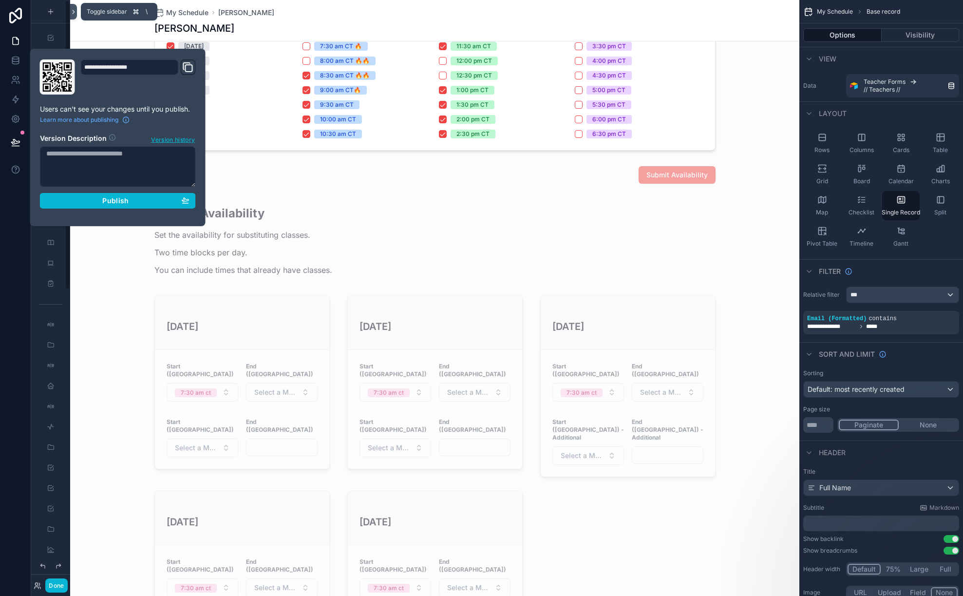
click at [72, 9] on icon at bounding box center [73, 11] width 7 height 7
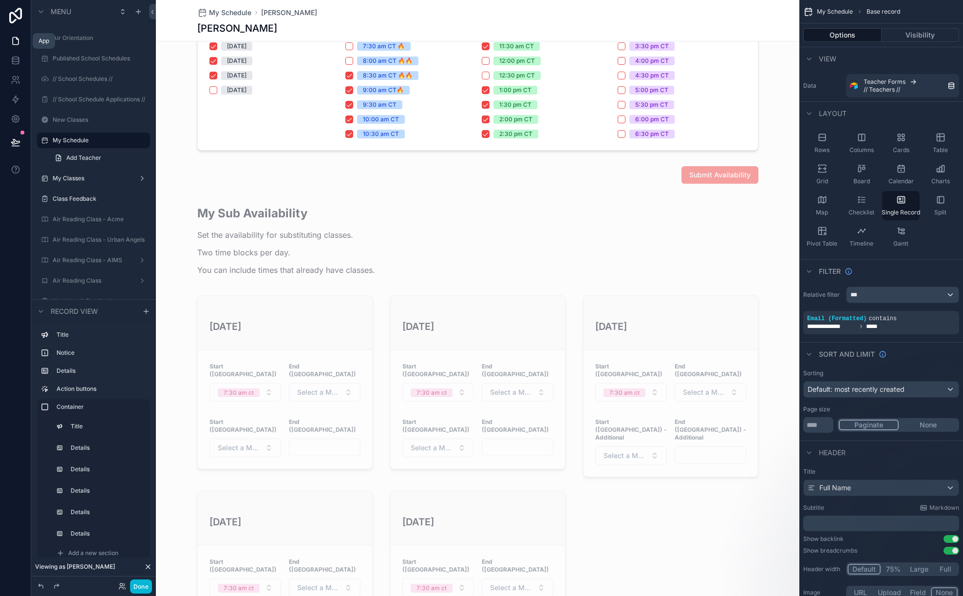
click at [13, 41] on icon at bounding box center [16, 41] width 10 height 10
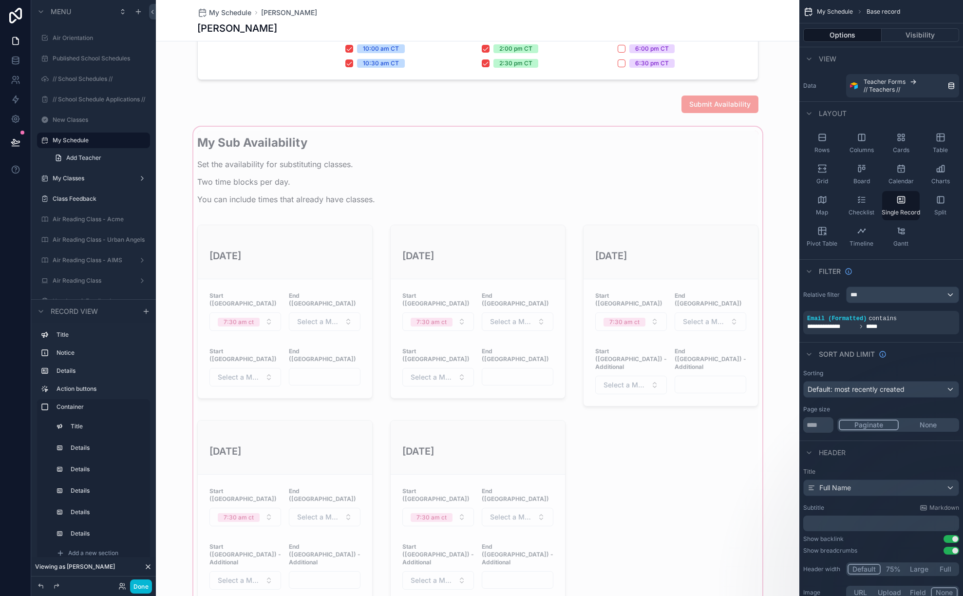
scroll to position [453, 0]
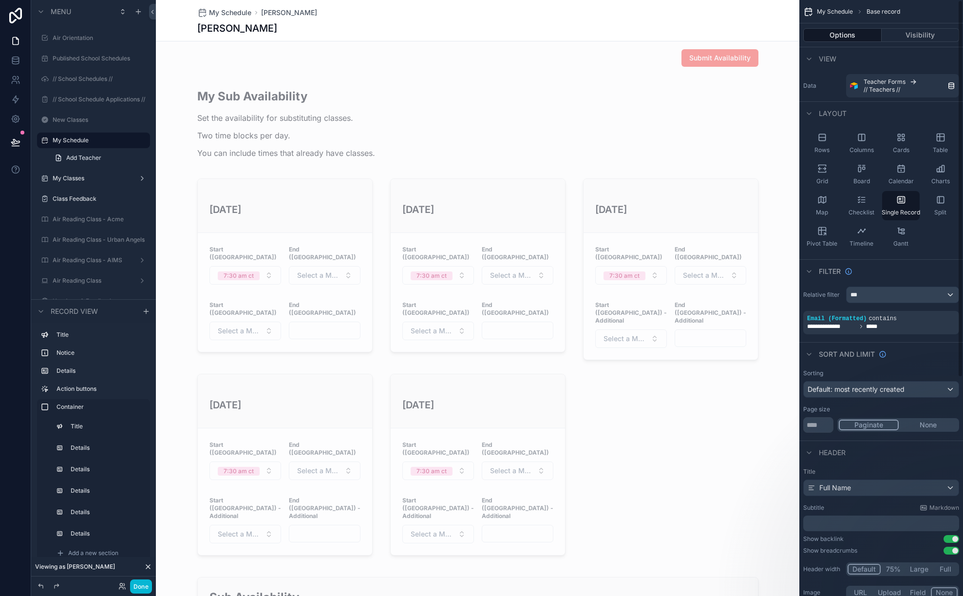
click at [152, 586] on div "Done" at bounding box center [93, 585] width 125 height 19
click at [143, 586] on button "Done" at bounding box center [141, 586] width 22 height 14
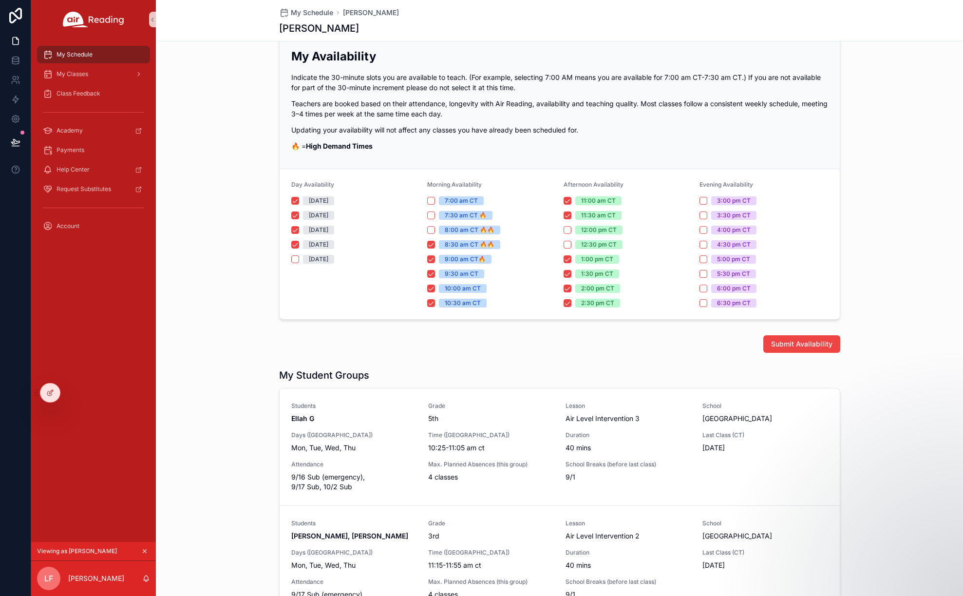
scroll to position [0, 0]
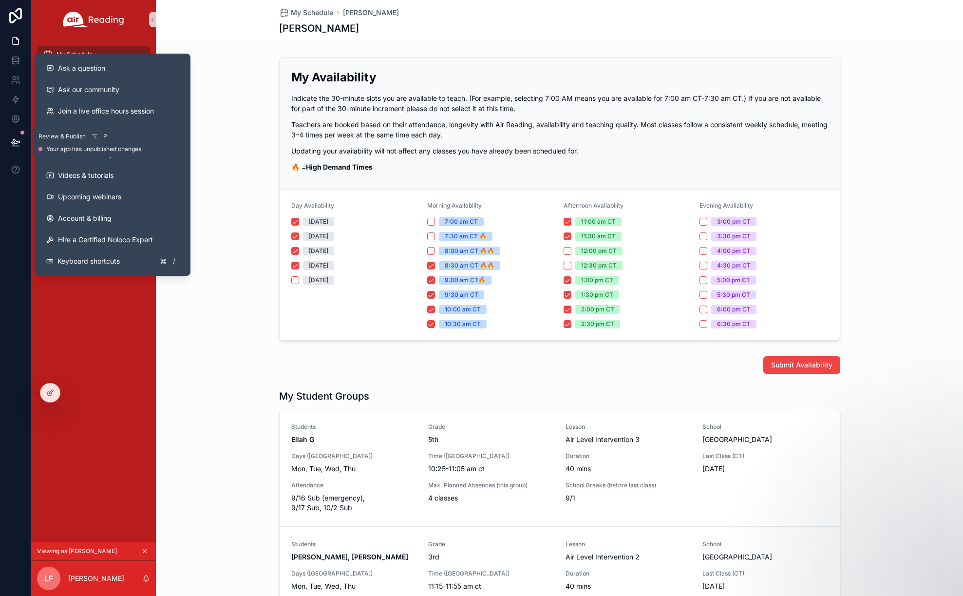
click at [17, 141] on icon at bounding box center [16, 142] width 10 height 10
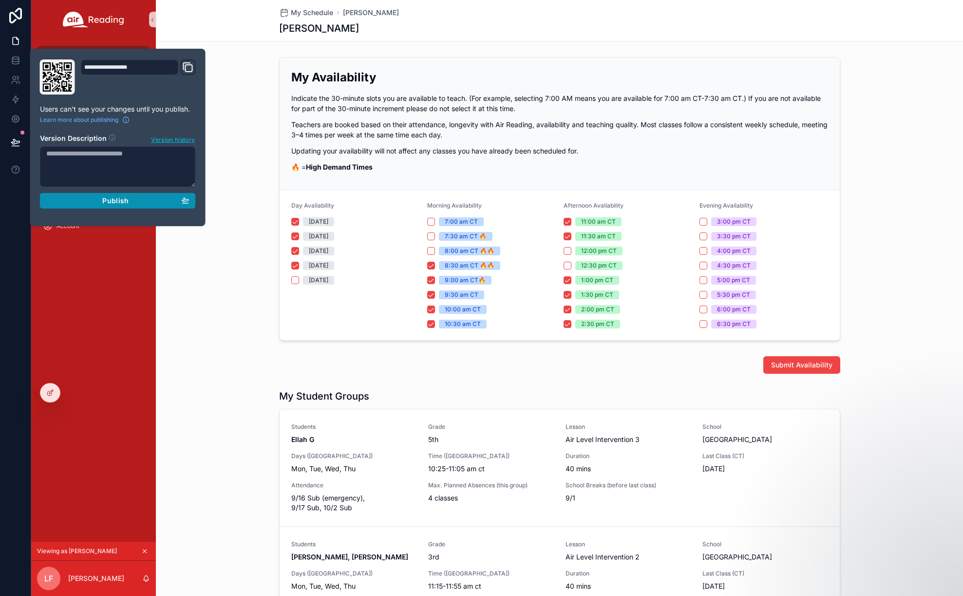
click at [92, 198] on div "Publish" at bounding box center [117, 200] width 143 height 9
